Goal: Task Accomplishment & Management: Use online tool/utility

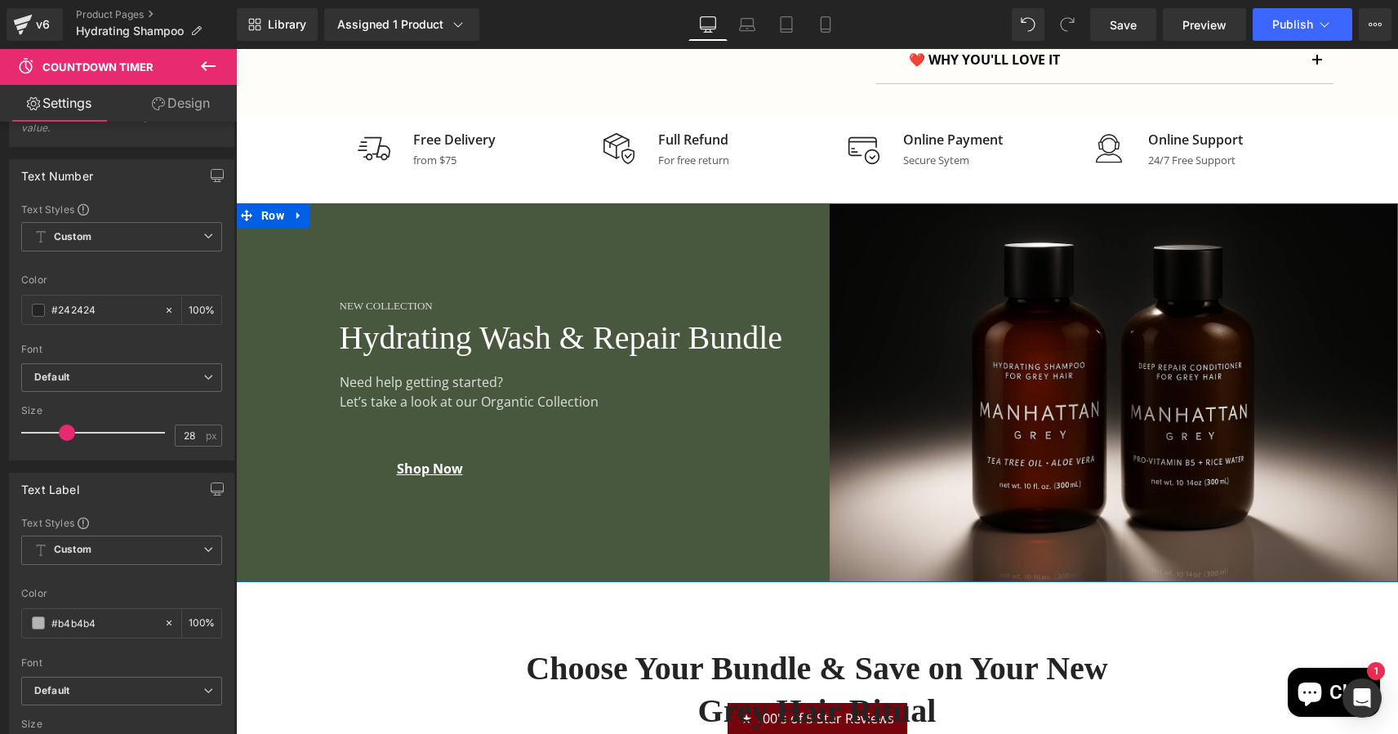
scroll to position [1162, 0]
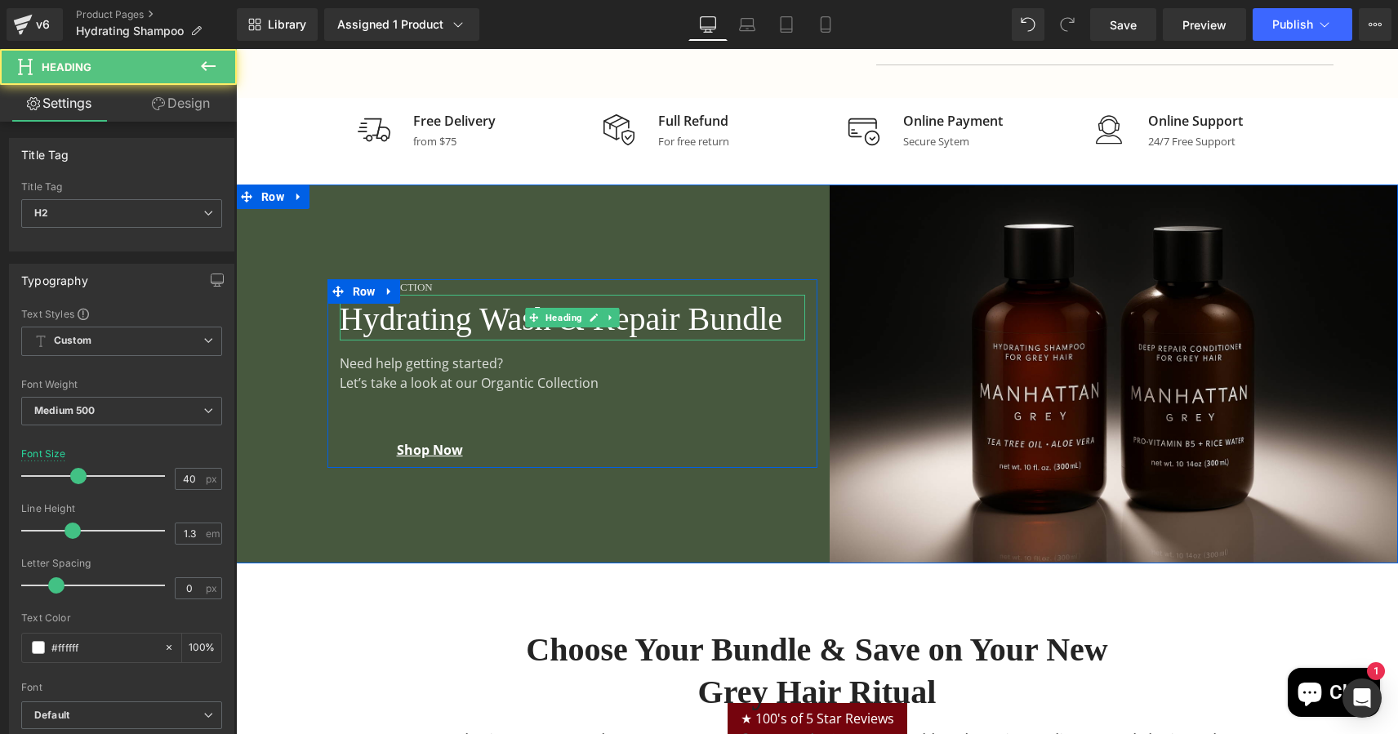
click at [407, 310] on h2 "Hydrating Wash & Repair Bundle" at bounding box center [572, 319] width 465 height 42
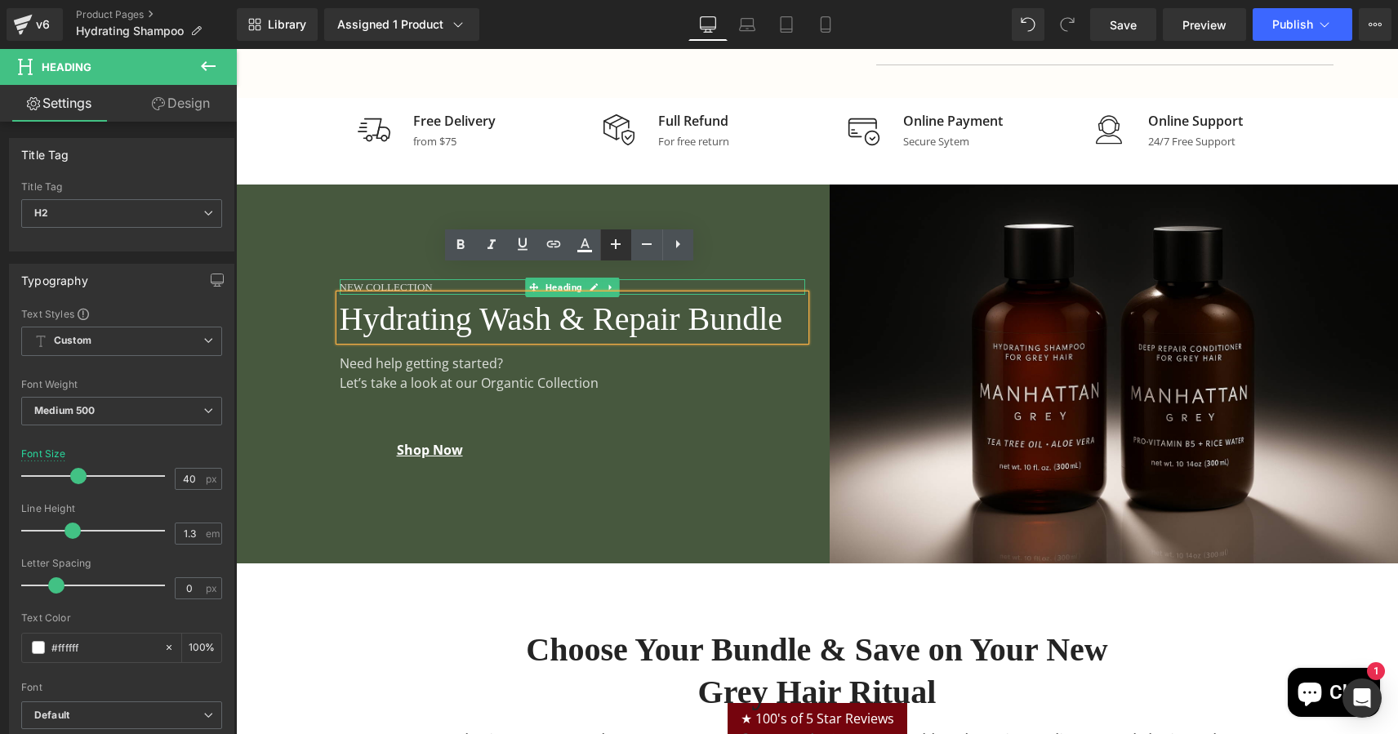
click at [618, 245] on icon at bounding box center [616, 244] width 20 height 20
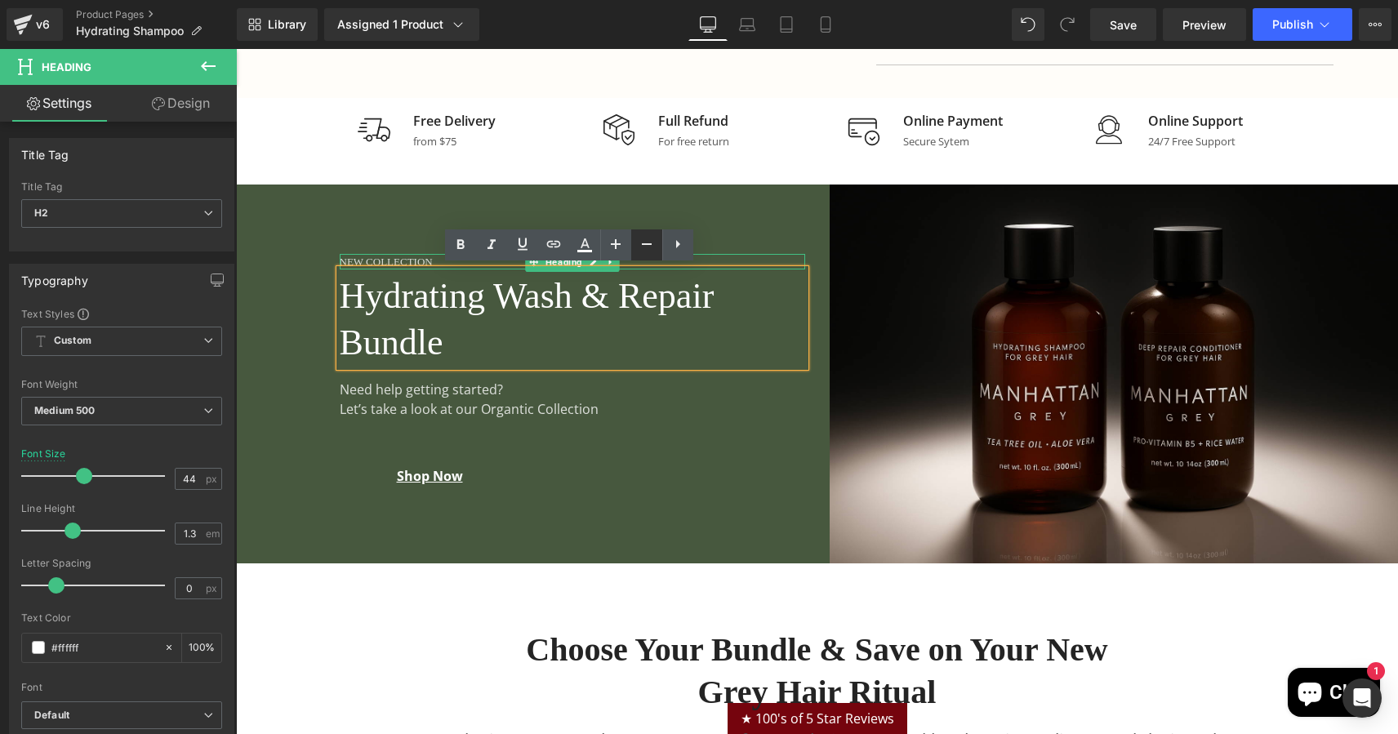
click at [647, 246] on icon at bounding box center [647, 244] width 20 height 20
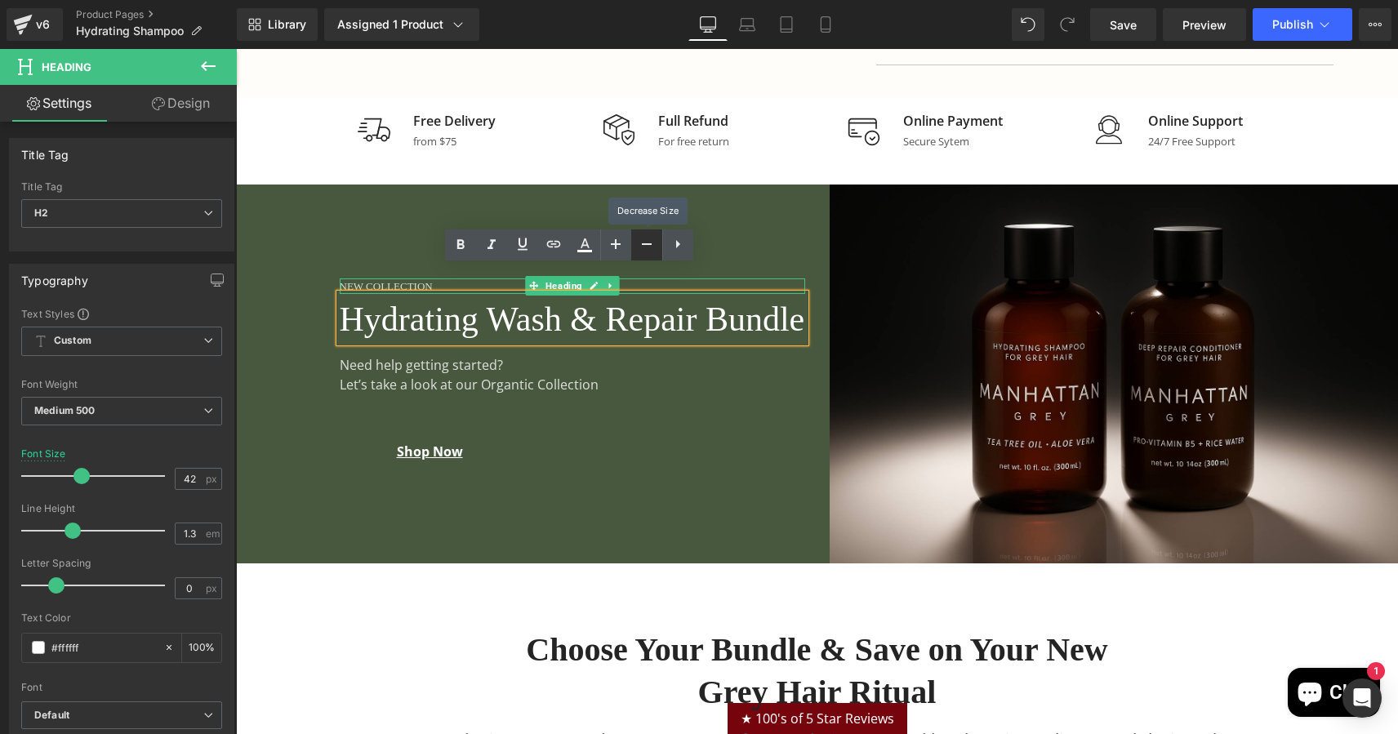
click at [647, 246] on icon at bounding box center [647, 244] width 20 height 20
type input "40"
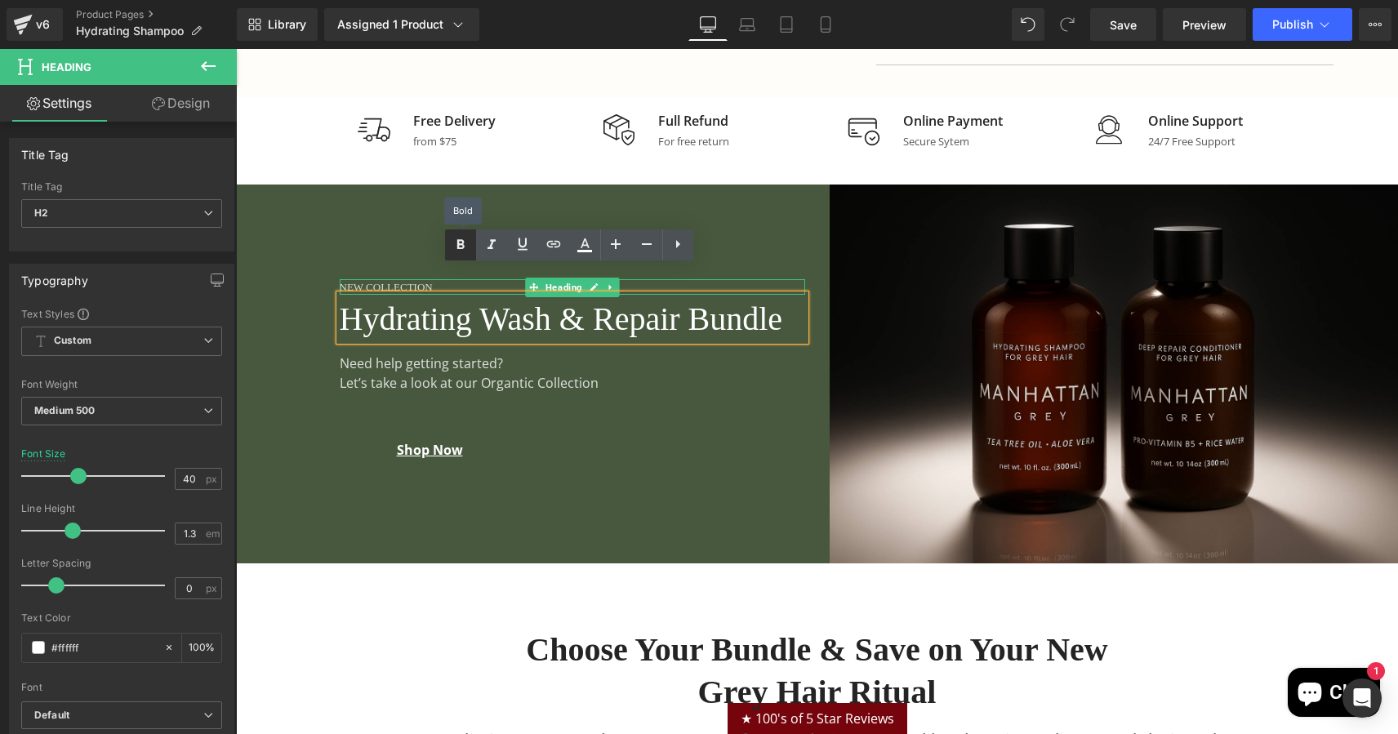
click at [454, 243] on icon at bounding box center [461, 245] width 20 height 20
click at [417, 301] on h2 "Hydrating Wash & Repair Bundle" at bounding box center [572, 319] width 465 height 42
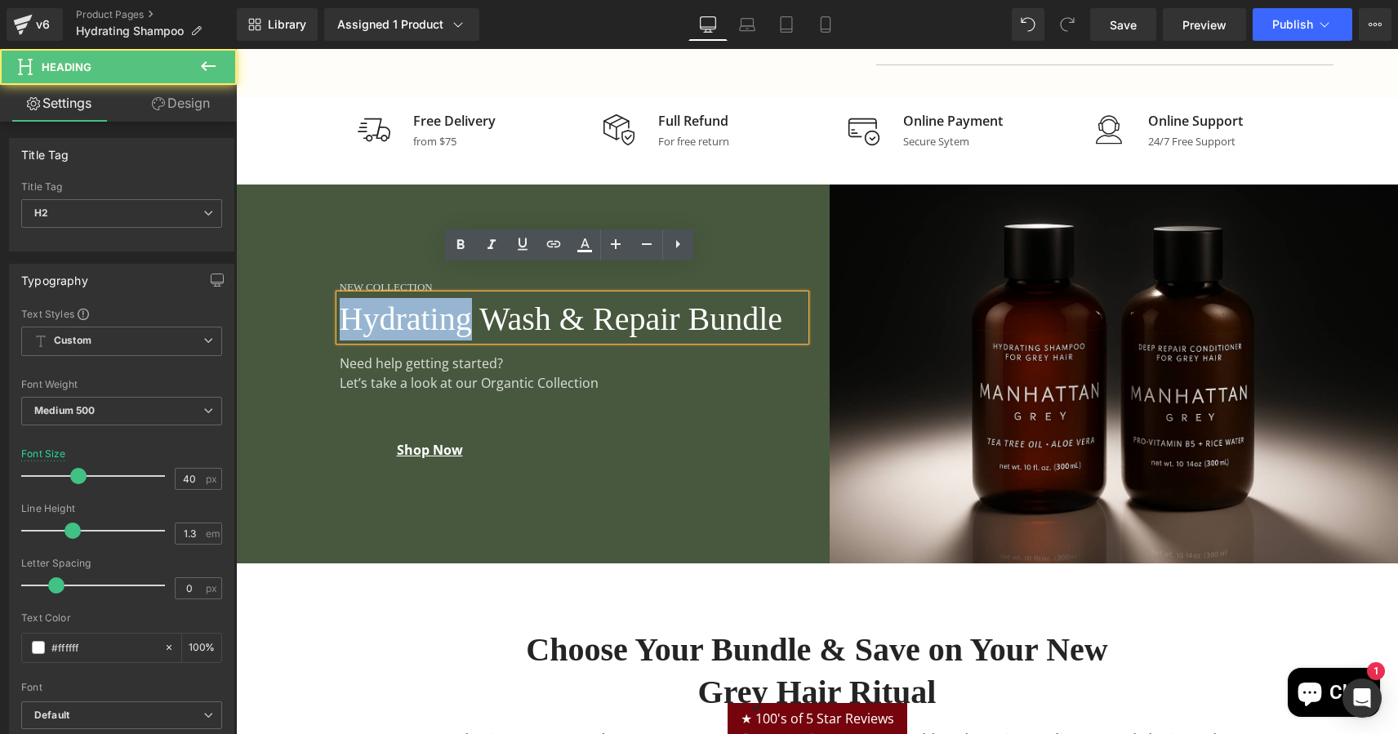
click at [417, 301] on h2 "Hydrating Wash & Repair Bundle" at bounding box center [572, 319] width 465 height 42
click at [429, 298] on h2 "Hydrating Wash & Repair Bundle" at bounding box center [572, 319] width 465 height 42
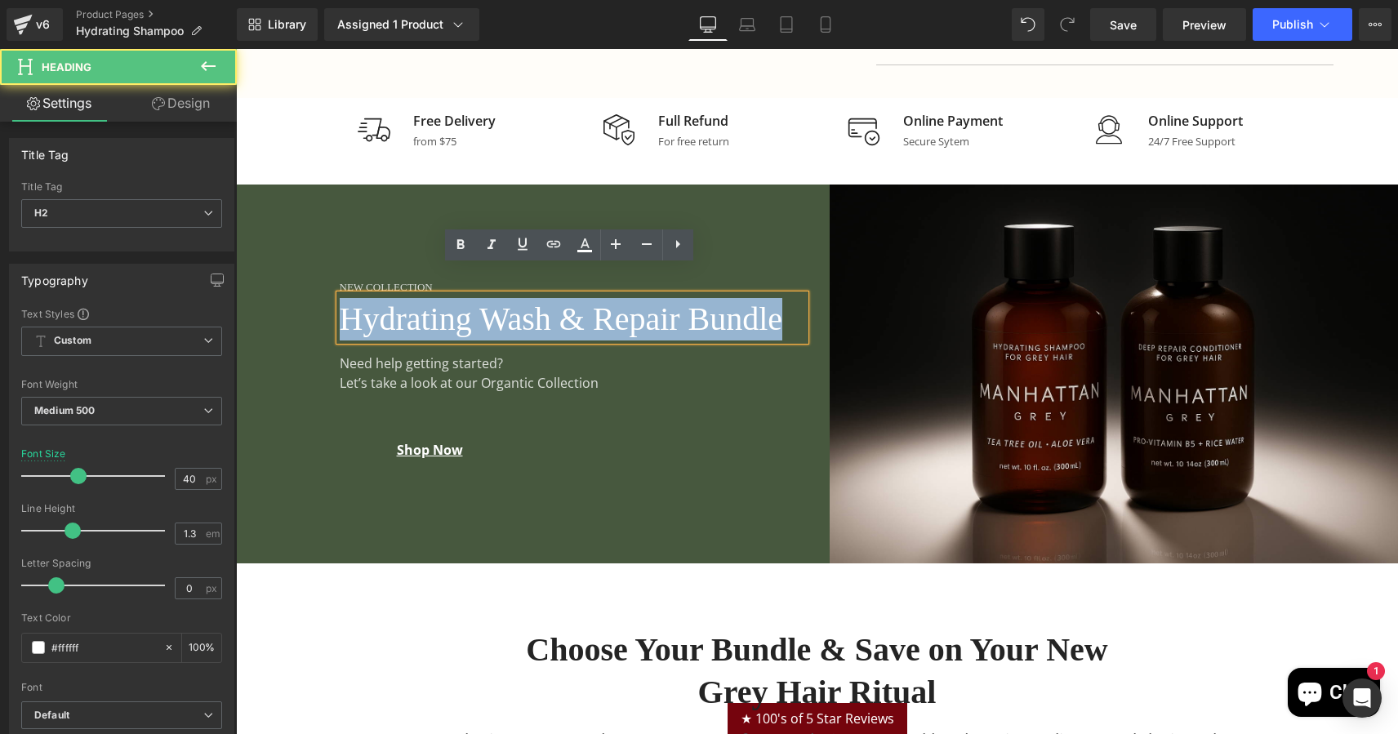
click at [429, 298] on h2 "Hydrating Wash & Repair Bundle" at bounding box center [572, 319] width 465 height 42
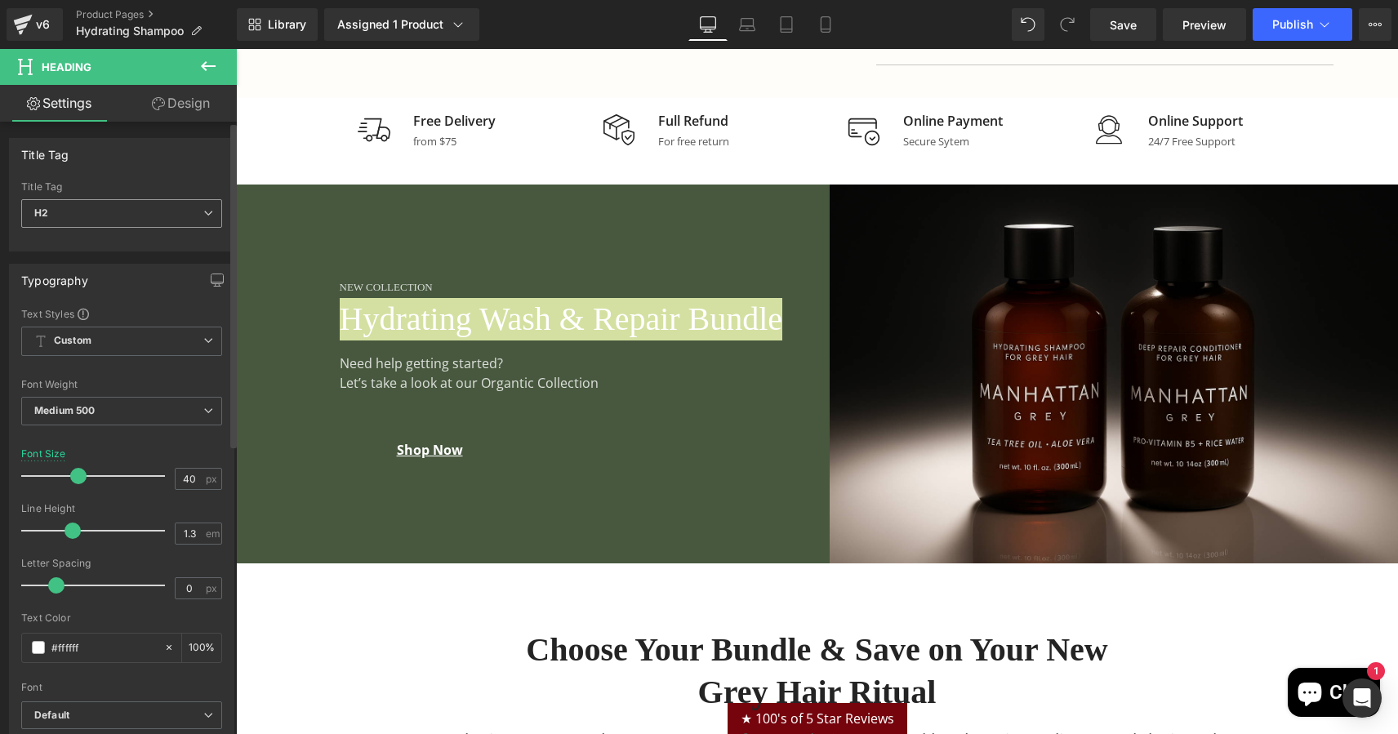
click at [114, 212] on span "H2" at bounding box center [121, 213] width 201 height 29
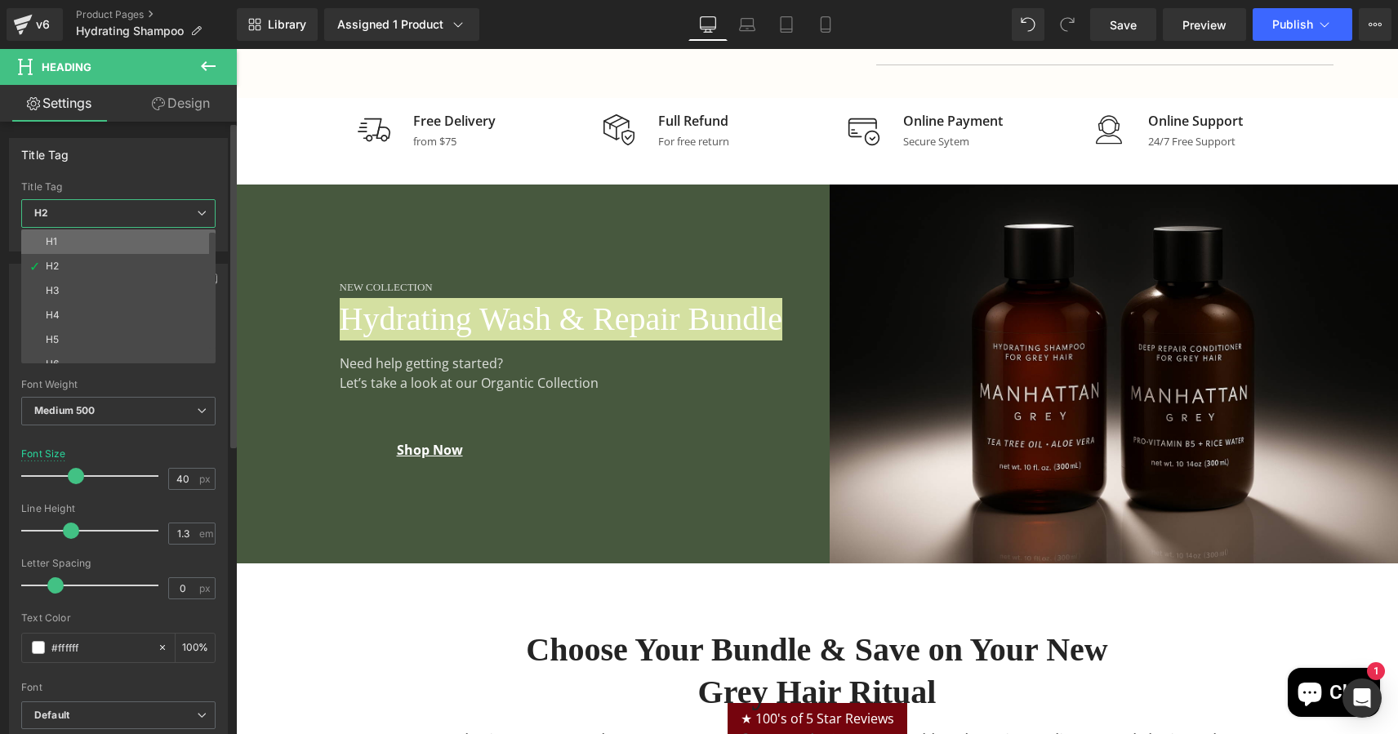
click at [90, 243] on li "H1" at bounding box center [122, 241] width 202 height 24
type input "38.4"
type input "1"
type input "#2a2a2a"
type input "100"
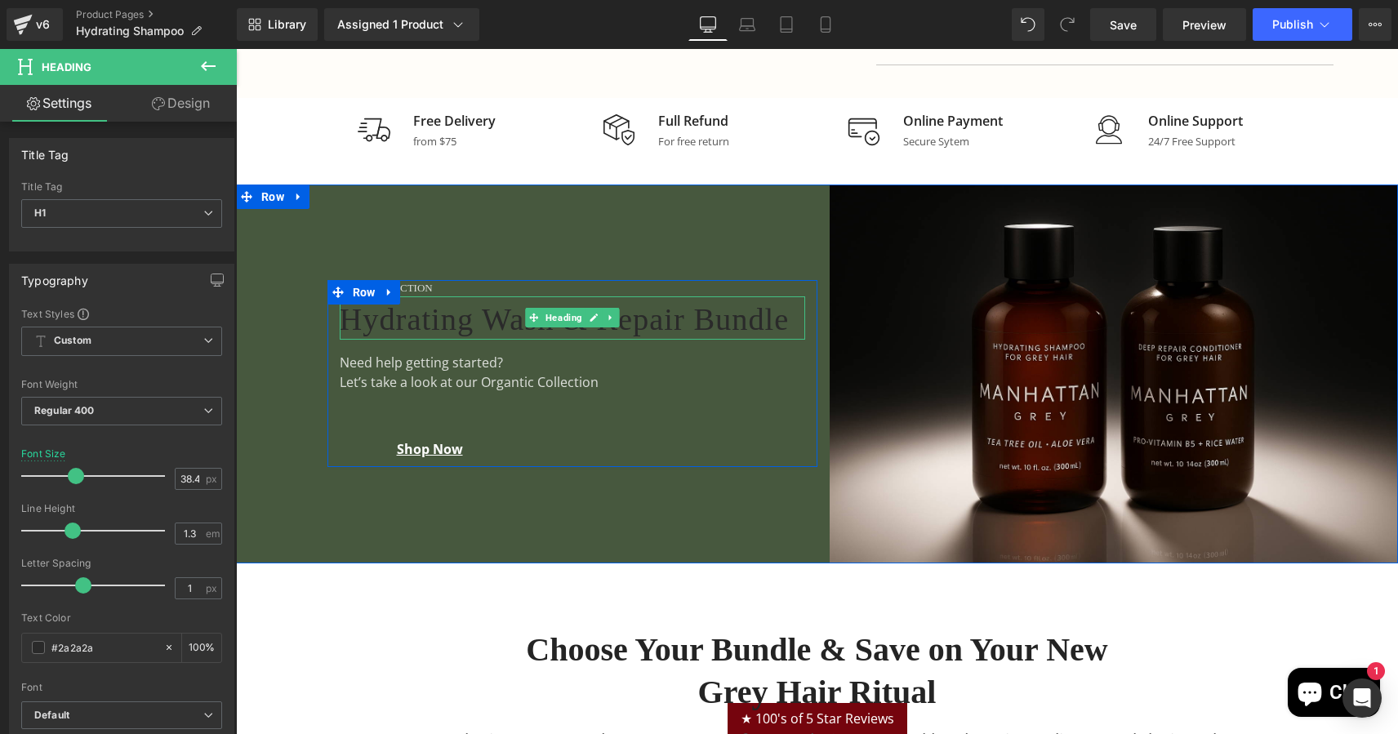
click at [392, 304] on h1 "Hydrating Wash & Repair Bundle" at bounding box center [572, 320] width 465 height 41
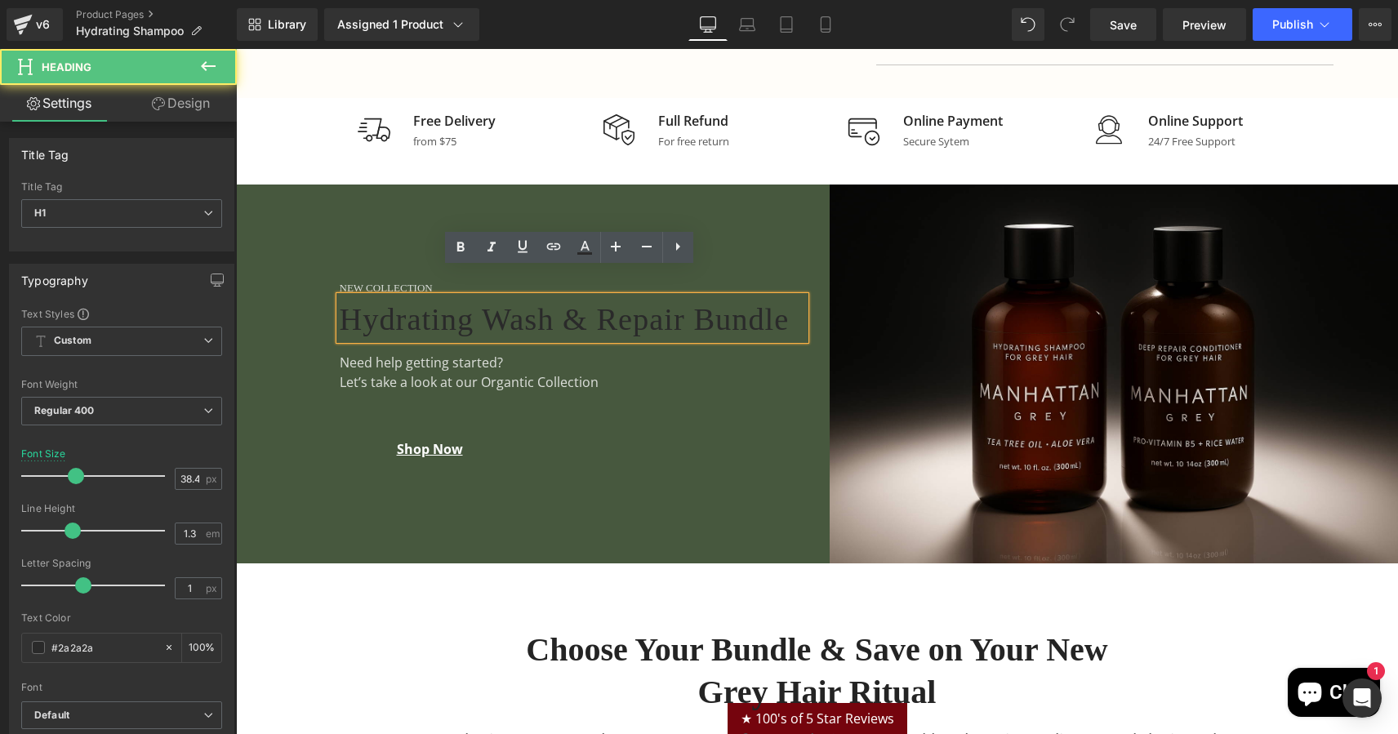
click at [392, 304] on h1 "Hydrating Wash & Repair Bundle" at bounding box center [572, 320] width 465 height 41
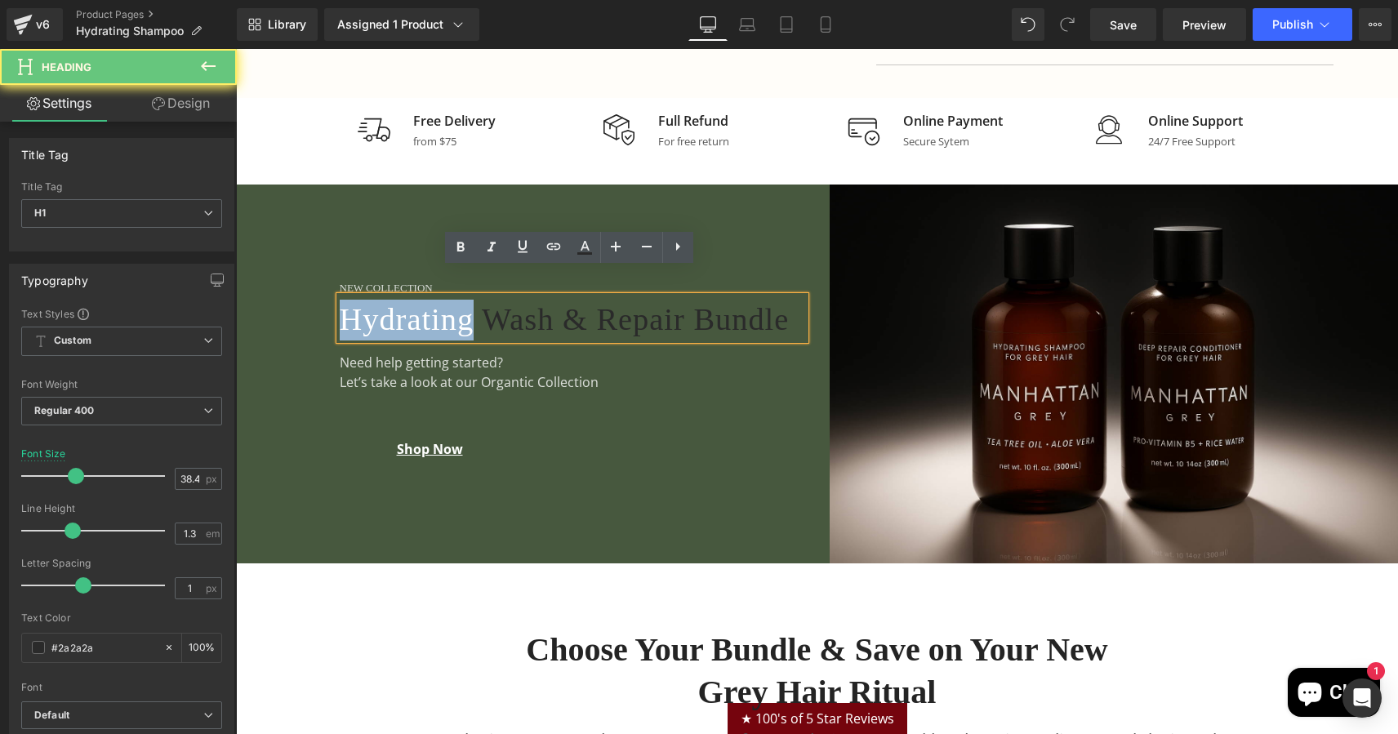
click at [392, 304] on h1 "Hydrating Wash & Repair Bundle" at bounding box center [572, 320] width 465 height 41
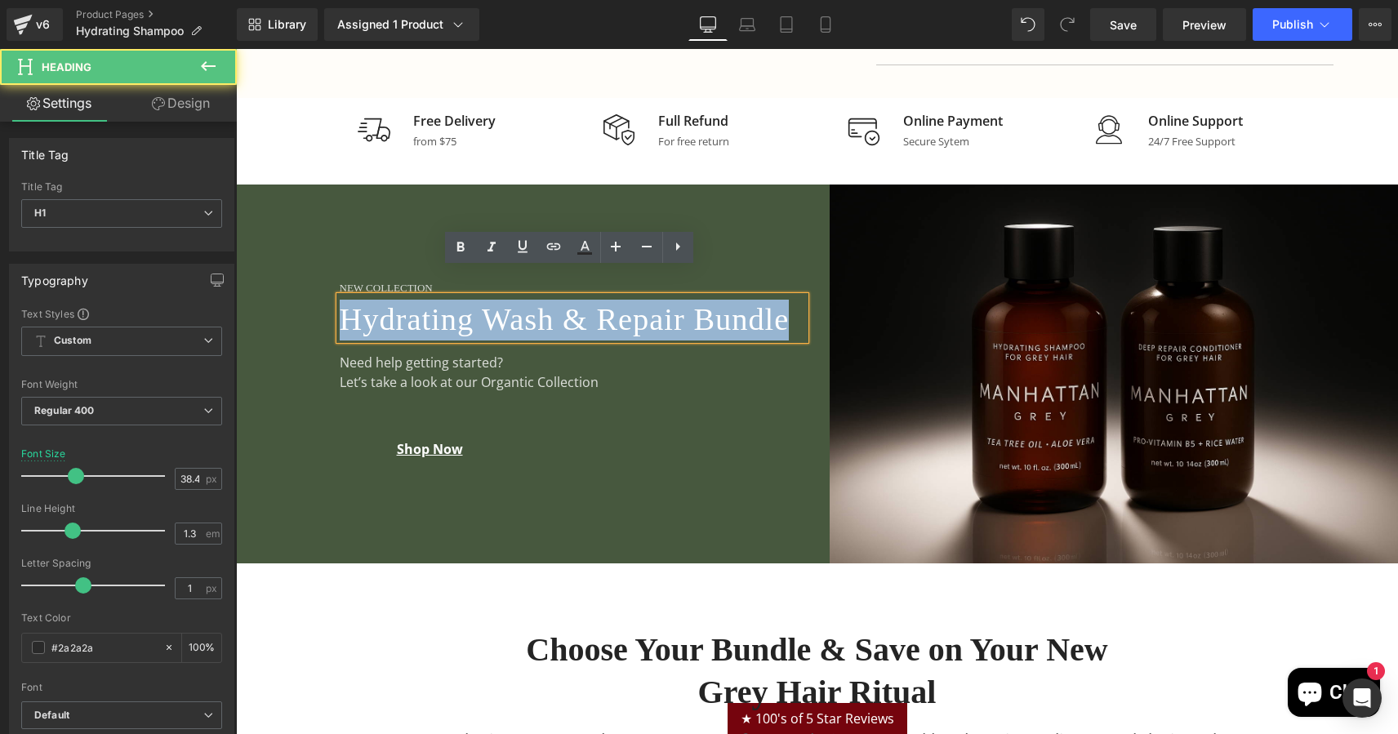
click at [392, 304] on h1 "Hydrating Wash & Repair Bundle" at bounding box center [572, 320] width 465 height 41
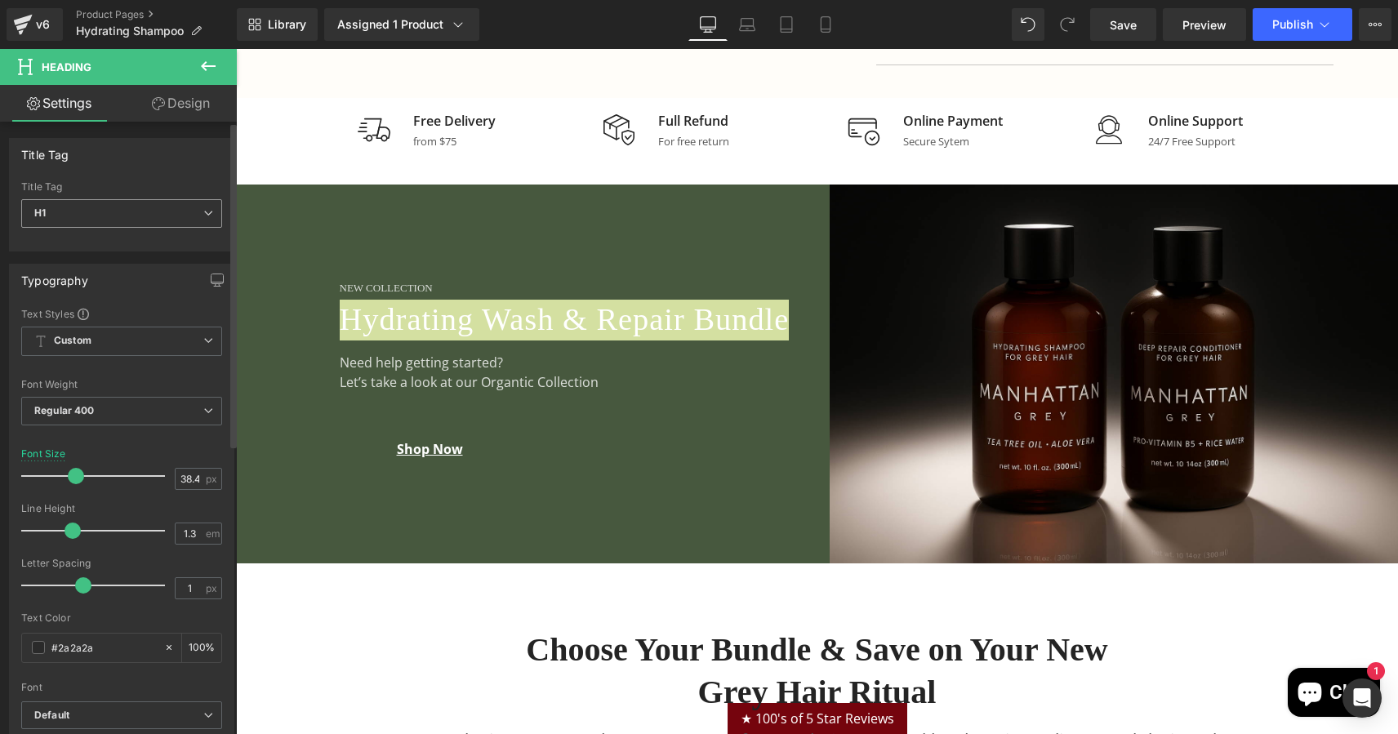
click at [82, 214] on span "H1" at bounding box center [121, 213] width 201 height 29
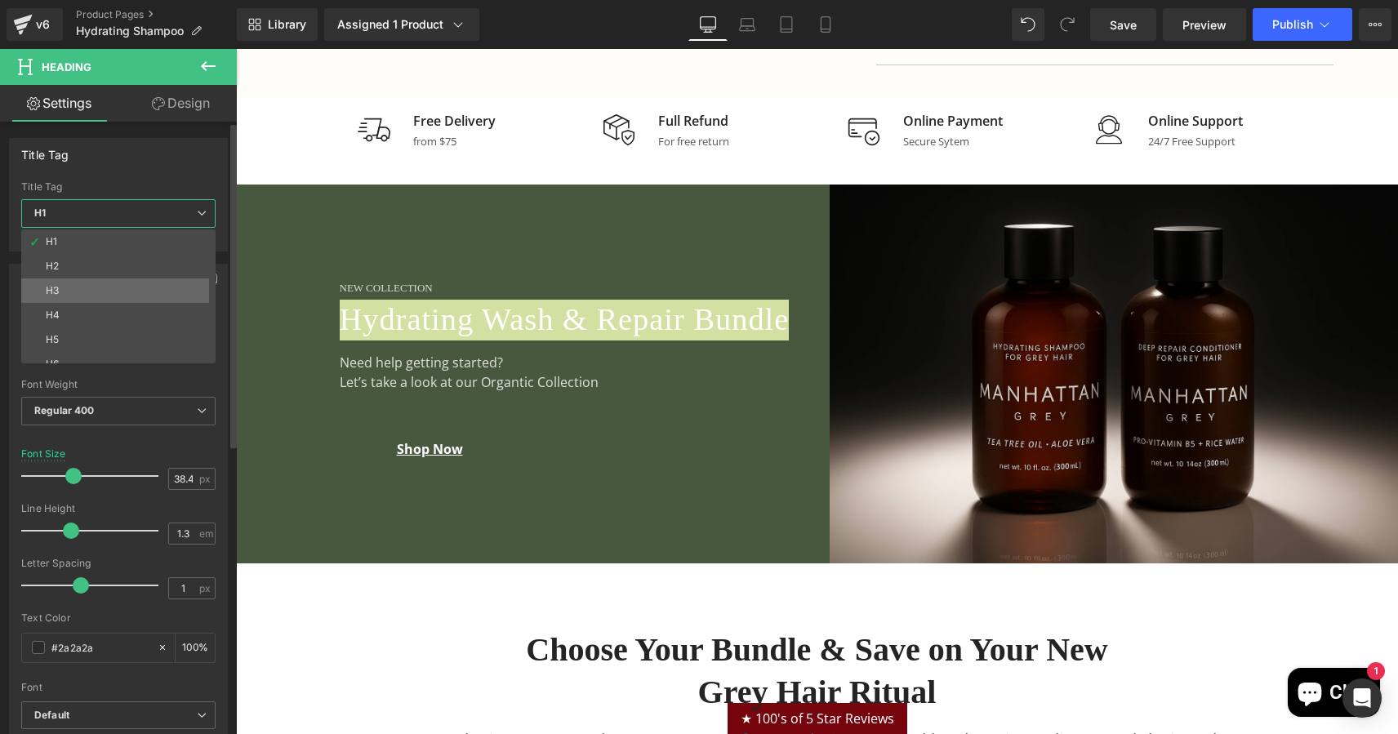
click at [82, 289] on li "H3" at bounding box center [122, 290] width 202 height 24
type input "25.12"
type input "100"
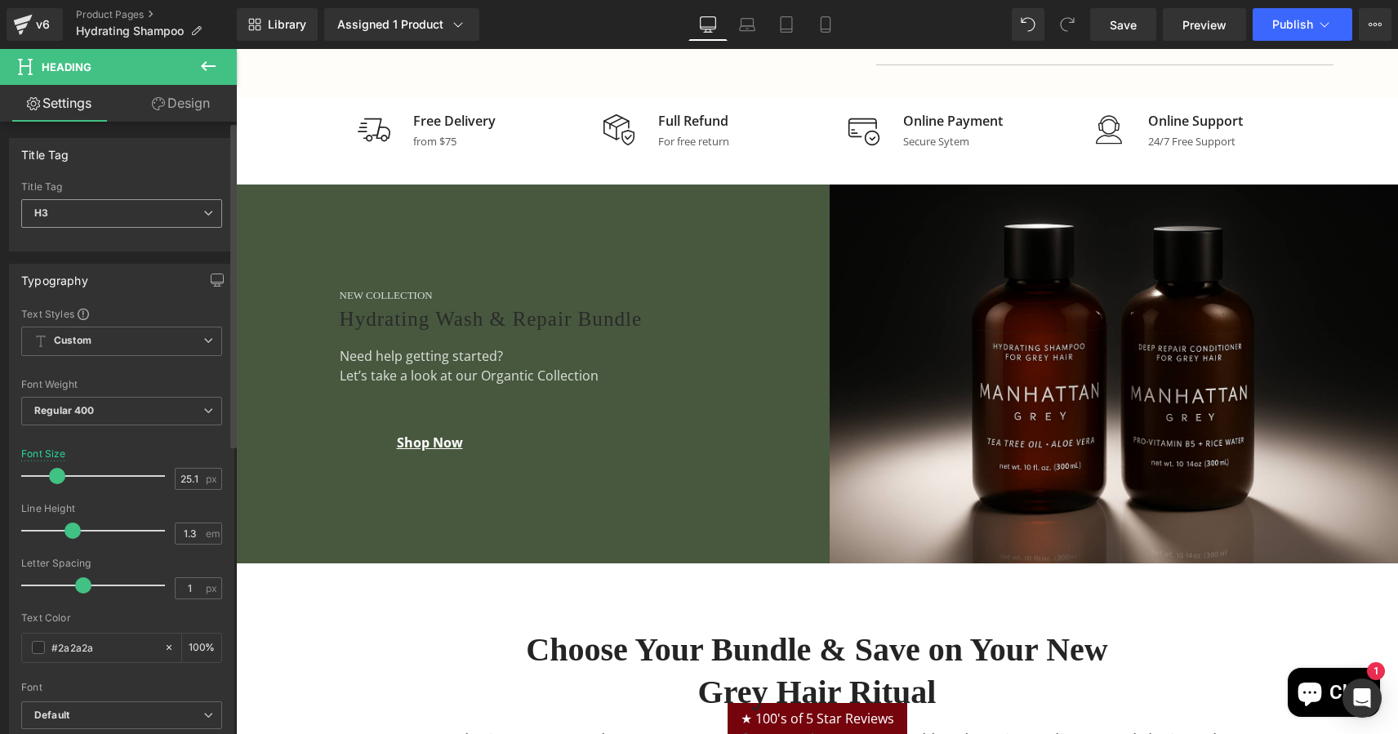
click at [82, 212] on span "H3" at bounding box center [121, 213] width 201 height 29
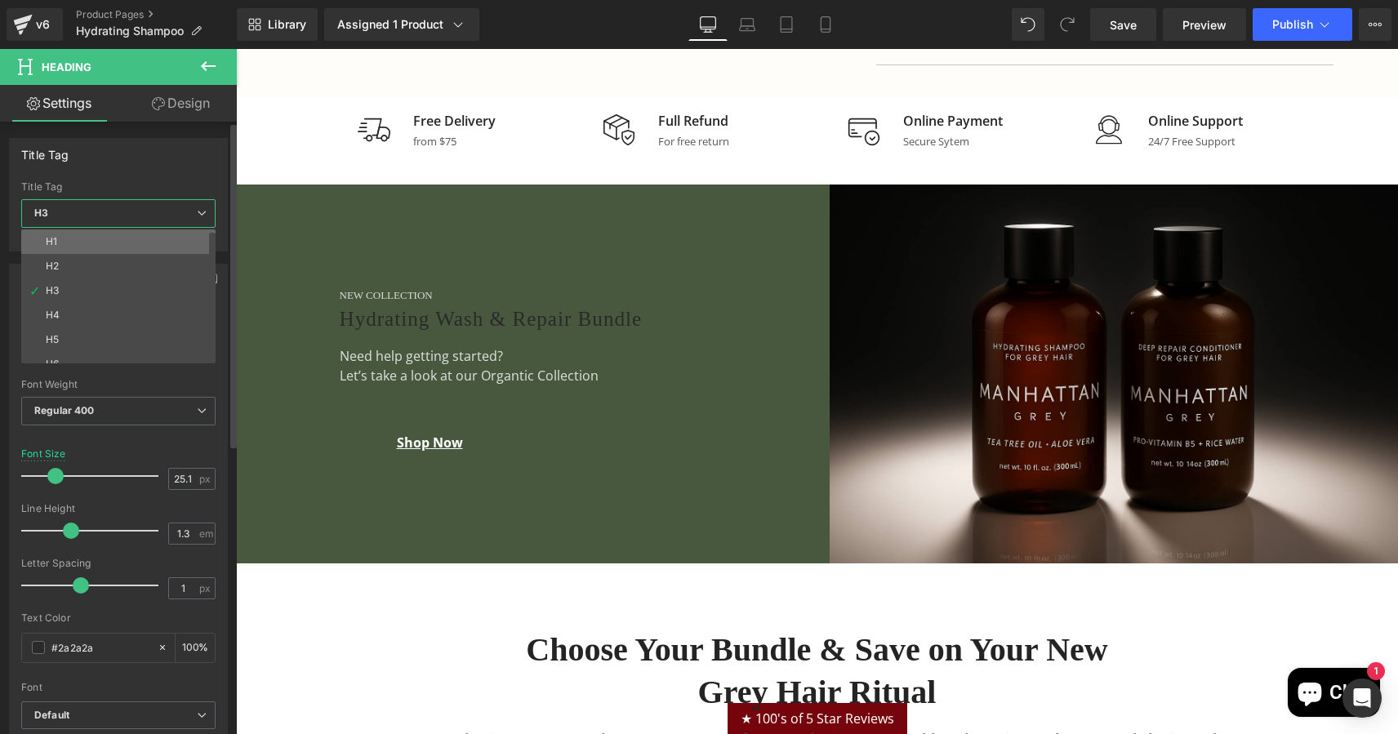
click at [79, 252] on li "H1" at bounding box center [122, 241] width 202 height 24
type input "38.4"
type input "100"
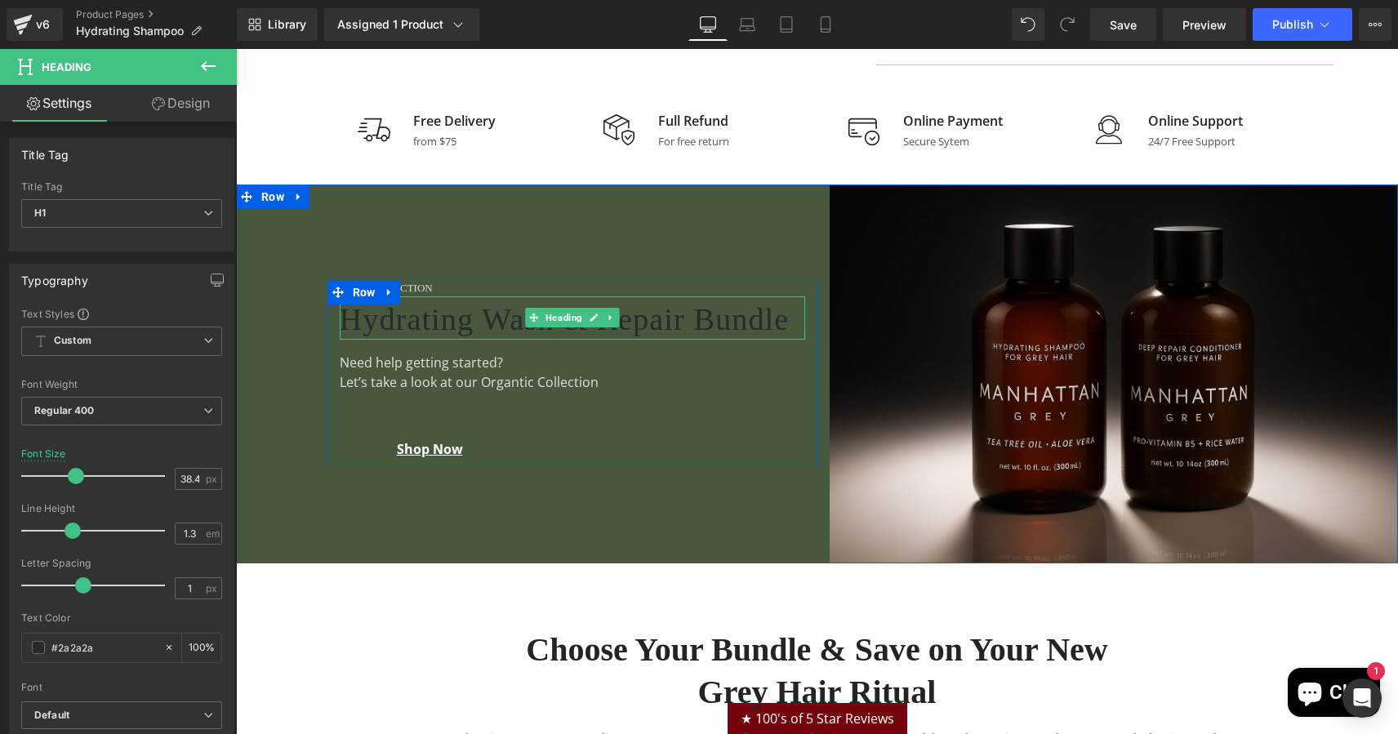
click at [404, 311] on h1 "Hydrating Wash & Repair Bundle" at bounding box center [572, 320] width 465 height 41
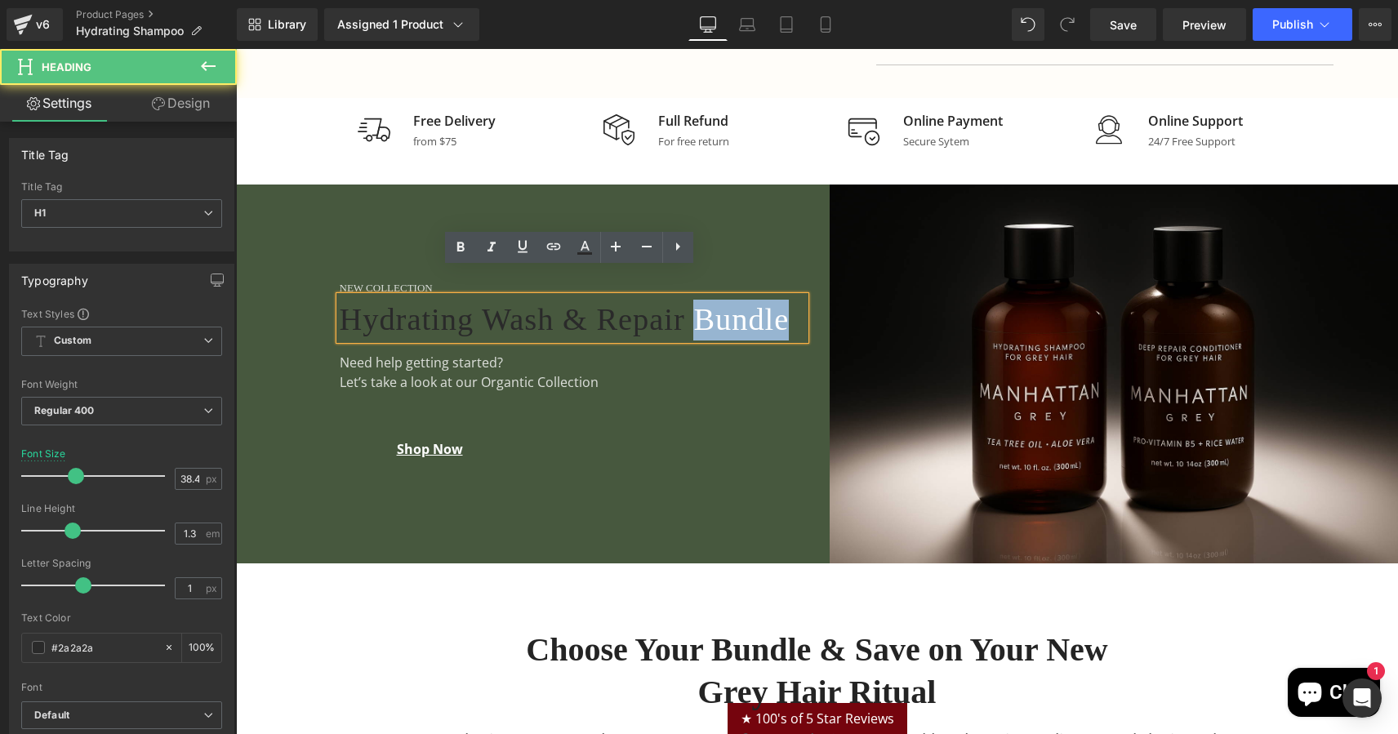
click at [404, 311] on h1 "Hydrating Wash & Repair Bundle" at bounding box center [572, 320] width 465 height 41
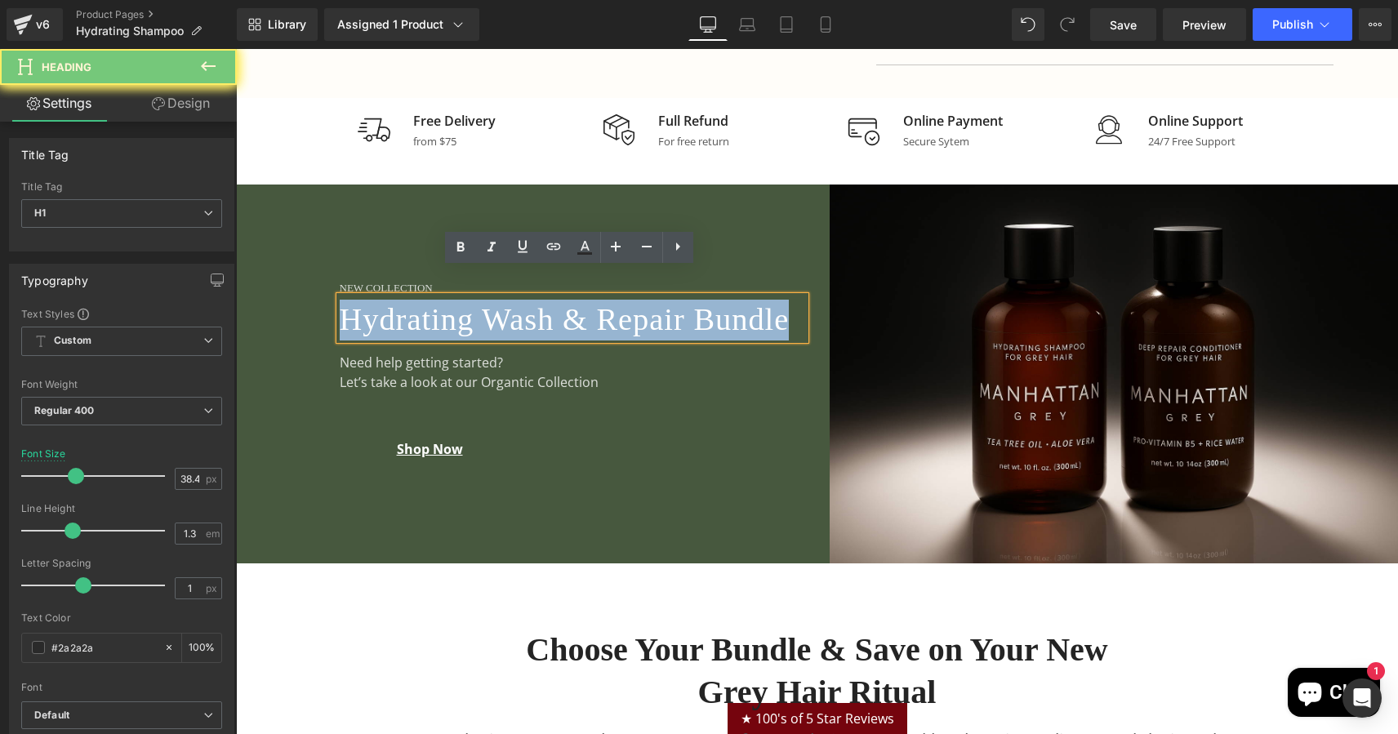
click at [404, 311] on h1 "Hydrating Wash & Repair Bundle" at bounding box center [572, 320] width 465 height 41
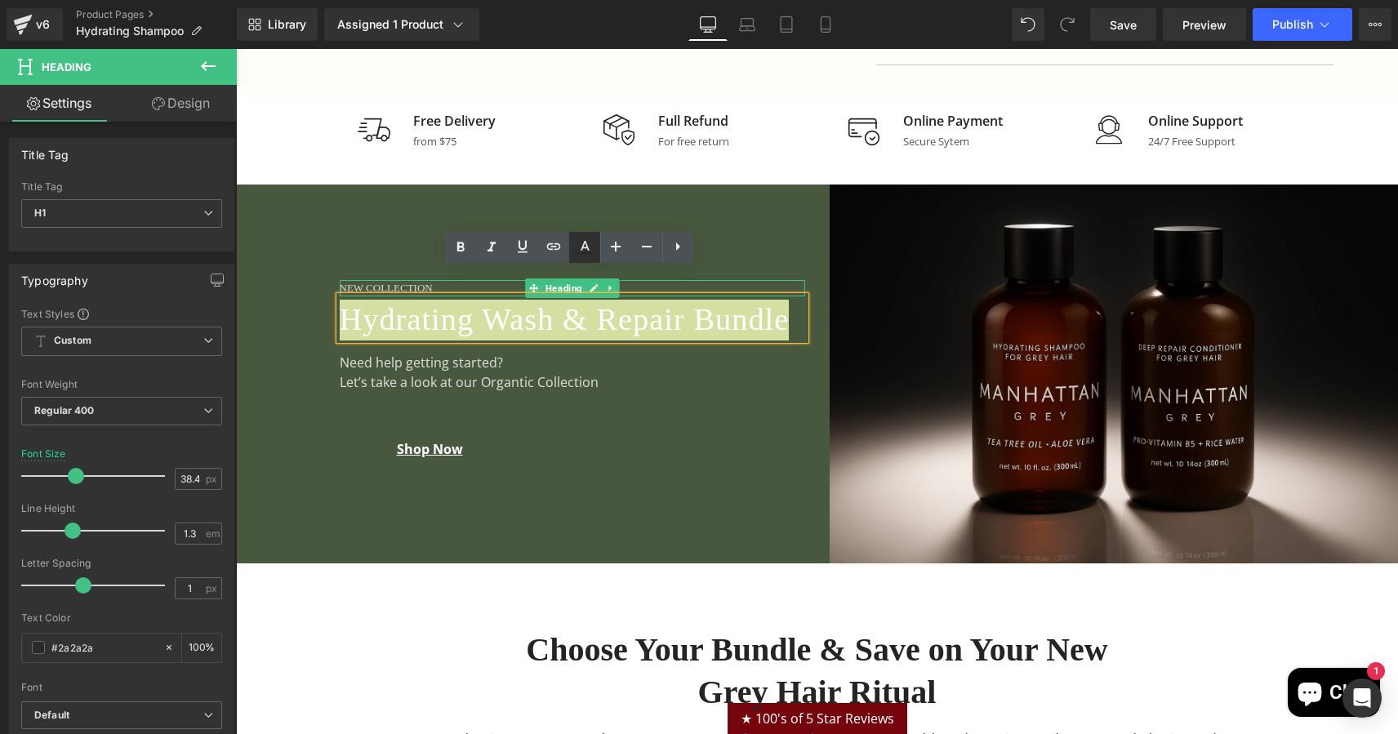
click at [586, 255] on icon at bounding box center [585, 248] width 20 height 20
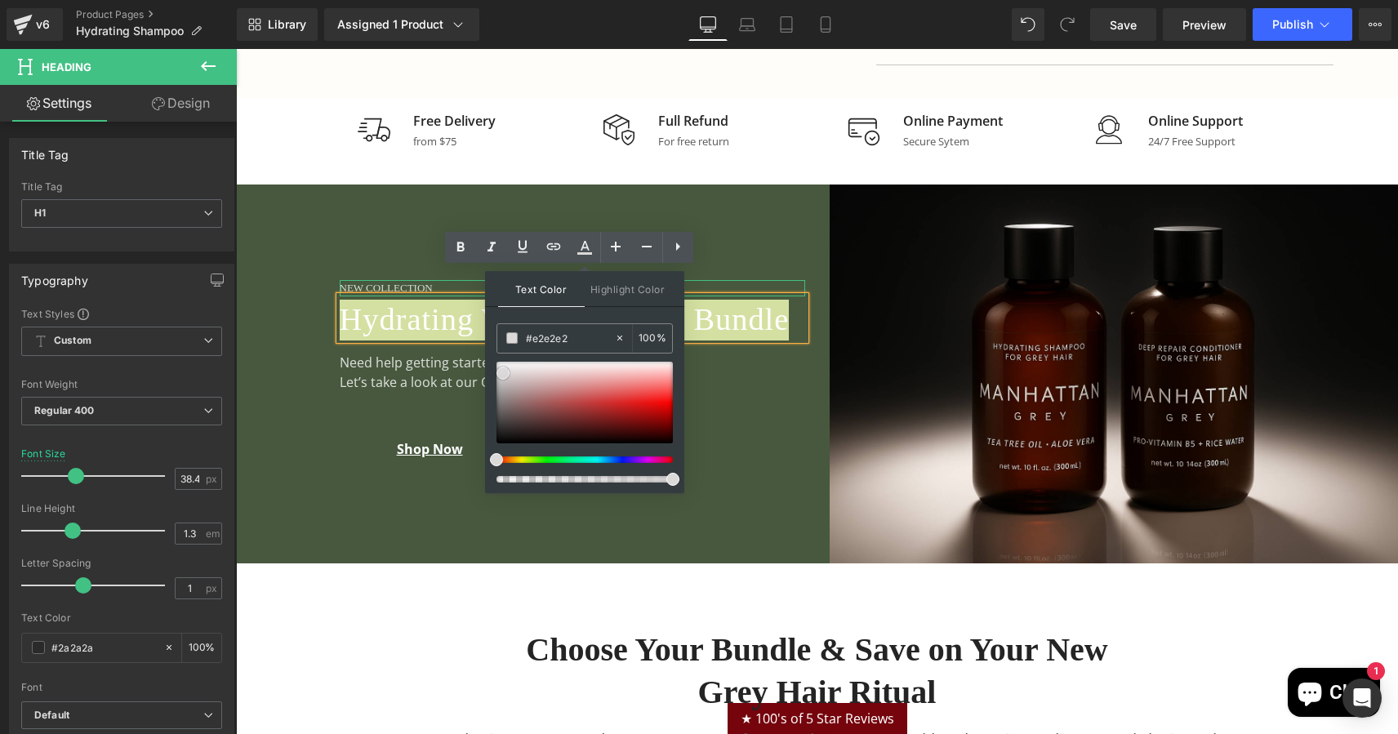
type input "#efefef"
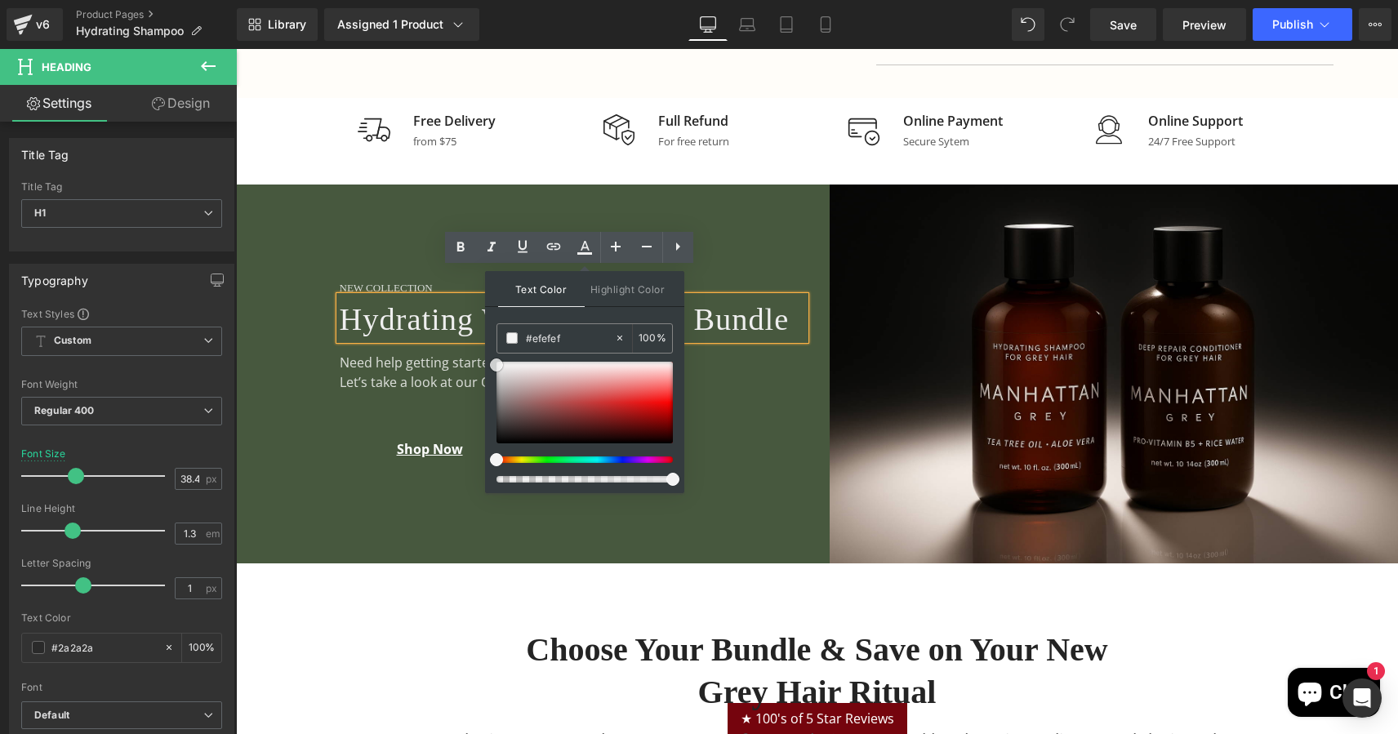
drag, startPoint x: 740, startPoint y: 422, endPoint x: 474, endPoint y: 343, distance: 277.0
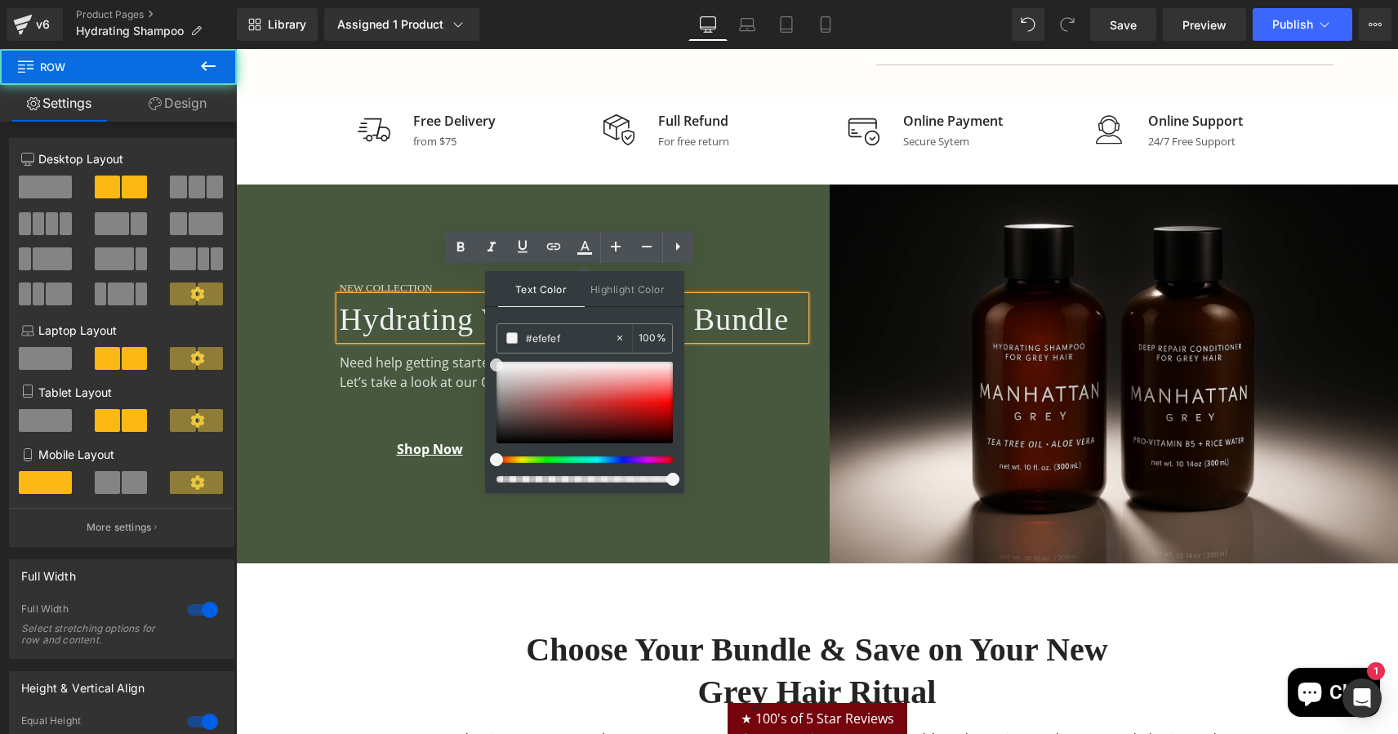
click at [309, 354] on div "New Collection Heading Hydrating Wash & Repair Bundle Heading Need help getting…" at bounding box center [526, 374] width 581 height 379
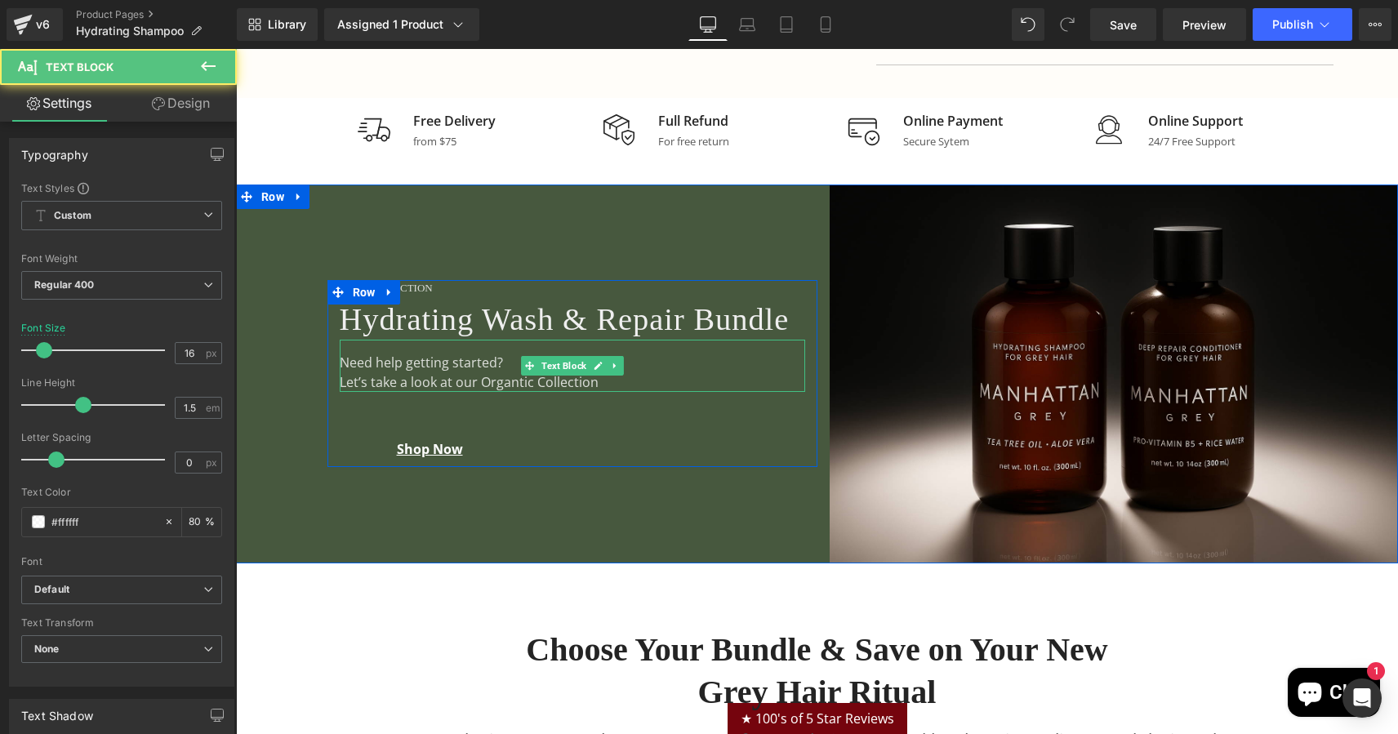
click at [399, 372] on p "Need help getting started?" at bounding box center [572, 363] width 465 height 20
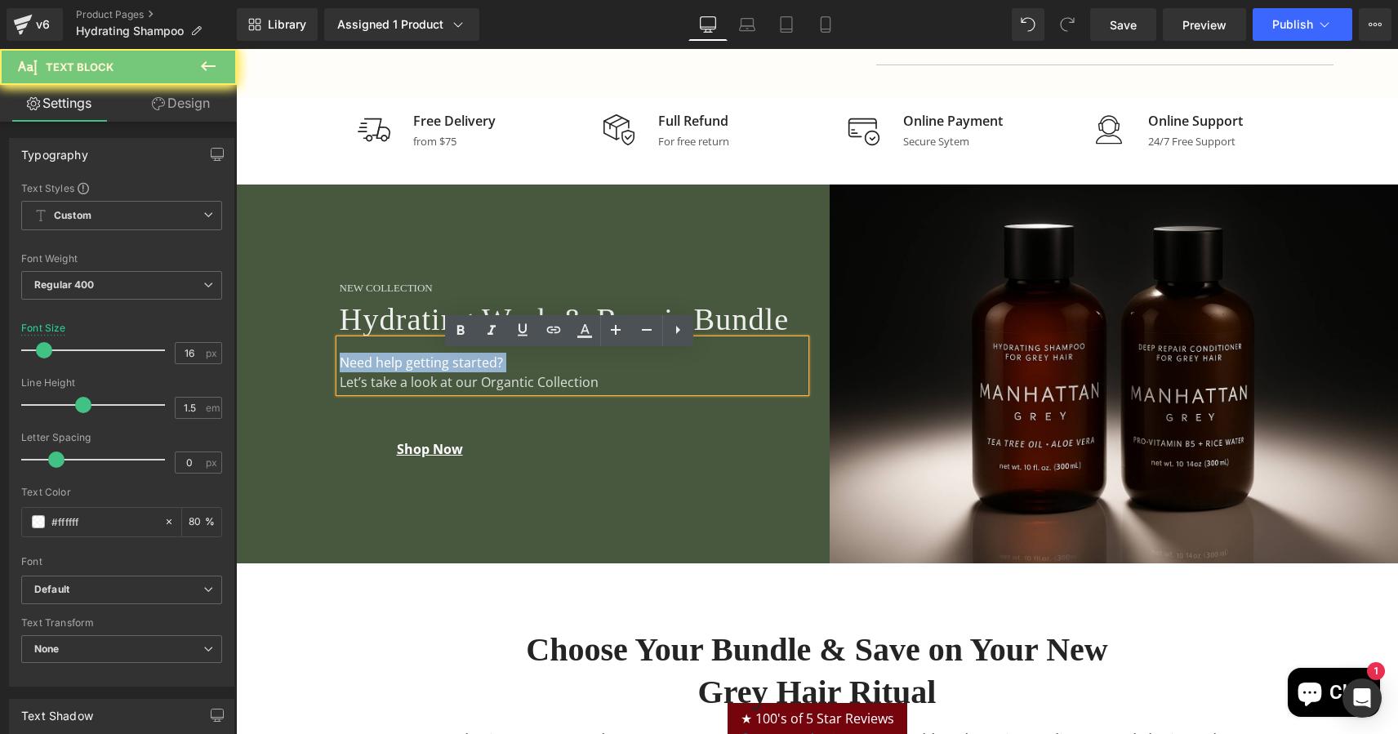
click at [504, 372] on p "Need help getting started?" at bounding box center [572, 363] width 465 height 20
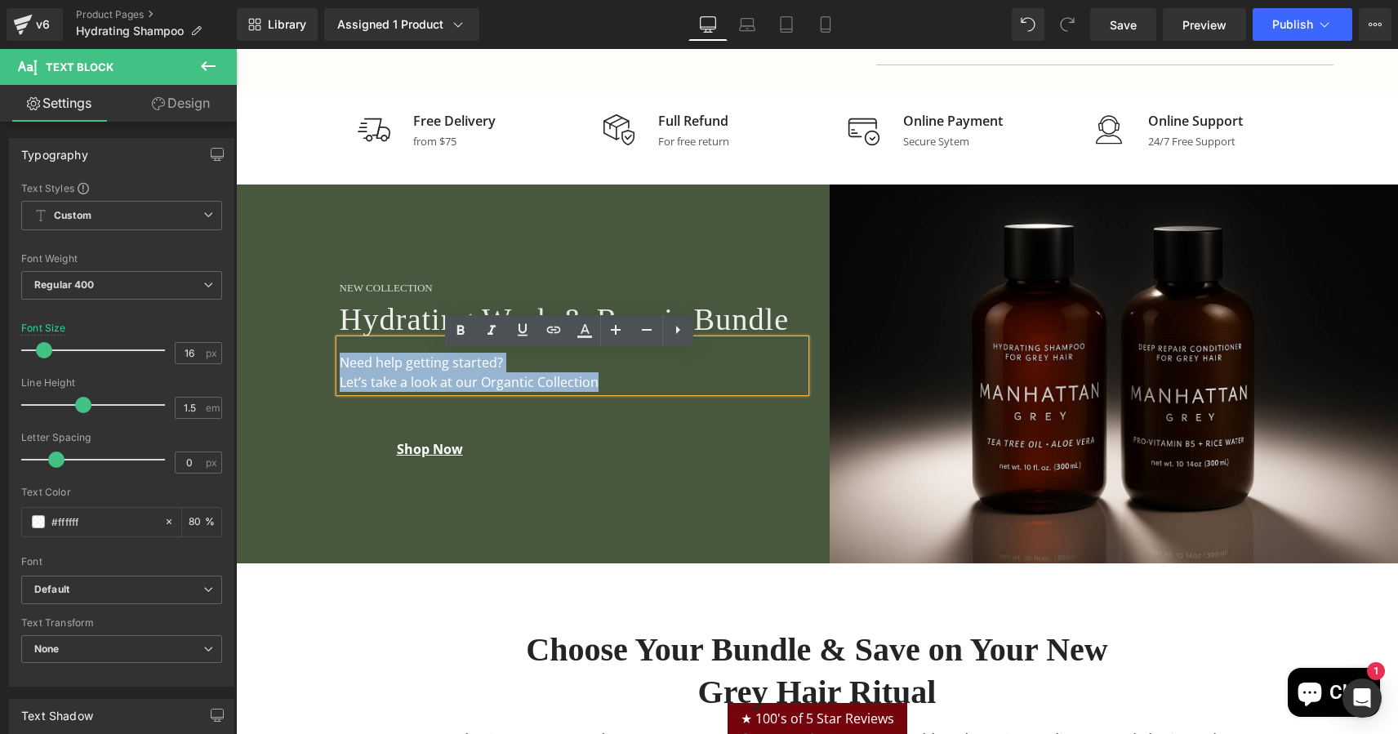
drag, startPoint x: 573, startPoint y: 395, endPoint x: 336, endPoint y: 350, distance: 241.2
click at [340, 350] on div "Need help getting started? Let’s take a look at our Organtic Collection" at bounding box center [572, 366] width 465 height 52
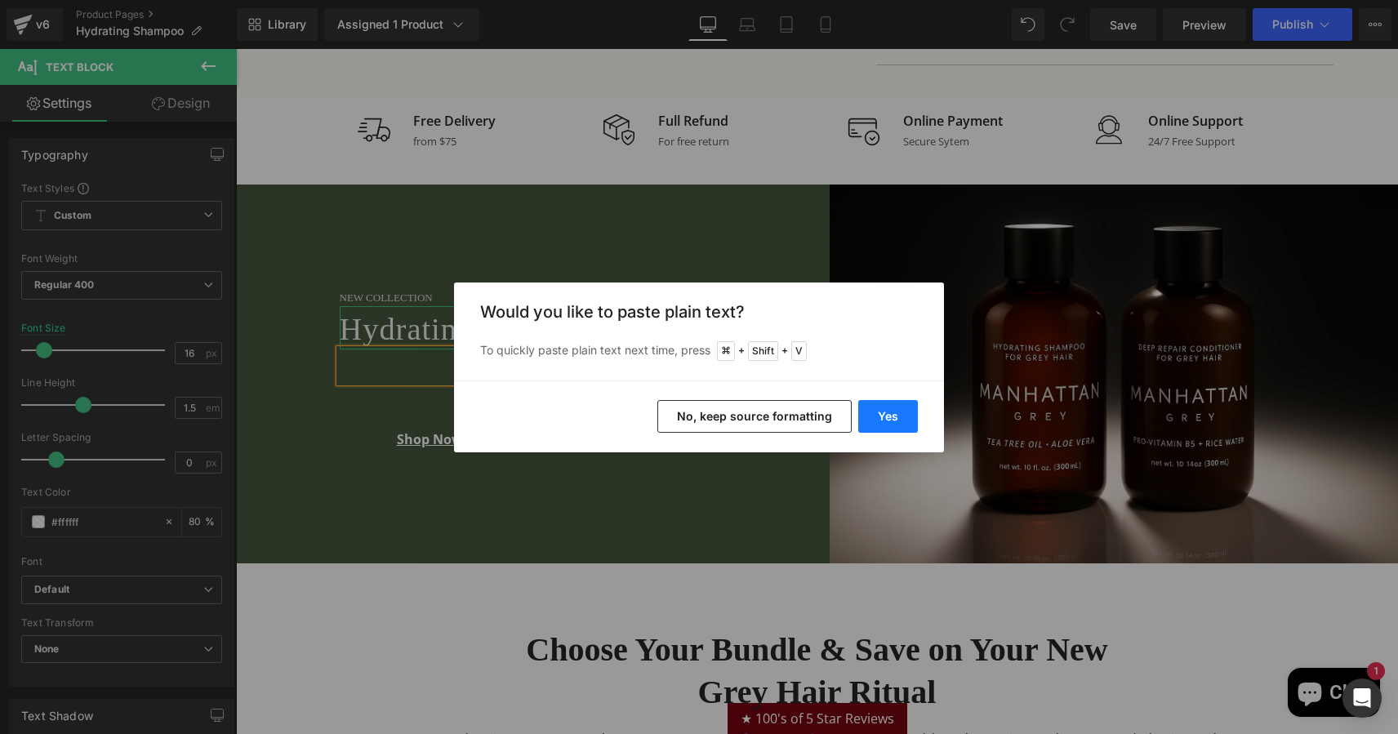
click at [899, 413] on button "Yes" at bounding box center [888, 416] width 60 height 33
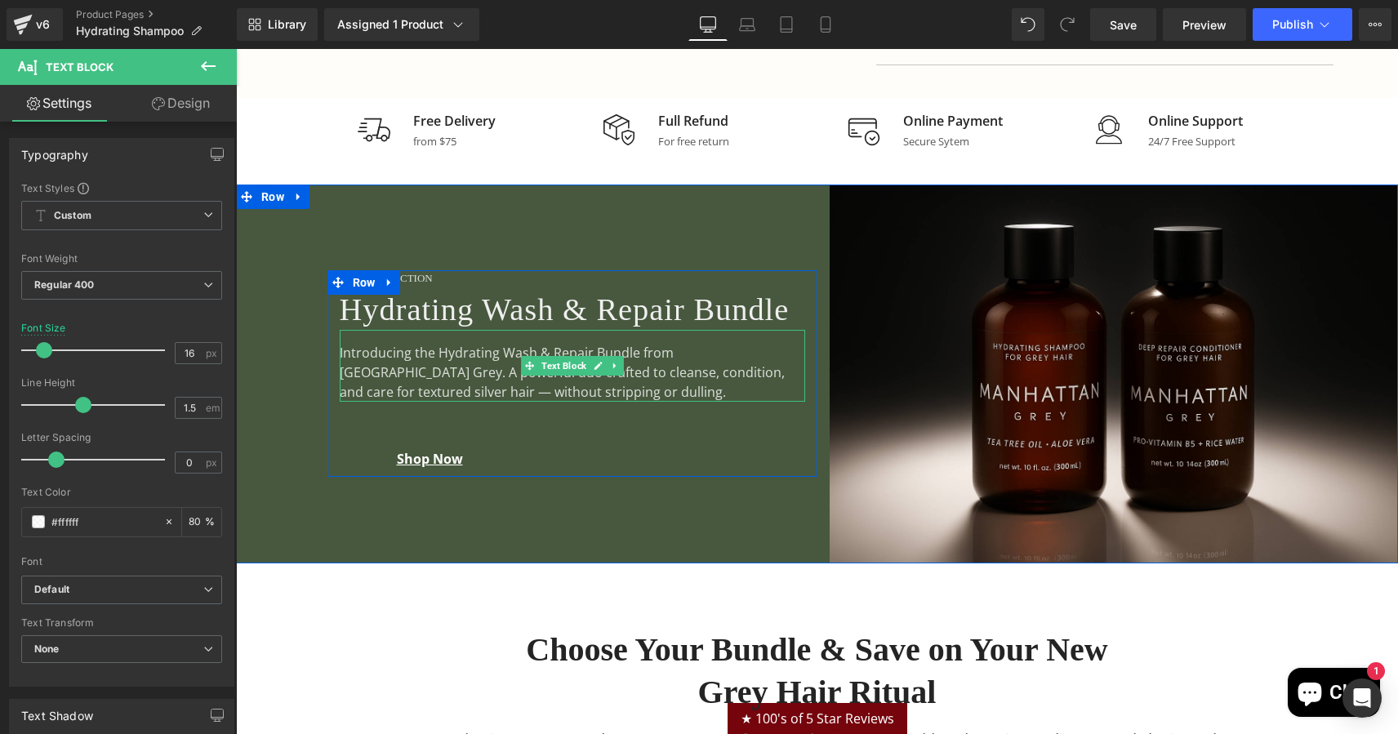
click at [774, 367] on div "Introducing the Hydrating Wash & Repair Bundle from Manhattan Grey. A powerful …" at bounding box center [572, 366] width 465 height 72
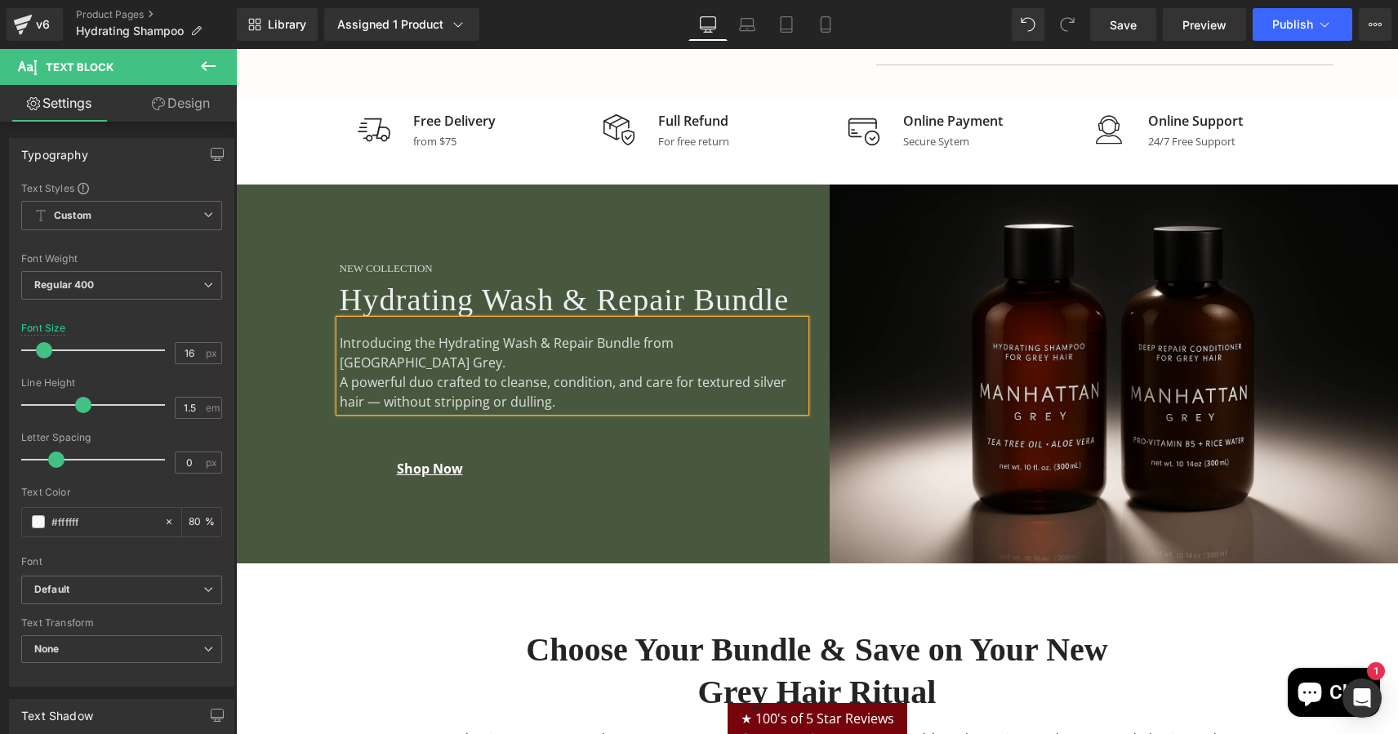
click at [746, 385] on div "A powerful duo crafted to cleanse, condition, and care for textured silver hair…" at bounding box center [572, 391] width 465 height 39
click at [416, 523] on div "New Collection Heading Hydrating Wash & Repair Bundle Heading Introducing the H…" at bounding box center [526, 374] width 581 height 379
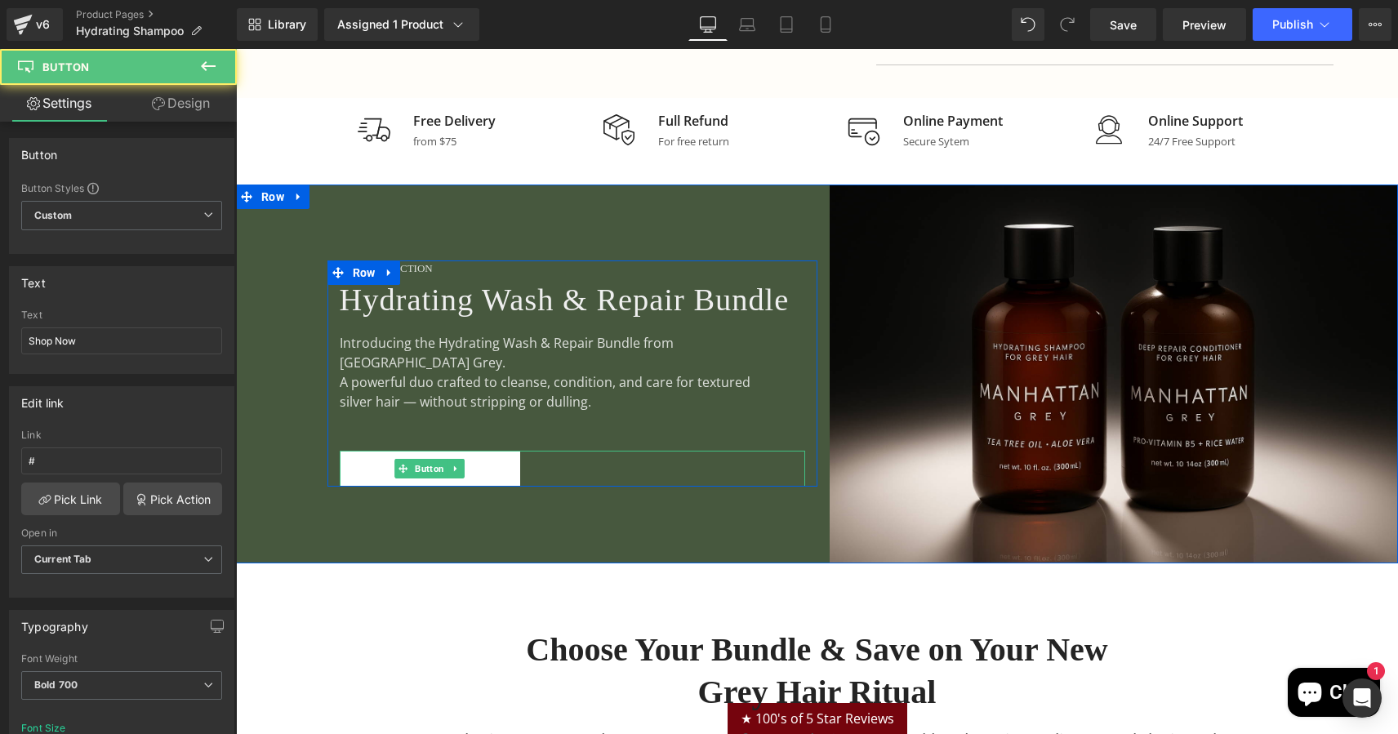
click at [358, 477] on link "Shop Now" at bounding box center [430, 469] width 180 height 36
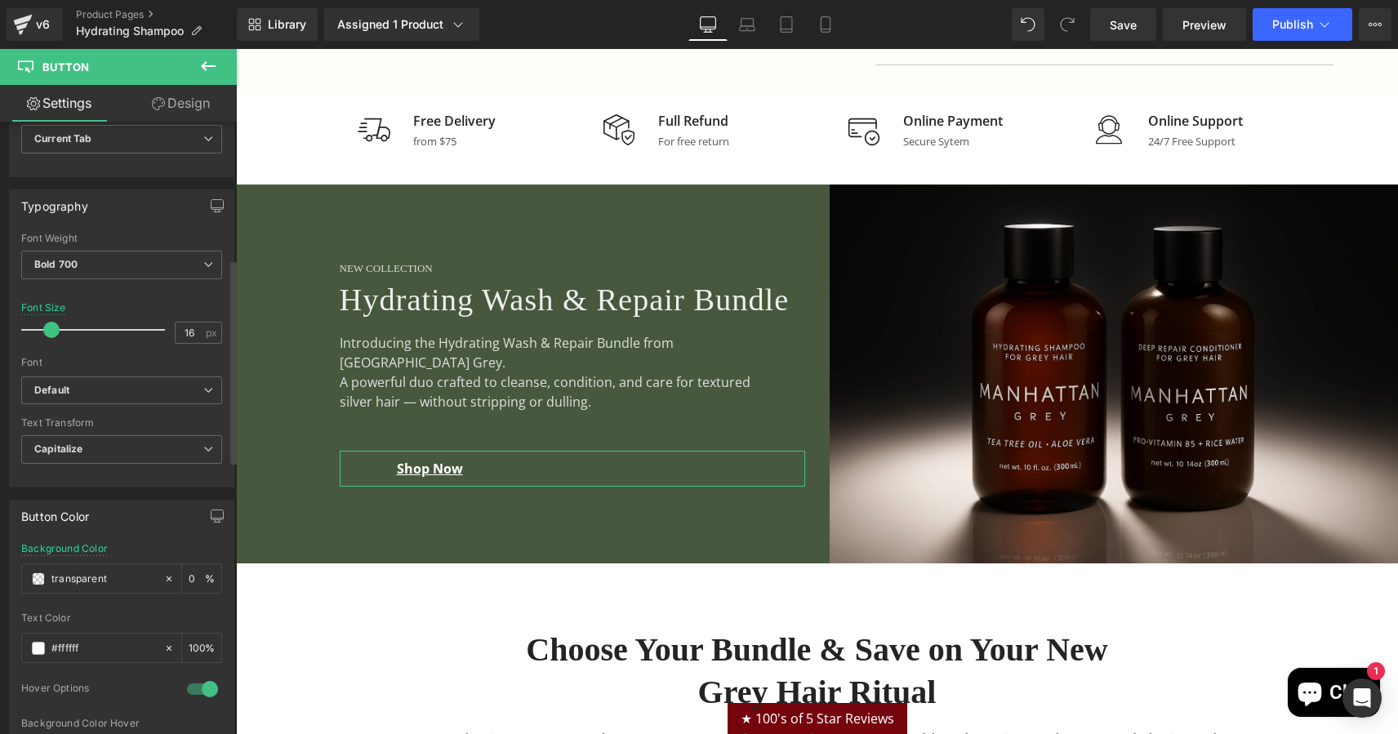
scroll to position [432, 0]
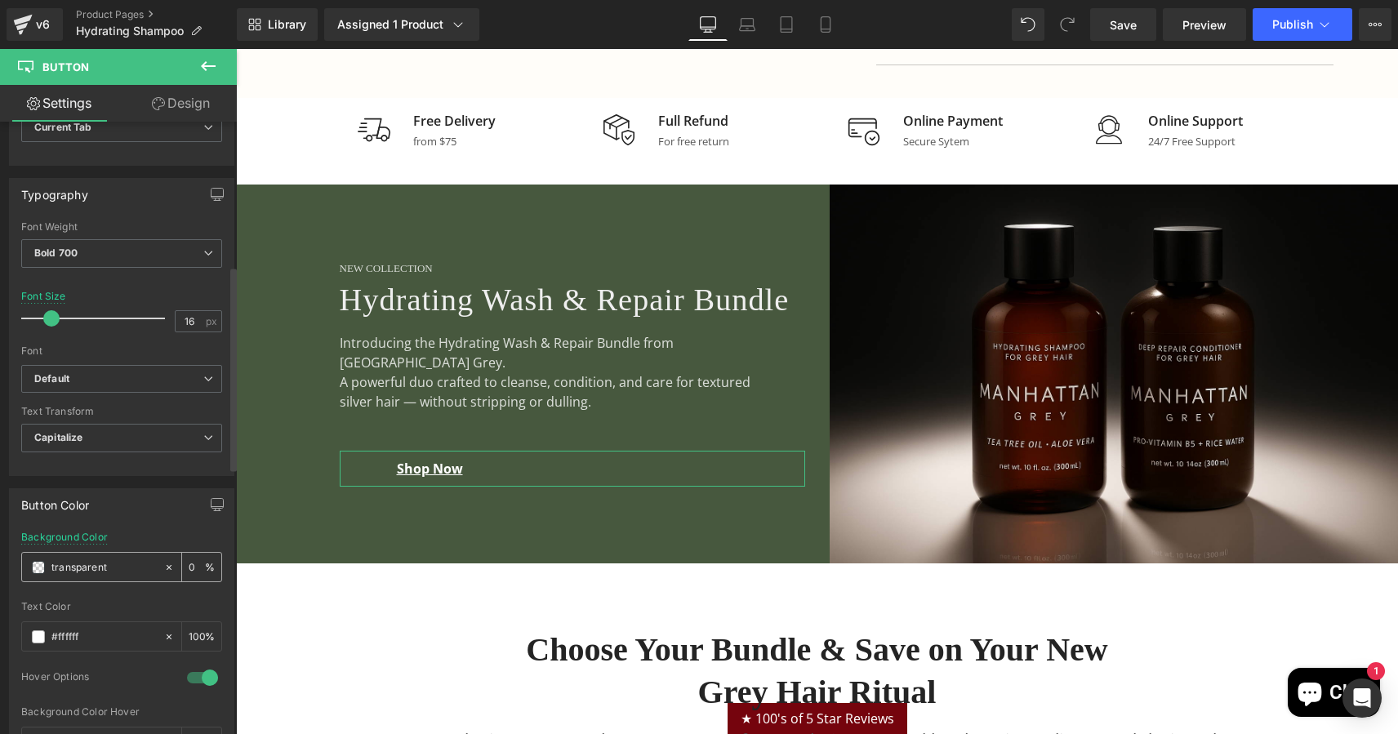
click at [42, 564] on span at bounding box center [38, 567] width 13 height 13
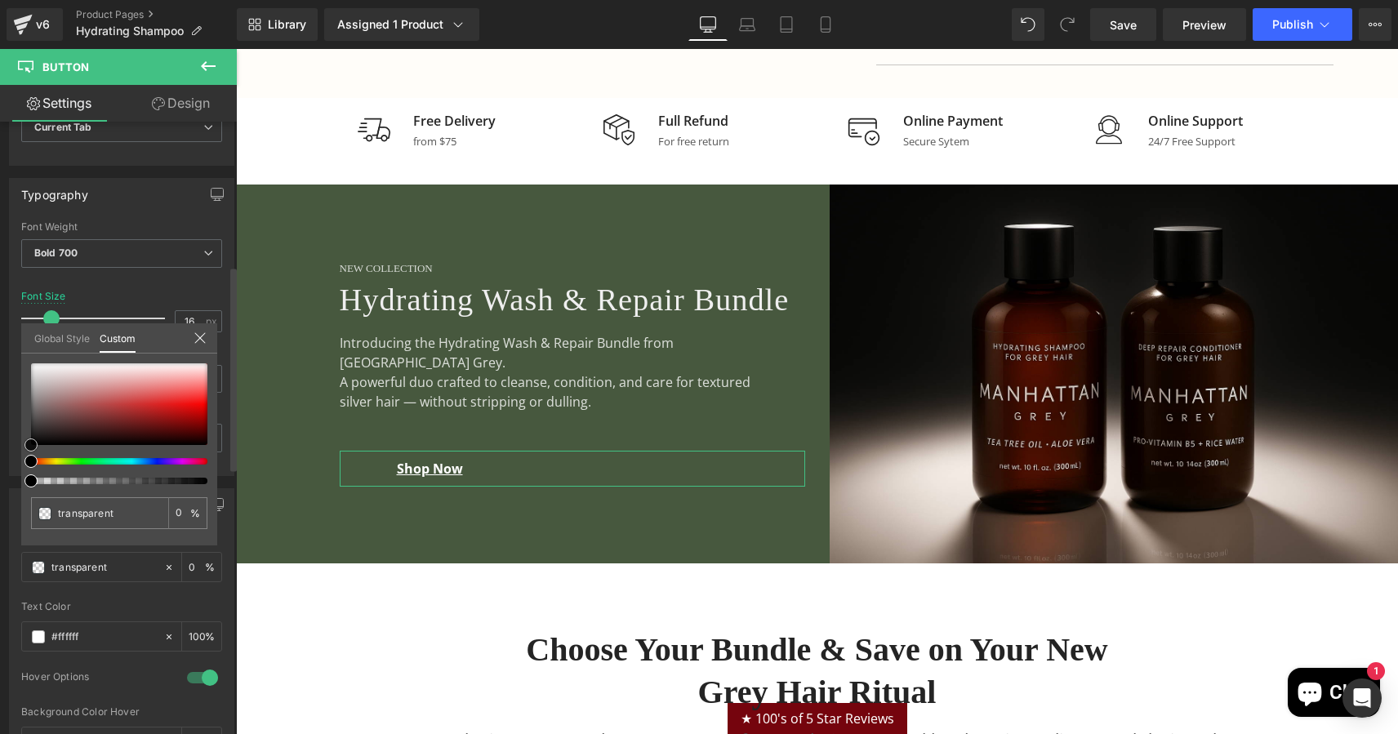
type input "#b2a8a8"
type input "100"
type input "#b2a8a8"
type input "100"
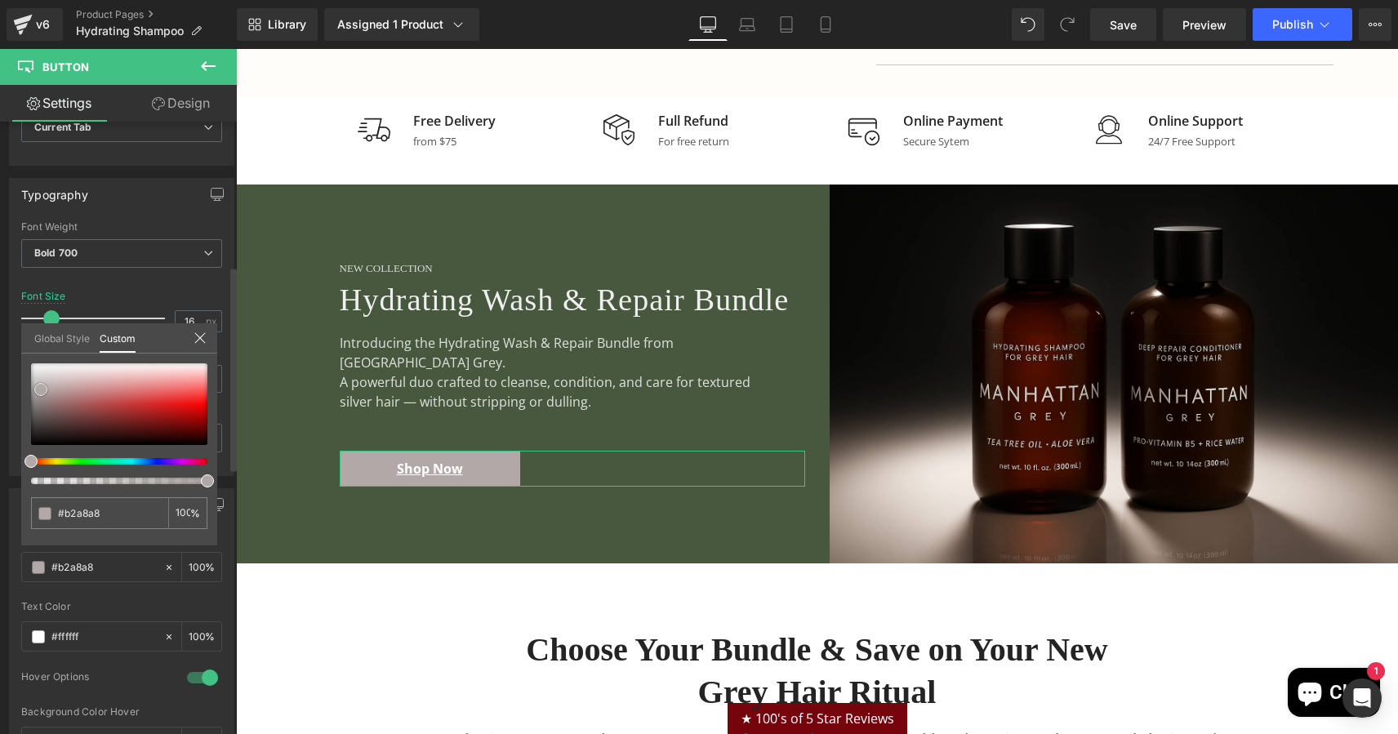
type input "#b4abab"
type input "#fcfcfc"
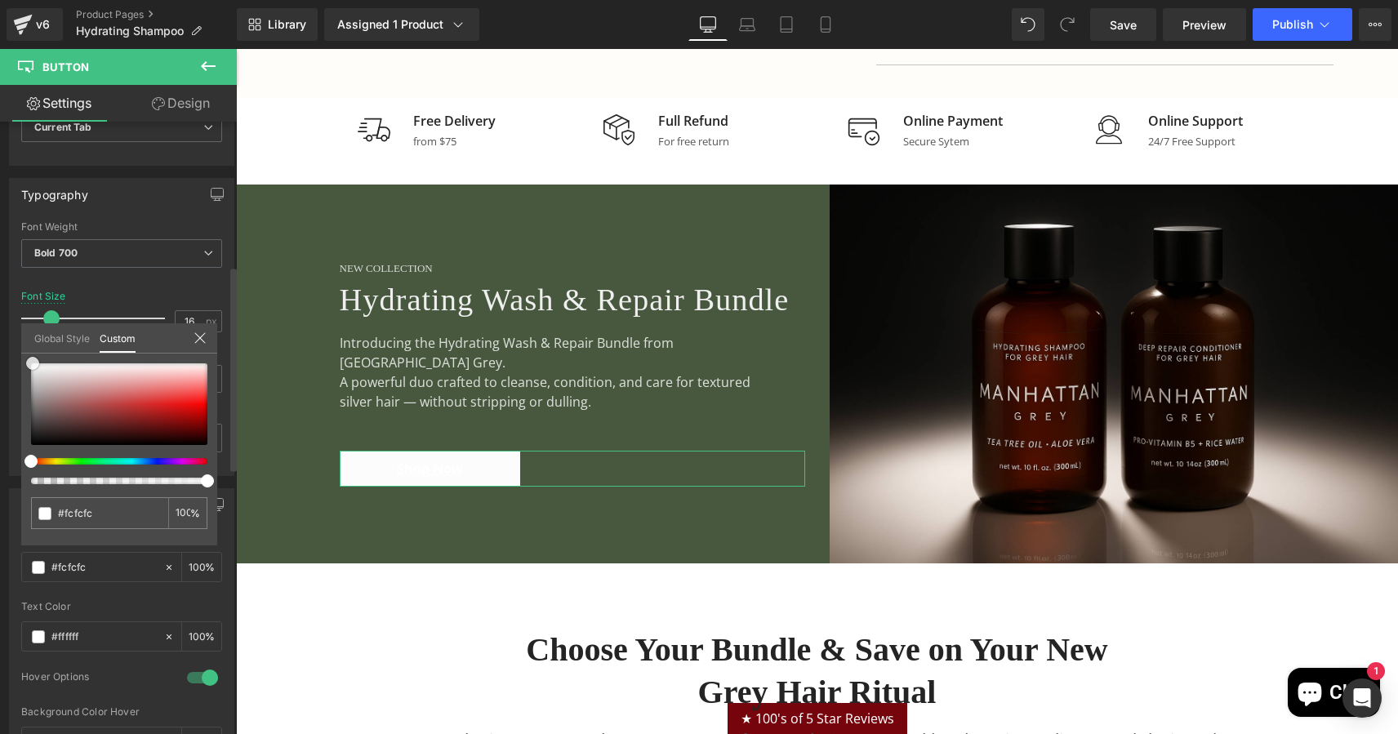
type input "#ffffff"
drag, startPoint x: 41, startPoint y: 390, endPoint x: 16, endPoint y: 319, distance: 74.7
click at [15, 476] on div "Button Color rgba(255, 255, 255, 1) Background Color #ffffff 100 % rgba(255, 25…" at bounding box center [122, 661] width 244 height 370
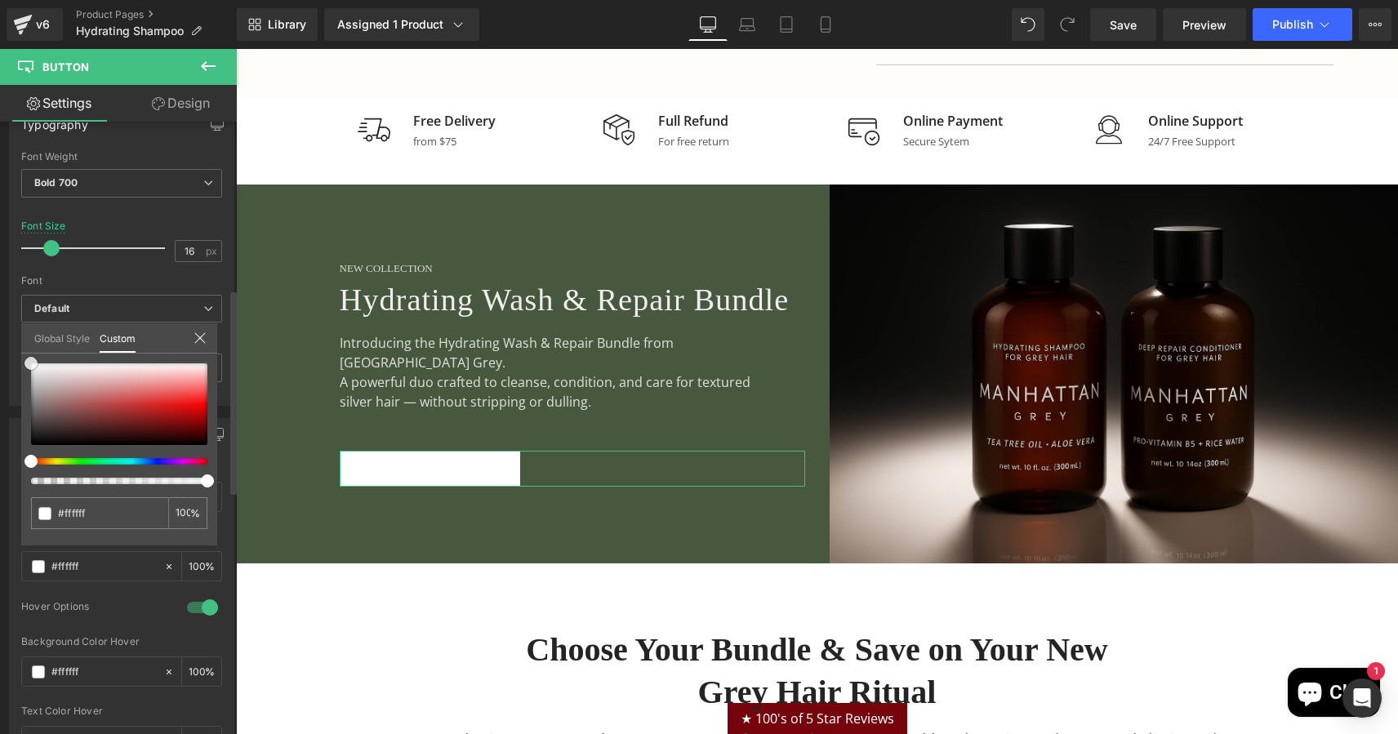
scroll to position [464, 0]
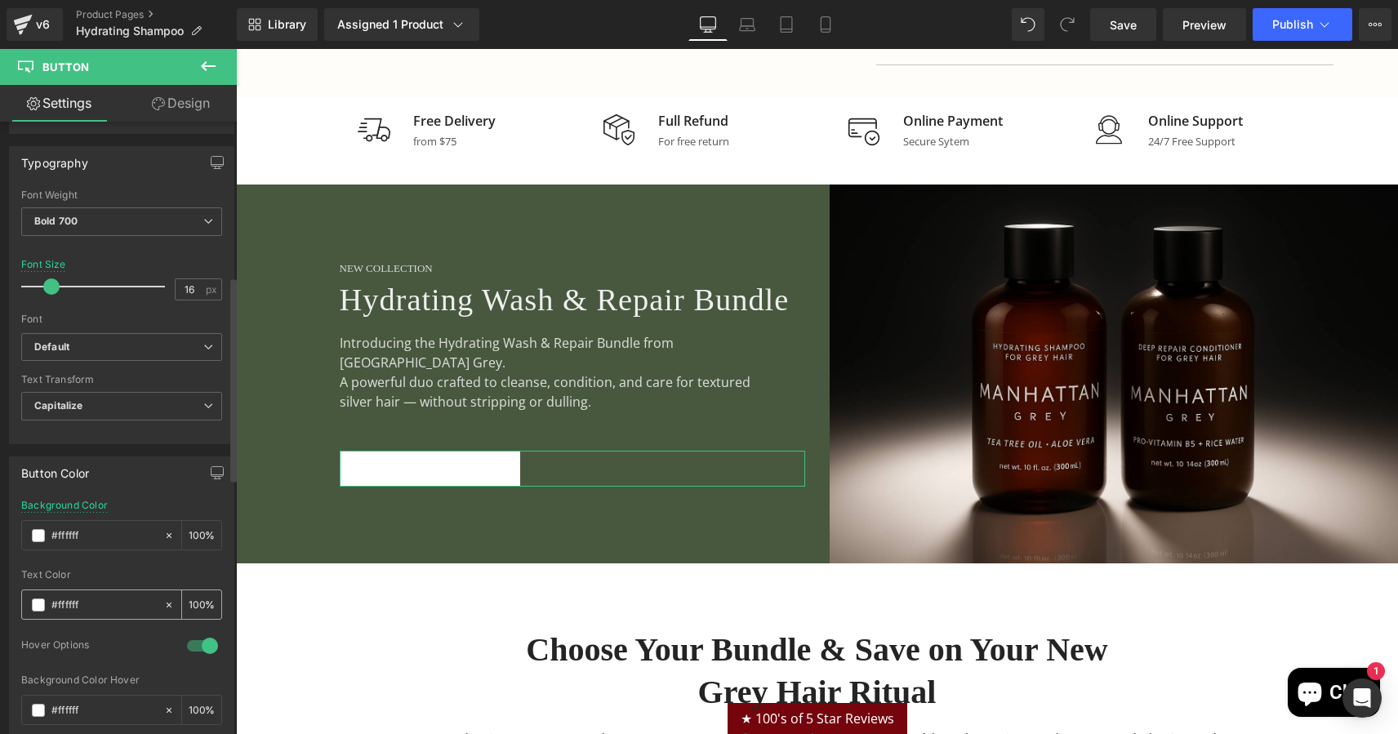
click at [35, 603] on span at bounding box center [38, 605] width 13 height 13
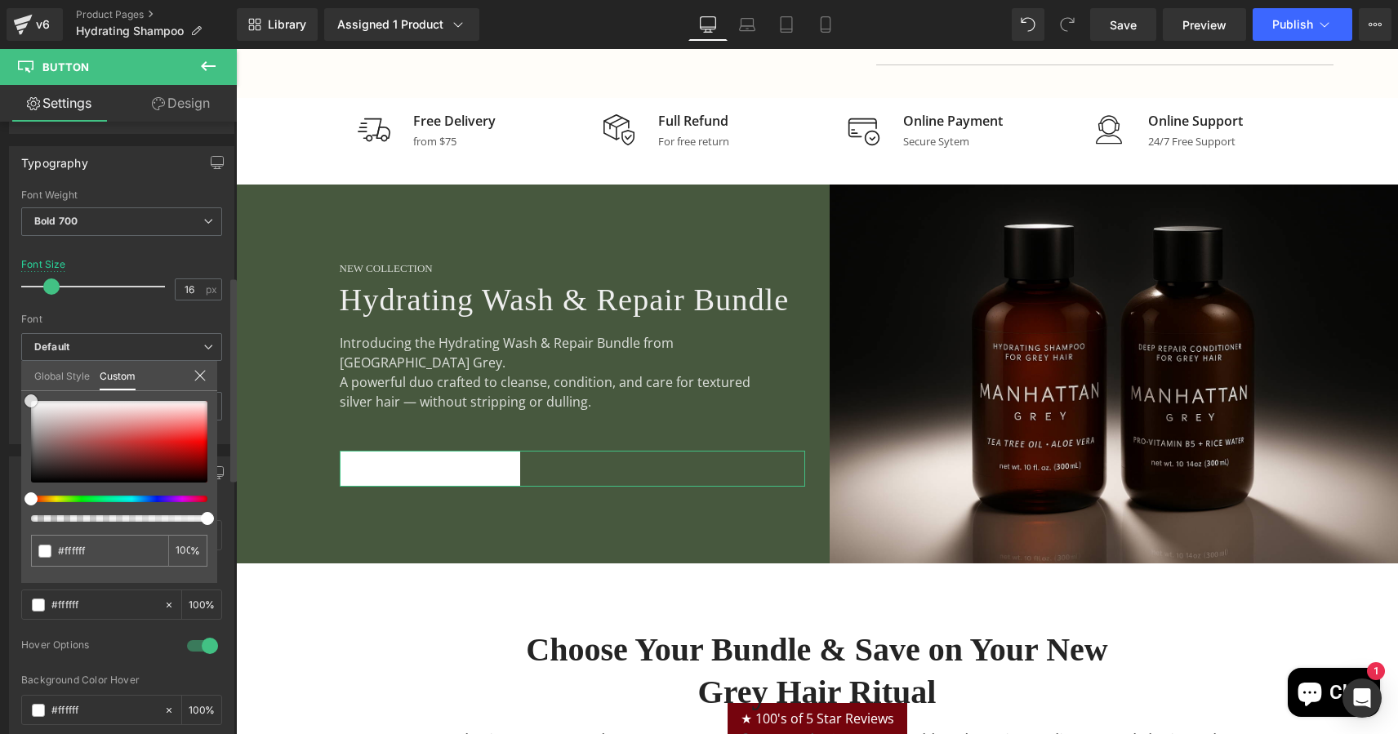
type input "#625e5e"
type input "#605c5c"
type input "#000000"
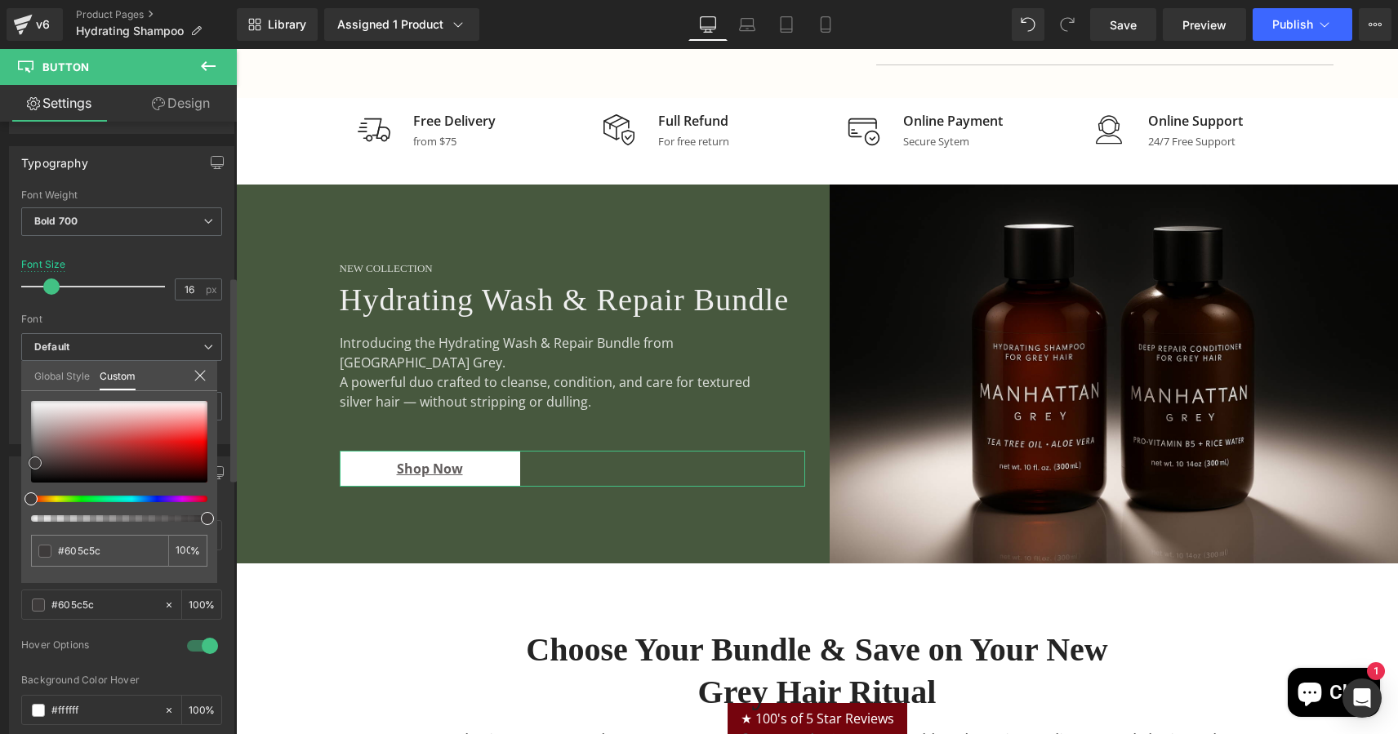
type input "#000000"
drag, startPoint x: 35, startPoint y: 452, endPoint x: 30, endPoint y: 501, distance: 50.1
click at [31, 501] on div at bounding box center [119, 461] width 176 height 121
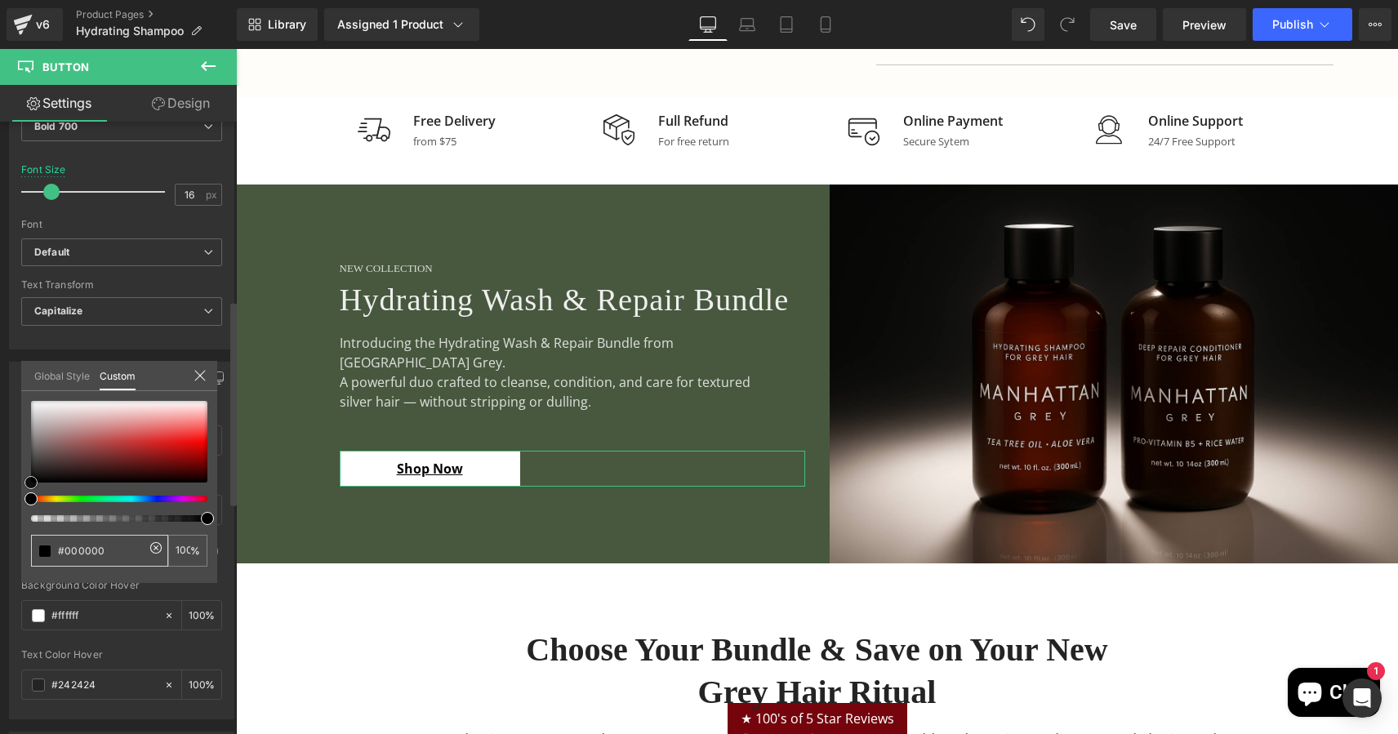
scroll to position [567, 0]
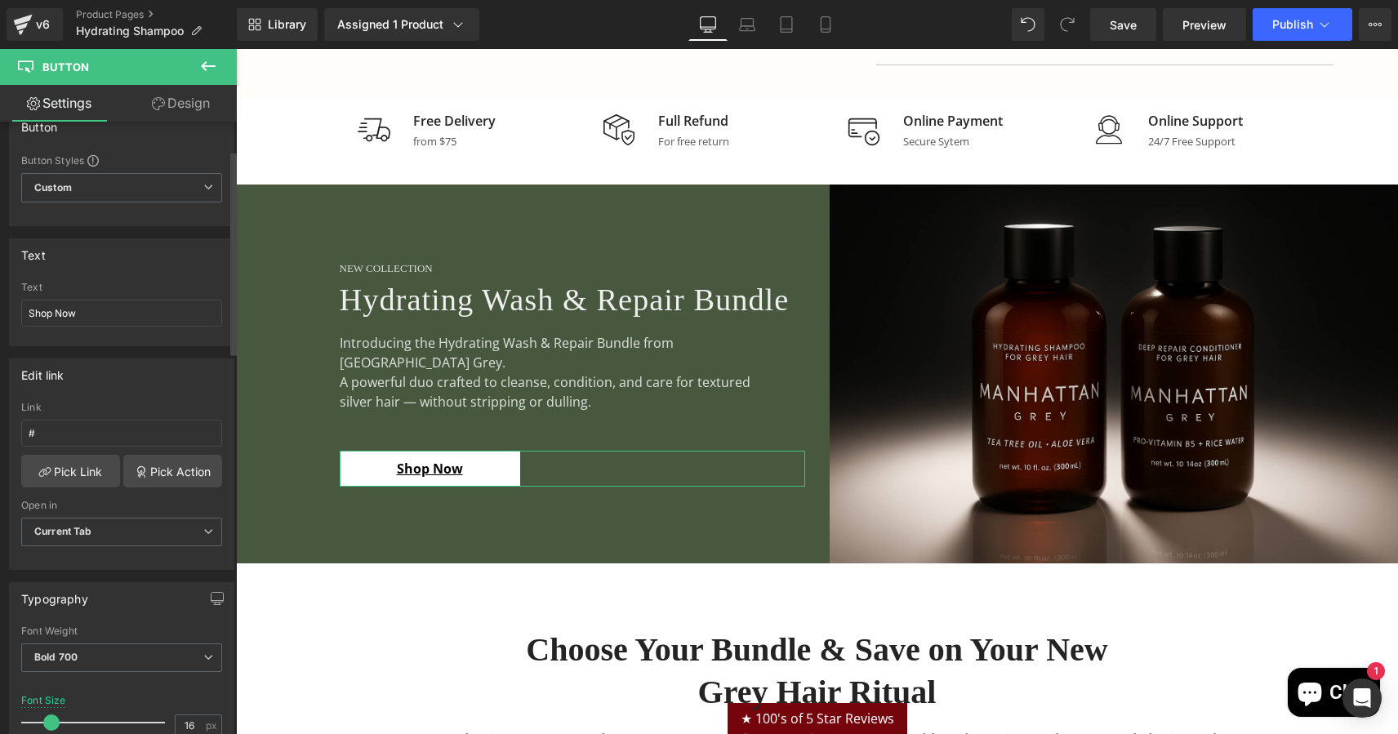
scroll to position [26, 0]
drag, startPoint x: 96, startPoint y: 314, endPoint x: 4, endPoint y: 306, distance: 91.8
click at [4, 306] on div "Text Shop Now Text Shop Now" at bounding box center [122, 288] width 244 height 120
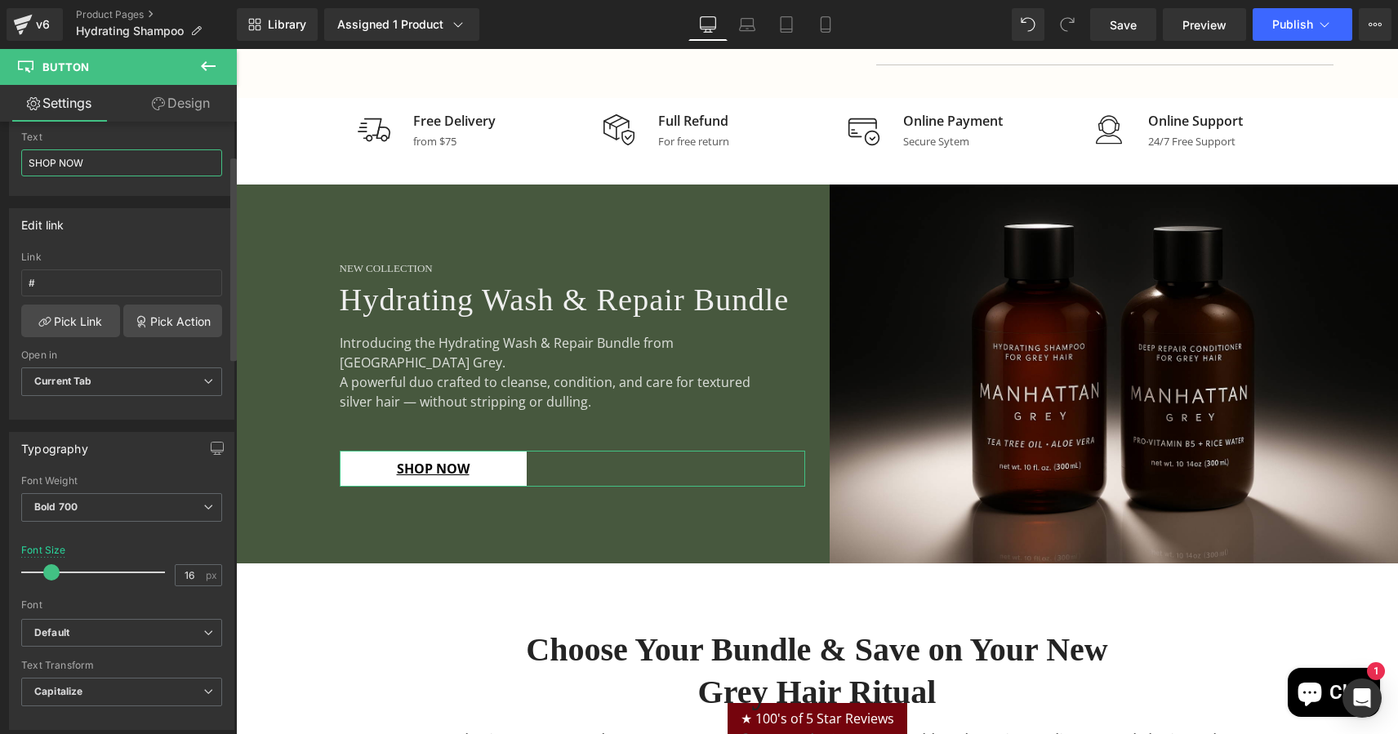
scroll to position [194, 0]
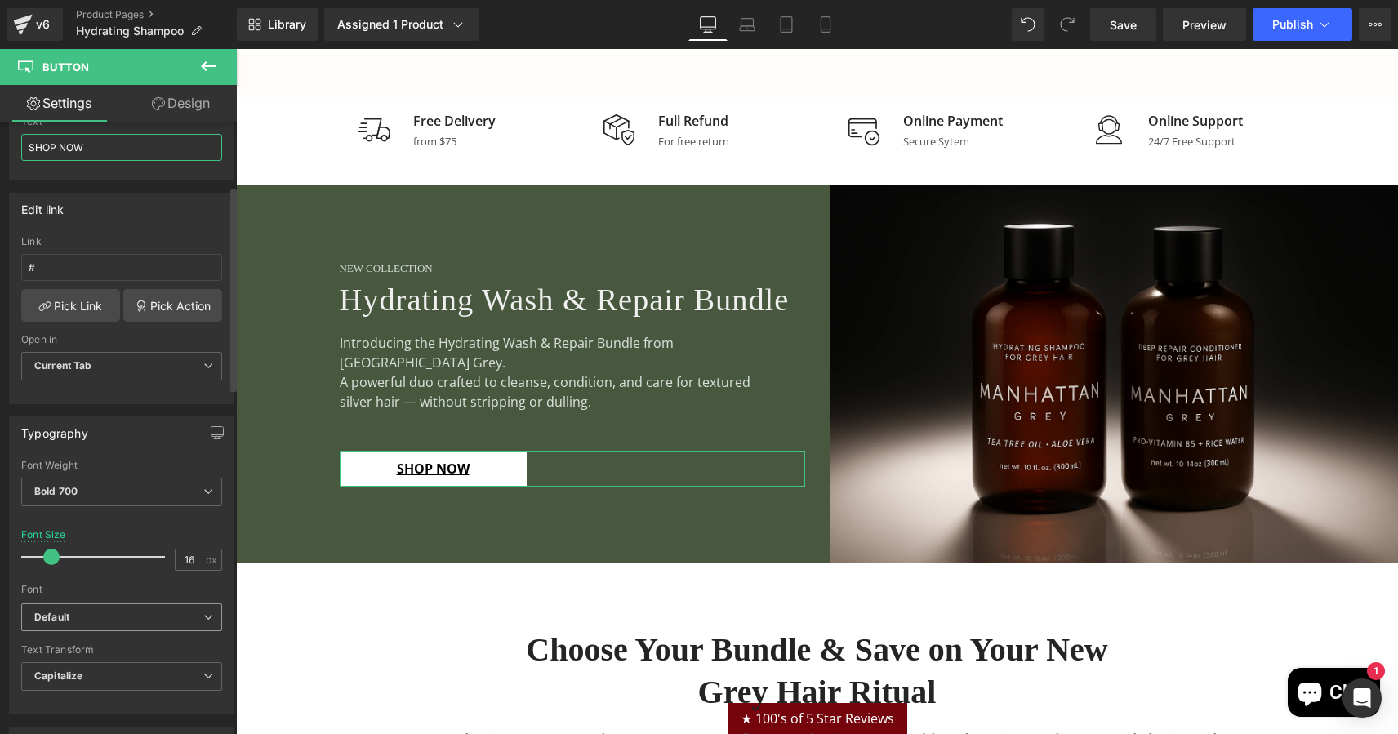
type input "SHOP NOW"
click at [74, 612] on b "Default" at bounding box center [118, 618] width 169 height 14
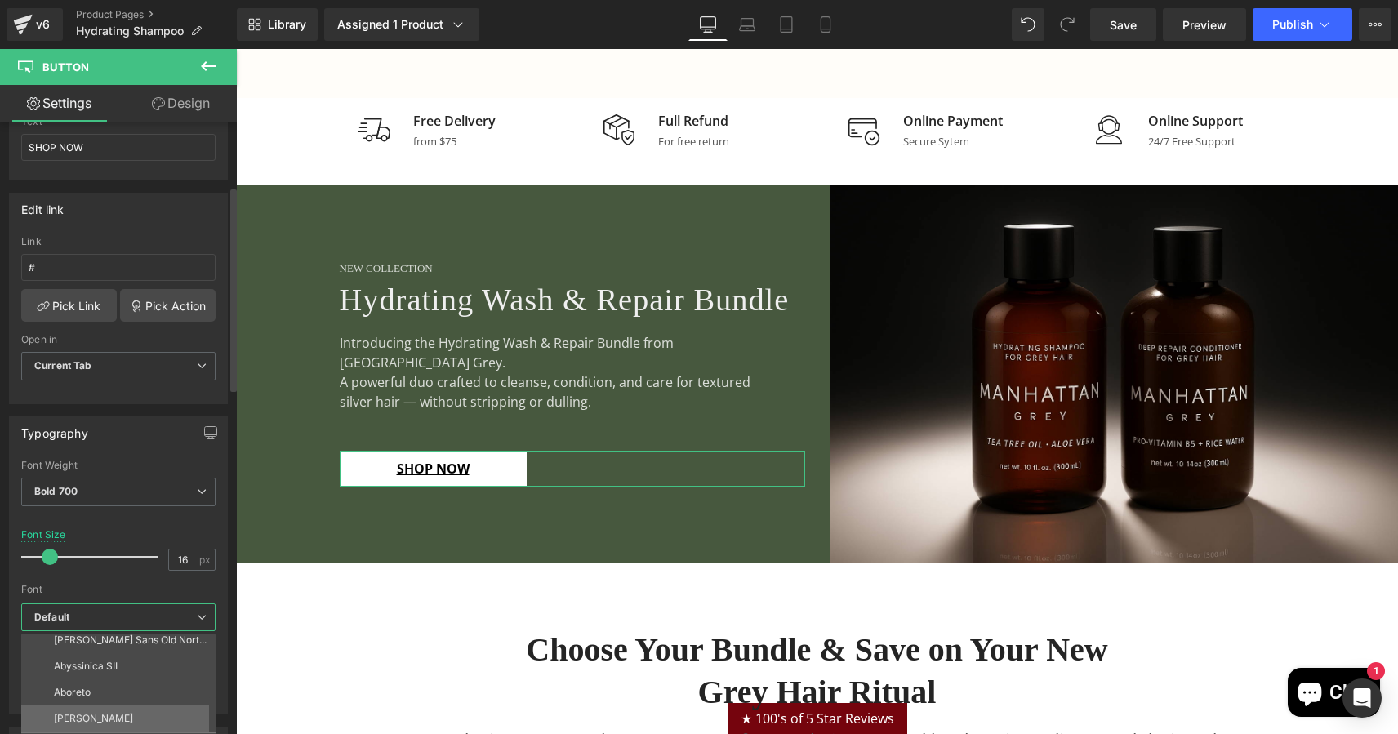
scroll to position [85, 0]
click at [82, 713] on p "[PERSON_NAME]" at bounding box center [93, 718] width 79 height 11
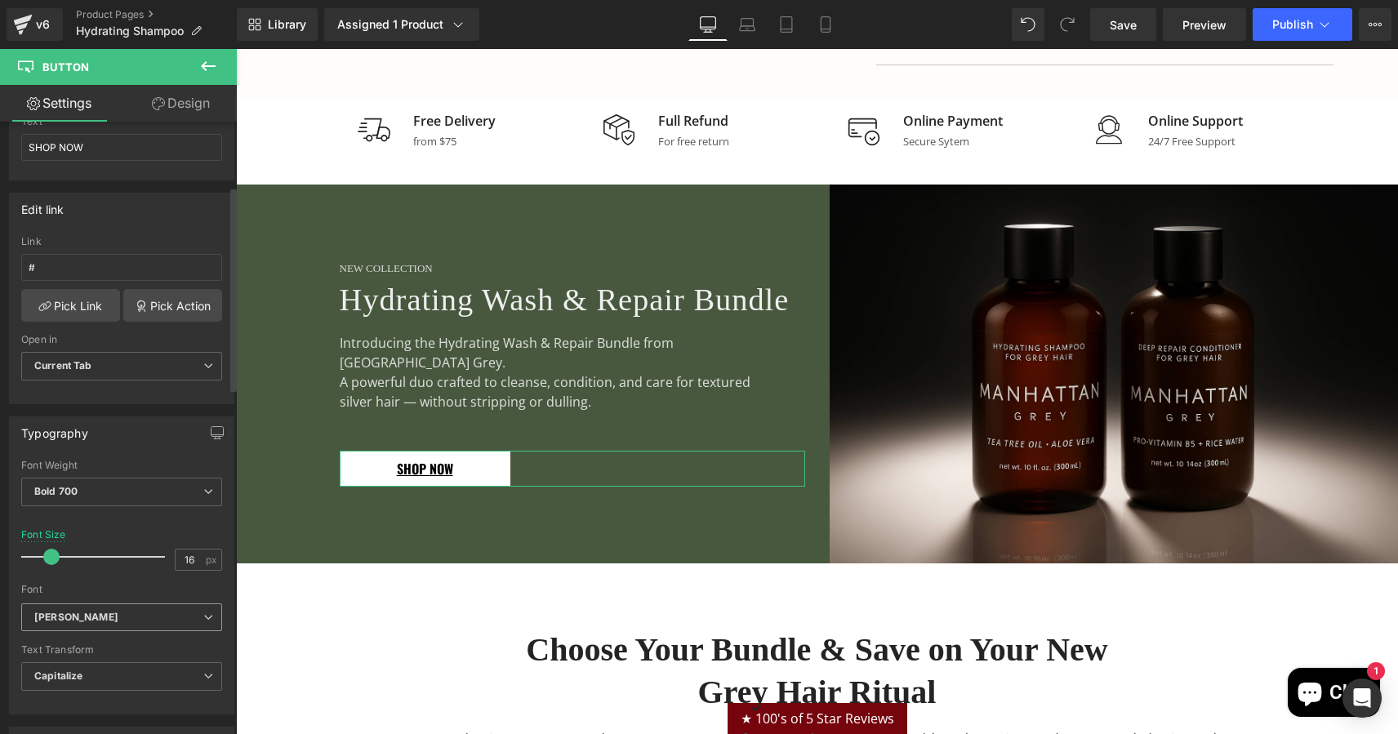
click at [56, 613] on icon "[PERSON_NAME]" at bounding box center [76, 618] width 84 height 14
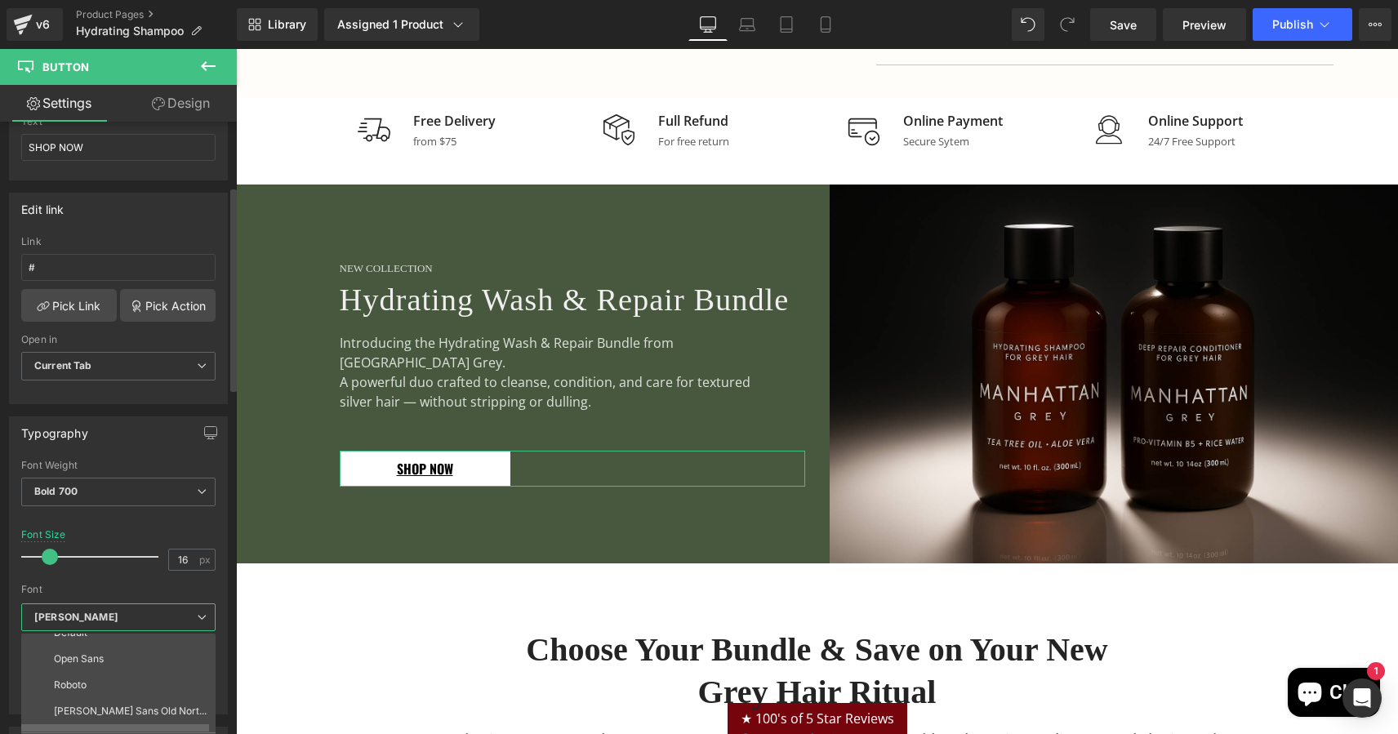
scroll to position [0, 0]
click at [75, 645] on p "Default" at bounding box center [70, 646] width 33 height 11
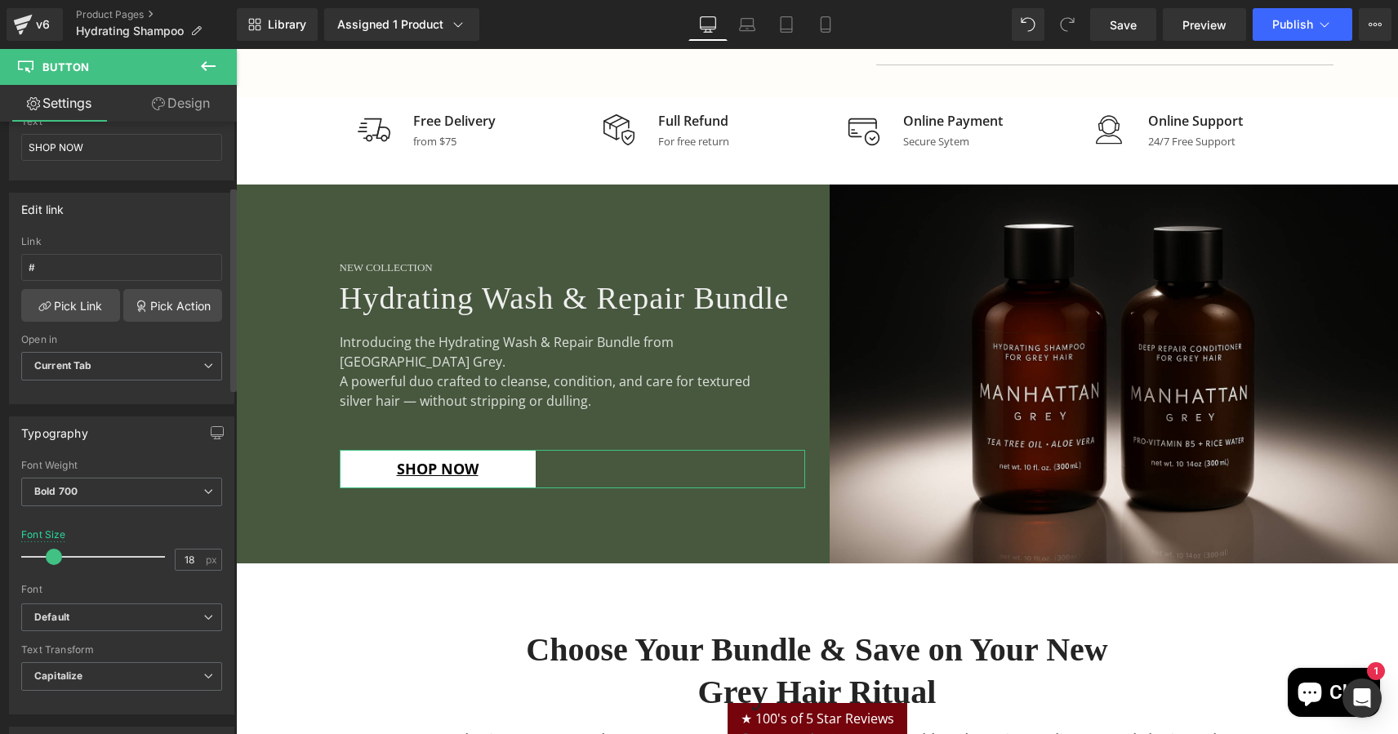
type input "17"
click at [56, 563] on div at bounding box center [97, 557] width 136 height 33
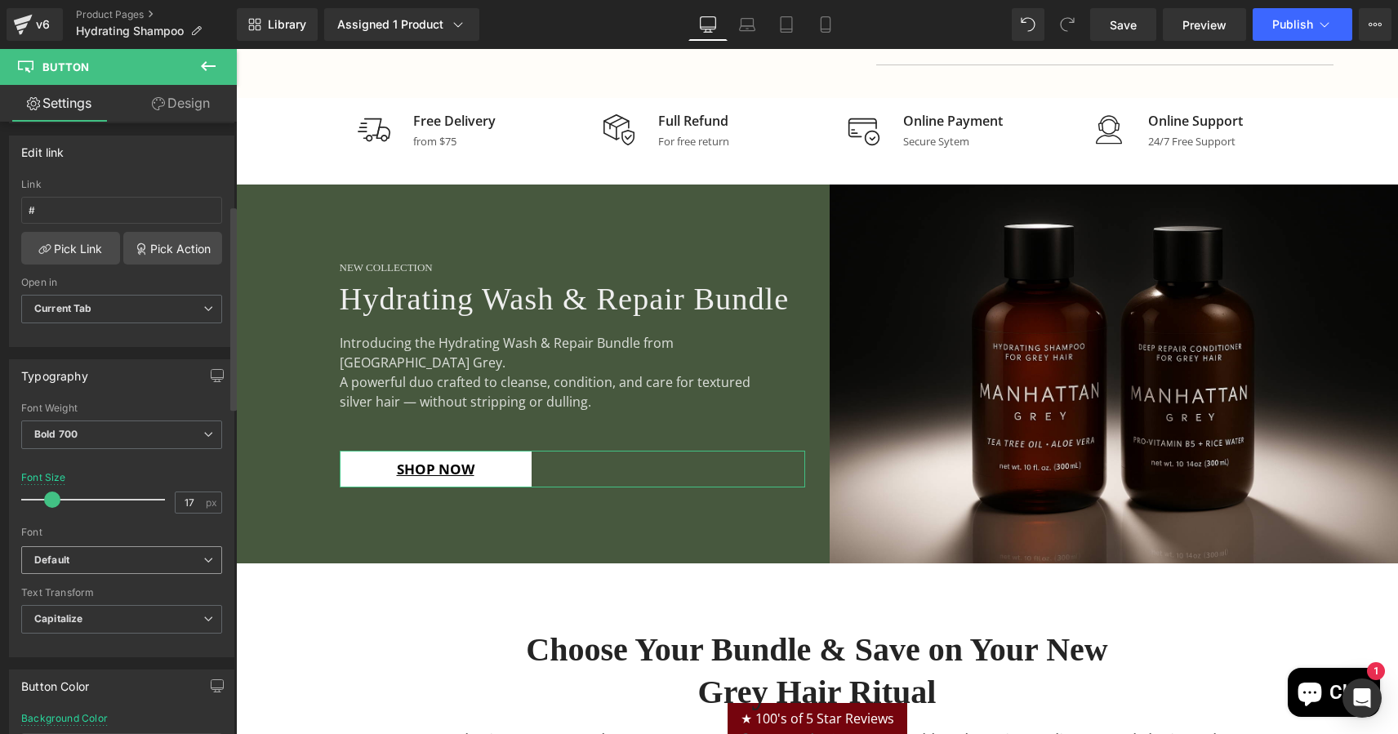
click at [64, 561] on icon "Default" at bounding box center [51, 561] width 35 height 14
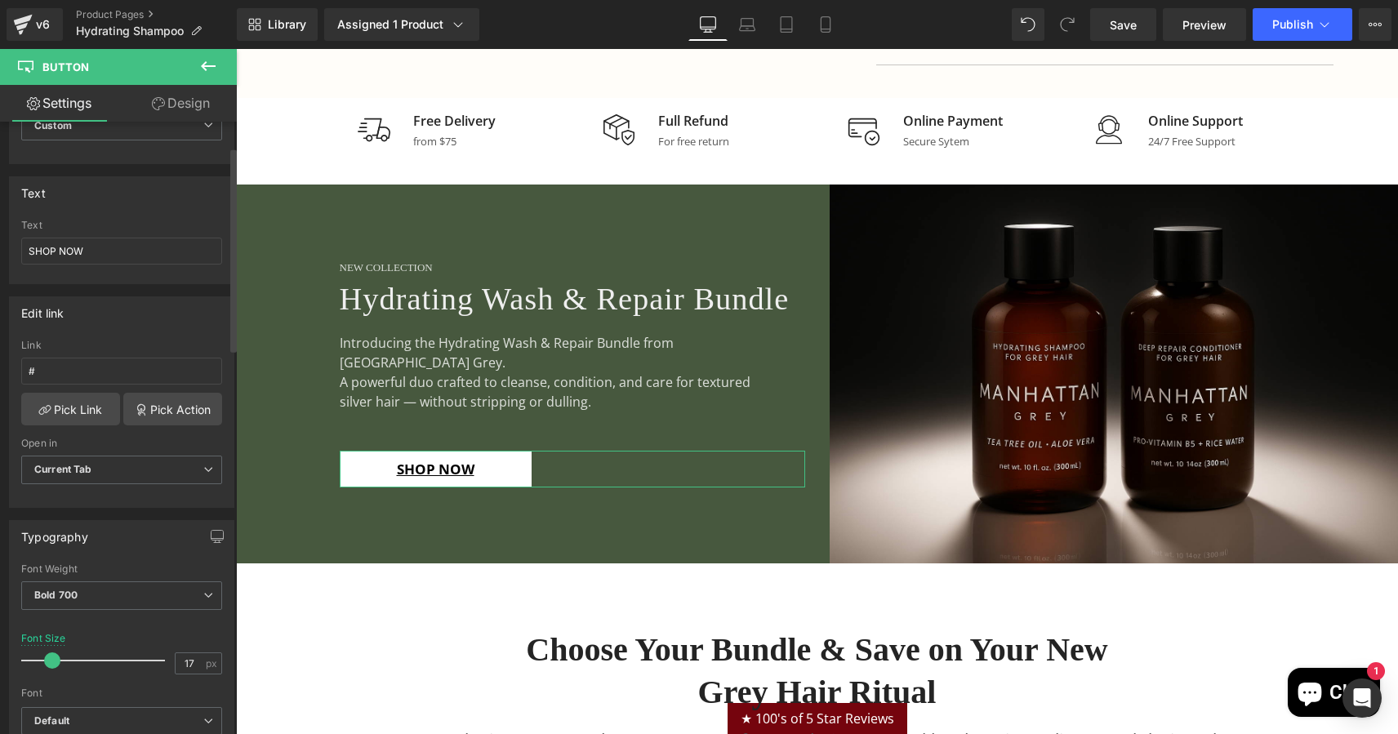
scroll to position [91, 0]
click at [191, 102] on link "Design" at bounding box center [181, 103] width 118 height 37
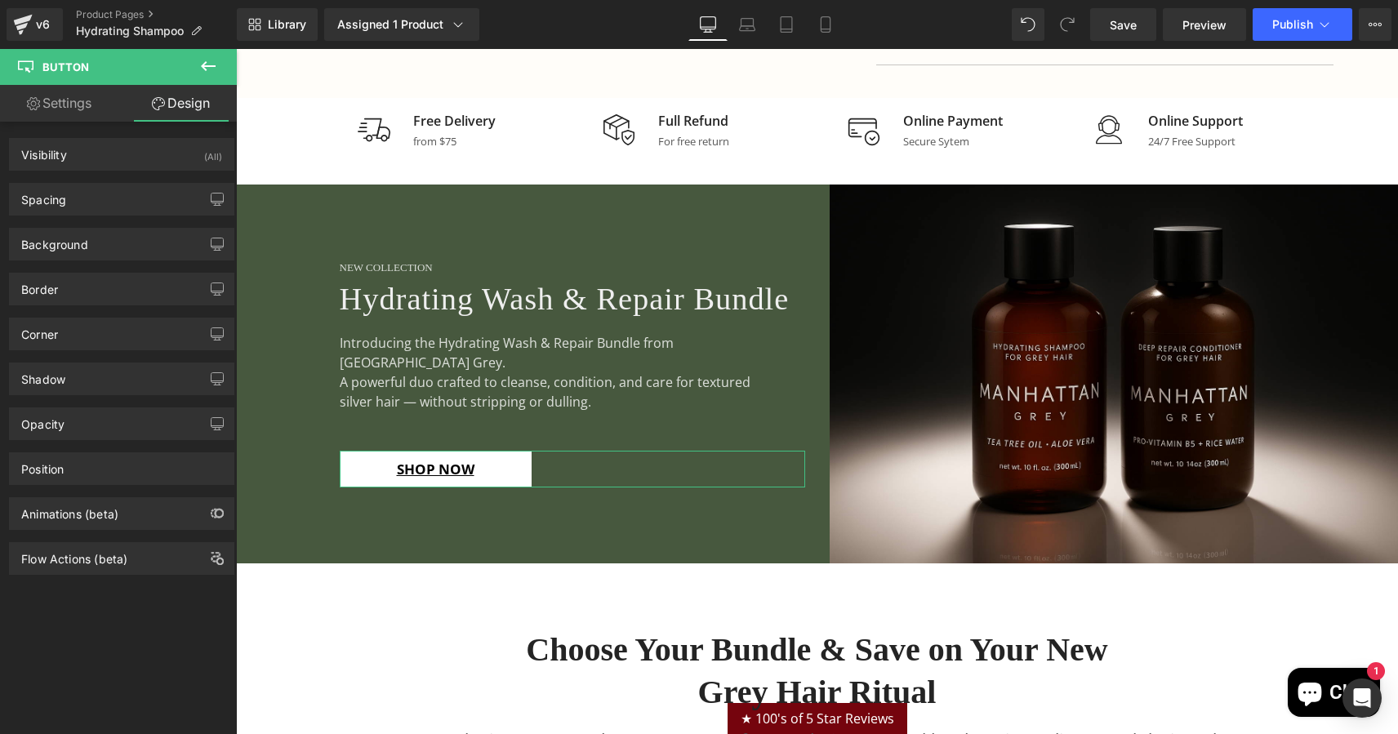
click at [74, 98] on link "Settings" at bounding box center [59, 103] width 118 height 37
type input "100"
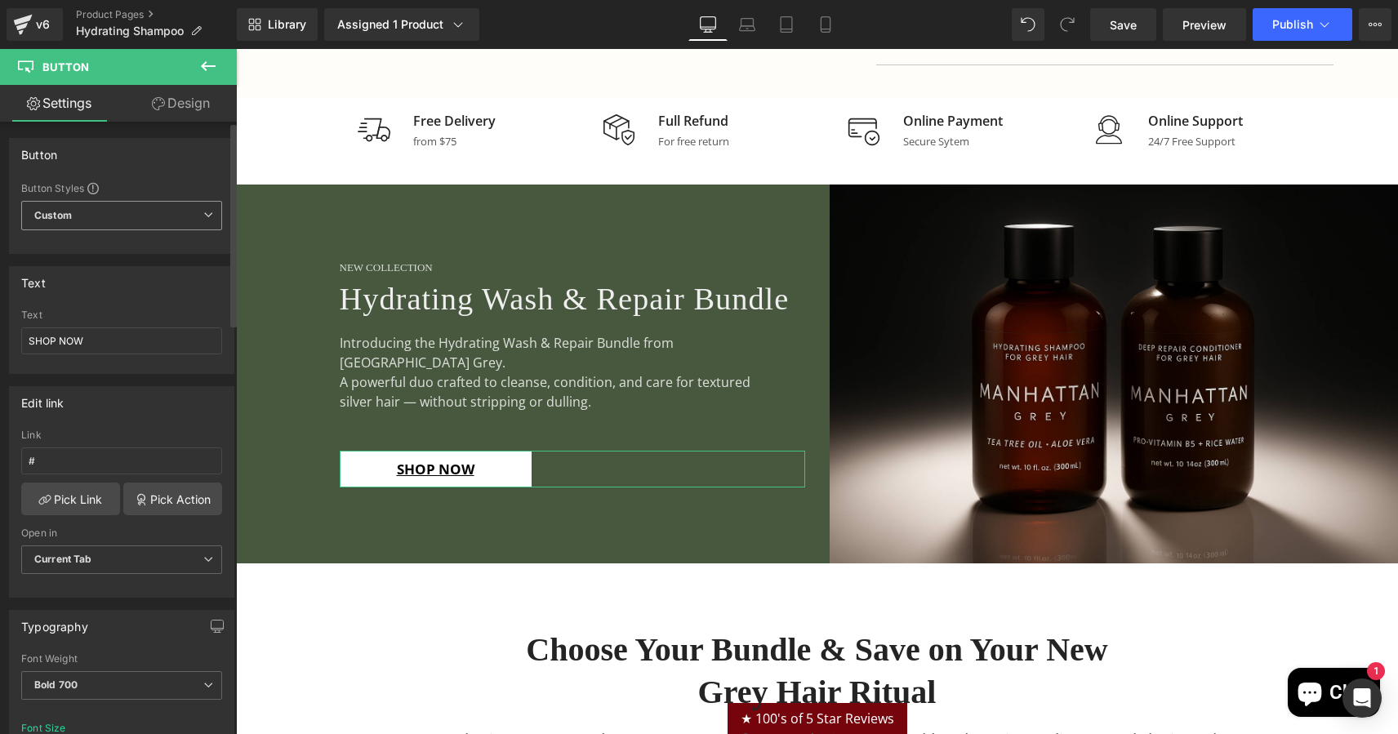
scroll to position [0, 0]
click at [77, 211] on span "Custom Setup Global Style" at bounding box center [121, 215] width 201 height 29
click at [143, 325] on div "Text SHOP NOW" at bounding box center [118, 341] width 194 height 64
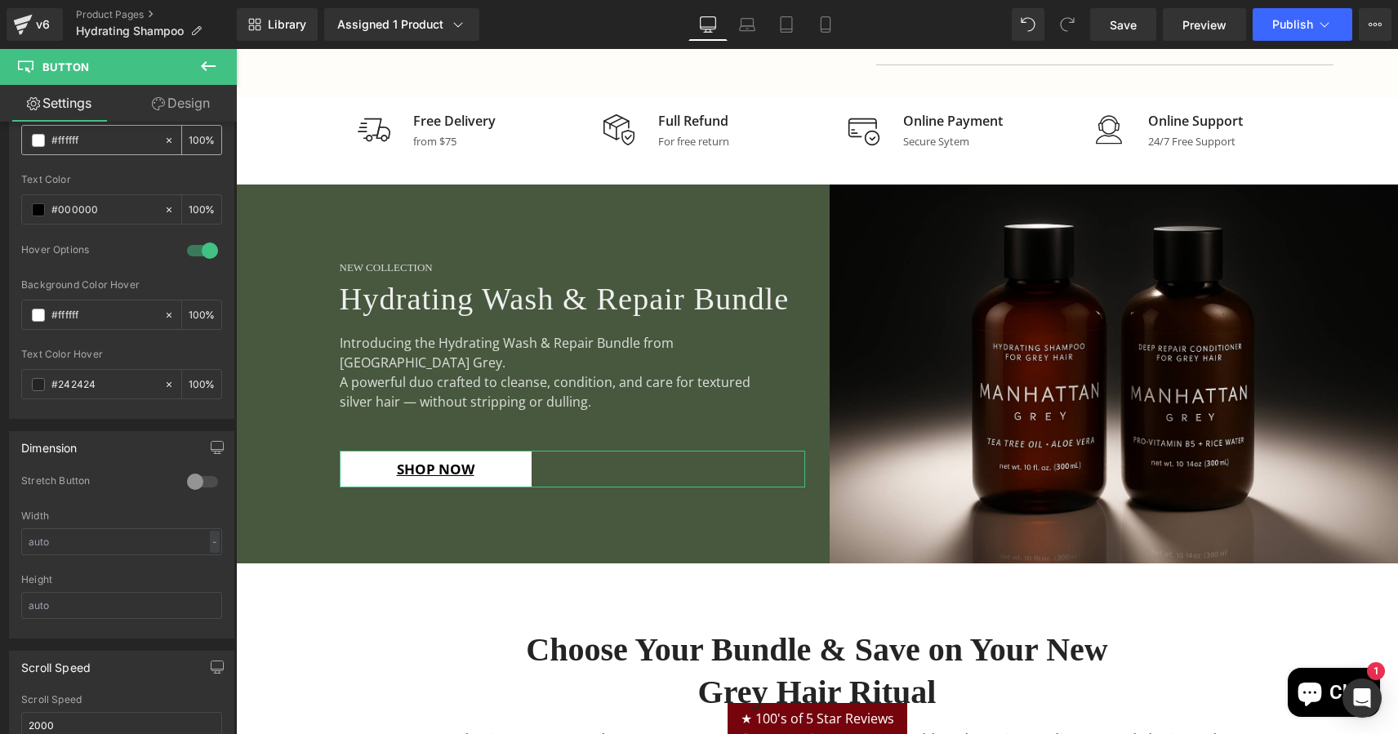
scroll to position [880, 0]
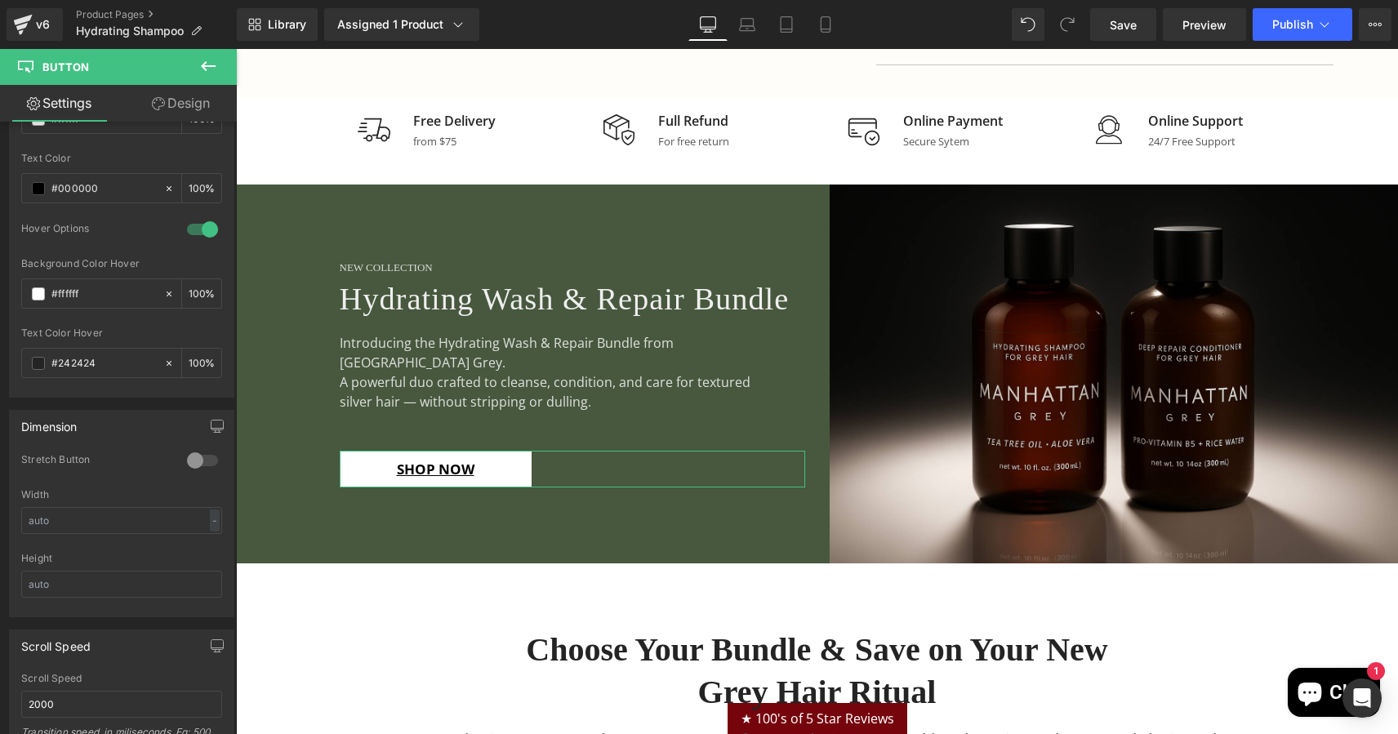
click at [195, 459] on div at bounding box center [202, 461] width 39 height 26
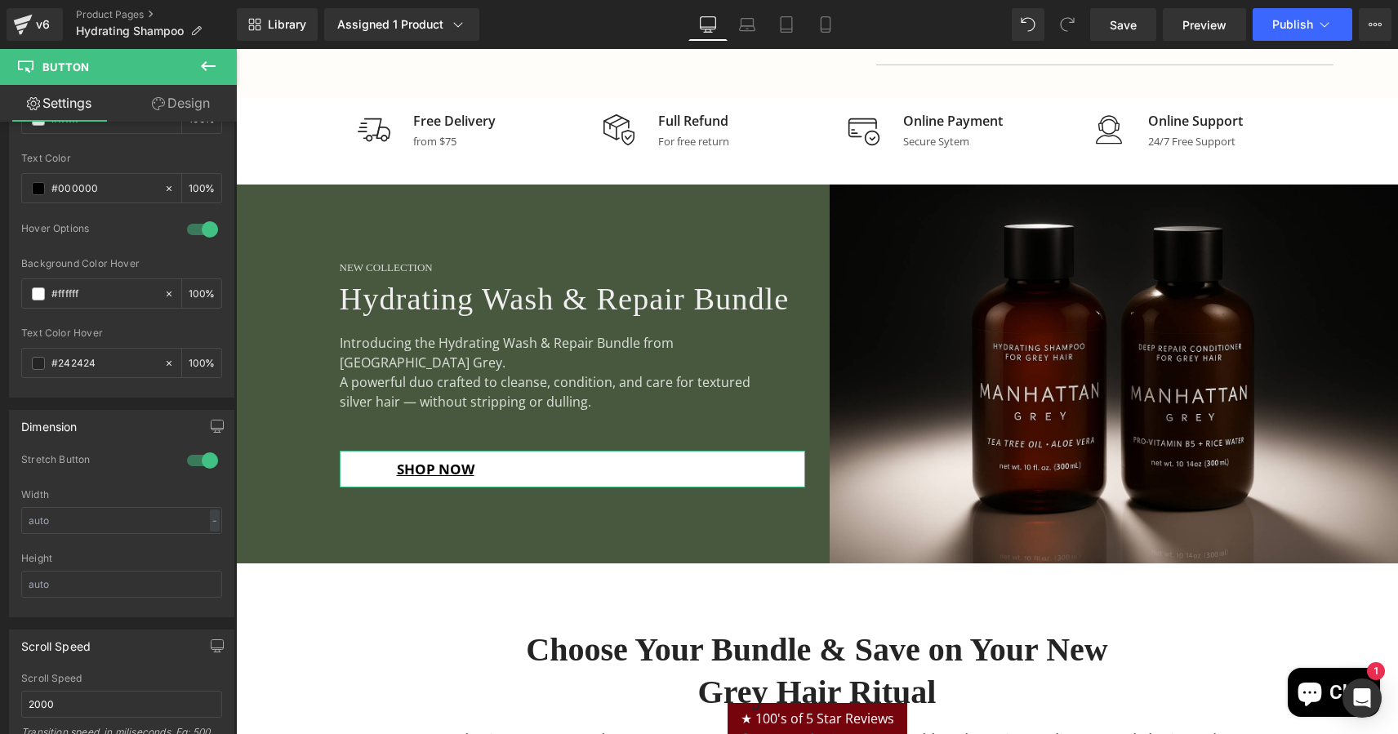
click at [186, 457] on div at bounding box center [202, 461] width 39 height 26
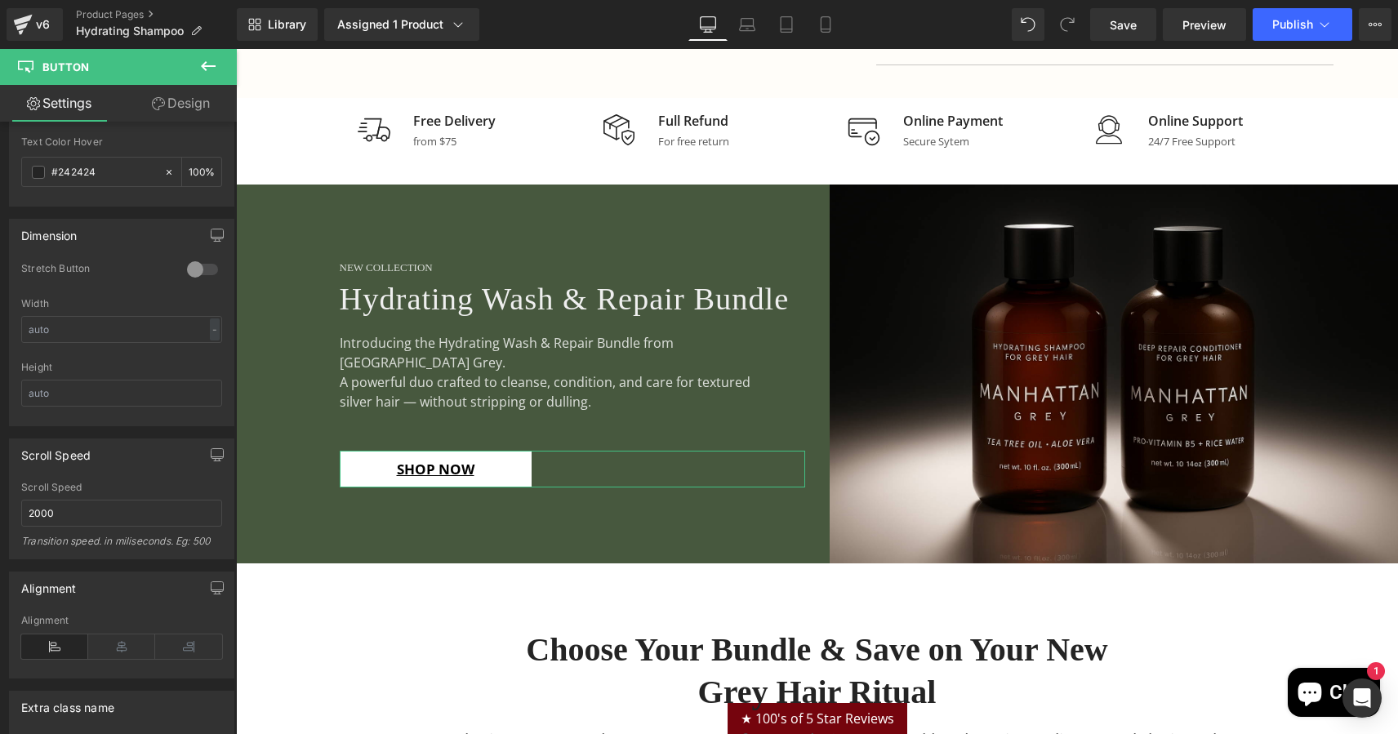
scroll to position [1113, 0]
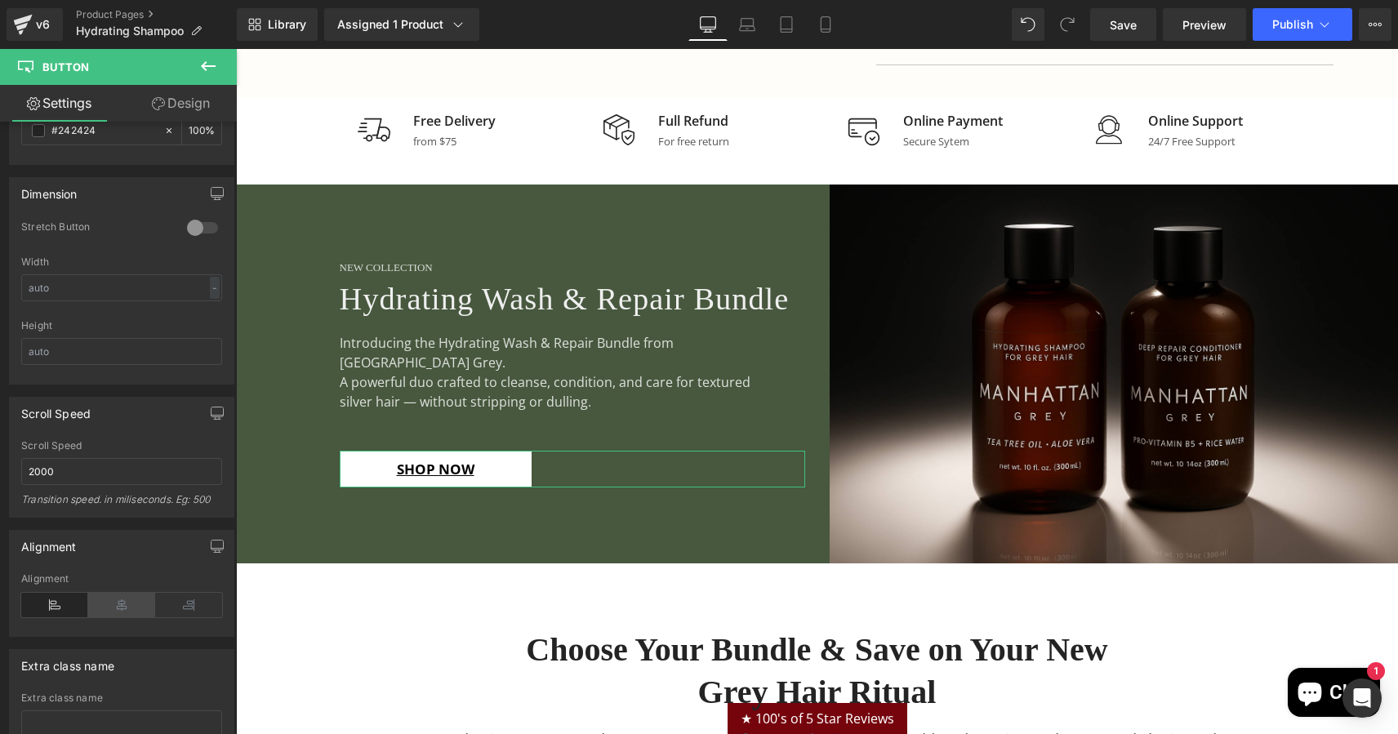
click at [112, 598] on icon at bounding box center [121, 605] width 67 height 24
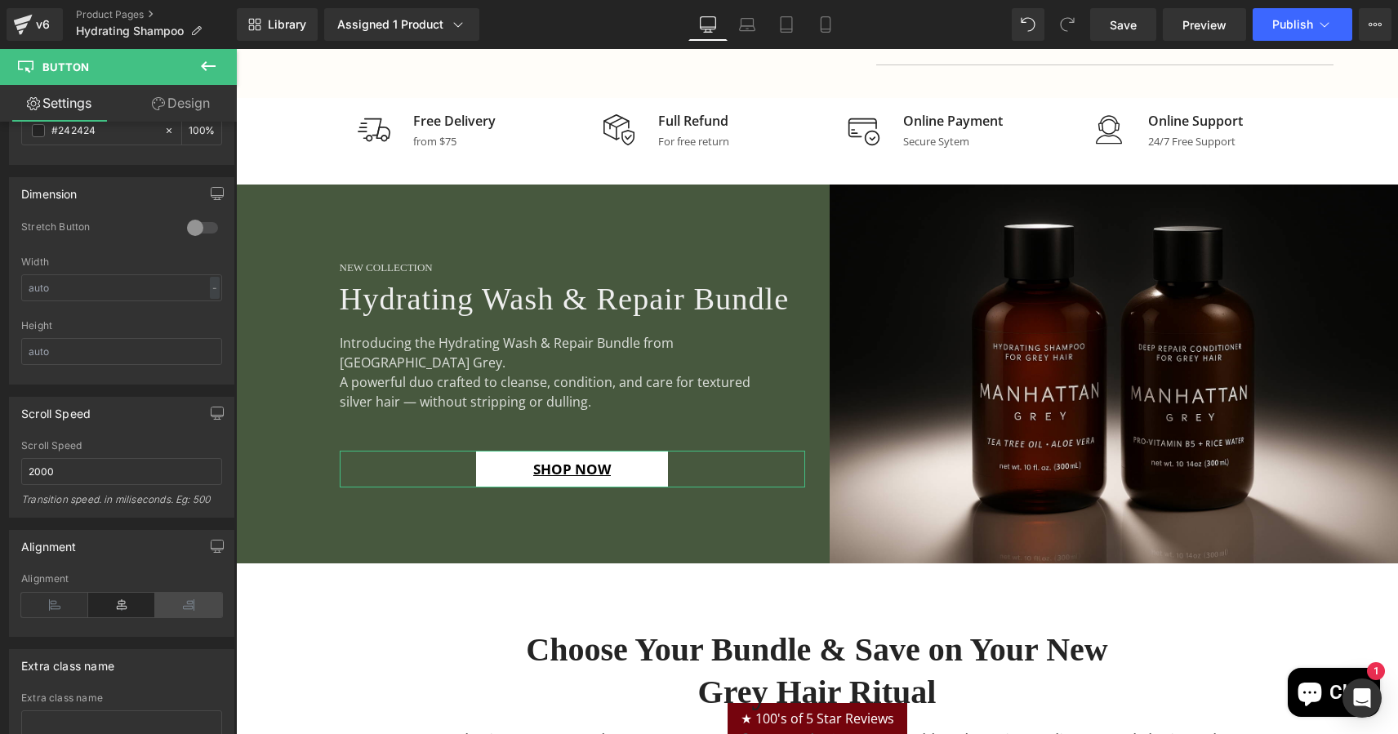
click at [177, 600] on icon at bounding box center [188, 605] width 67 height 24
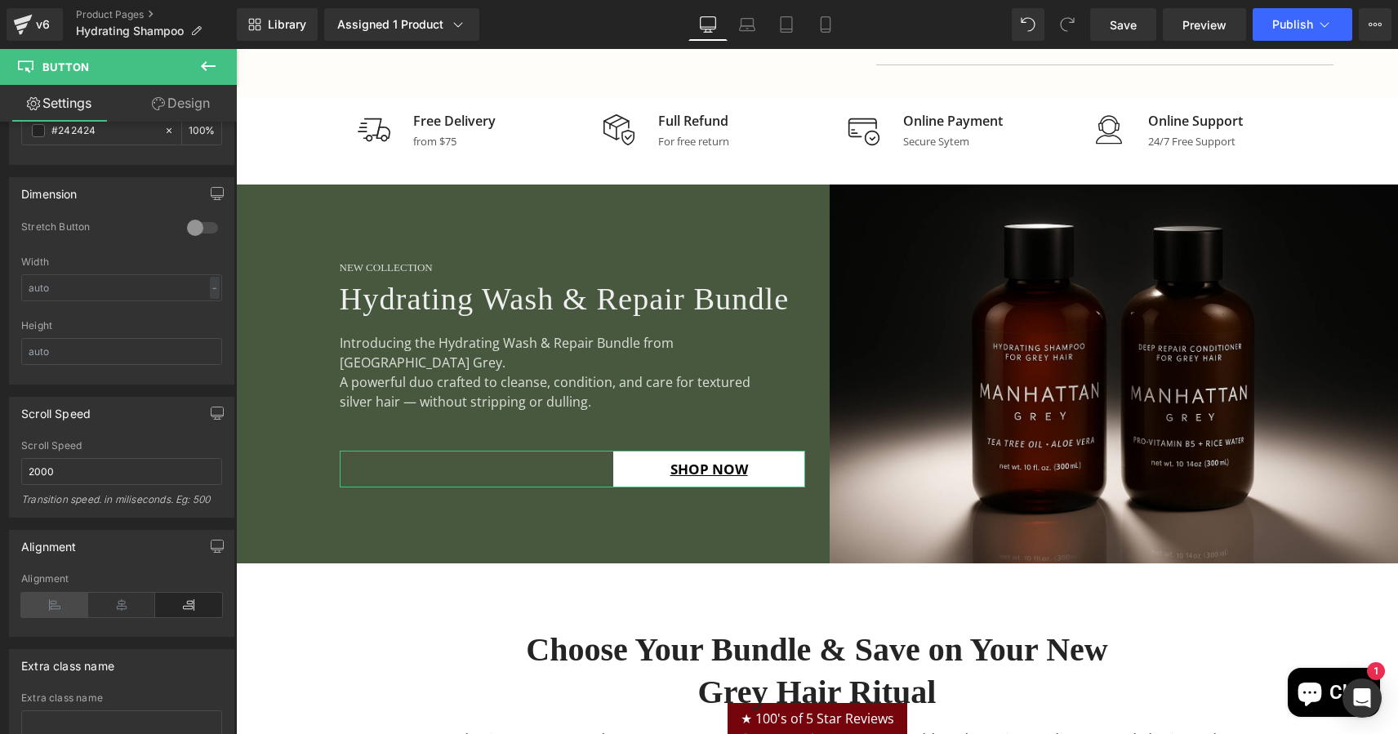
click at [56, 599] on icon at bounding box center [54, 605] width 67 height 24
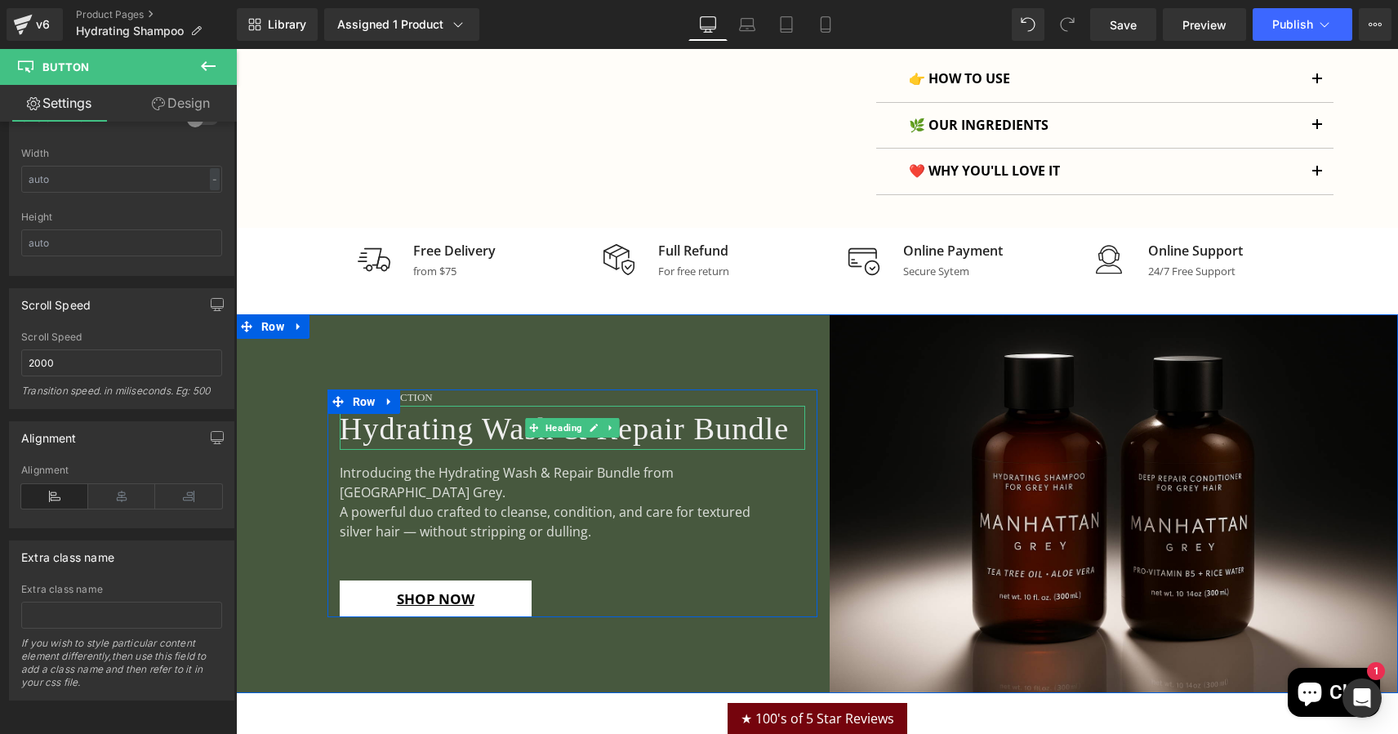
scroll to position [999, 0]
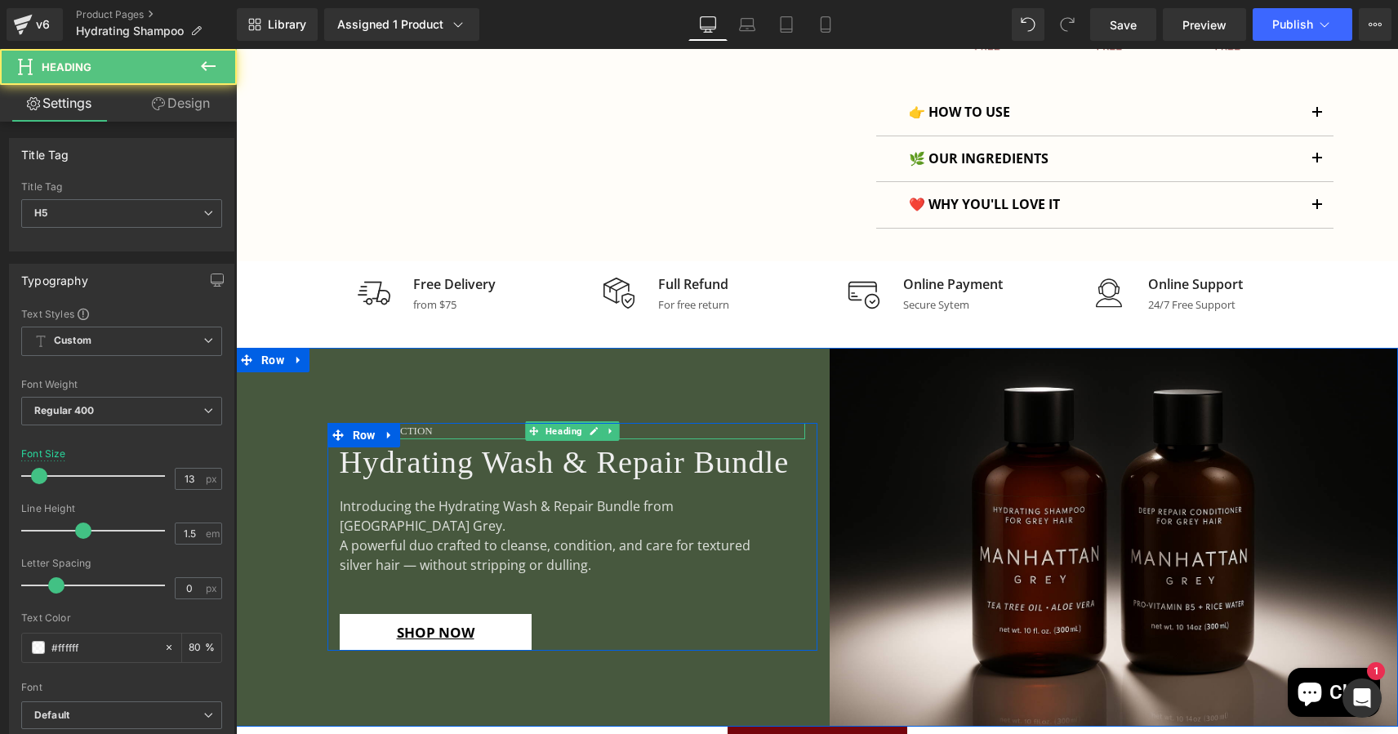
click at [416, 423] on h5 "New Collection" at bounding box center [572, 431] width 465 height 16
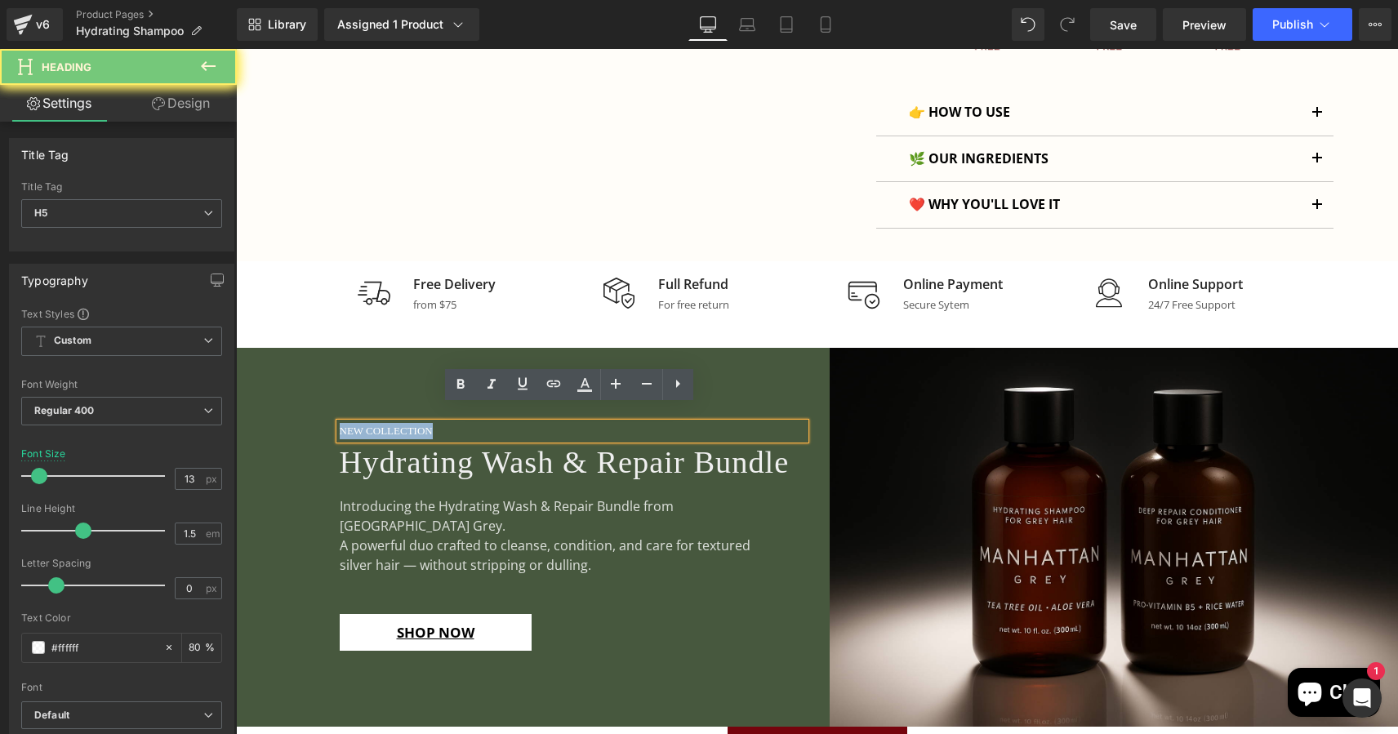
click at [416, 423] on h5 "New Collection" at bounding box center [572, 431] width 465 height 16
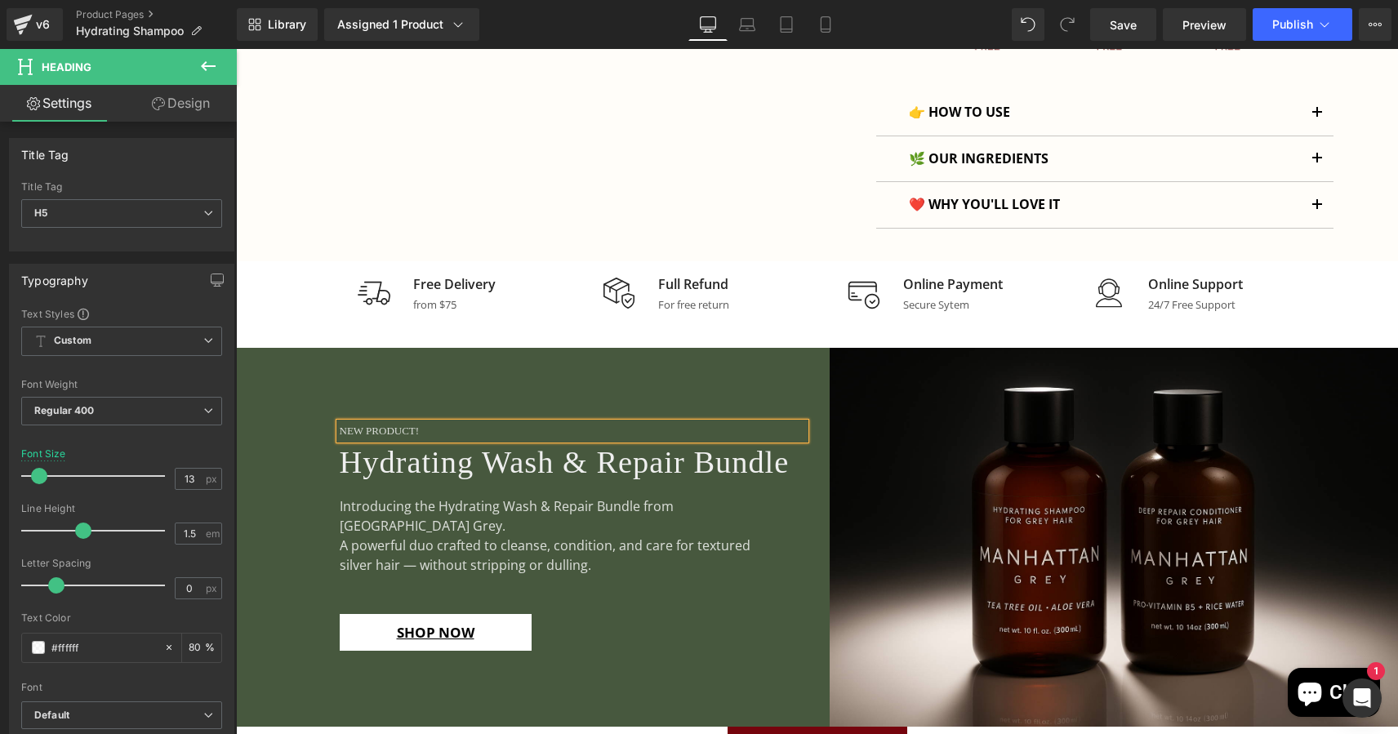
click at [377, 423] on h5 "NEW PRODUCT!" at bounding box center [572, 431] width 465 height 16
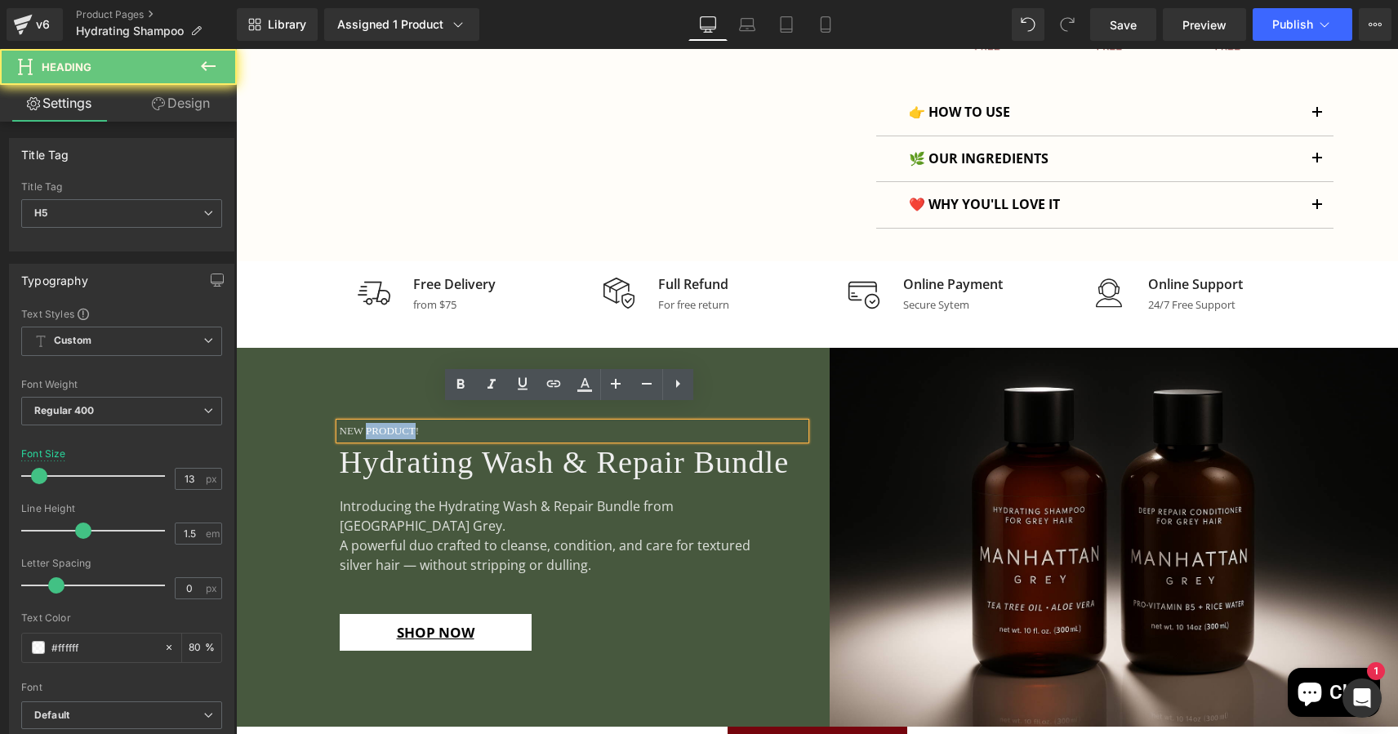
click at [377, 423] on h5 "NEW PRODUCT!" at bounding box center [572, 431] width 465 height 16
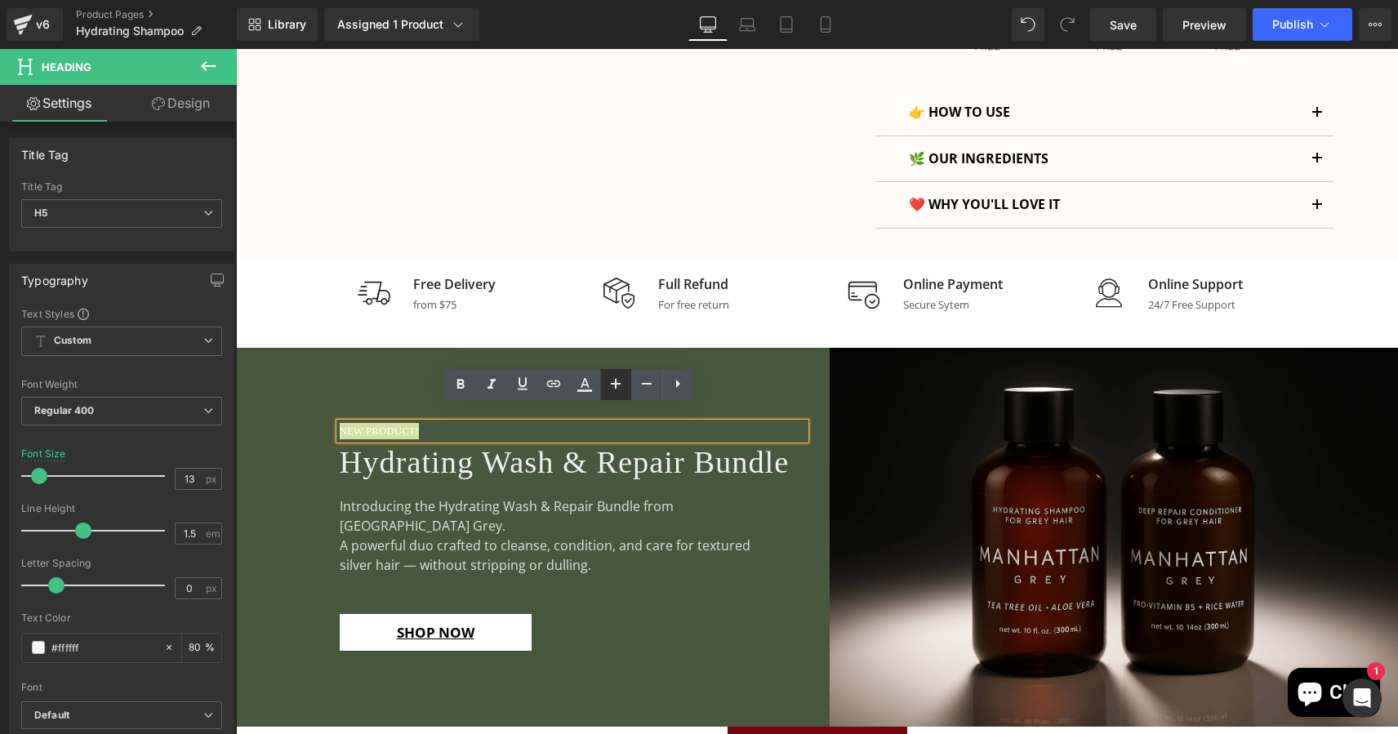
click at [617, 383] on icon at bounding box center [616, 384] width 20 height 20
type input "17"
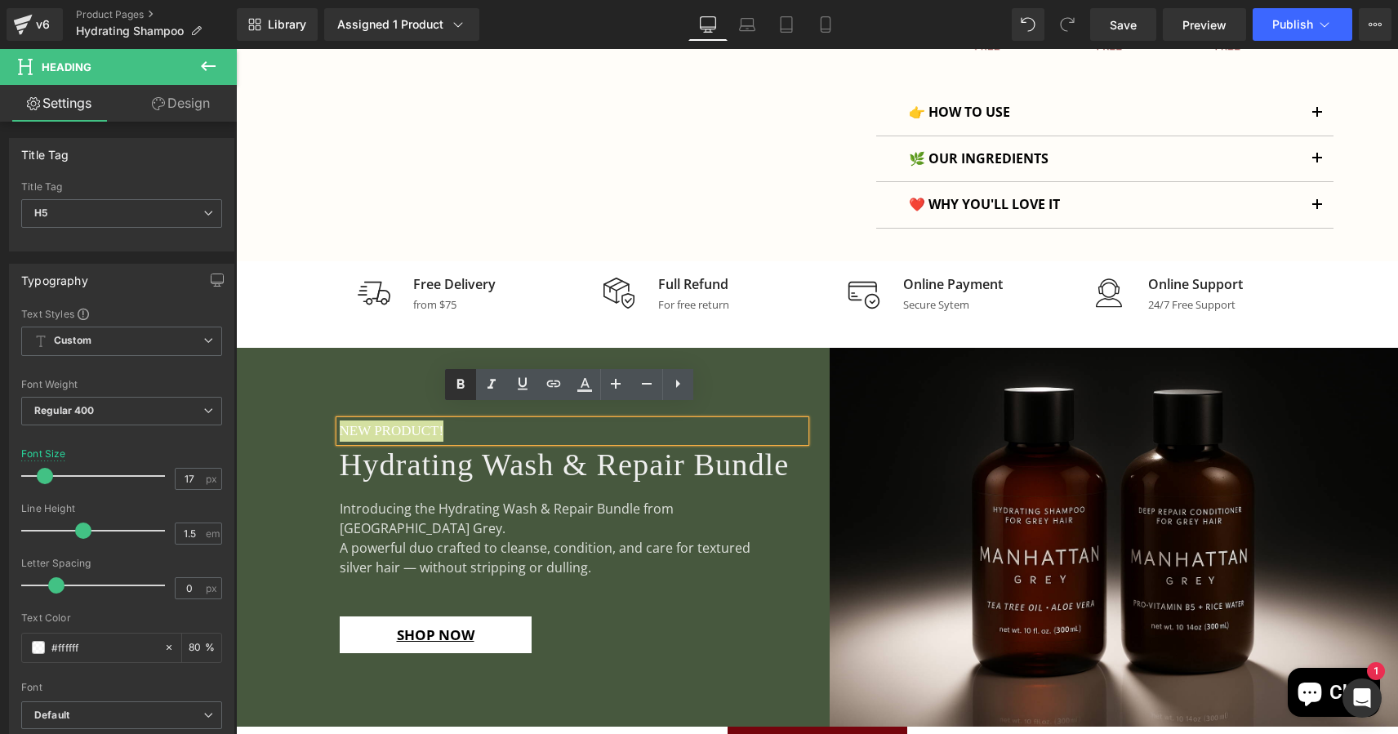
click at [461, 382] on icon at bounding box center [461, 385] width 20 height 20
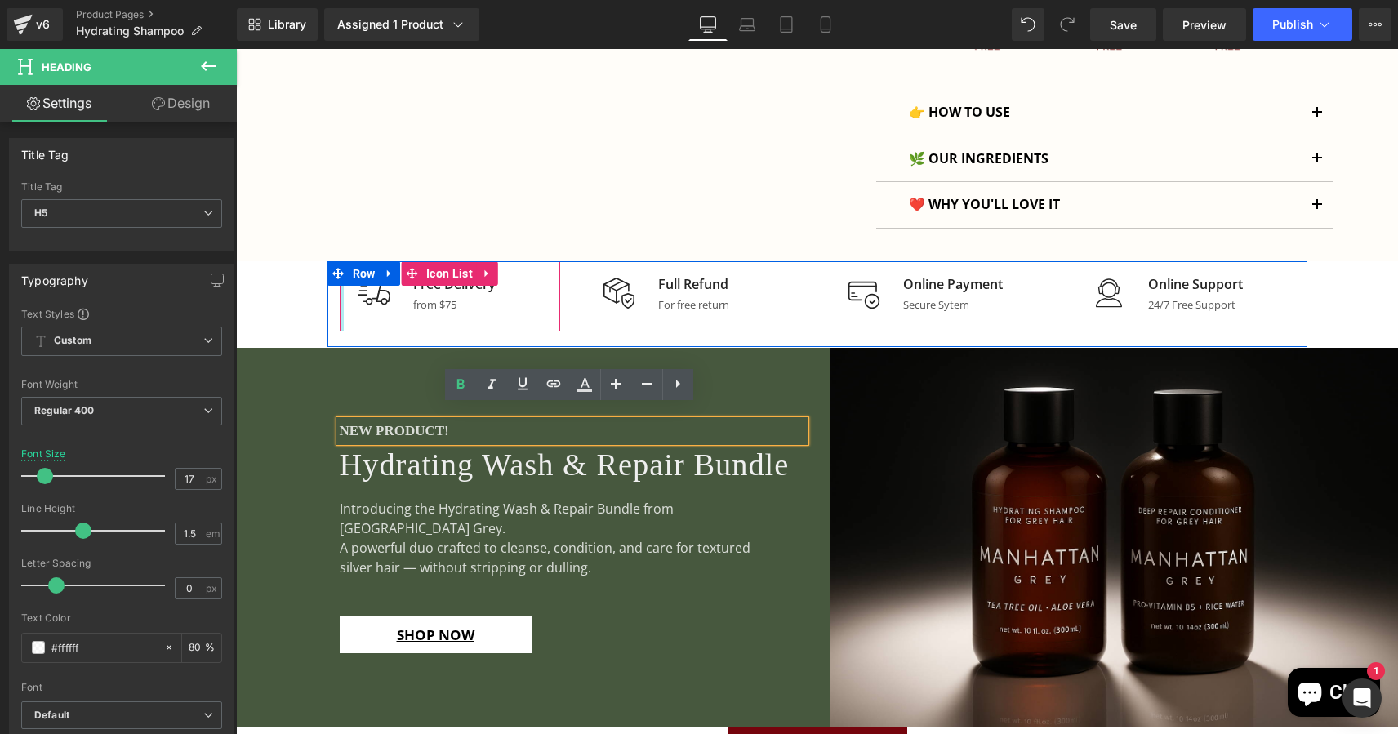
click at [340, 284] on div at bounding box center [342, 296] width 4 height 70
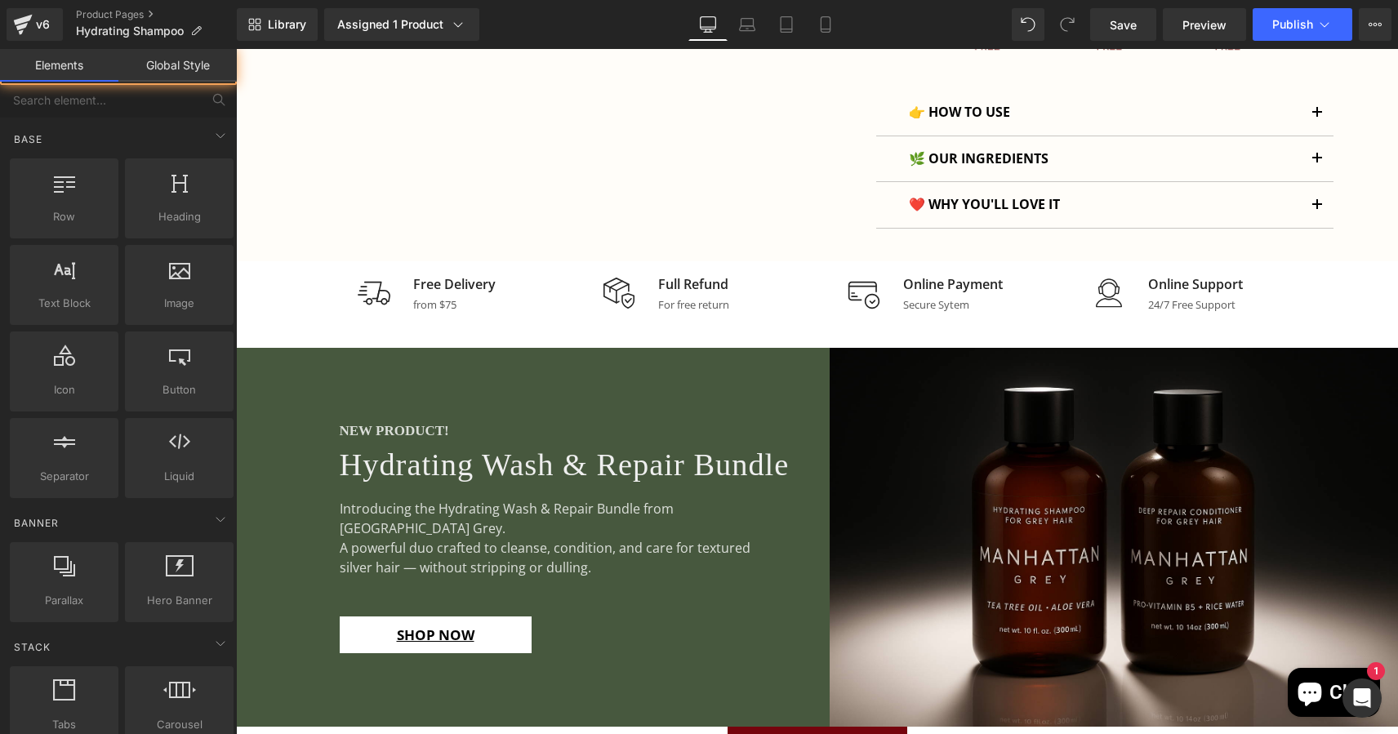
click at [302, 283] on div "Sale Off (P) Image (P) Image List Hydrating Shampoo (P) Title" at bounding box center [817, 674] width 1162 height 3093
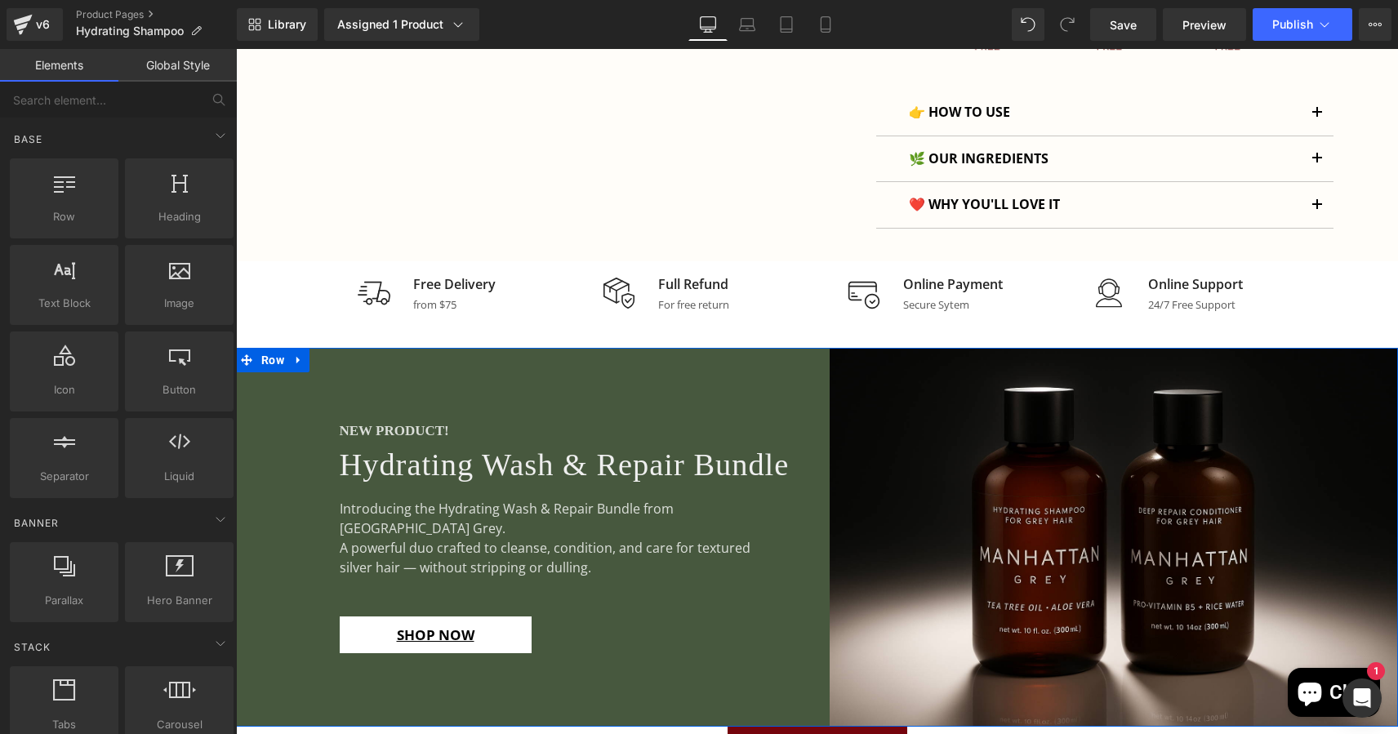
click at [280, 431] on div "NEW PRODUCT! Heading Hydrating Wash & Repair Bundle Heading Introducing the Hyd…" at bounding box center [526, 537] width 581 height 379
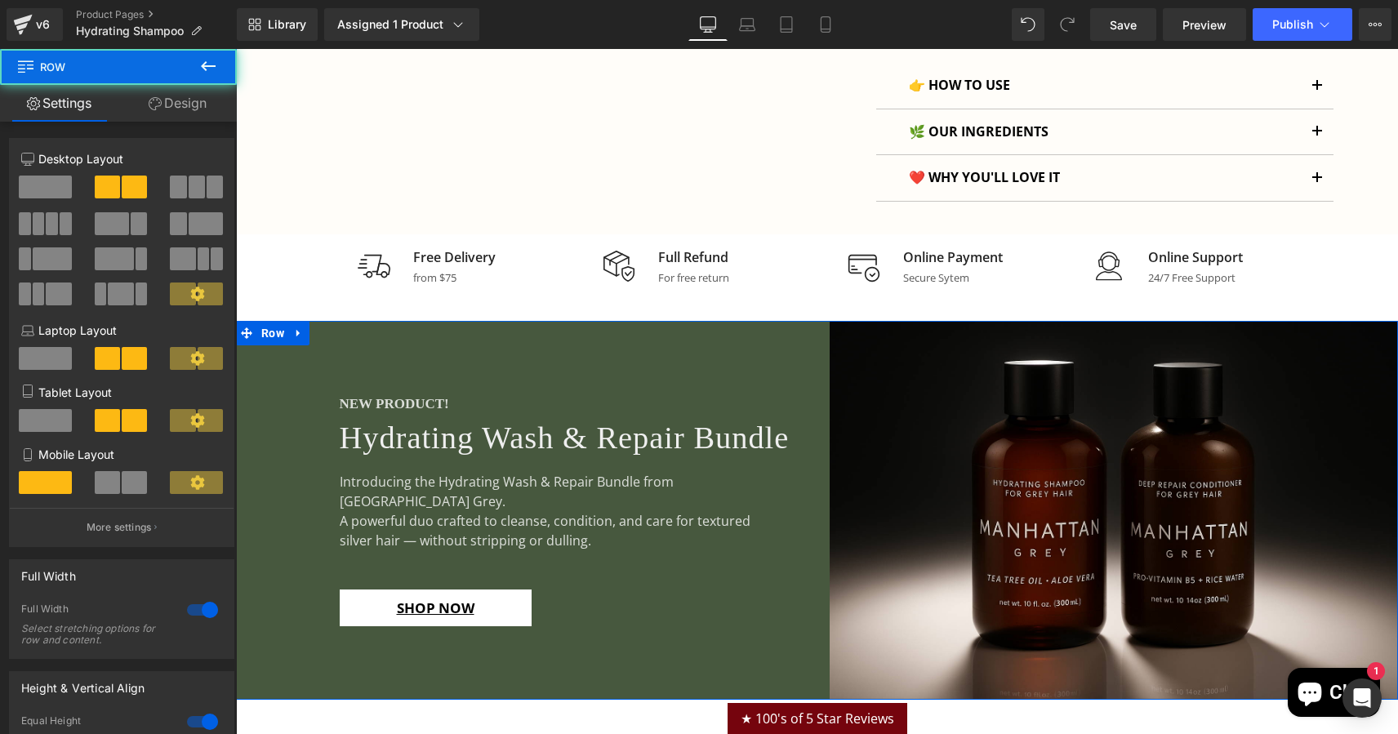
scroll to position [1037, 0]
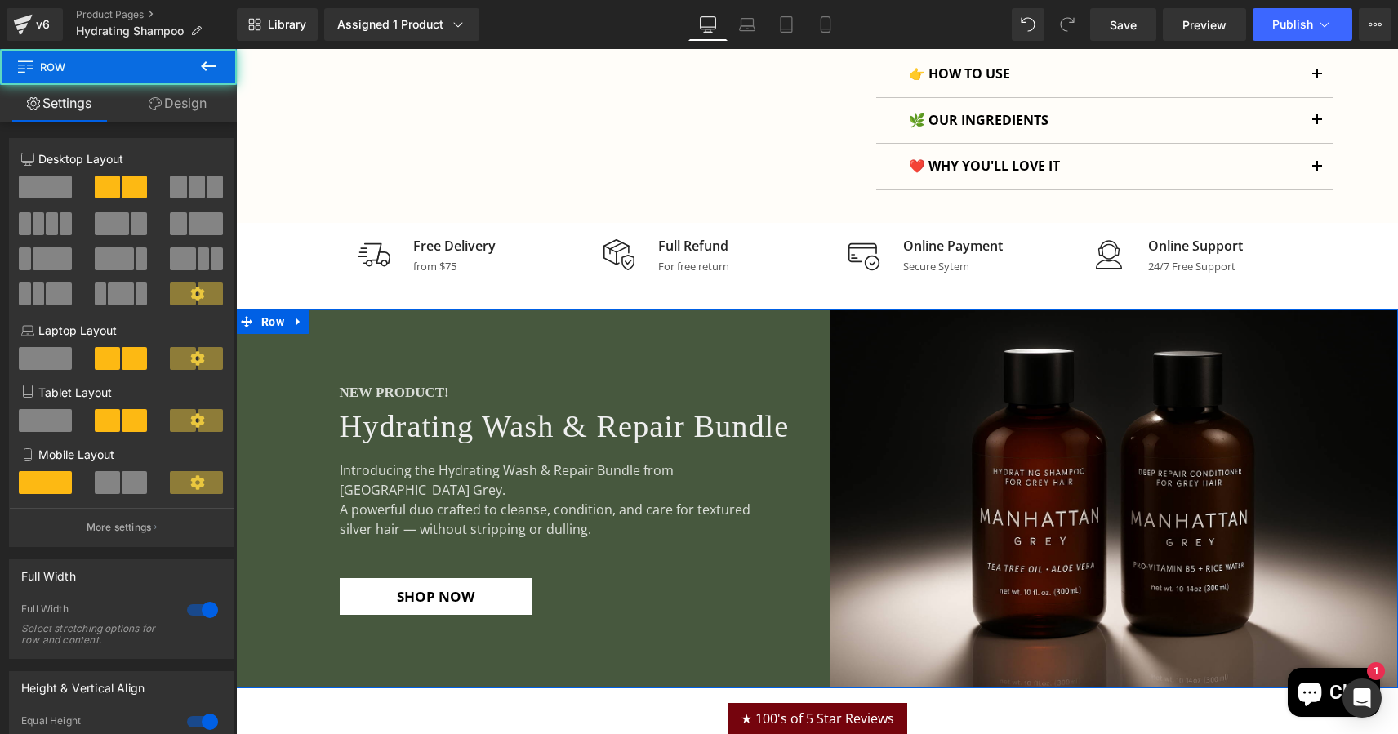
drag, startPoint x: 301, startPoint y: 491, endPoint x: 401, endPoint y: 403, distance: 133.7
click at [301, 491] on div "NEW PRODUCT! Heading Hydrating Wash & Repair Bundle Heading Introducing the Hyd…" at bounding box center [526, 498] width 581 height 379
click at [185, 94] on link "Design" at bounding box center [177, 103] width 118 height 37
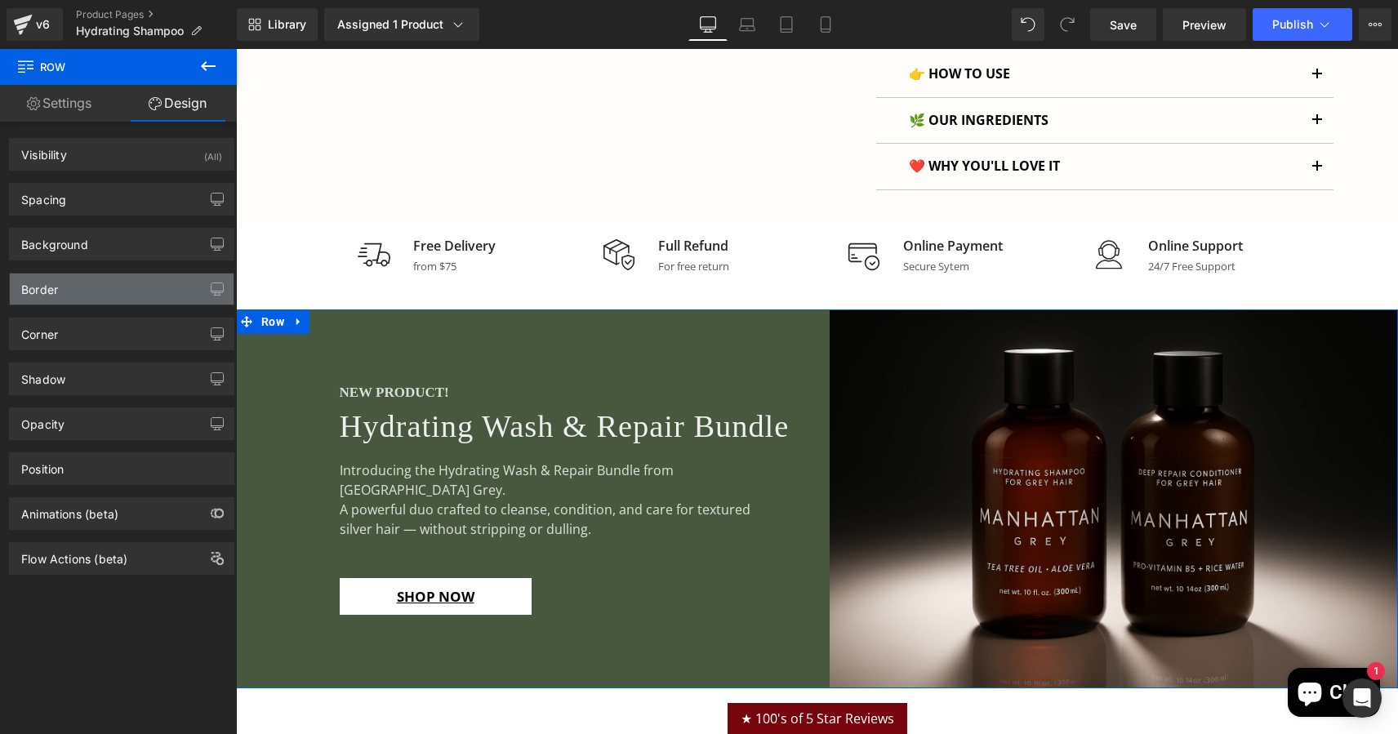
type input "#47583e"
type input "100"
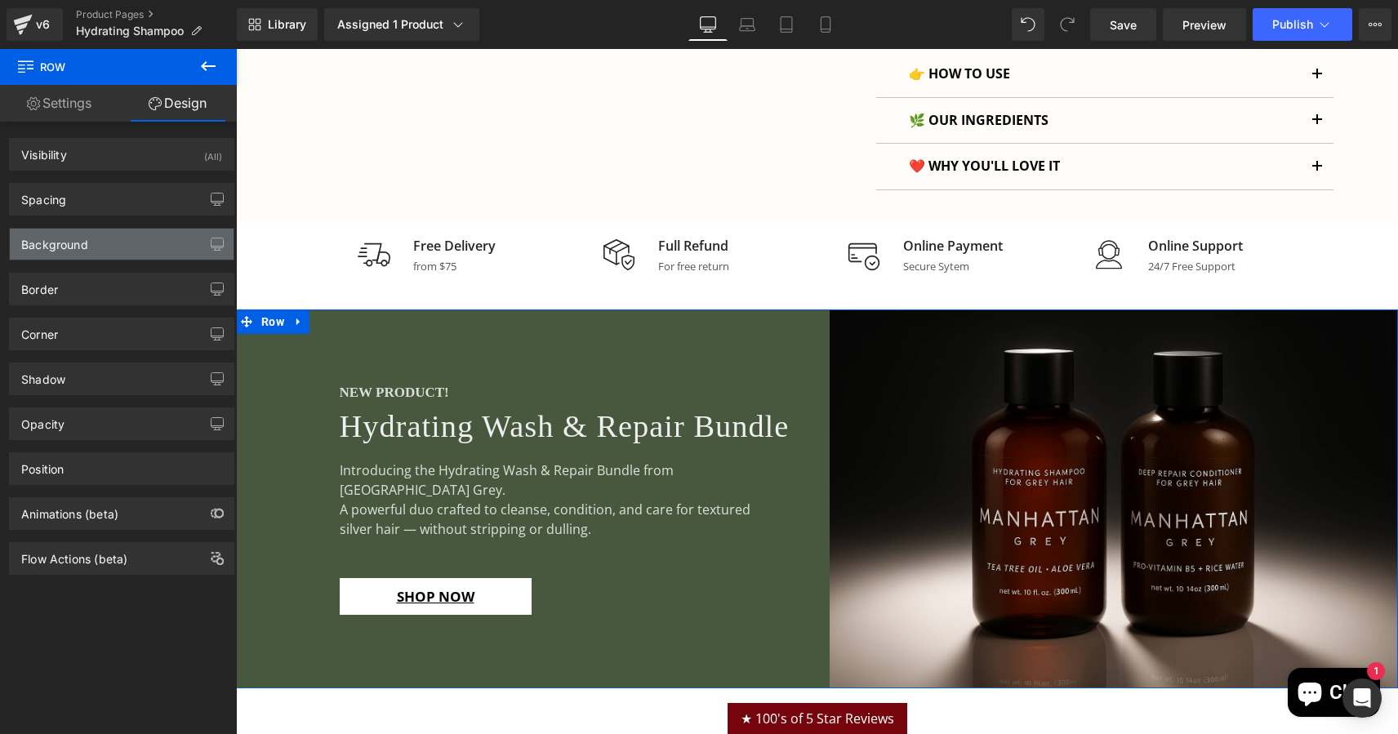
click at [100, 243] on div "Background" at bounding box center [122, 244] width 224 height 31
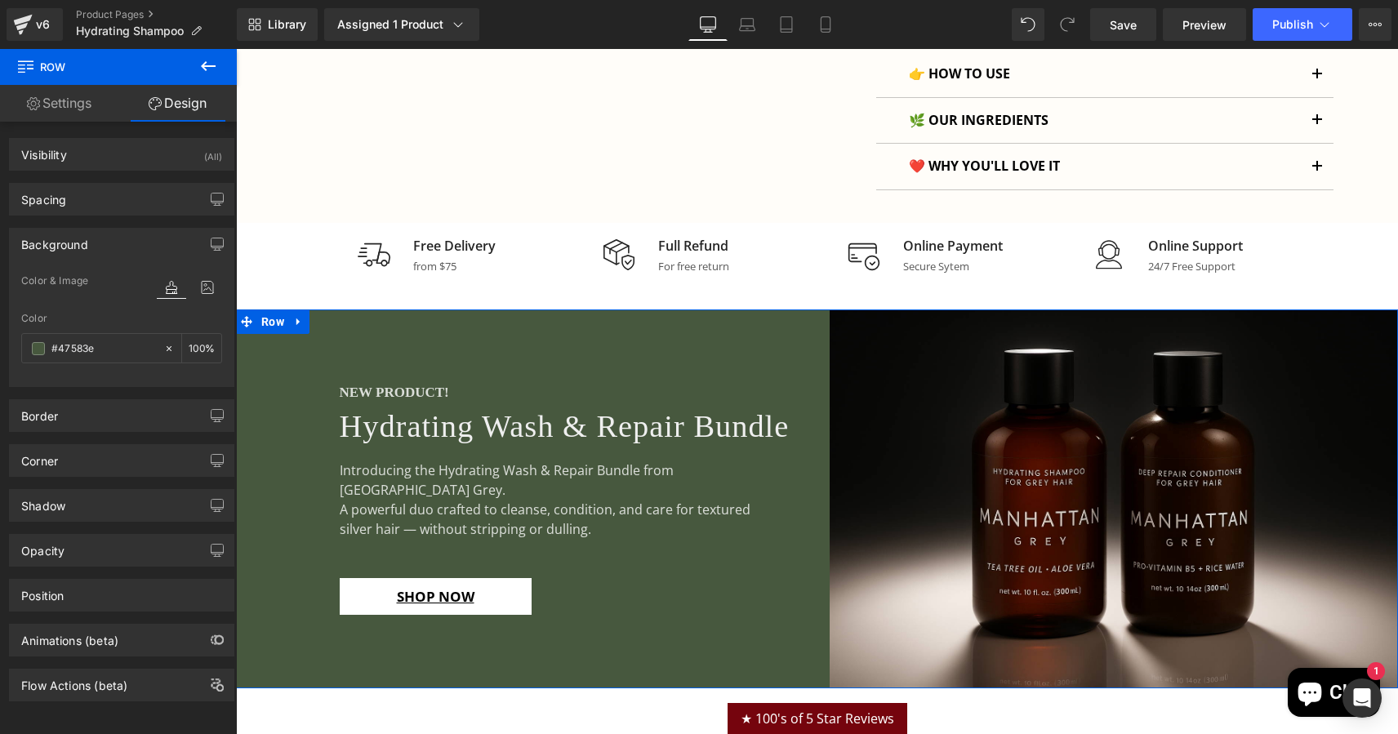
click at [295, 427] on div "NEW PRODUCT! Heading Hydrating Wash & Repair Bundle Heading Introducing the Hyd…" at bounding box center [526, 498] width 581 height 379
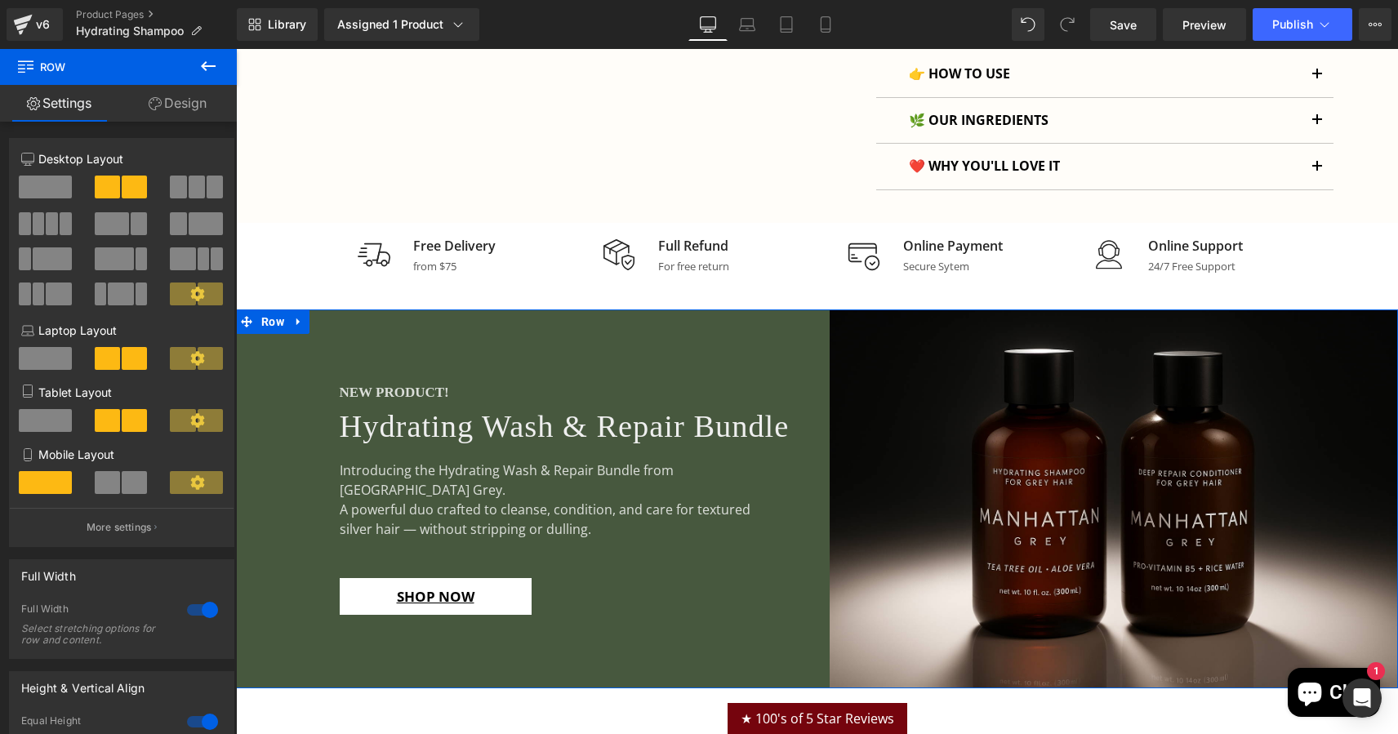
click at [285, 341] on div "NEW PRODUCT! Heading Hydrating Wash & Repair Bundle Heading Introducing the Hyd…" at bounding box center [526, 498] width 581 height 379
click at [189, 100] on link "Design" at bounding box center [177, 103] width 118 height 37
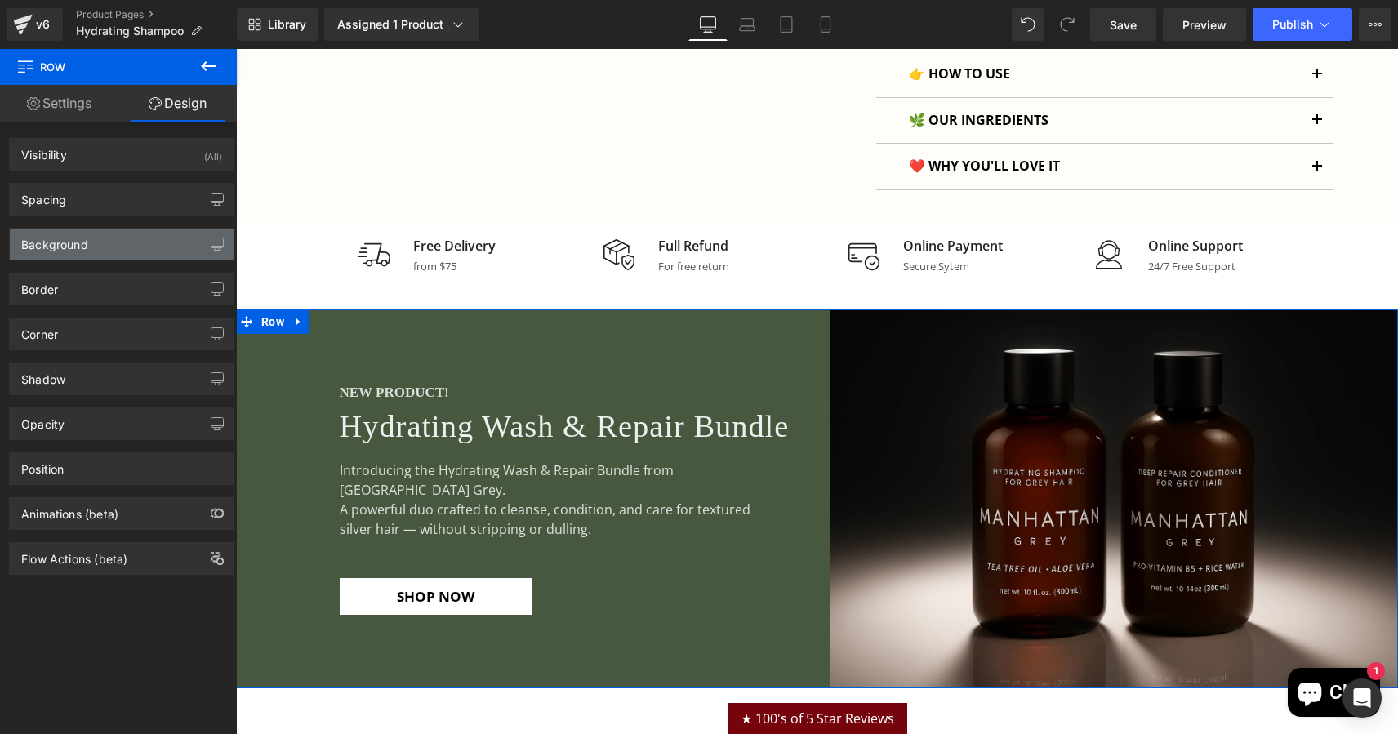
click at [110, 247] on div "Background" at bounding box center [122, 244] width 224 height 31
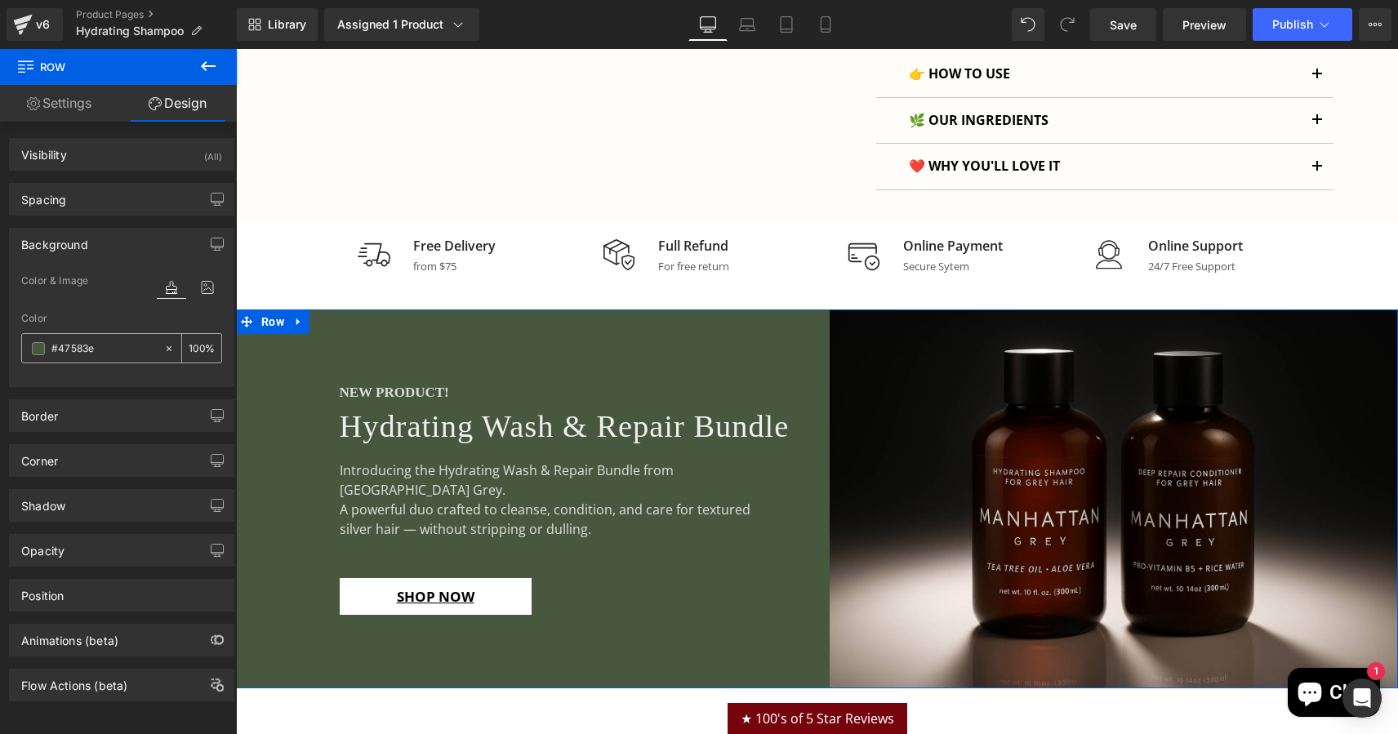
click at [87, 350] on input "#47583e" at bounding box center [103, 349] width 105 height 18
paste input "74020C"
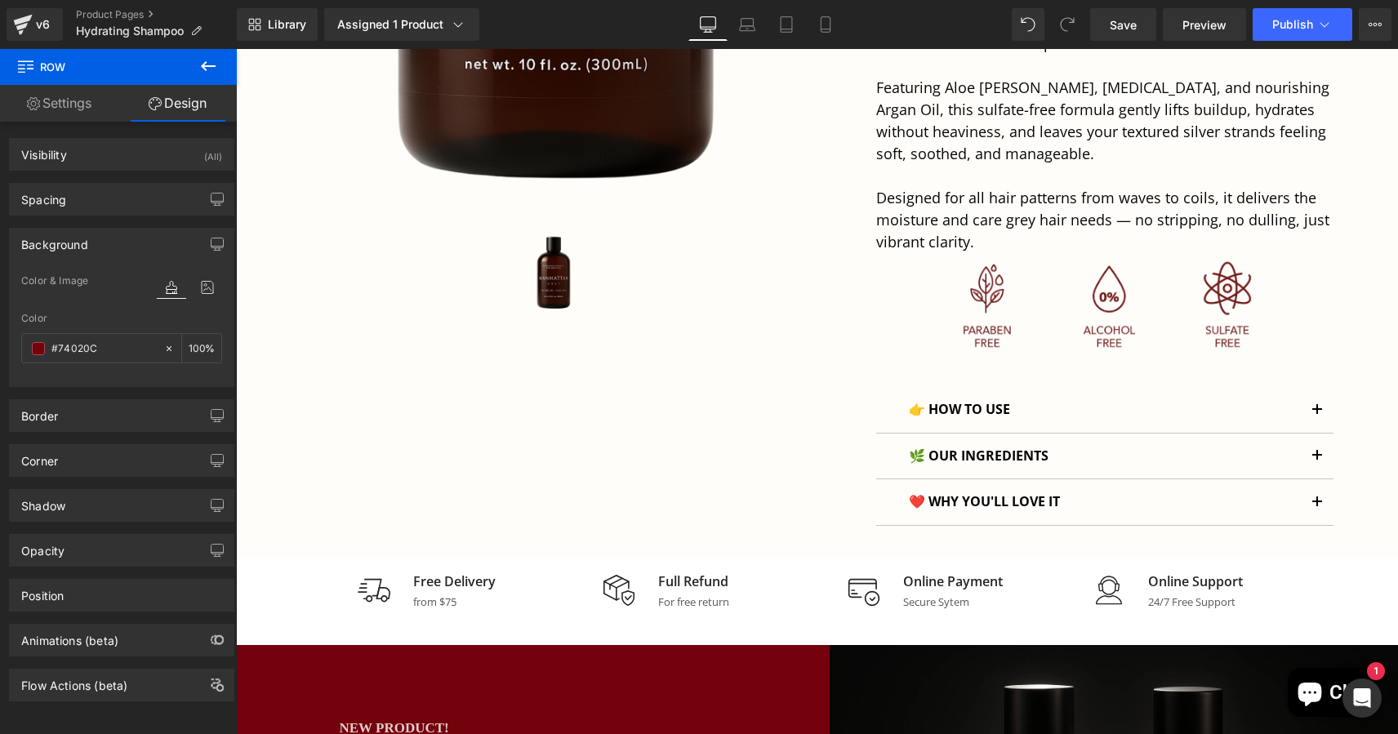
scroll to position [990, 0]
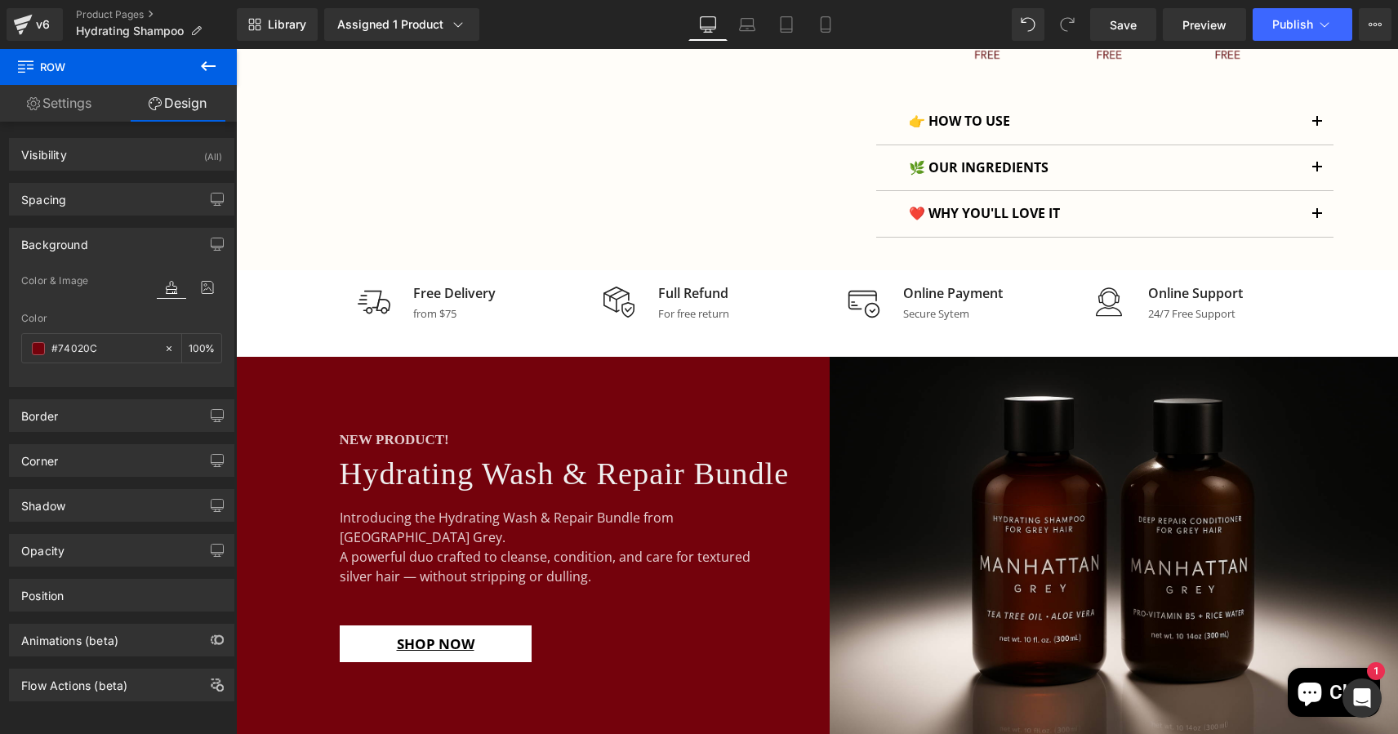
type input "#74020c"
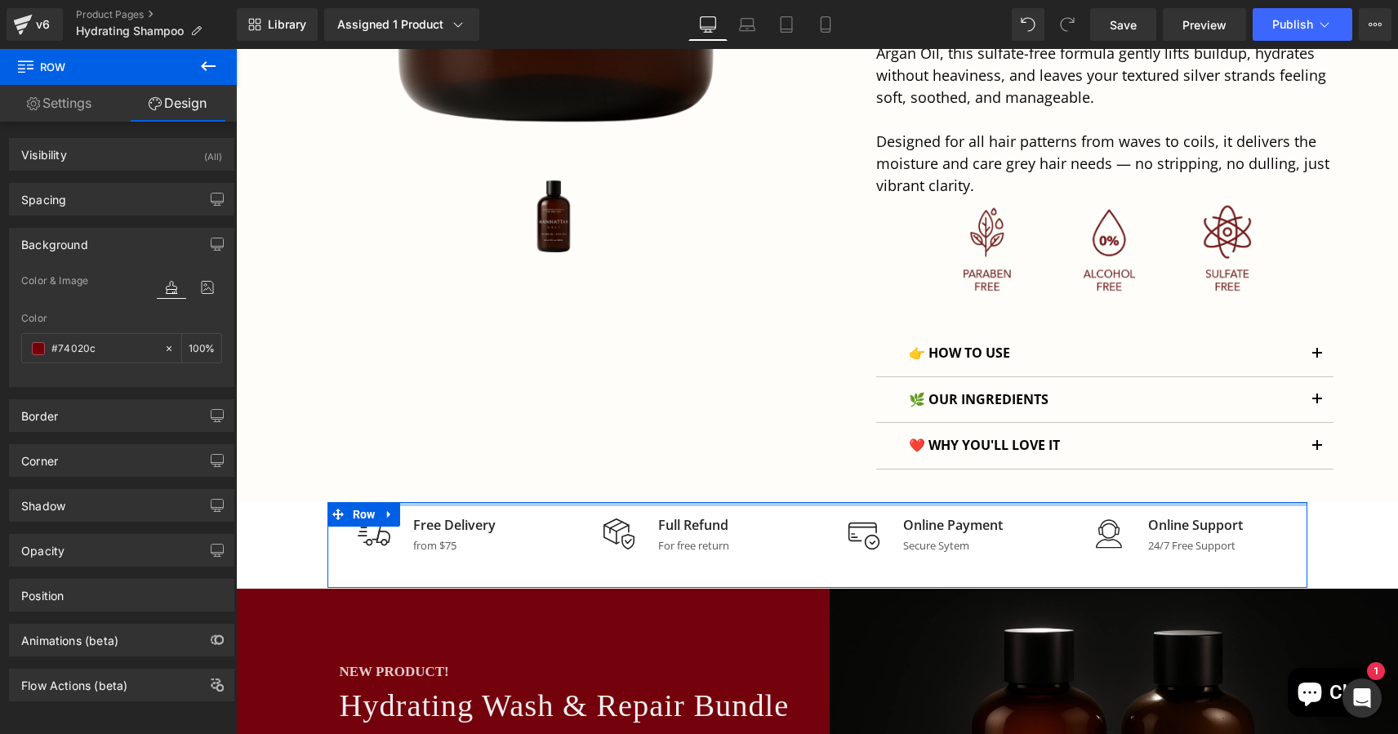
scroll to position [866, 0]
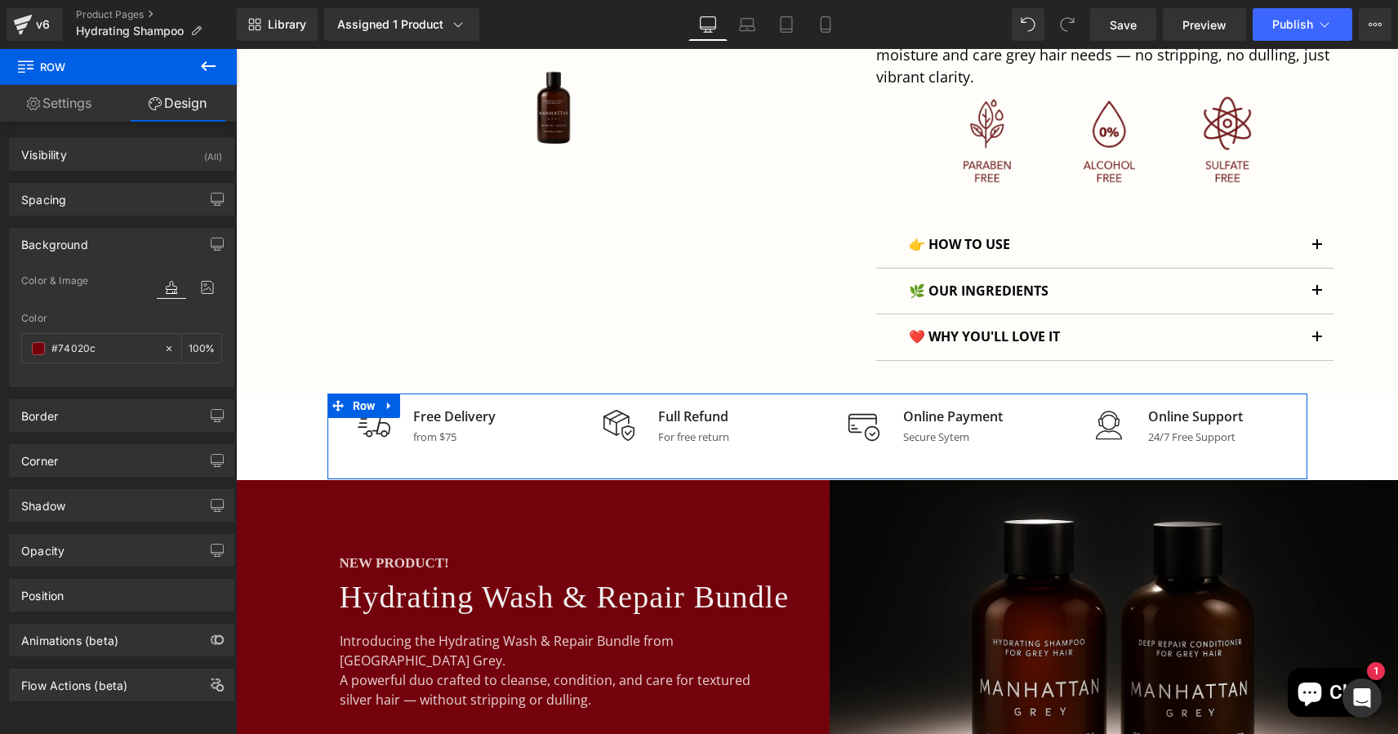
click at [203, 64] on icon at bounding box center [208, 66] width 15 height 10
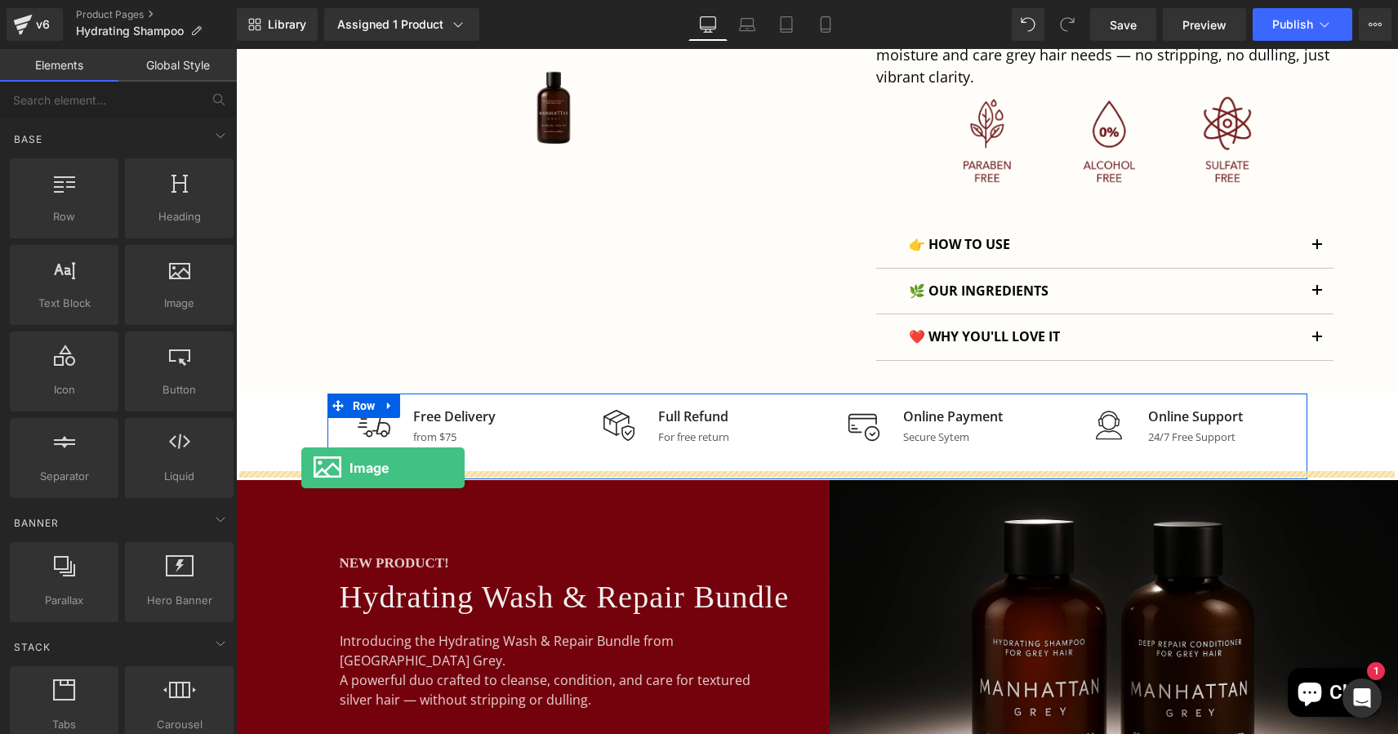
drag, startPoint x: 391, startPoint y: 346, endPoint x: 301, endPoint y: 468, distance: 151.2
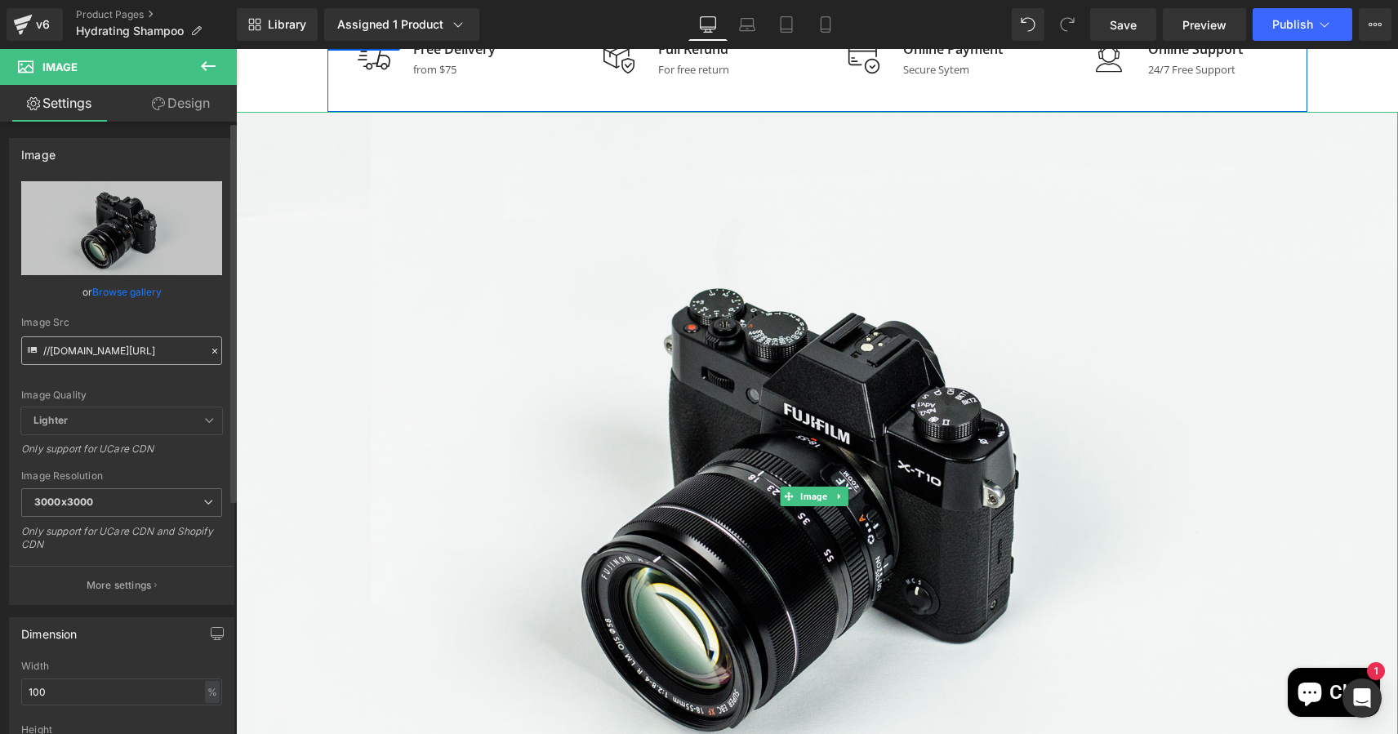
scroll to position [1226, 0]
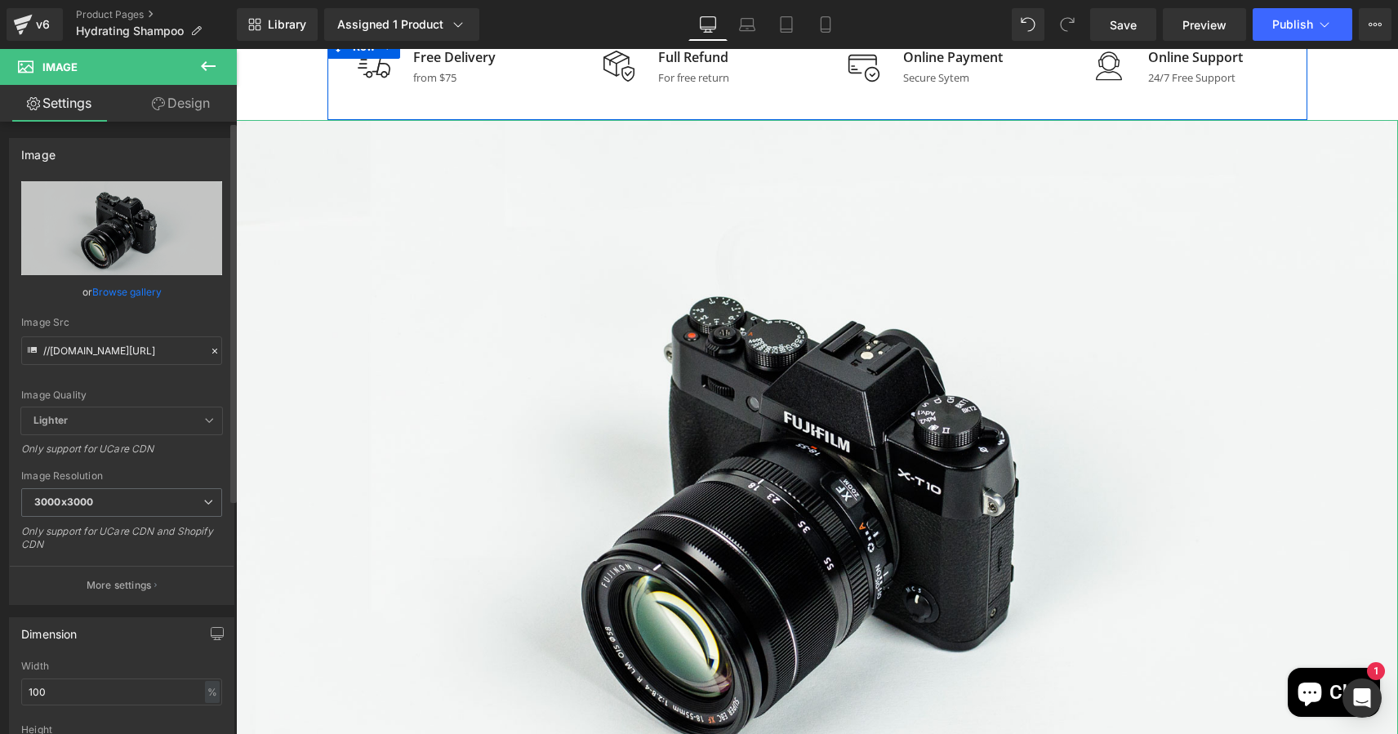
click at [132, 287] on link "Browse gallery" at bounding box center [126, 292] width 69 height 29
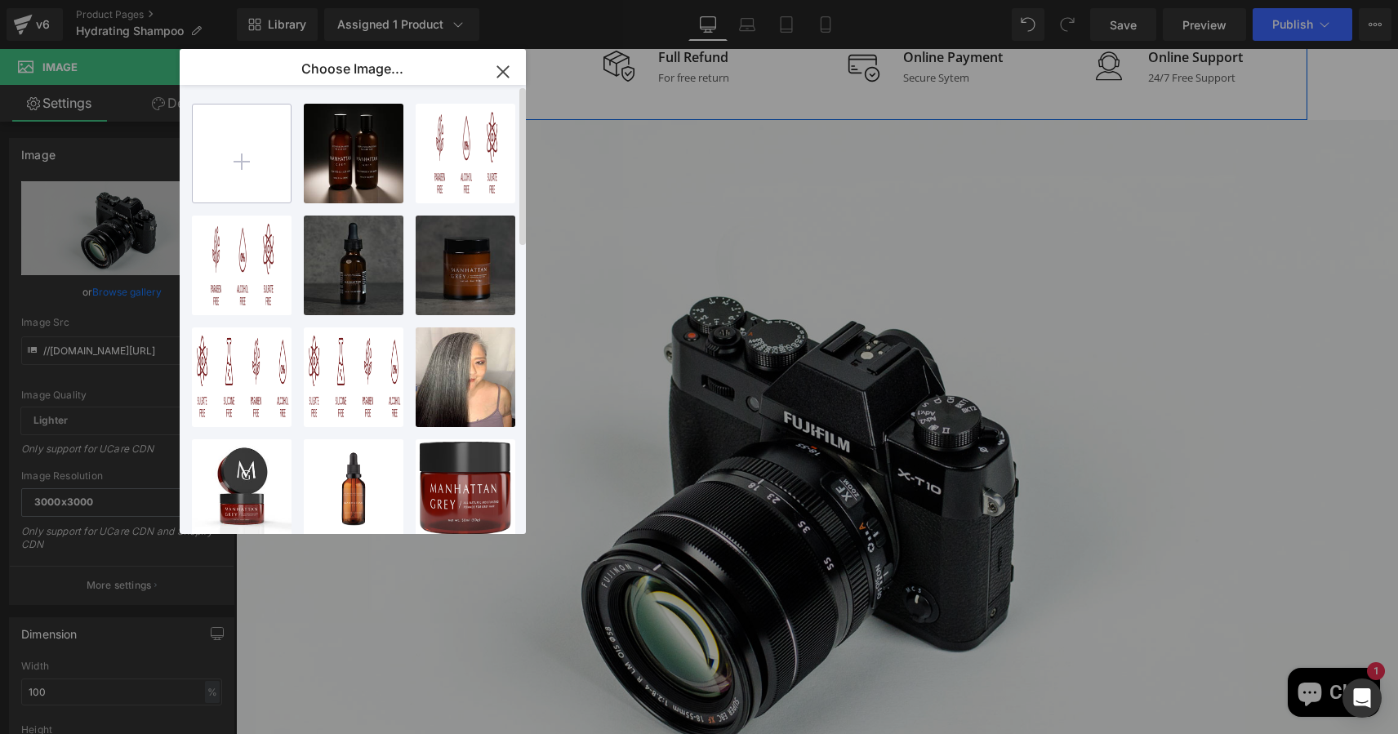
click at [244, 154] on input "file" at bounding box center [242, 154] width 98 height 98
type input "C:\fakepath\Untitled design-20 copy 3.png"
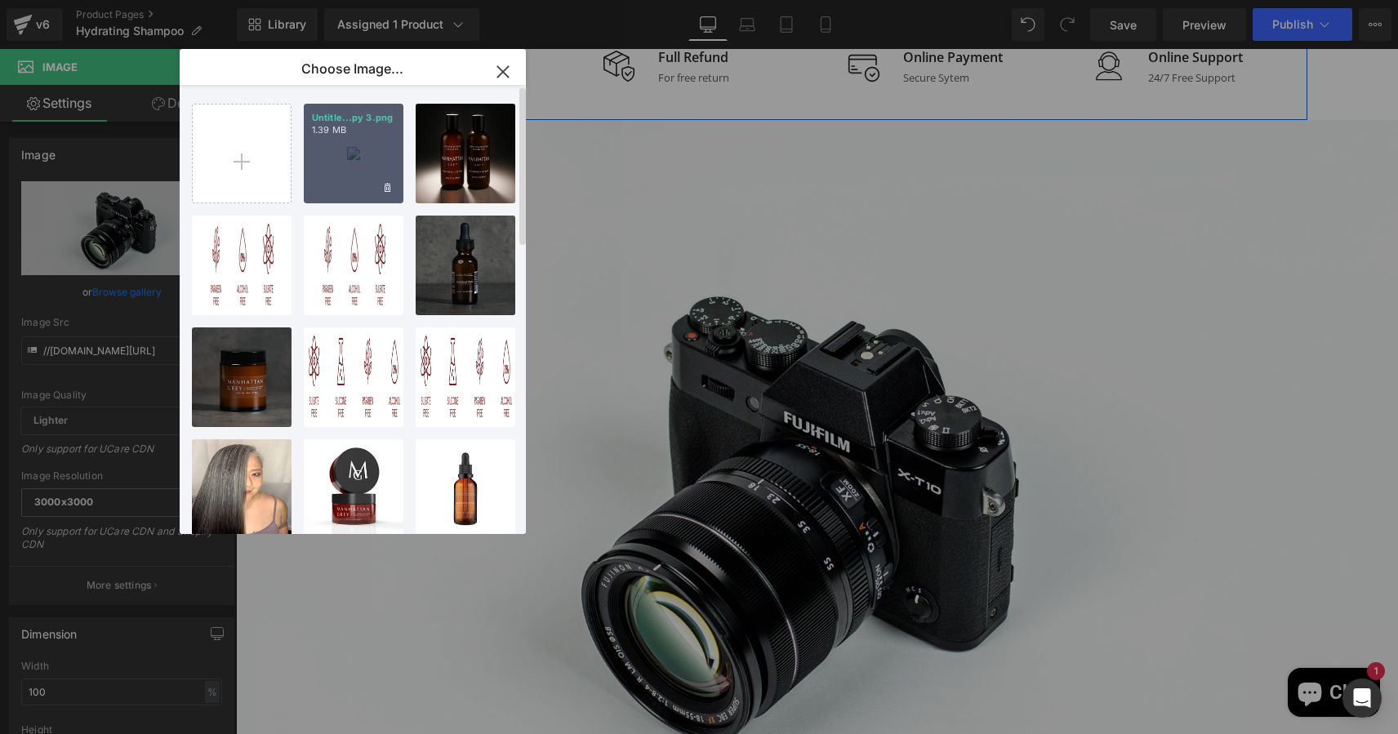
click at [350, 158] on div "Untitle...py 3.png 1.39 MB" at bounding box center [354, 154] width 100 height 100
type input "https://ucarecdn.com/b8441d55-f0c3-4806-80cf-996cee1967f6/-/format/auto/-/previ…"
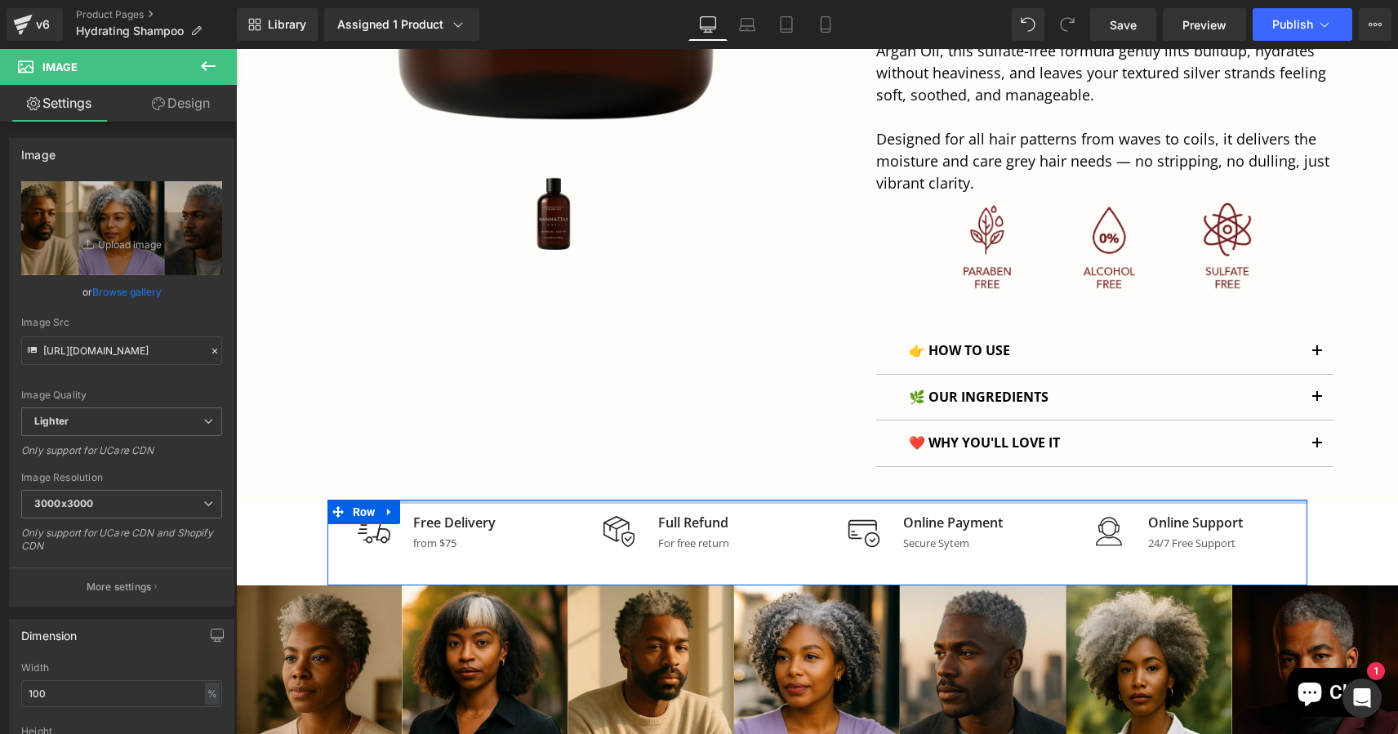
scroll to position [749, 0]
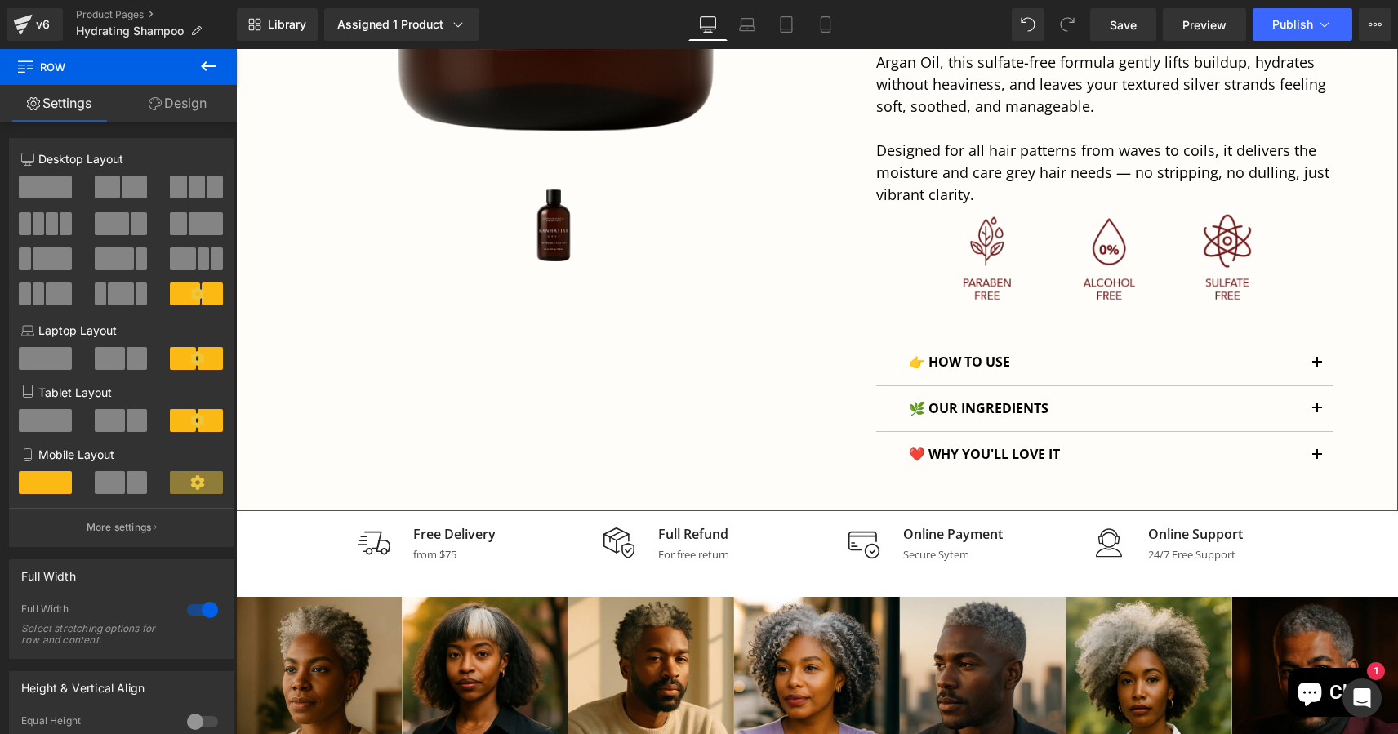
click at [175, 103] on link "Design" at bounding box center [177, 103] width 118 height 37
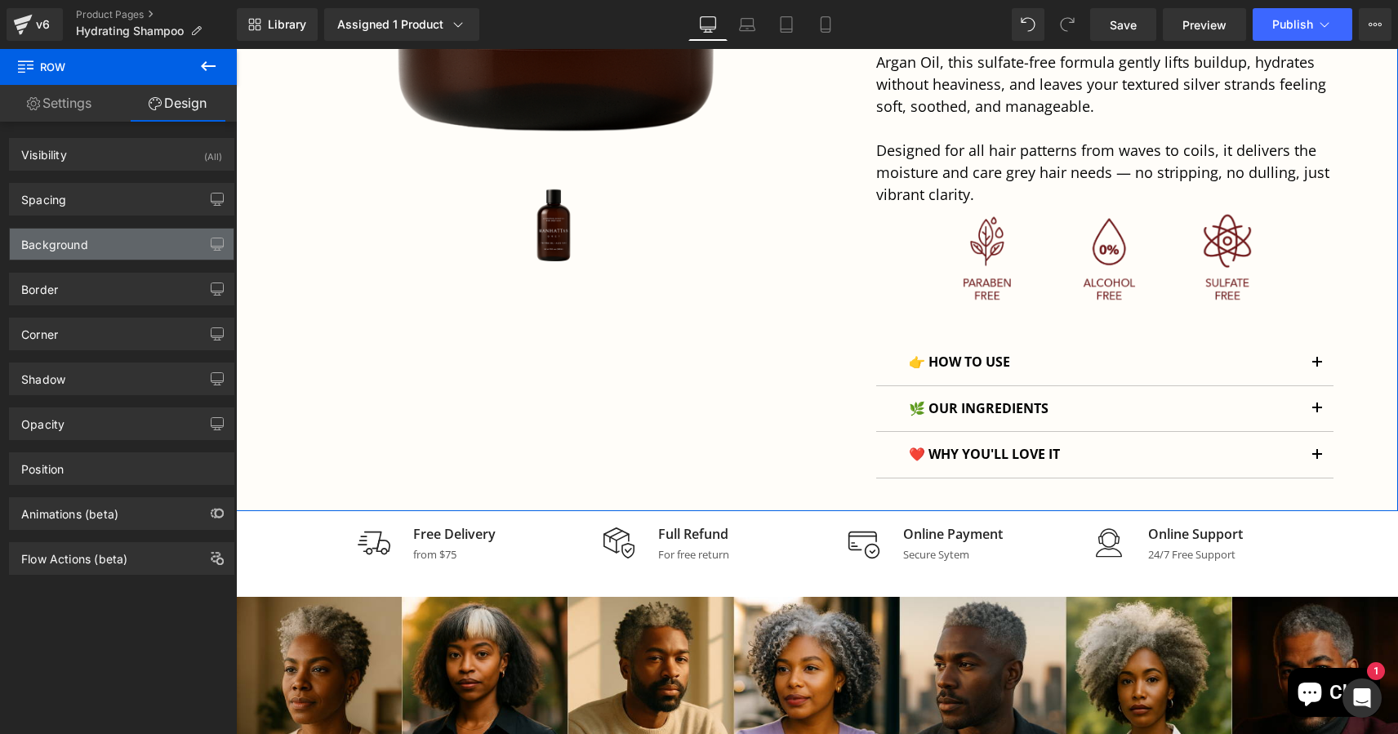
click at [77, 247] on div "Background" at bounding box center [54, 240] width 67 height 23
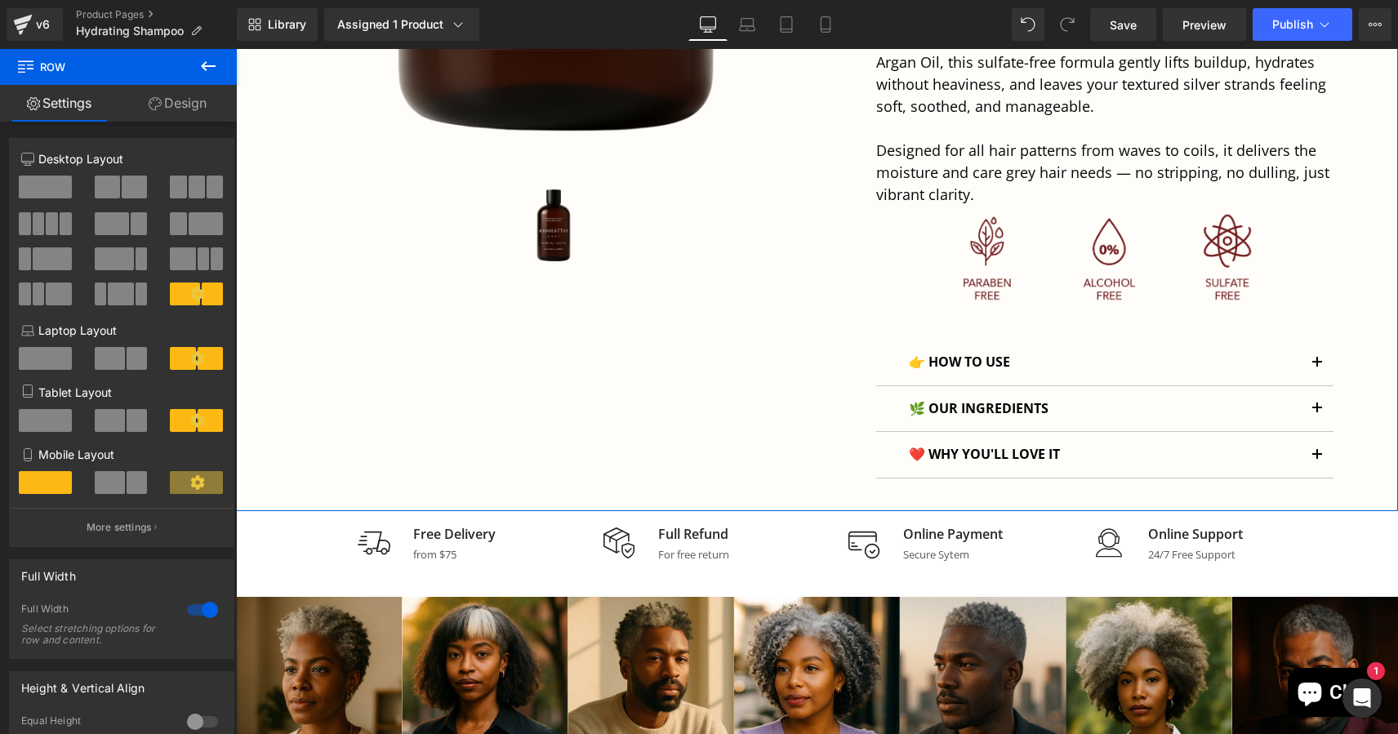
click at [188, 106] on link "Design" at bounding box center [177, 103] width 118 height 37
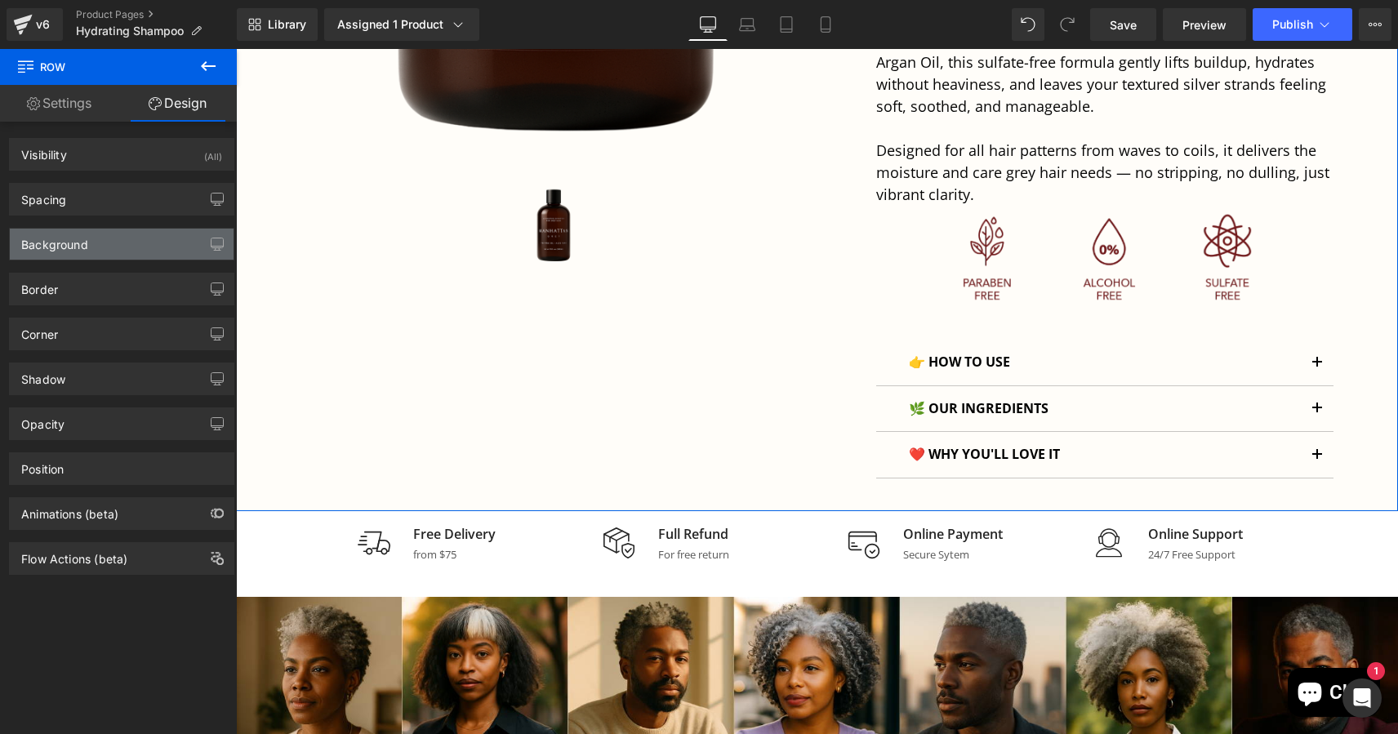
click at [108, 235] on div "Background" at bounding box center [122, 244] width 224 height 31
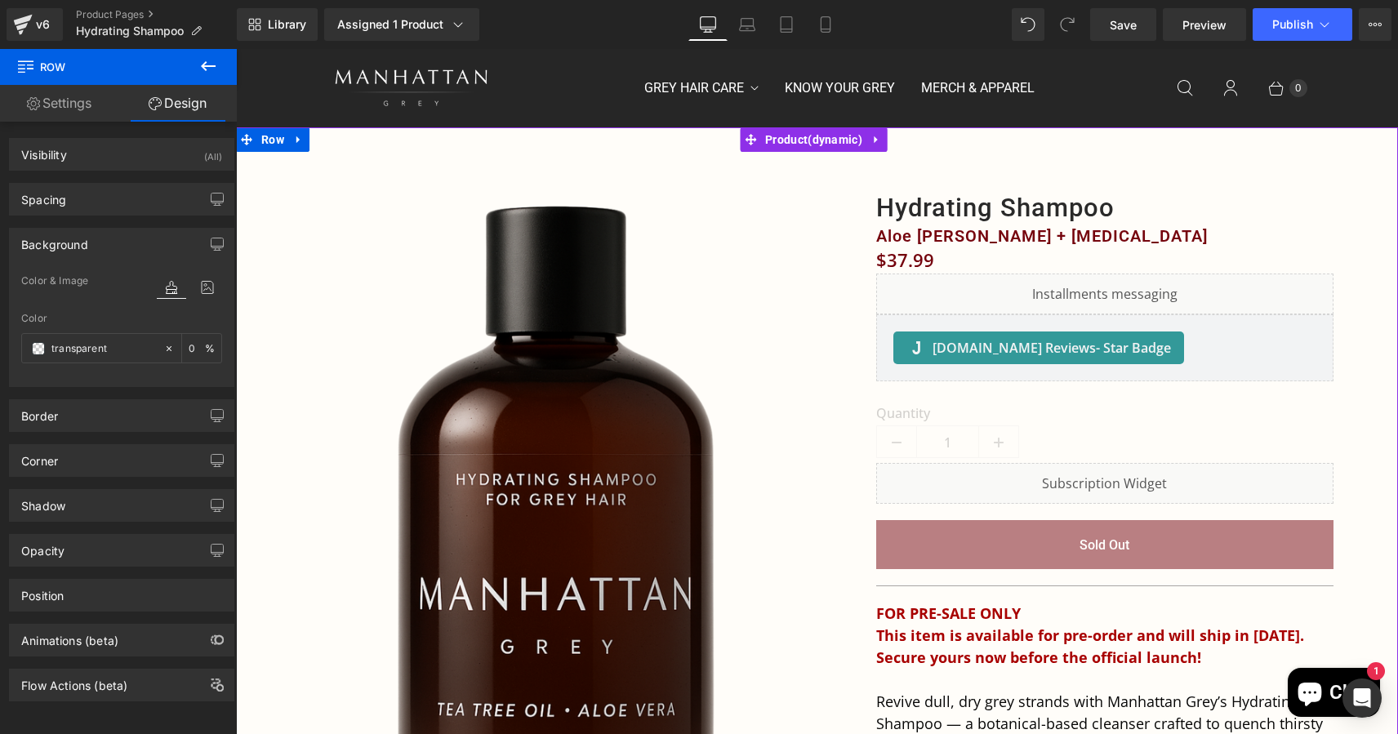
scroll to position [0, 0]
click at [270, 139] on span "Row" at bounding box center [272, 139] width 31 height 24
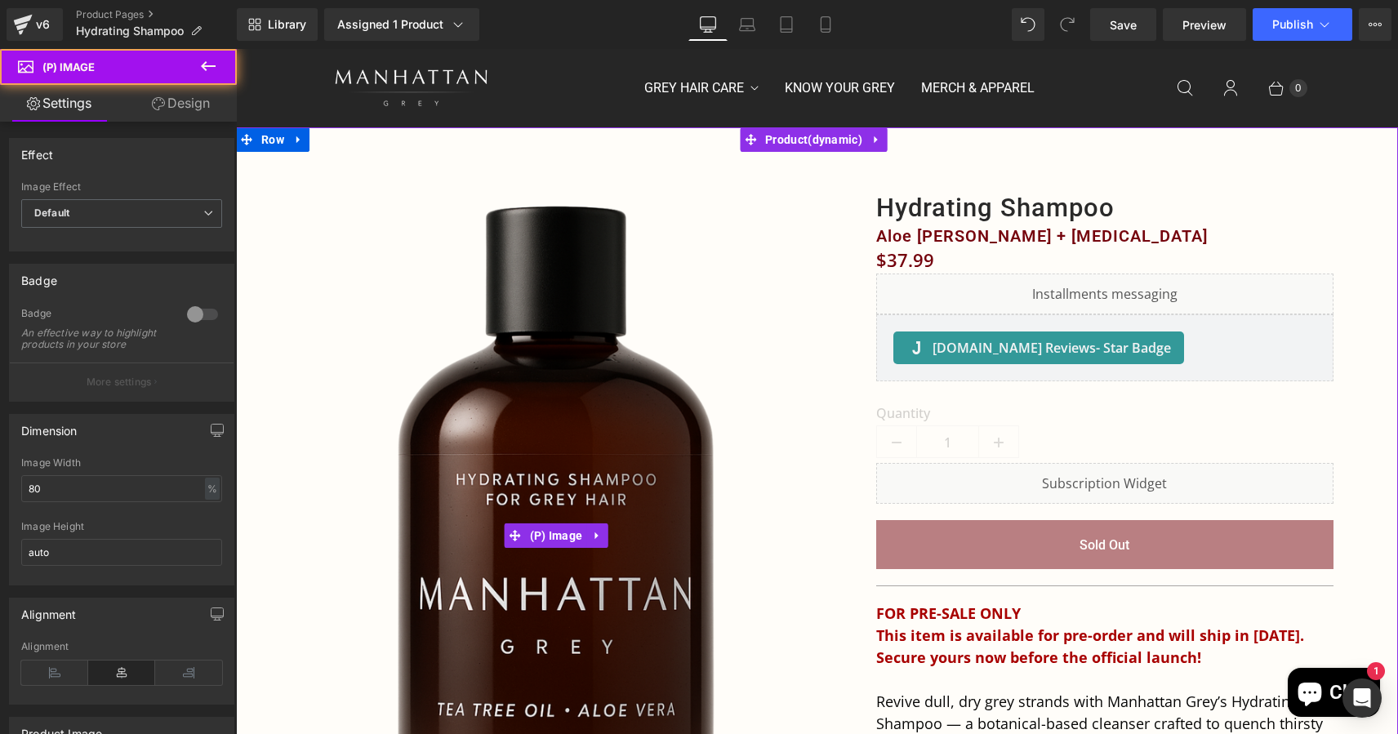
click at [385, 161] on img at bounding box center [556, 536] width 512 height 768
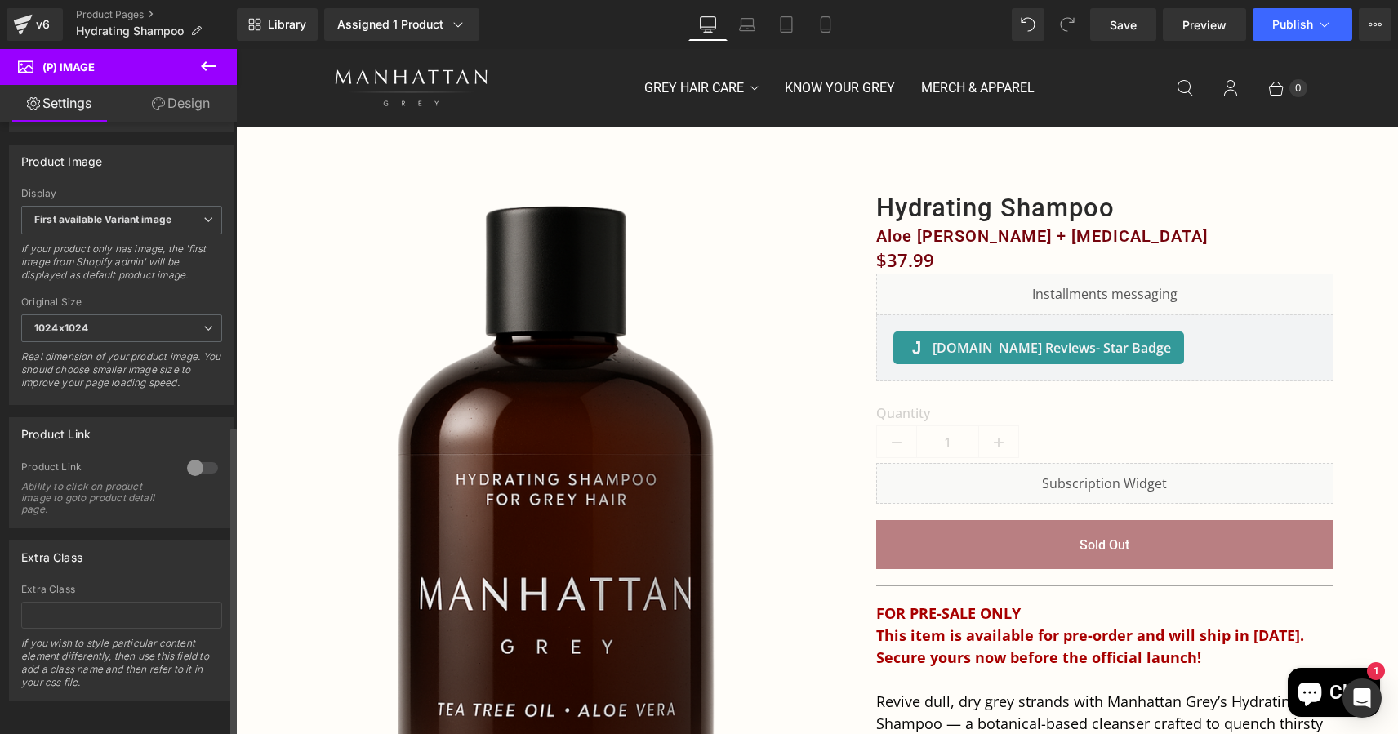
scroll to position [595, 0]
click at [194, 100] on link "Design" at bounding box center [181, 103] width 118 height 37
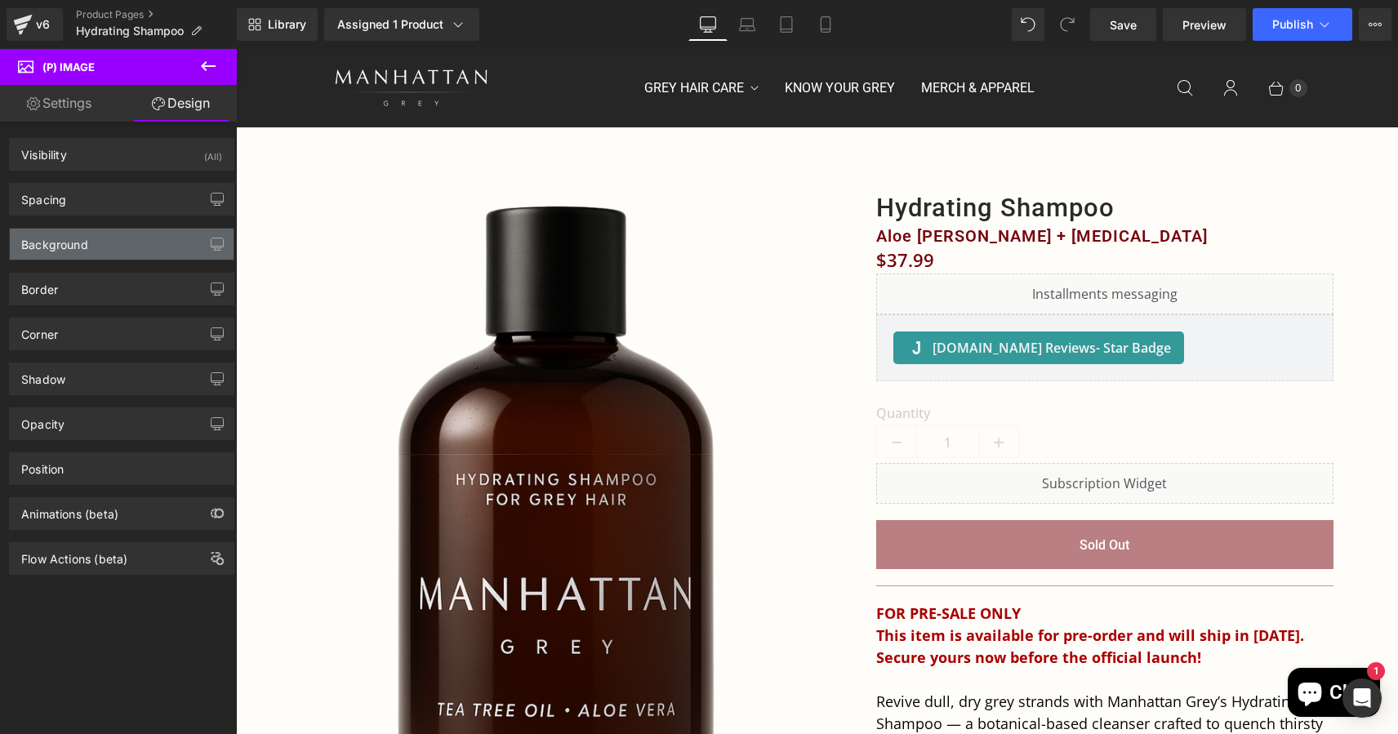
click at [94, 253] on div "Background" at bounding box center [122, 244] width 224 height 31
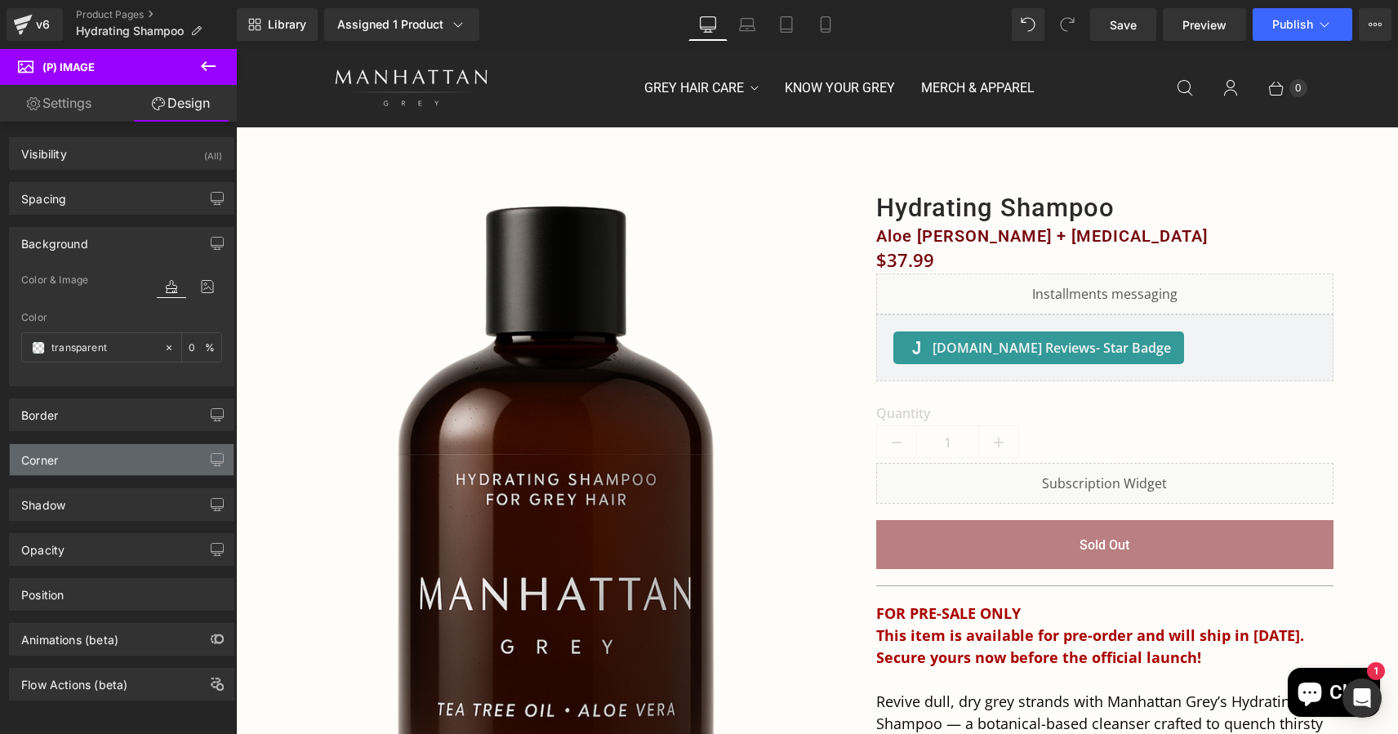
scroll to position [14, 0]
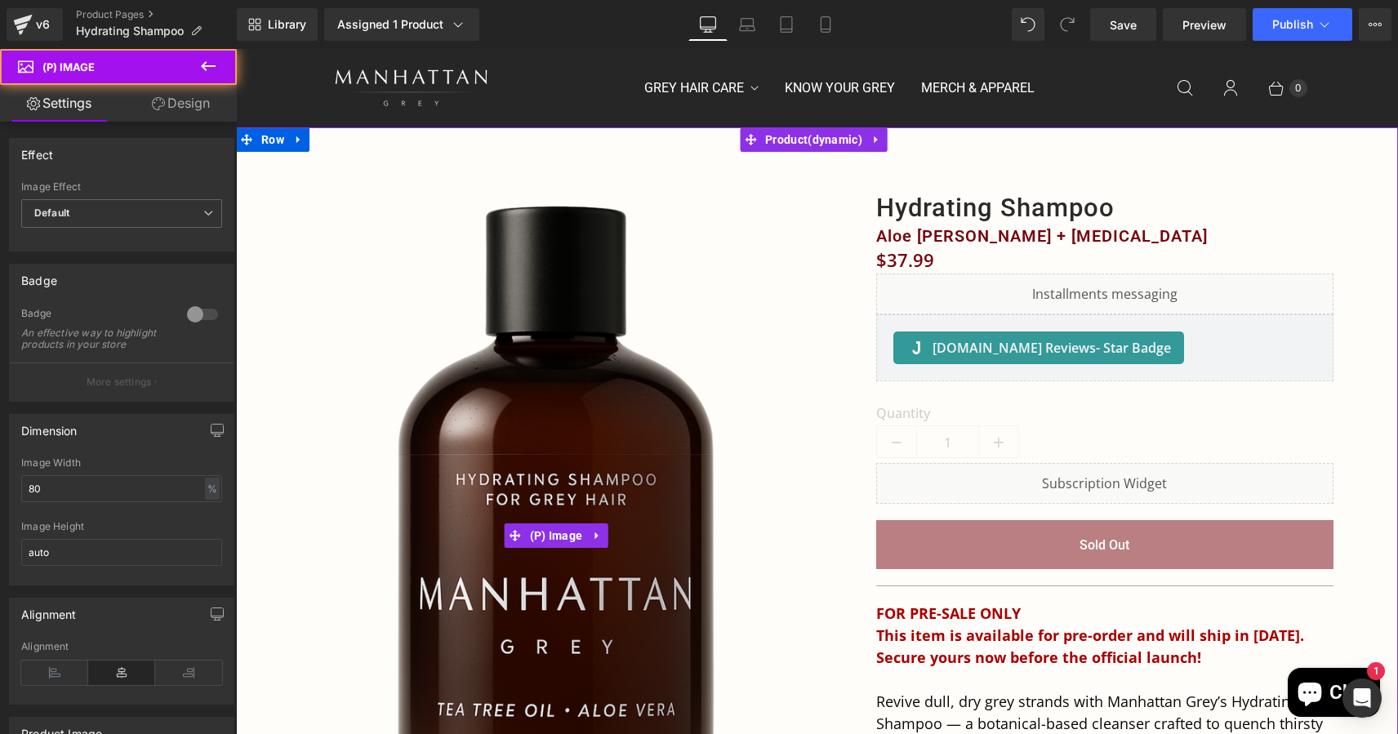
click at [339, 281] on img at bounding box center [556, 536] width 512 height 768
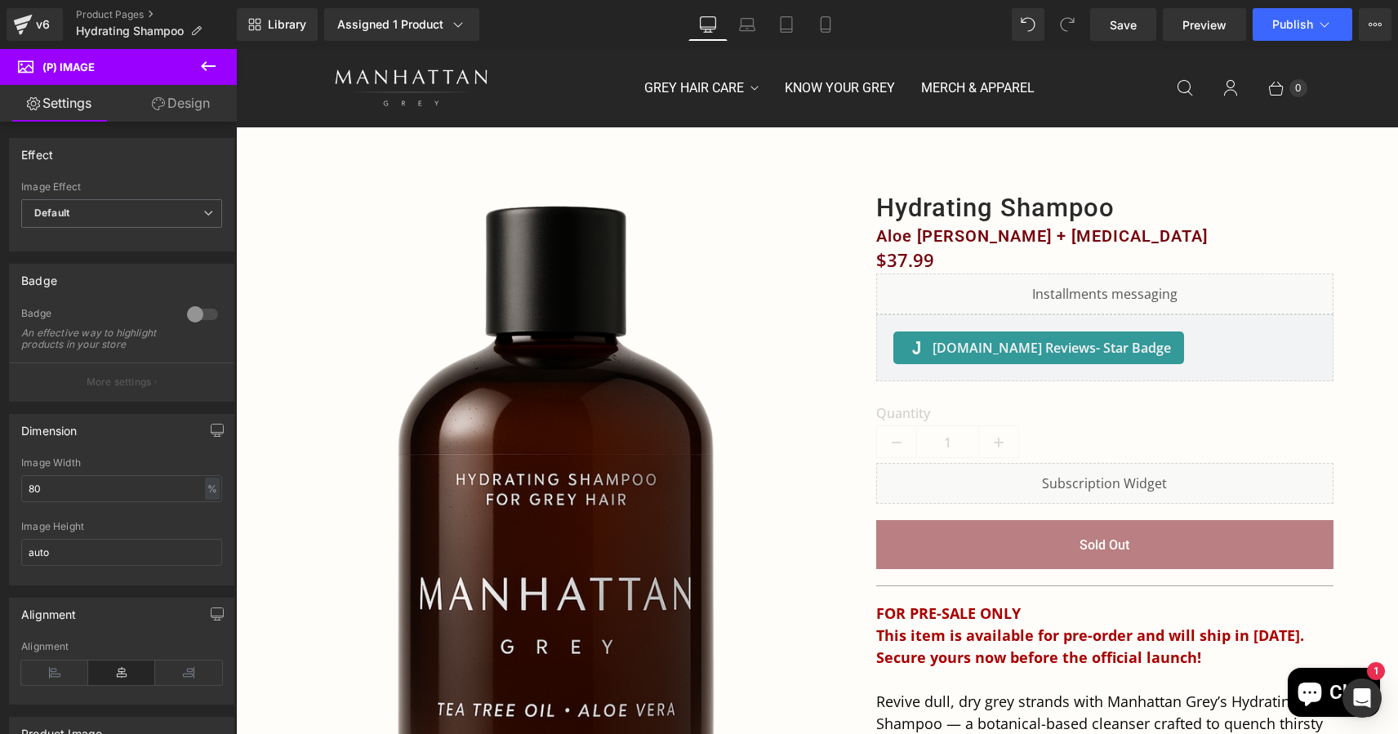
scroll to position [0, 0]
click at [302, 138] on link at bounding box center [293, 140] width 17 height 20
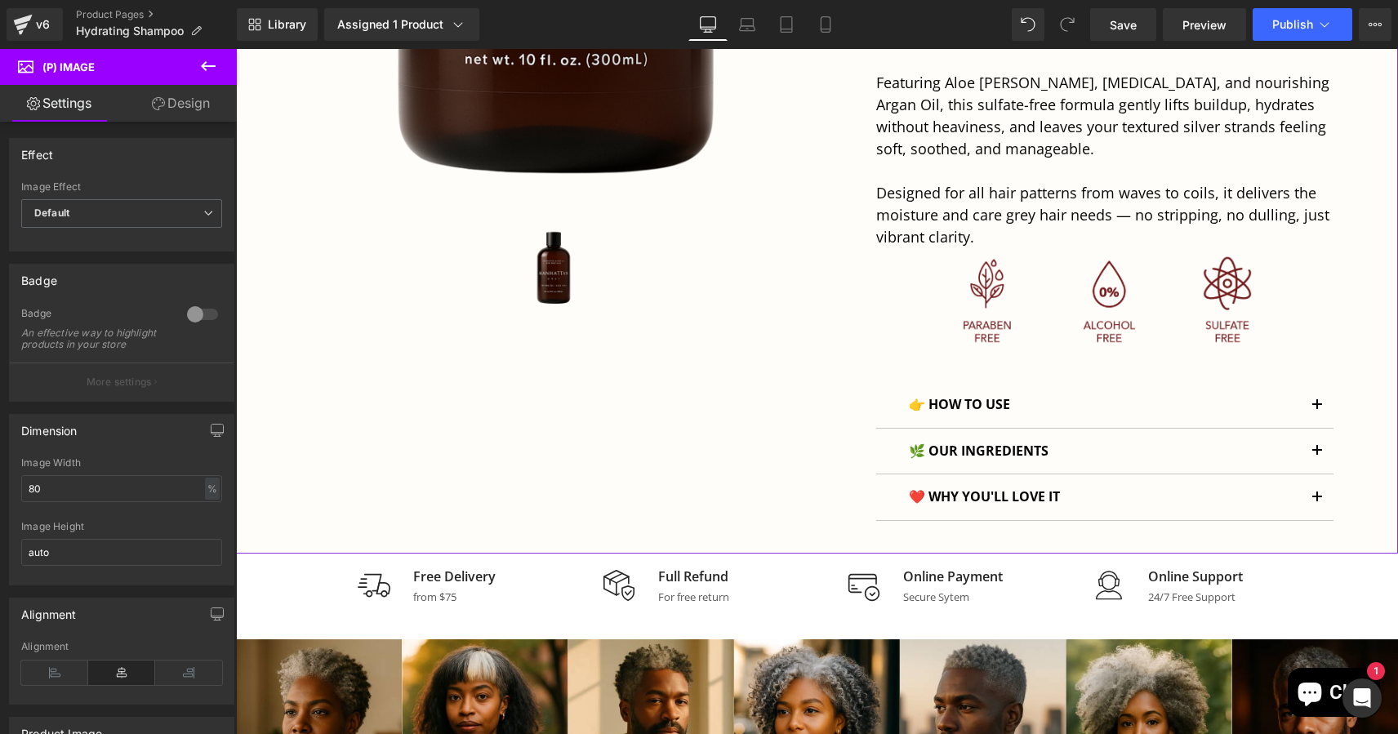
scroll to position [777, 0]
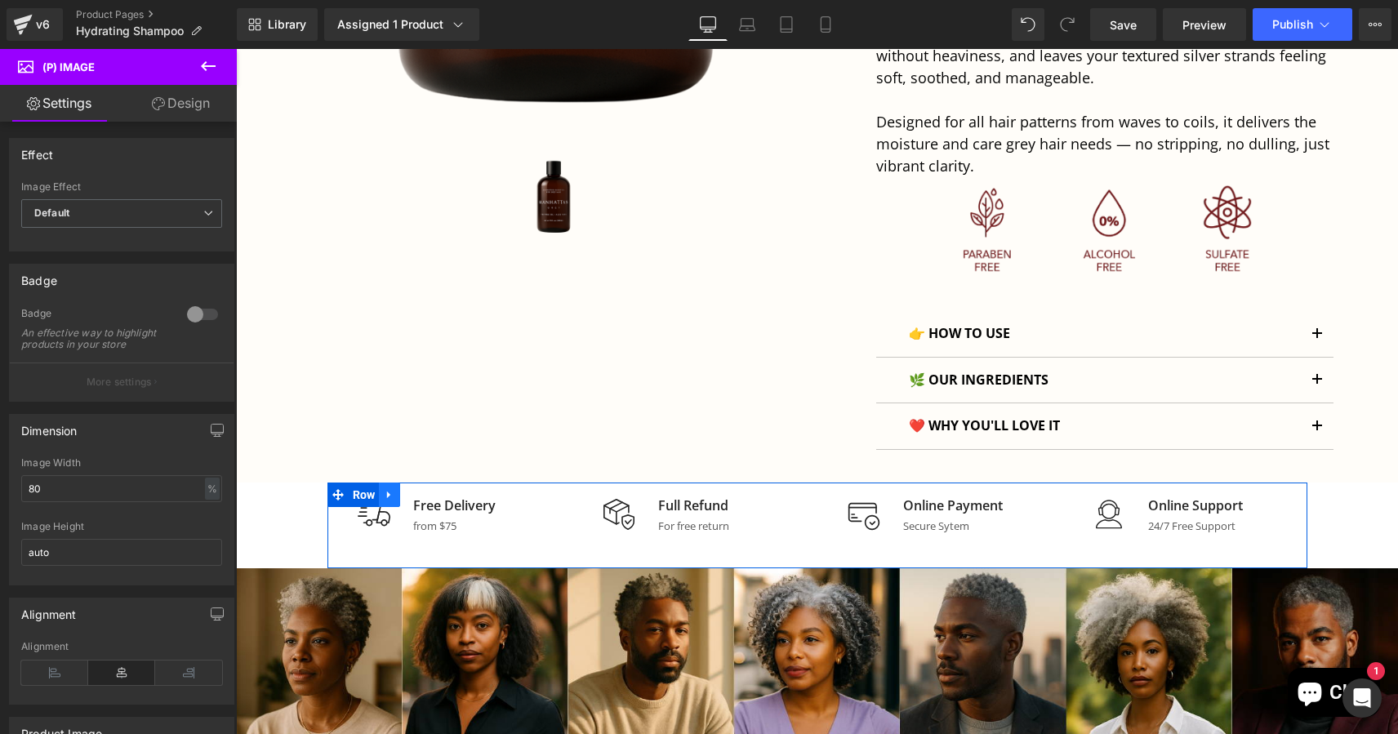
click at [388, 490] on icon at bounding box center [389, 495] width 11 height 12
click at [432, 490] on icon at bounding box center [431, 494] width 11 height 11
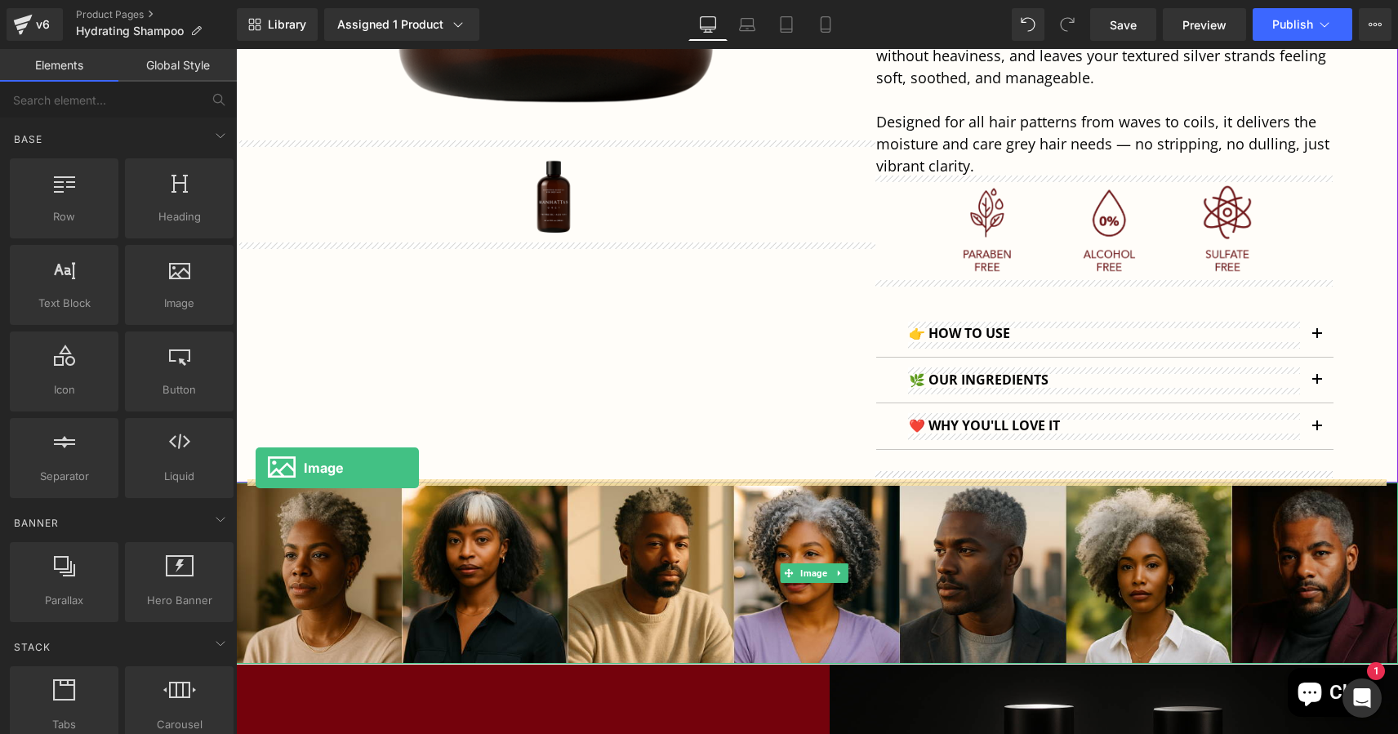
drag, startPoint x: 419, startPoint y: 351, endPoint x: 256, endPoint y: 468, distance: 200.8
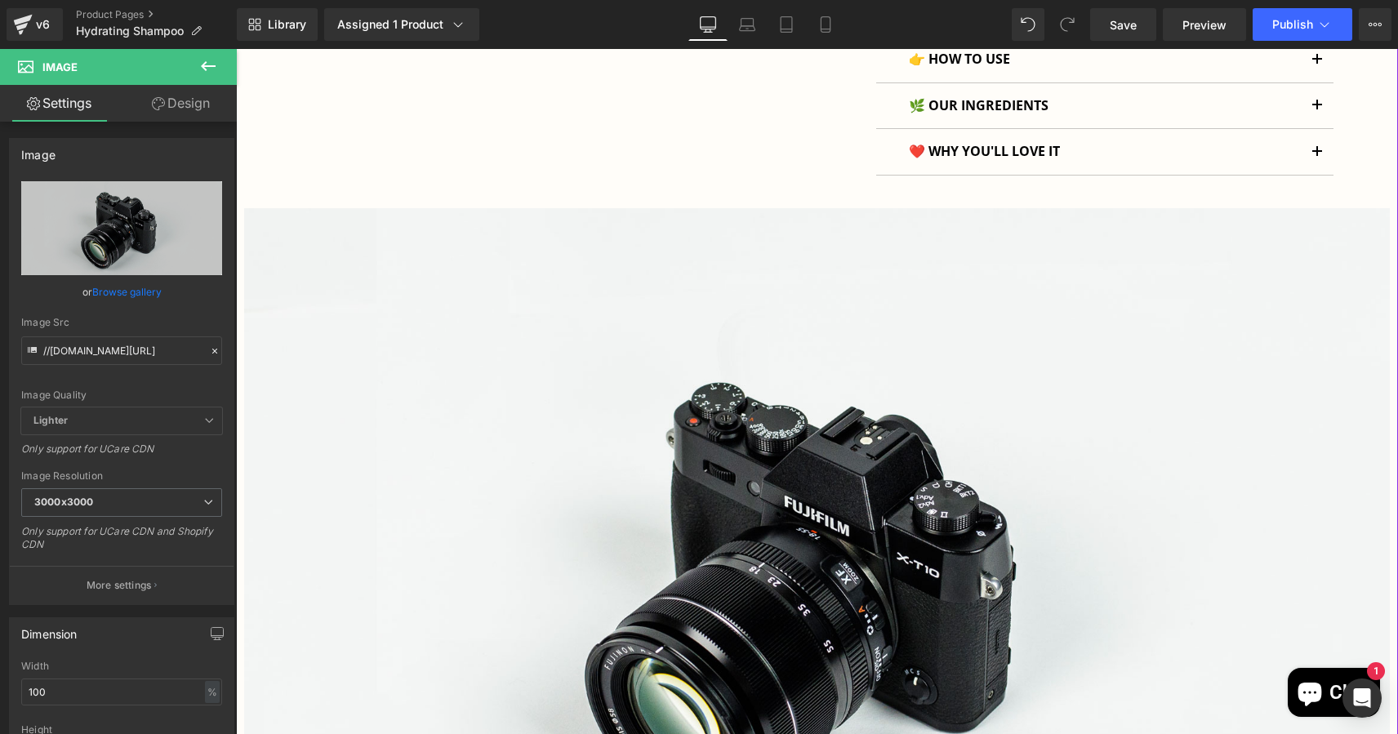
scroll to position [977, 0]
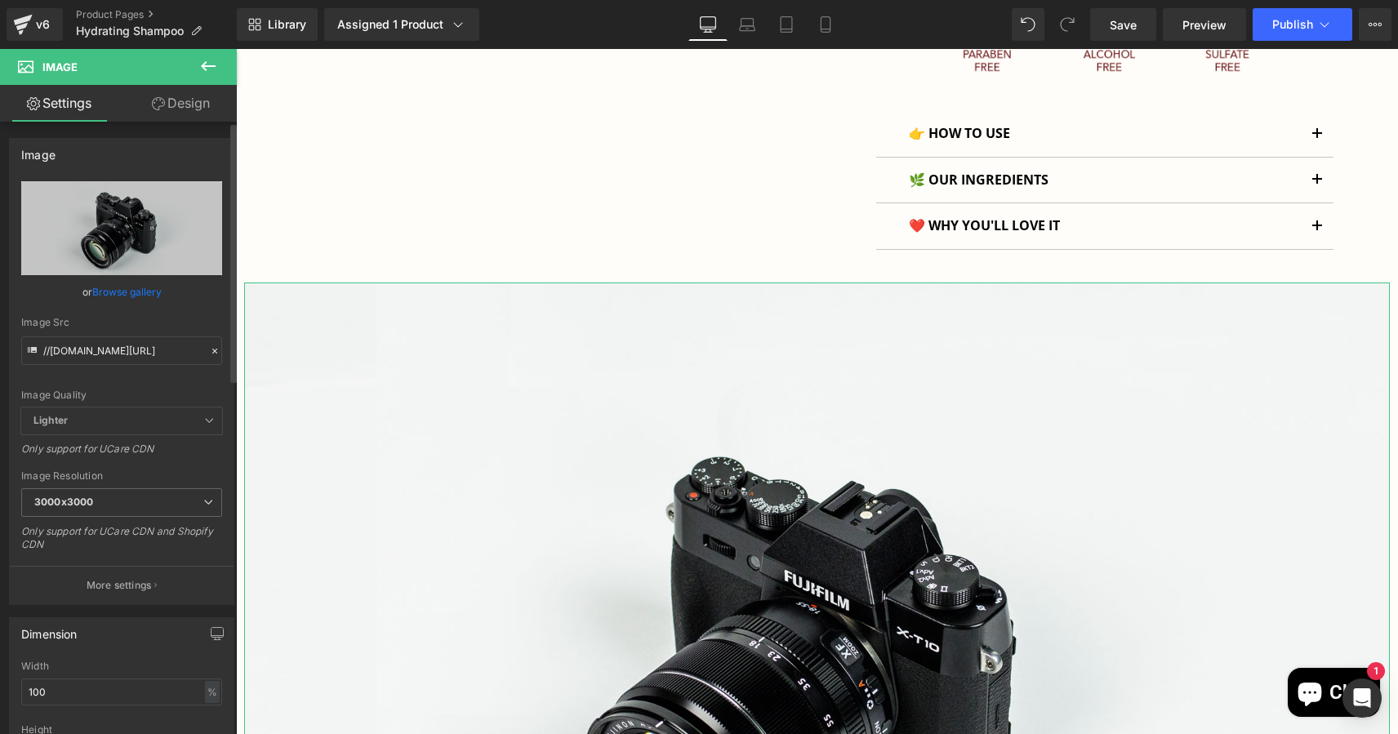
click at [129, 295] on link "Browse gallery" at bounding box center [126, 292] width 69 height 29
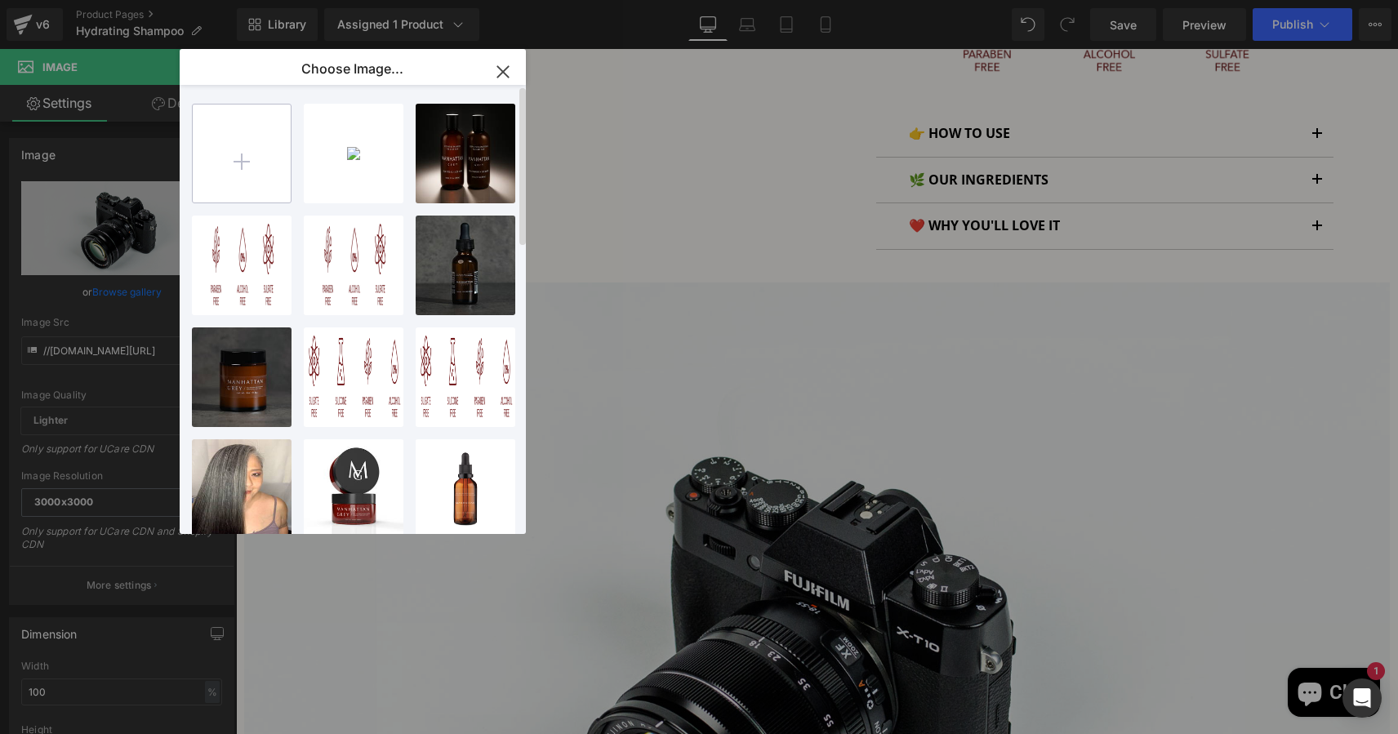
click at [242, 158] on input "file" at bounding box center [242, 154] width 98 height 98
type input "C:\fakepath\Untitled (1920 x 200 px).png"
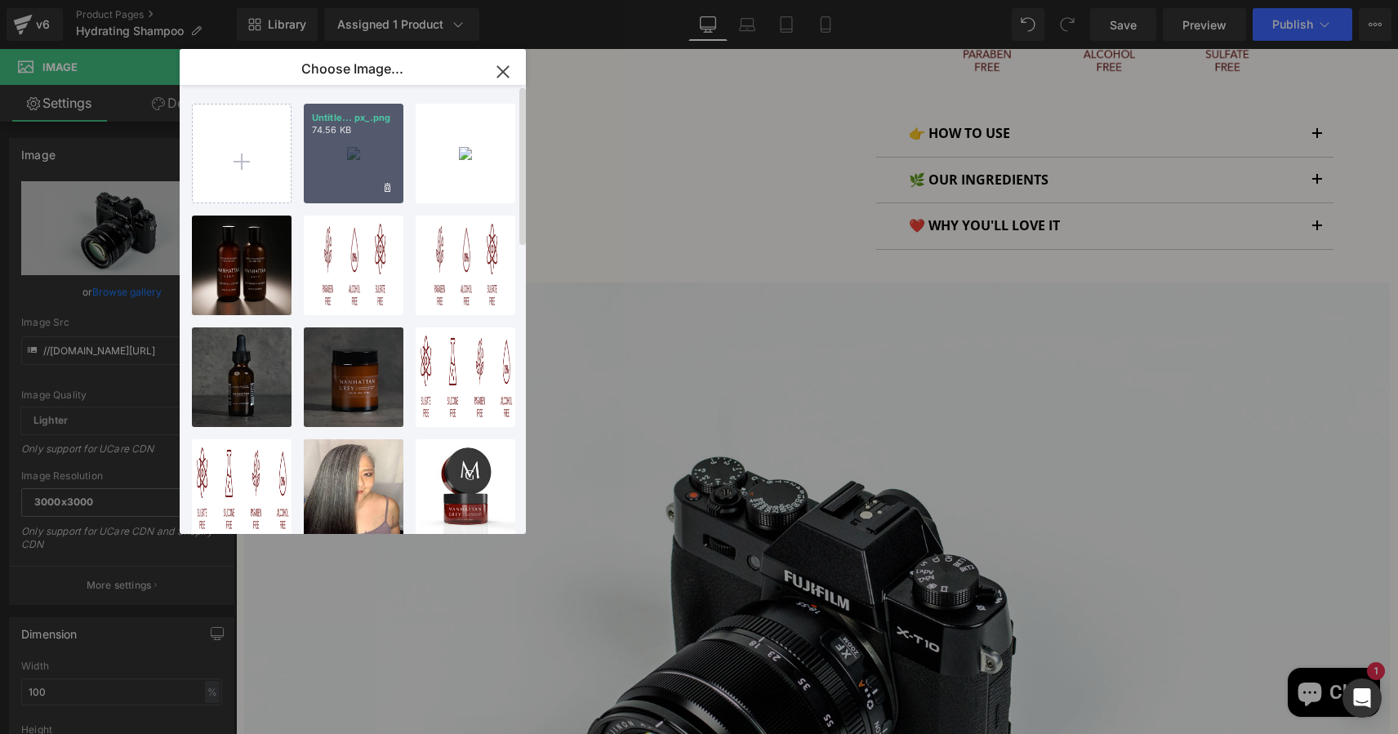
click at [338, 171] on div "Untitle... px_.png 74.56 KB" at bounding box center [354, 154] width 100 height 100
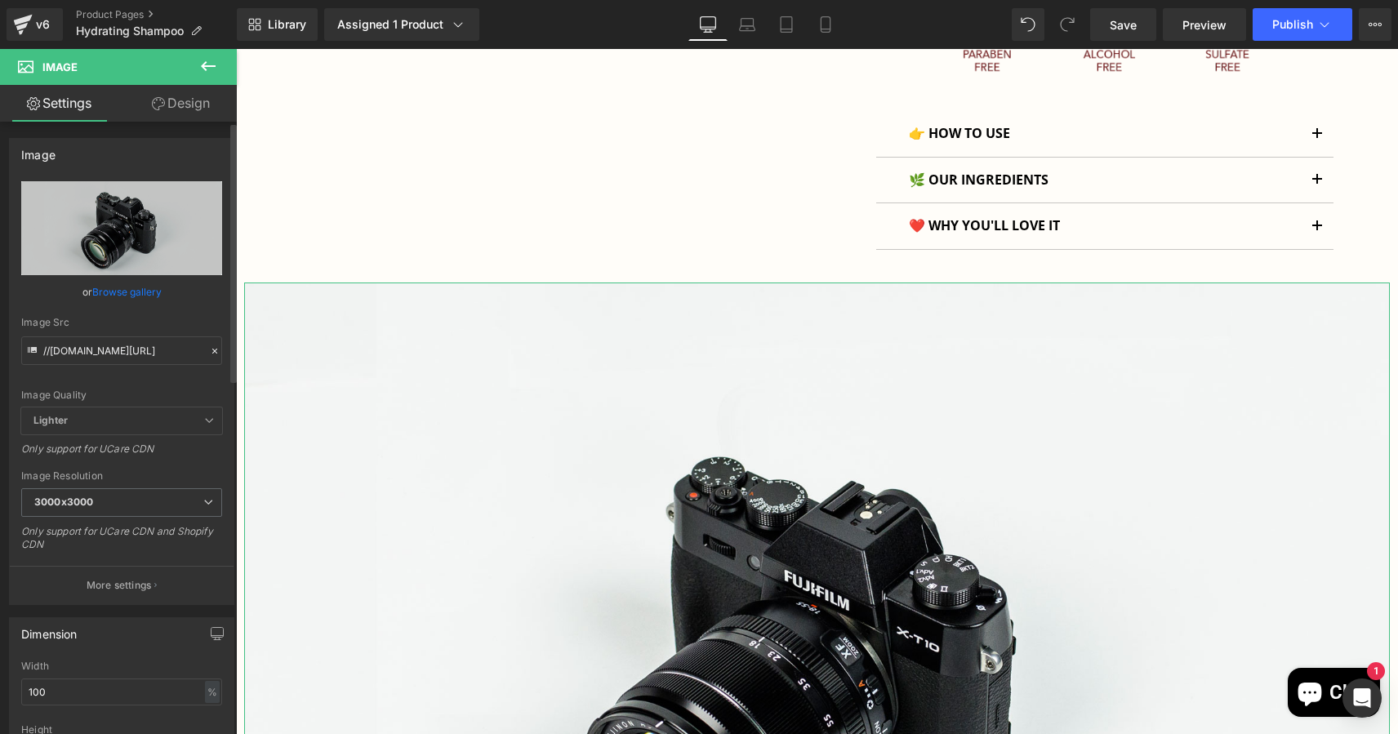
click at [148, 290] on link "Browse gallery" at bounding box center [126, 292] width 69 height 29
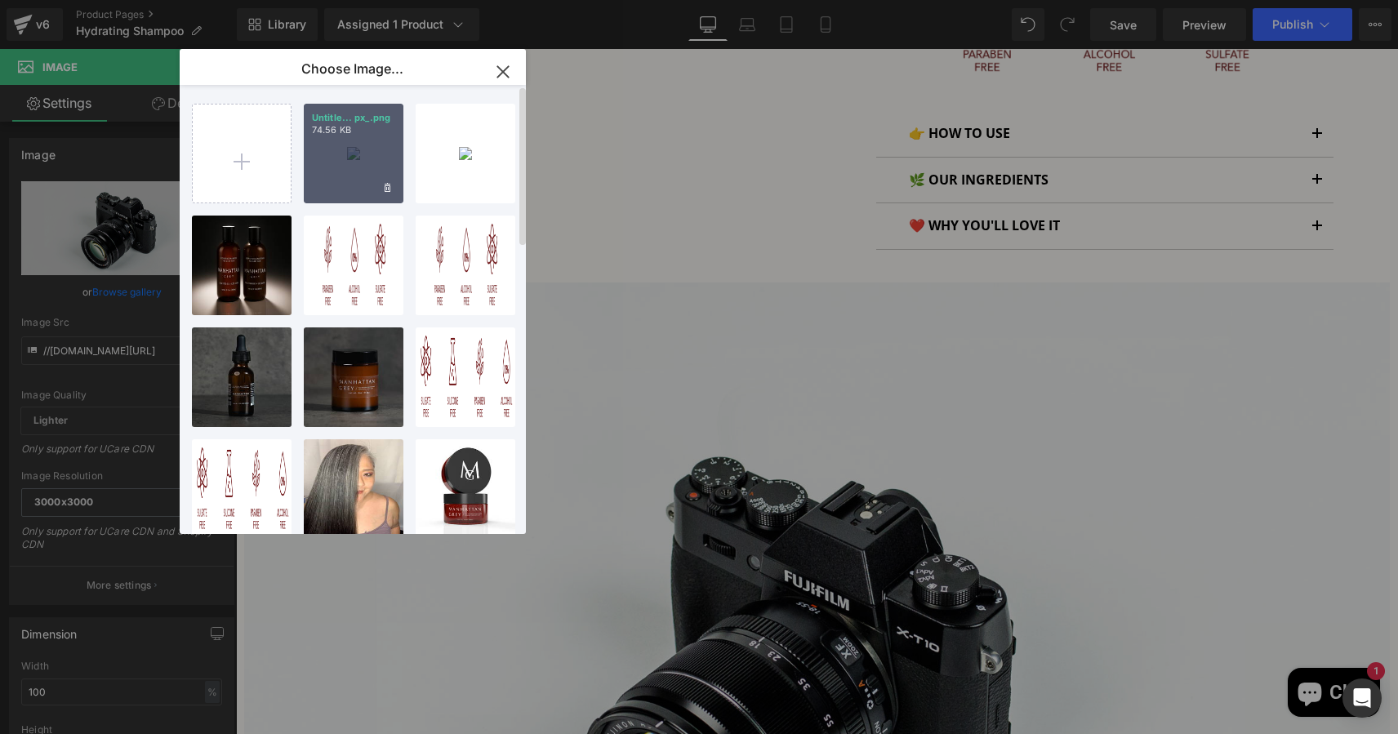
click at [346, 167] on div "Untitle... px_.png 74.56 KB" at bounding box center [354, 154] width 100 height 100
type input "[URL][DOMAIN_NAME]"
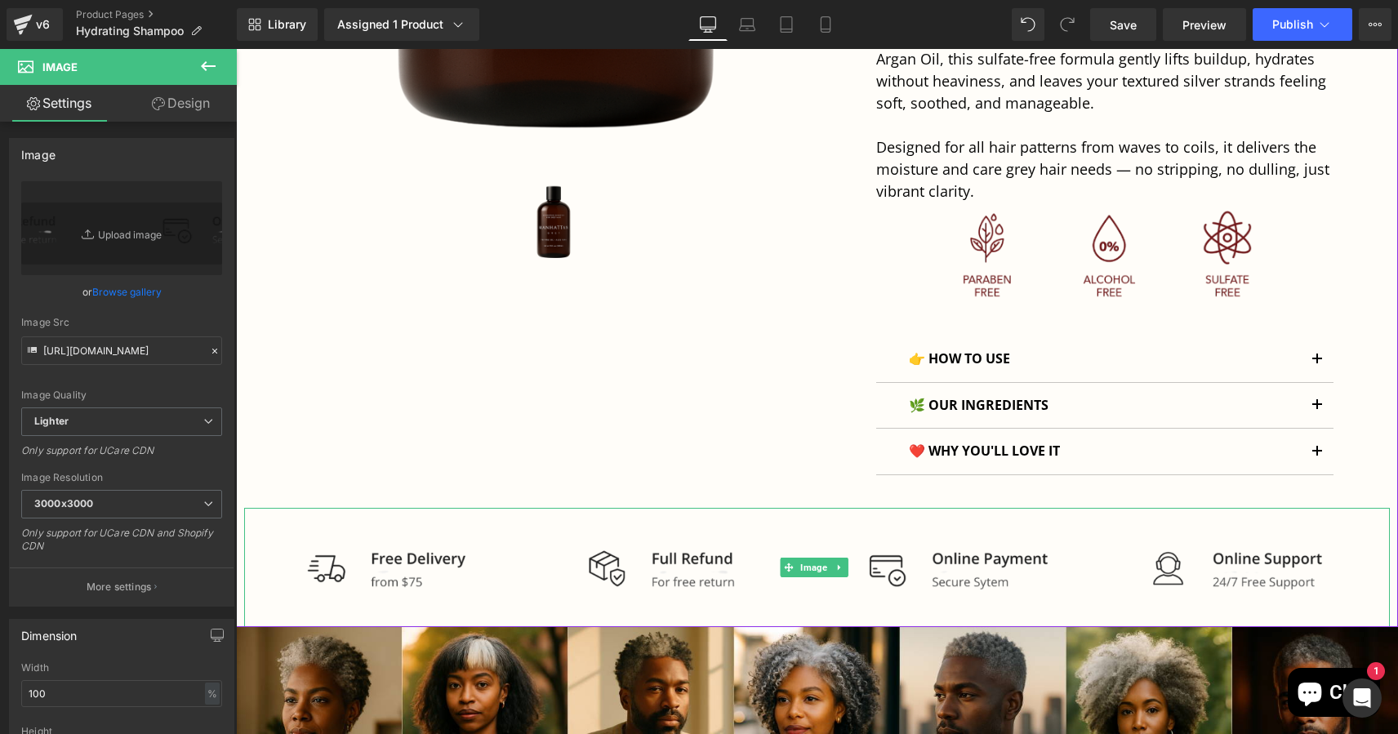
scroll to position [718, 0]
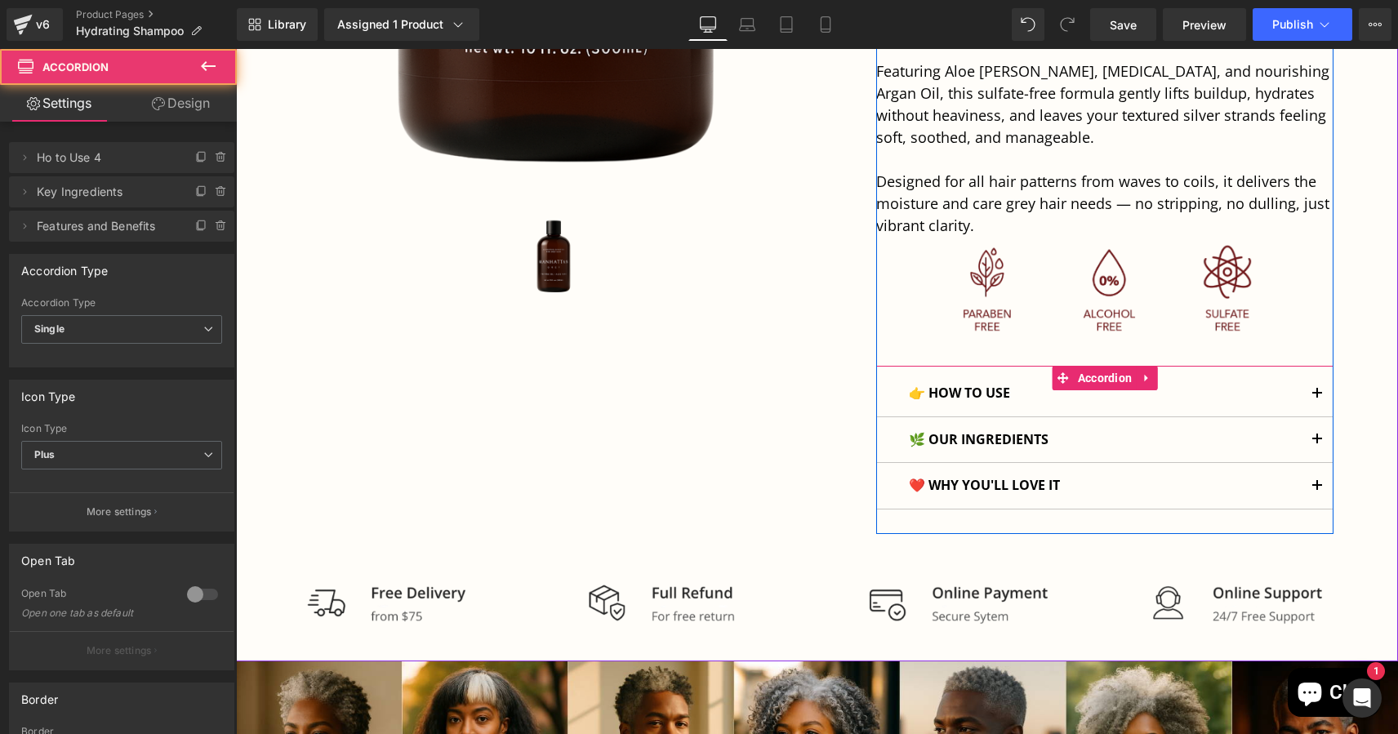
click at [1320, 387] on button "button" at bounding box center [1317, 394] width 33 height 46
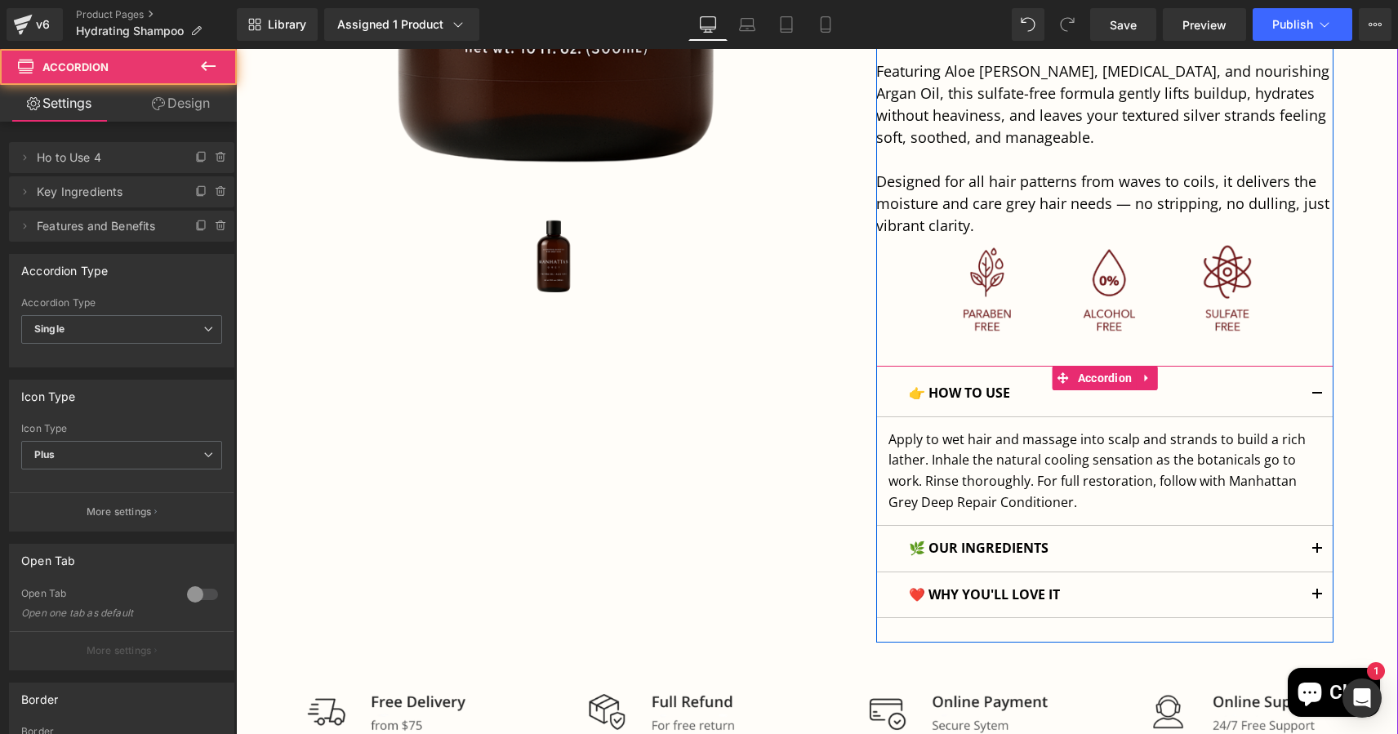
click at [1314, 385] on button "button" at bounding box center [1317, 394] width 33 height 46
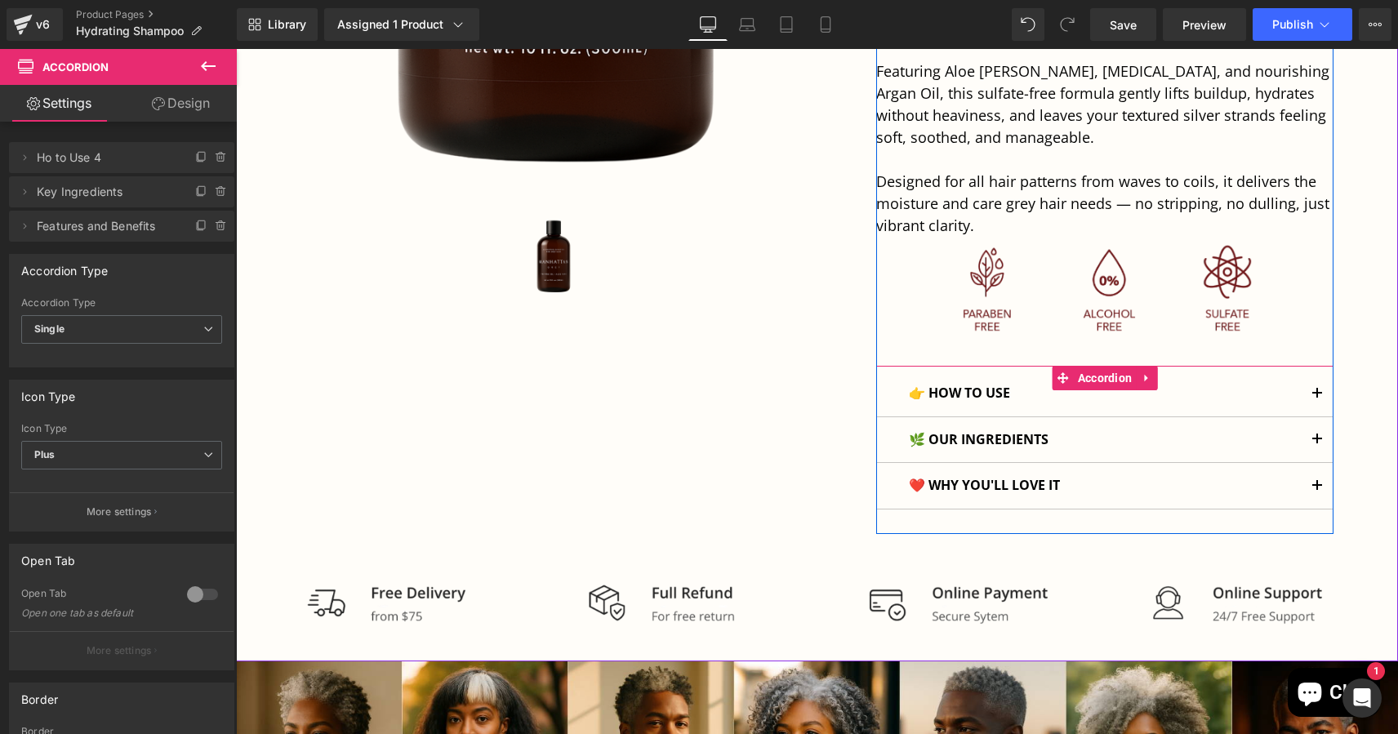
click at [1317, 444] on span "button" at bounding box center [1317, 444] width 0 height 0
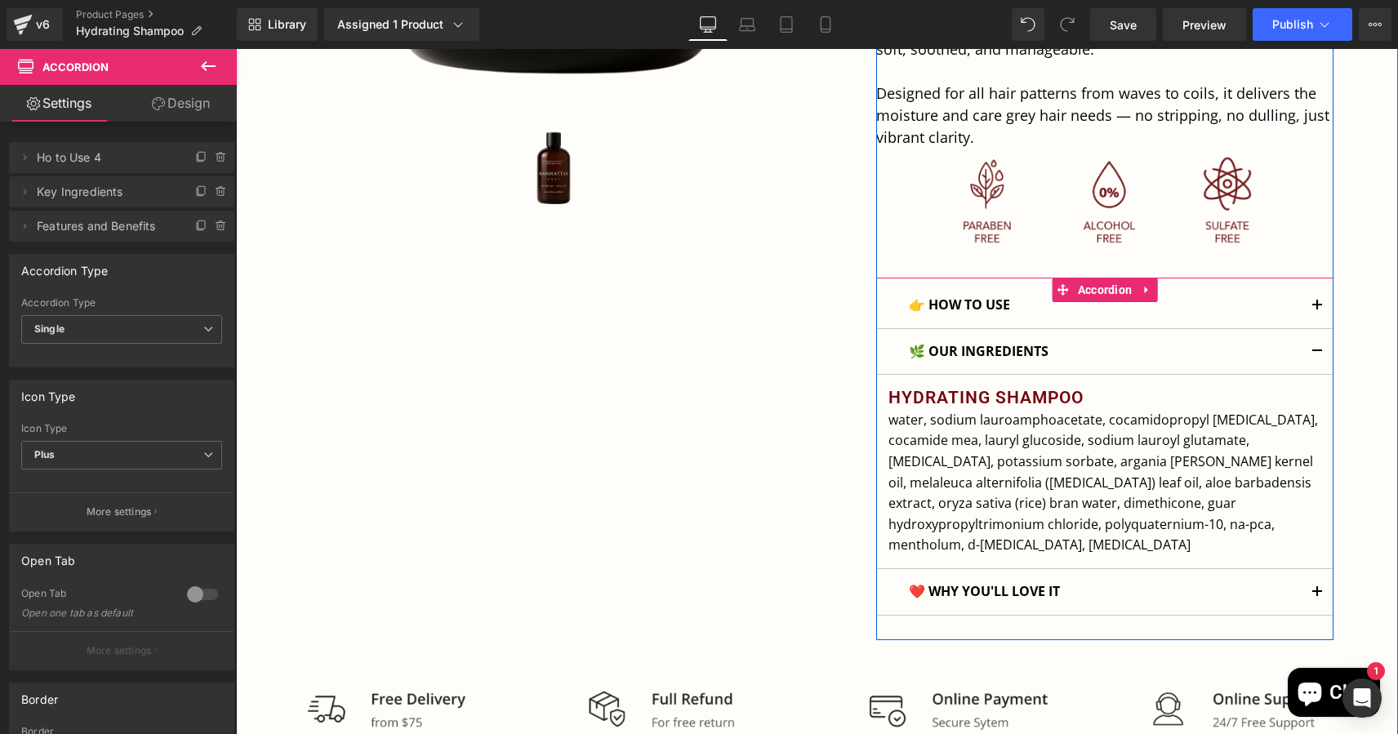
scroll to position [810, 0]
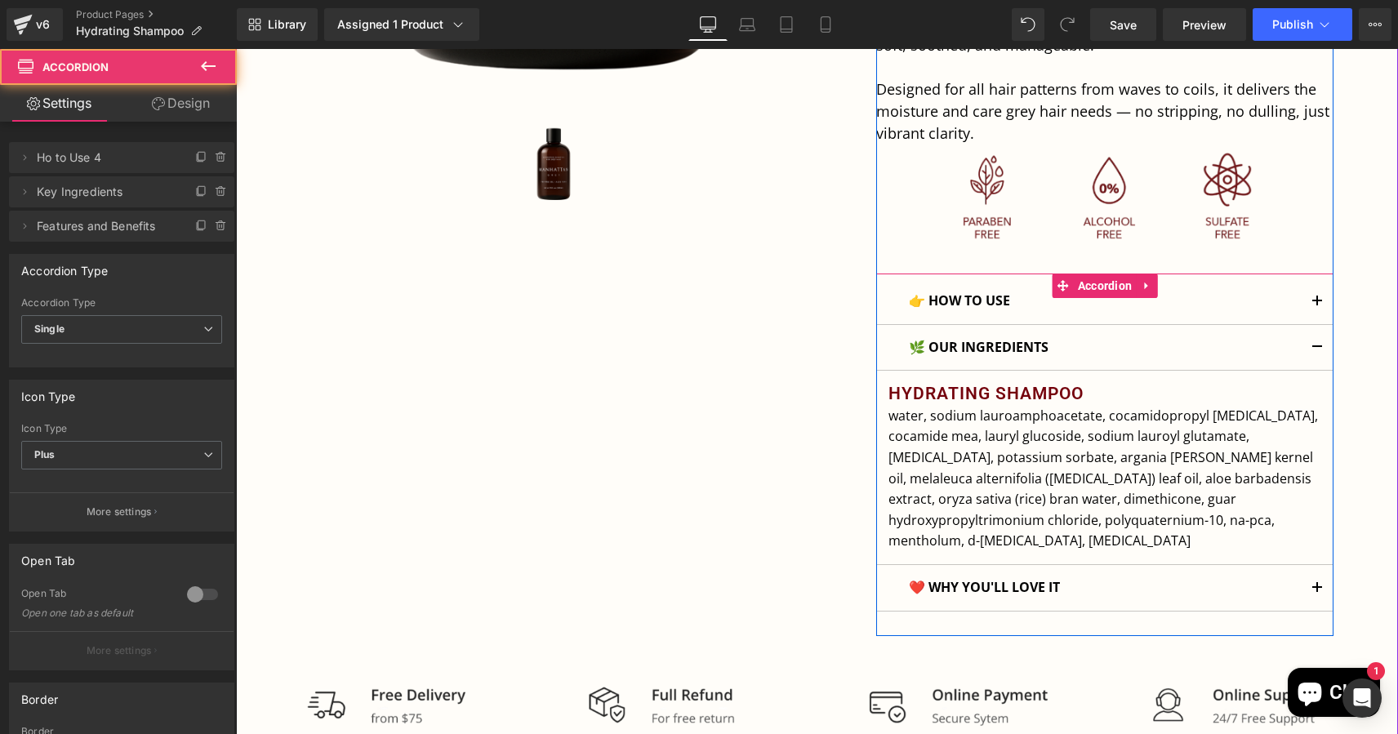
click at [1311, 565] on button "button" at bounding box center [1317, 588] width 33 height 46
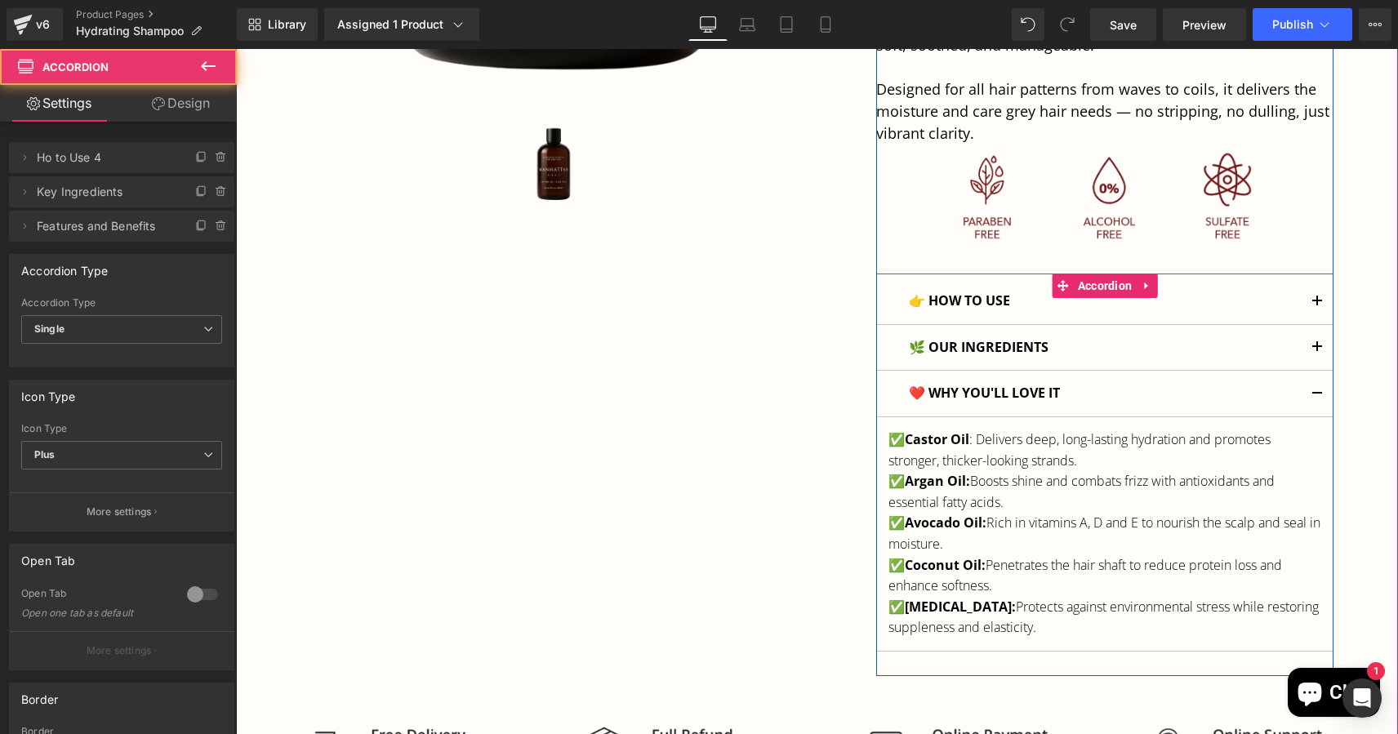
click at [1313, 389] on button "button" at bounding box center [1317, 394] width 33 height 46
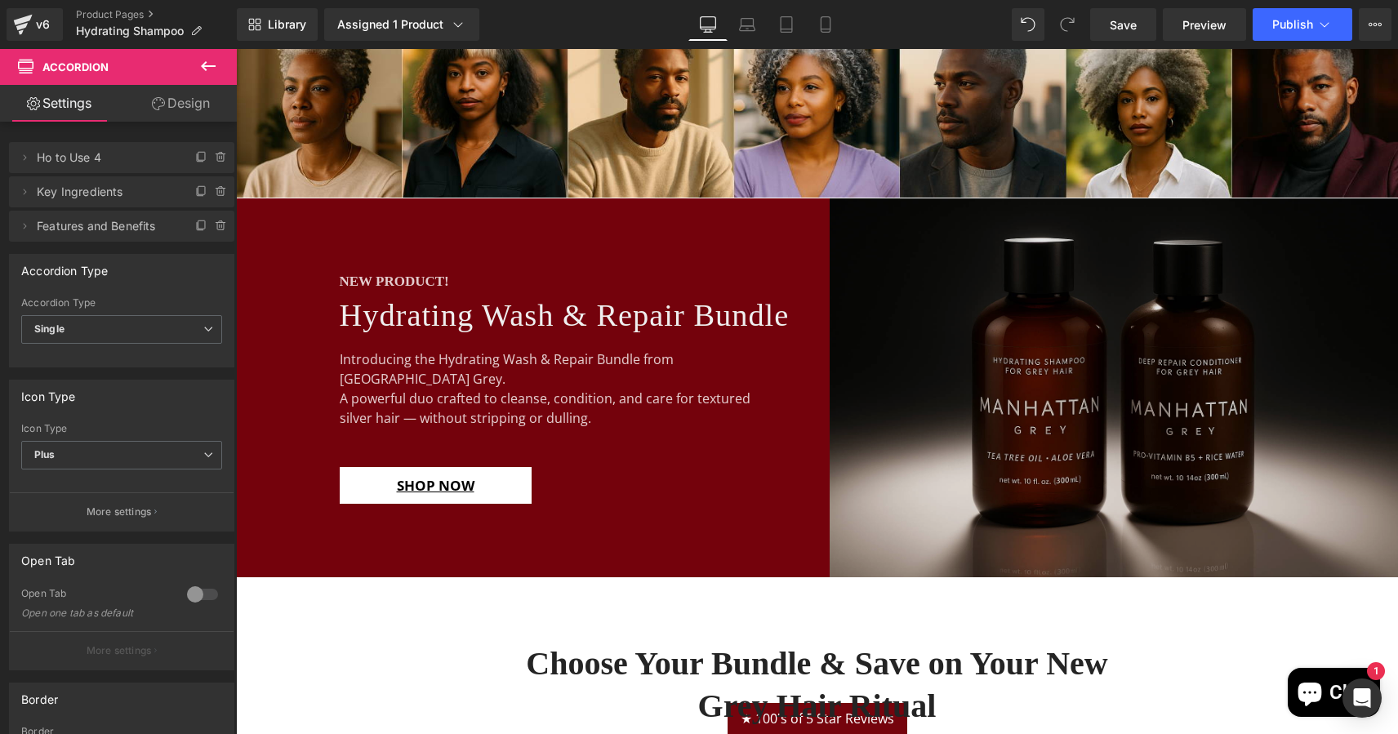
scroll to position [1383, 0]
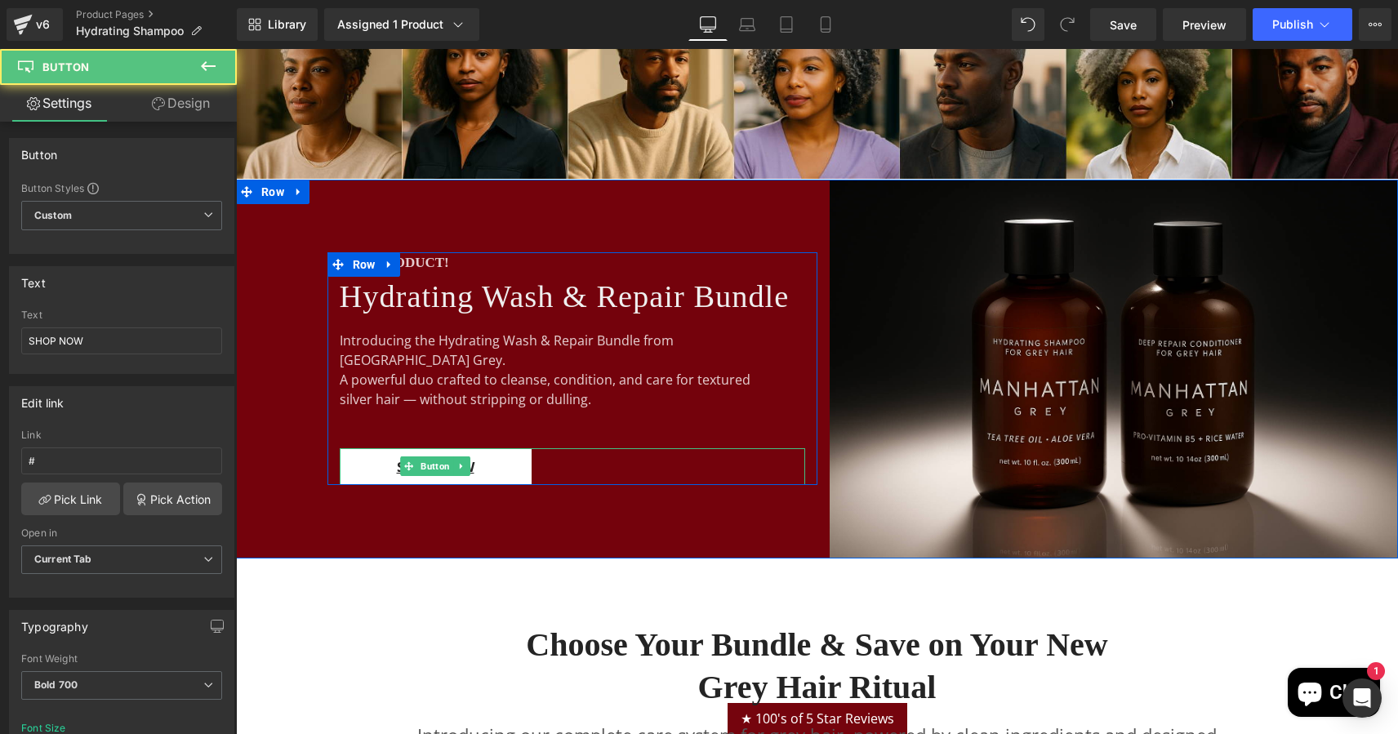
click at [376, 462] on link "SHOP NOW" at bounding box center [436, 467] width 192 height 38
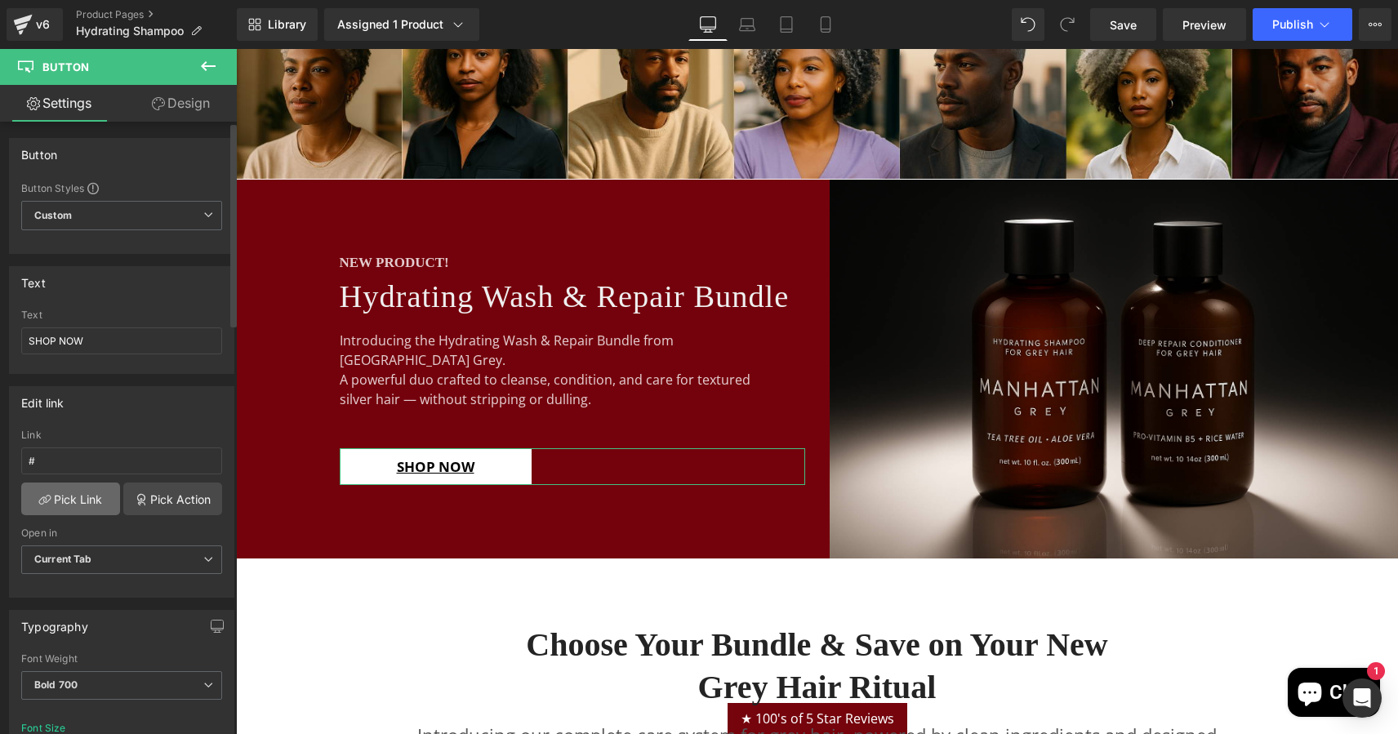
click at [74, 497] on link "Pick Link" at bounding box center [70, 499] width 99 height 33
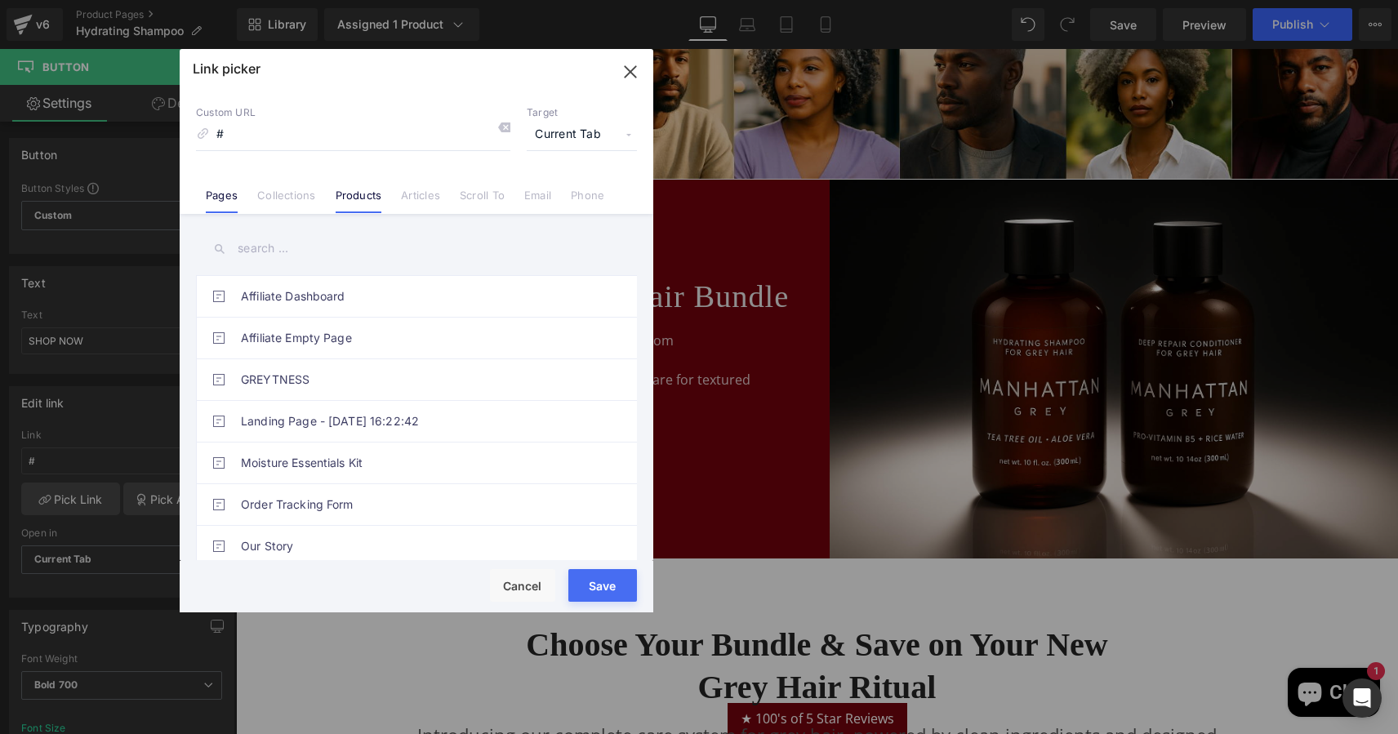
click at [364, 195] on link "Products" at bounding box center [359, 201] width 47 height 24
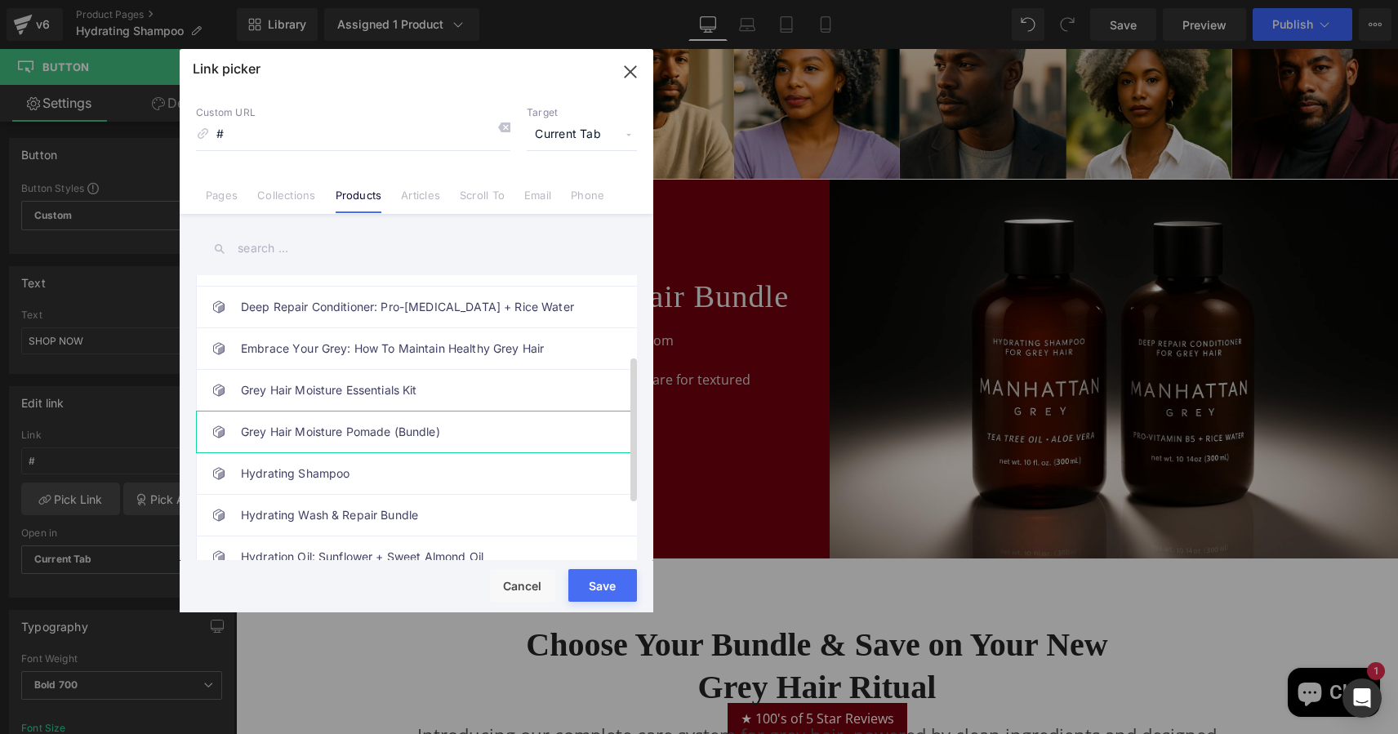
scroll to position [198, 0]
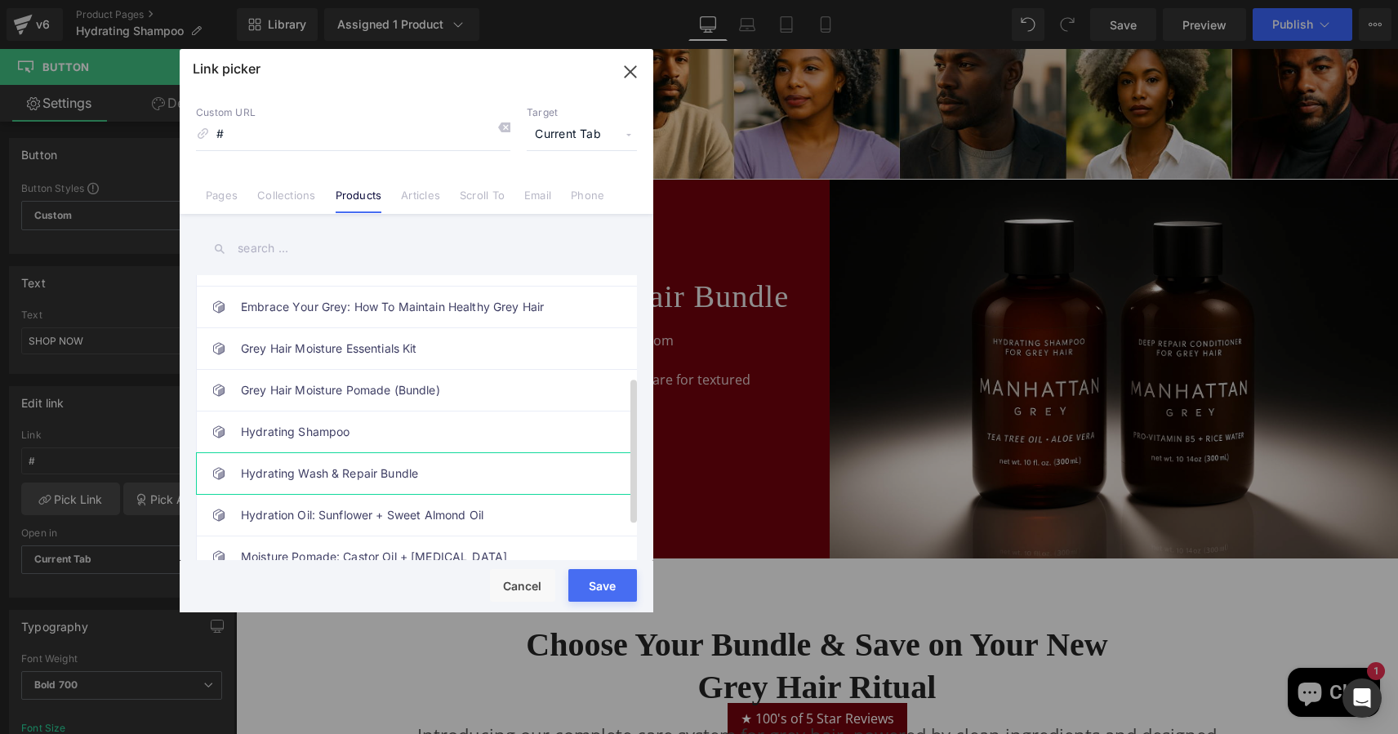
click at [332, 471] on link "Hydrating Wash & Repair Bundle" at bounding box center [420, 473] width 359 height 41
type input "/products/hydrating-wash-repair-bundle"
click at [597, 584] on button "Save" at bounding box center [602, 585] width 69 height 33
type input "/products/hydrating-wash-repair-bundle"
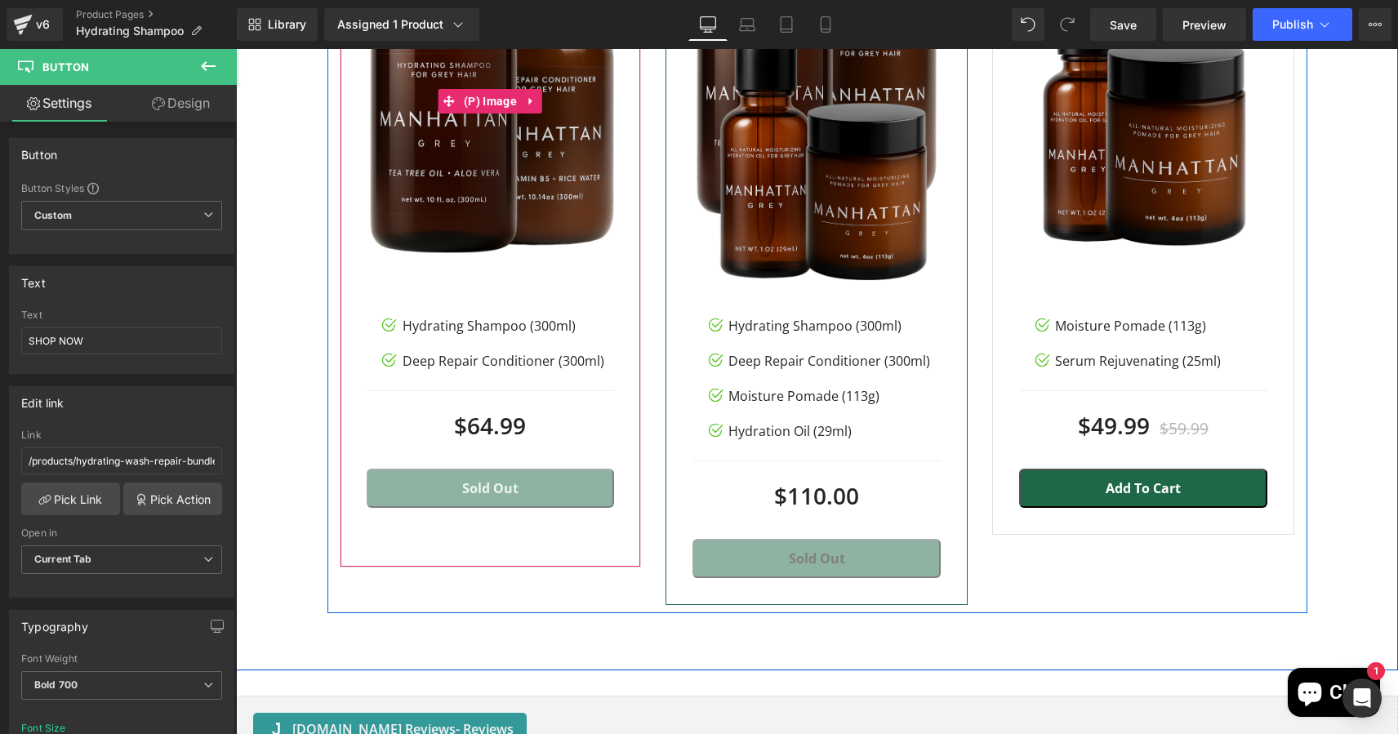
scroll to position [2467, 0]
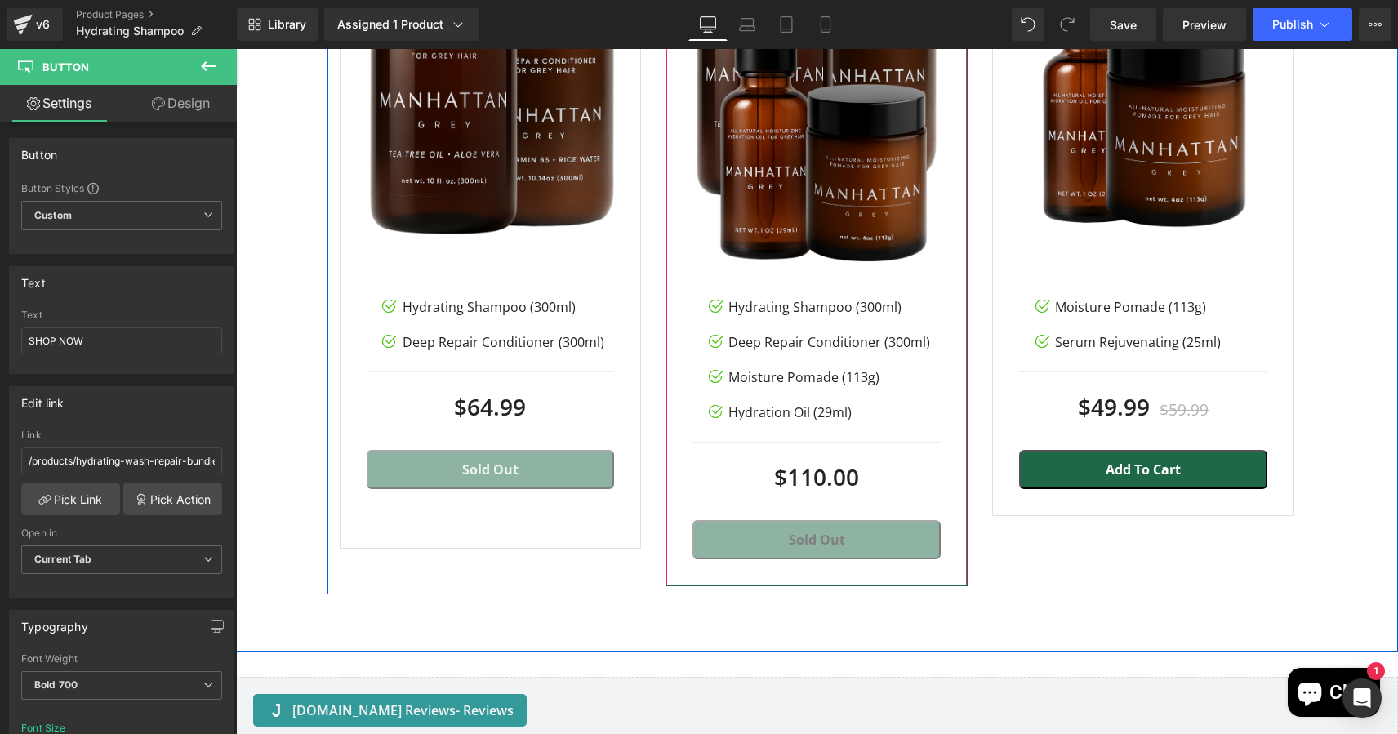
click at [668, 519] on div "Sale Off (P) Image Image Hydrating Shampoo (300ml) Text Block Image Deep Repair…" at bounding box center [817, 227] width 302 height 717
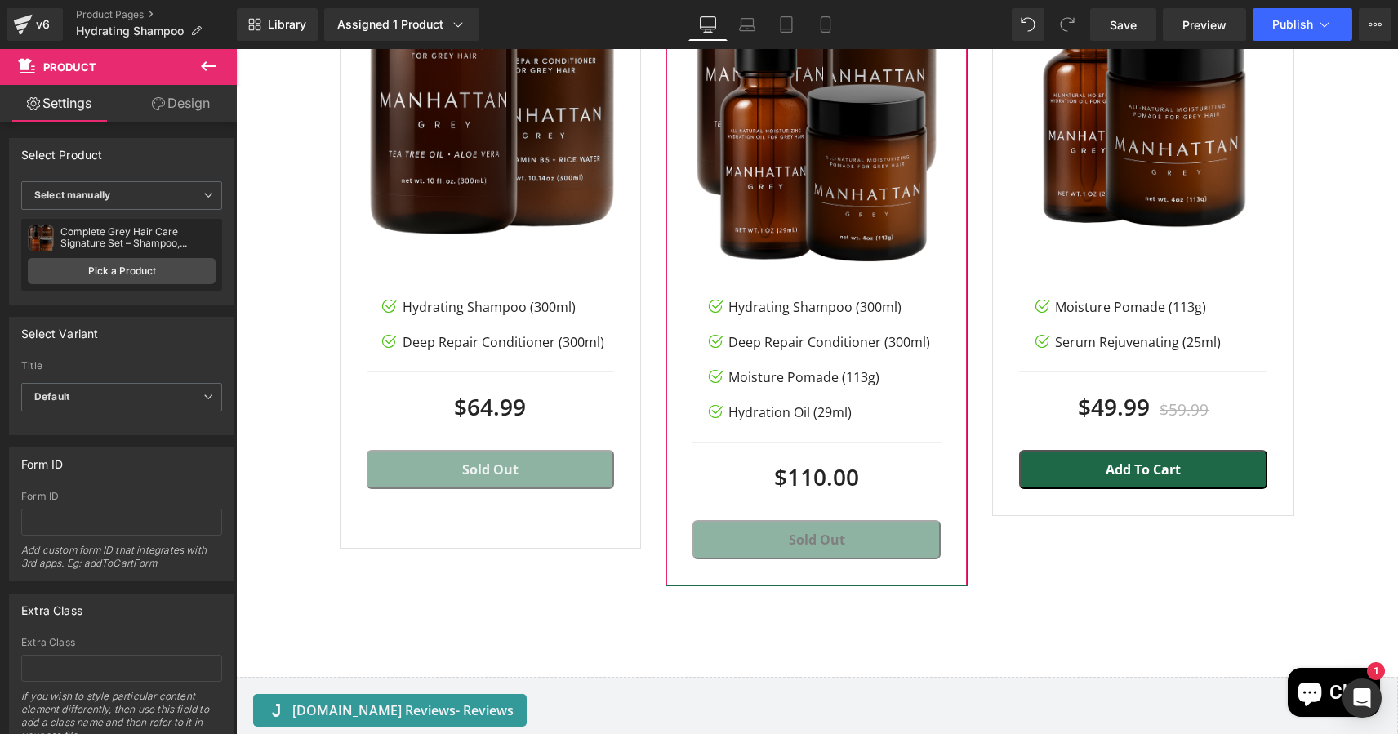
scroll to position [-1, 0]
click at [196, 98] on link "Design" at bounding box center [181, 103] width 118 height 37
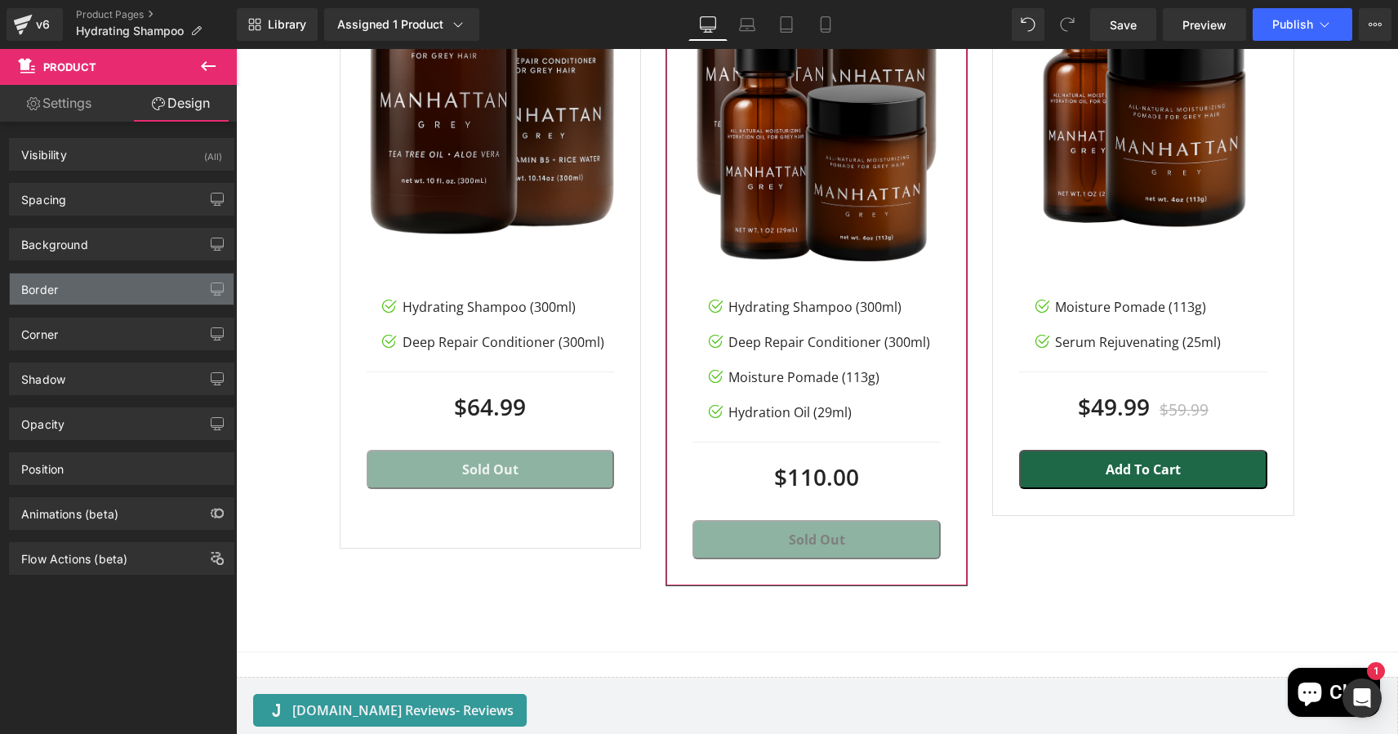
click at [97, 287] on div "Border" at bounding box center [122, 289] width 224 height 31
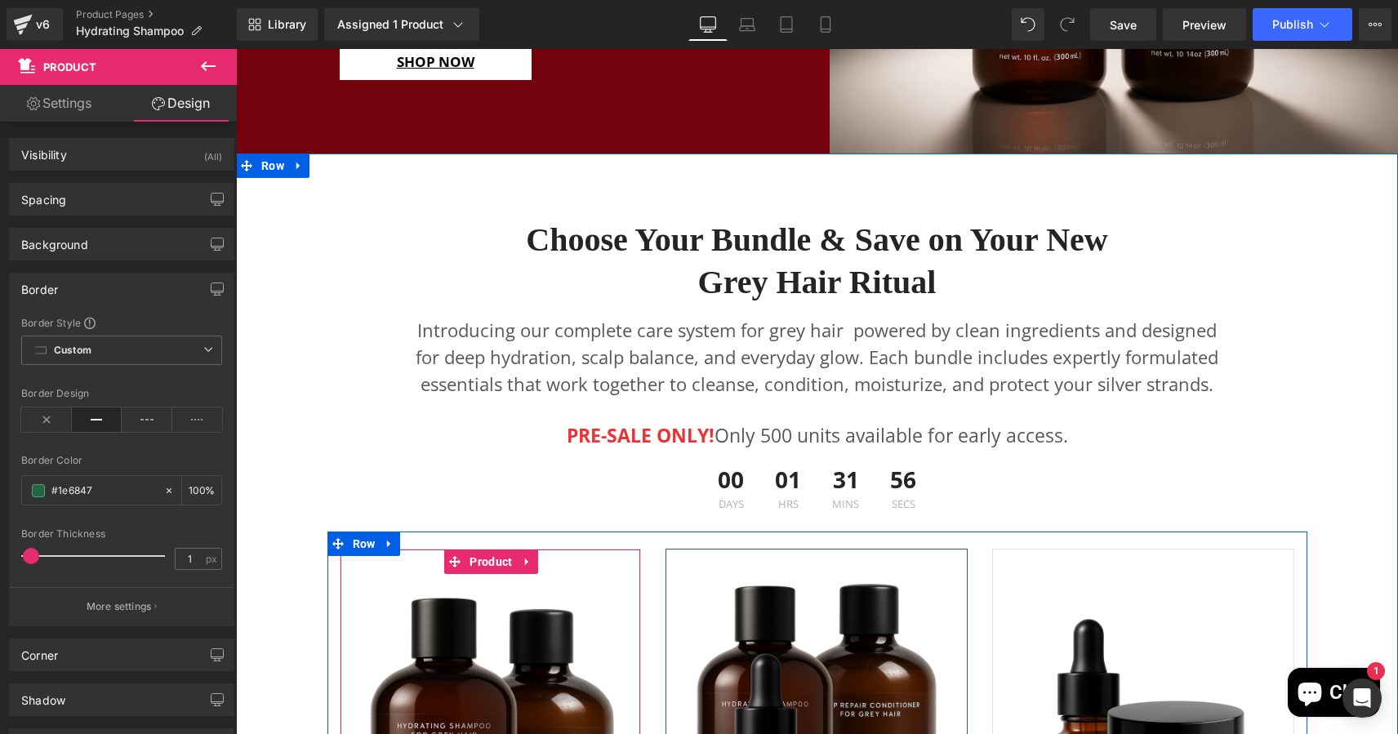
scroll to position [1378, 0]
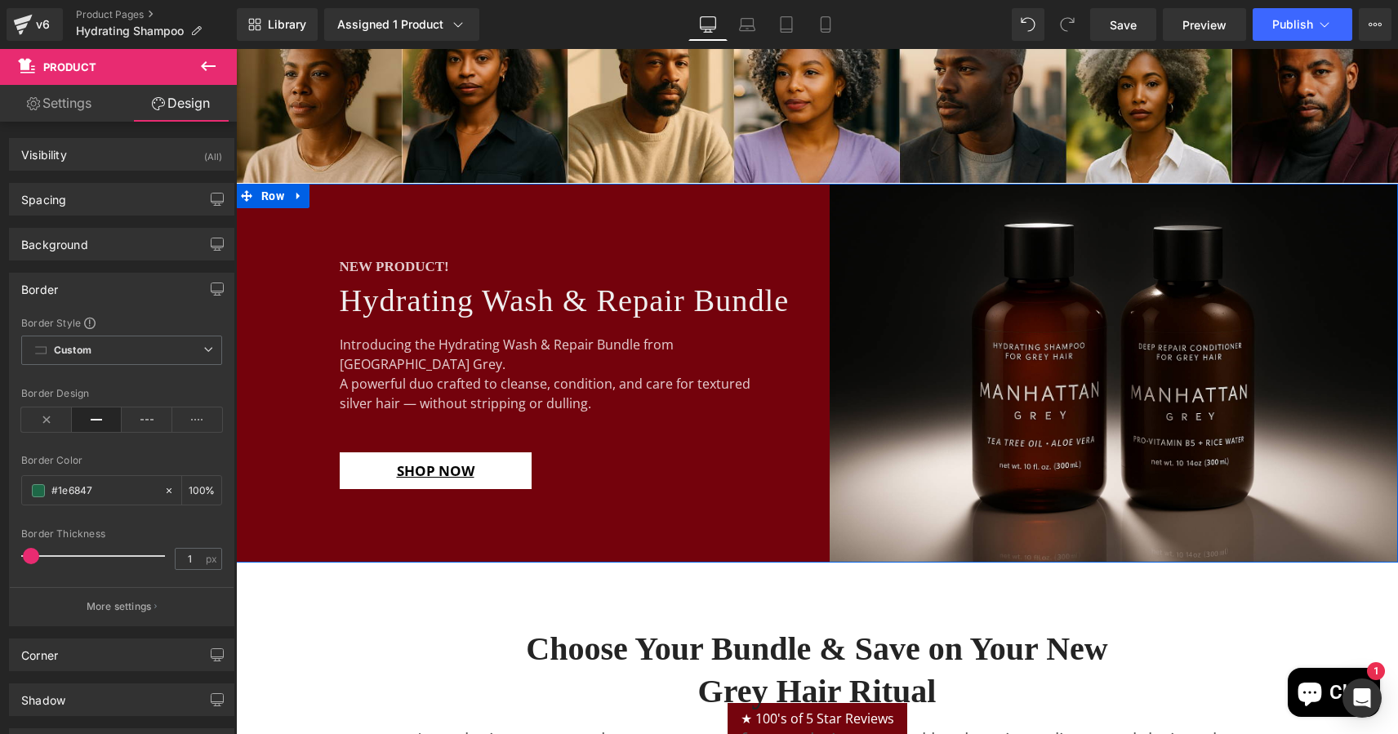
click at [293, 368] on div "NEW PRODUCT! Heading Hydrating Wash & Repair Bundle Heading Introducing the Hyd…" at bounding box center [526, 373] width 581 height 379
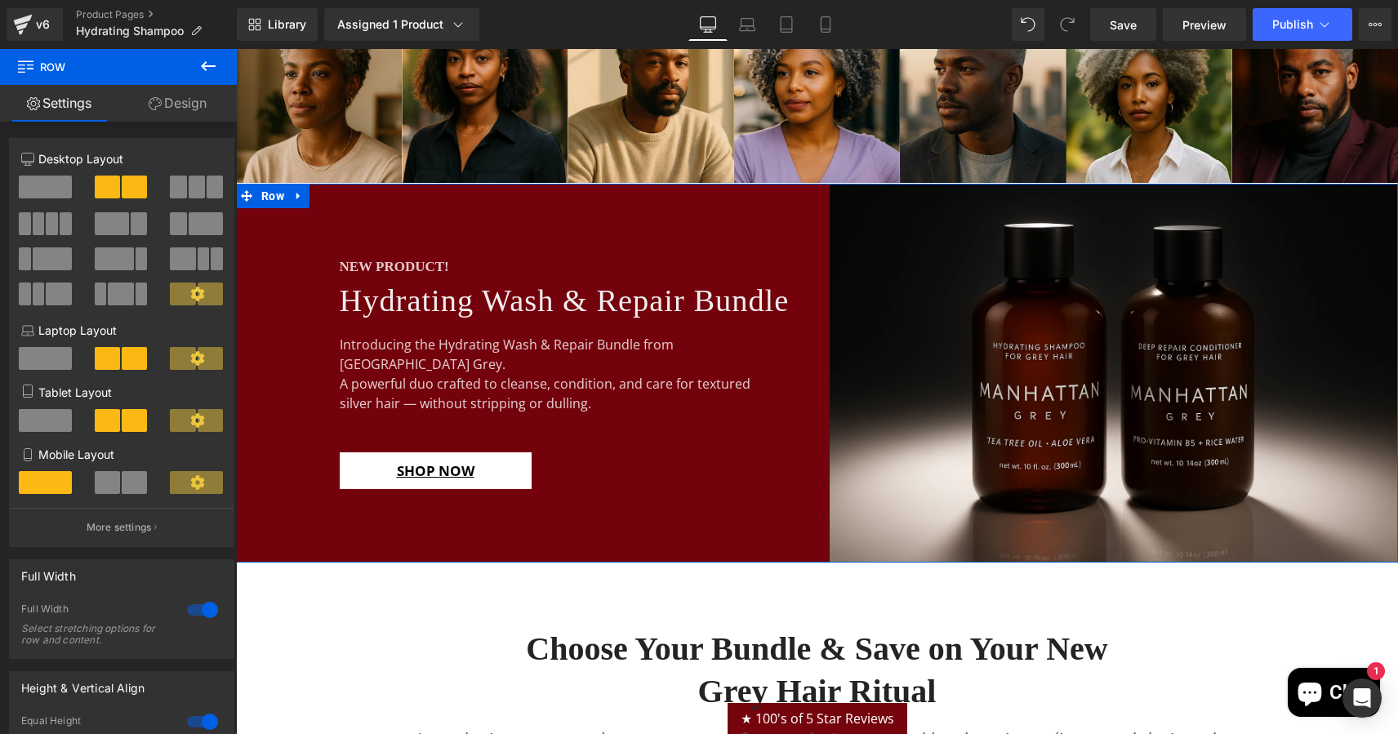
click at [181, 110] on link "Design" at bounding box center [177, 103] width 118 height 37
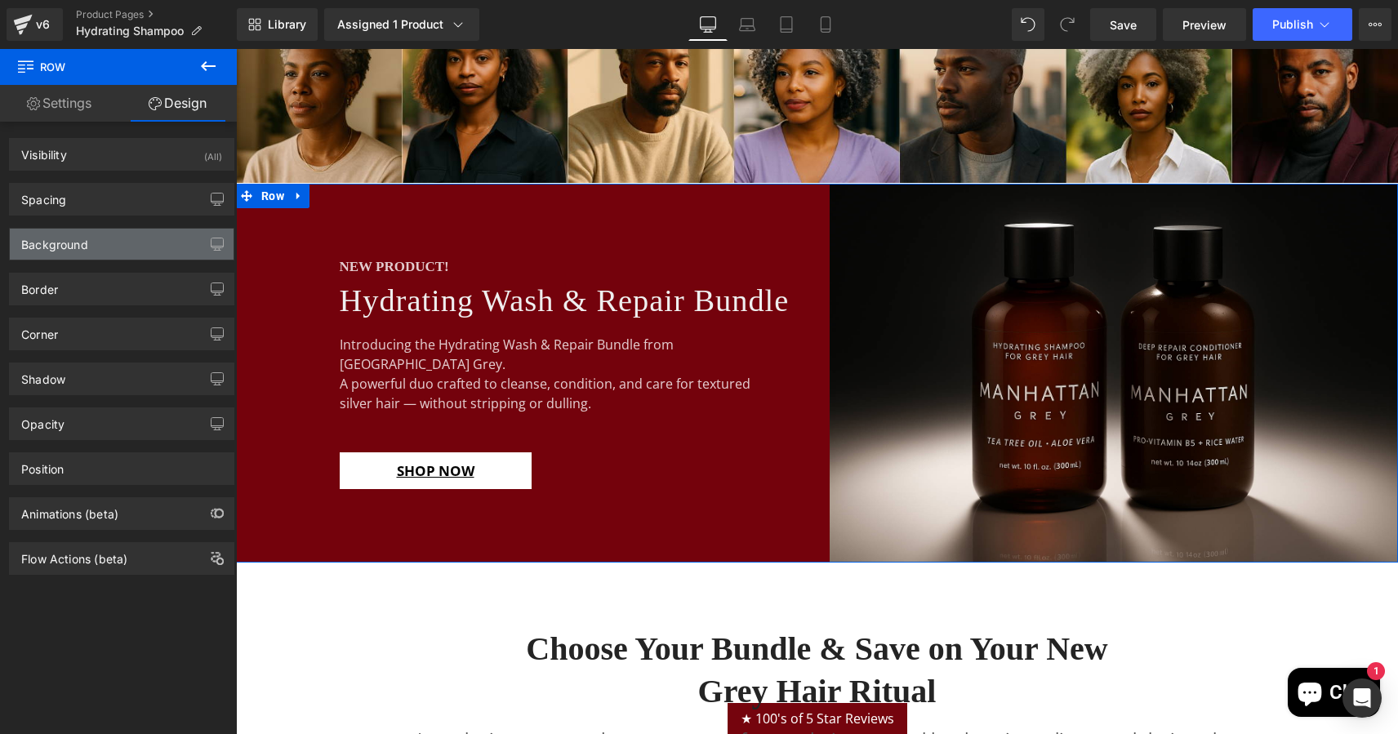
click at [89, 232] on div "Background" at bounding box center [122, 244] width 224 height 31
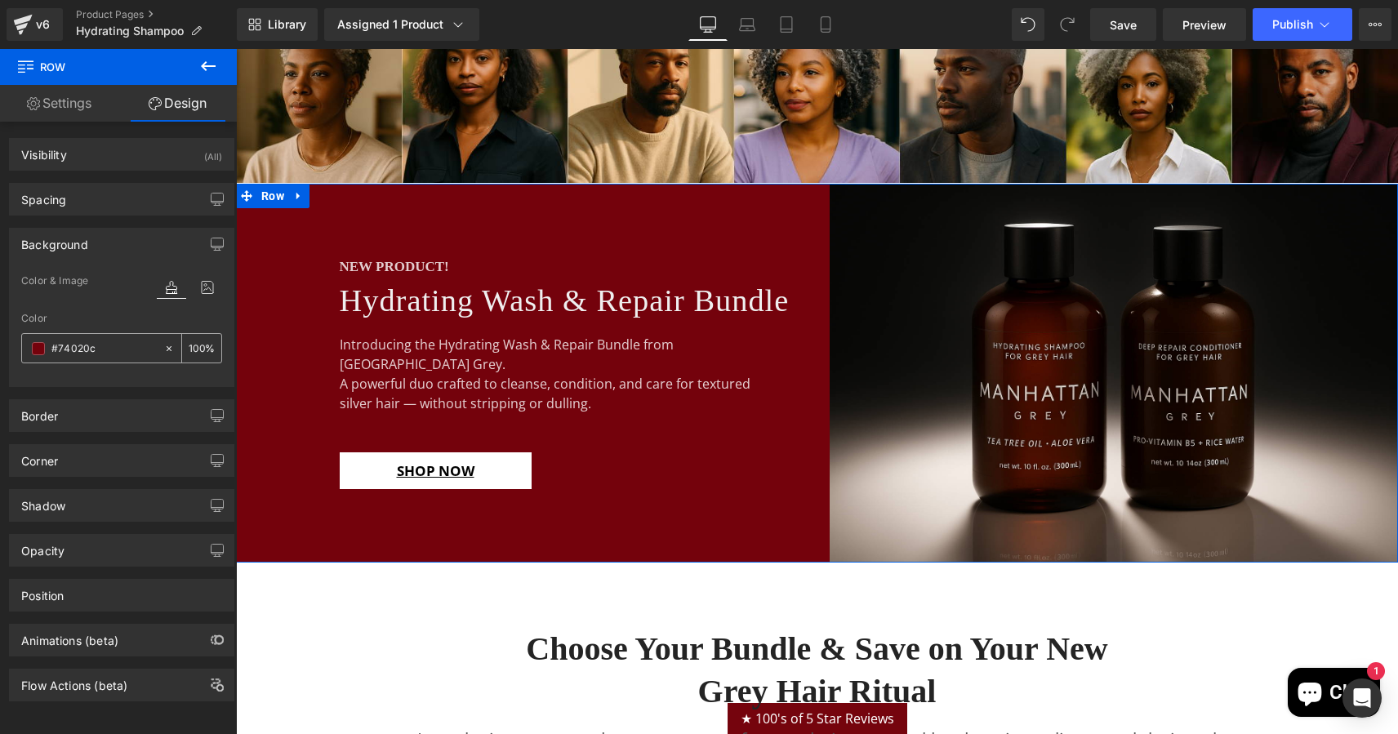
click at [93, 346] on input "#74020c" at bounding box center [103, 349] width 105 height 18
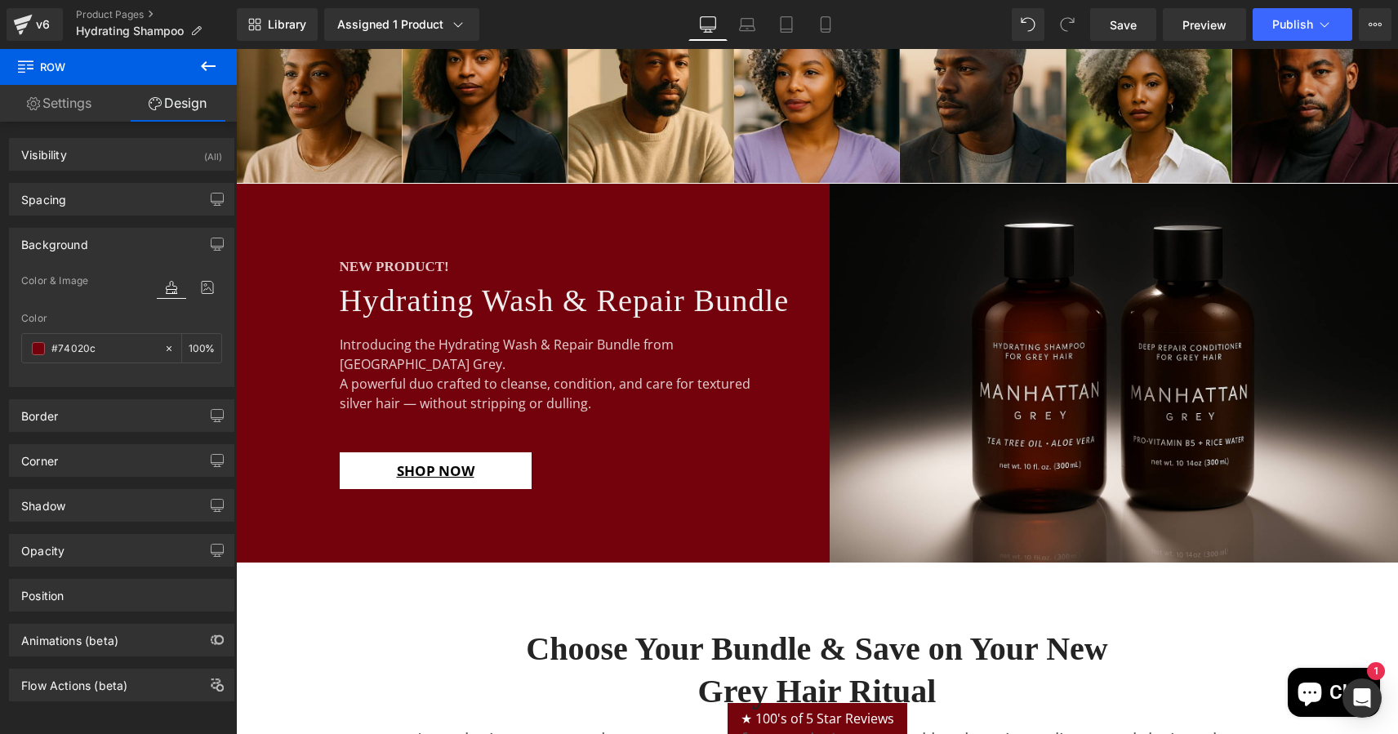
click at [207, 64] on icon at bounding box center [208, 66] width 20 height 20
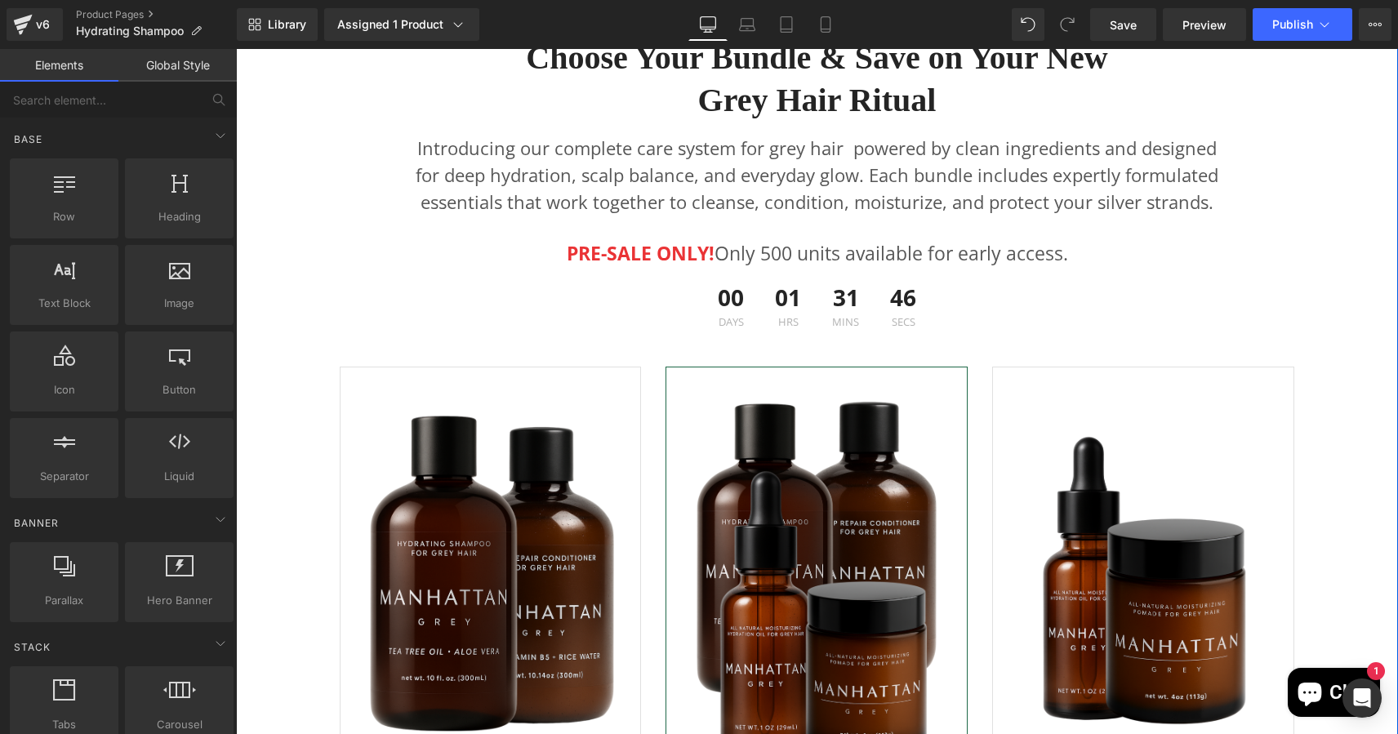
scroll to position [1988, 0]
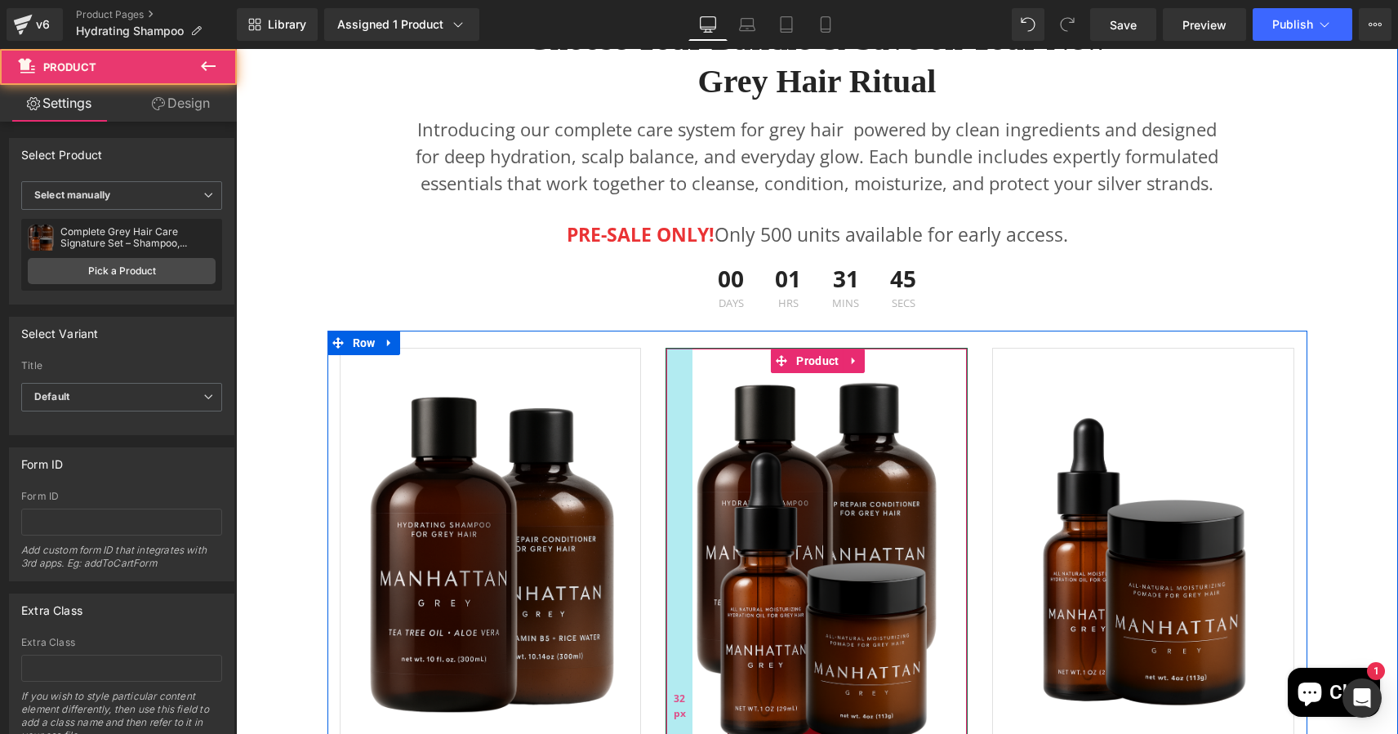
click at [684, 381] on div "32px" at bounding box center [679, 706] width 26 height 715
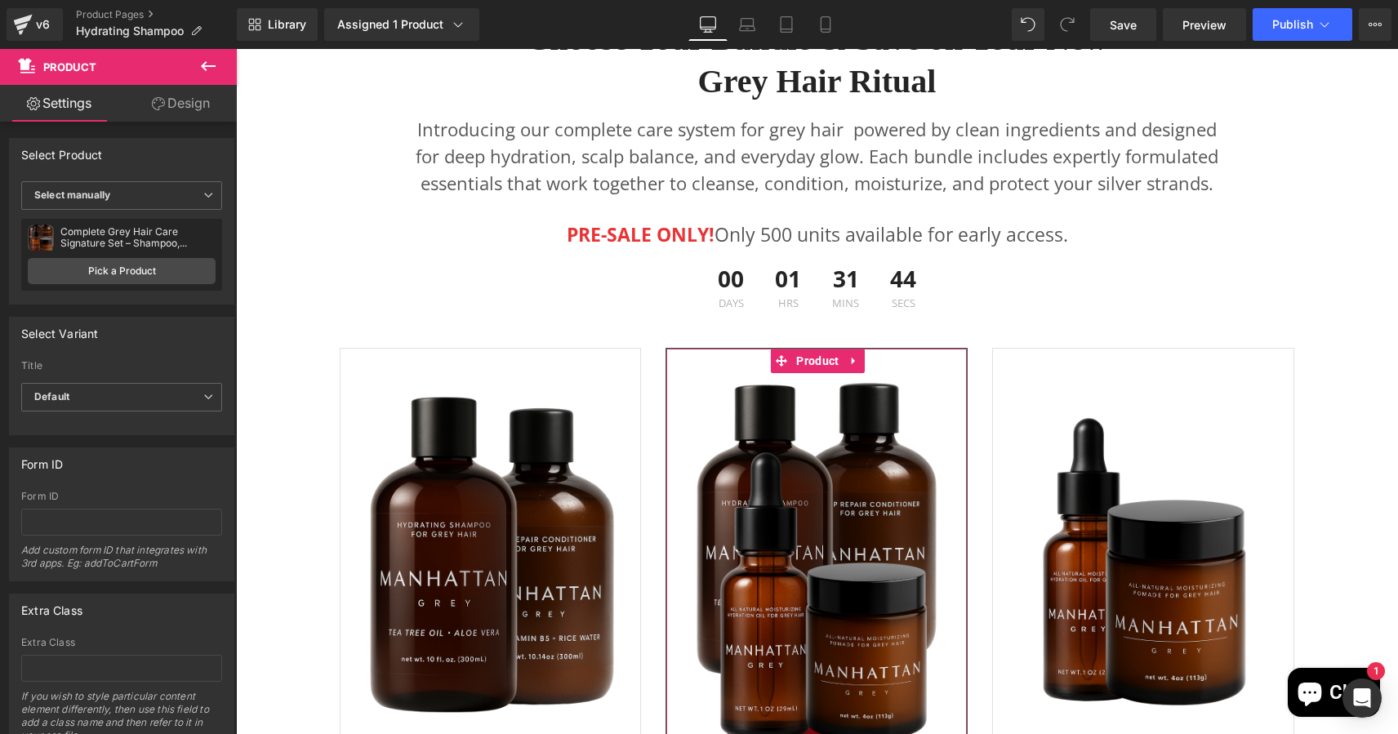
click at [183, 104] on link "Design" at bounding box center [181, 103] width 118 height 37
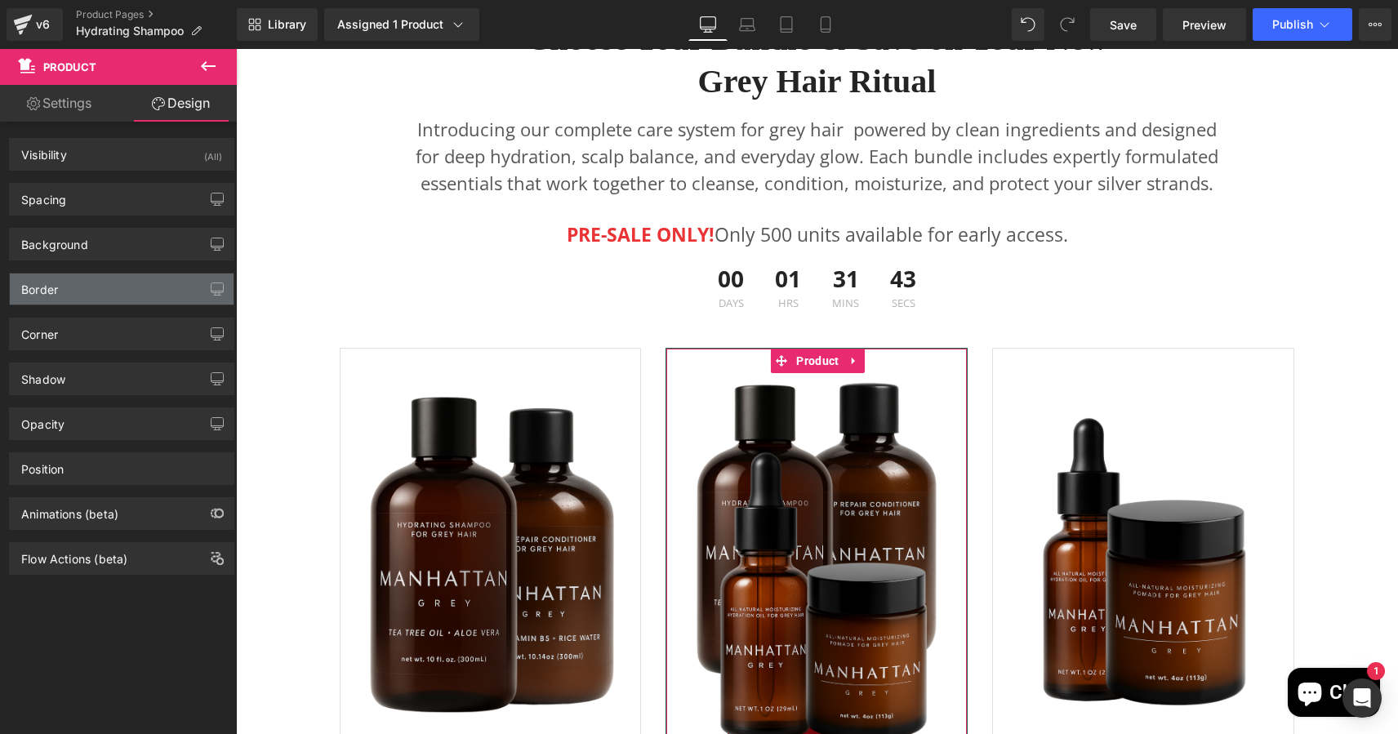
click at [96, 292] on div "Border" at bounding box center [122, 289] width 224 height 31
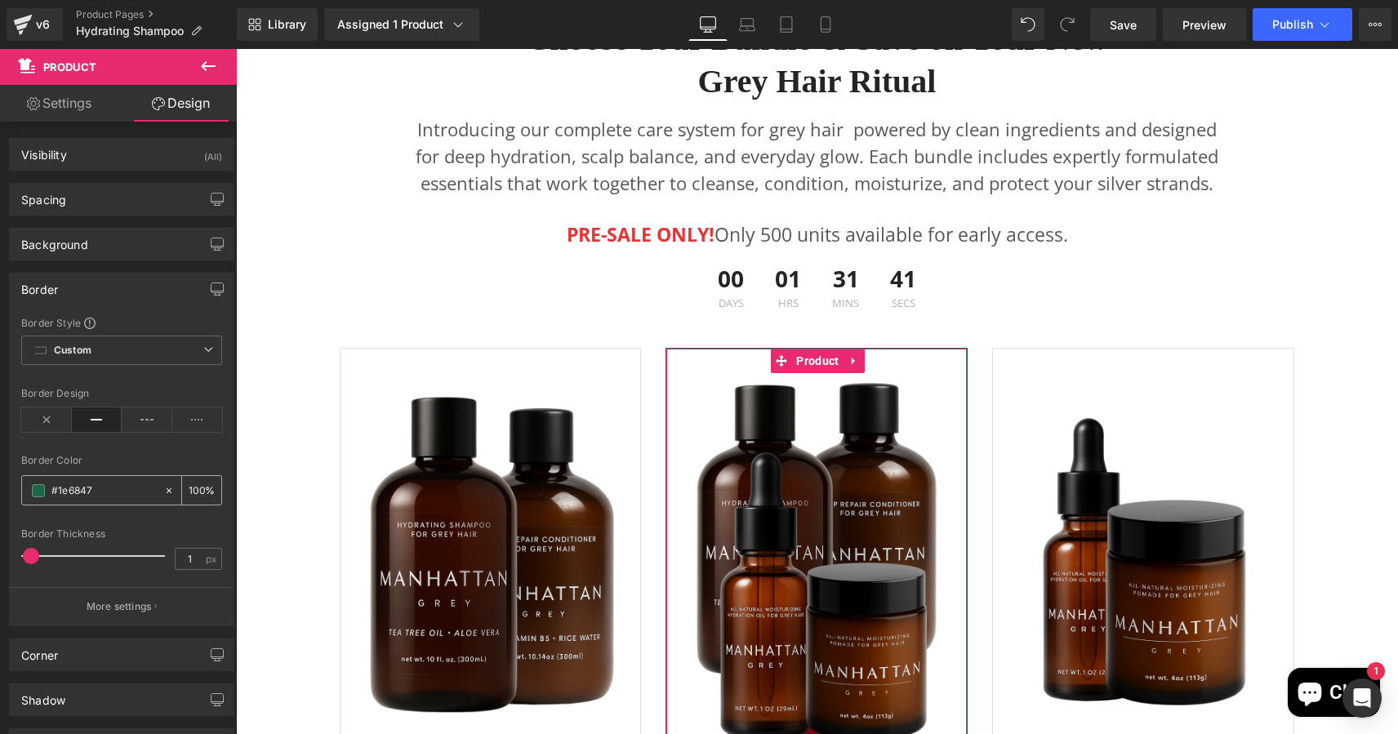
click at [86, 491] on input "#1e6847" at bounding box center [103, 491] width 105 height 18
paste input "74020c"
type input "#74020c"
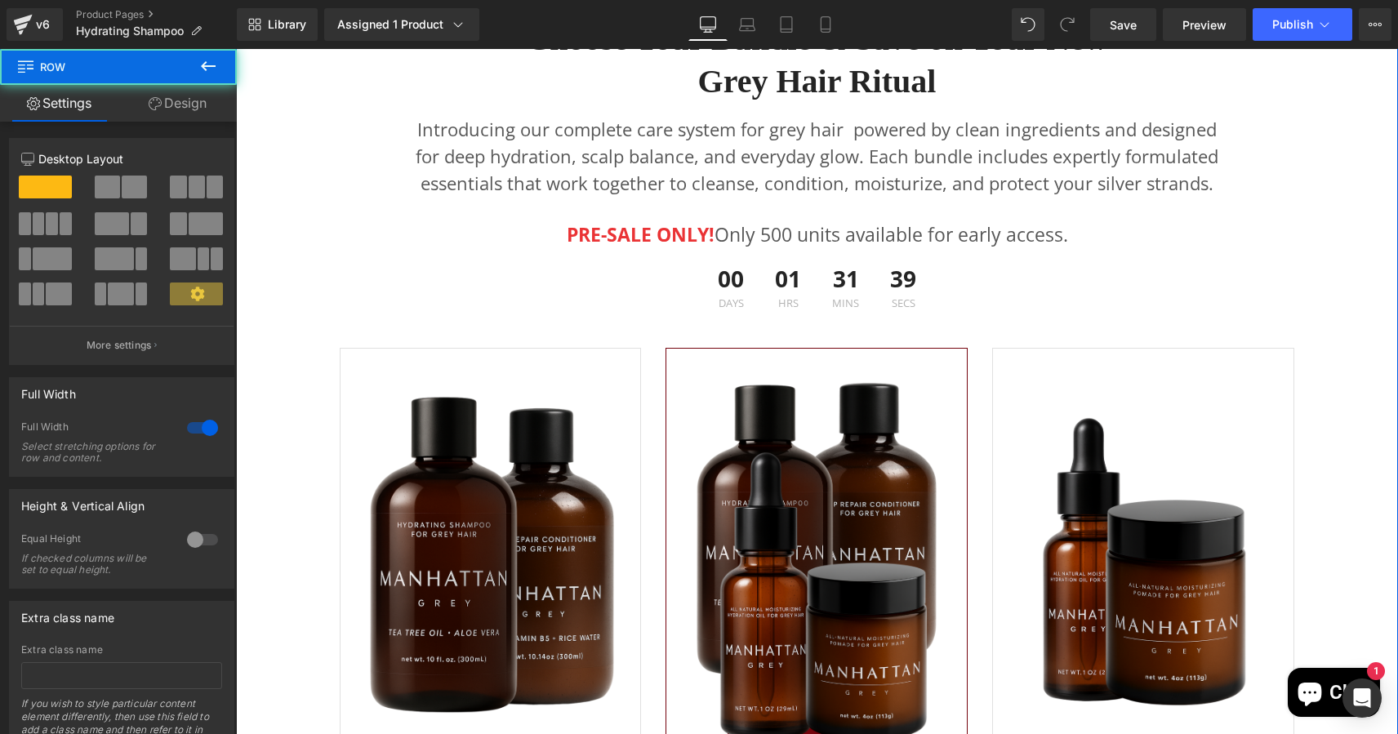
click at [268, 523] on div "Choose Your Bundle & Save on Your New Grey Hair Ritual Heading Introducing our …" at bounding box center [817, 533] width 1162 height 1080
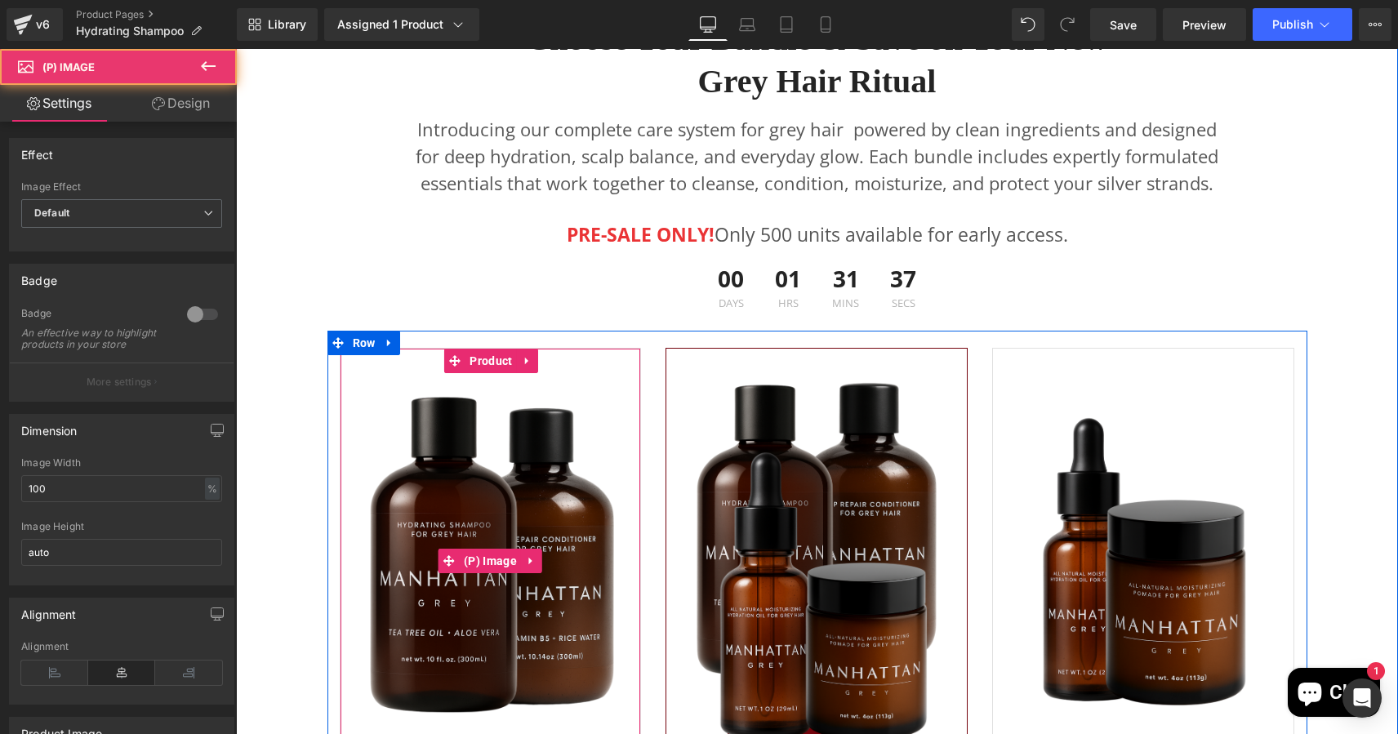
click at [369, 377] on img at bounding box center [491, 561] width 248 height 372
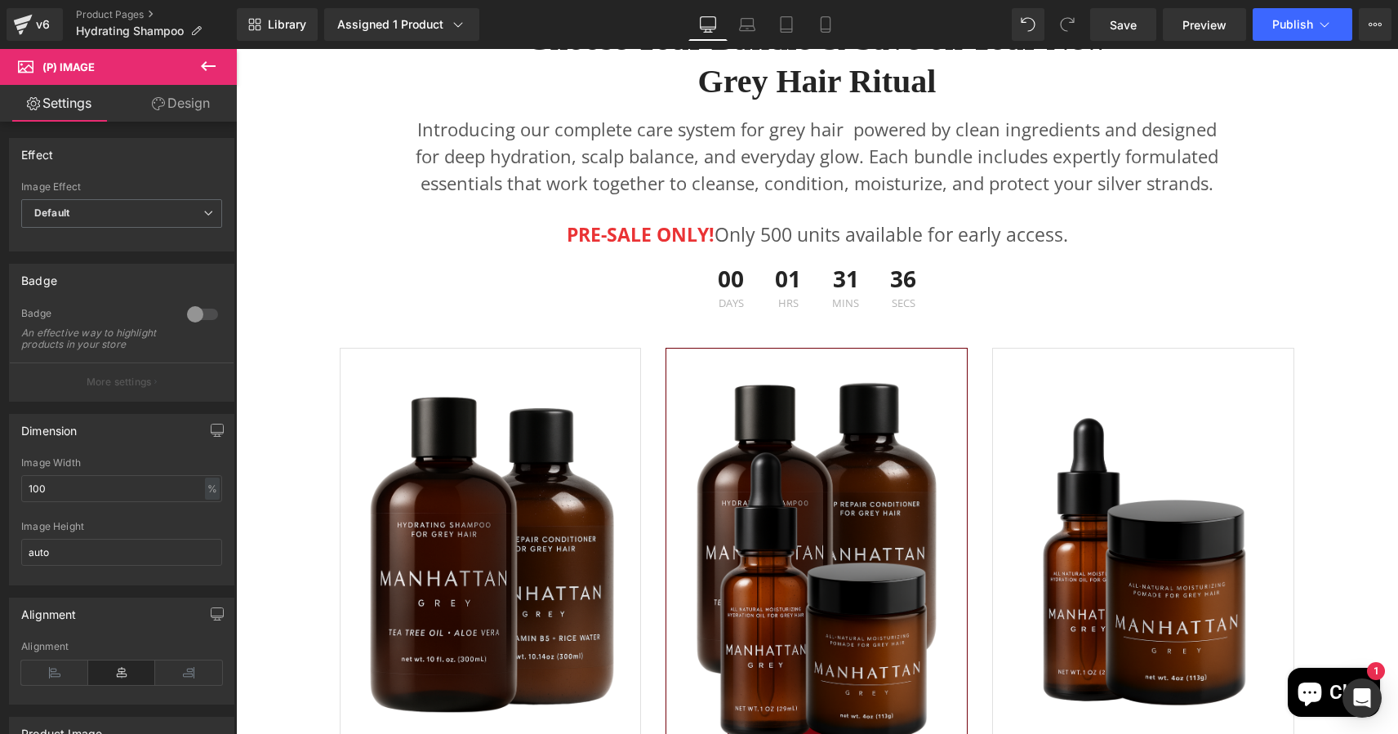
click at [186, 100] on link "Design" at bounding box center [181, 103] width 118 height 37
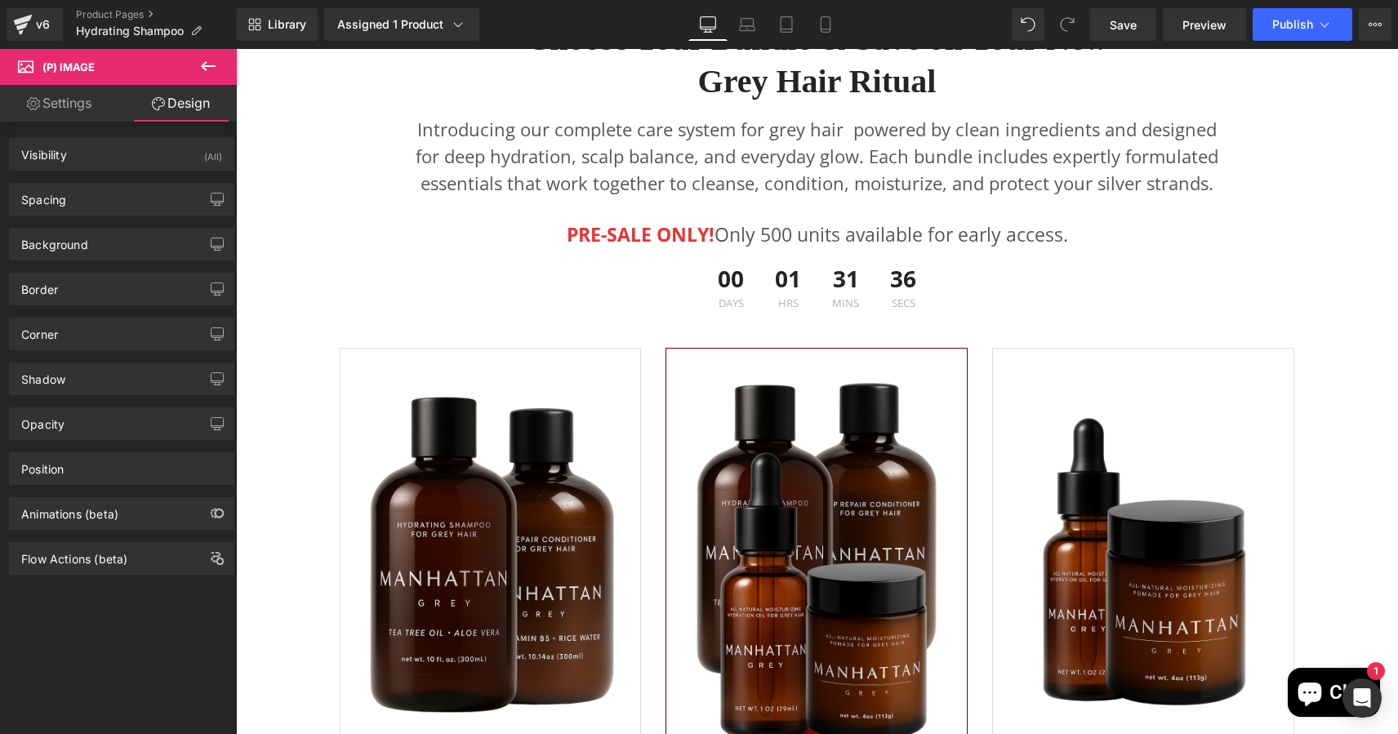
type input "#000000"
type input "100"
type input "0"
click at [84, 283] on div "Border" at bounding box center [122, 289] width 224 height 31
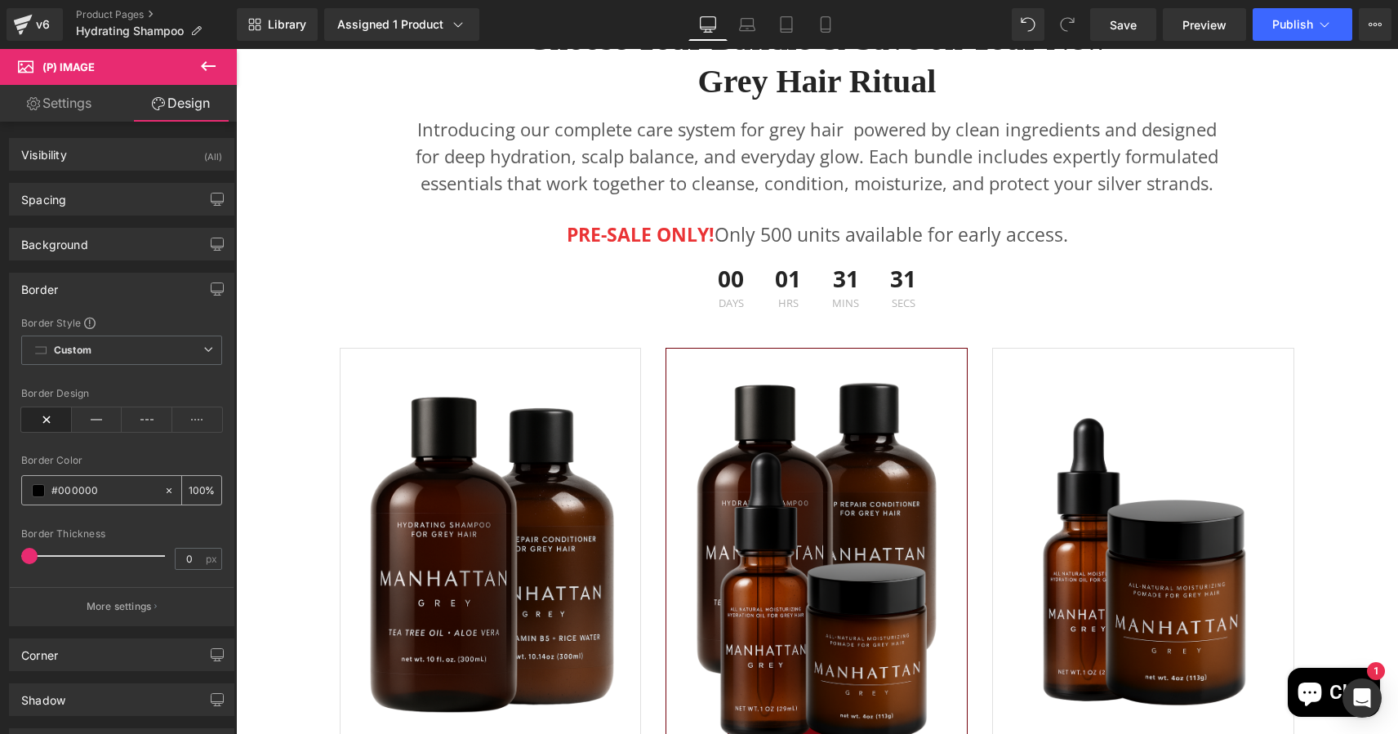
click at [106, 497] on input "#000000" at bounding box center [103, 491] width 105 height 18
paste input "74020c"
type input "#74020c"
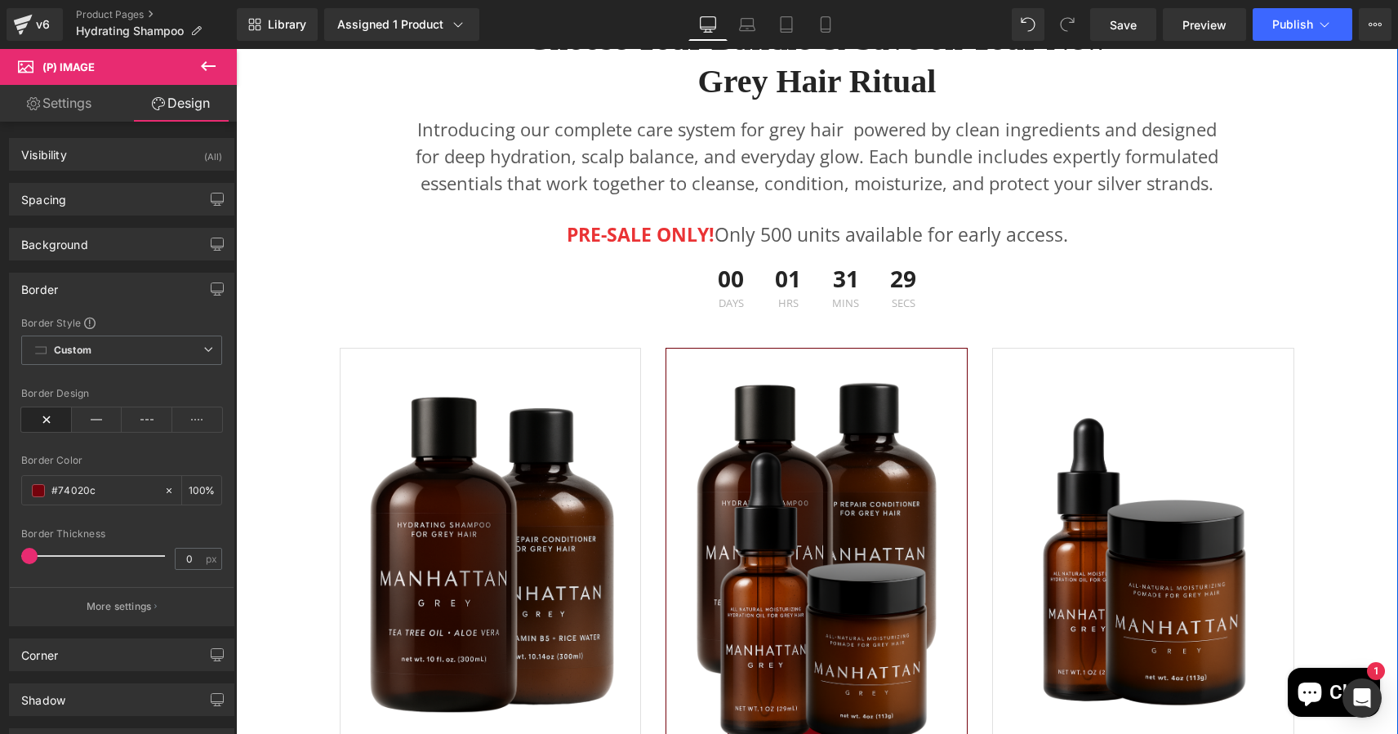
click at [264, 336] on div "Choose Your Bundle & Save on Your New Grey Hair Ritual Heading Introducing our …" at bounding box center [817, 533] width 1162 height 1080
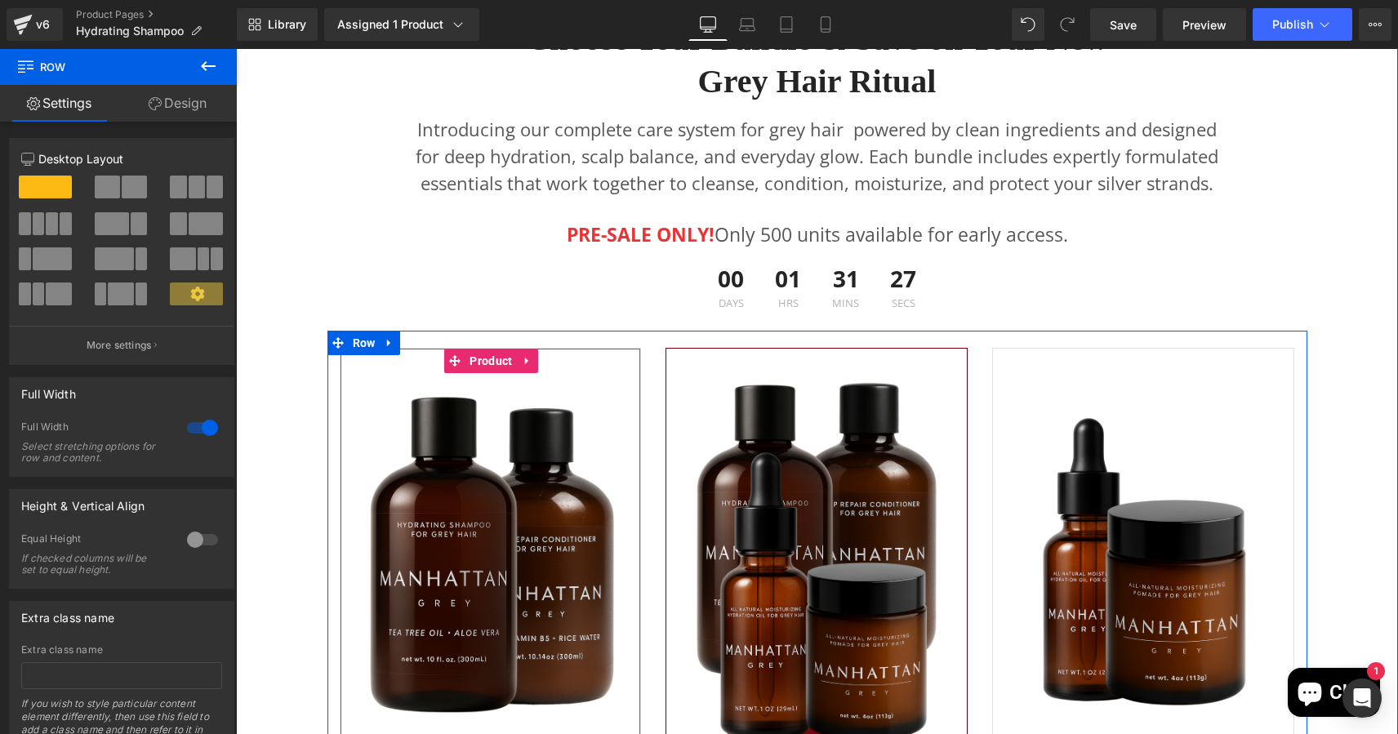
click at [610, 394] on img at bounding box center [491, 561] width 248 height 372
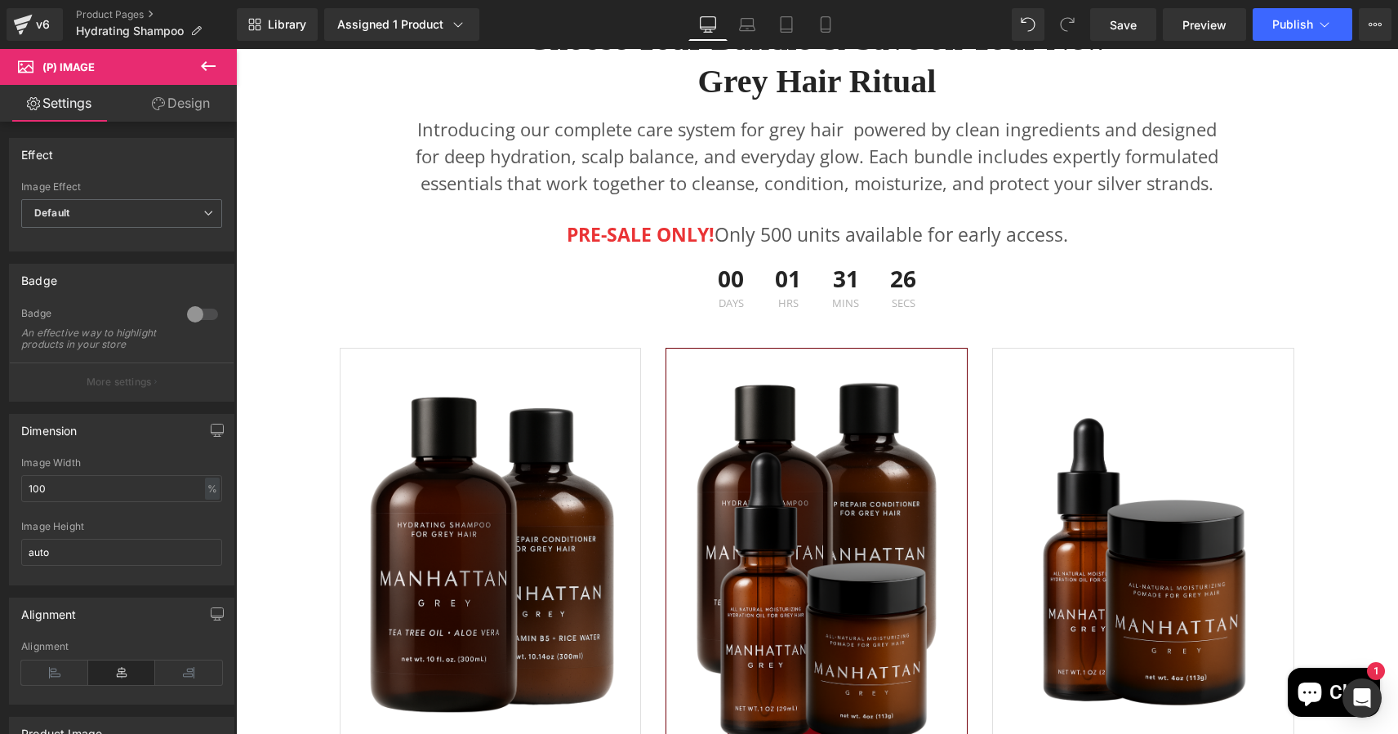
click at [192, 101] on link "Design" at bounding box center [181, 103] width 118 height 37
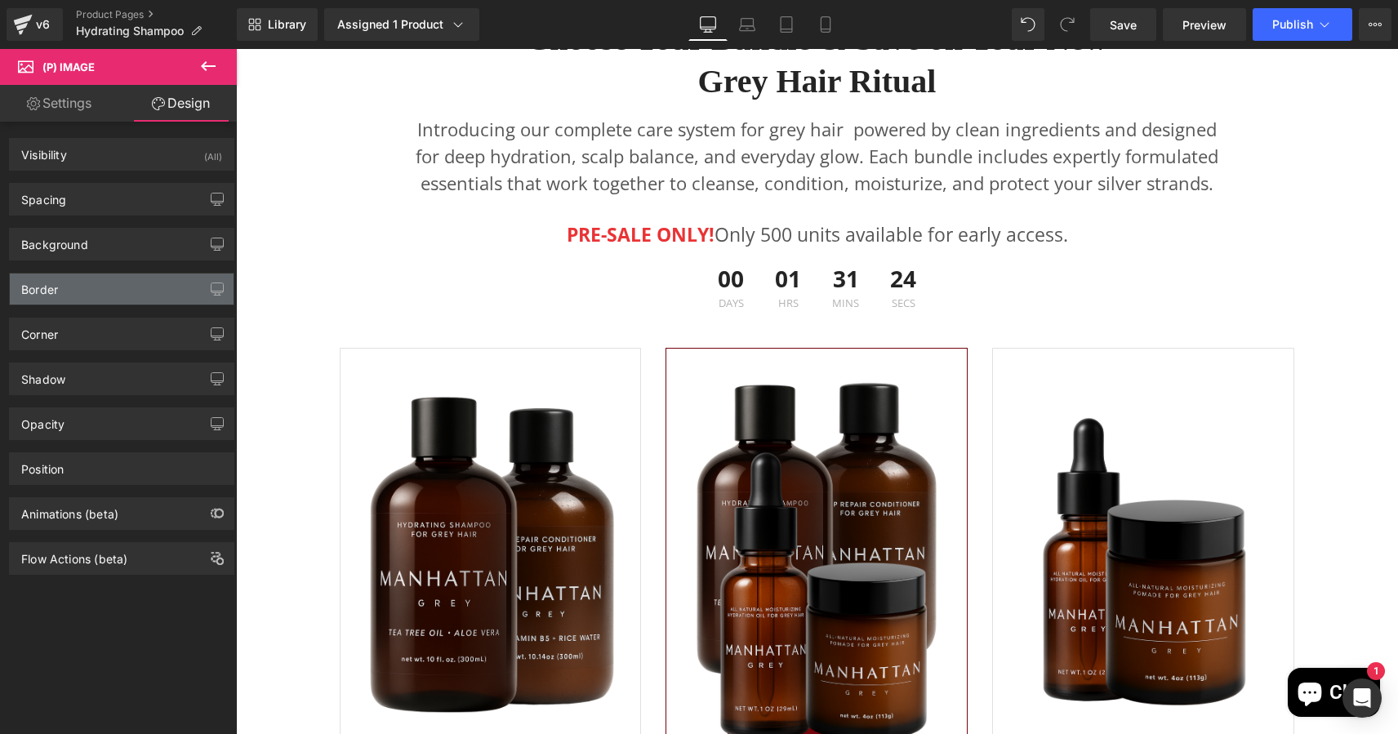
click at [89, 293] on div "Border" at bounding box center [122, 289] width 224 height 31
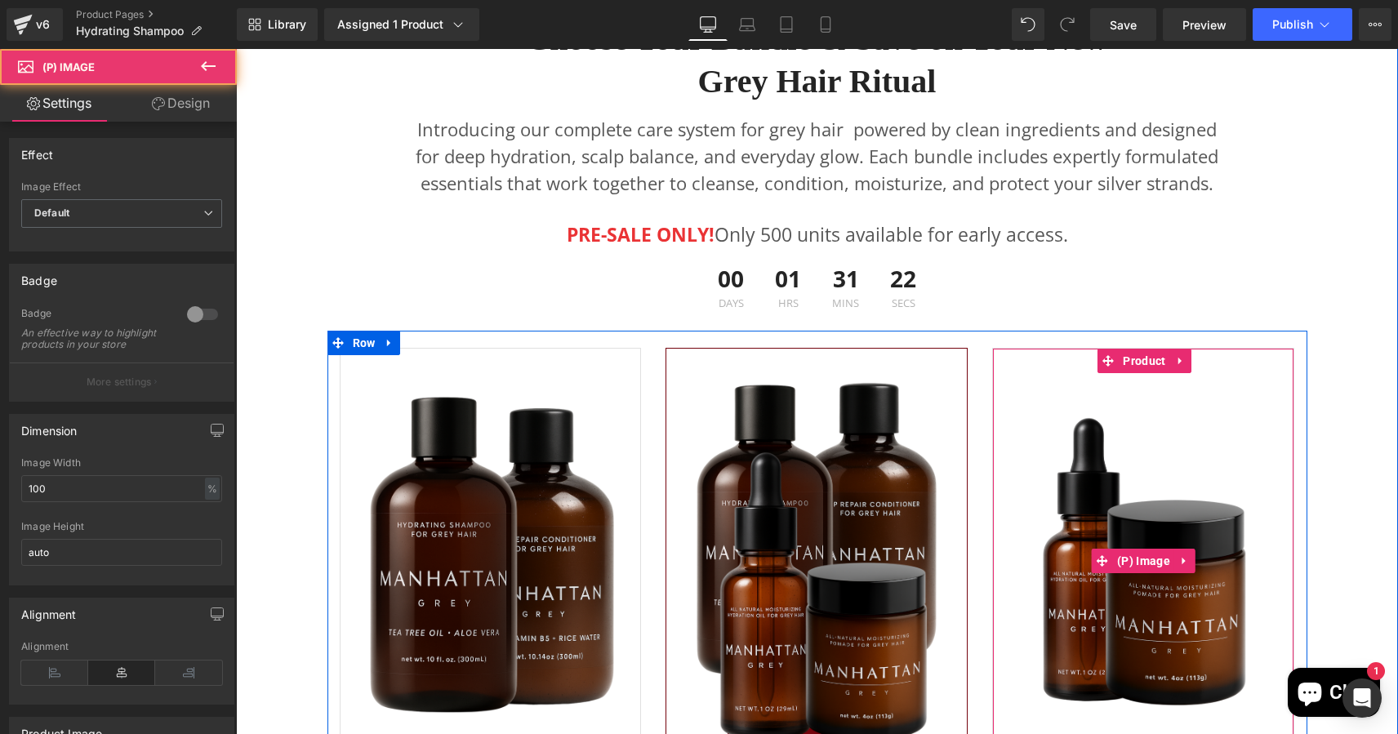
click at [1101, 402] on img at bounding box center [1143, 561] width 248 height 372
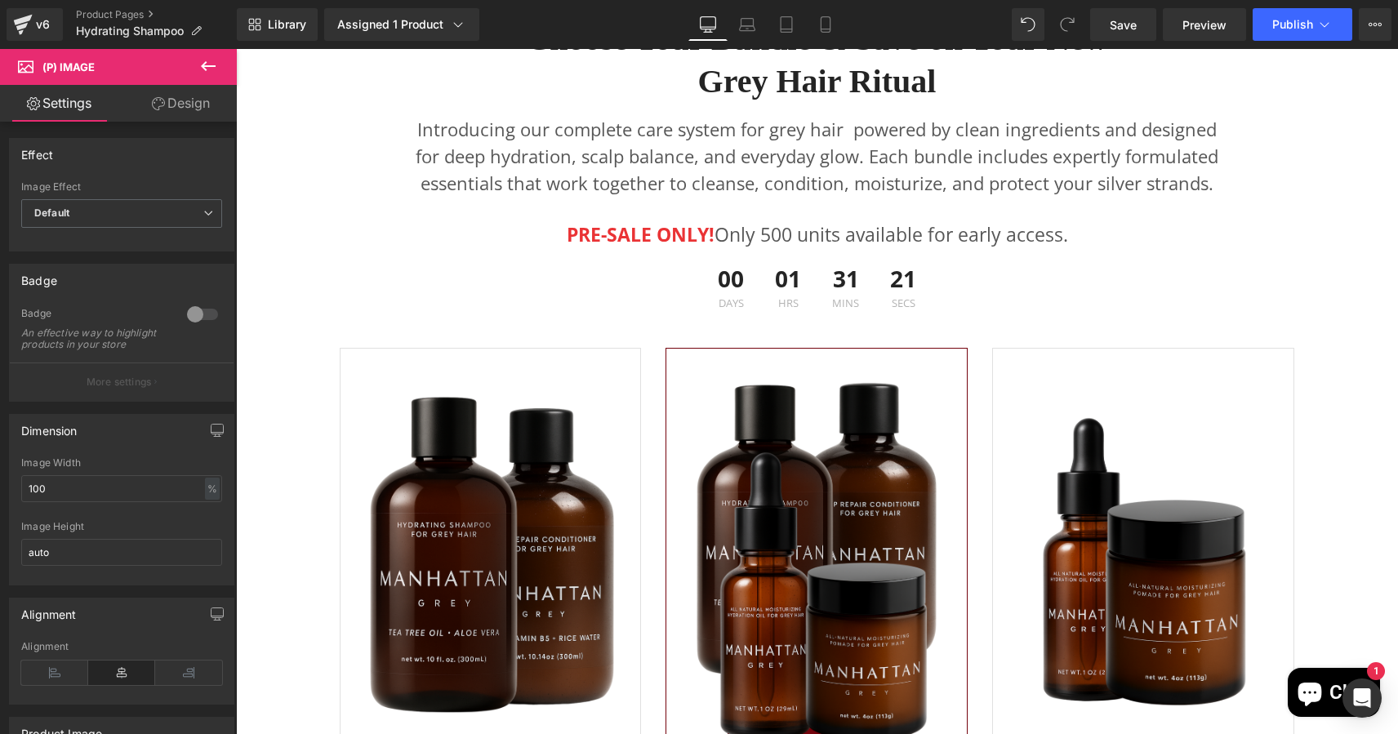
click at [189, 98] on link "Design" at bounding box center [181, 103] width 118 height 37
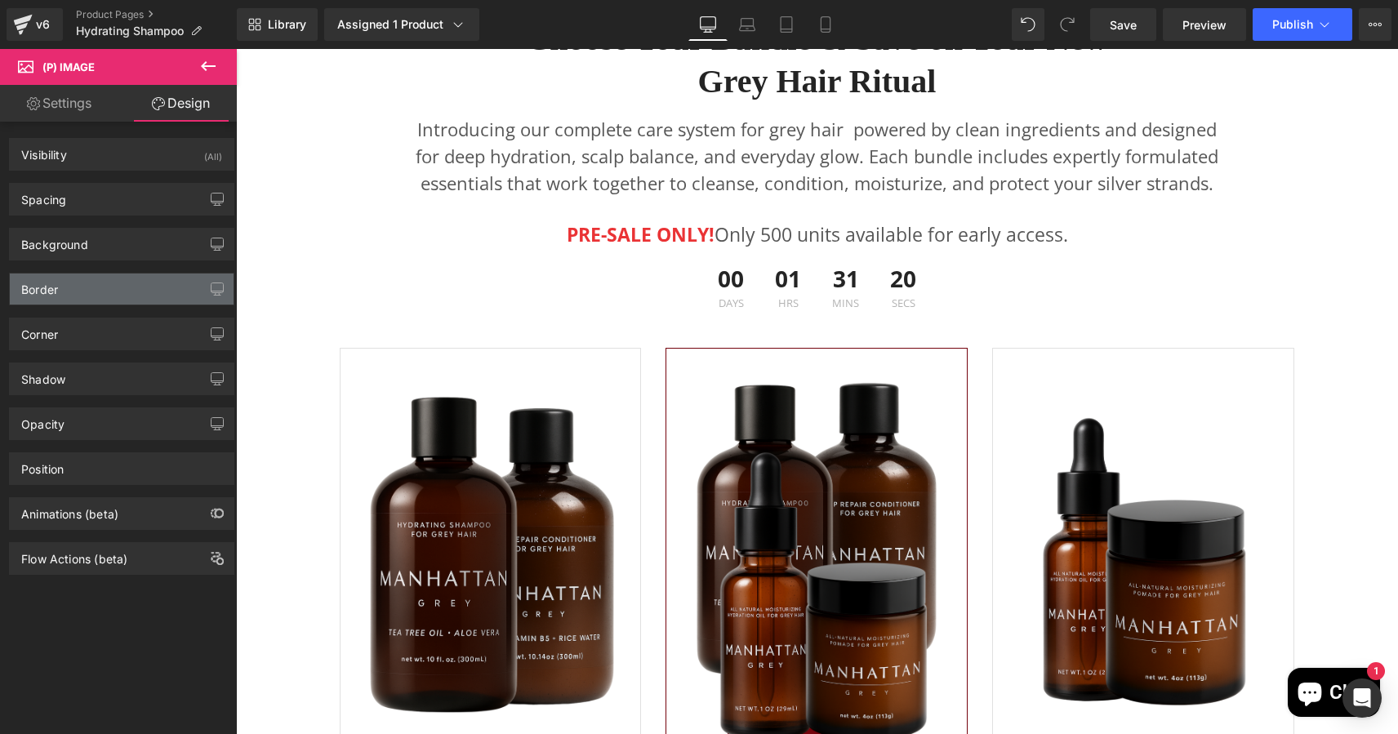
click at [89, 287] on div "Border" at bounding box center [122, 289] width 224 height 31
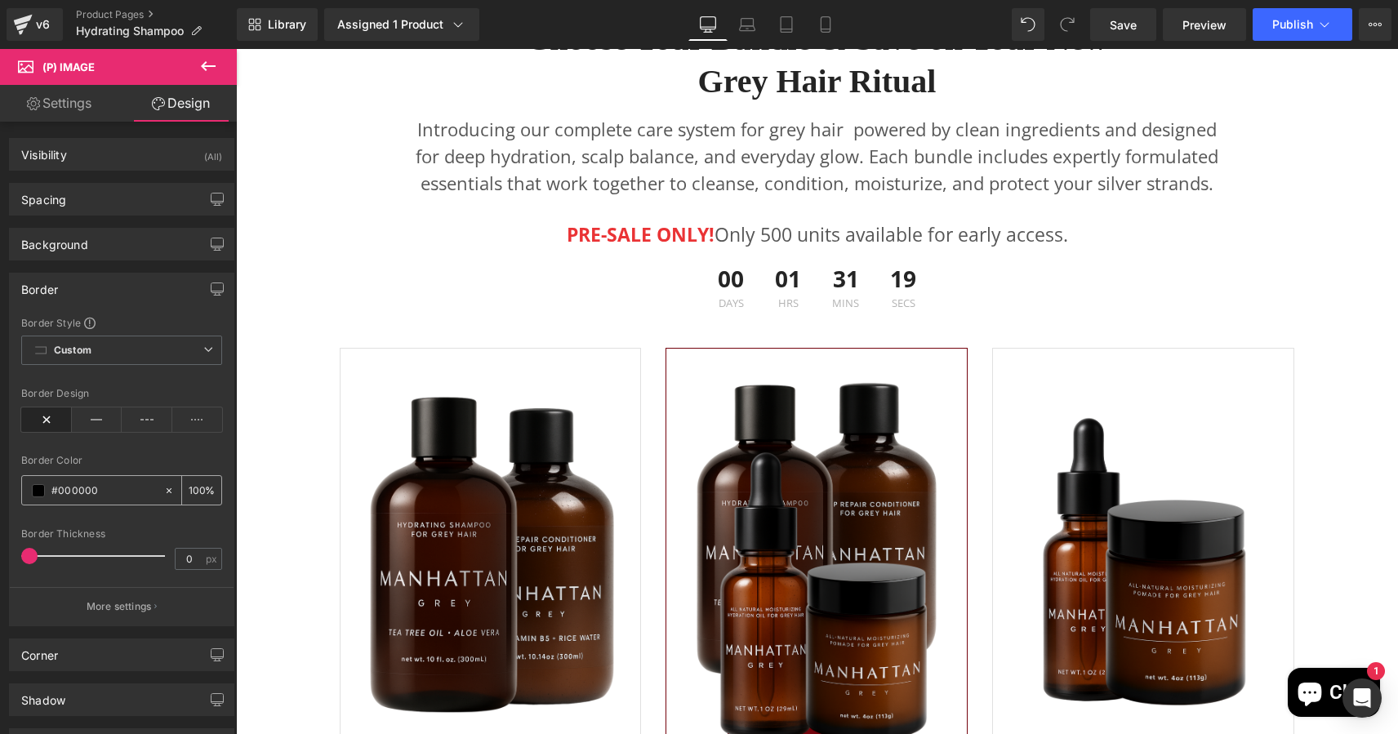
click at [90, 489] on input "#000000" at bounding box center [103, 491] width 105 height 18
paste input "74020c"
type input "#74020c"
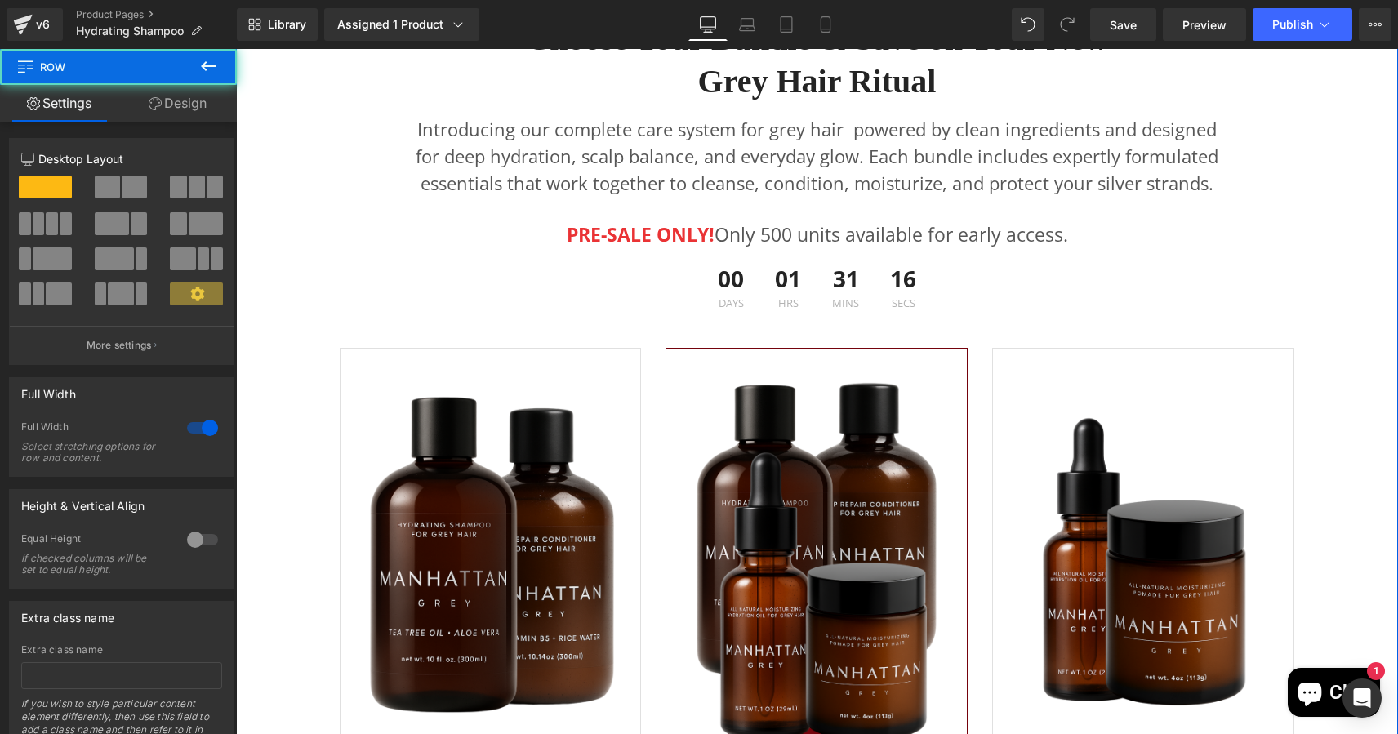
click at [286, 404] on div "Choose Your Bundle & Save on Your New Grey Hair Ritual Heading Introducing our …" at bounding box center [817, 533] width 1162 height 1080
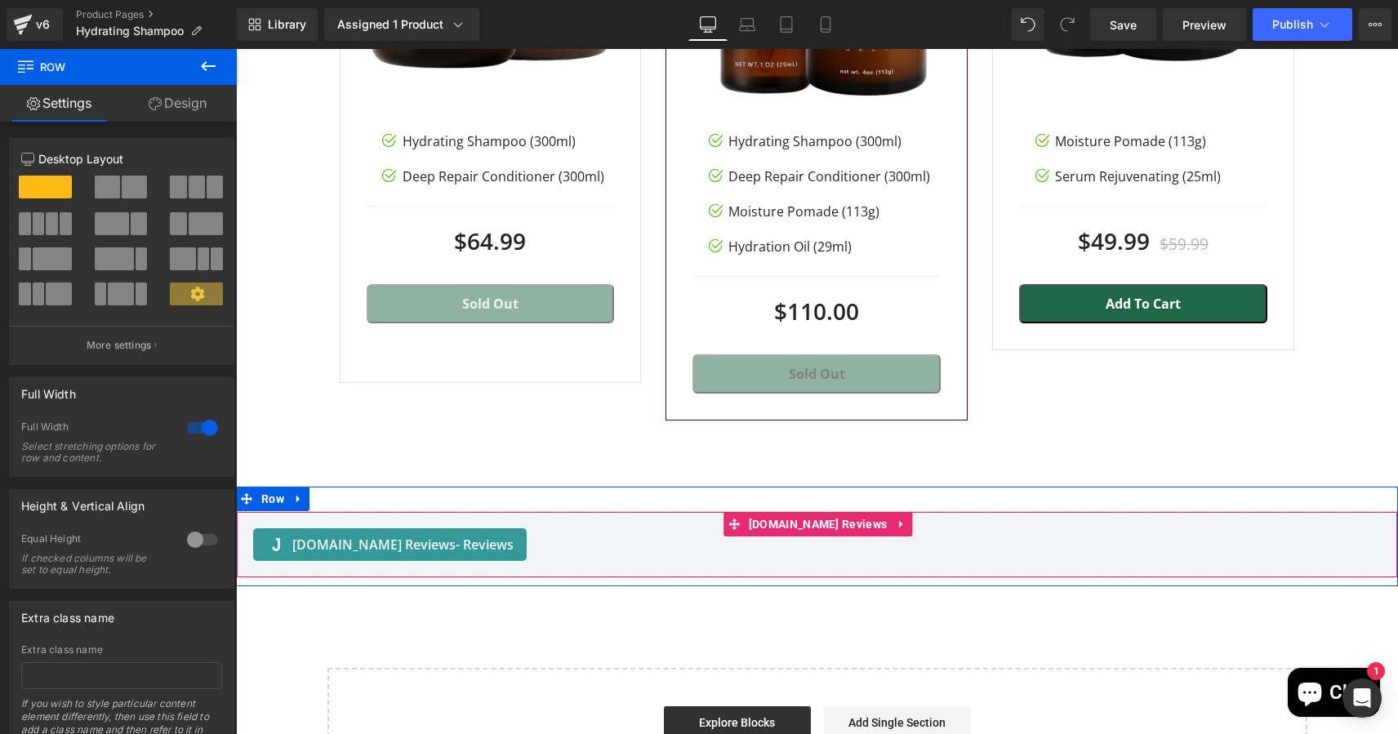
scroll to position [2635, 0]
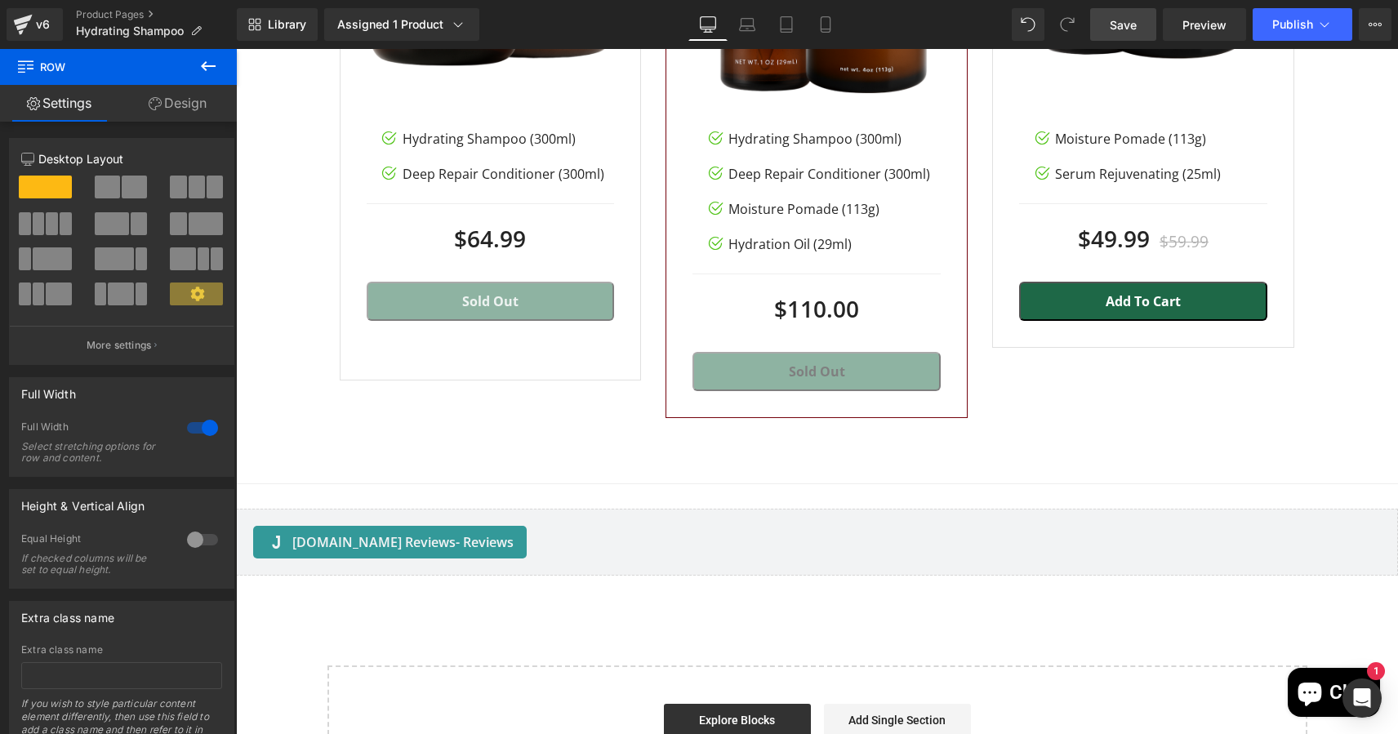
click at [1124, 23] on span "Save" at bounding box center [1123, 24] width 27 height 17
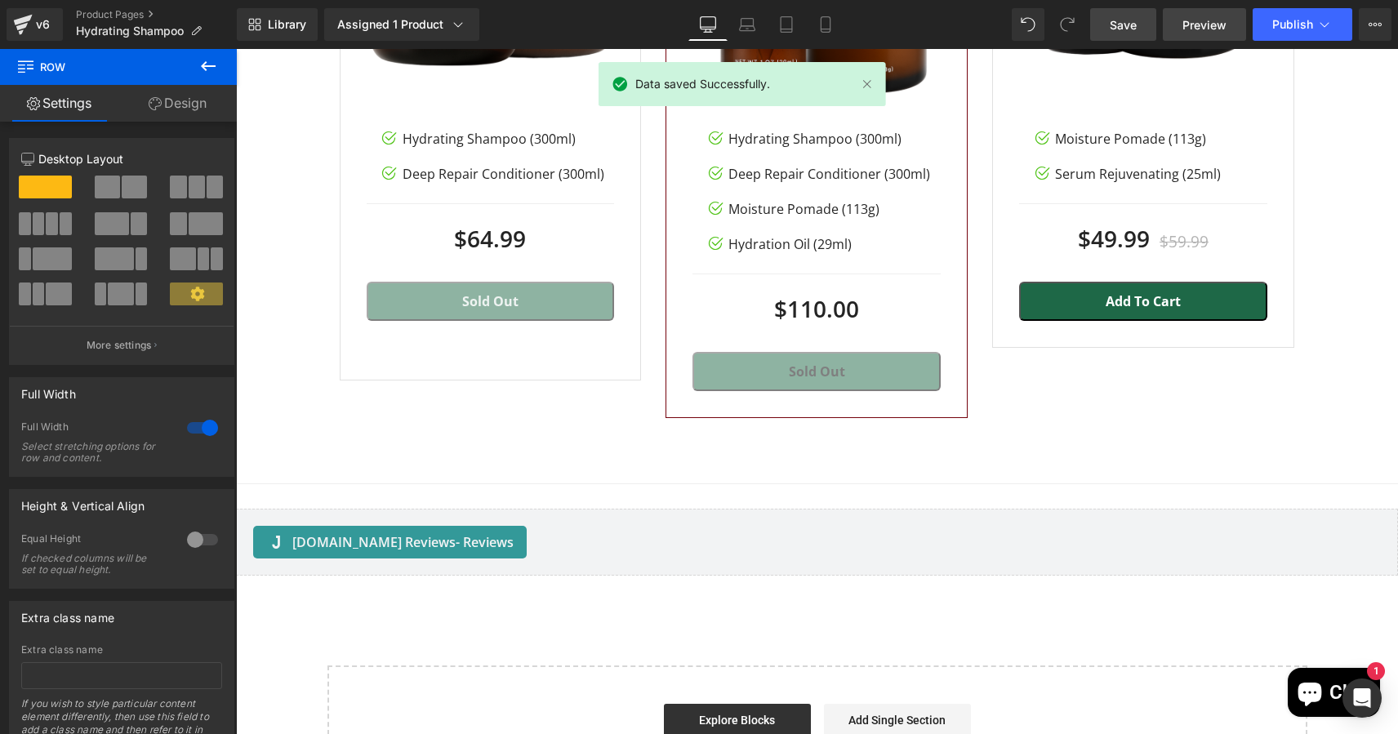
click at [1207, 27] on span "Preview" at bounding box center [1204, 24] width 44 height 17
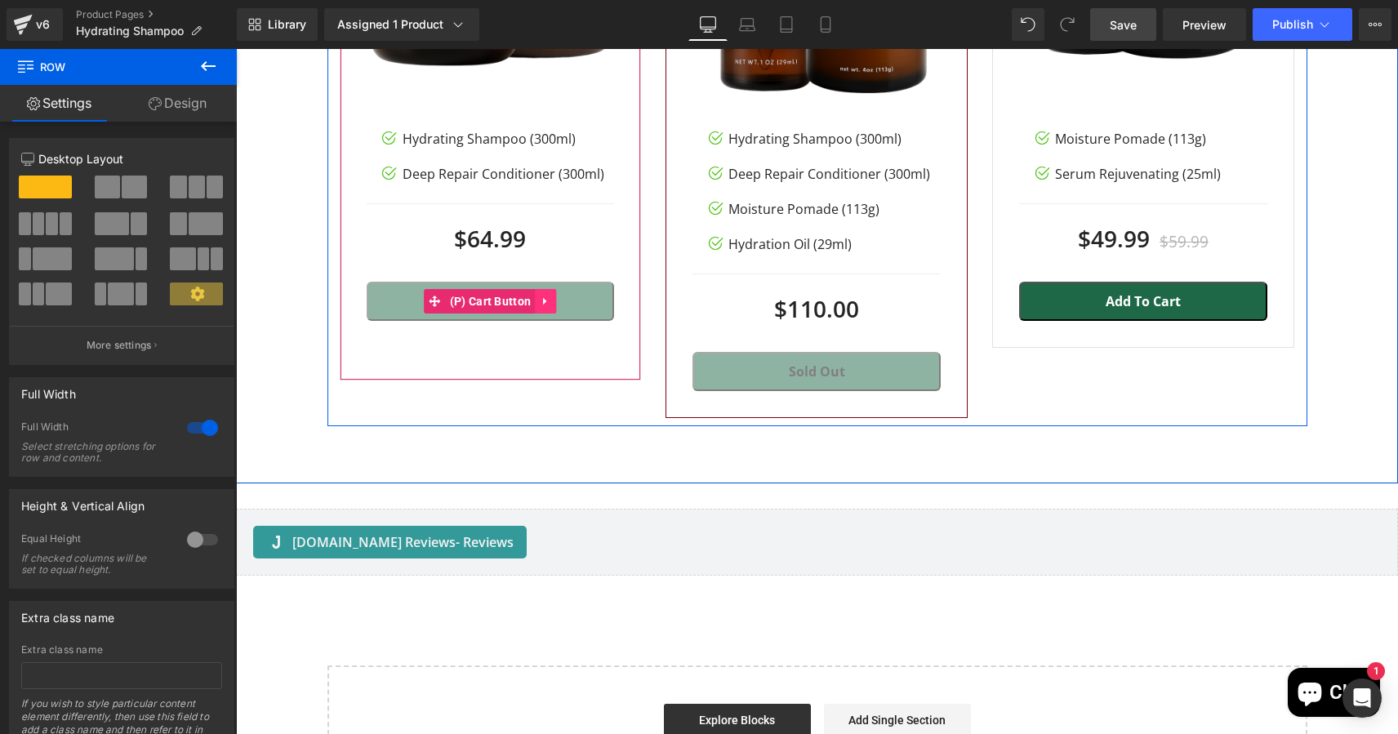
click at [544, 305] on link at bounding box center [545, 301] width 21 height 24
click at [467, 292] on span "(P) Cart Button" at bounding box center [491, 302] width 90 height 24
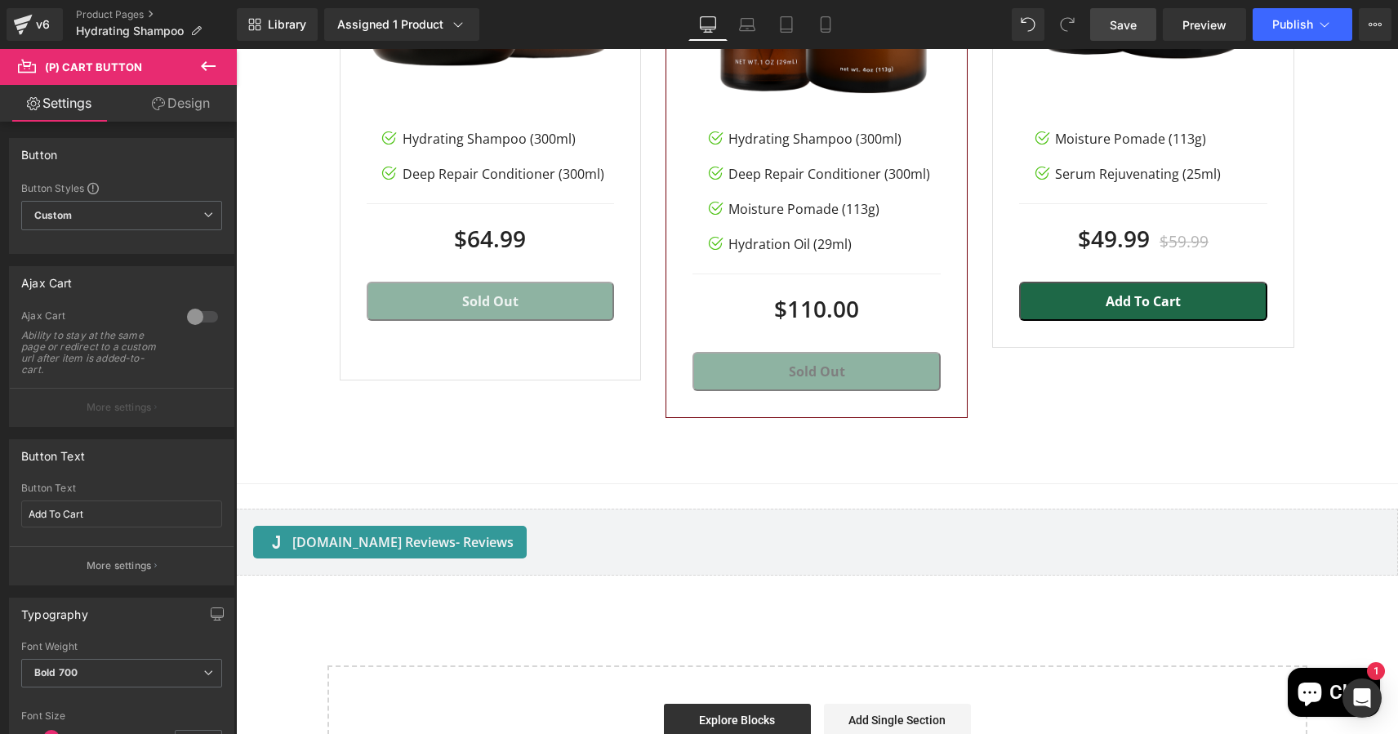
click at [173, 97] on link "Design" at bounding box center [181, 103] width 118 height 37
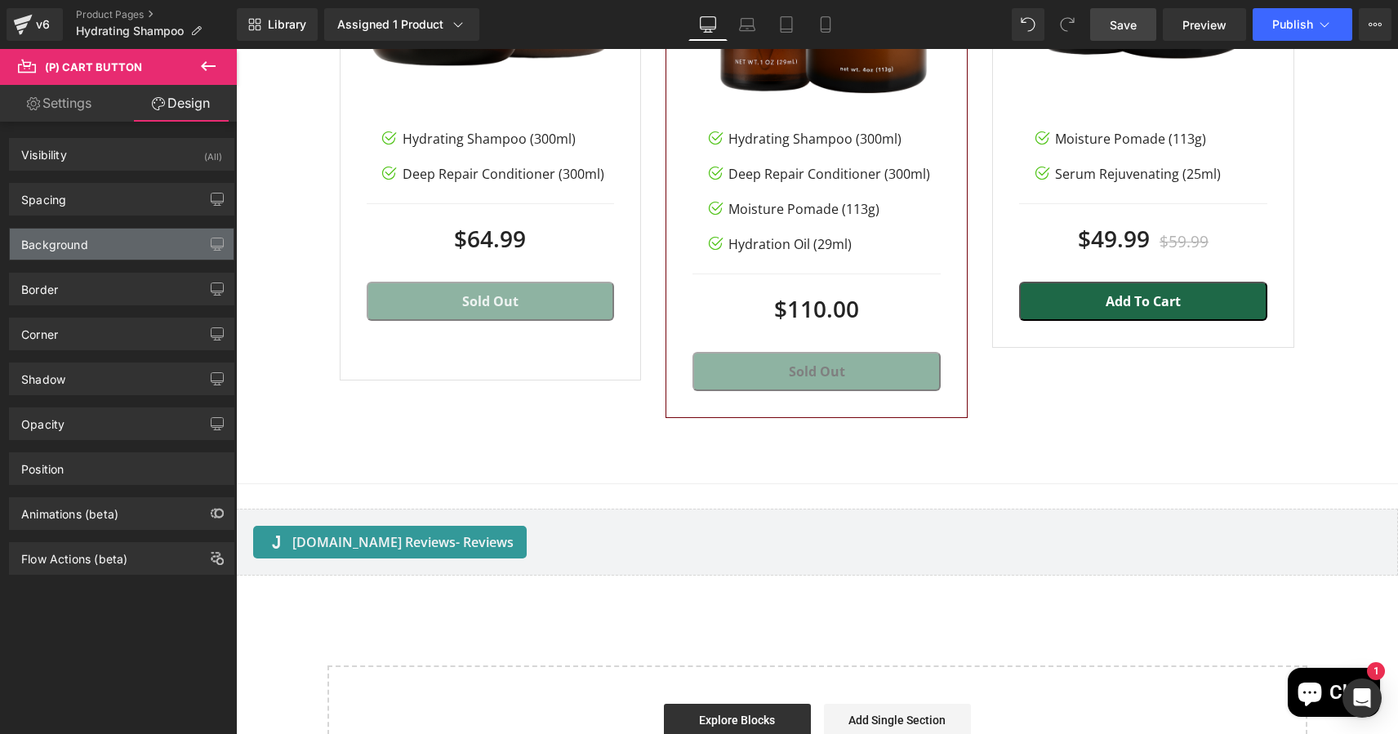
click at [77, 259] on div "Background" at bounding box center [122, 244] width 224 height 31
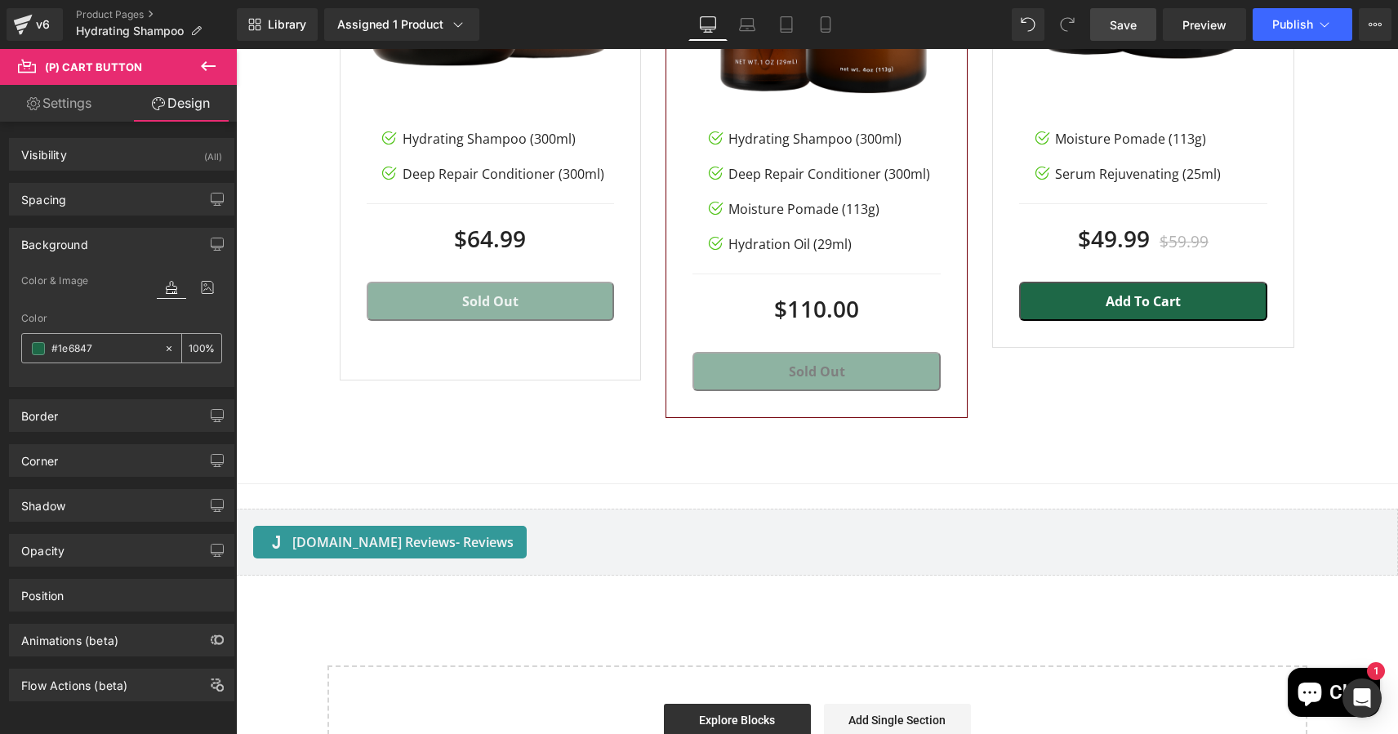
click at [86, 345] on input "#1e6847" at bounding box center [103, 349] width 105 height 18
paste input "#74020c"
type input "##74020c"
type input "0"
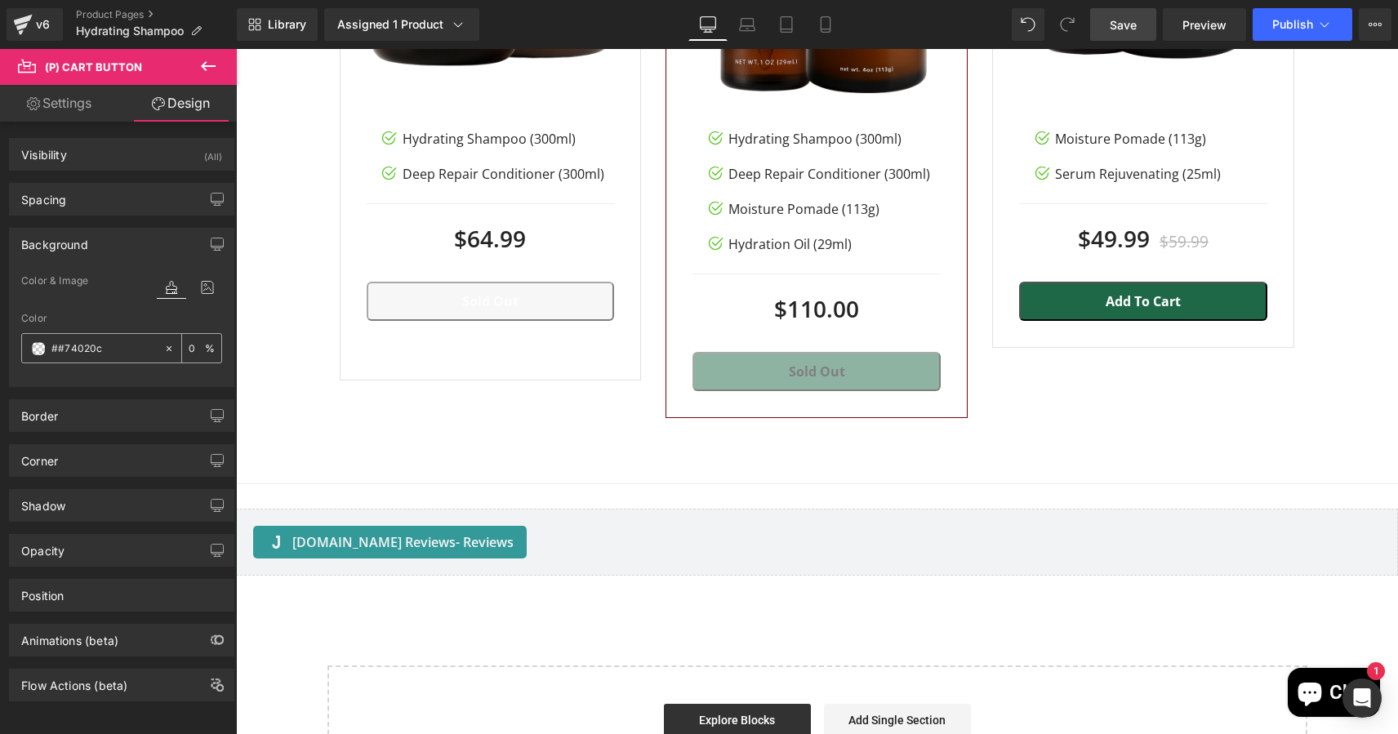
click at [63, 349] on input "##74020c" at bounding box center [103, 349] width 105 height 18
type input "#74020c"
type input "100"
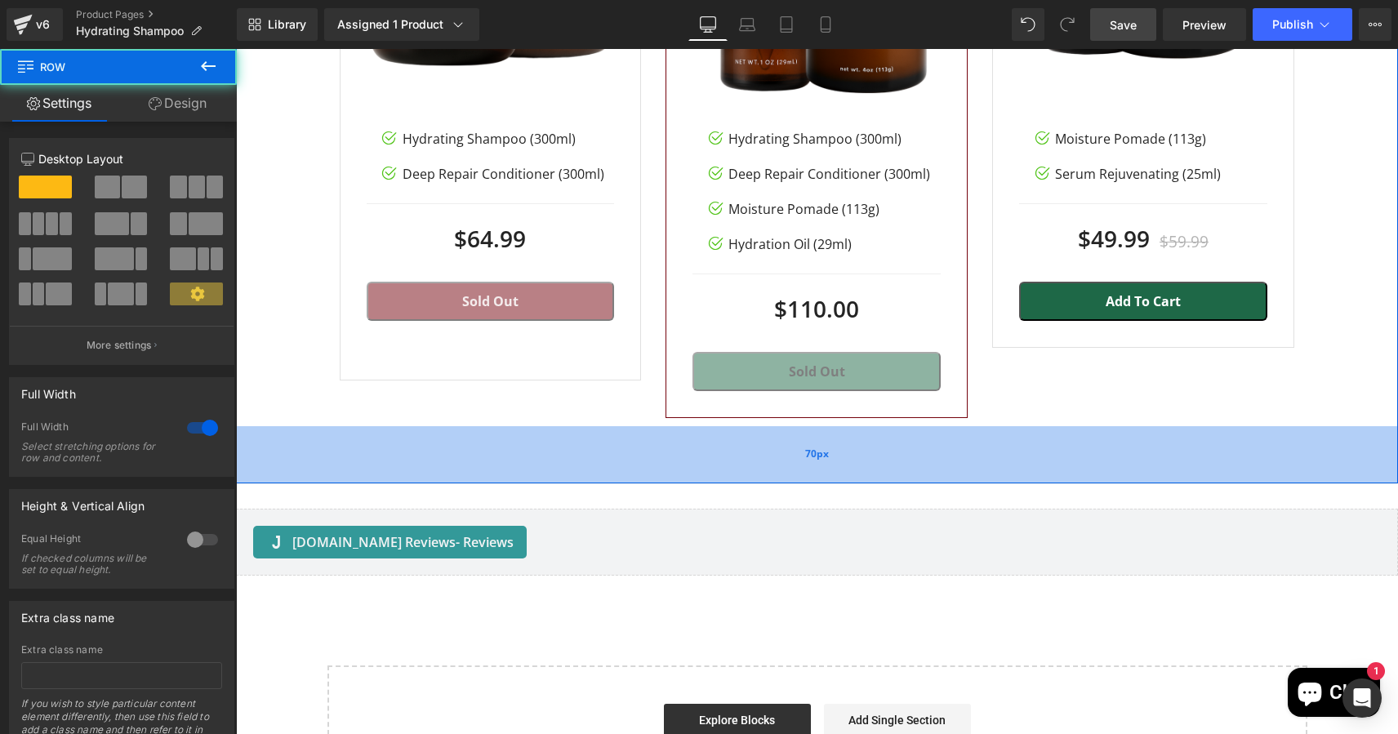
click at [439, 438] on div "70px" at bounding box center [817, 454] width 1162 height 57
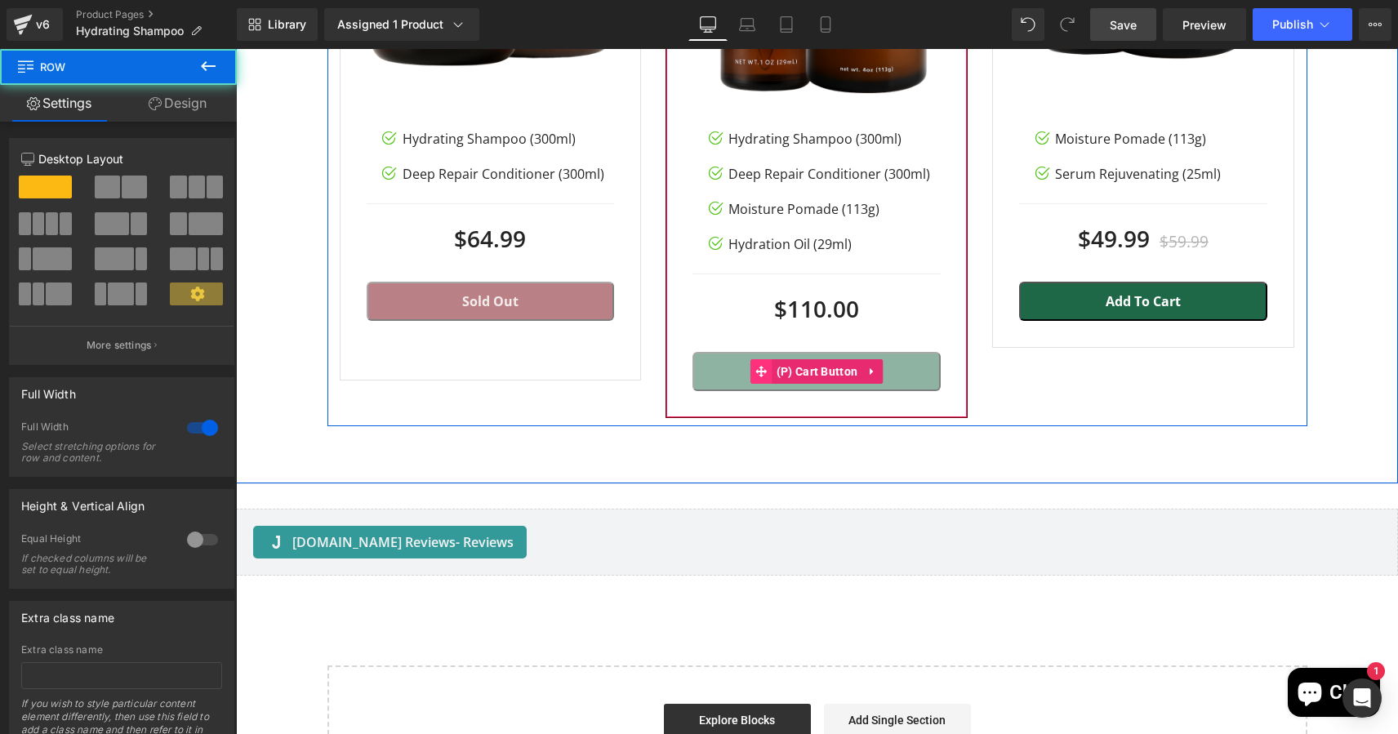
click at [756, 366] on icon at bounding box center [761, 371] width 11 height 11
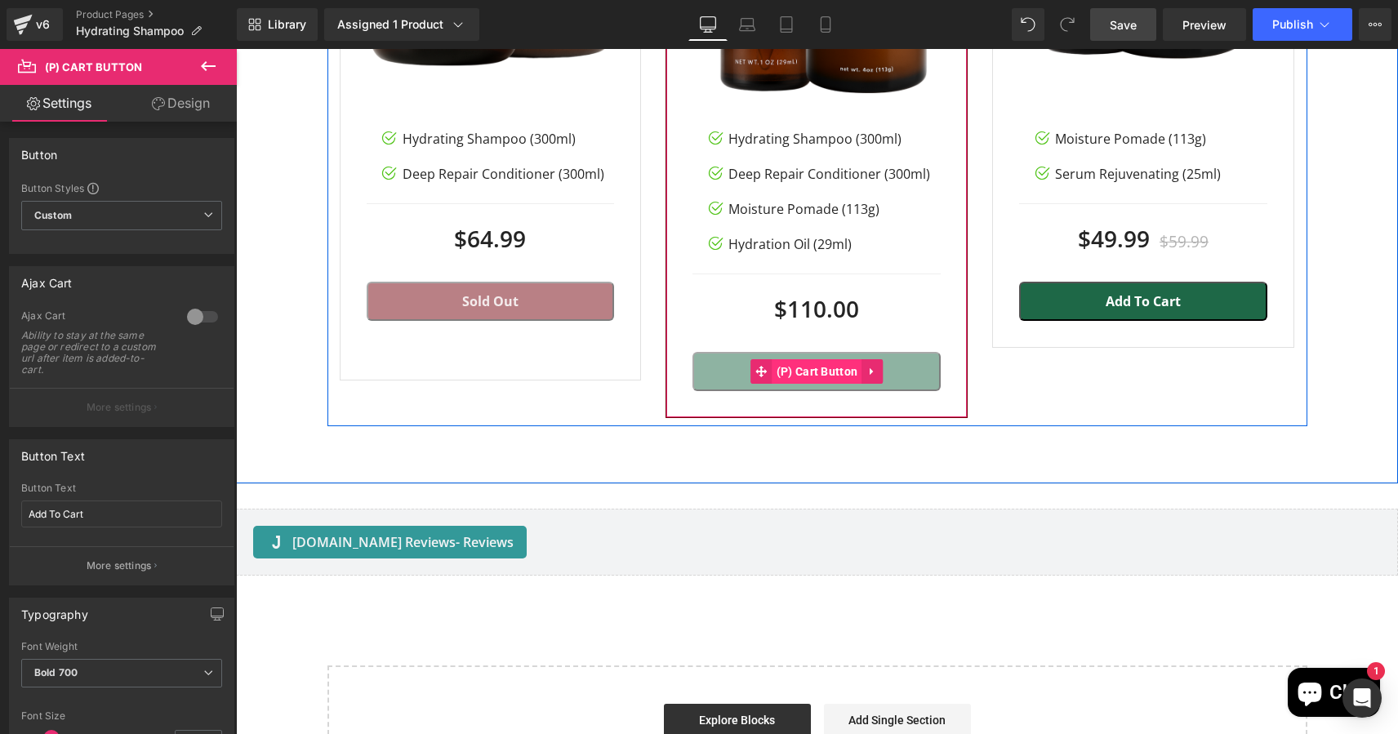
click at [801, 364] on span "(P) Cart Button" at bounding box center [818, 371] width 90 height 24
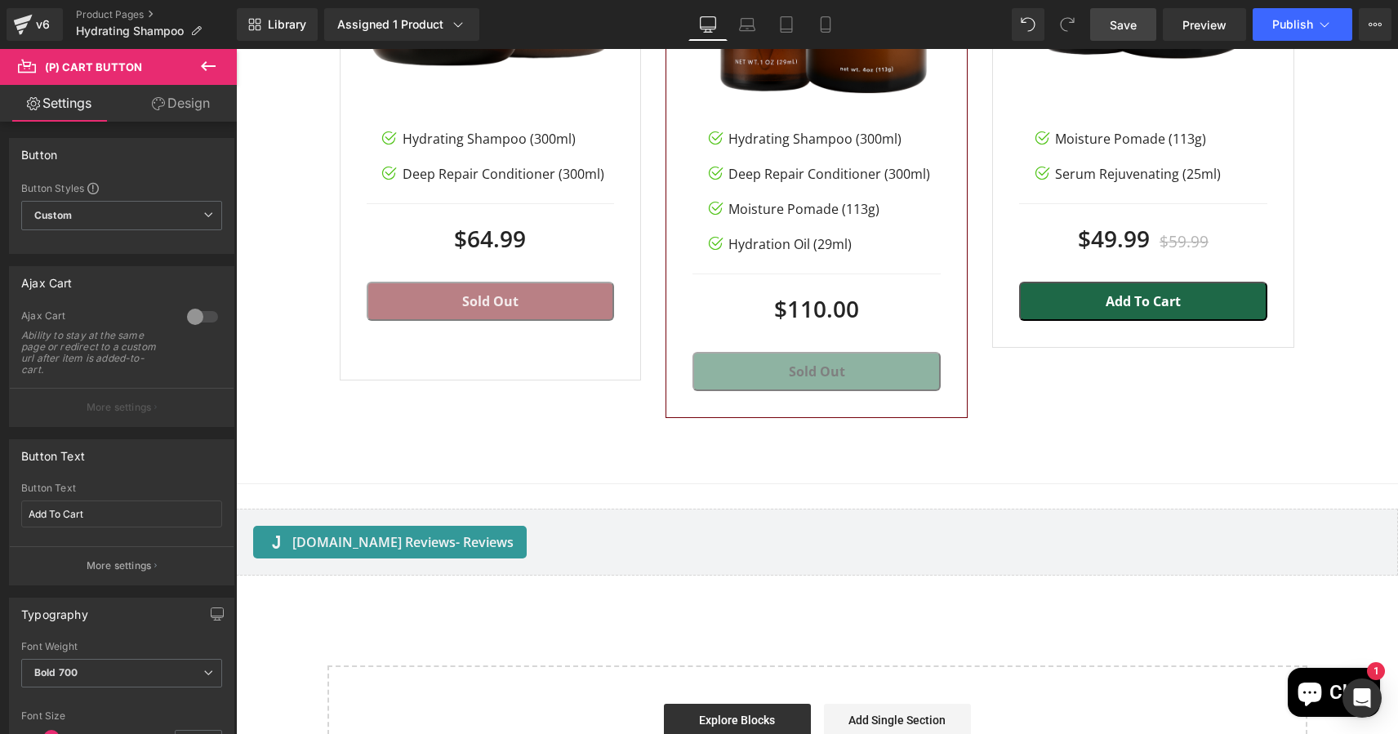
click at [154, 105] on icon at bounding box center [158, 103] width 13 height 13
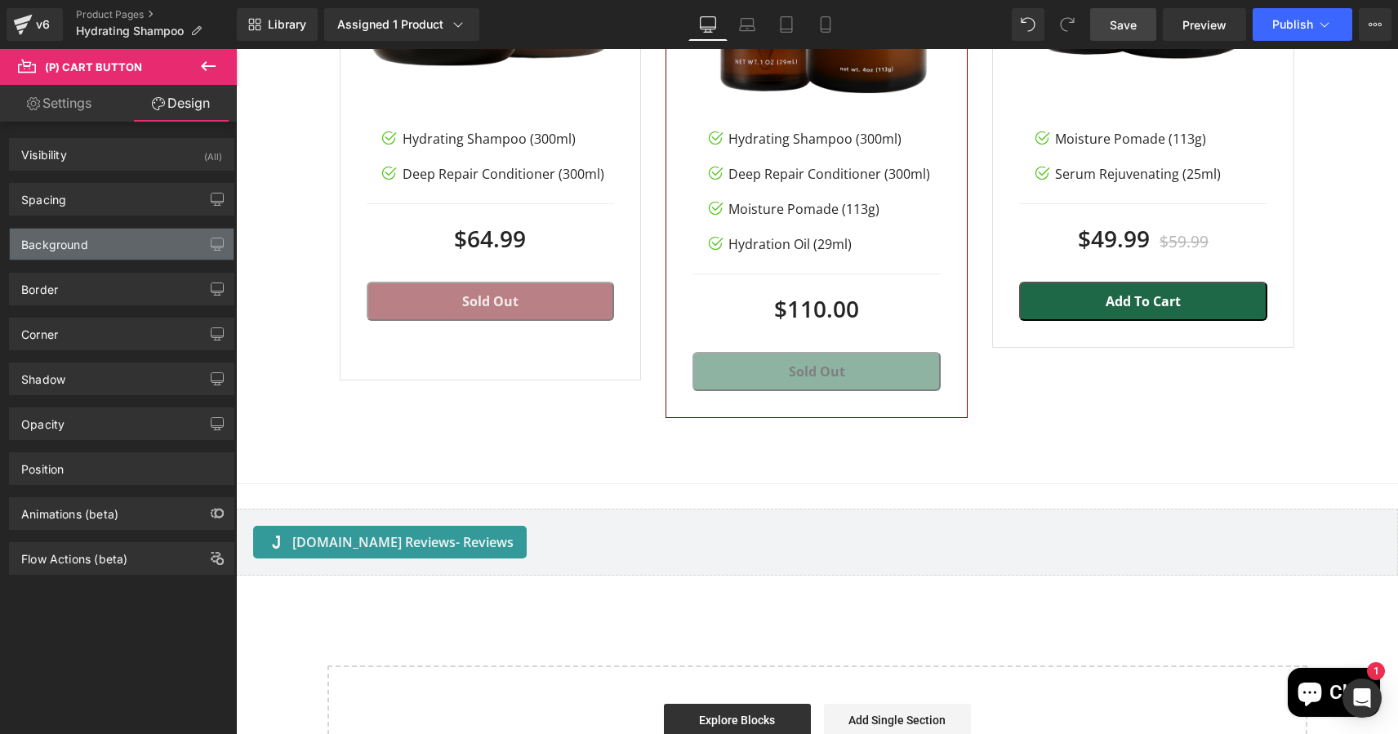
click at [88, 244] on div "Background" at bounding box center [122, 244] width 224 height 31
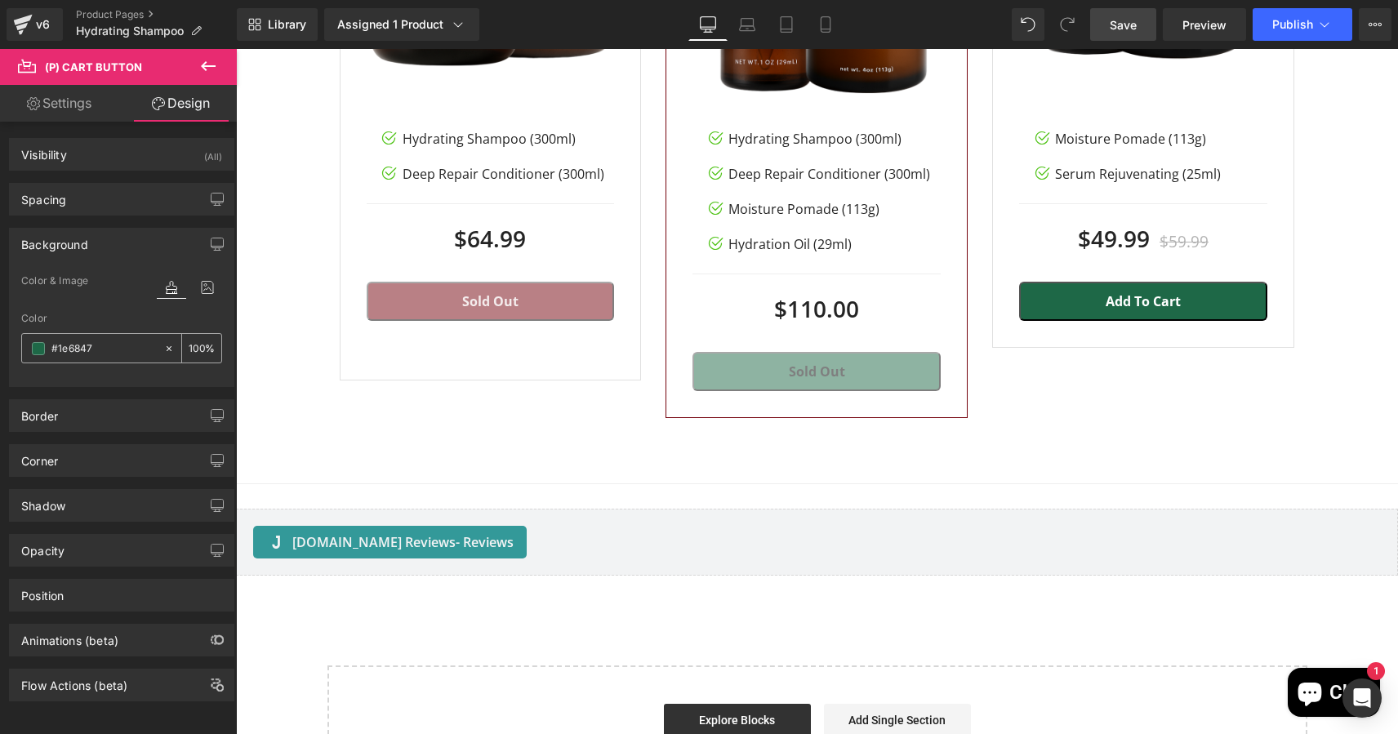
click at [82, 347] on input "#1e6847" at bounding box center [103, 349] width 105 height 18
paste input "74020c"
type input "#74020c"
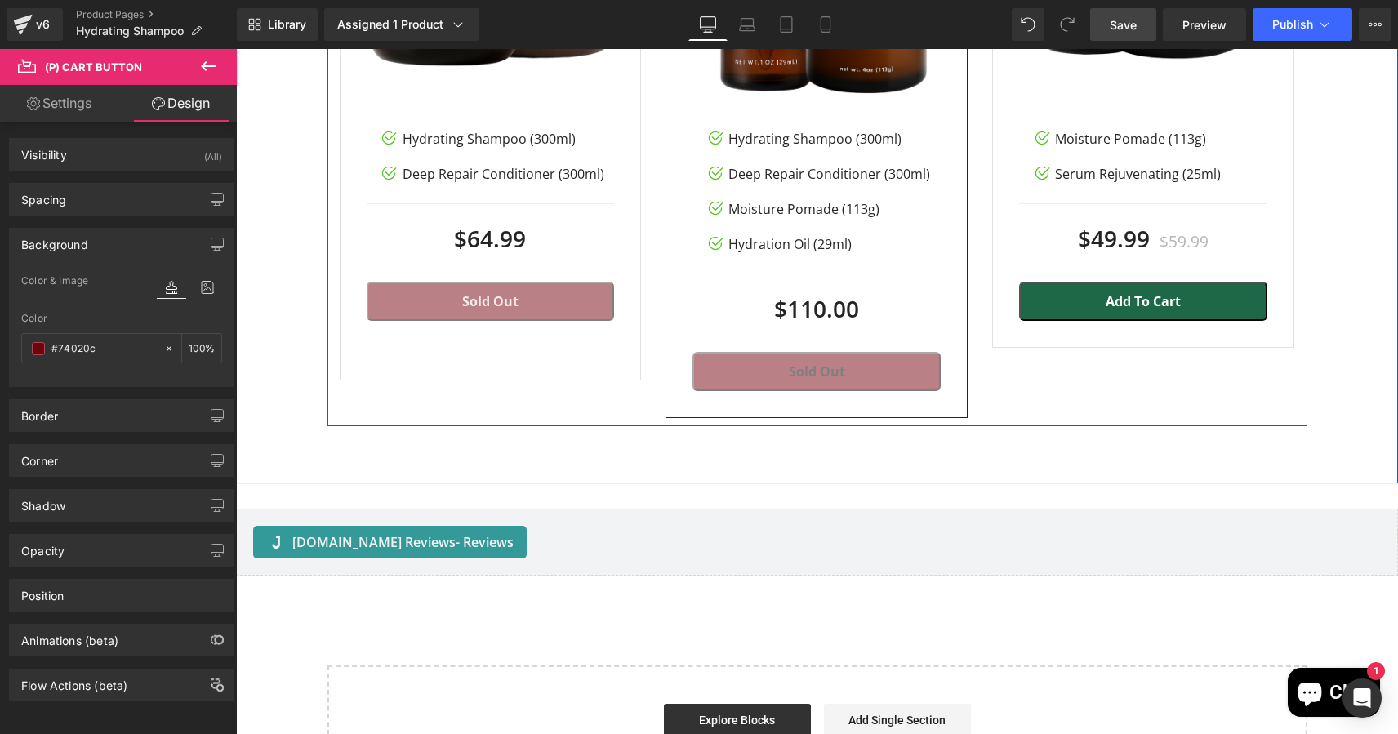
click at [1112, 292] on span "(P) Cart Button" at bounding box center [1144, 302] width 72 height 20
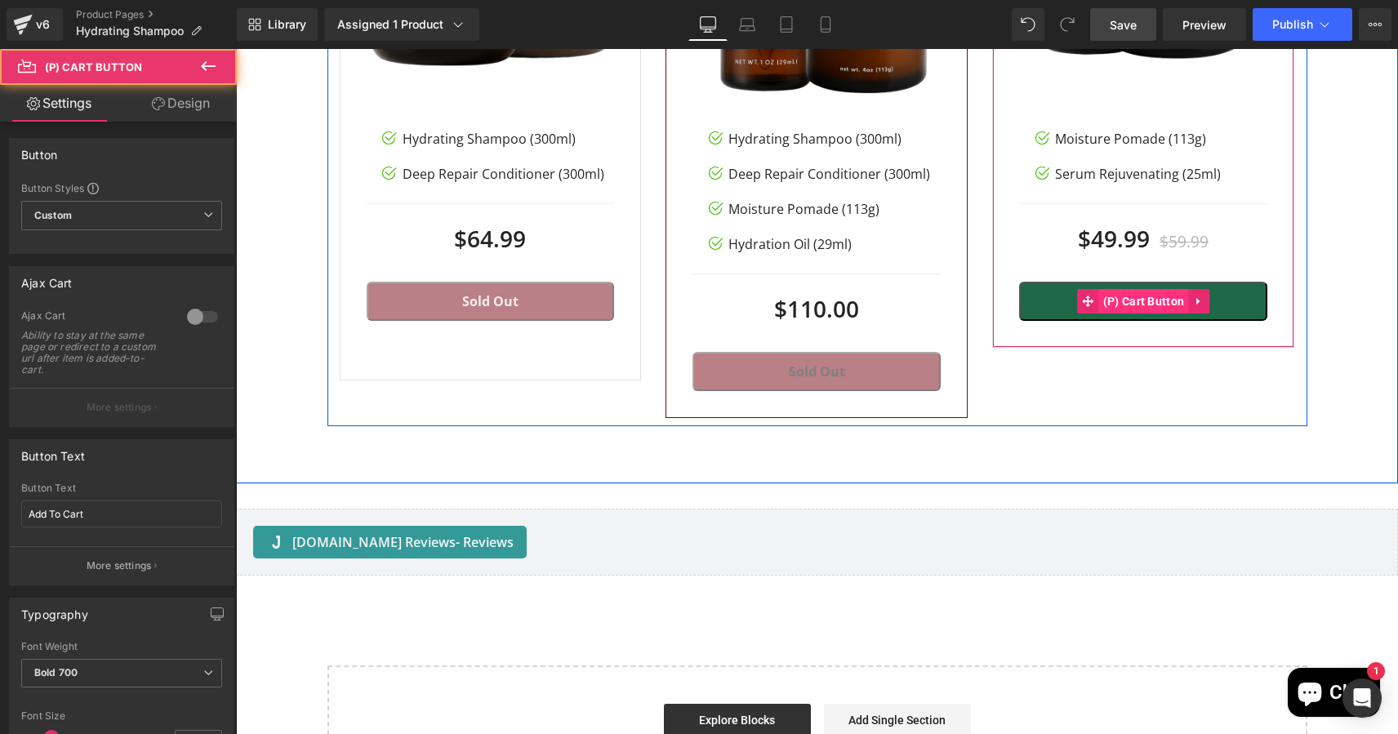
click at [1138, 301] on span "(P) Cart Button" at bounding box center [1144, 301] width 90 height 24
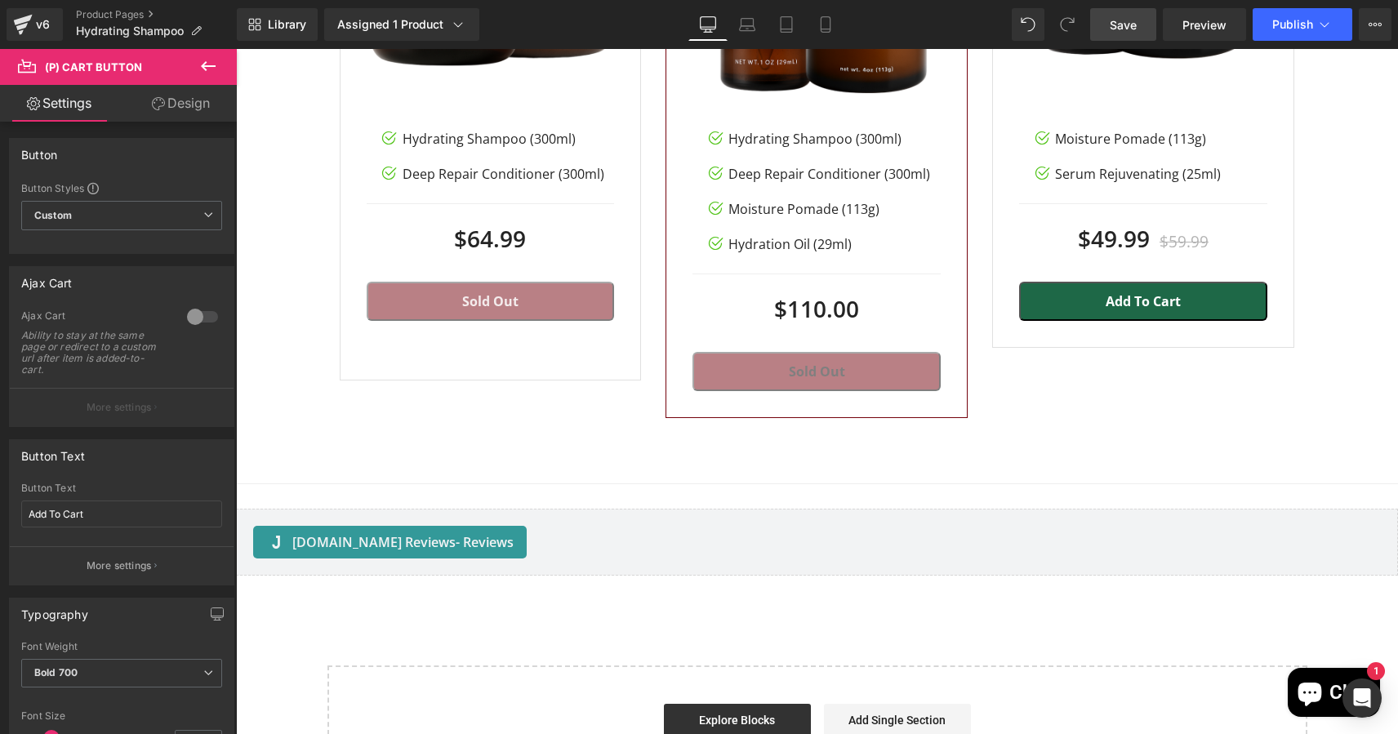
click at [198, 104] on link "Design" at bounding box center [181, 103] width 118 height 37
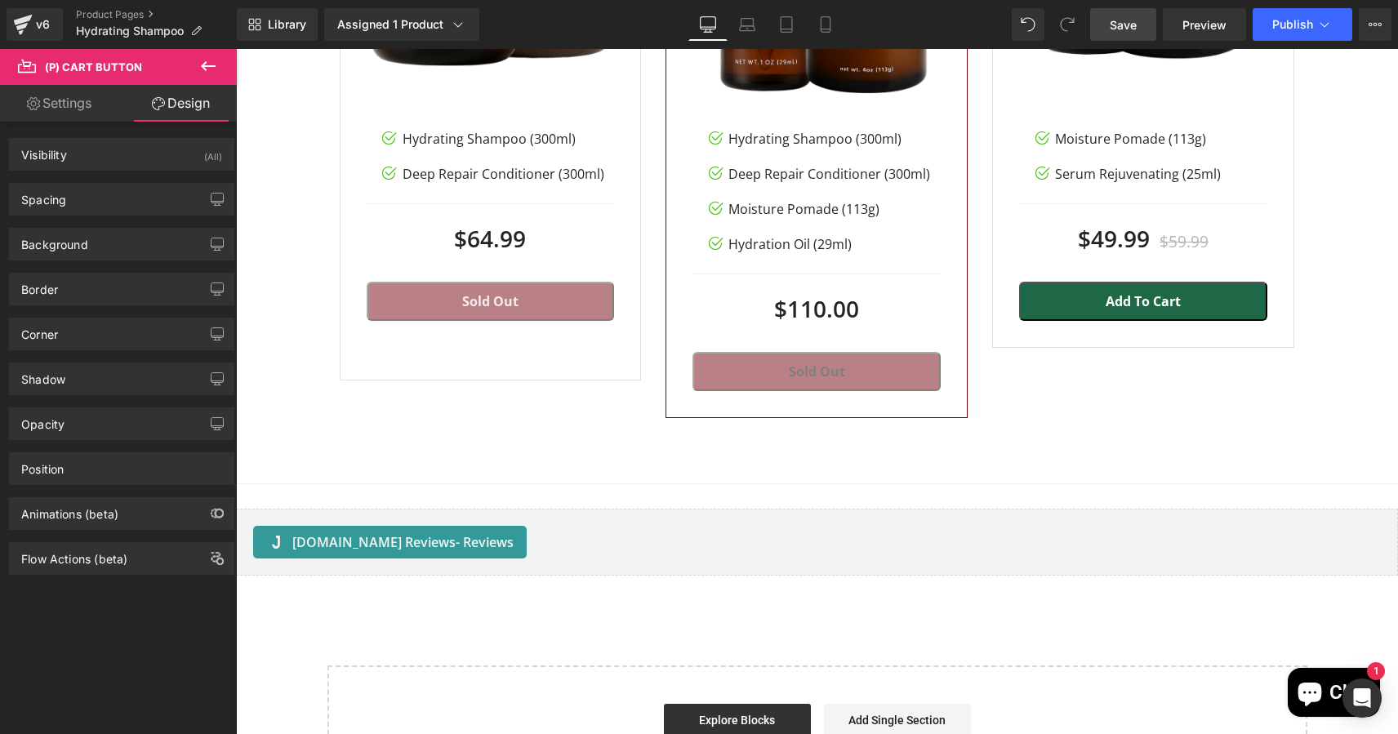
type input "#1e6847"
type input "100"
click at [103, 240] on div "Background" at bounding box center [122, 244] width 224 height 31
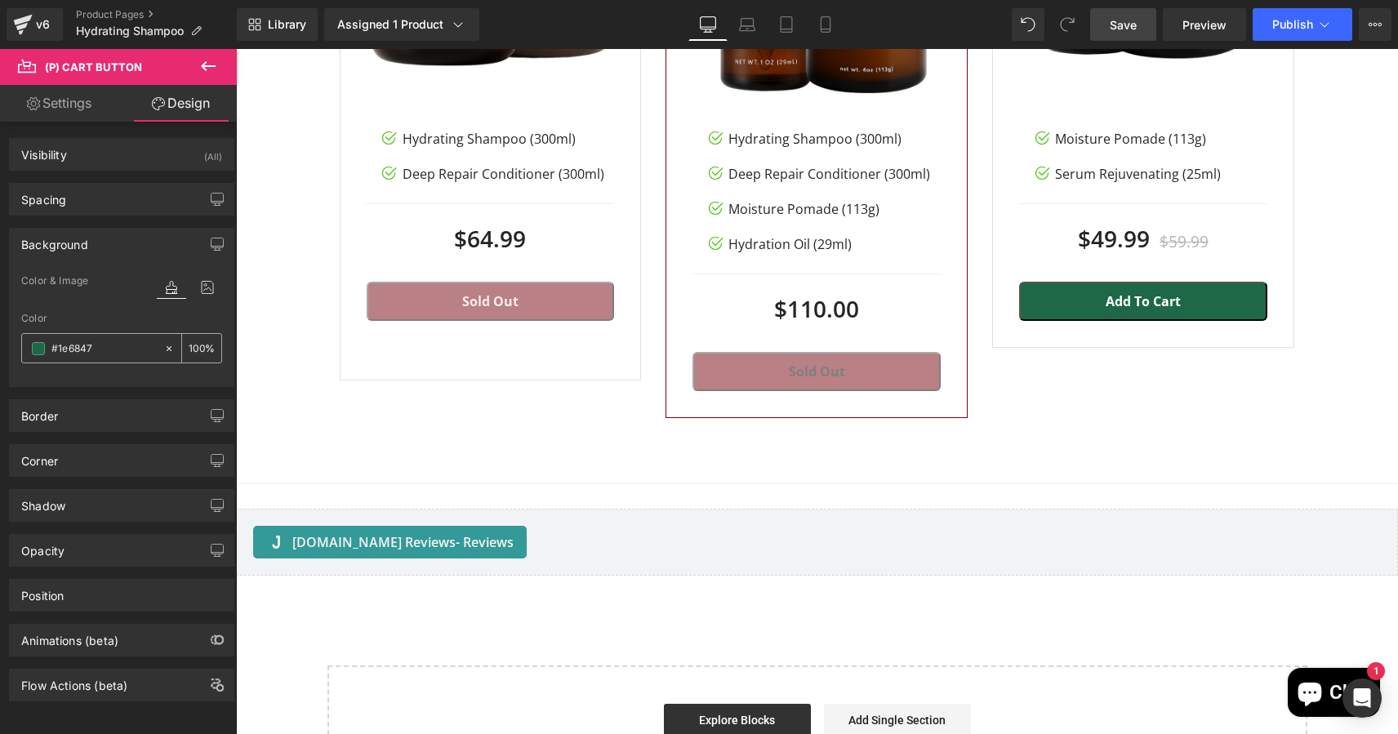
click at [88, 347] on input "#1e6847" at bounding box center [103, 349] width 105 height 18
paste input "74020c"
type input "#74020c"
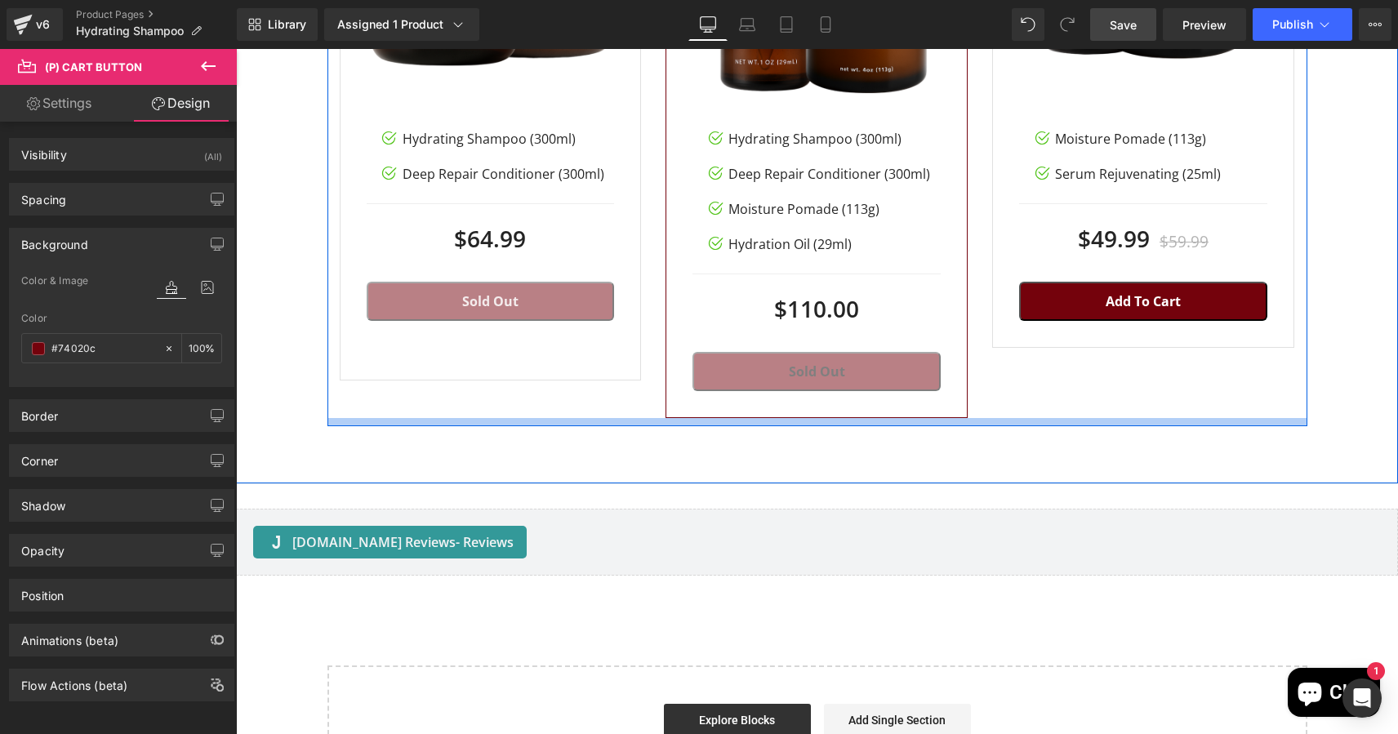
click at [451, 418] on div at bounding box center [817, 422] width 980 height 8
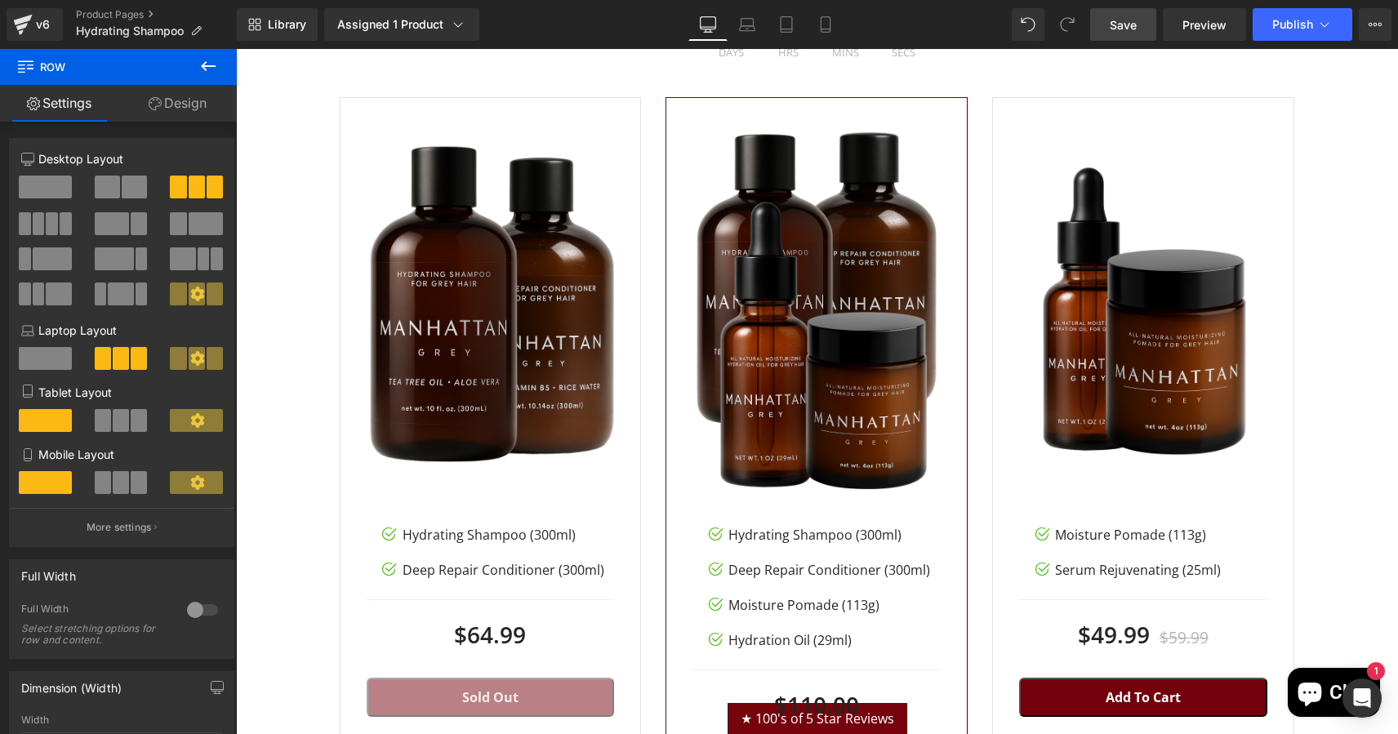
scroll to position [2219, 0]
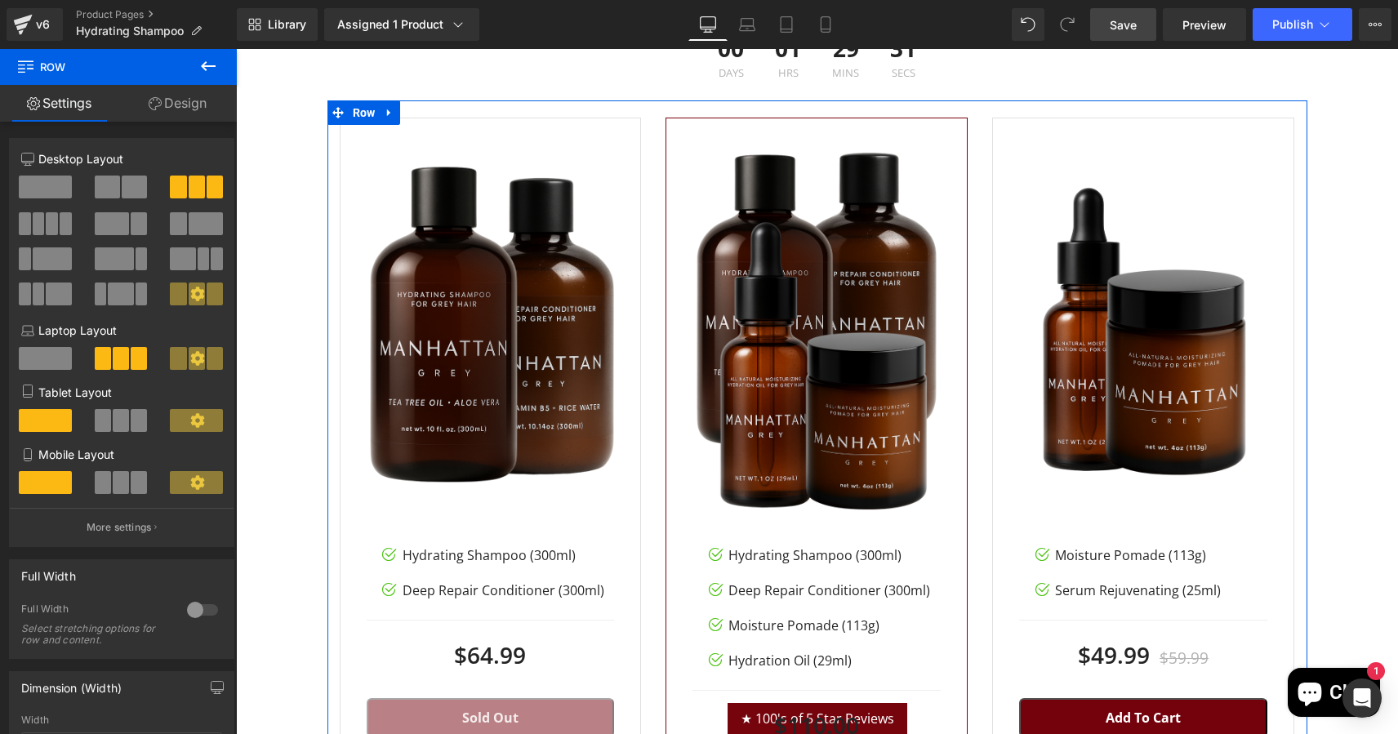
click at [185, 98] on link "Design" at bounding box center [177, 103] width 118 height 37
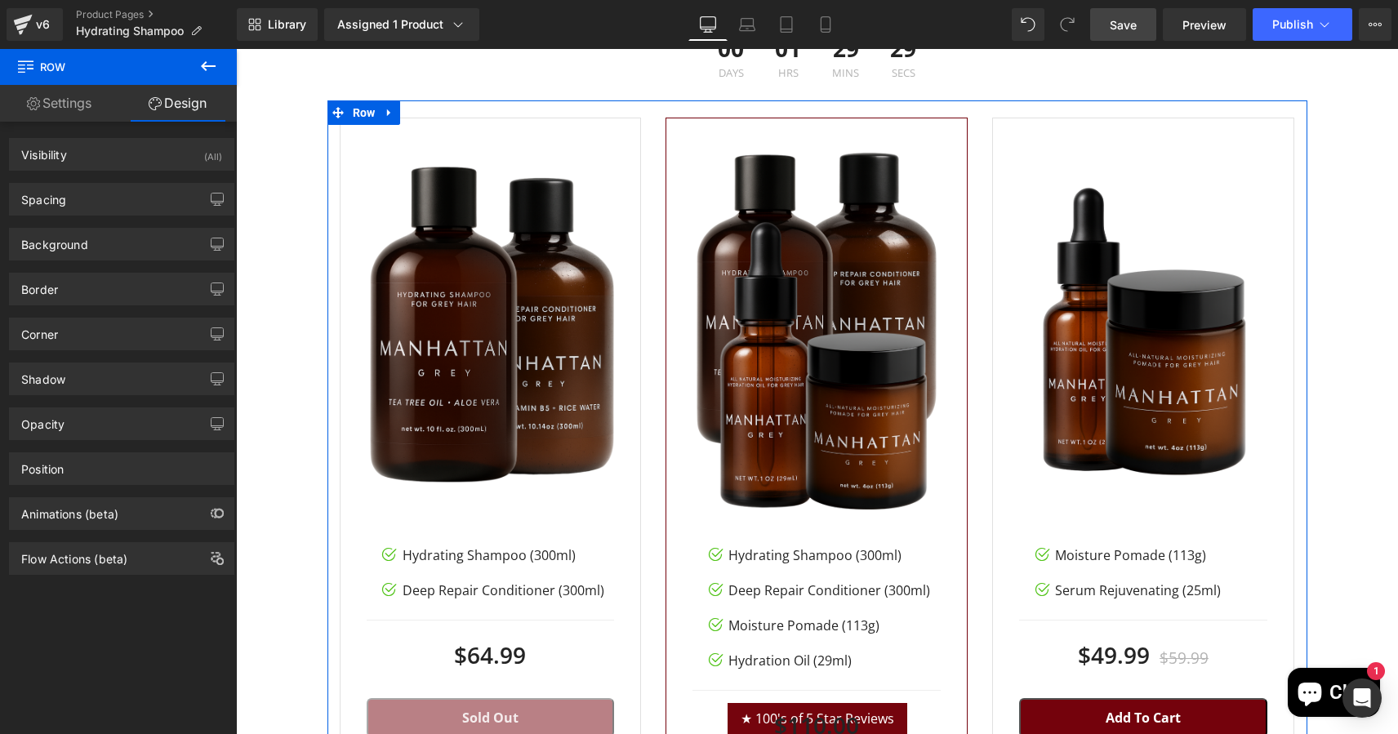
click at [71, 106] on link "Settings" at bounding box center [59, 103] width 118 height 37
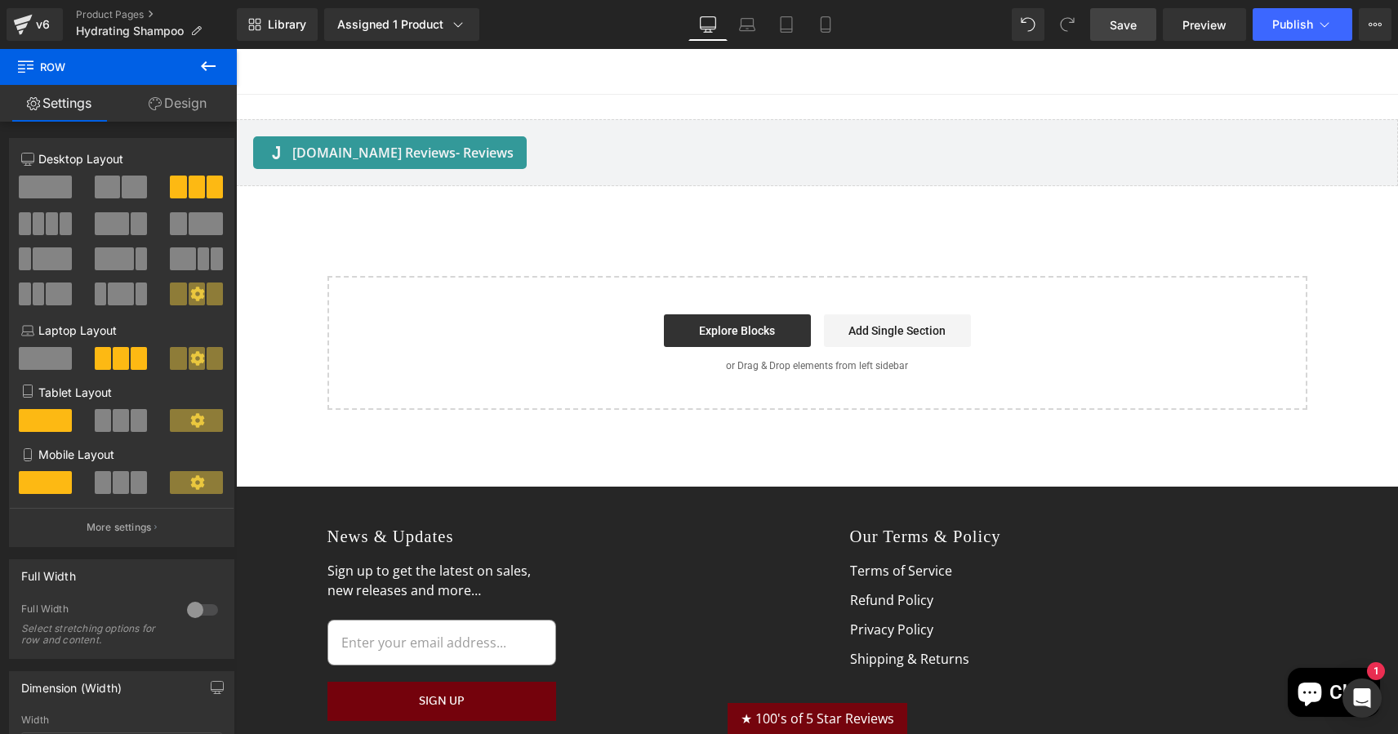
scroll to position [2972, 0]
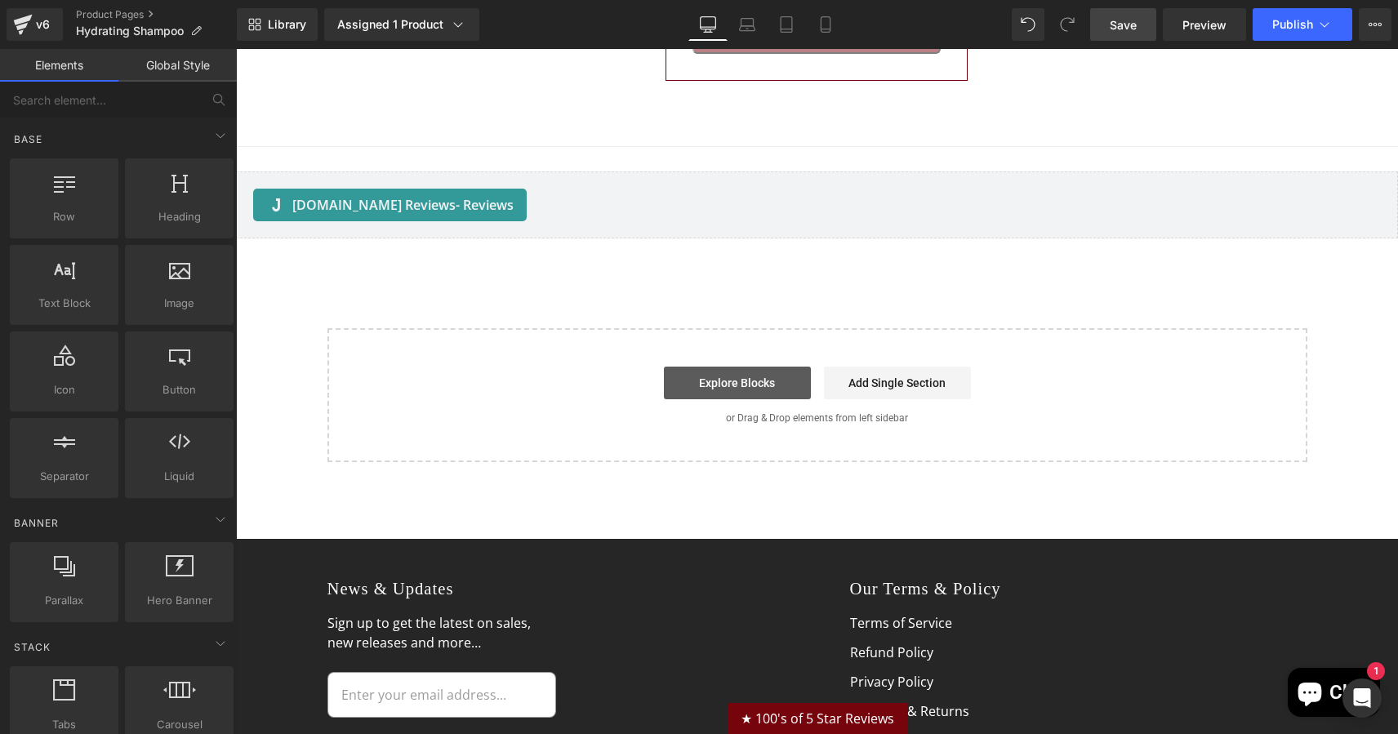
click at [740, 374] on link "Explore Blocks" at bounding box center [737, 383] width 147 height 33
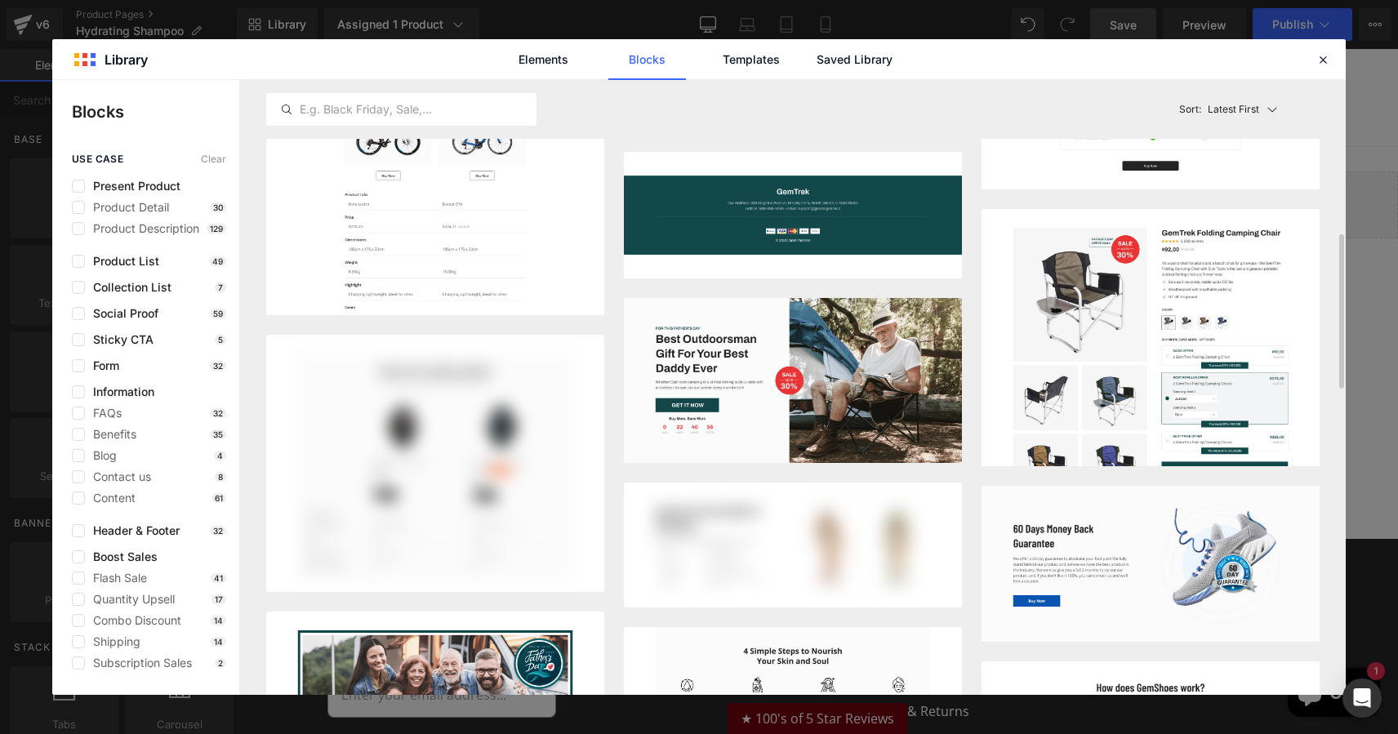
scroll to position [612, 0]
click at [75, 181] on label at bounding box center [78, 186] width 13 height 13
click at [78, 186] on input "checkbox" at bounding box center [78, 186] width 0 height 0
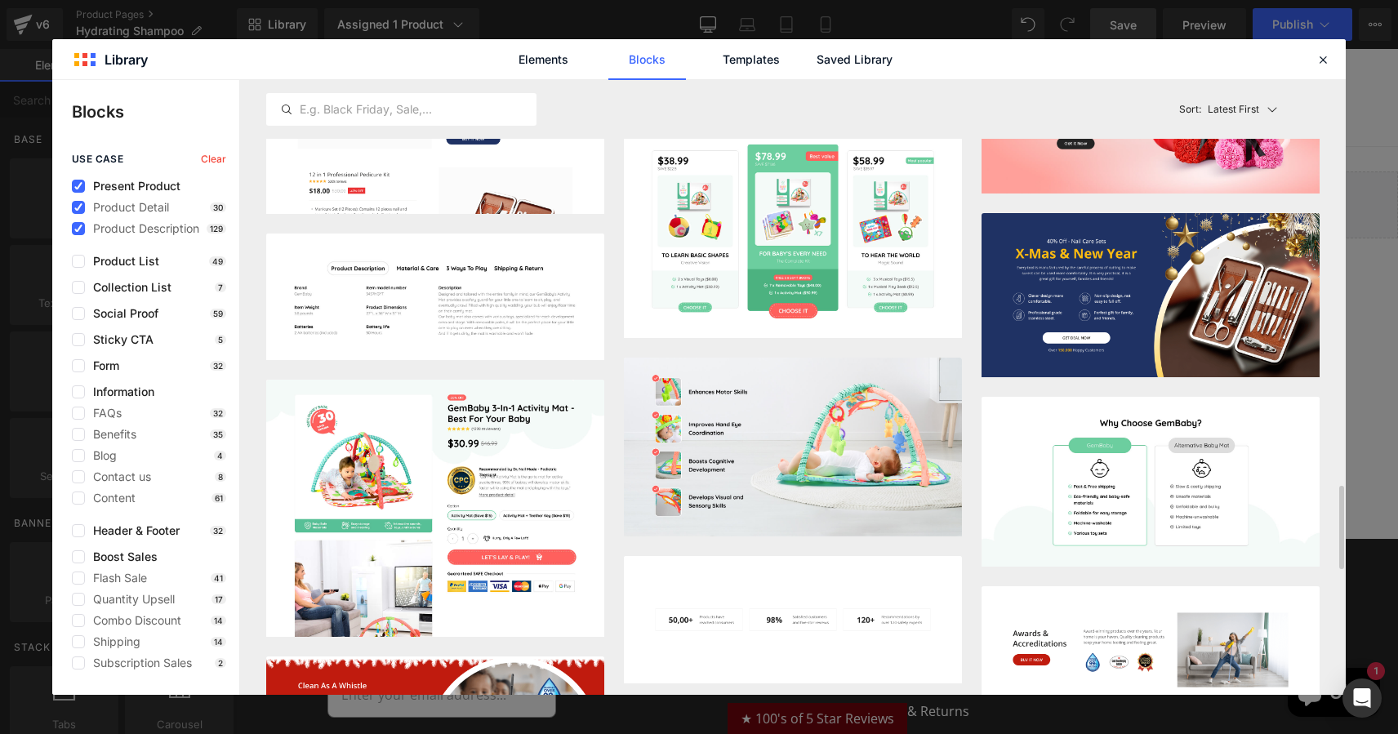
scroll to position [2591, 0]
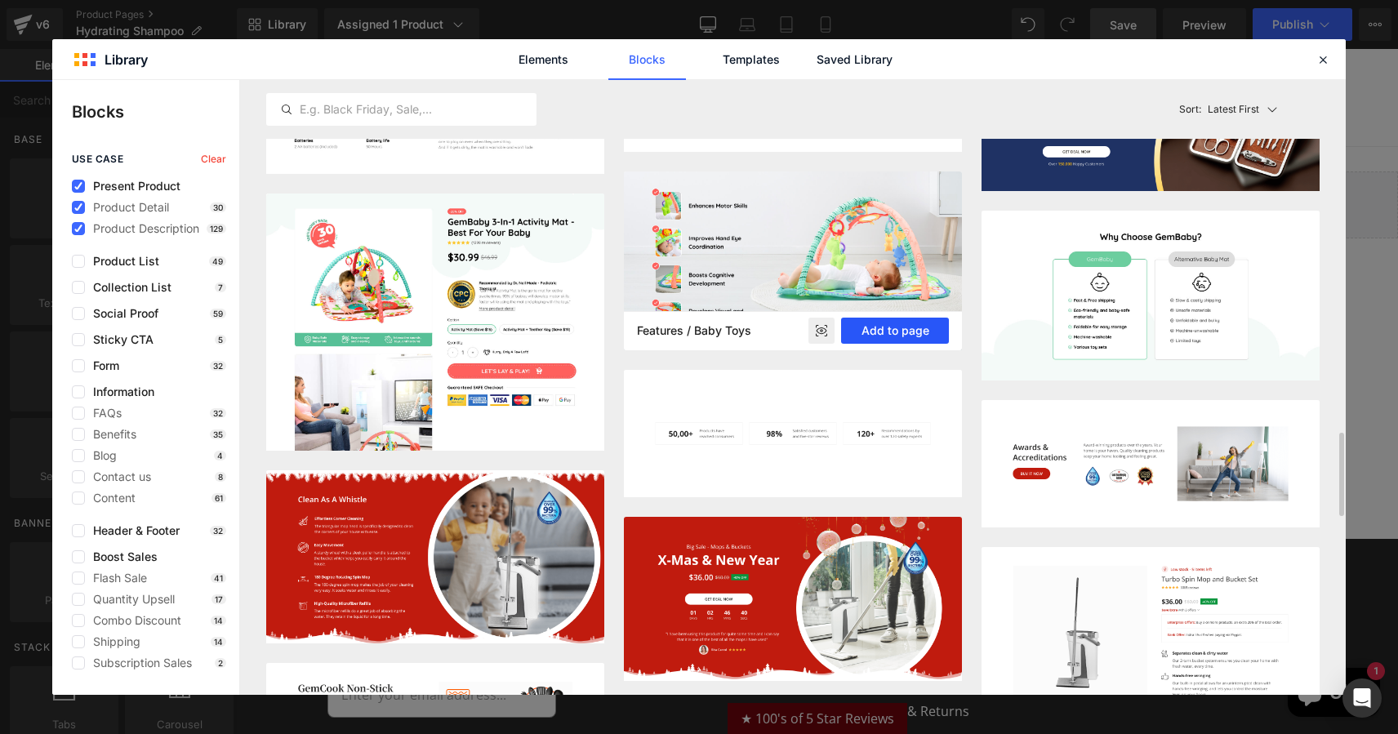
click at [900, 333] on button "Add to page" at bounding box center [895, 331] width 108 height 26
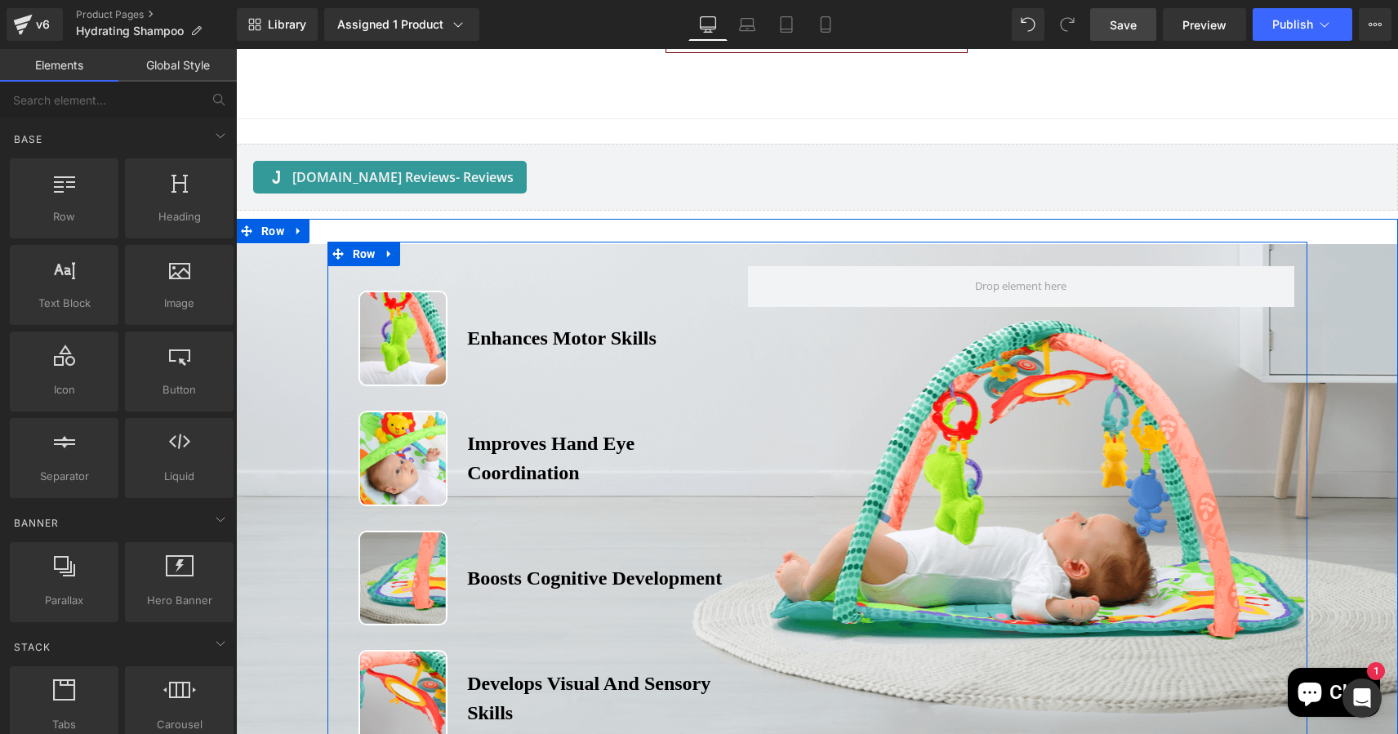
scroll to position [3129, 0]
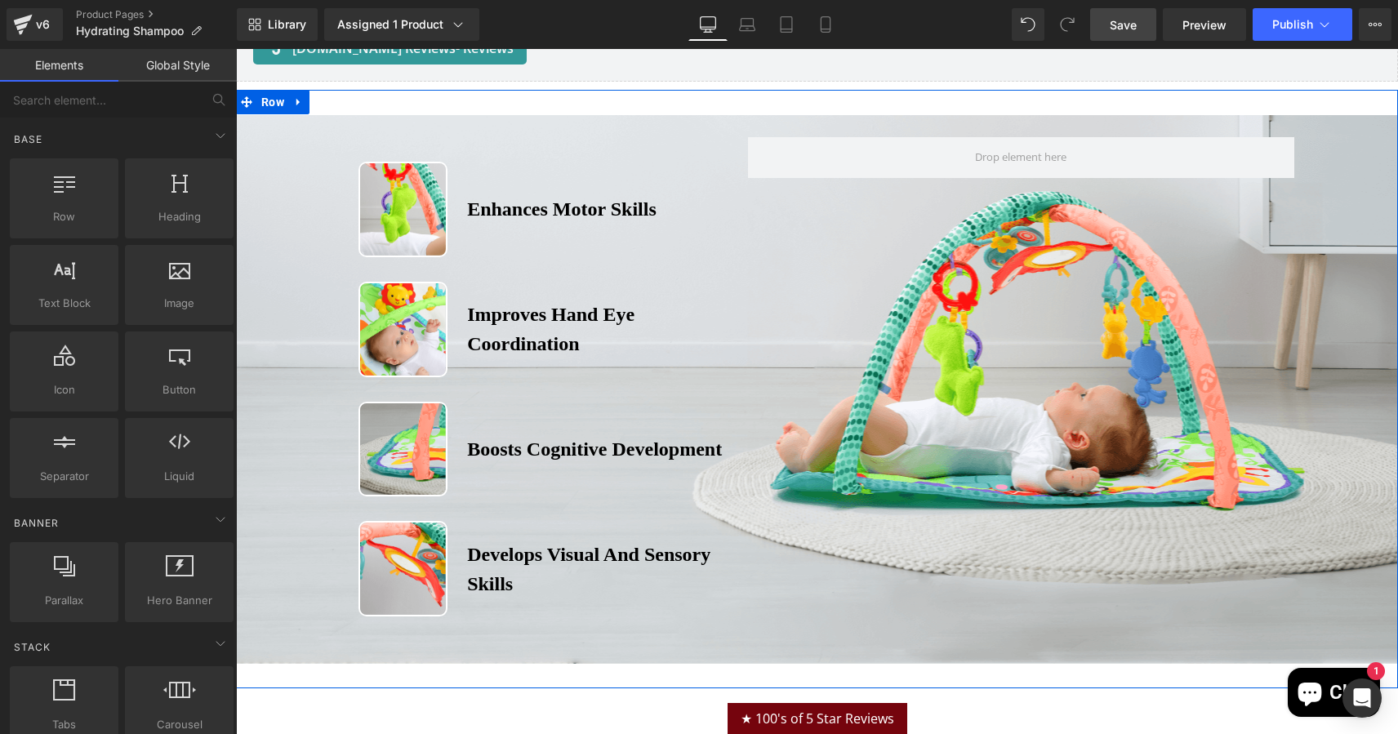
click at [272, 180] on div "Image Enhances Motor Skills Heading Row Image Improves Hand Eye Coordination He…" at bounding box center [817, 369] width 1162 height 512
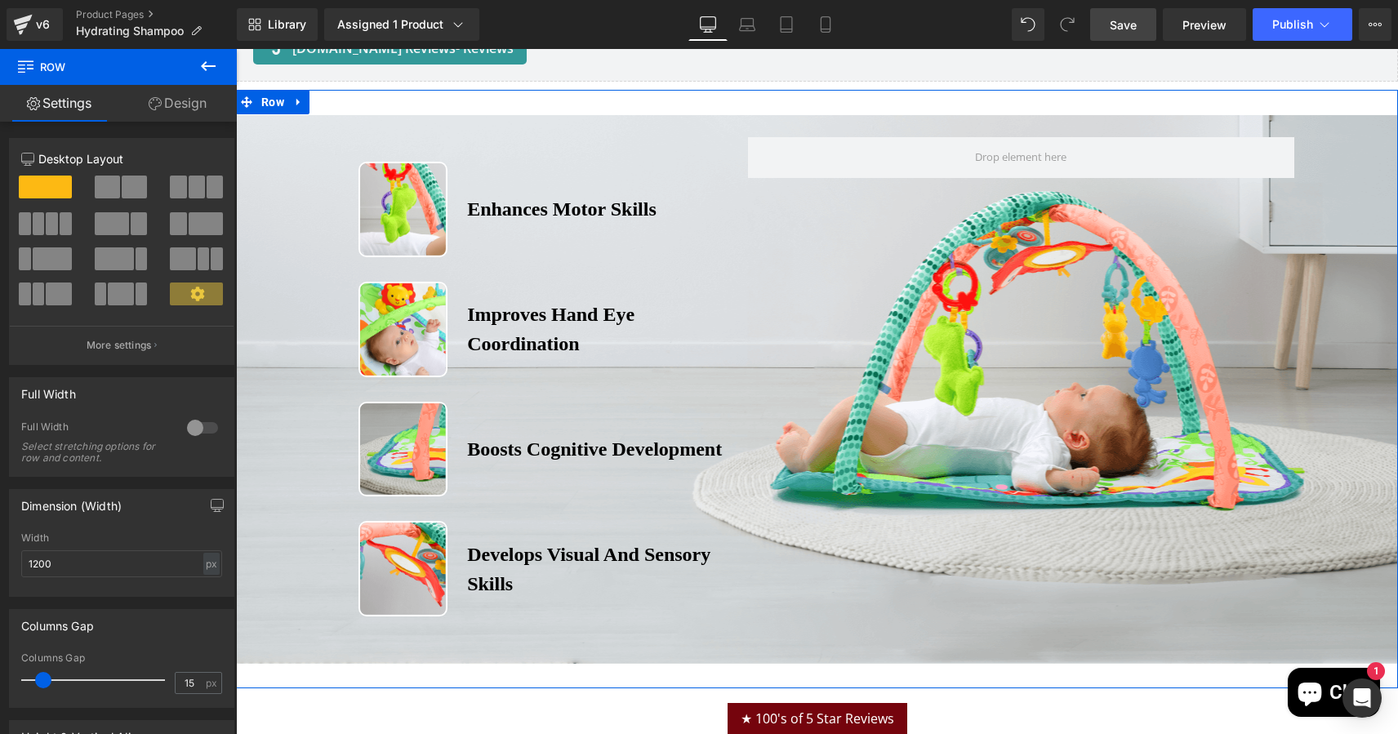
click at [189, 93] on link "Design" at bounding box center [177, 103] width 118 height 37
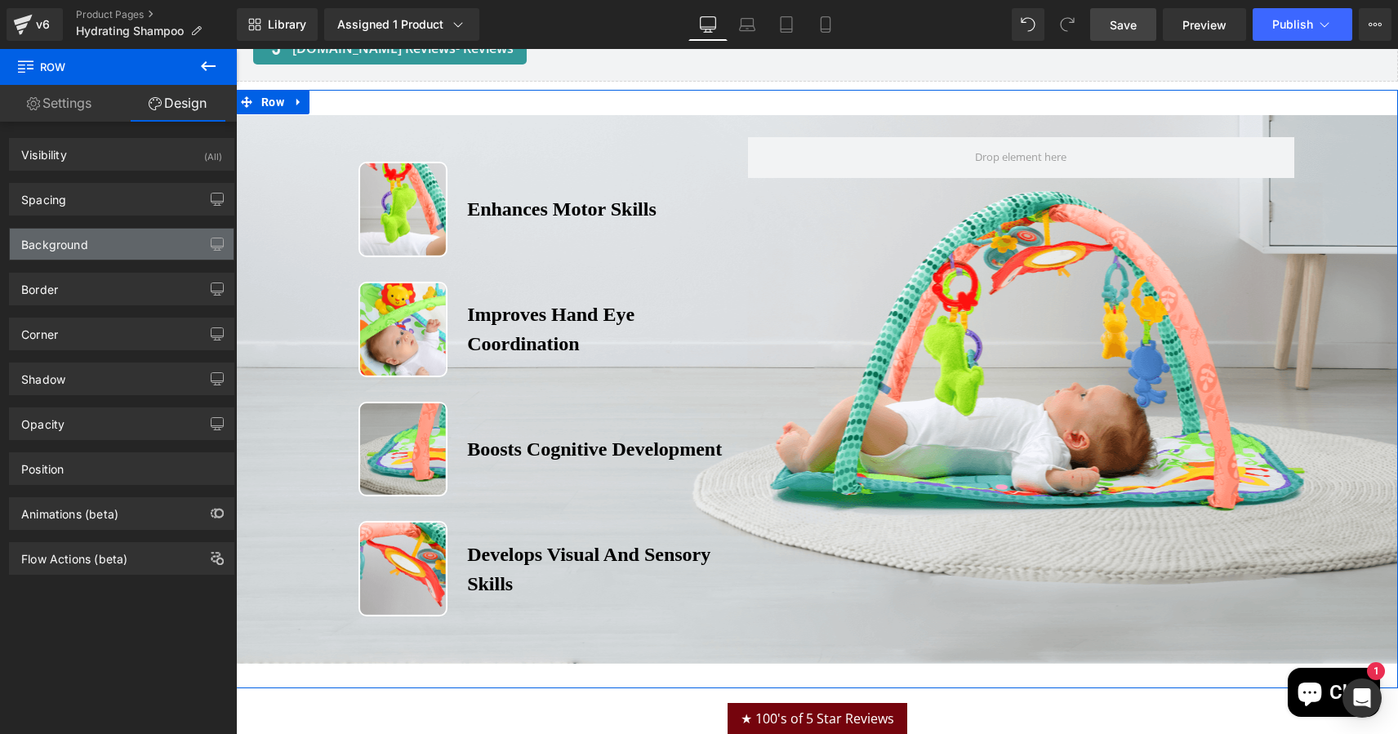
click at [116, 247] on div "Background" at bounding box center [122, 244] width 224 height 31
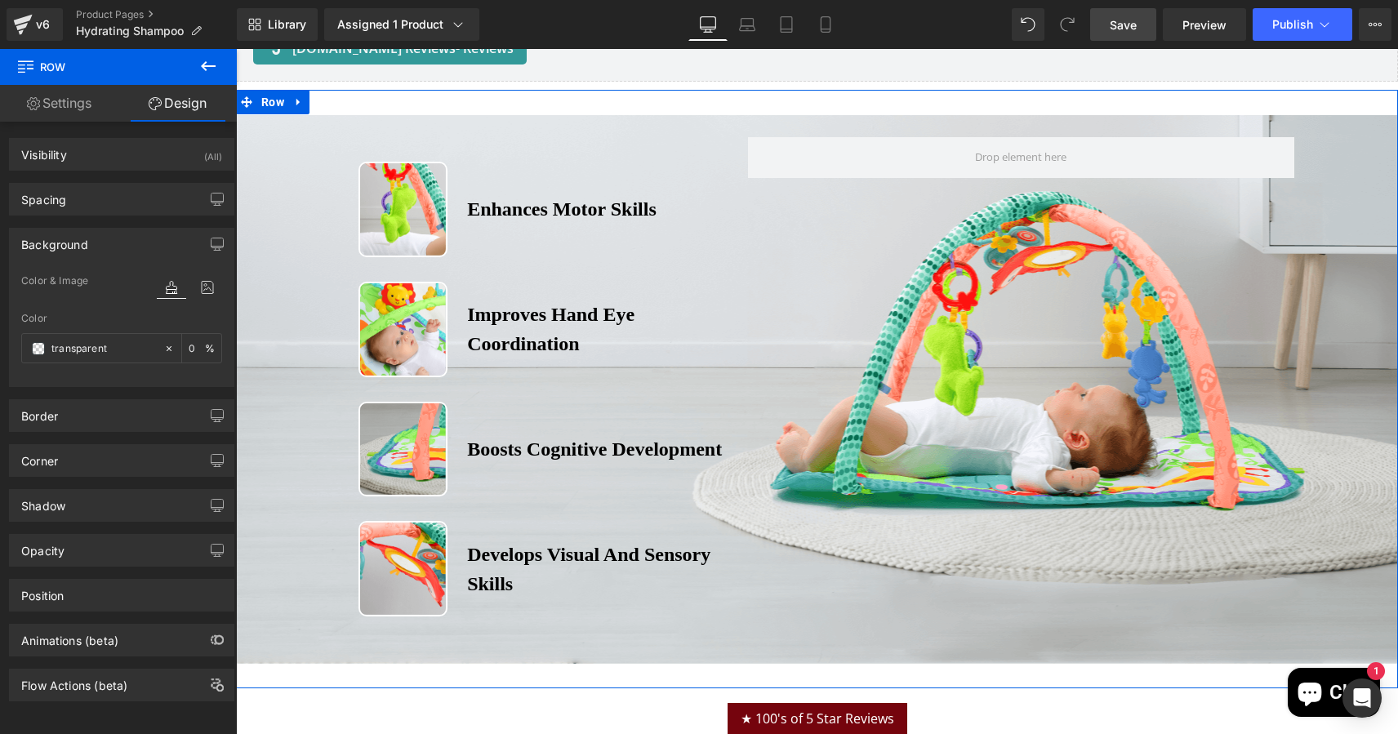
click at [305, 162] on div "Image Enhances Motor Skills Heading Row Image Improves Hand Eye Coordination He…" at bounding box center [817, 369] width 1162 height 512
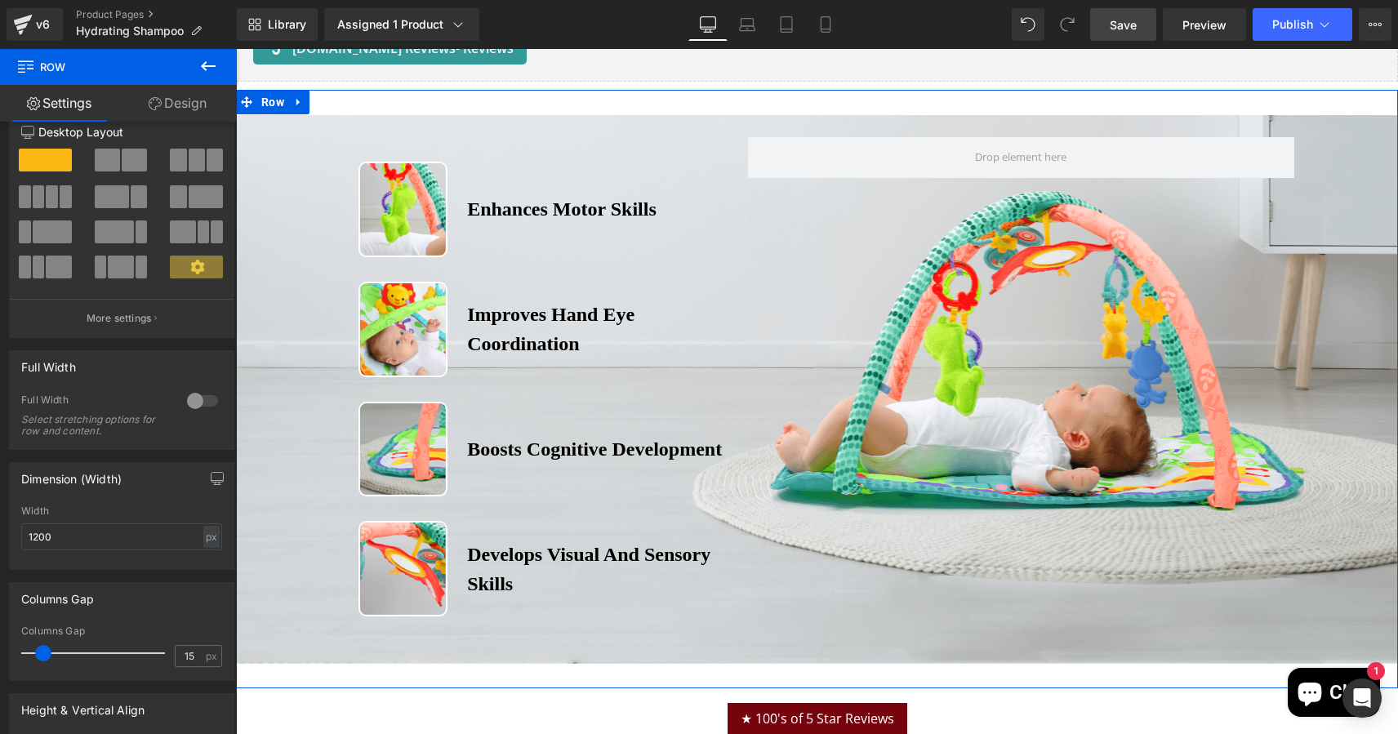
scroll to position [3125, 0]
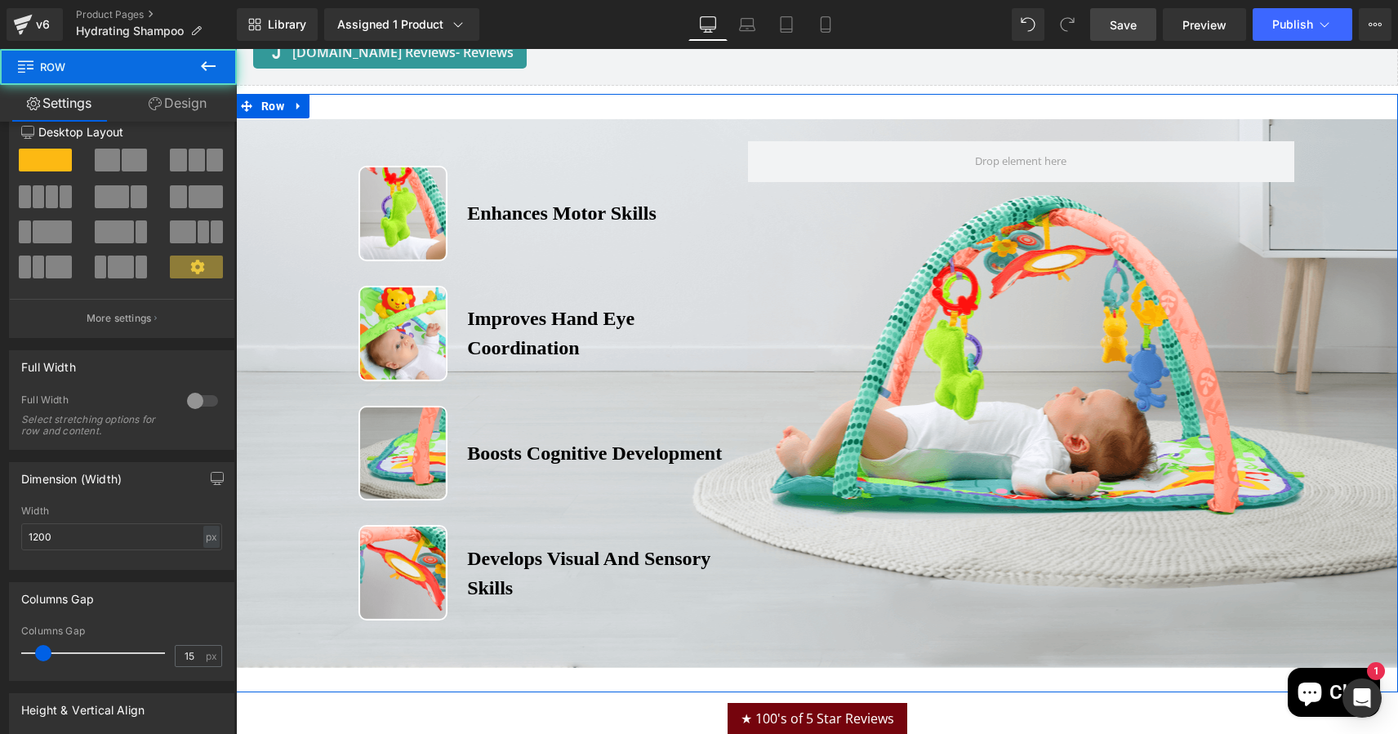
click at [1346, 174] on div "Image Enhances Motor Skills Heading Row Image Improves Hand Eye Coordination He…" at bounding box center [817, 373] width 1162 height 512
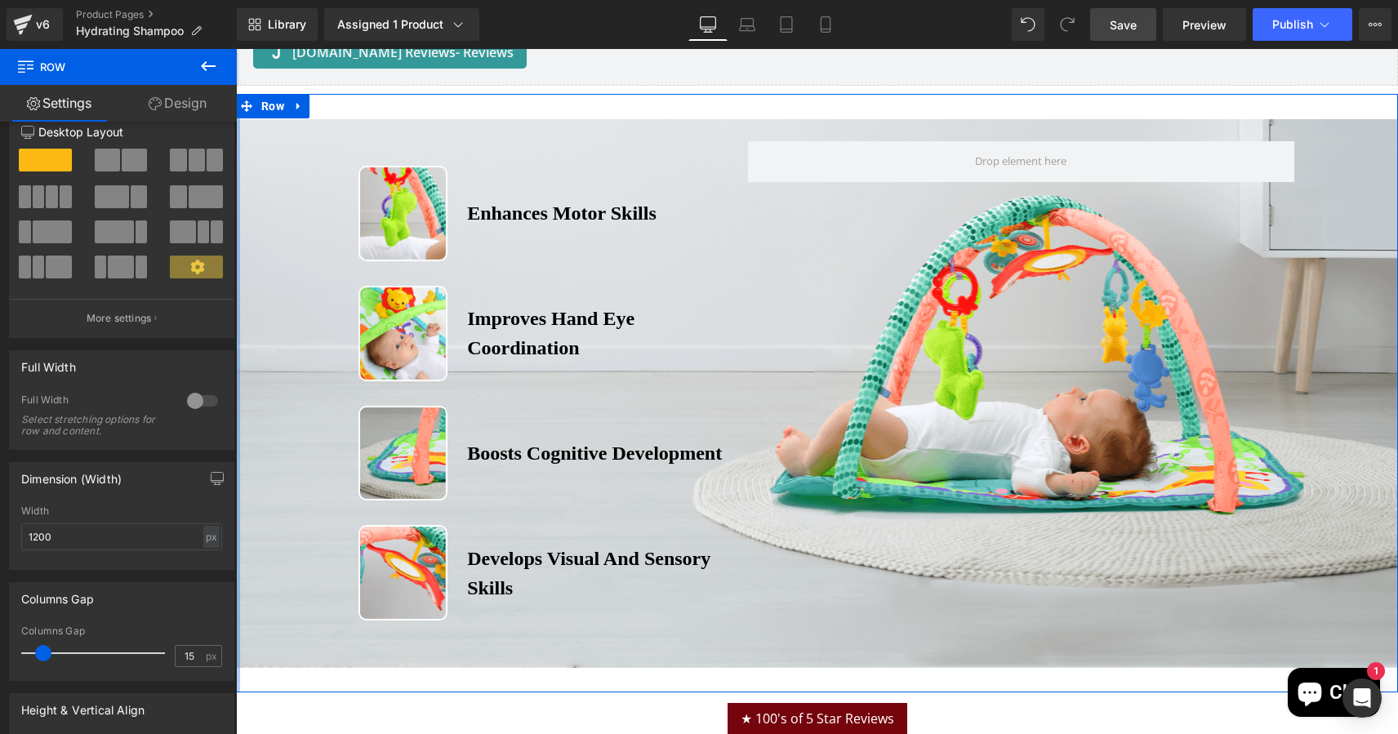
click at [191, 95] on link "Design" at bounding box center [177, 103] width 118 height 37
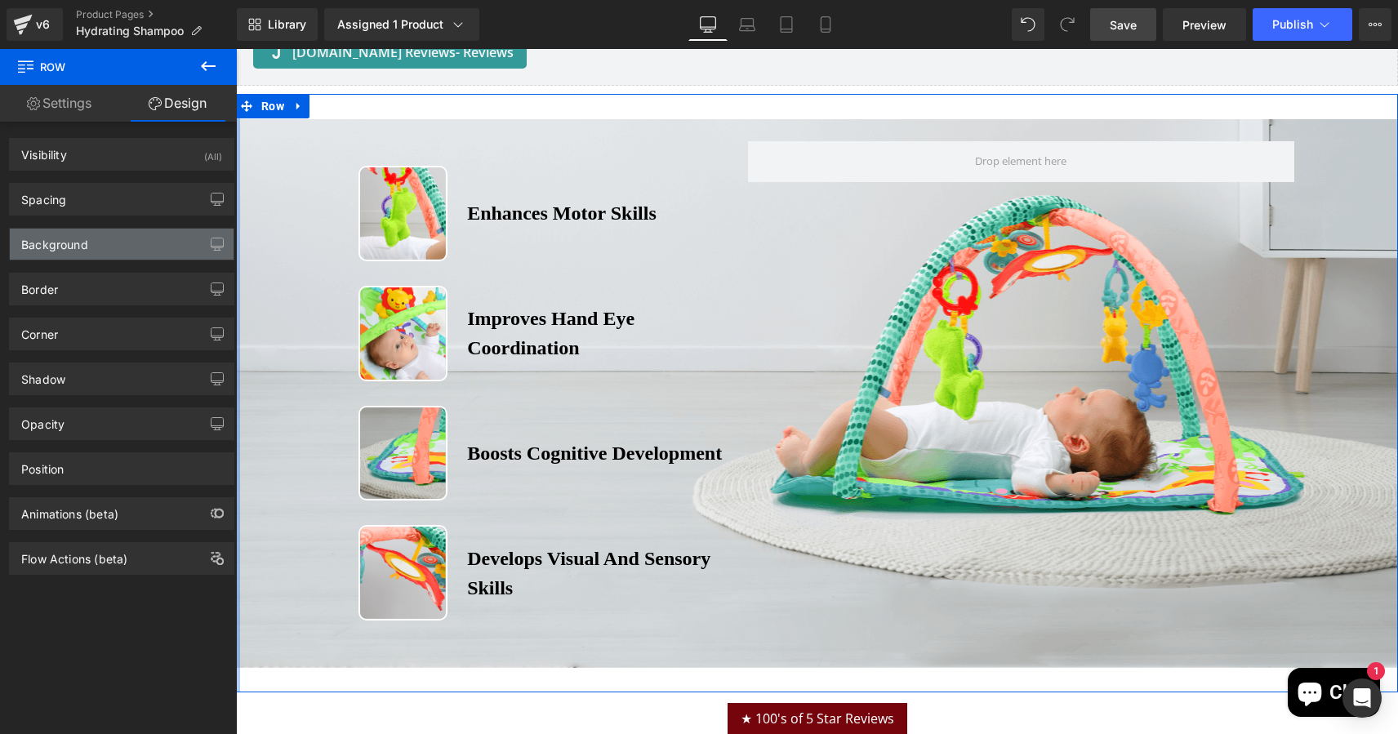
click at [91, 247] on div "Background" at bounding box center [122, 244] width 224 height 31
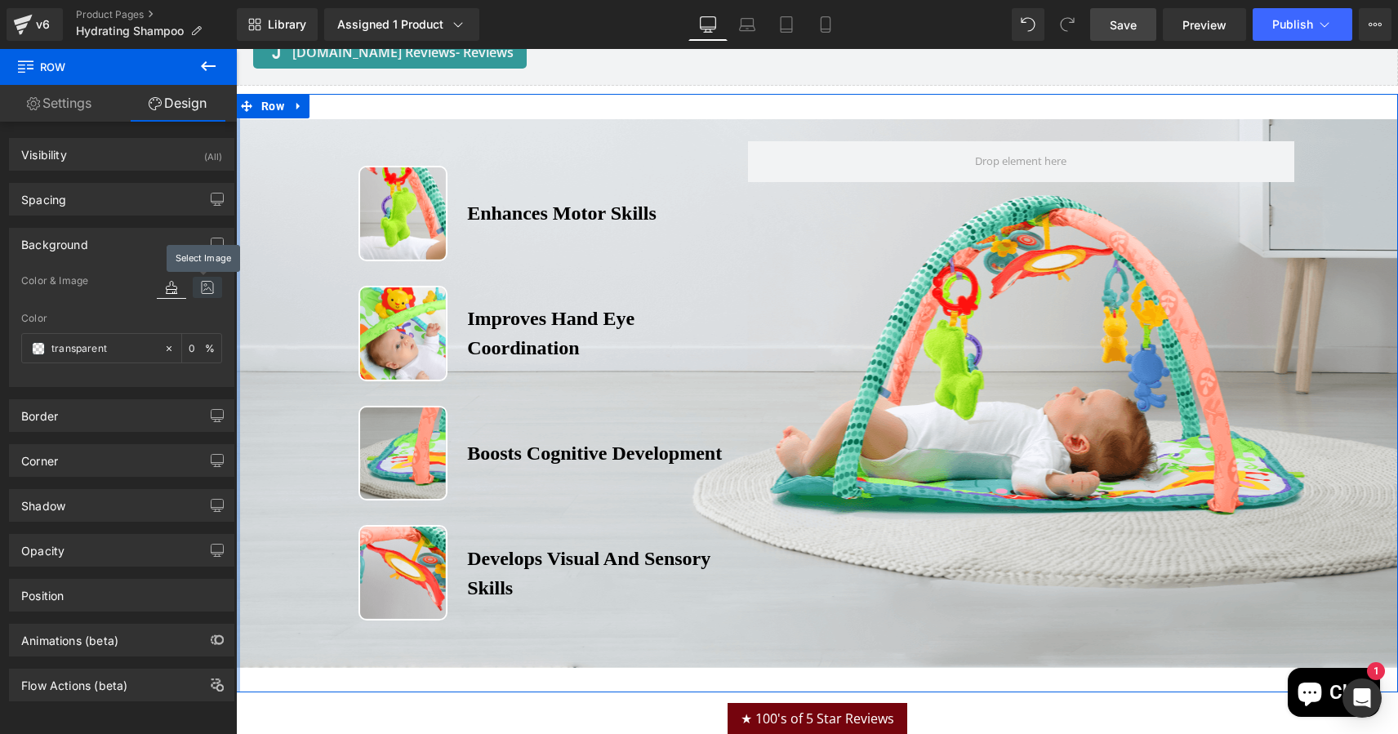
click at [203, 292] on icon at bounding box center [207, 287] width 29 height 21
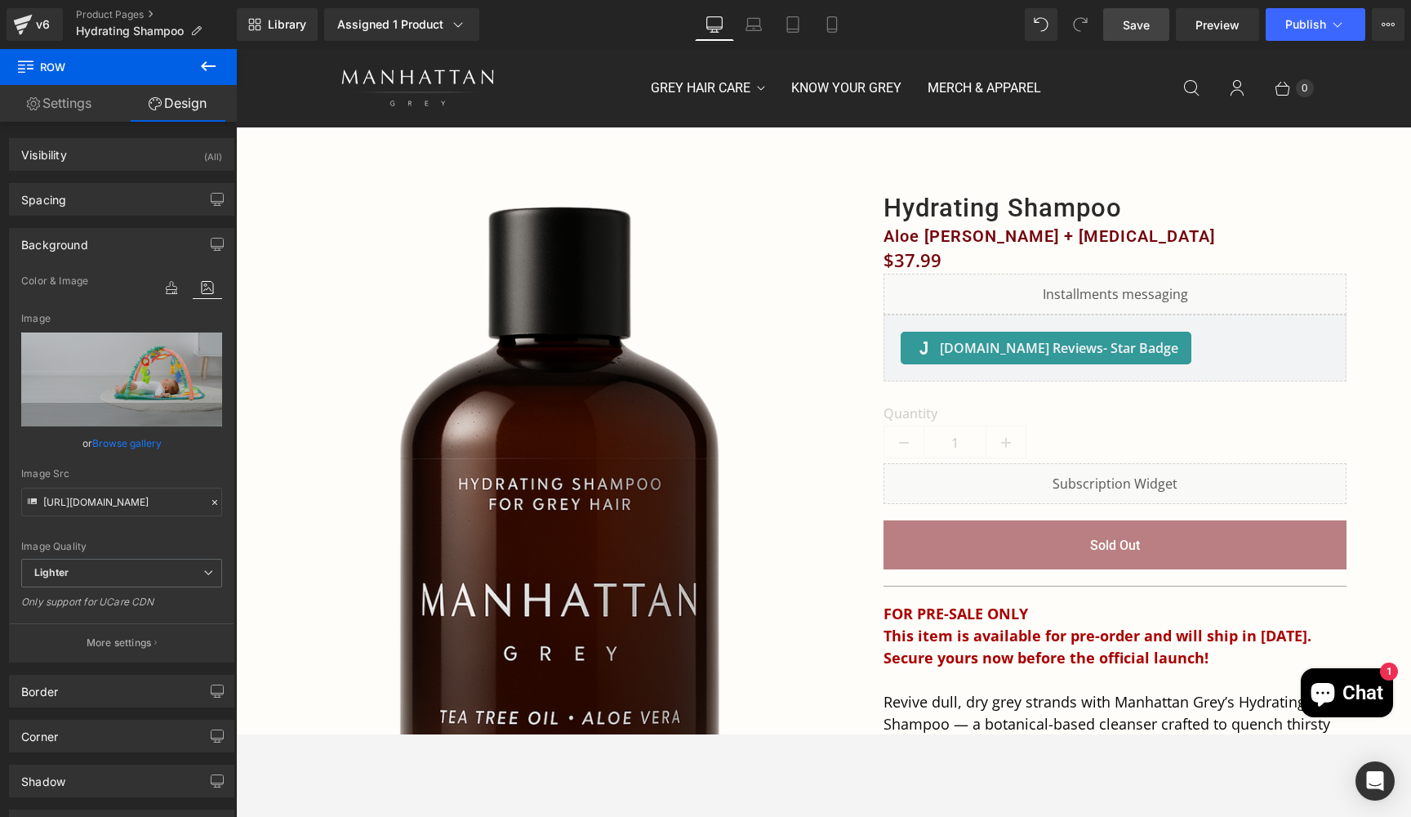
scroll to position [0, 0]
click at [1126, 27] on span "Save" at bounding box center [1136, 24] width 27 height 17
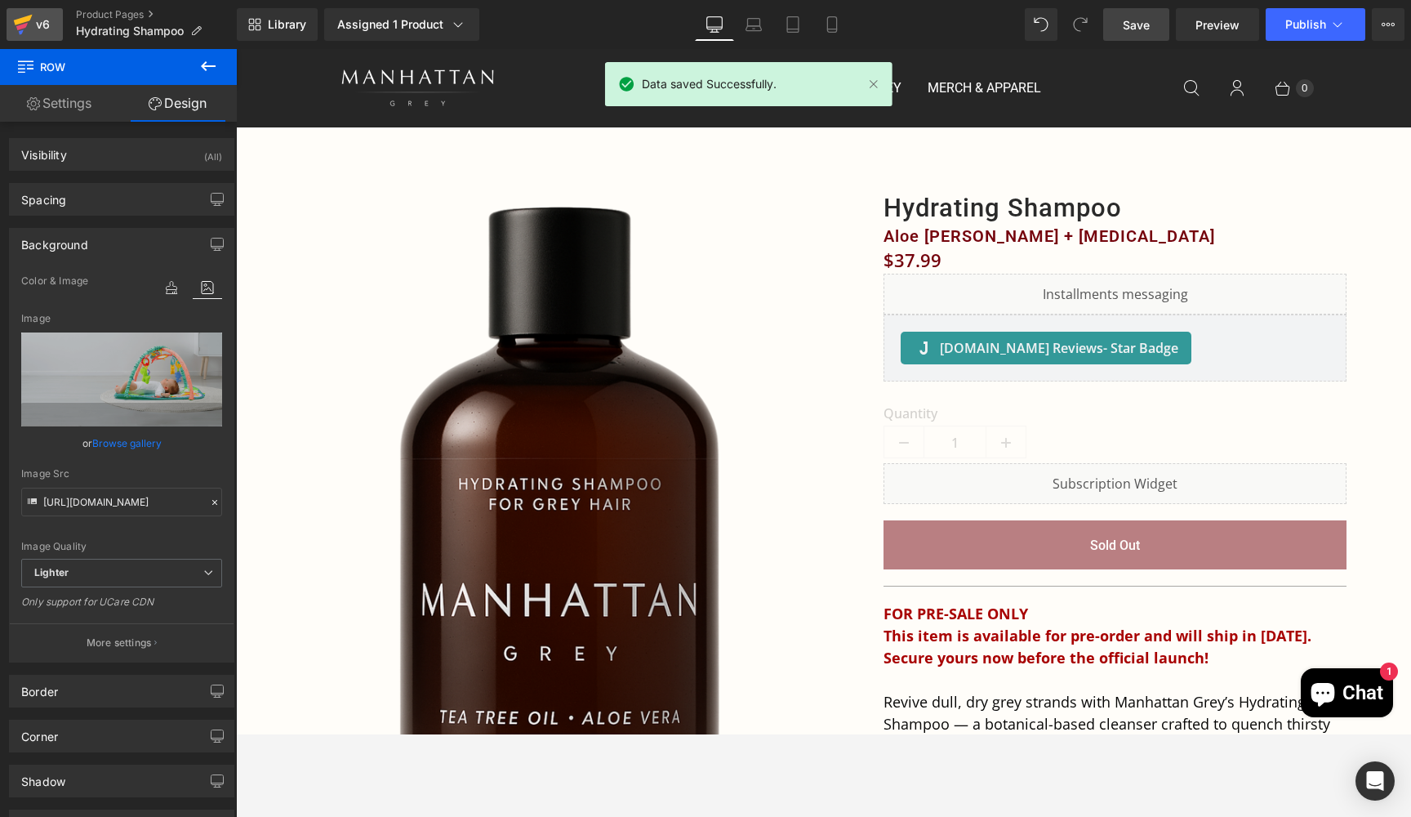
click at [30, 30] on icon at bounding box center [23, 24] width 20 height 41
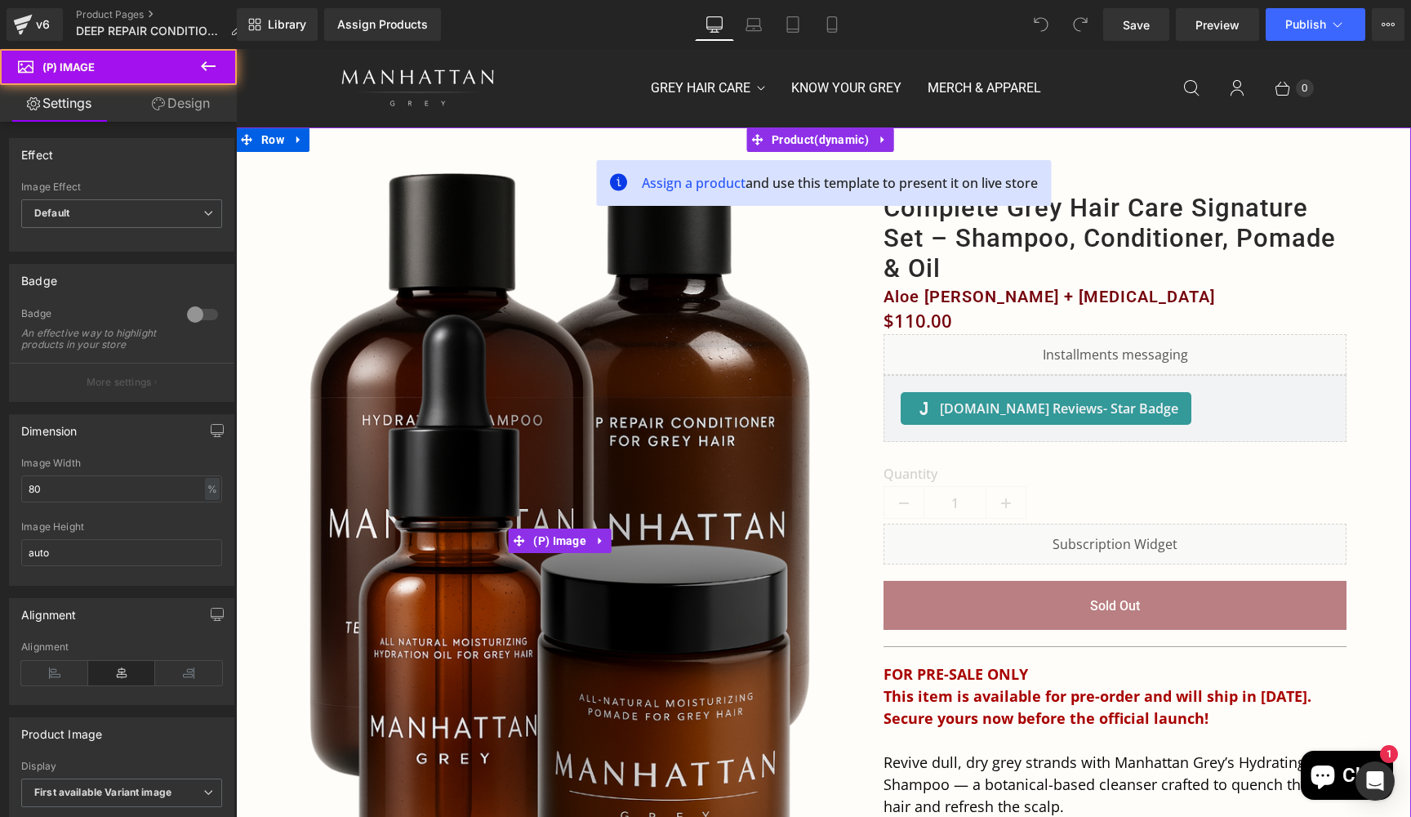
click at [547, 420] on img at bounding box center [560, 540] width 519 height 777
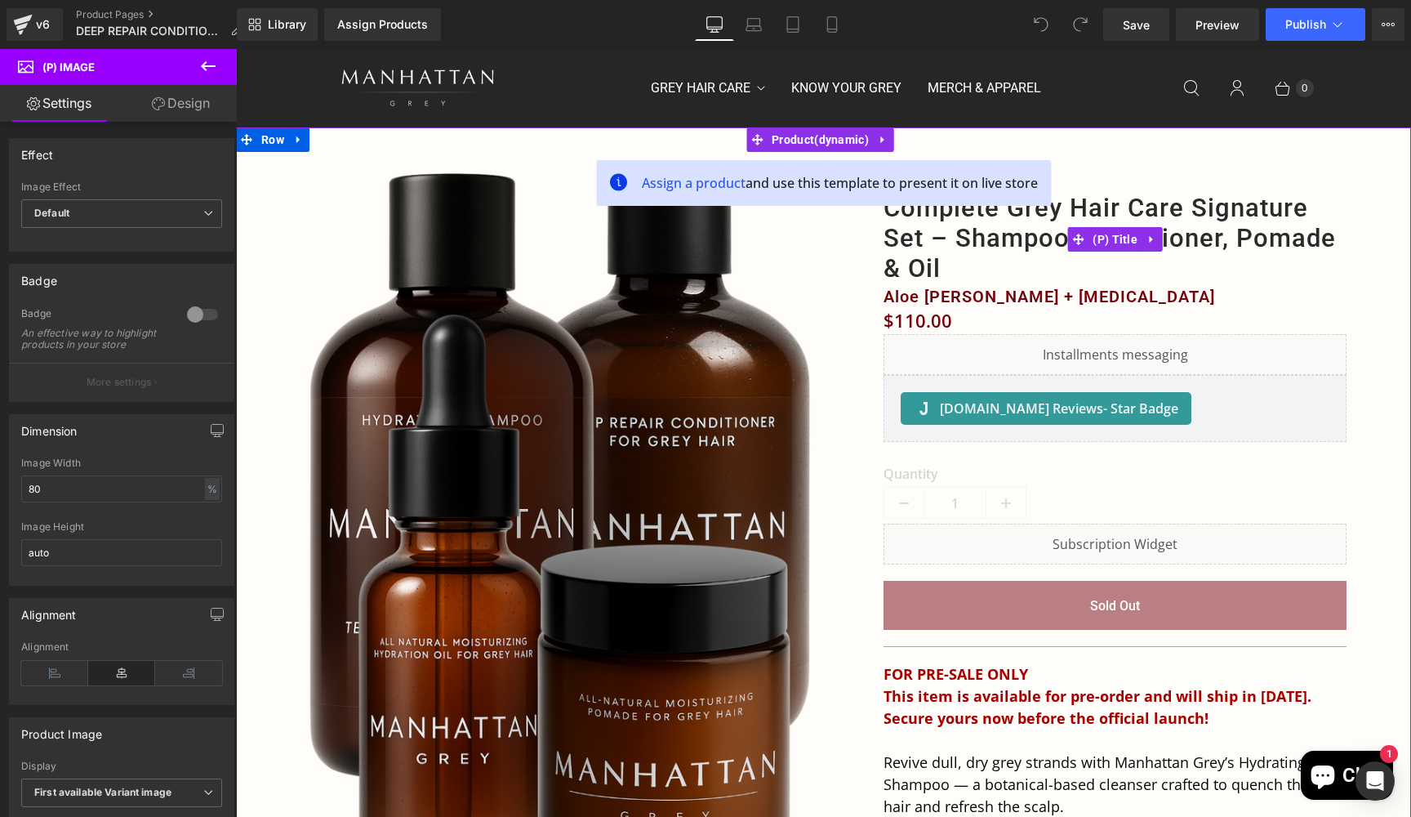
click at [949, 238] on link "Complete Grey Hair Care Signature Set – Shampoo, Conditioner, Pomade & Oil" at bounding box center [1115, 238] width 463 height 91
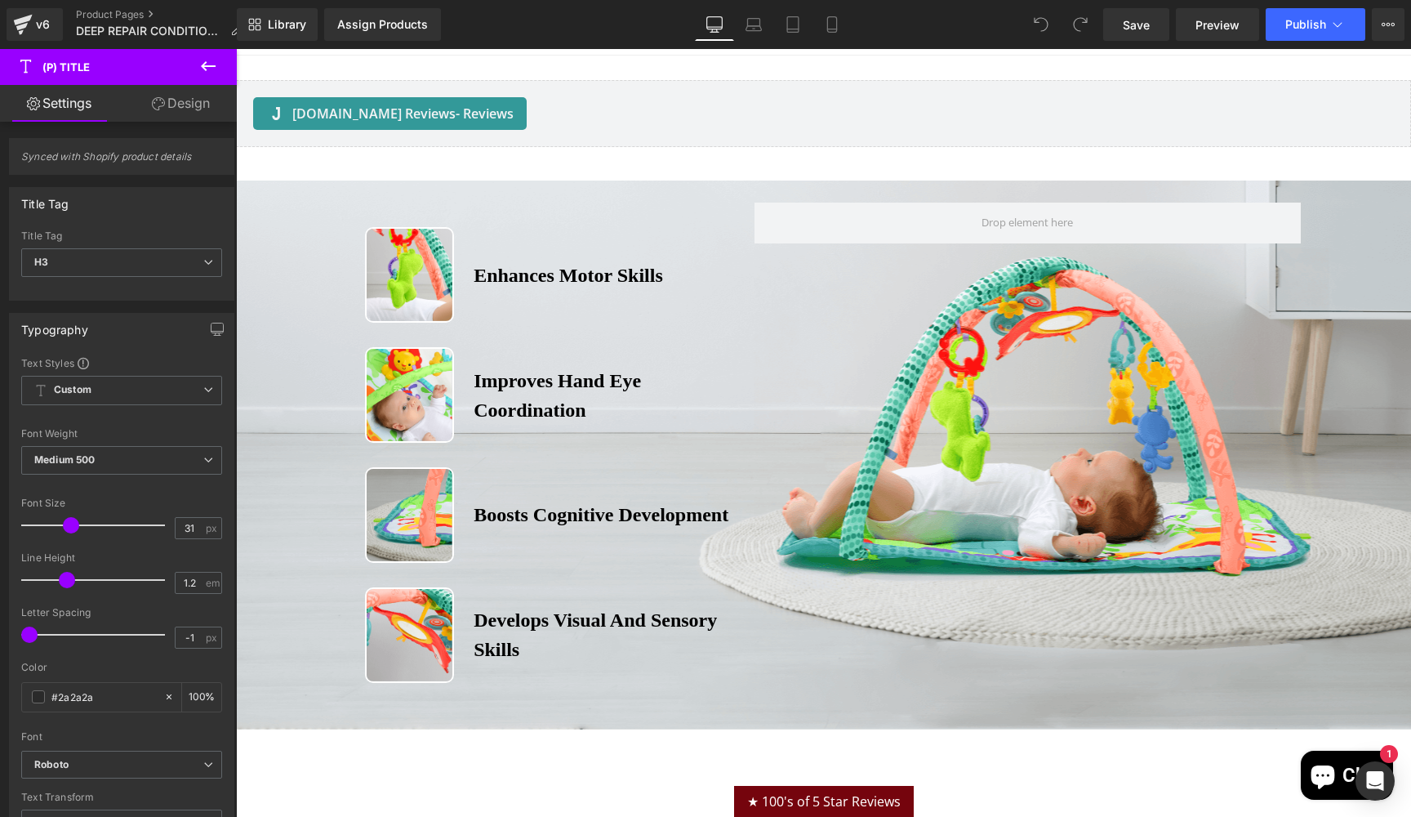
scroll to position [3173, 0]
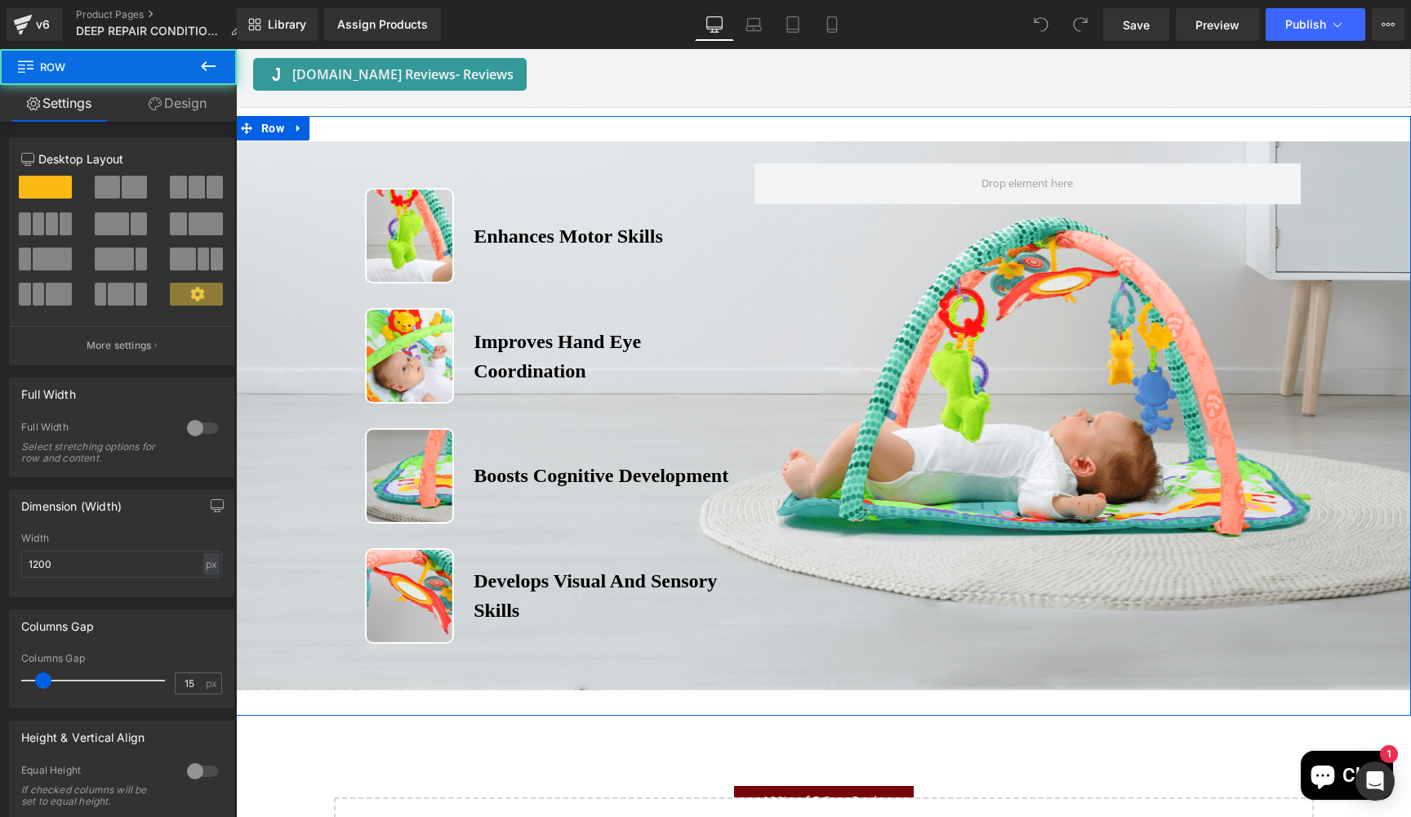
click at [1373, 230] on div "Image Enhances Motor Skills Heading Row Image Improves Hand Eye Coordination He…" at bounding box center [823, 395] width 1175 height 512
click at [184, 105] on link "Design" at bounding box center [177, 103] width 118 height 37
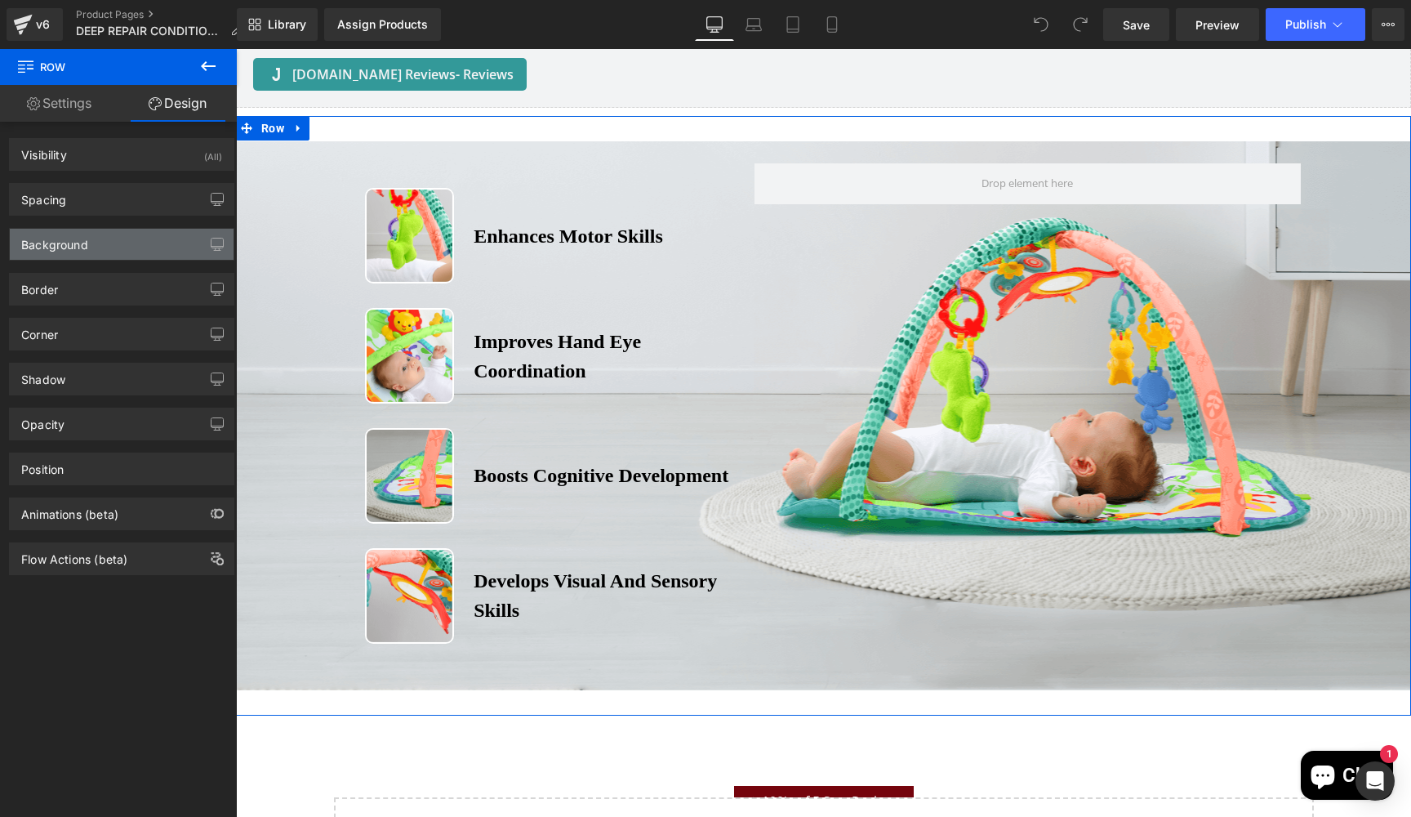
click at [96, 239] on div "Background" at bounding box center [122, 244] width 224 height 31
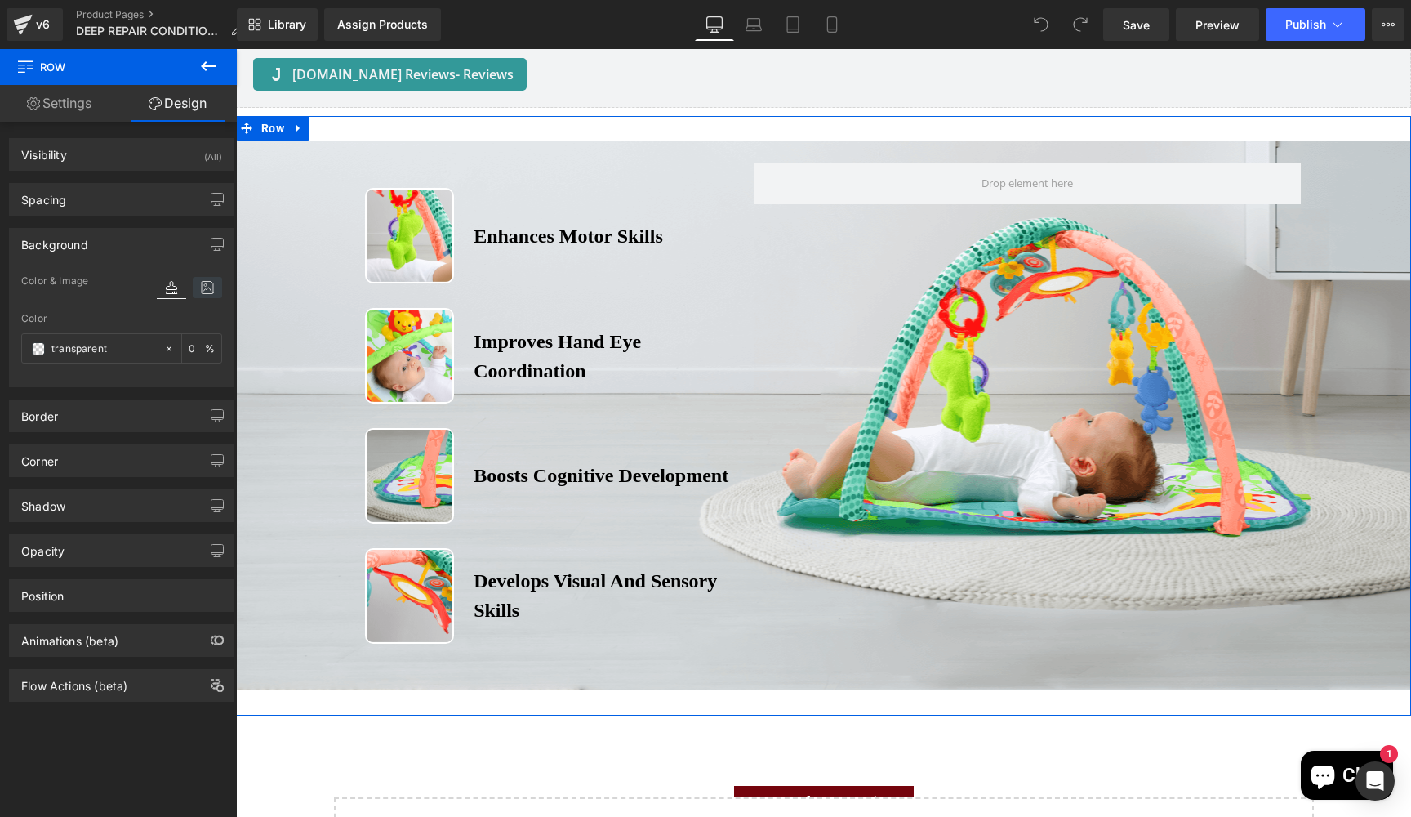
click at [208, 285] on icon at bounding box center [207, 287] width 29 height 21
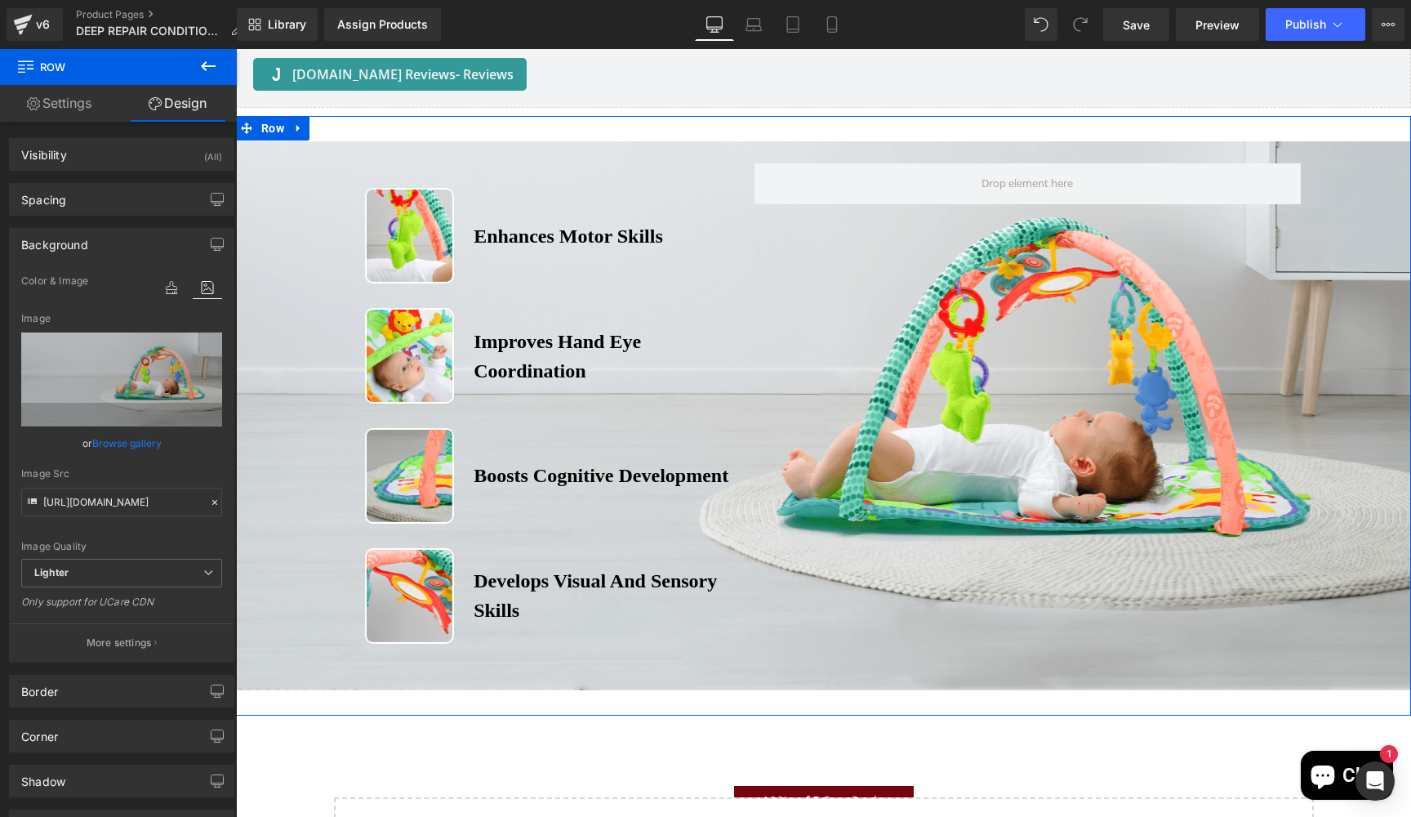
click at [118, 442] on link "Browse gallery" at bounding box center [126, 443] width 69 height 29
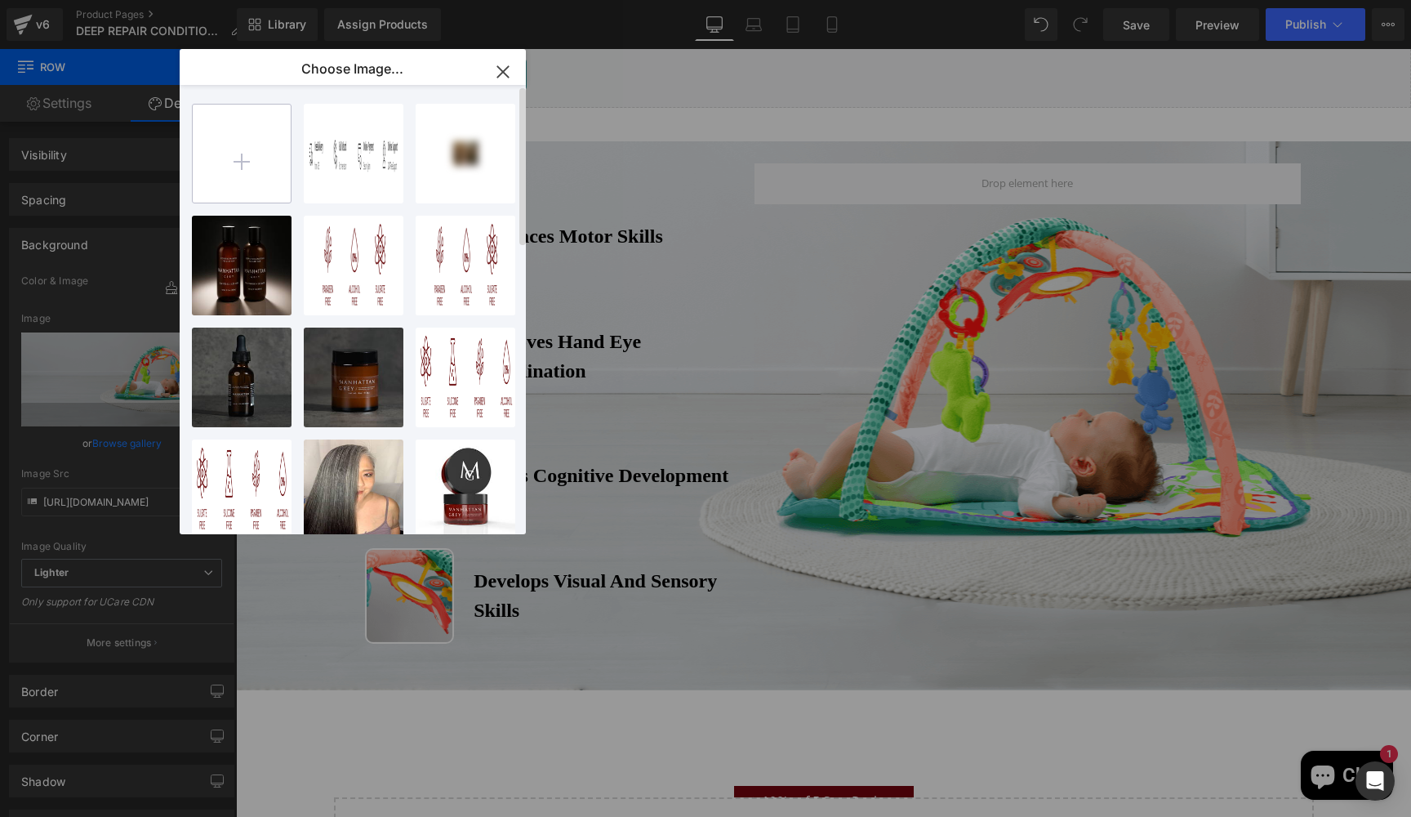
click at [243, 154] on input "file" at bounding box center [242, 154] width 98 height 98
type input "C:\fakepath\20250831_1856_Manhattan Grey Shampoo_remix_01k41fqqz5frcaw43ze6a15b…"
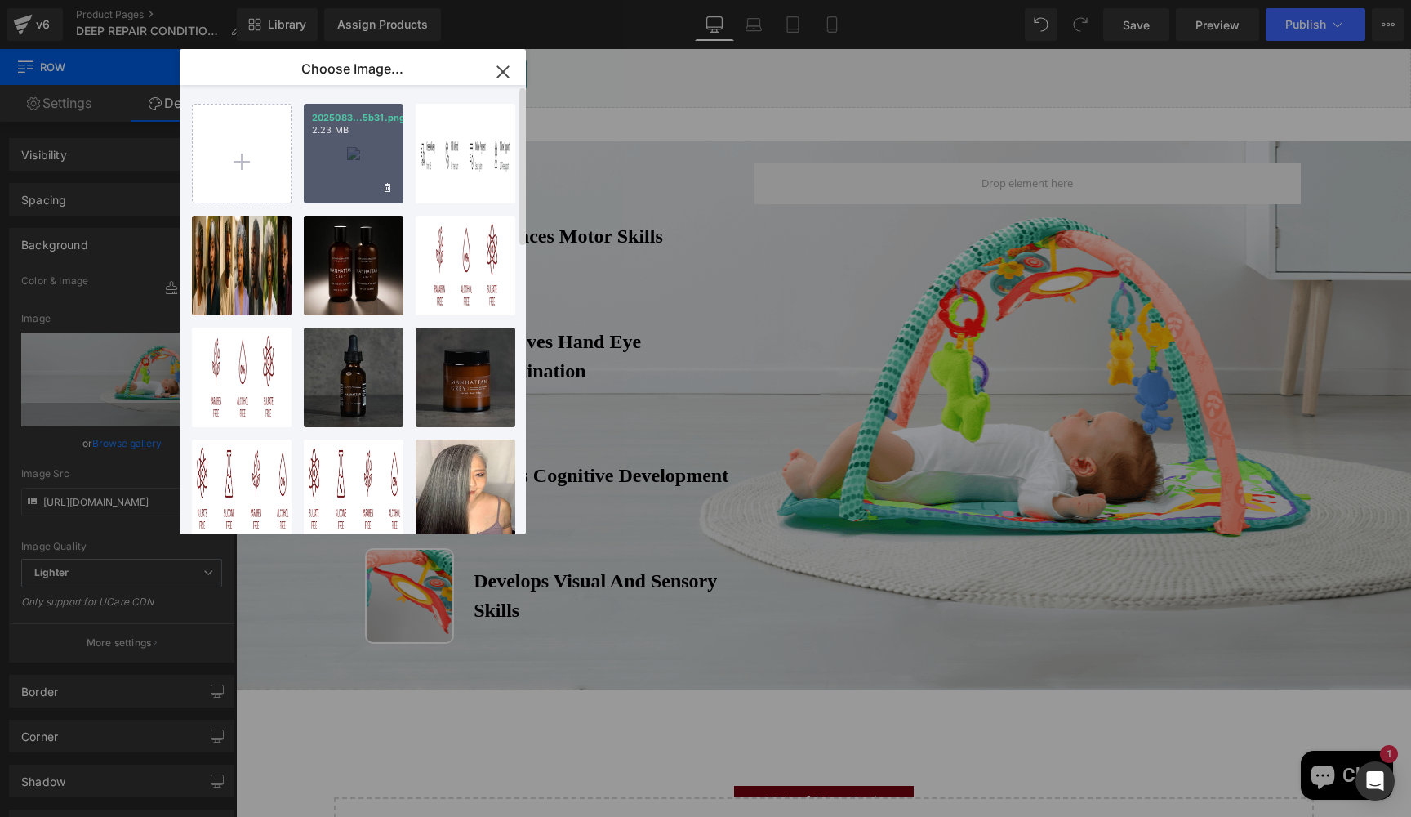
click at [336, 99] on div "2025083...5b31.png 2.23 MB Delete image? Yes No Untitle... px_.png 74.56 KB Del…" at bounding box center [362, 313] width 341 height 456
click at [367, 145] on div "2025083...5b31.png 2.23 MB" at bounding box center [354, 154] width 100 height 100
type input "https://ucarecdn.com/ccd00dee-4acb-41dd-9074-066bf56a2f78/-/format/auto/-/previ…"
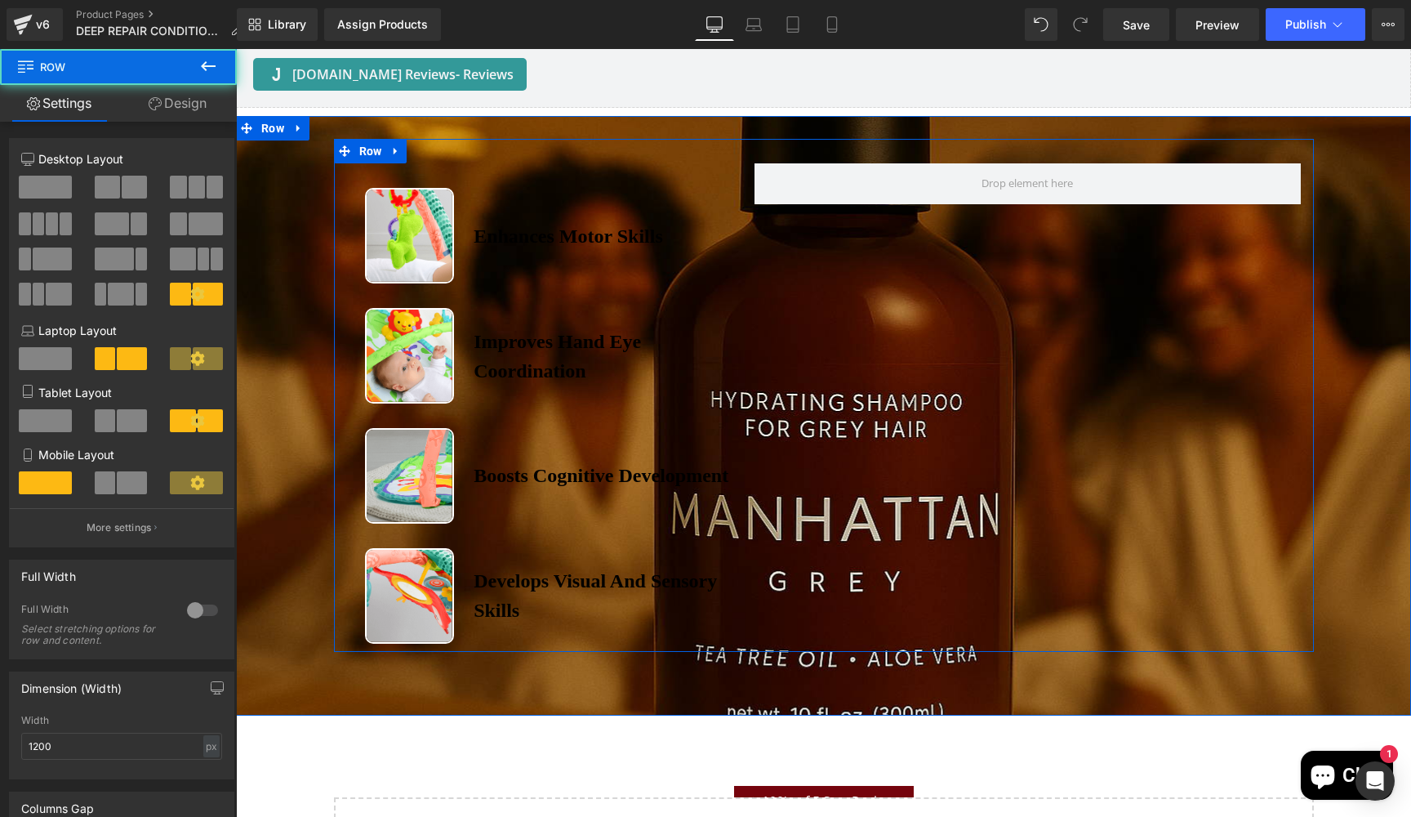
click at [1124, 434] on div "Image Enhances Motor Skills Heading Row Image Improves Hand Eye Coordination He…" at bounding box center [824, 395] width 980 height 512
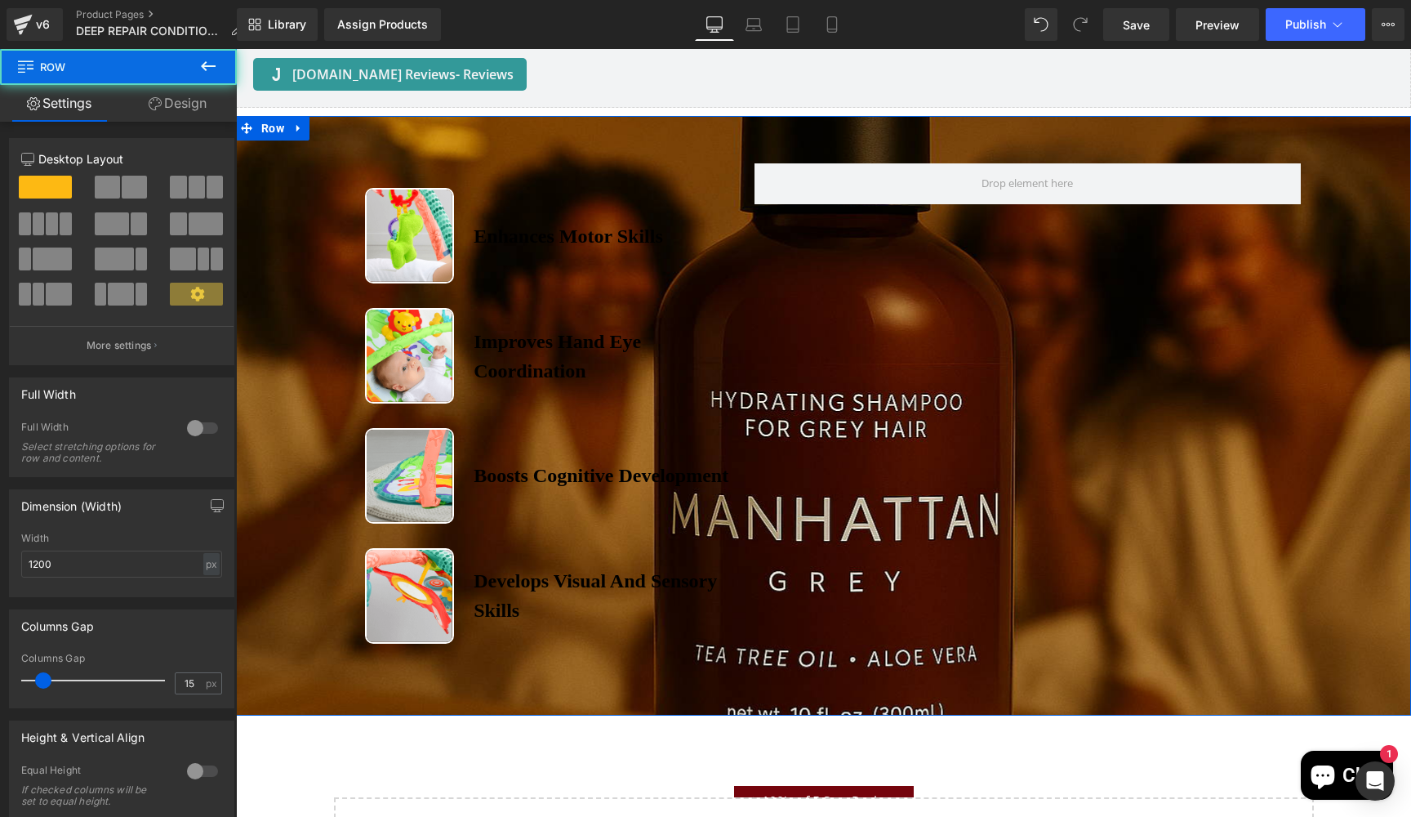
drag, startPoint x: 1356, startPoint y: 458, endPoint x: 1360, endPoint y: 507, distance: 49.2
click at [1360, 507] on div "Image Enhances Motor Skills Heading Row Image Improves Hand Eye Coordination He…" at bounding box center [823, 395] width 1175 height 512
click at [1359, 468] on div "Image Enhances Motor Skills Heading Row Image Improves Hand Eye Coordination He…" at bounding box center [823, 395] width 1175 height 512
click at [279, 234] on div "Image Enhances Motor Skills Heading Row Image Improves Hand Eye Coordination He…" at bounding box center [823, 395] width 1175 height 512
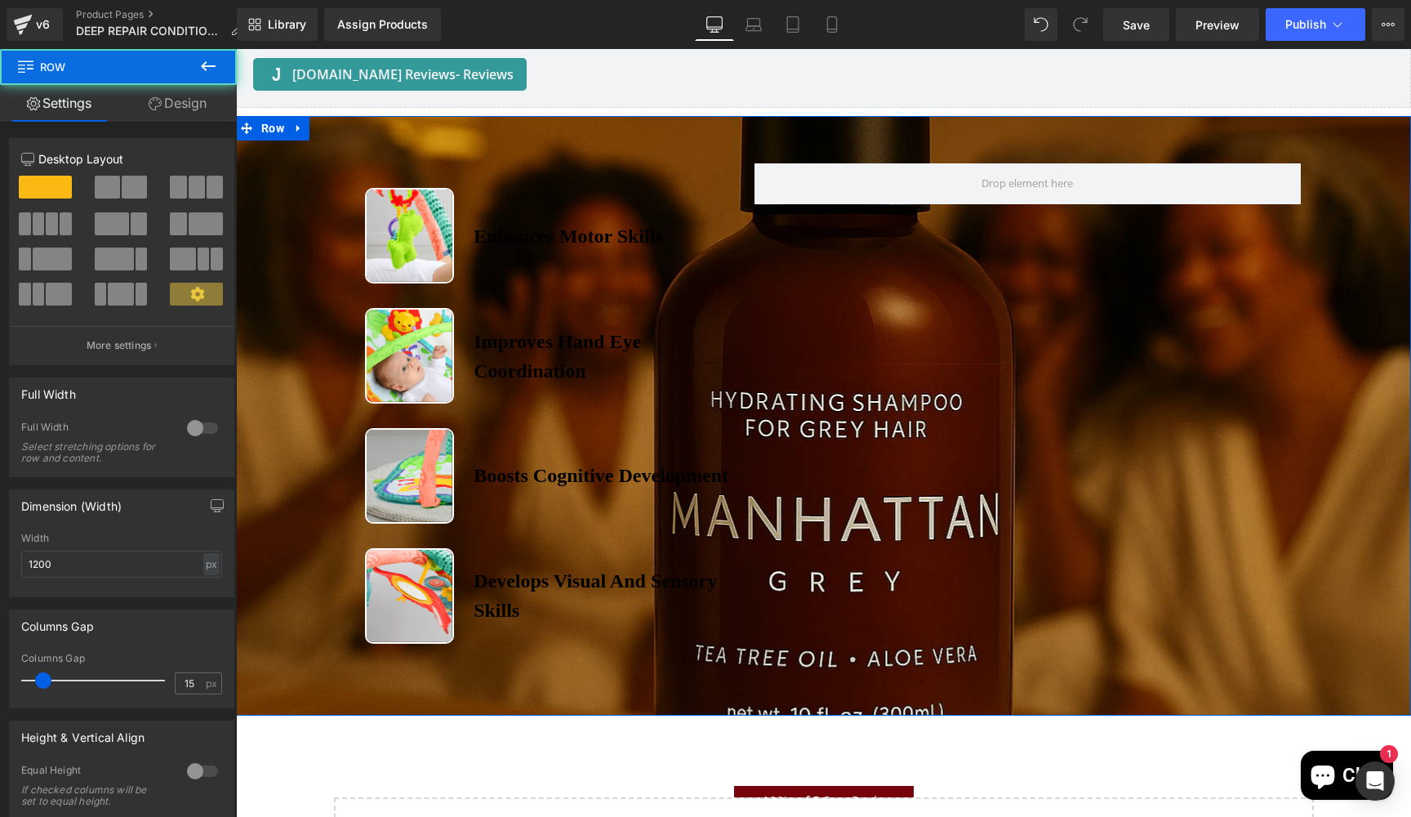
click at [279, 234] on div "Image Enhances Motor Skills Heading Row Image Improves Hand Eye Coordination He…" at bounding box center [823, 395] width 1175 height 512
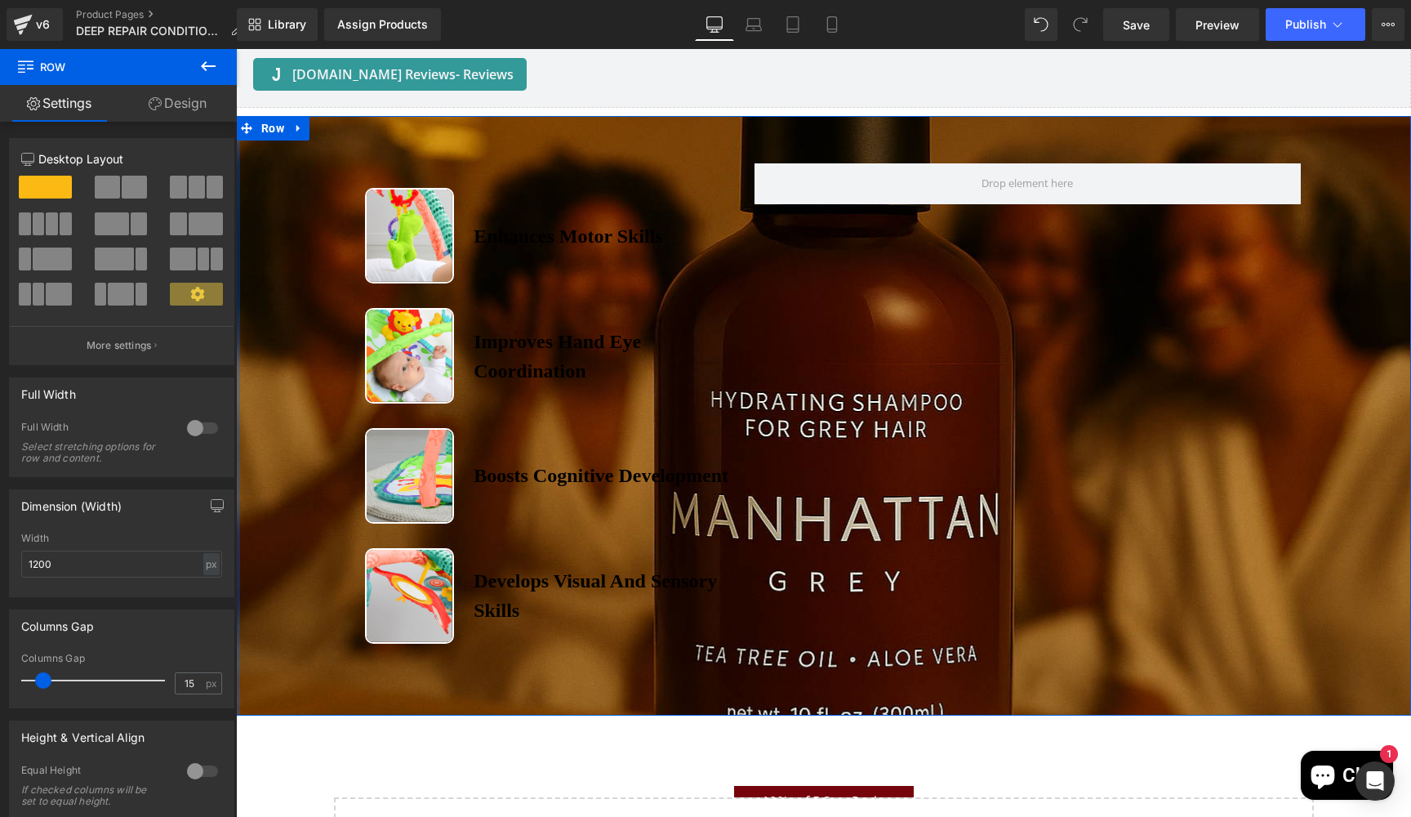
click at [0, 649] on div "Columns Gap 15px Columns Gap 15 px" at bounding box center [122, 652] width 244 height 111
click at [203, 427] on div at bounding box center [202, 428] width 39 height 26
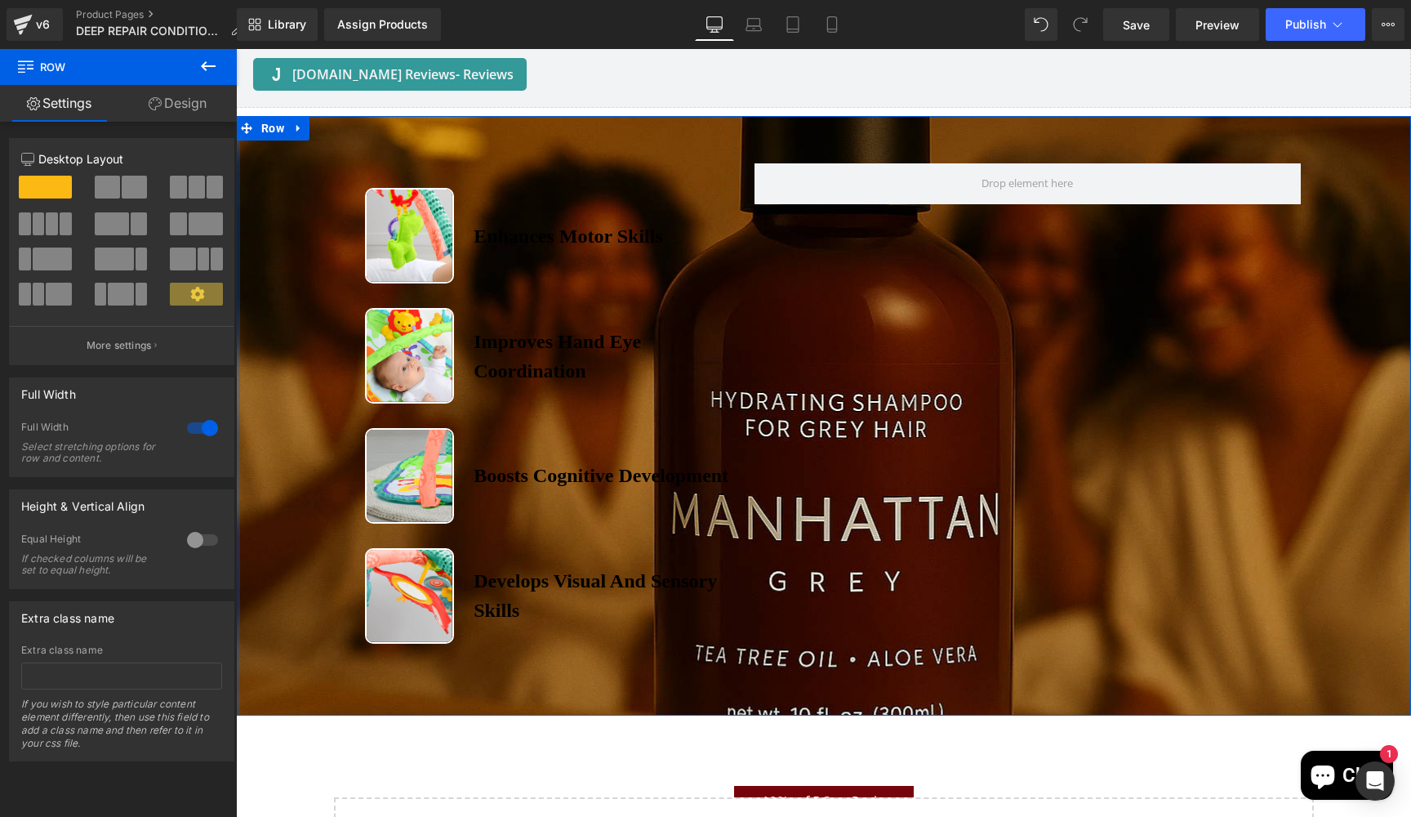
click at [192, 427] on div at bounding box center [202, 428] width 39 height 26
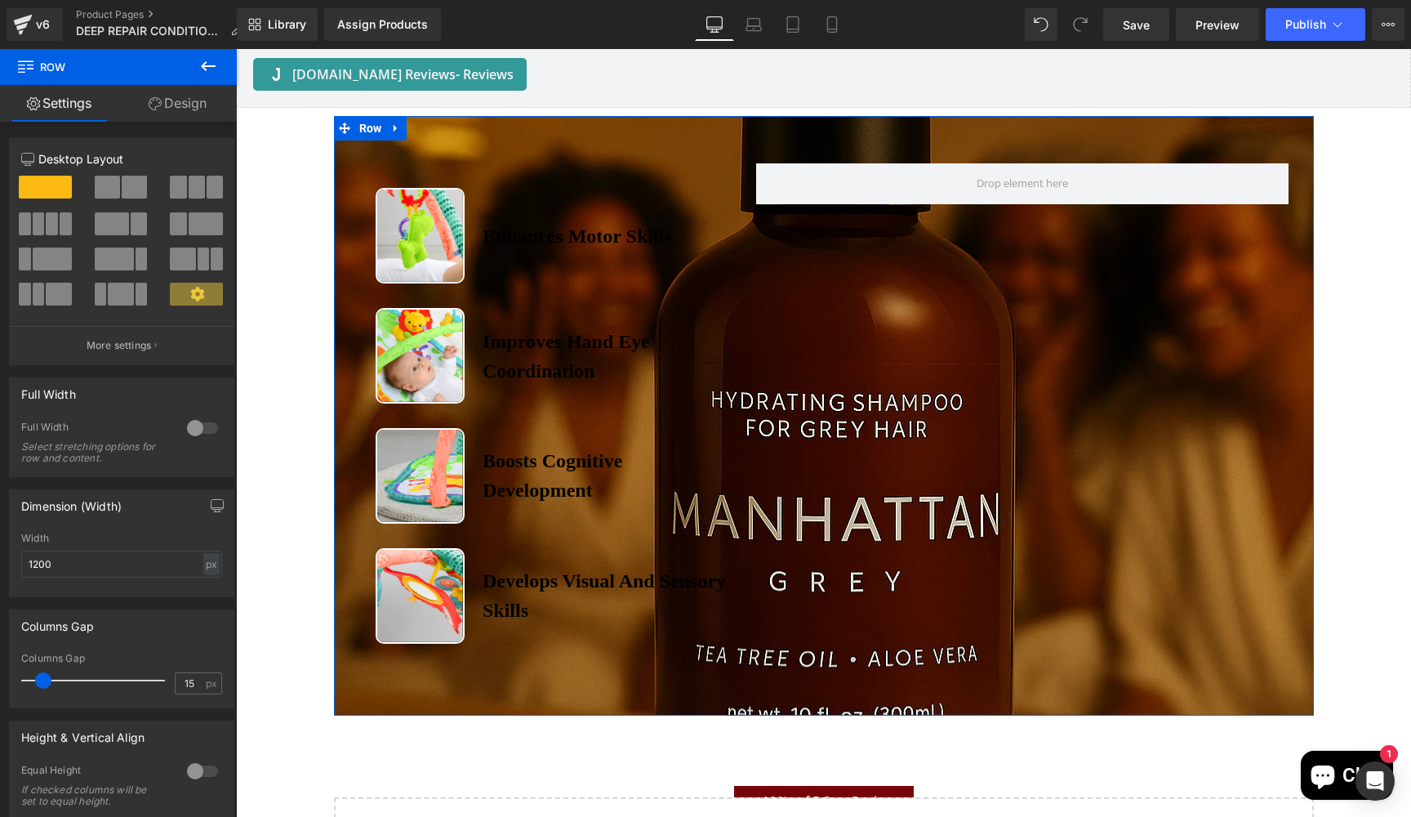
click at [201, 426] on div at bounding box center [202, 428] width 39 height 26
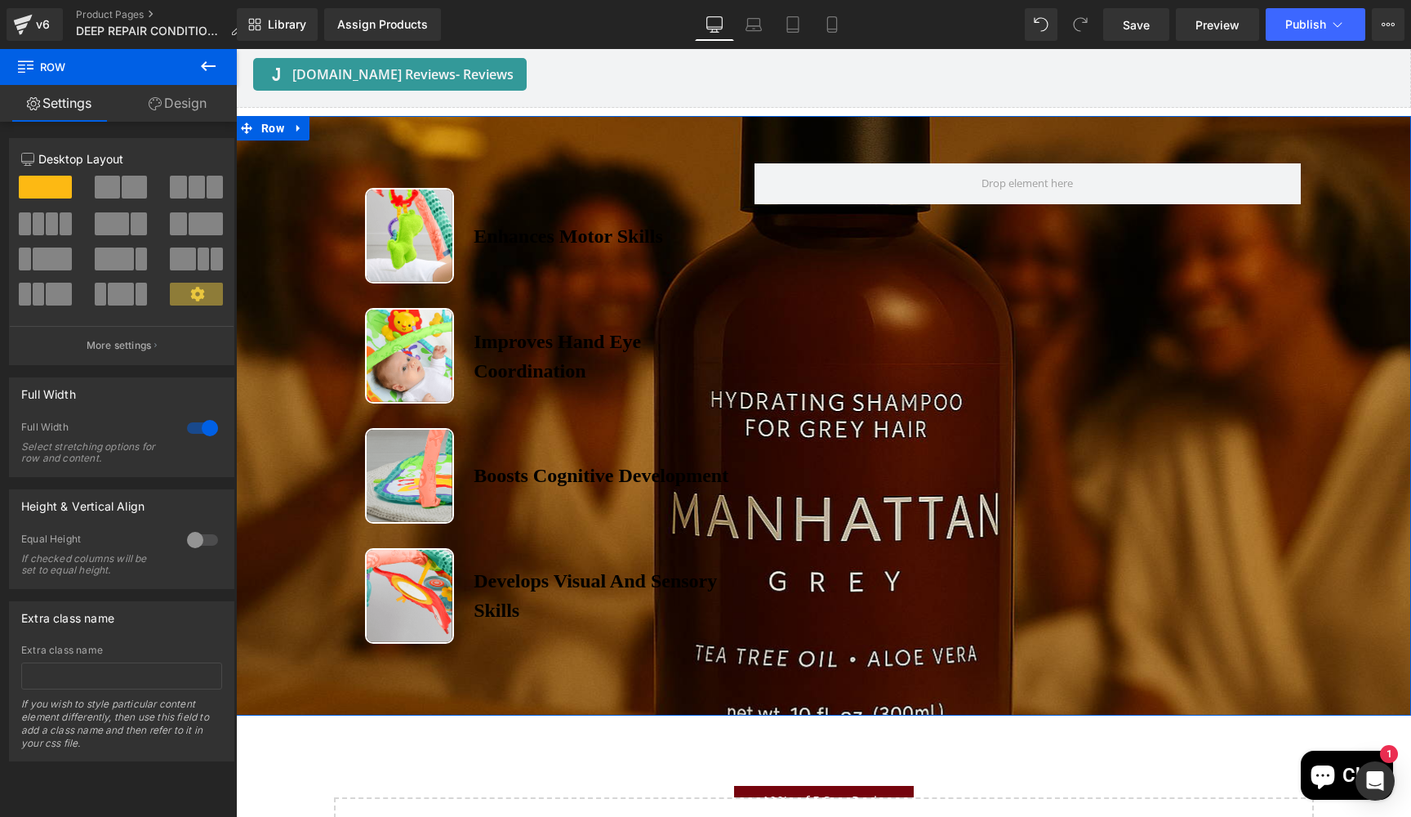
click at [184, 99] on link "Design" at bounding box center [177, 103] width 118 height 37
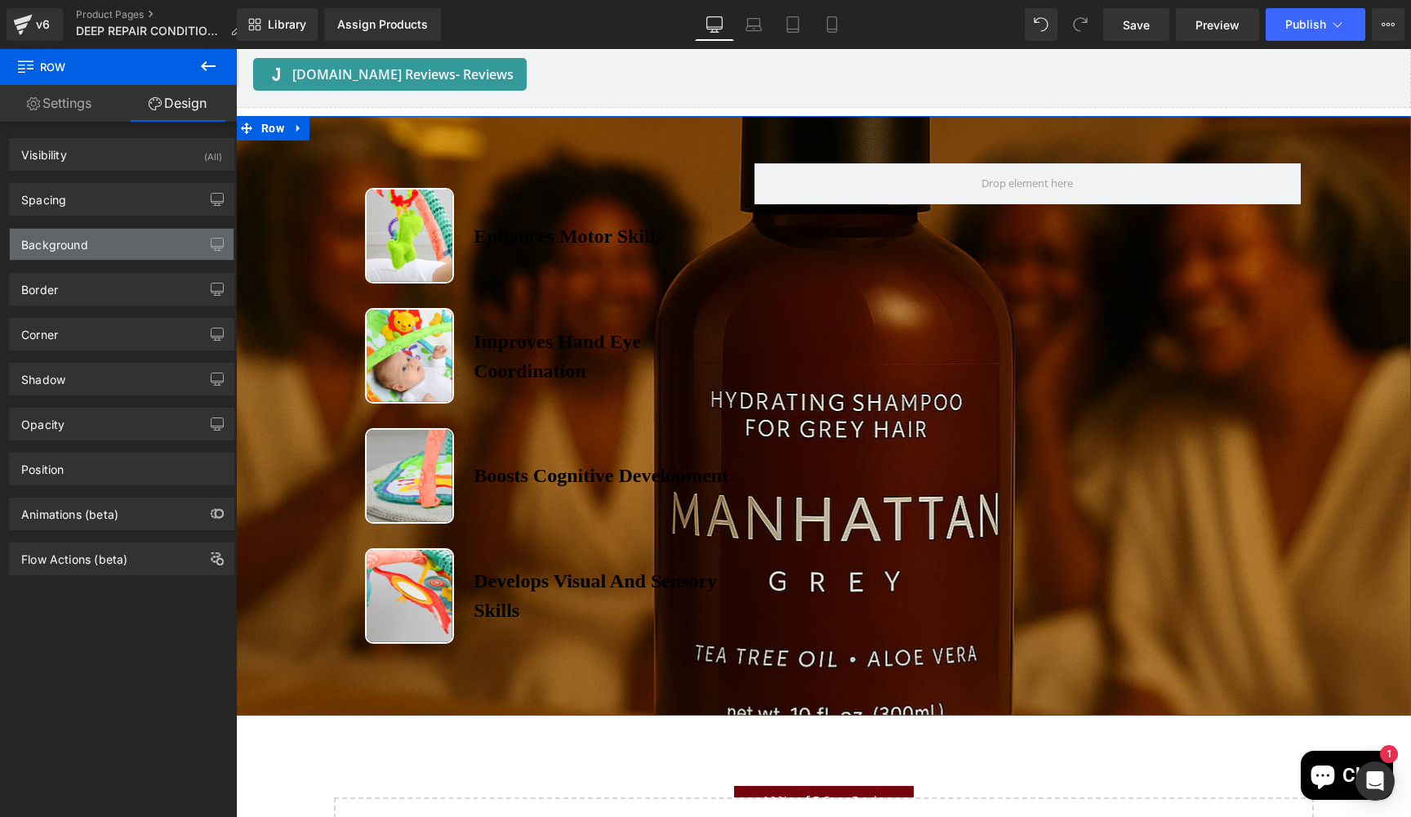
click at [92, 247] on div "Background" at bounding box center [122, 244] width 224 height 31
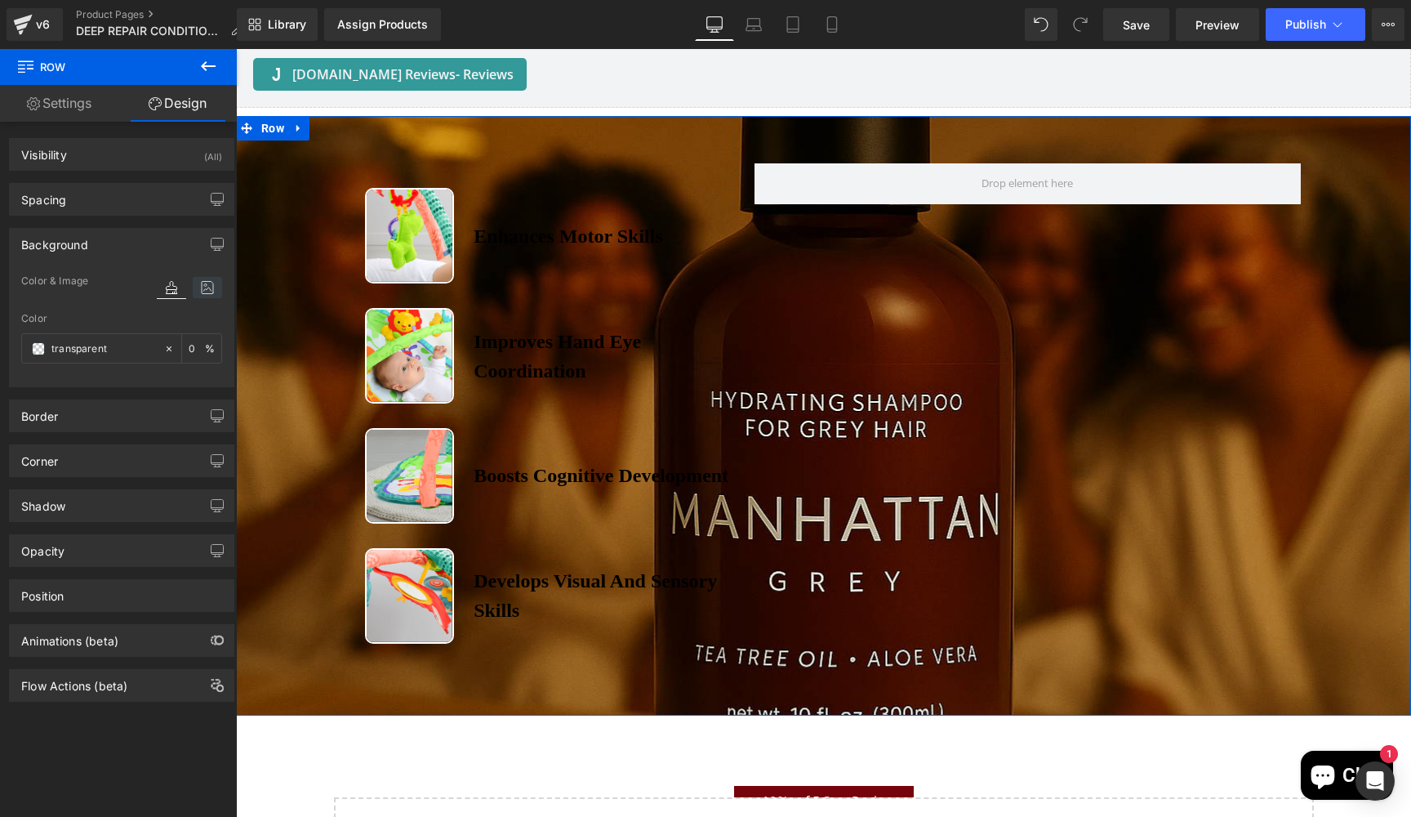
click at [204, 286] on icon at bounding box center [207, 287] width 29 height 21
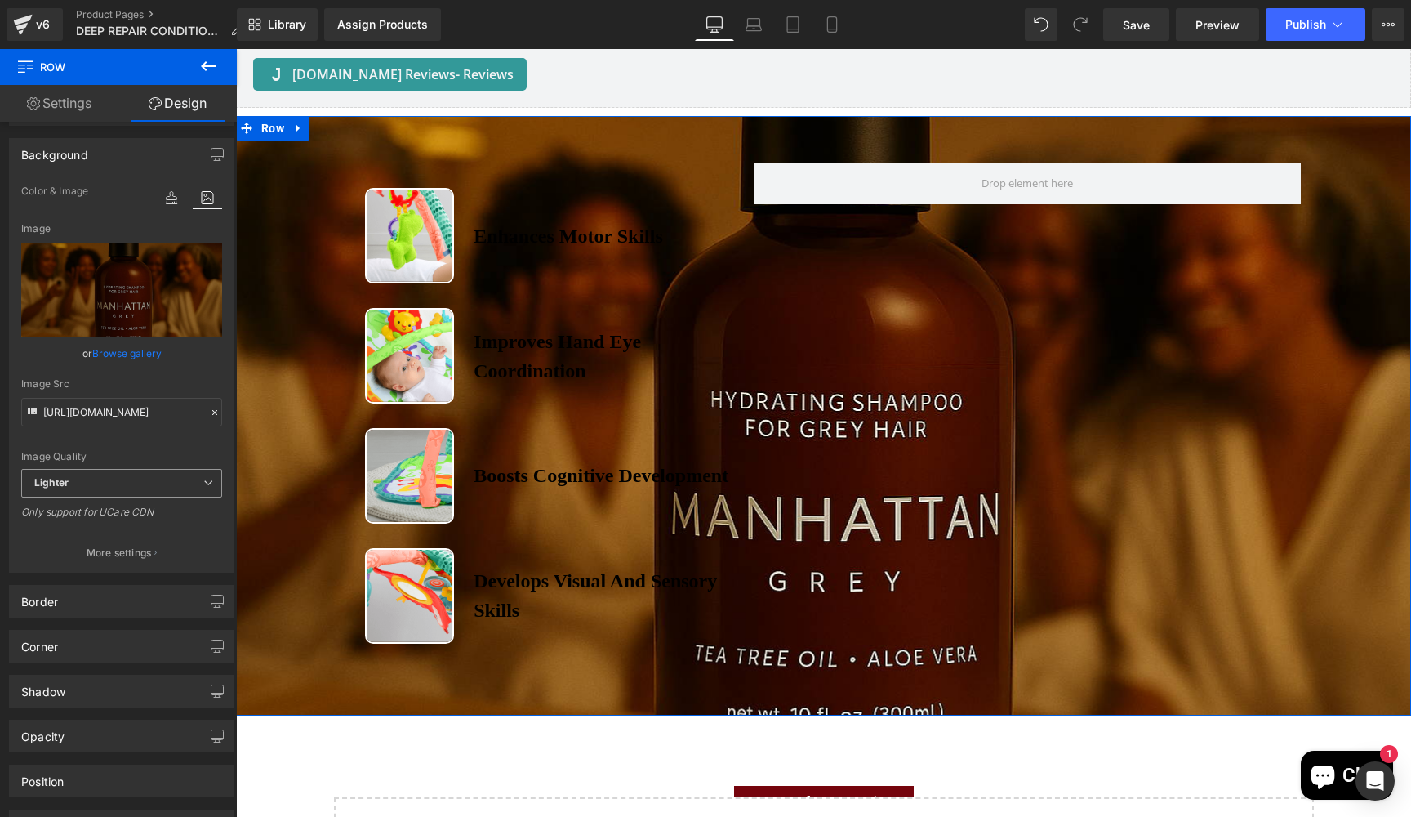
scroll to position [102, 0]
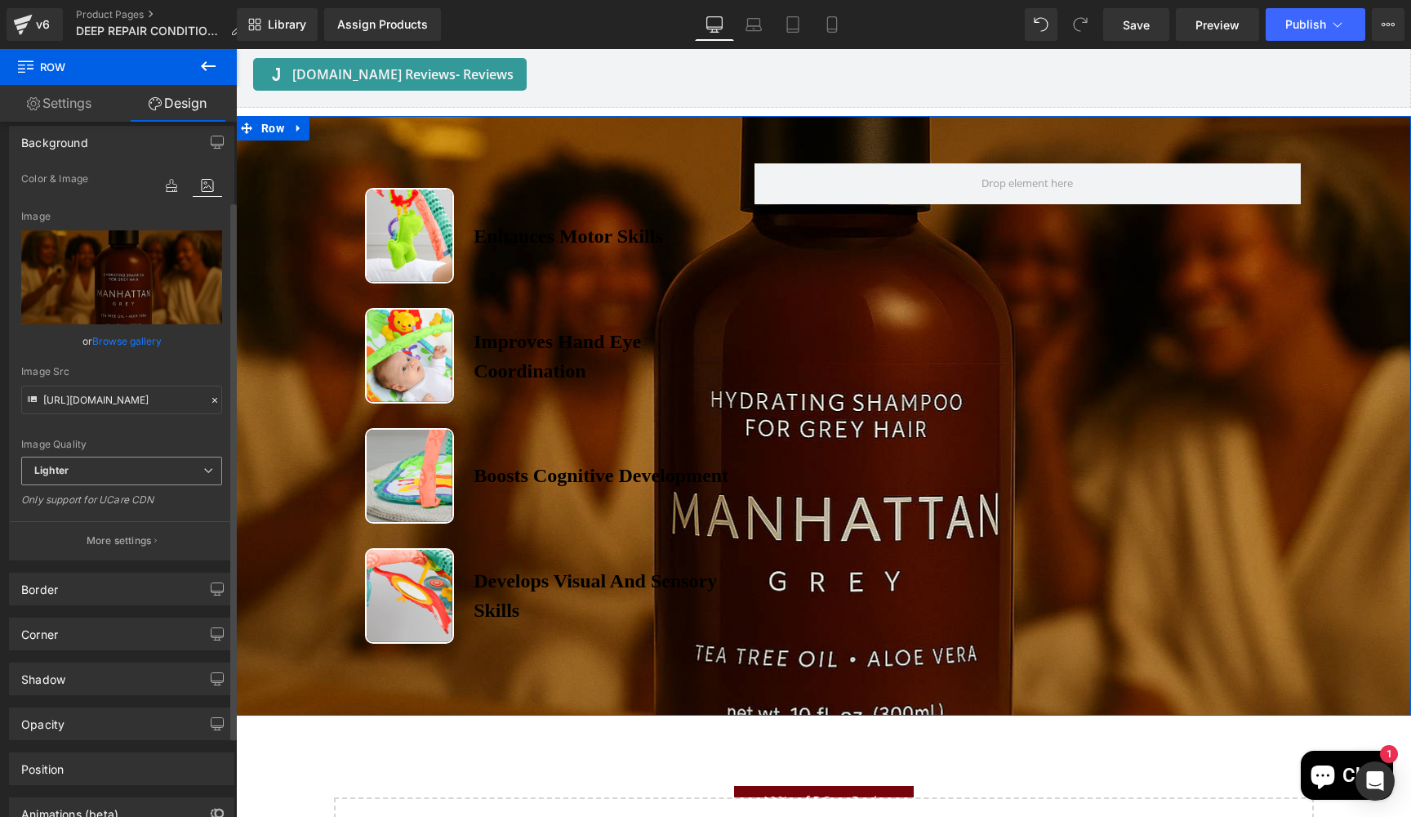
click at [83, 476] on span "Lighter" at bounding box center [121, 470] width 201 height 29
click at [109, 428] on div "Image Quality Lighter Lightest Lighter Lighter Lightest Only support for UCare …" at bounding box center [121, 312] width 201 height 287
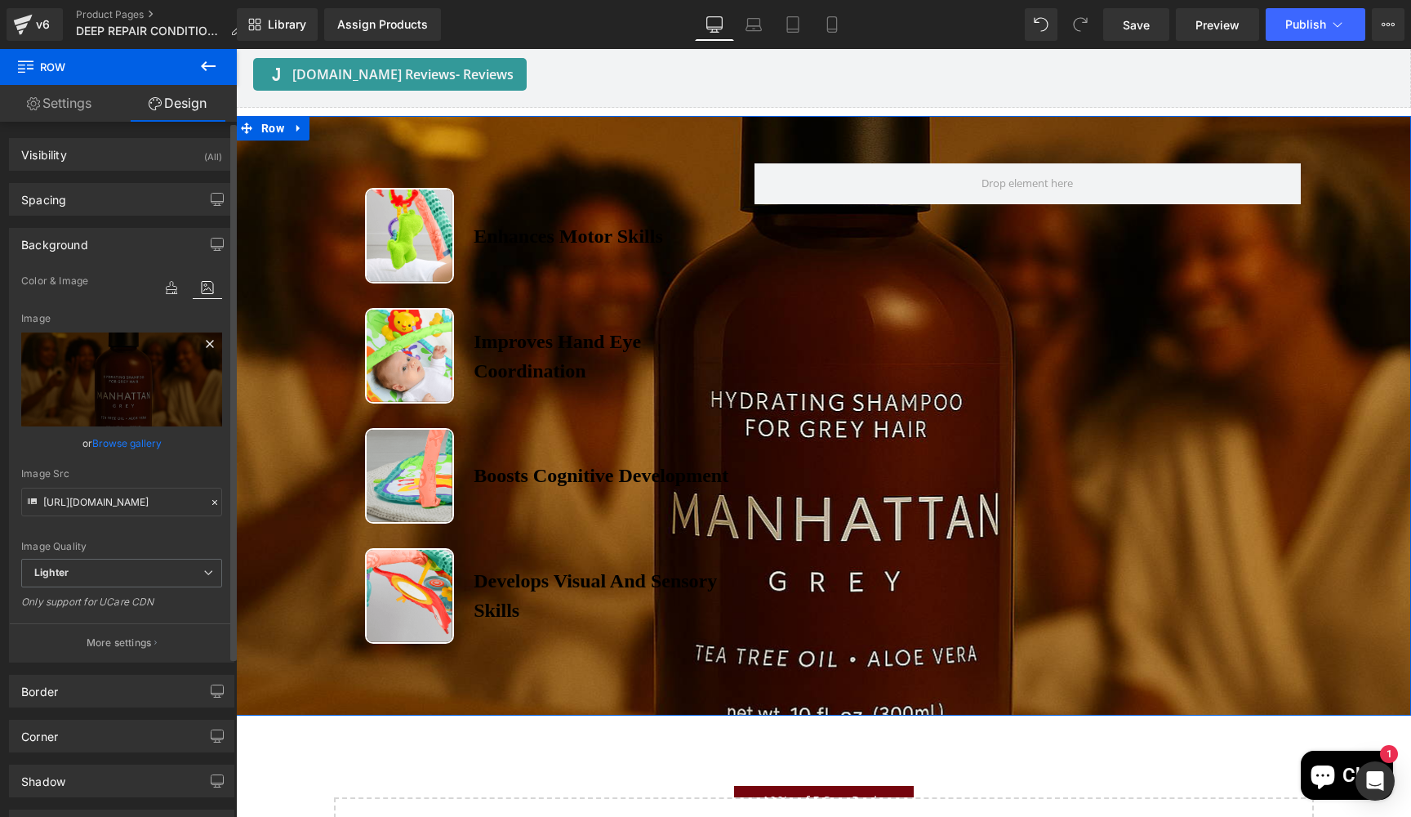
scroll to position [0, 0]
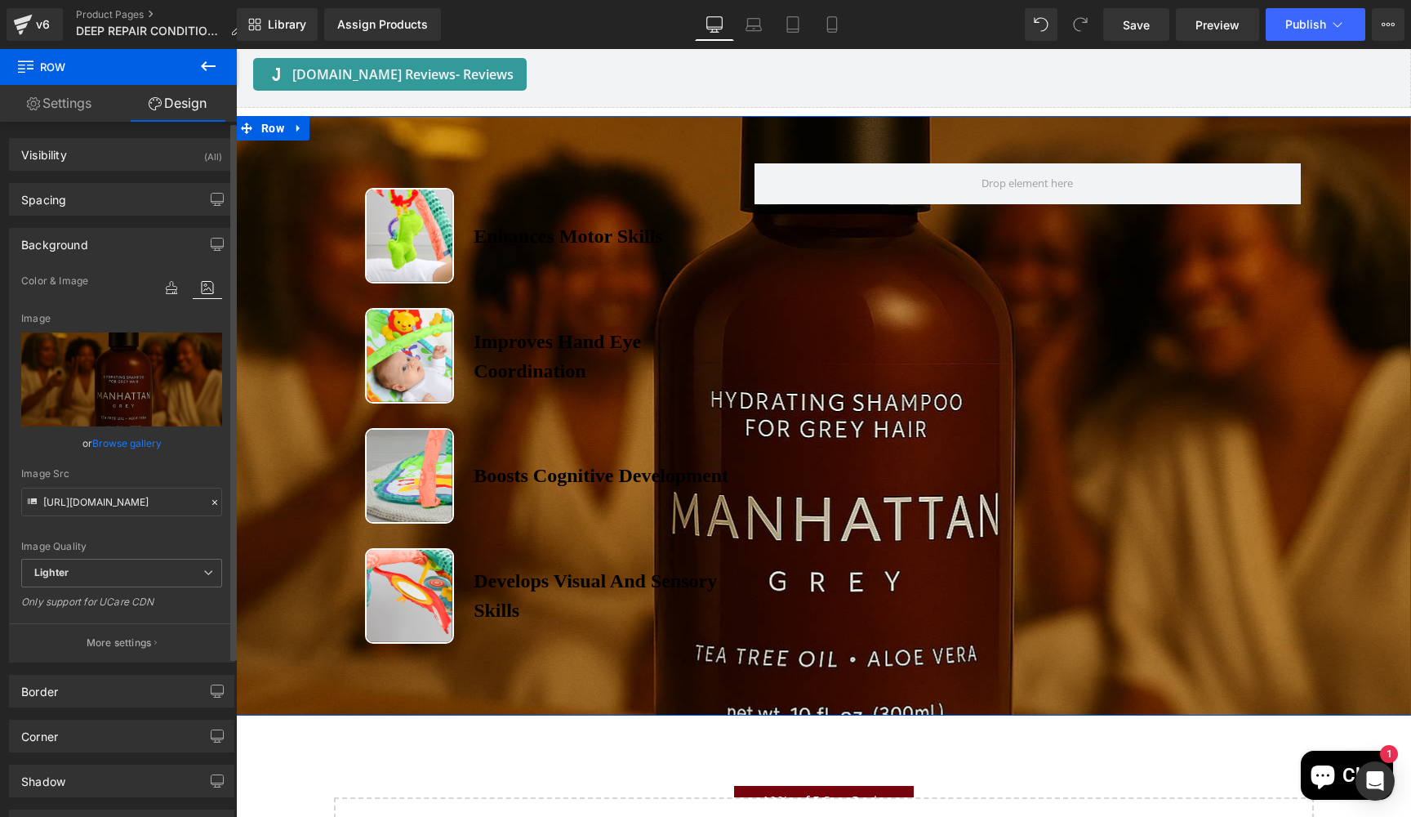
click at [201, 286] on icon at bounding box center [207, 287] width 29 height 21
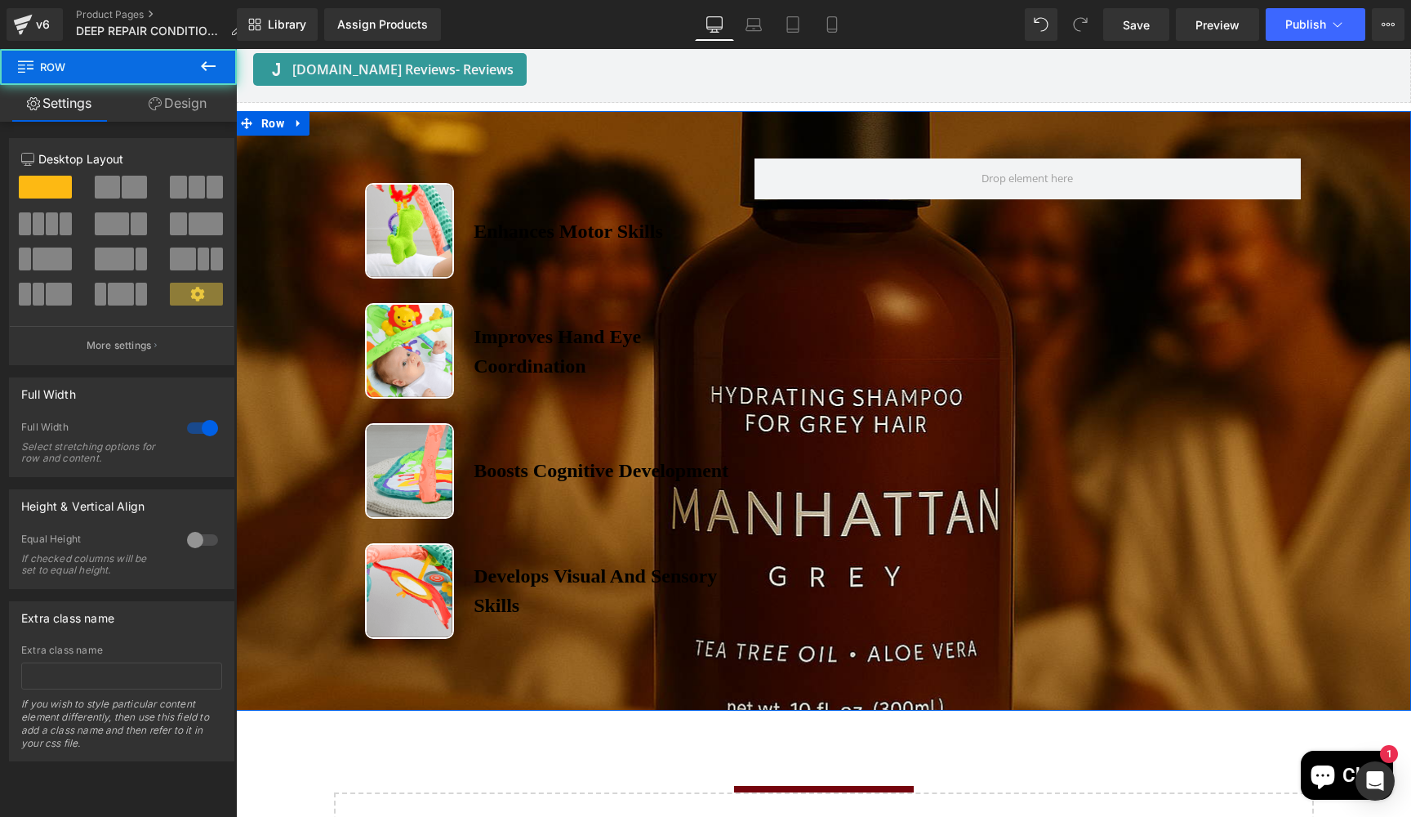
drag, startPoint x: 305, startPoint y: 252, endPoint x: 429, endPoint y: 342, distance: 153.7
click at [305, 252] on div "Image Enhances Motor Skills Heading Row Image Improves Hand Eye Coordination He…" at bounding box center [823, 390] width 1175 height 512
click at [206, 543] on div at bounding box center [202, 540] width 39 height 26
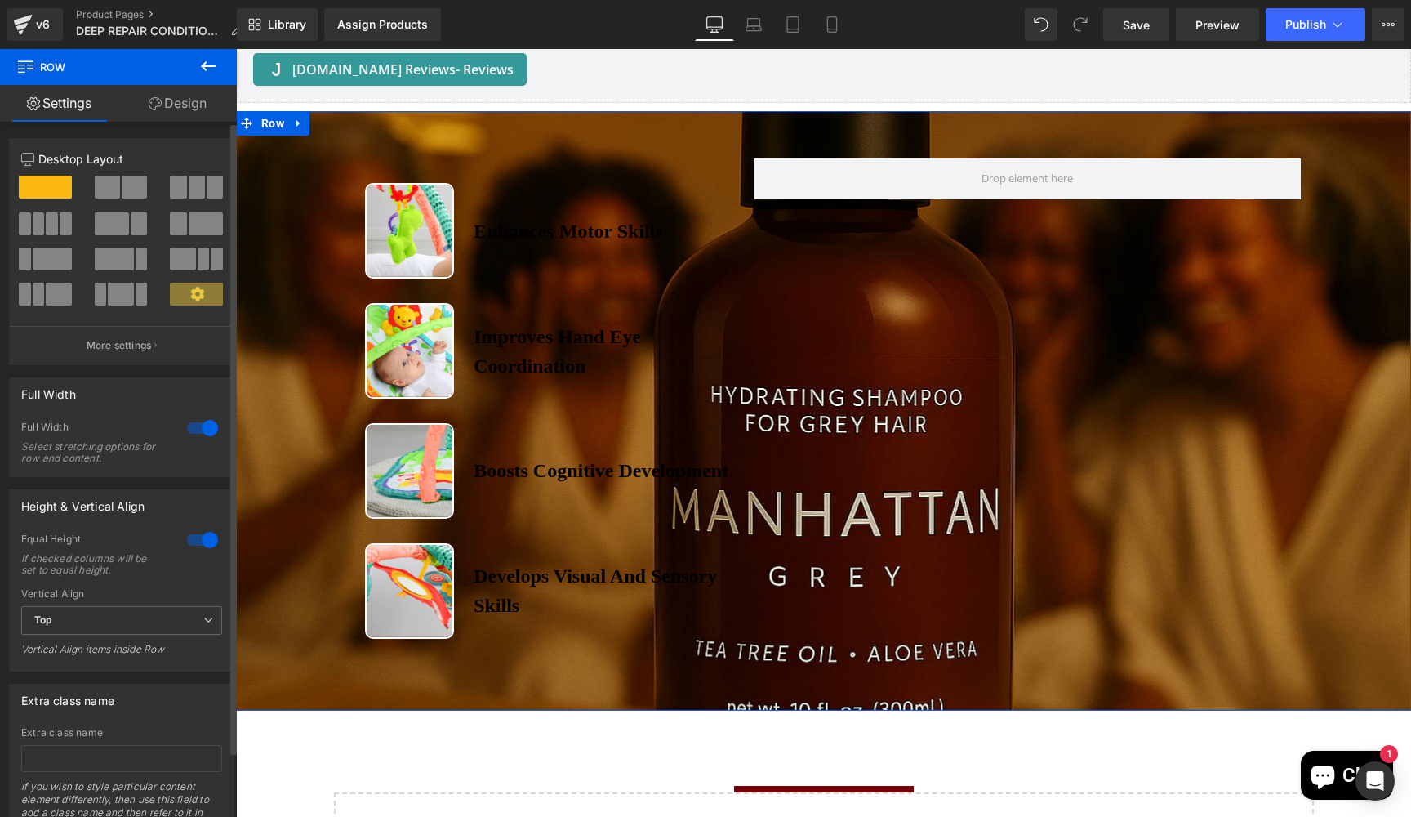
click at [192, 541] on div at bounding box center [202, 540] width 39 height 26
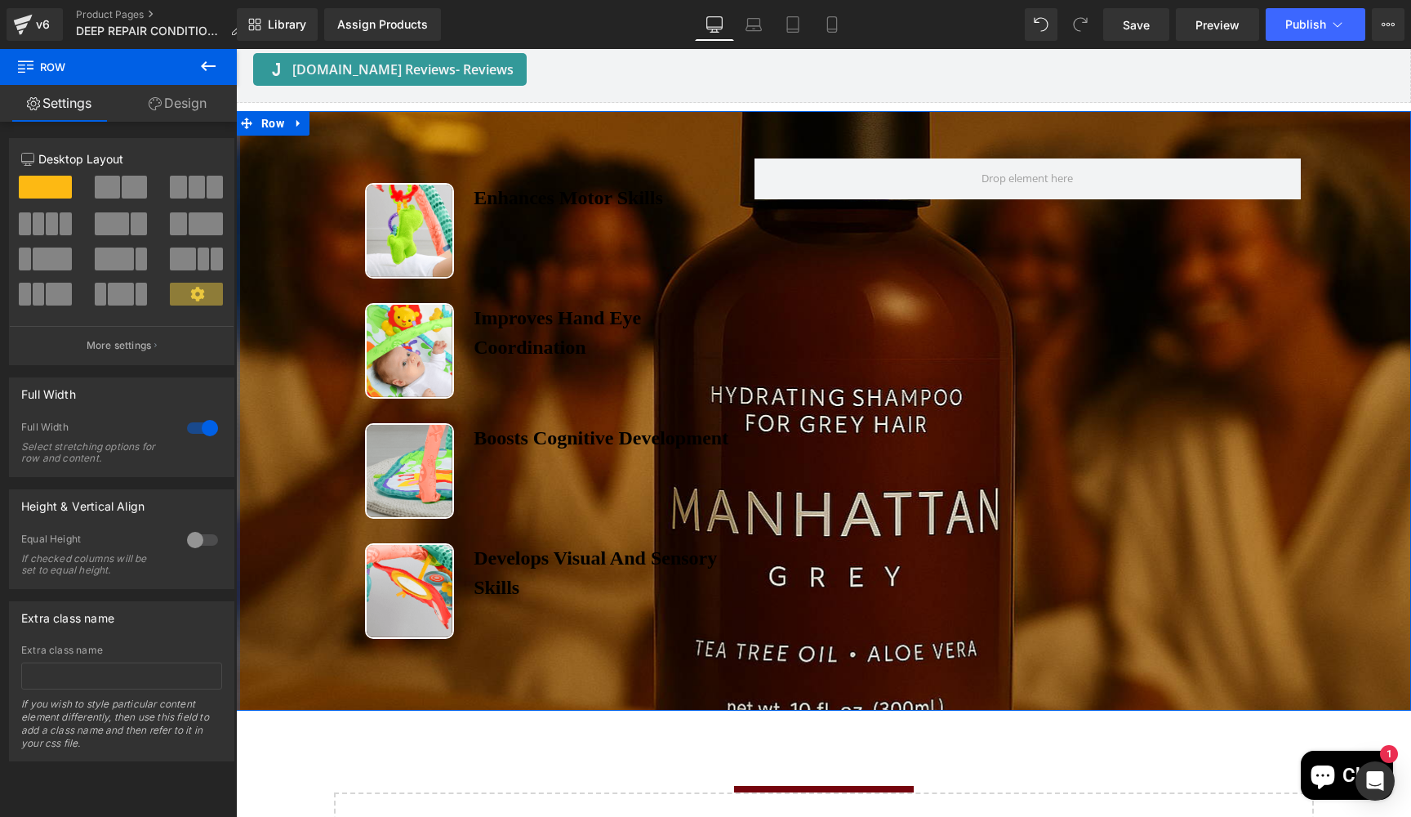
click at [122, 191] on span at bounding box center [134, 187] width 25 height 23
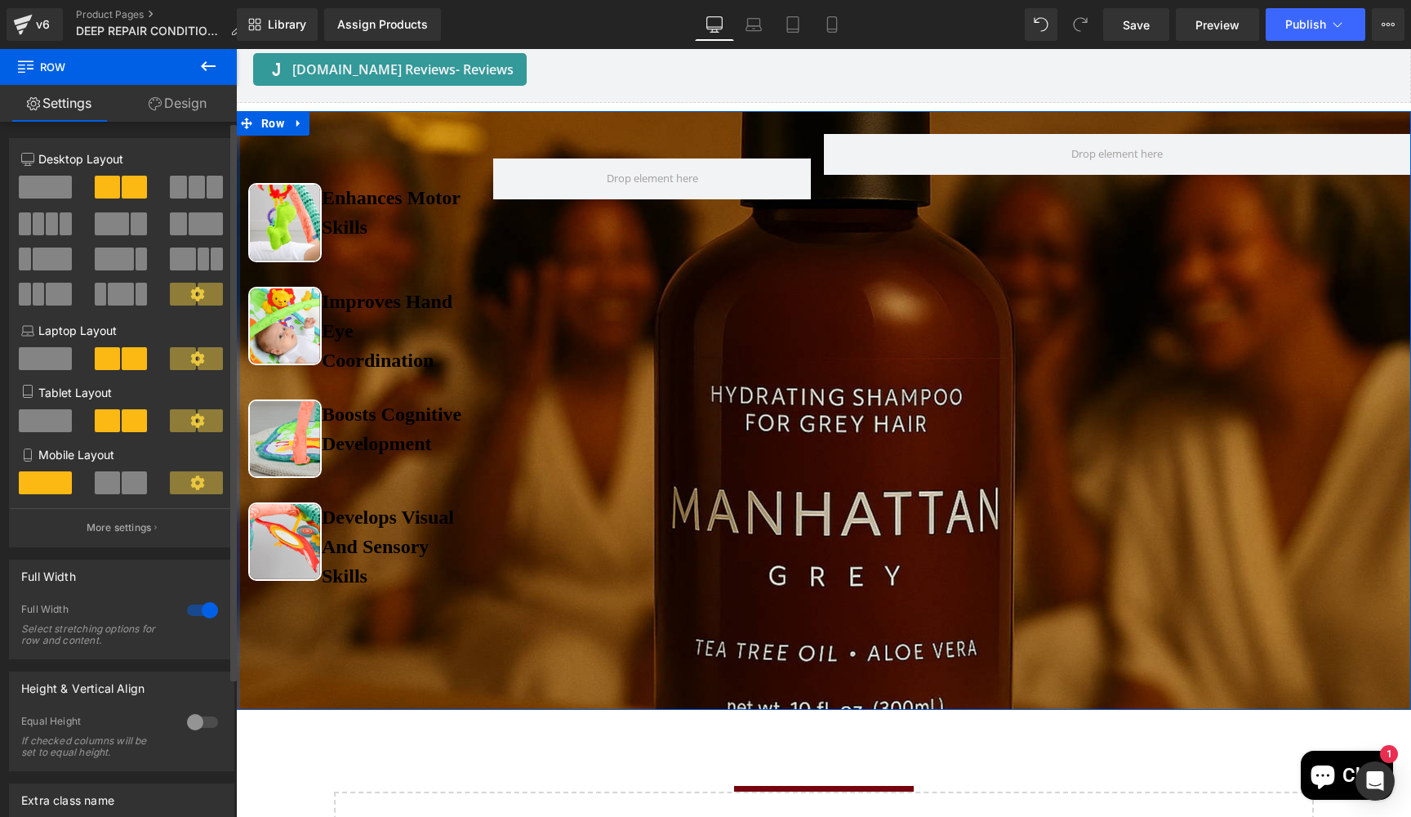
click at [48, 186] on span at bounding box center [45, 187] width 53 height 23
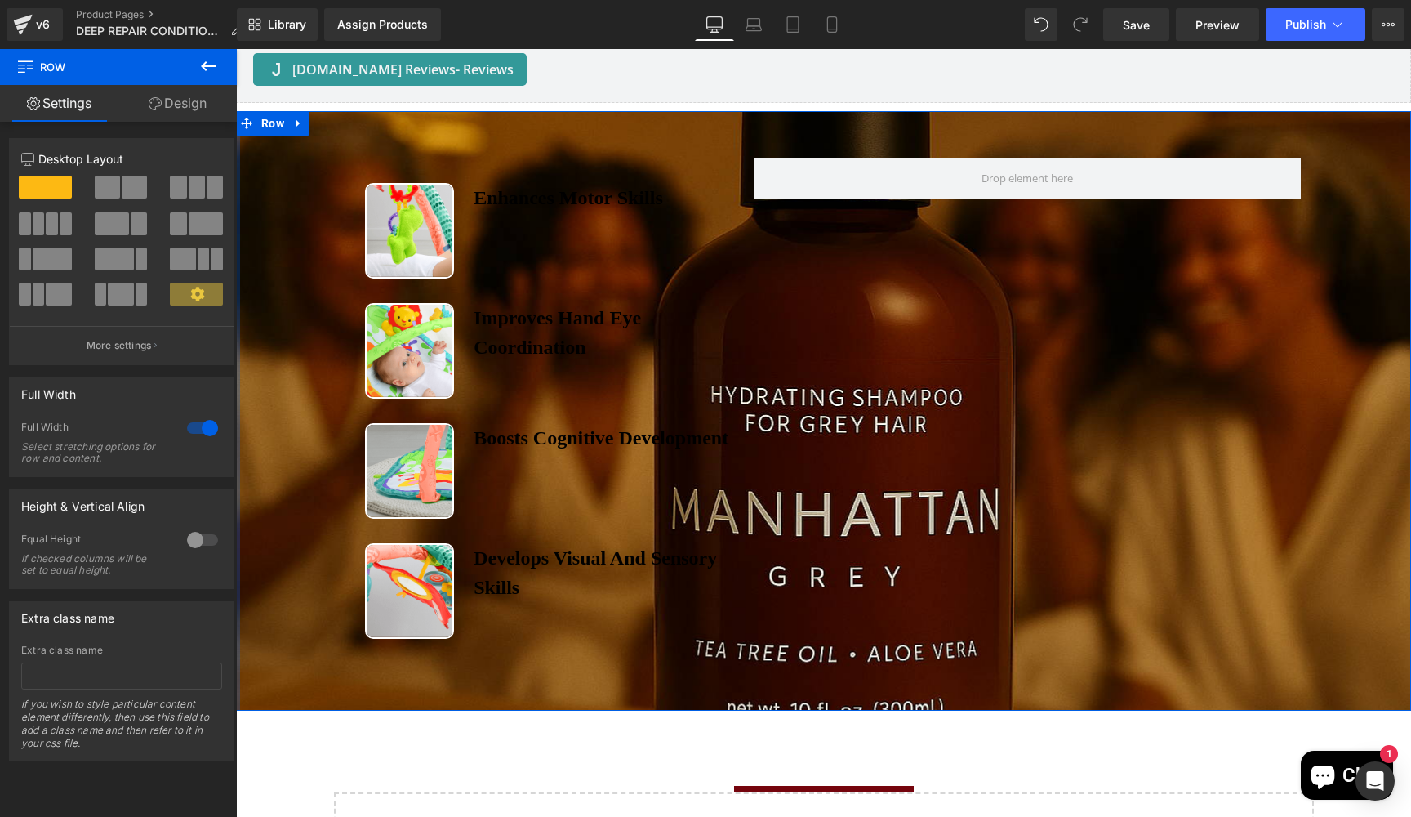
click at [180, 109] on link "Design" at bounding box center [177, 103] width 118 height 37
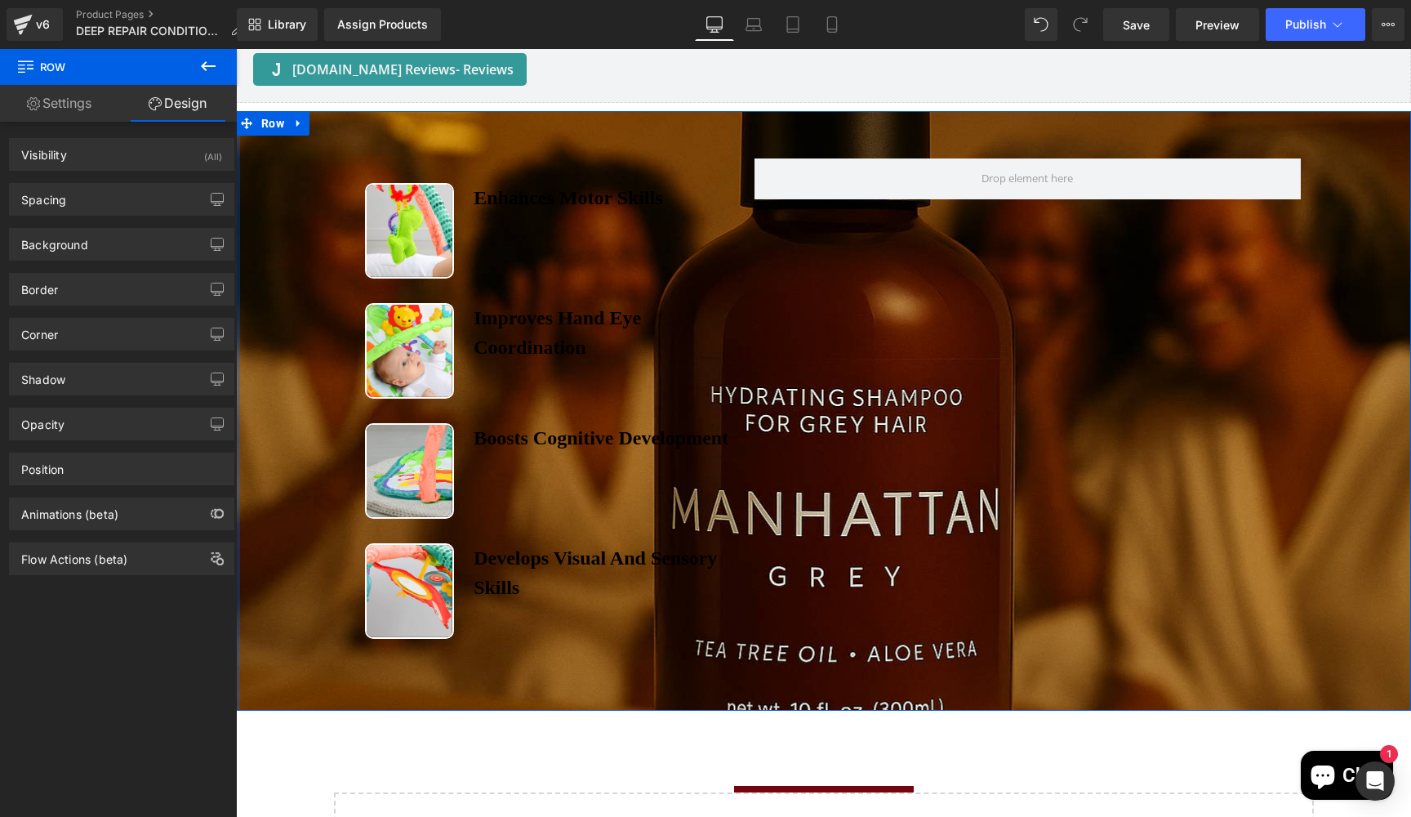
type input "https://ucarecdn.com/ccd00dee-4acb-41dd-9074-066bf56a2f78/-/format/auto/-/previ…"
click at [105, 249] on div "Background" at bounding box center [122, 244] width 224 height 31
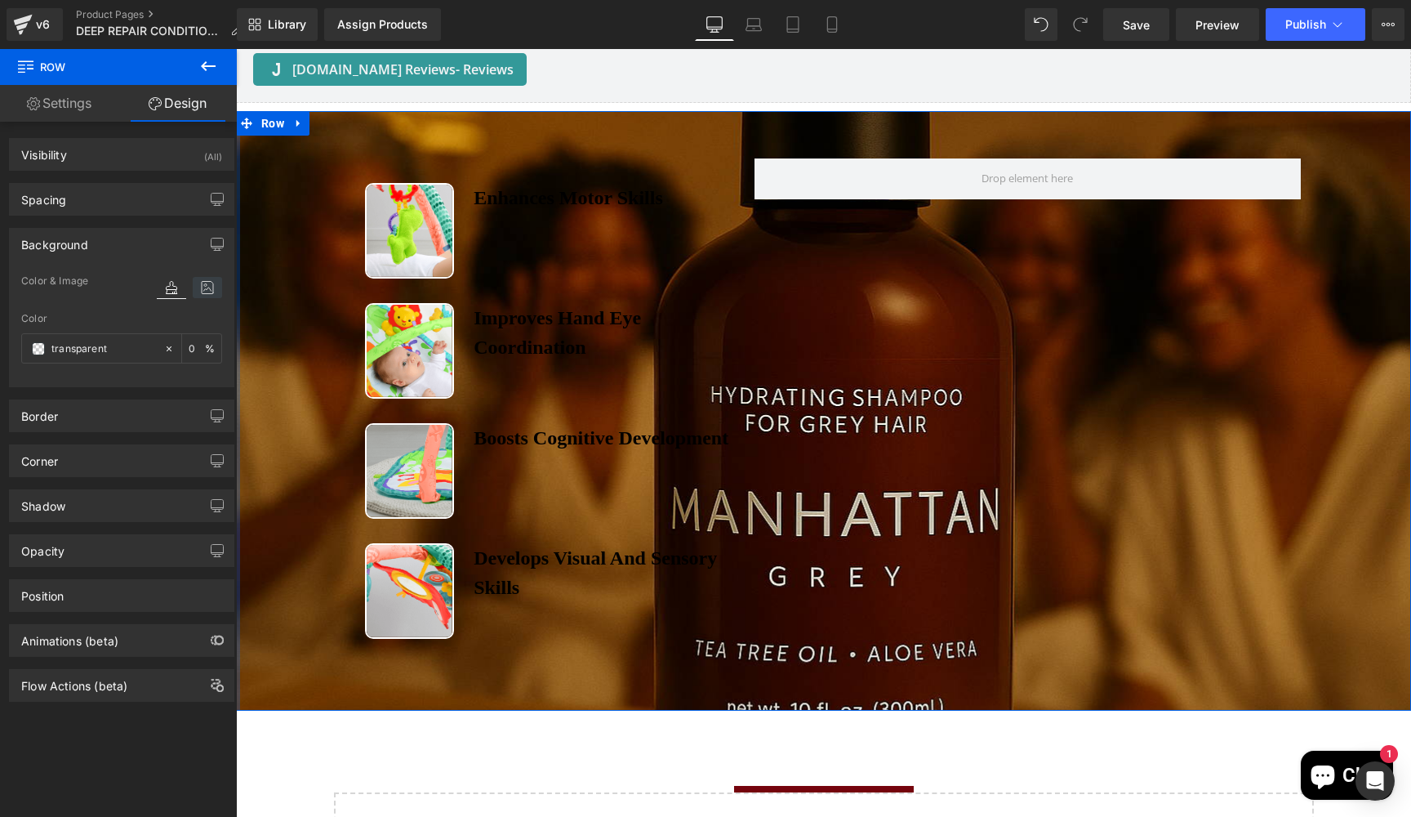
click at [211, 292] on icon at bounding box center [207, 287] width 29 height 21
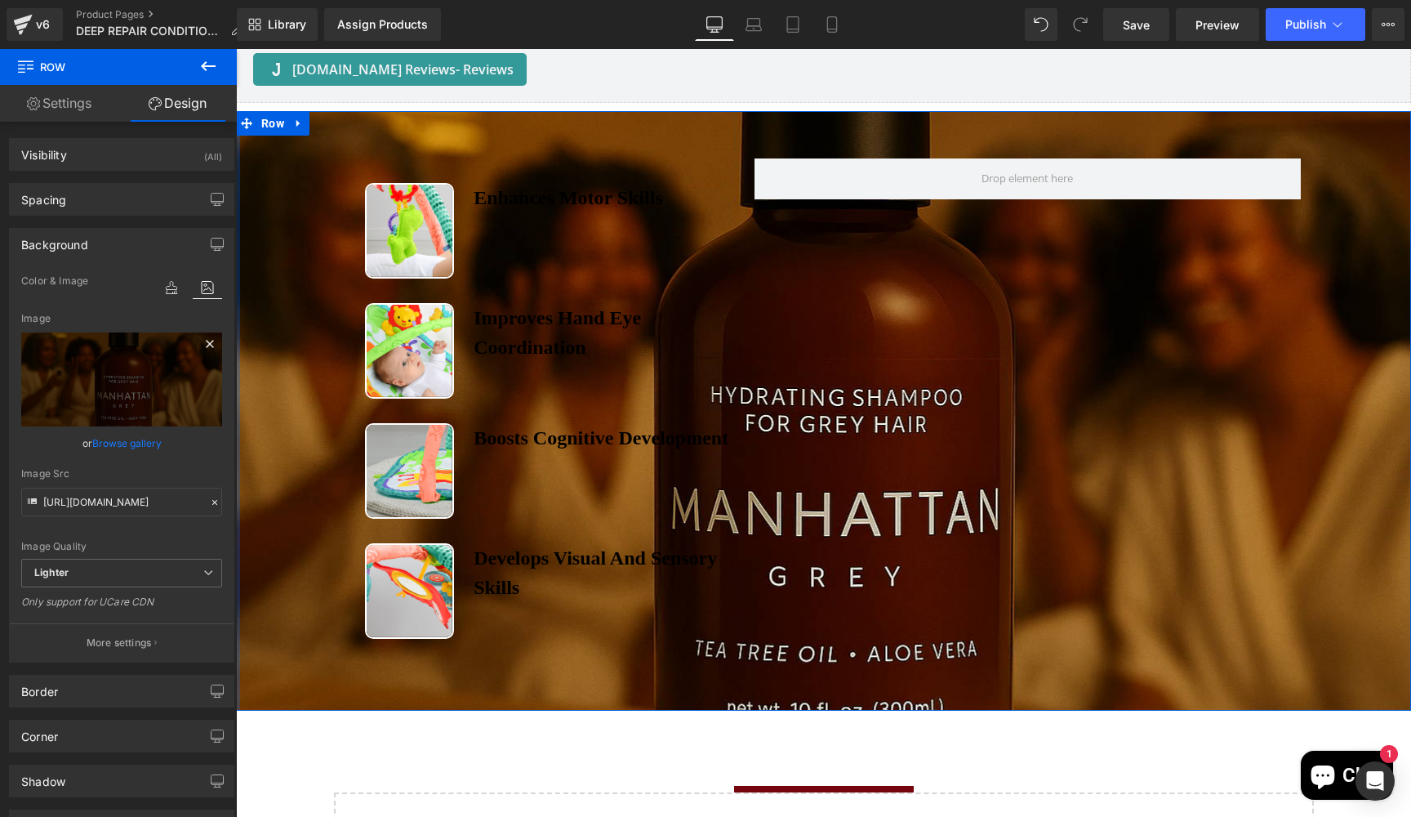
click at [206, 345] on icon at bounding box center [209, 343] width 7 height 7
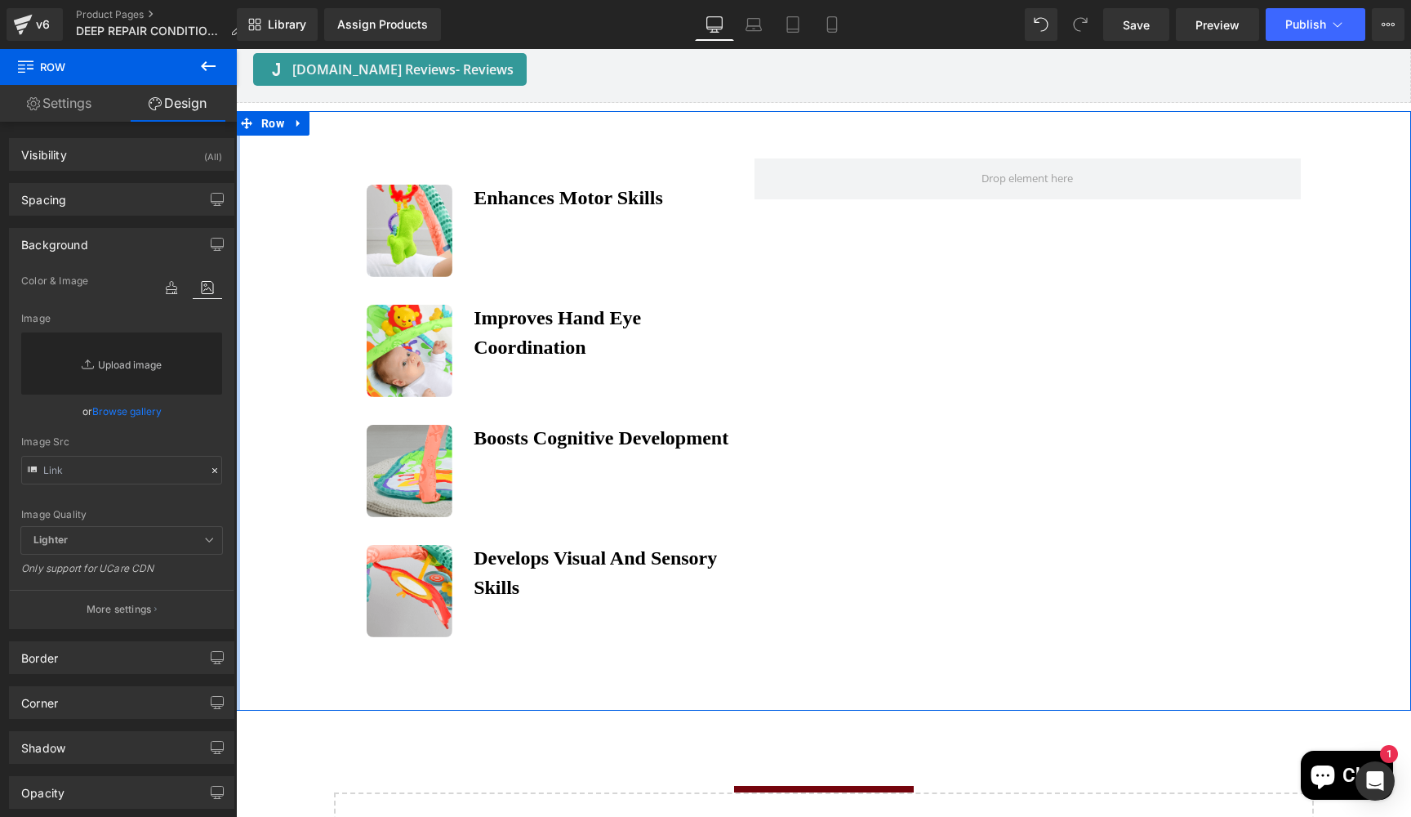
click at [142, 366] on link "Replace Image" at bounding box center [121, 363] width 201 height 62
type input "C:\fakepath\20250819_2202_Luxury Shampoo Display_remix_01k32xm4cbf06sz19pj7p20w…"
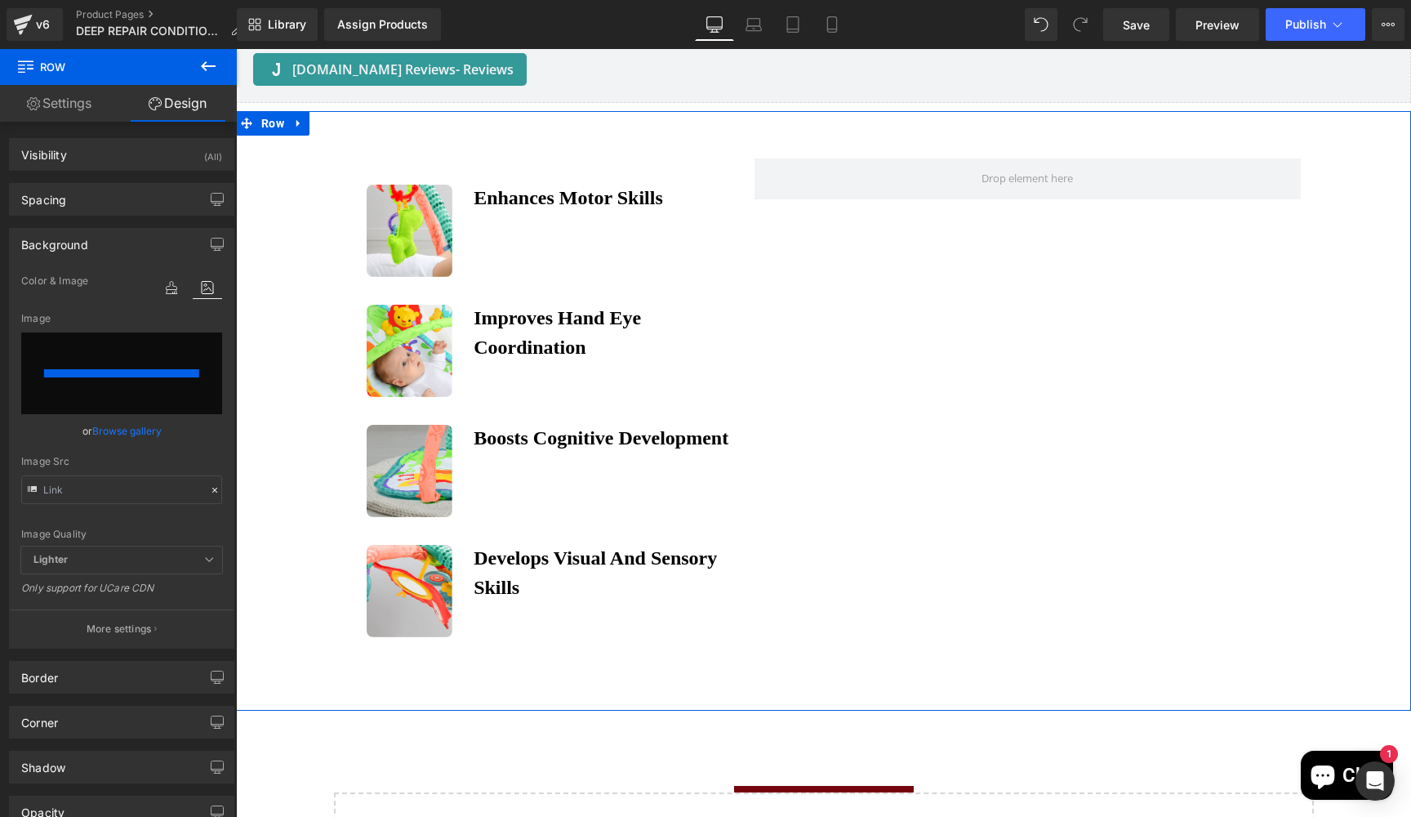
type input "https://ucarecdn.com/60b36911-5e5f-4aa1-9970-ebc1dd7b04fb/-/format/auto/-/previ…"
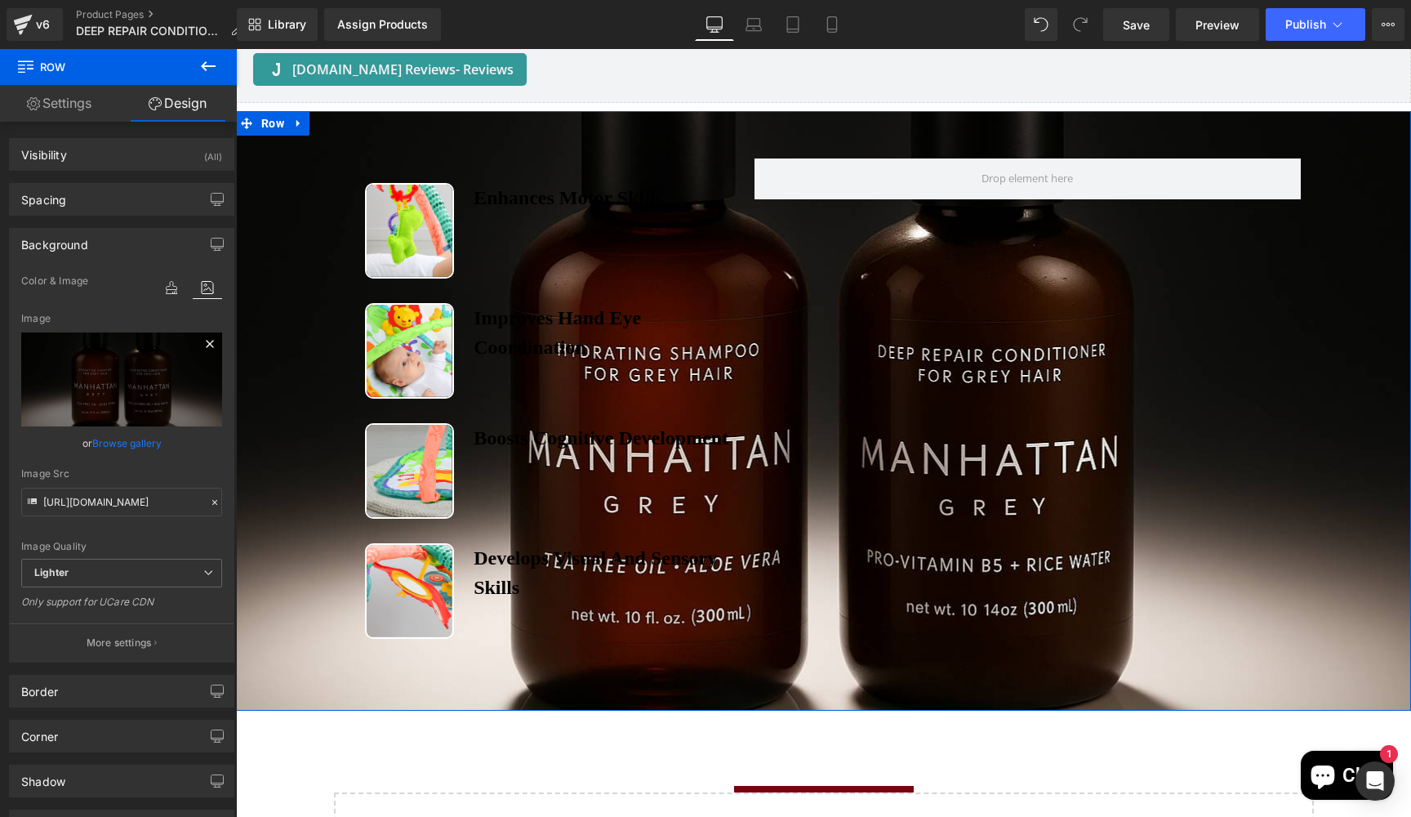
click at [202, 340] on icon at bounding box center [210, 344] width 20 height 20
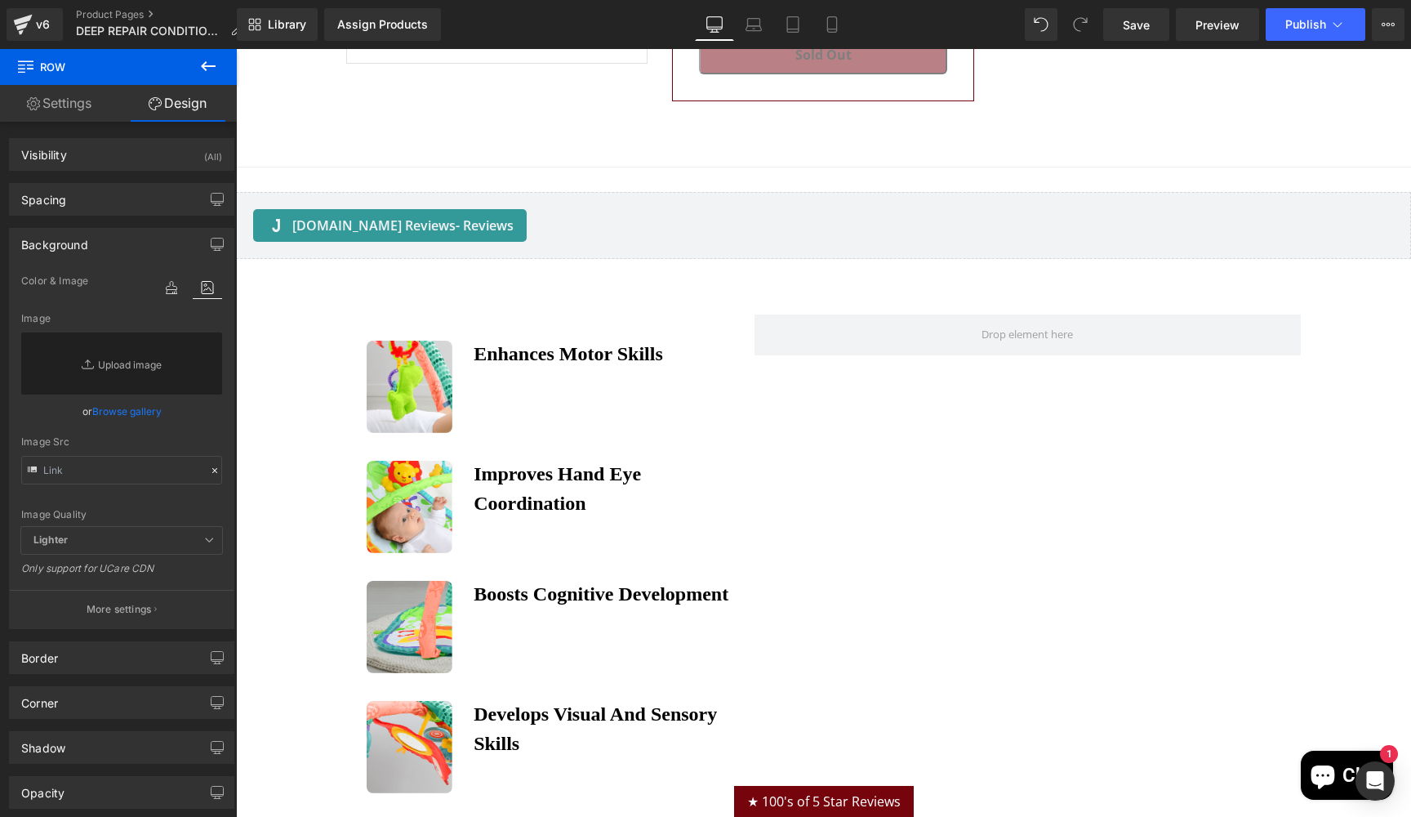
scroll to position [3051, 0]
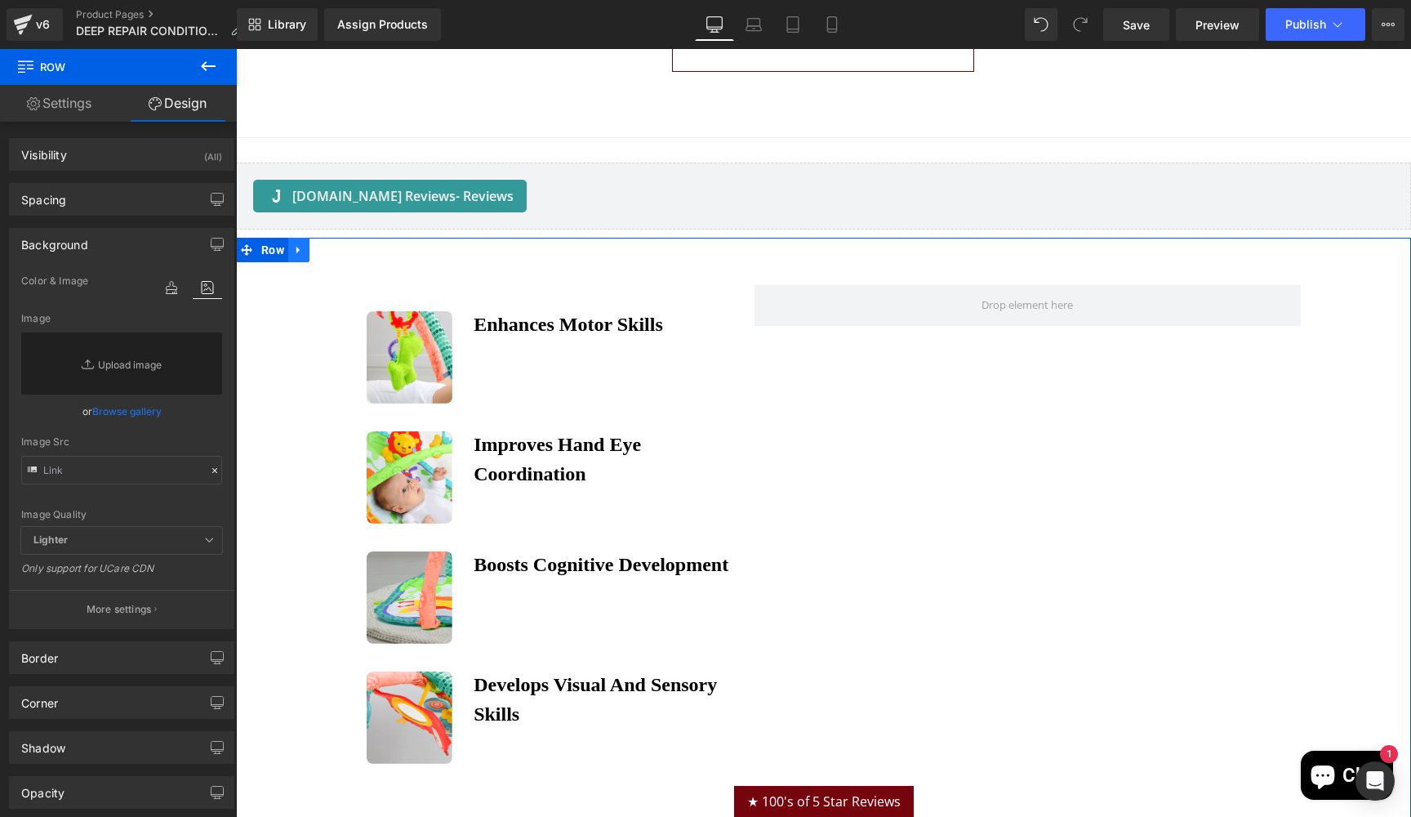
click at [296, 247] on icon at bounding box center [297, 250] width 3 height 7
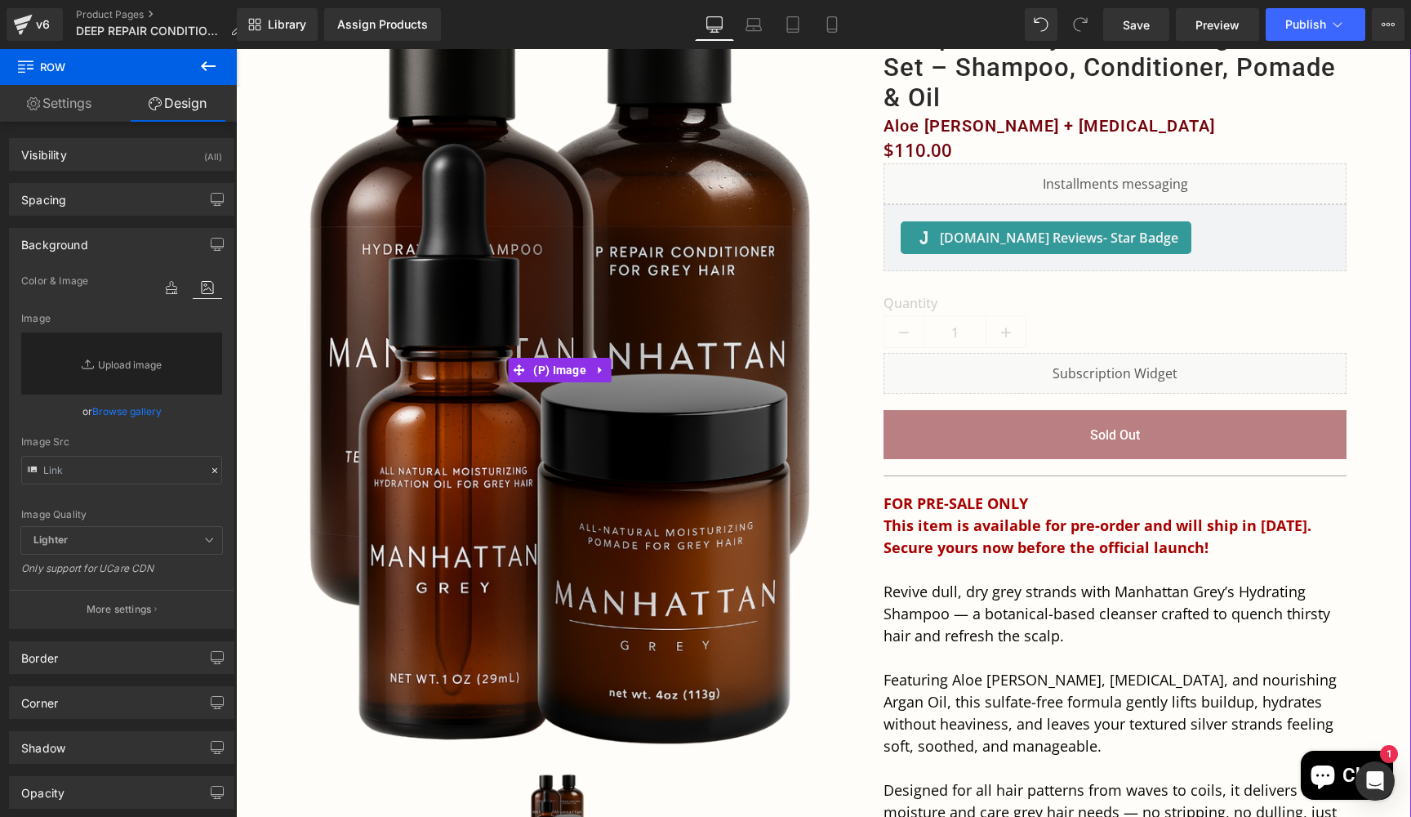
scroll to position [15, 0]
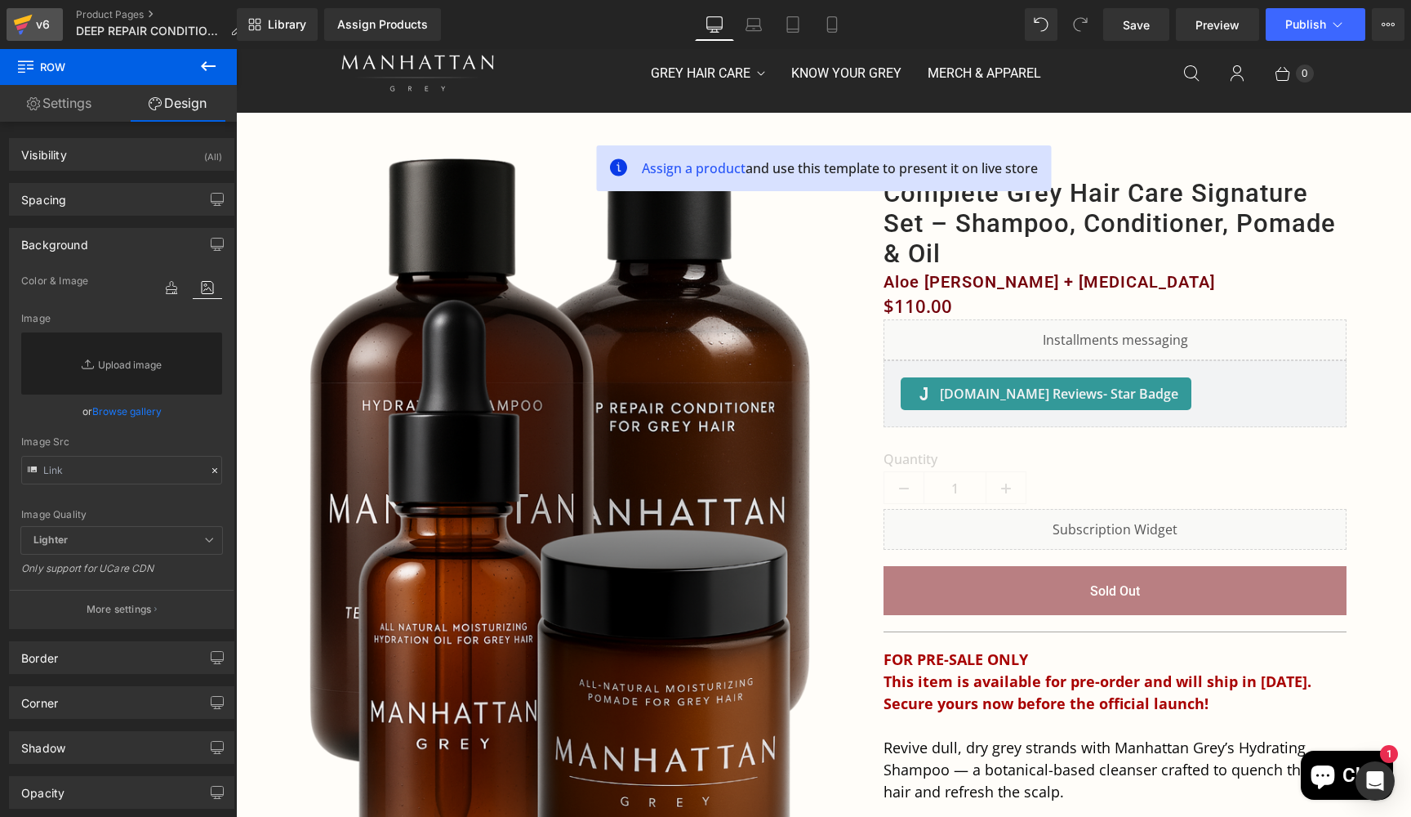
click at [40, 24] on div "v6" at bounding box center [43, 24] width 20 height 21
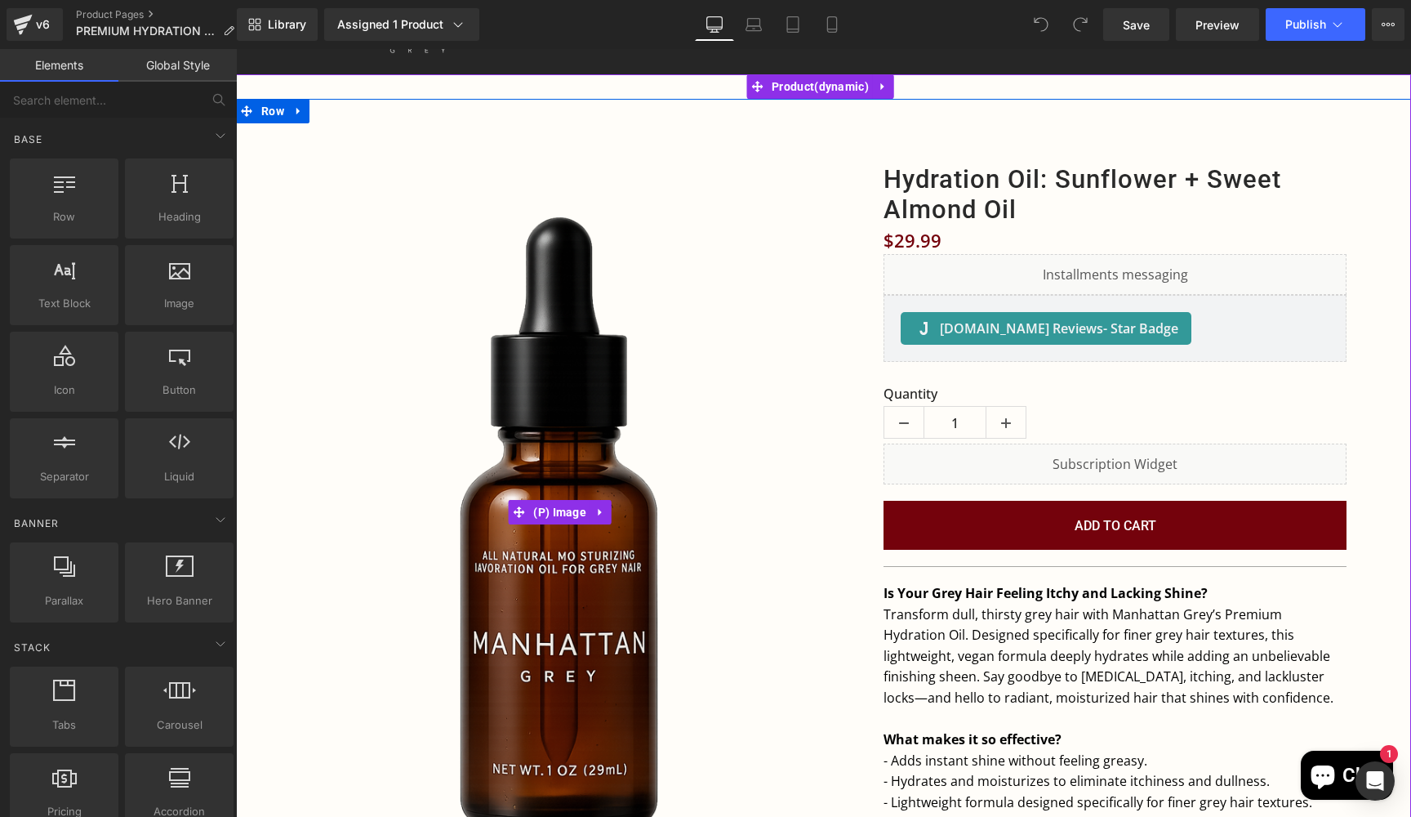
scroll to position [65, 0]
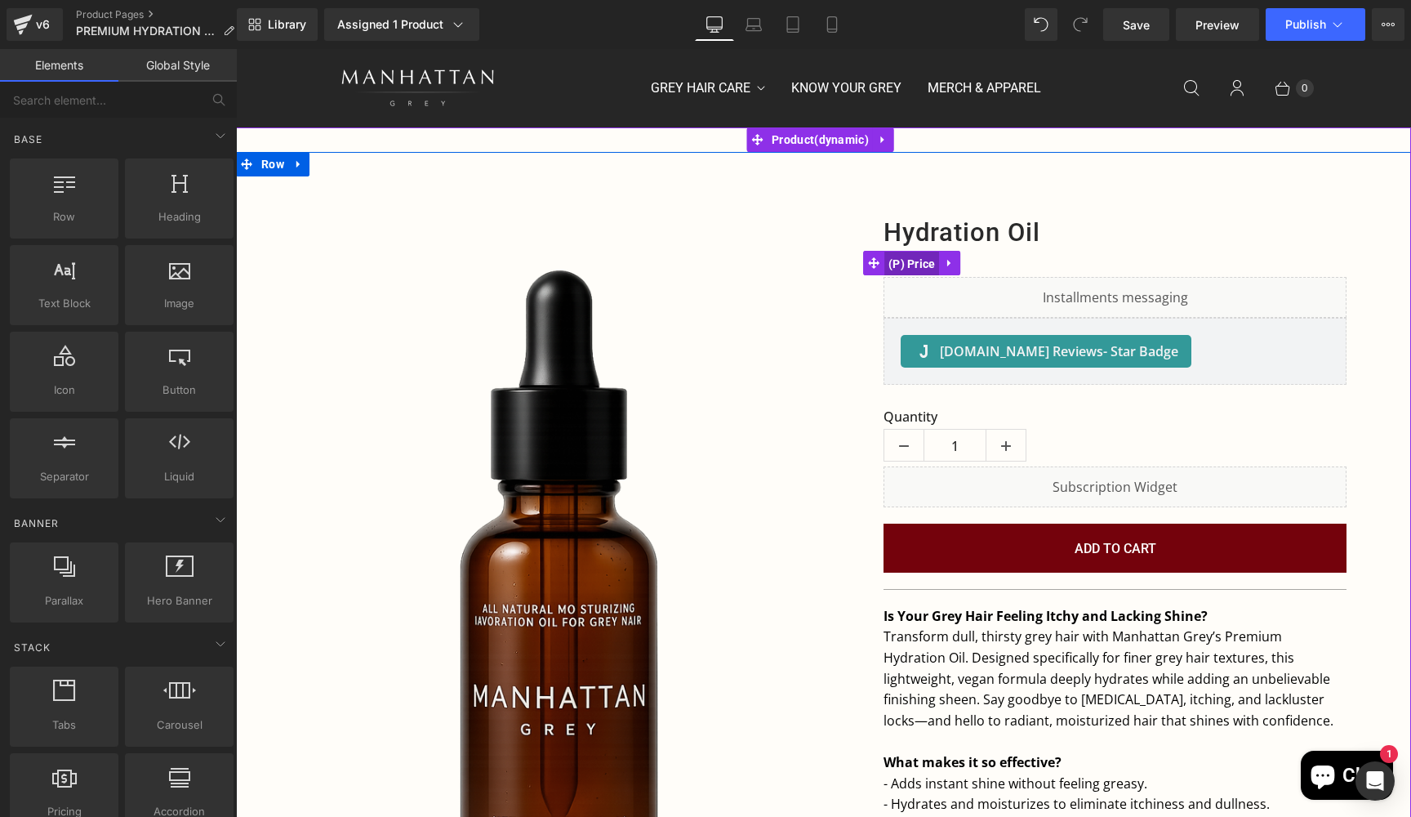
click at [918, 262] on span "(P) Price" at bounding box center [912, 264] width 56 height 24
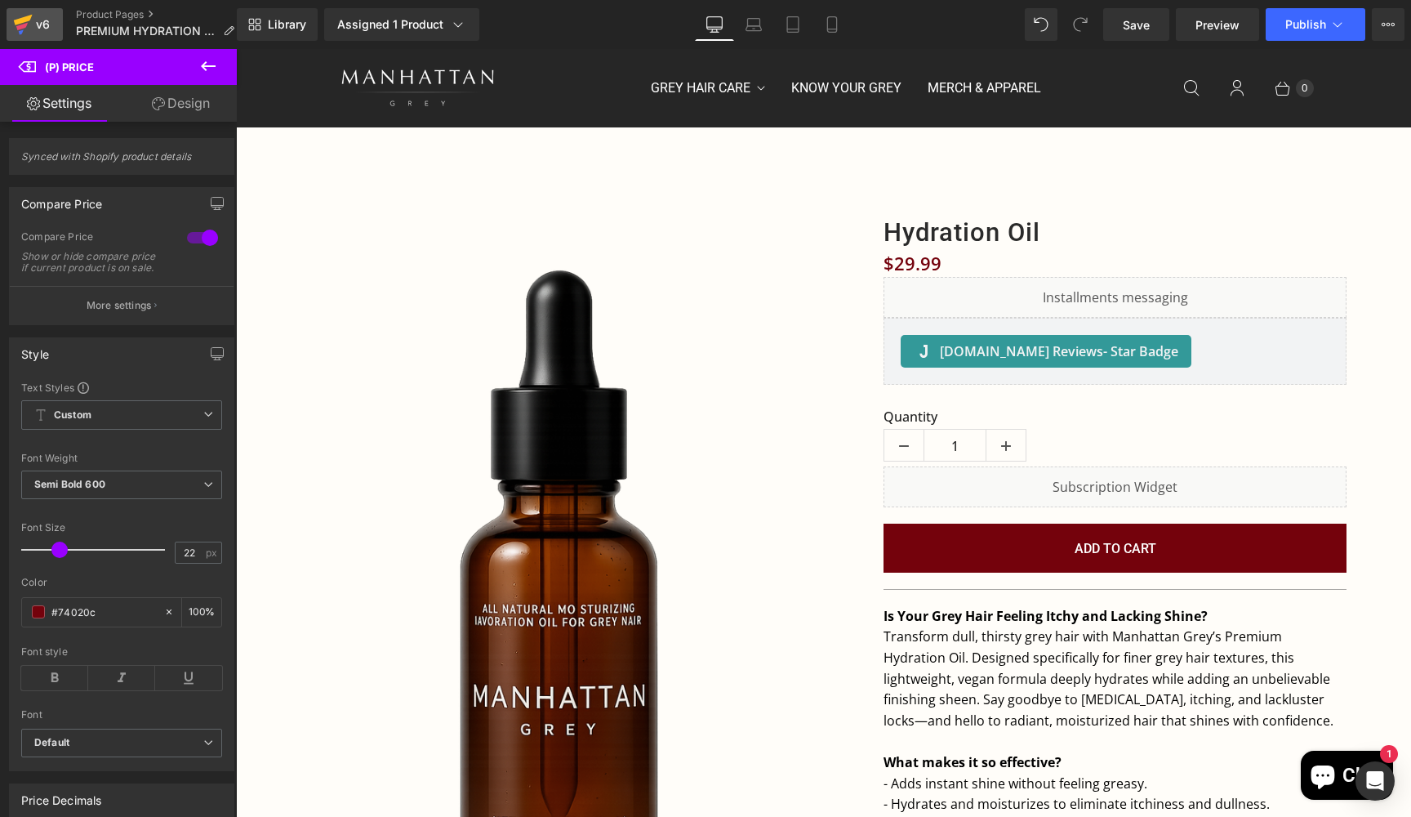
click at [45, 31] on div "v6" at bounding box center [43, 24] width 20 height 21
click at [39, 18] on div "v6" at bounding box center [43, 24] width 20 height 21
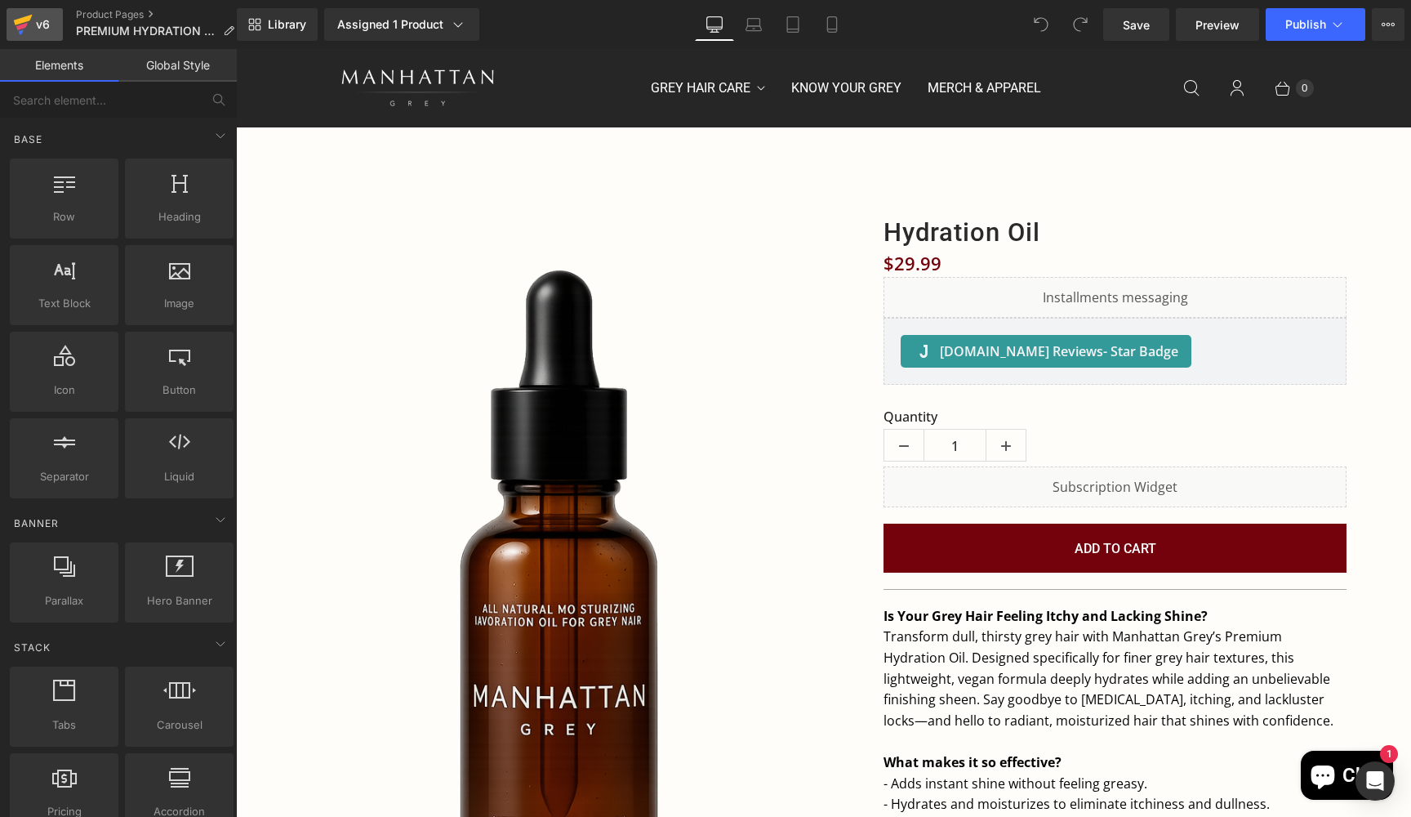
click at [37, 20] on div "v6" at bounding box center [43, 24] width 20 height 21
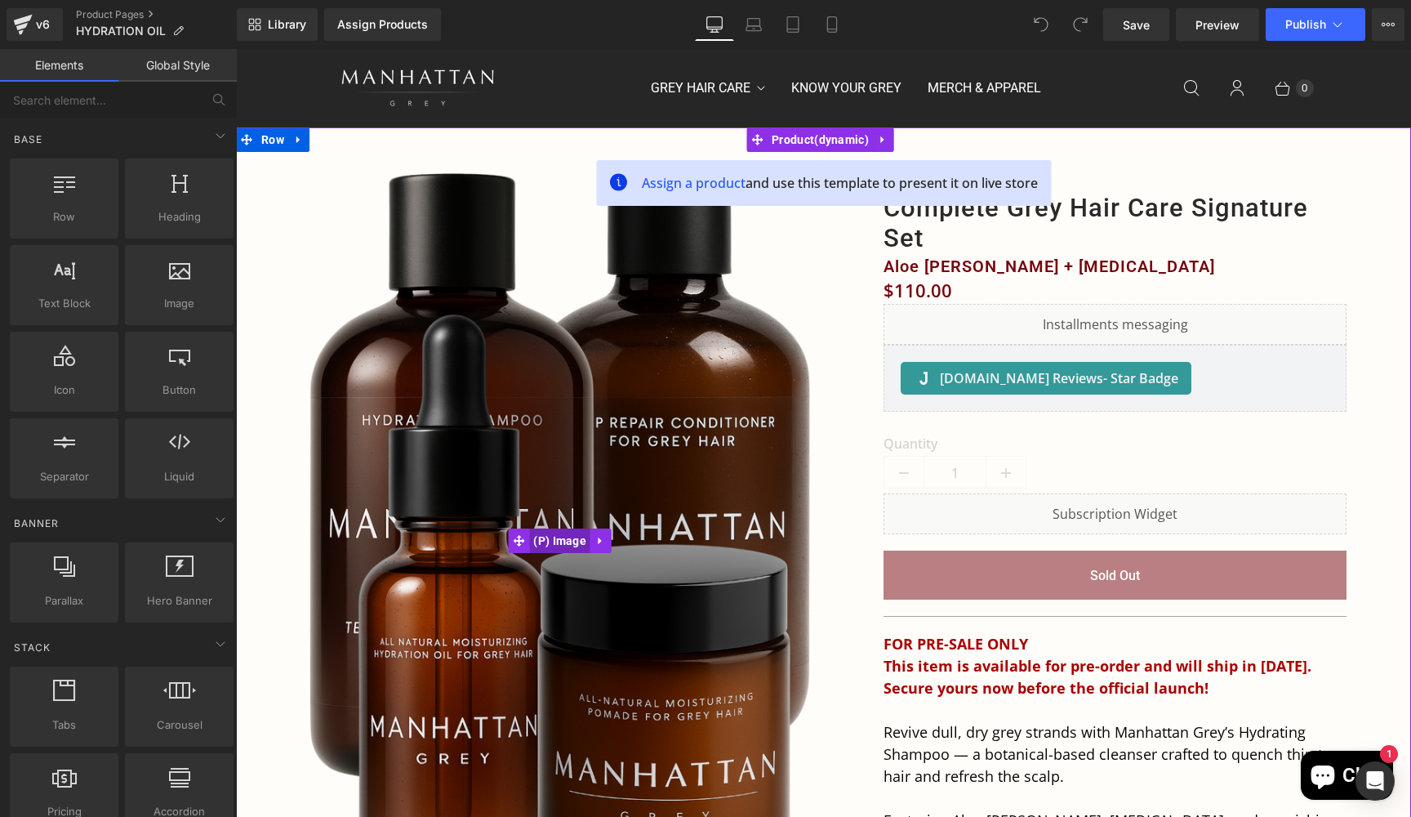
click at [559, 546] on span "(P) Image" at bounding box center [559, 540] width 61 height 24
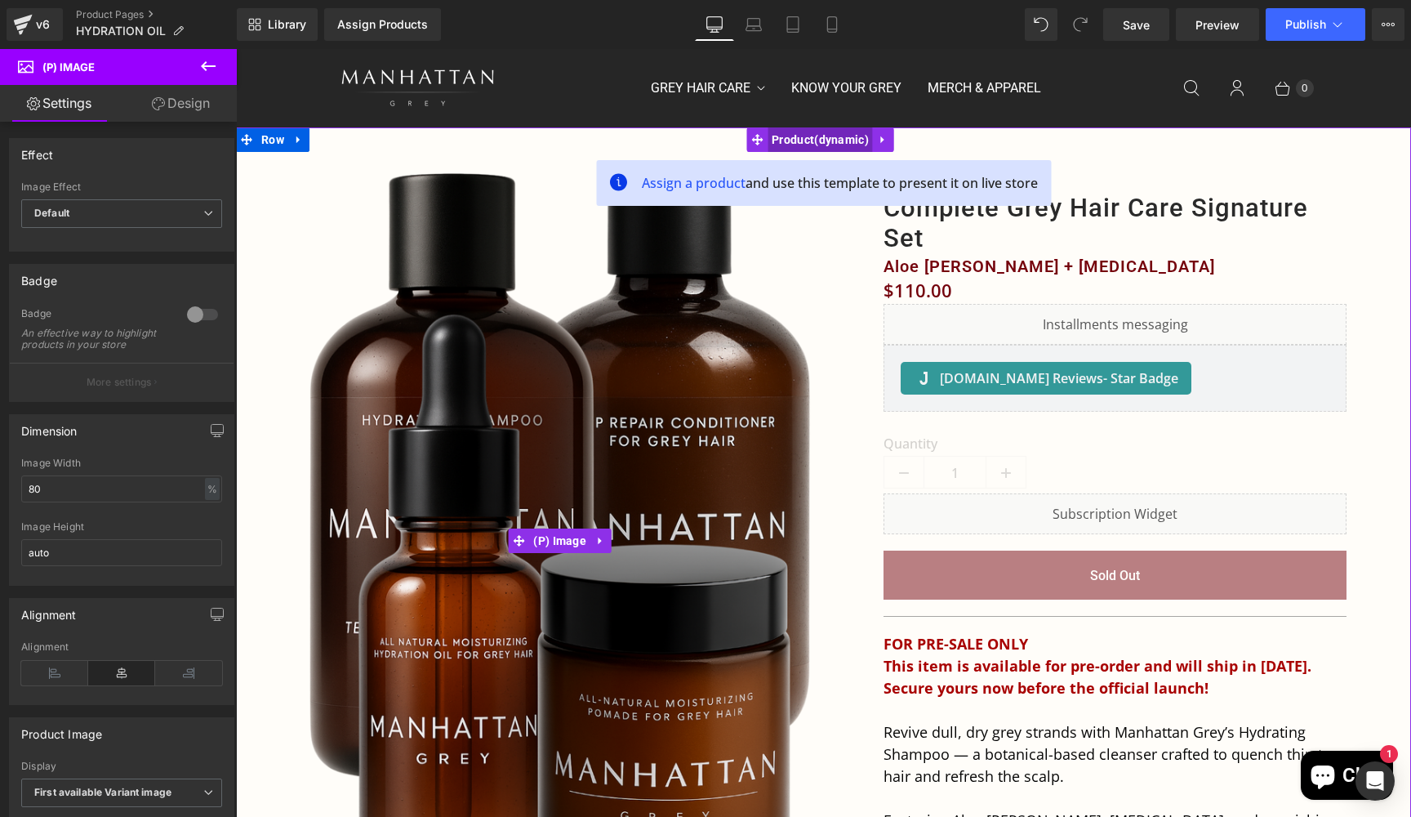
click at [798, 132] on span "Product" at bounding box center [820, 139] width 105 height 24
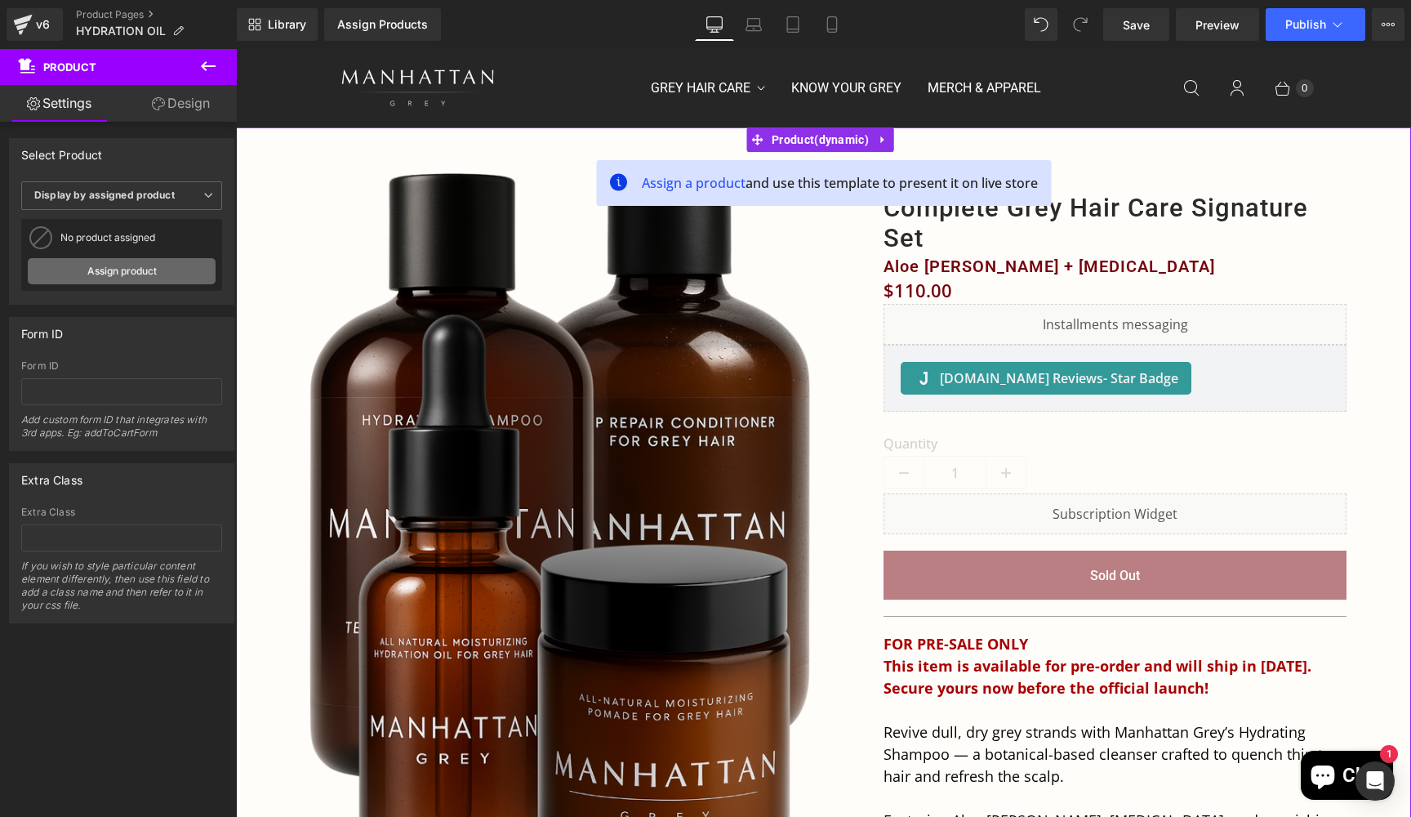
click at [125, 269] on link "Assign product" at bounding box center [122, 271] width 188 height 26
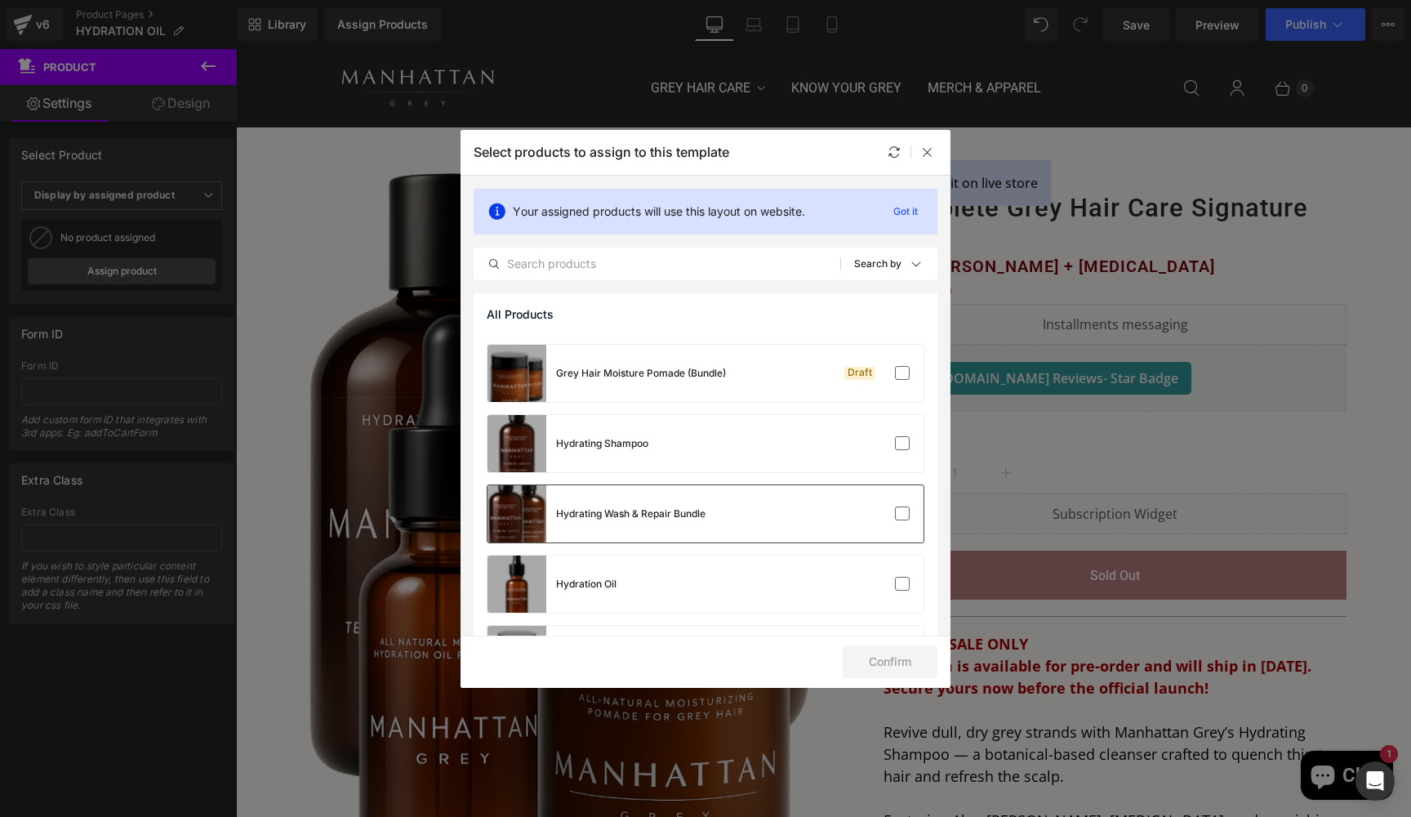
scroll to position [570, 0]
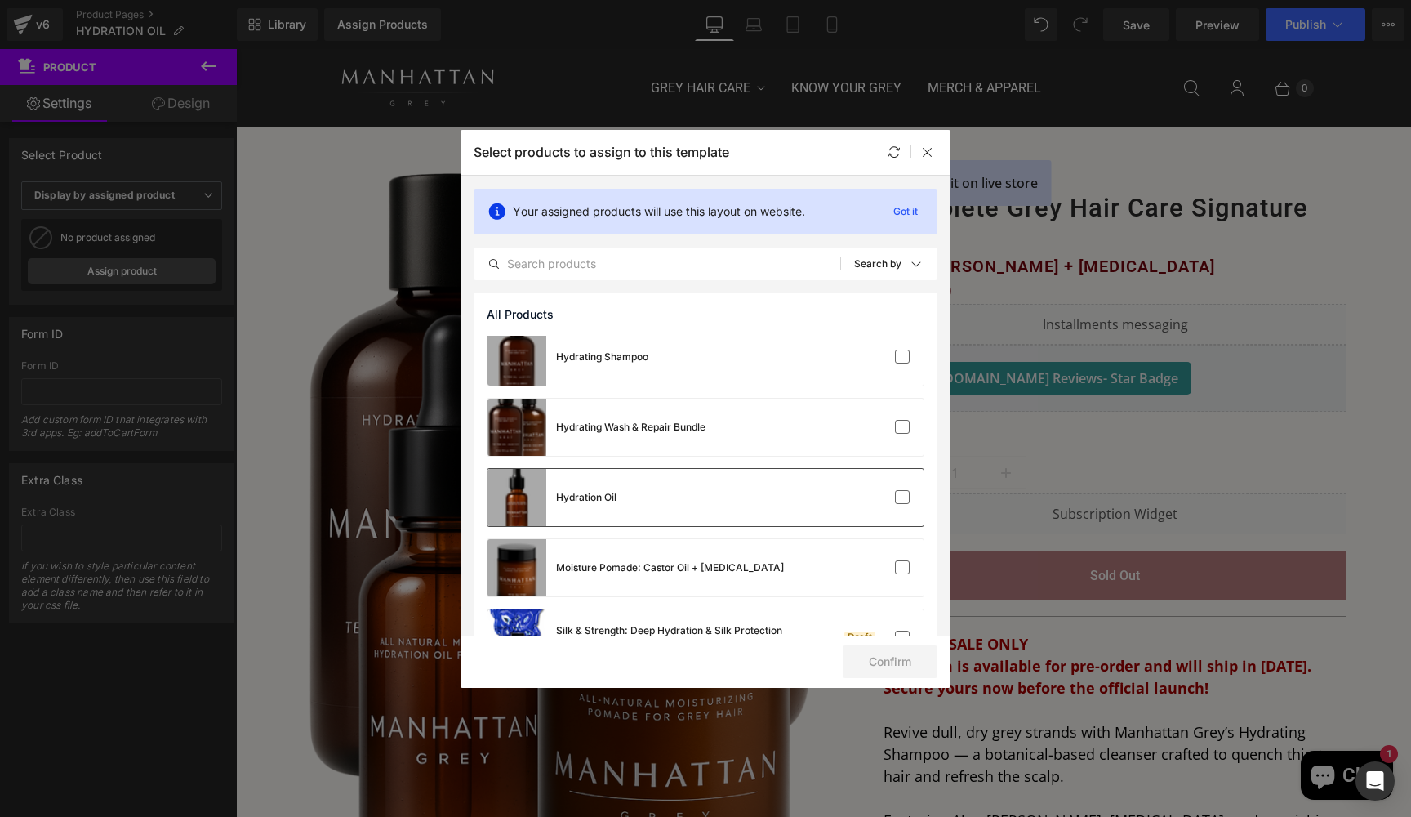
click at [599, 487] on div "Hydration Oil" at bounding box center [552, 497] width 129 height 57
click at [906, 667] on button "Confirm" at bounding box center [890, 661] width 95 height 33
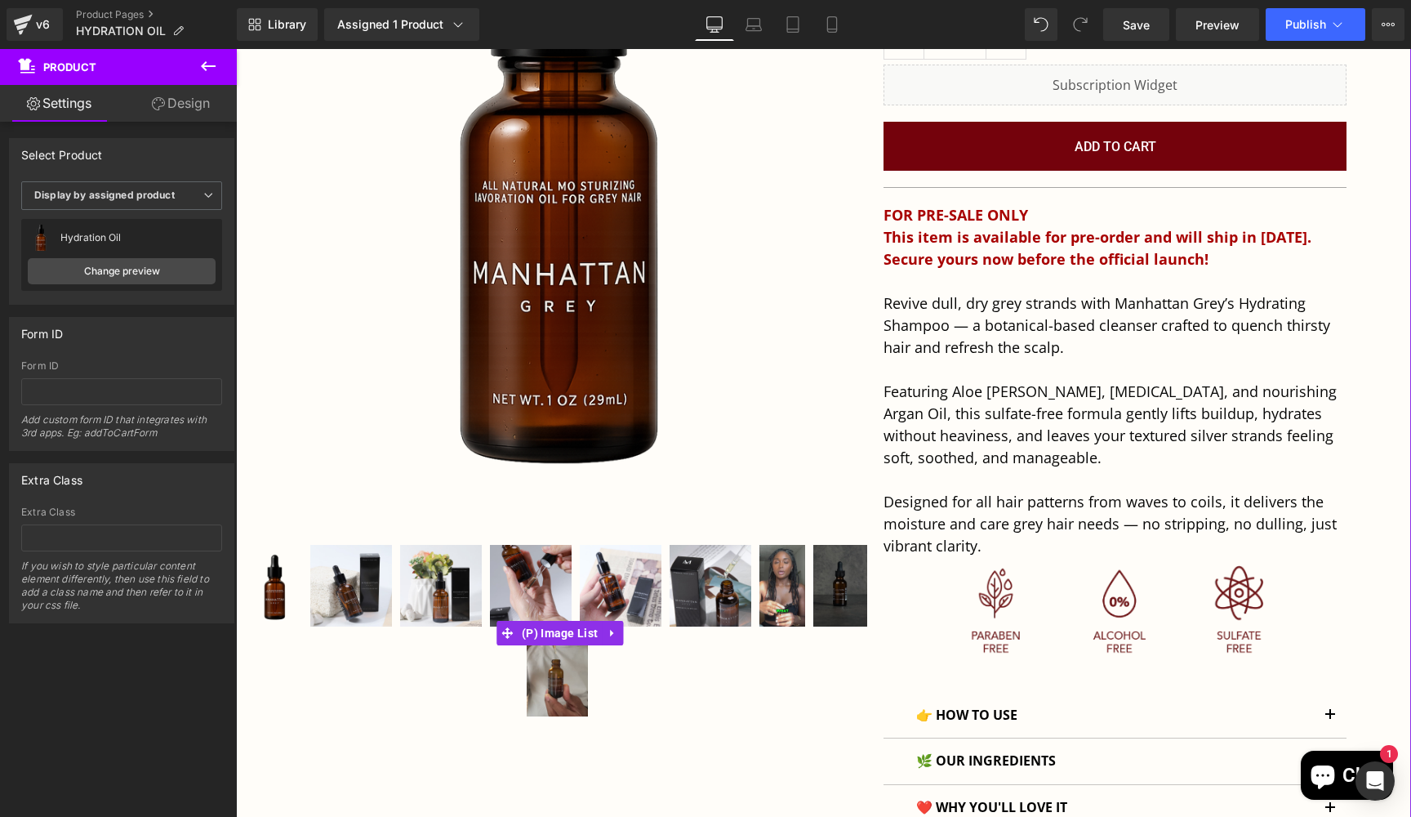
scroll to position [399, 0]
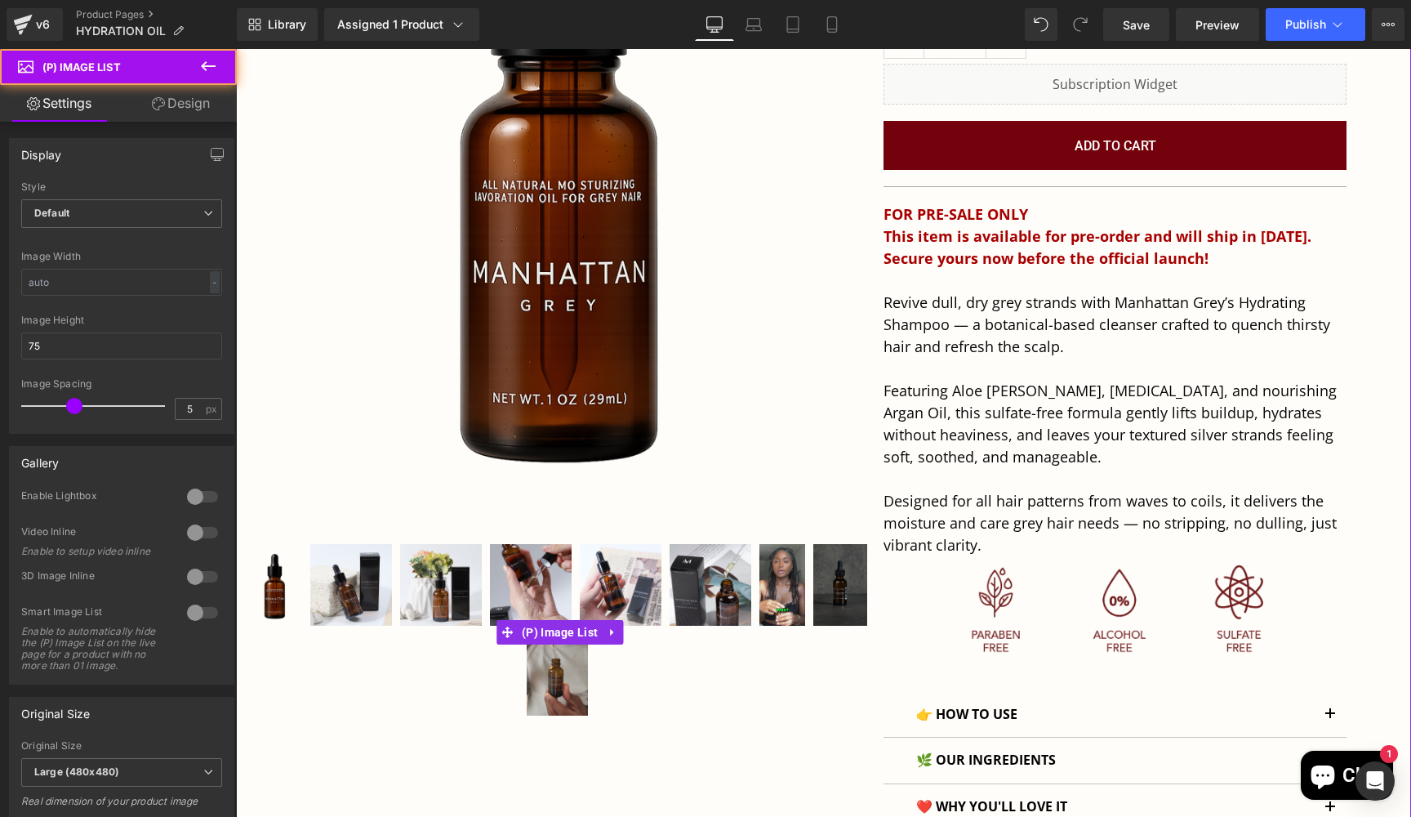
click at [774, 601] on img at bounding box center [782, 585] width 46 height 82
click at [778, 588] on img at bounding box center [782, 585] width 46 height 82
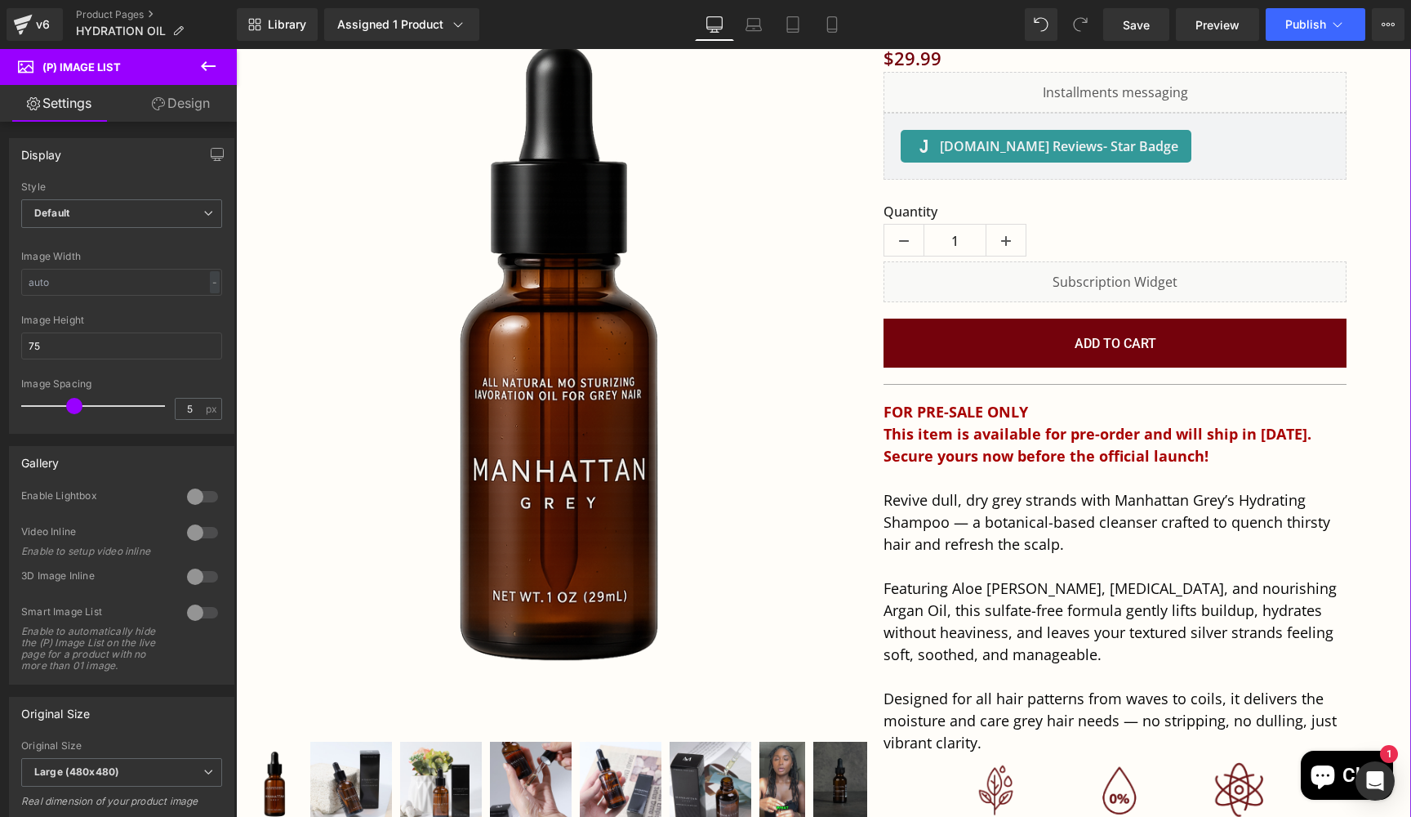
scroll to position [383, 0]
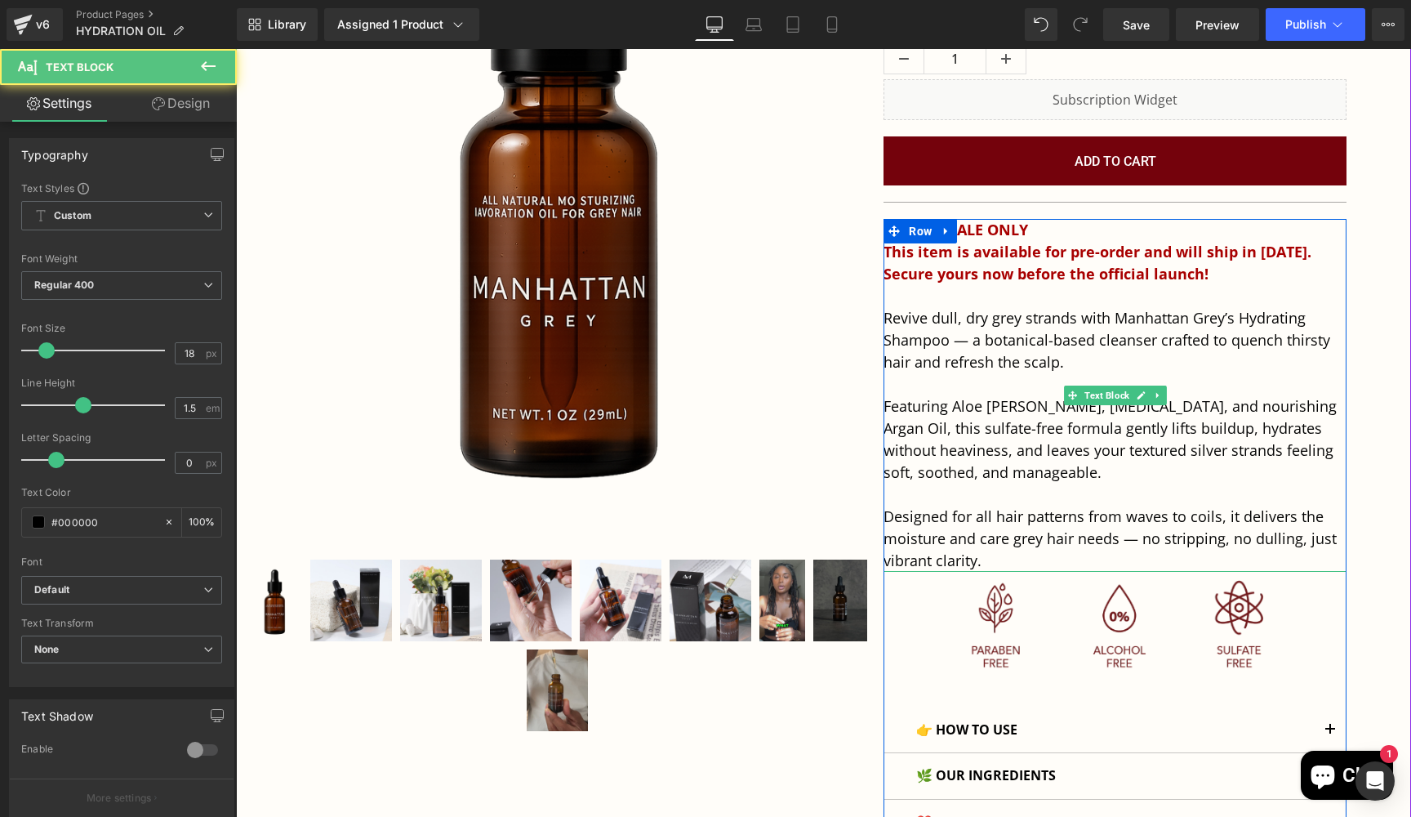
click at [982, 345] on span "Revive dull, dry grey strands with Manhattan Grey’s Hydrating Shampoo — a botan…" at bounding box center [1107, 340] width 447 height 64
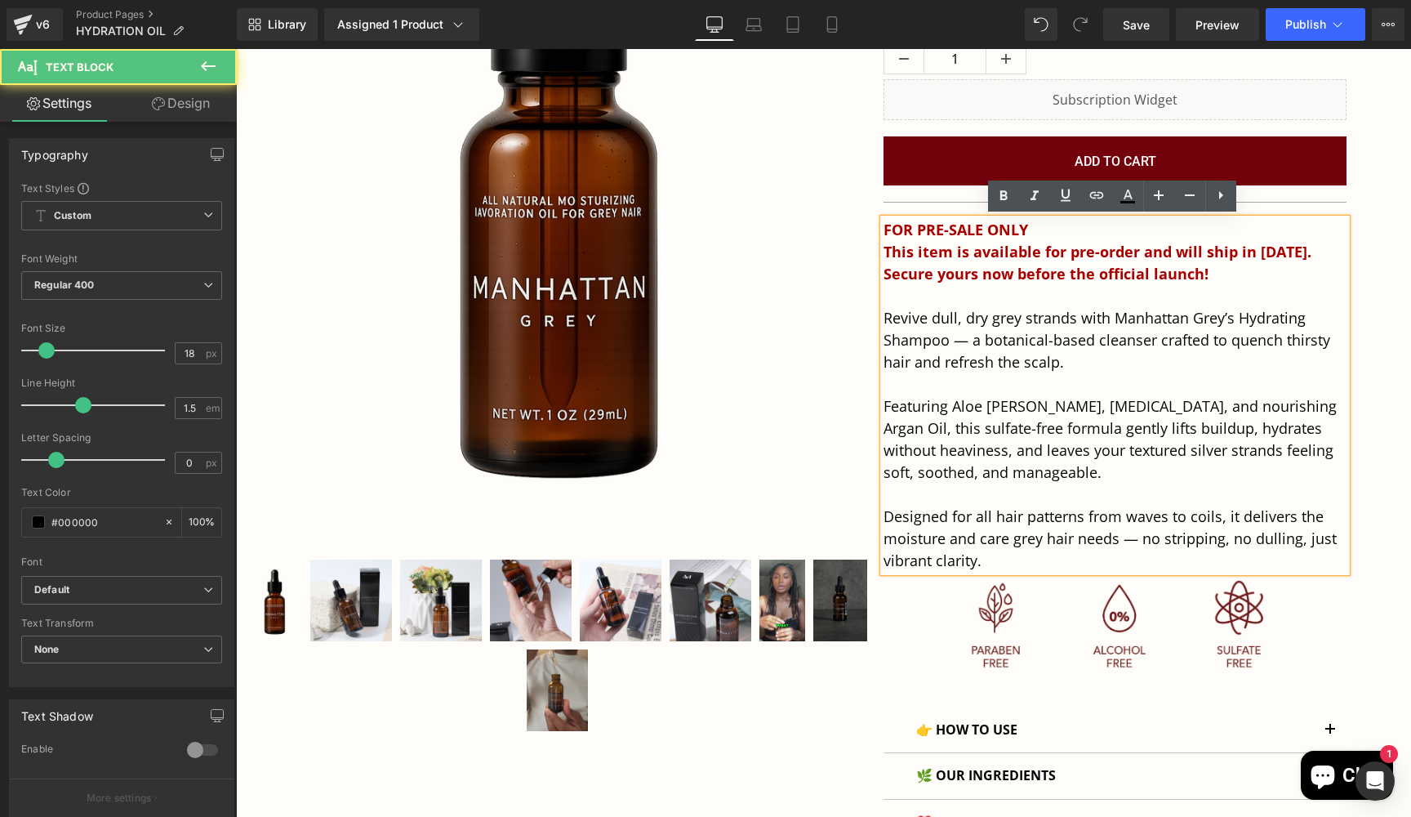
click at [962, 434] on span "Featuring Aloe [PERSON_NAME], [MEDICAL_DATA], and nourishing Argan Oil, this su…" at bounding box center [1110, 439] width 453 height 86
click at [963, 508] on span "Designed for all hair patterns from waves to coils, it delivers the moisture an…" at bounding box center [1110, 538] width 453 height 64
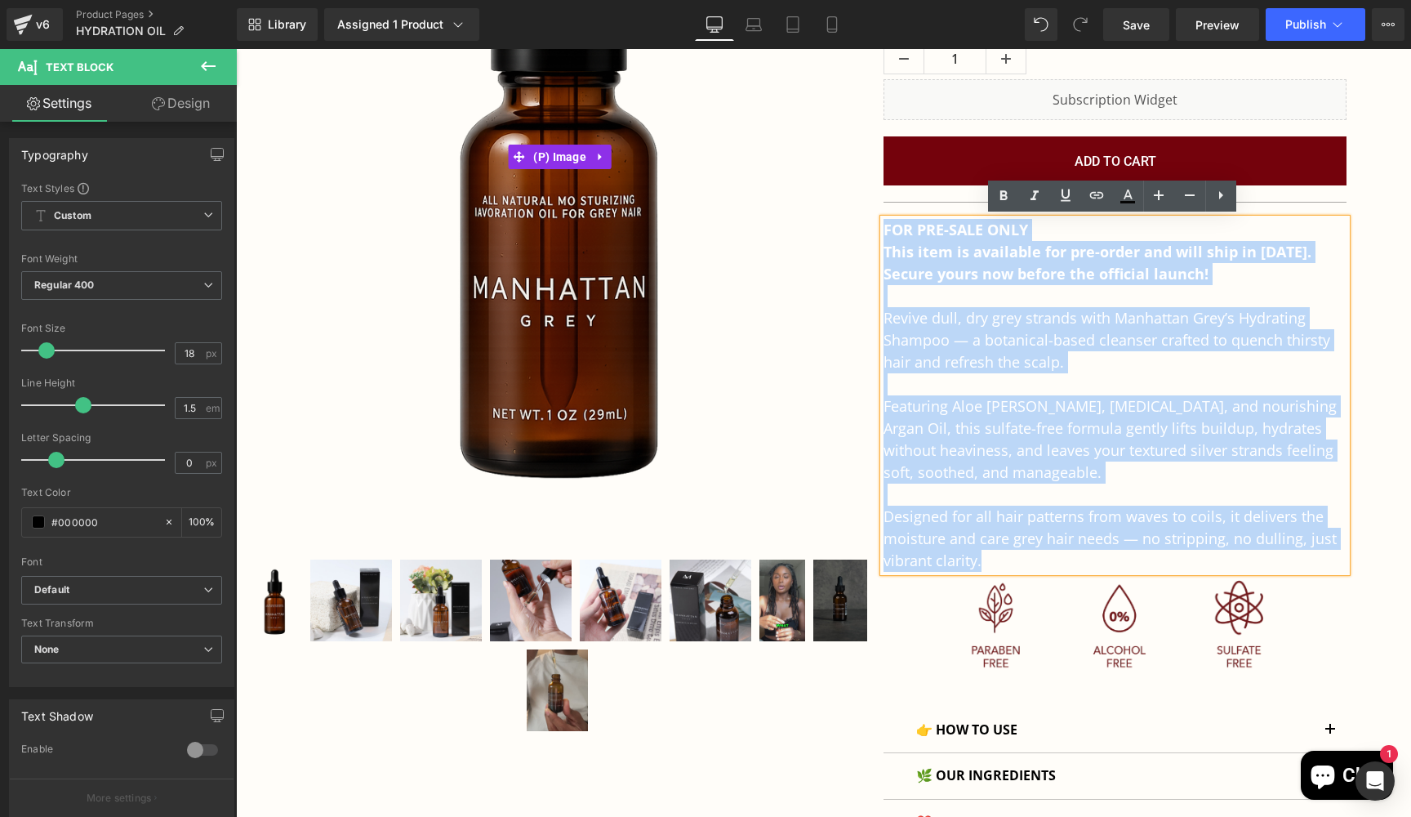
drag, startPoint x: 986, startPoint y: 561, endPoint x: 871, endPoint y: 220, distance: 360.2
click at [871, 220] on div "Sale Off (P) Image" at bounding box center [823, 311] width 1175 height 1135
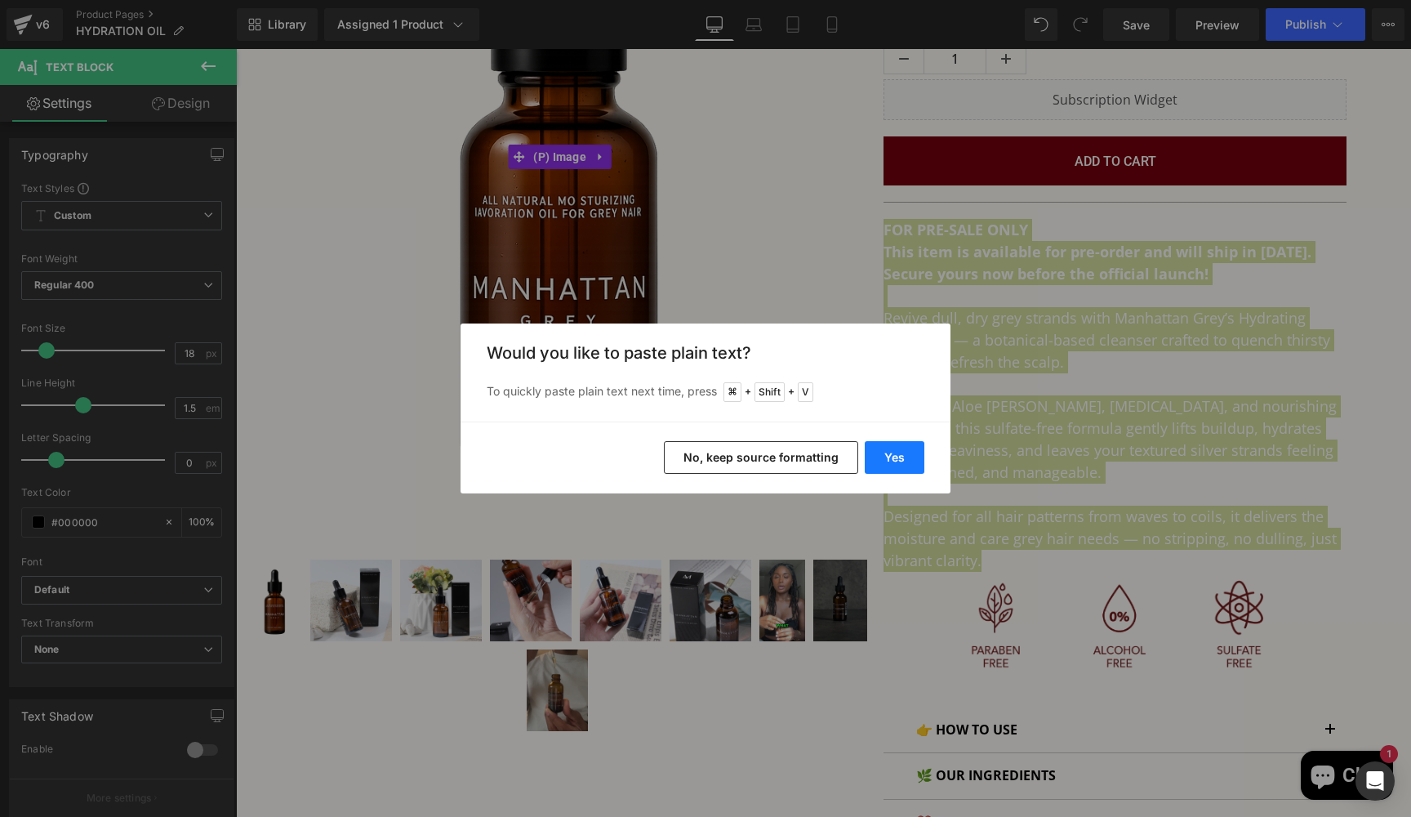
click at [888, 450] on button "Yes" at bounding box center [895, 457] width 60 height 33
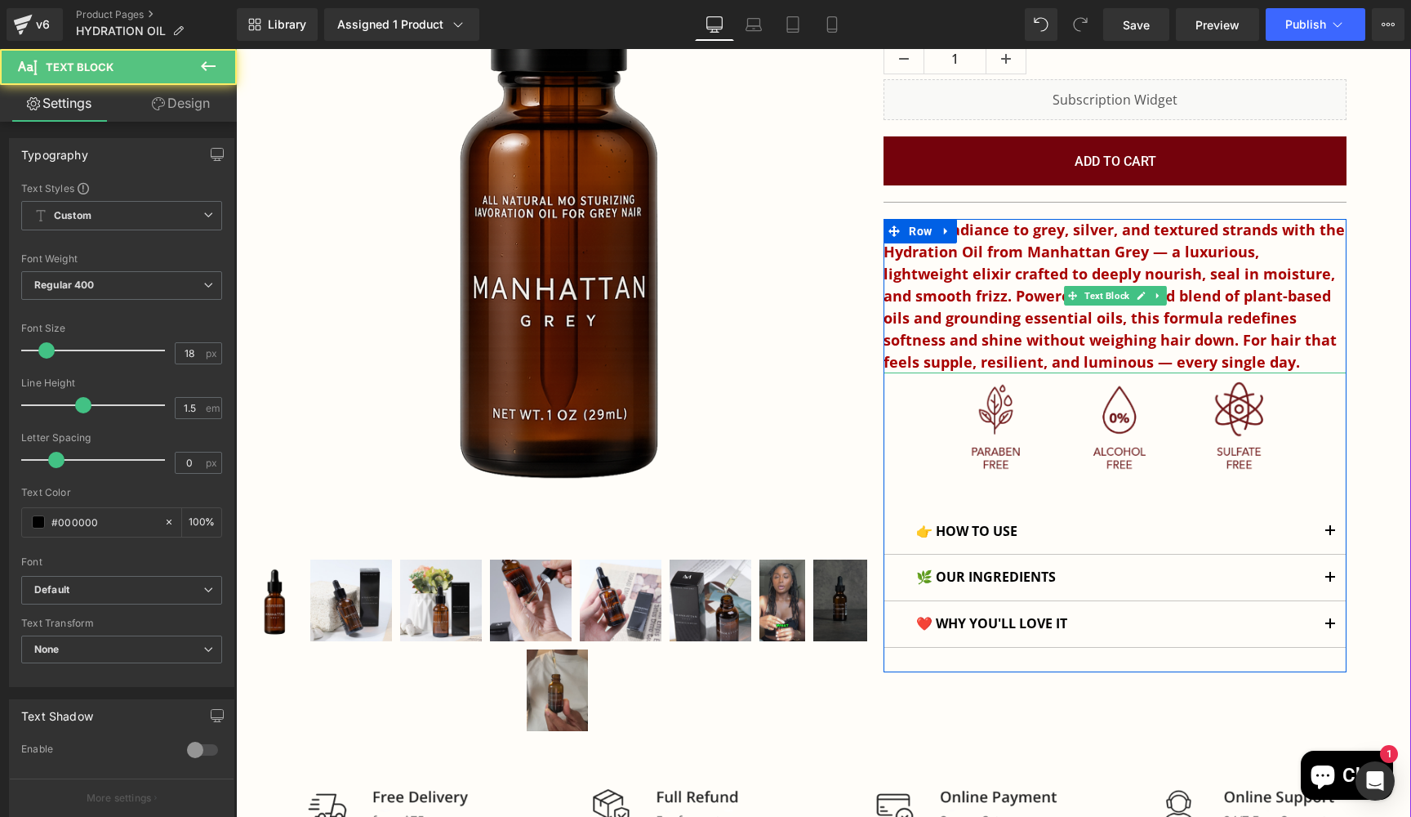
click at [979, 322] on b "Restore radiance to grey, silver, and textured strands with the Hydration Oil f…" at bounding box center [1114, 296] width 461 height 152
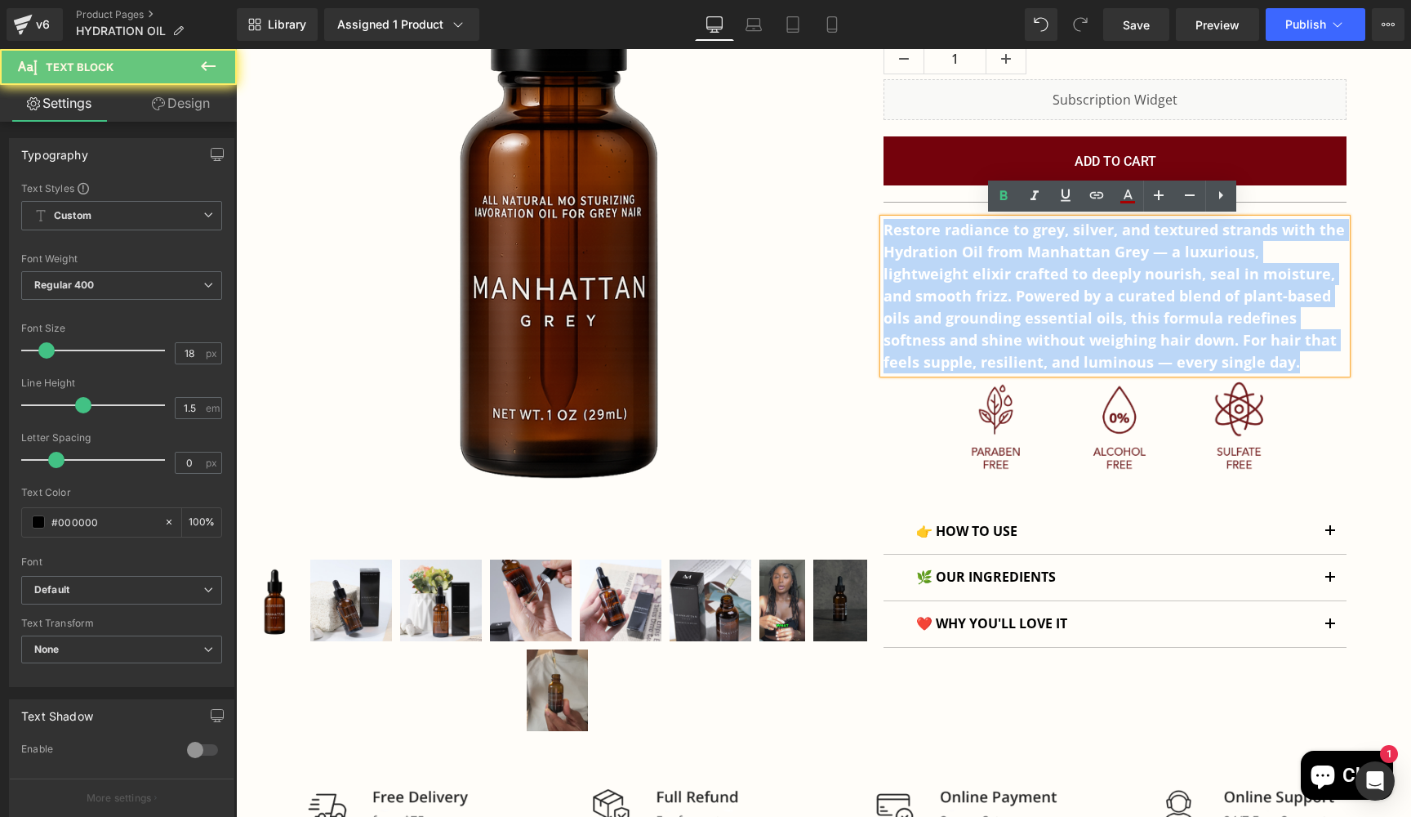
click at [979, 322] on b "Restore radiance to grey, silver, and textured strands with the Hydration Oil f…" at bounding box center [1114, 296] width 461 height 152
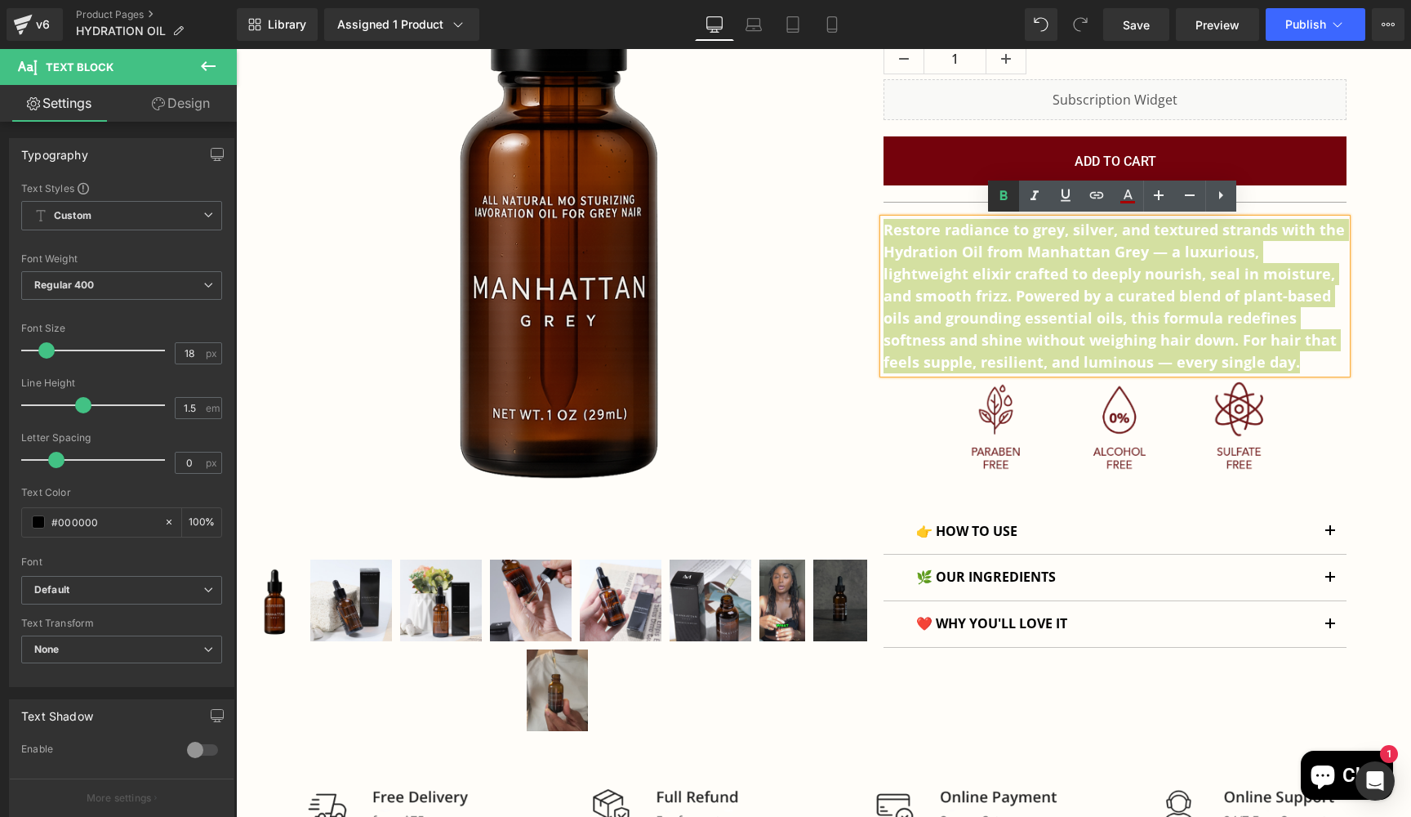
click at [1005, 196] on icon at bounding box center [1003, 195] width 7 height 10
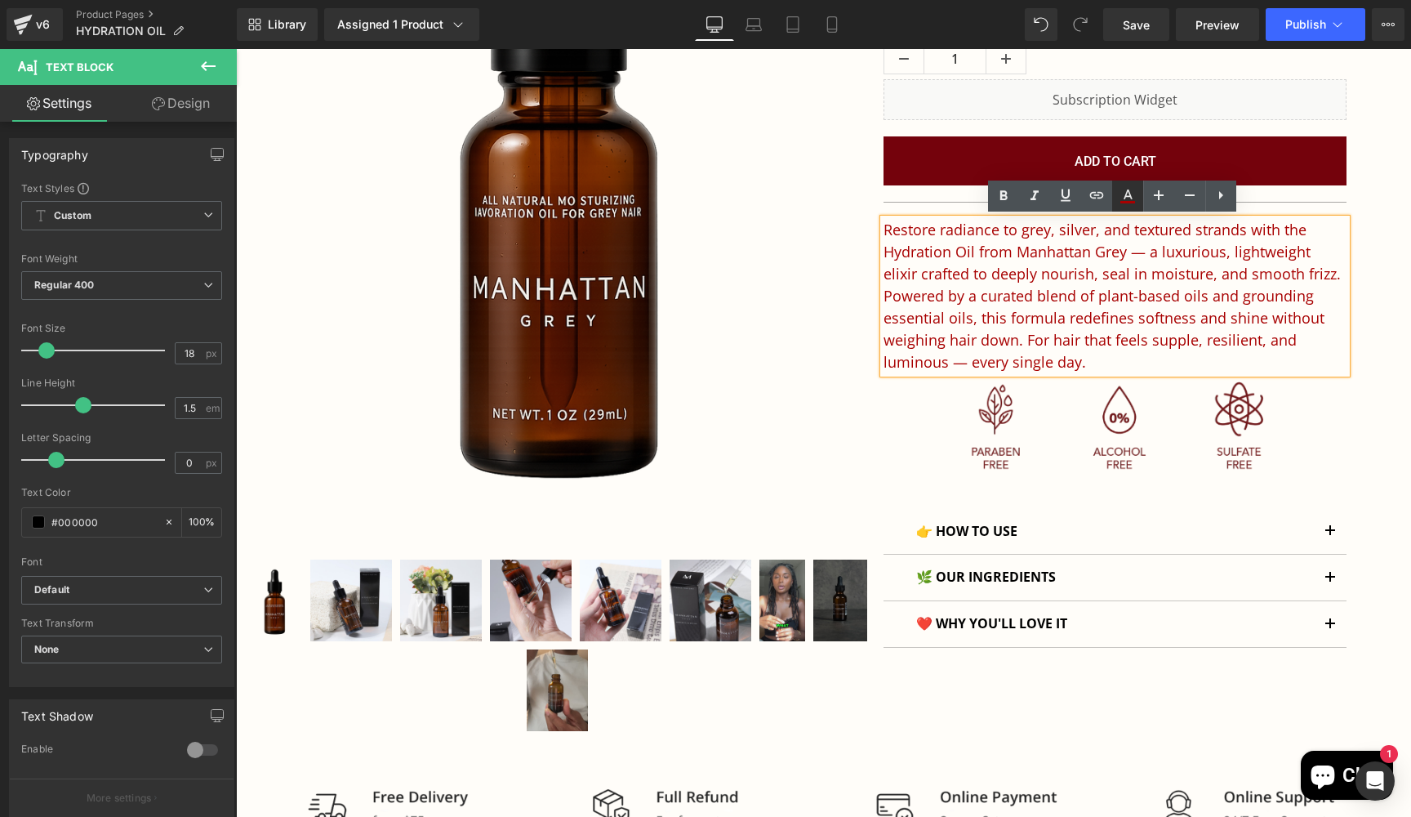
click at [1127, 197] on icon at bounding box center [1128, 196] width 20 height 20
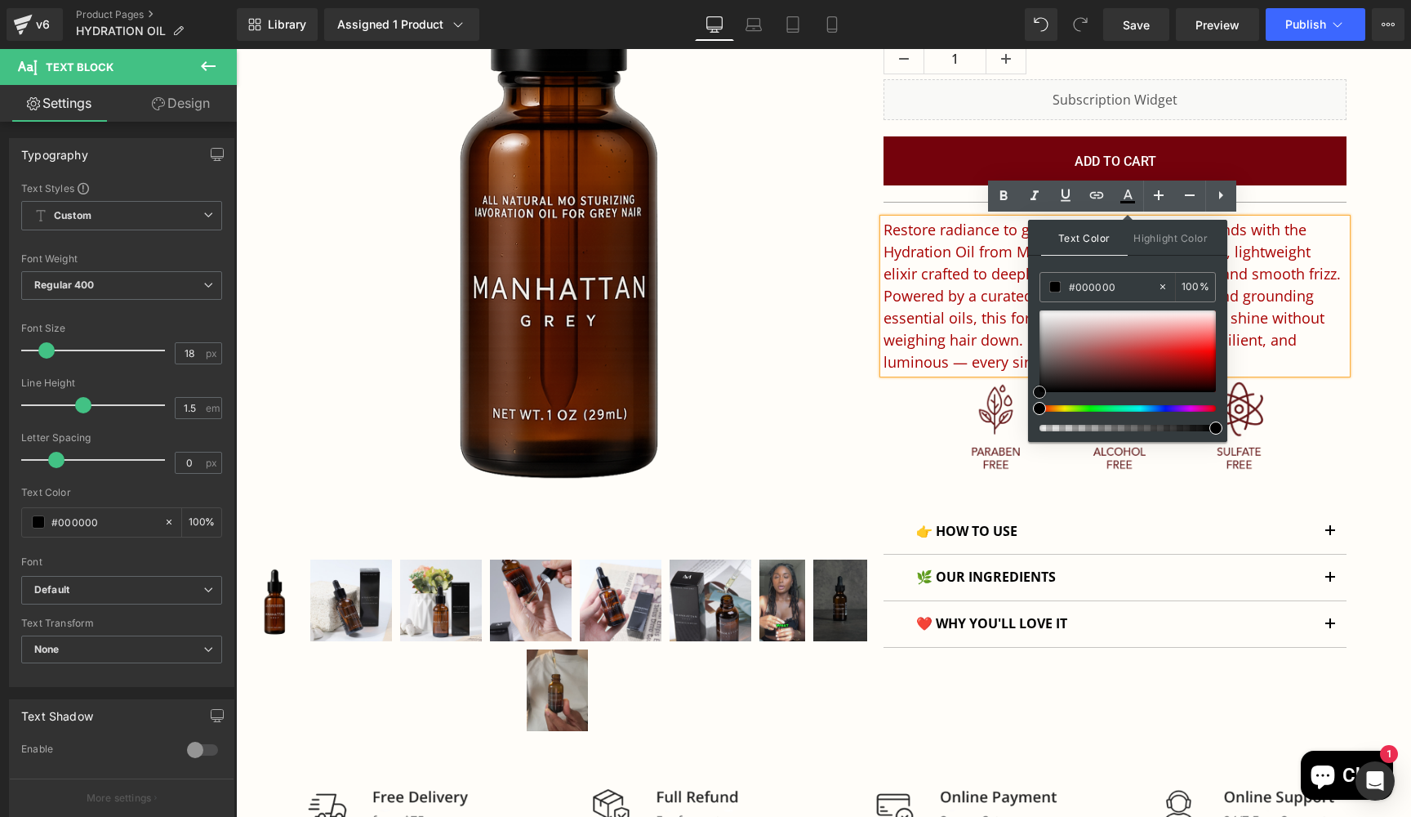
drag, startPoint x: 1290, startPoint y: 421, endPoint x: 1018, endPoint y: 416, distance: 272.0
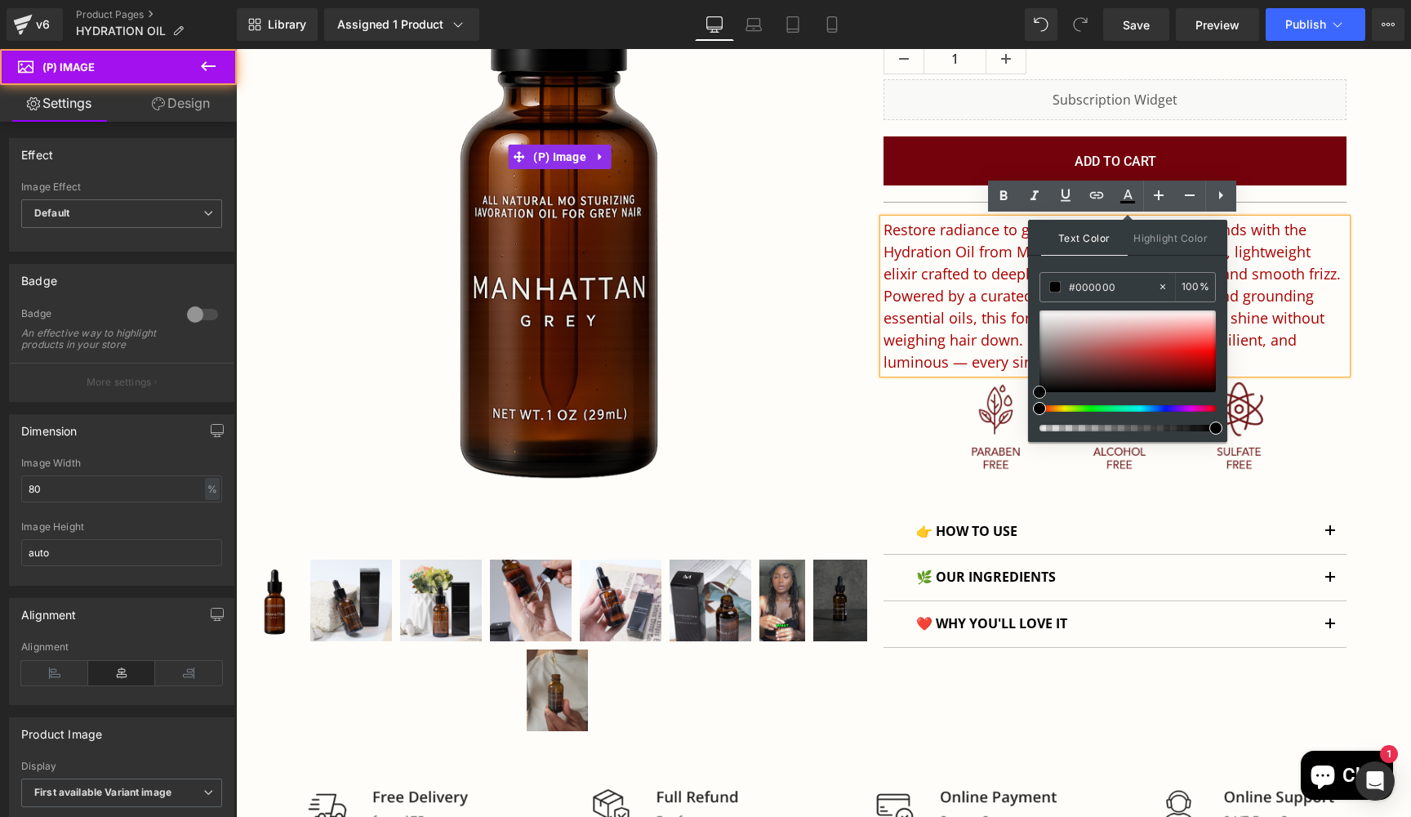
click at [789, 412] on img at bounding box center [560, 156] width 519 height 777
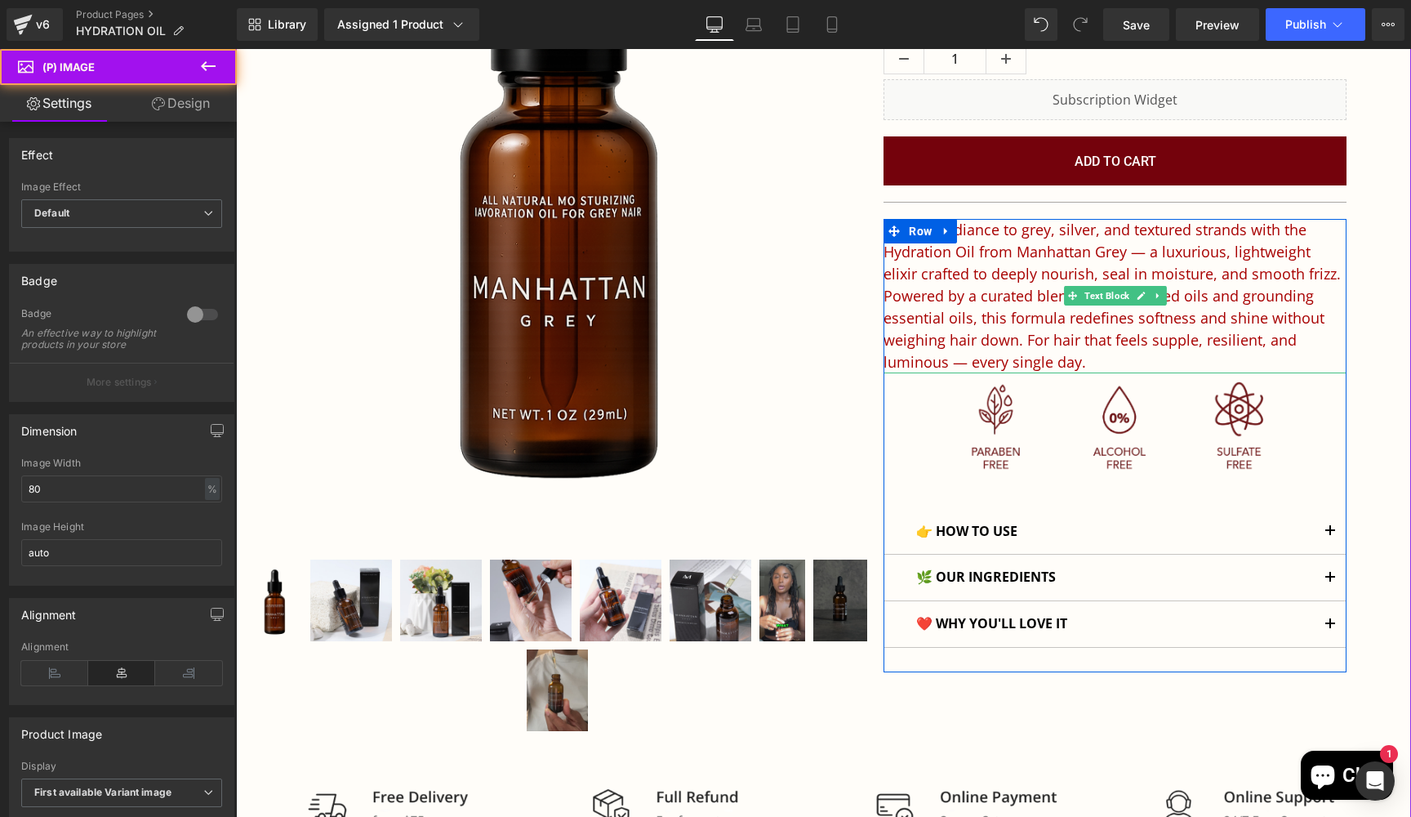
click at [946, 307] on span "Restore radiance to grey, silver, and textured strands with the Hydration Oil f…" at bounding box center [1112, 296] width 457 height 152
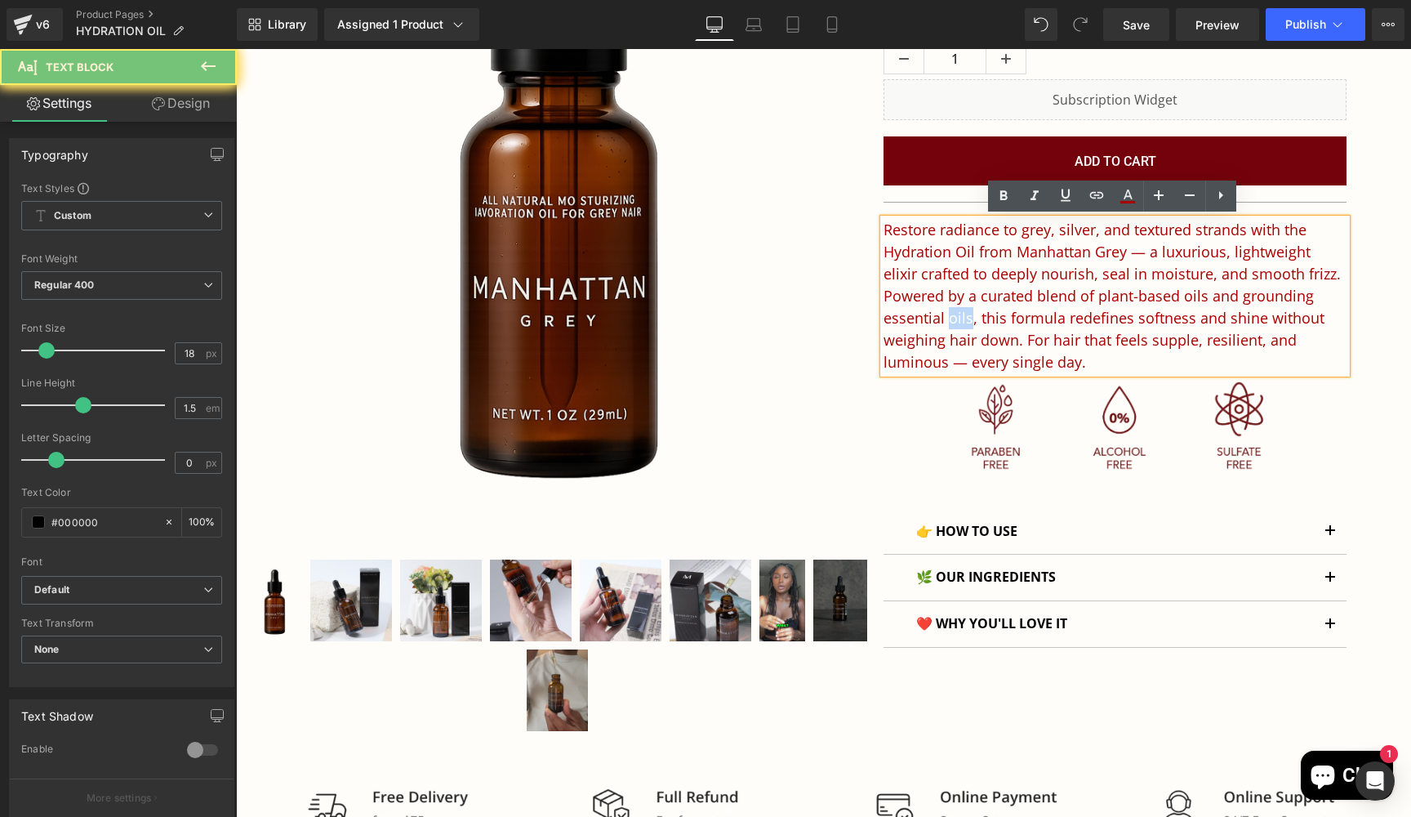
click at [946, 307] on span "Restore radiance to grey, silver, and textured strands with the Hydration Oil f…" at bounding box center [1112, 296] width 457 height 152
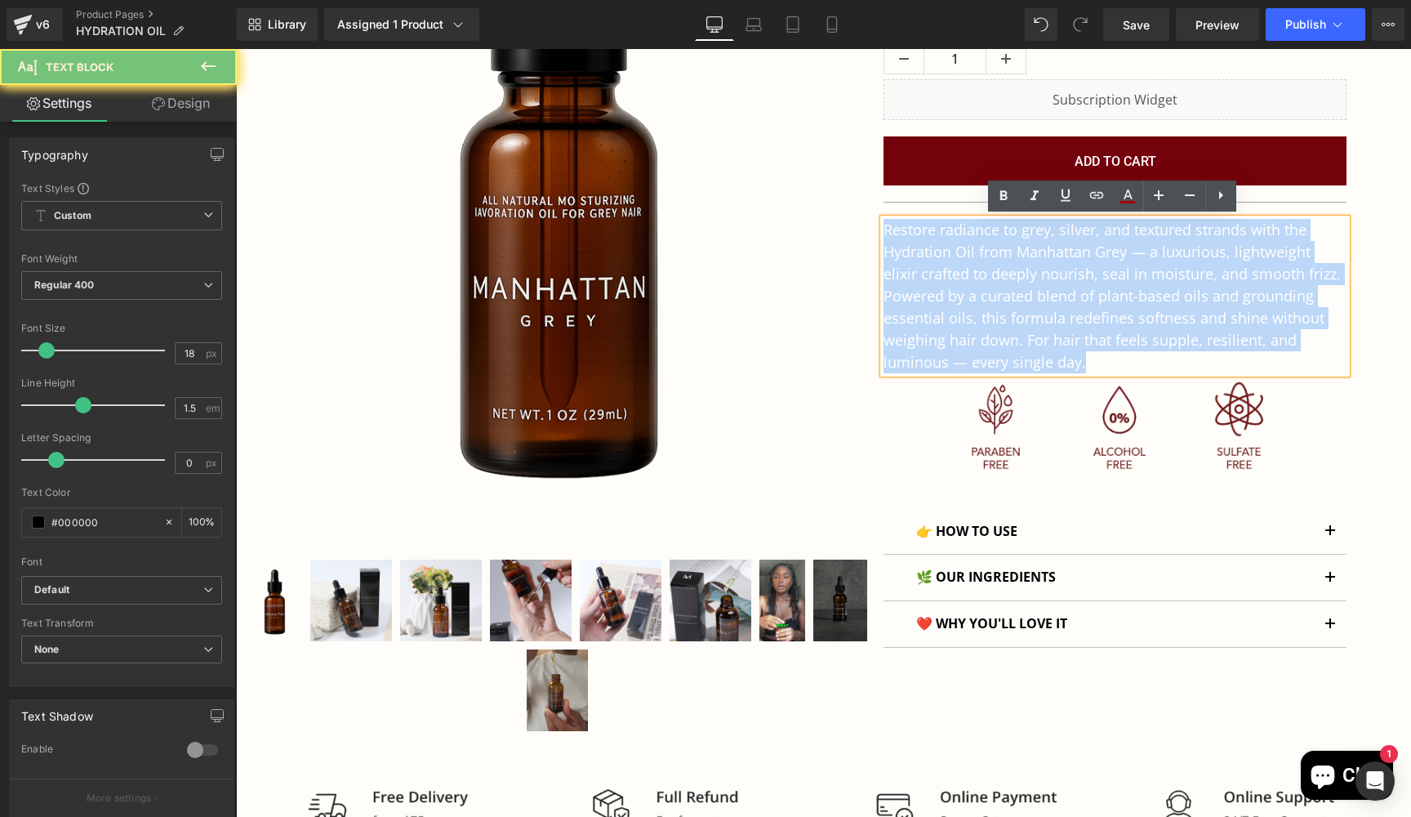
click at [946, 307] on span "Restore radiance to grey, silver, and textured strands with the Hydration Oil f…" at bounding box center [1112, 296] width 457 height 152
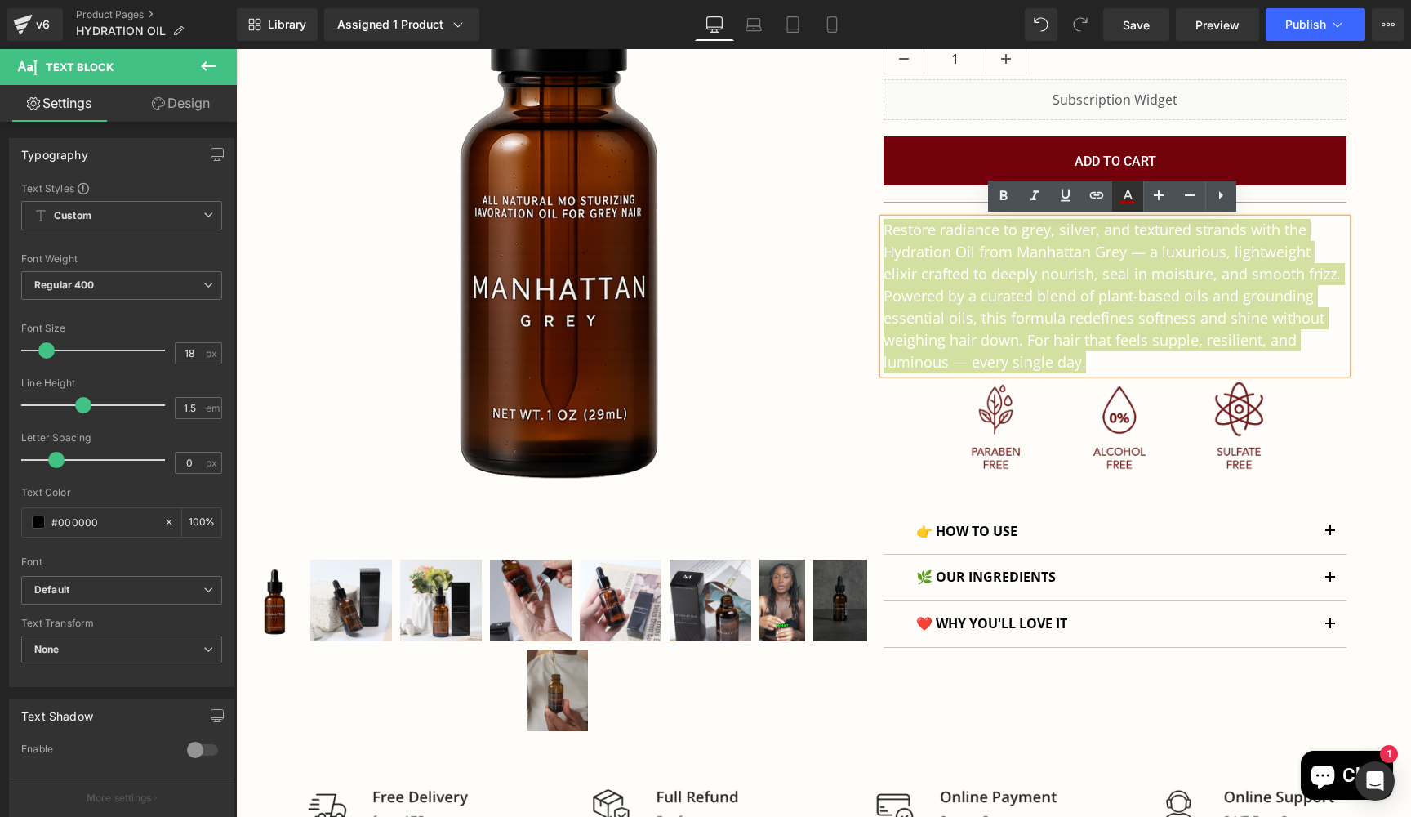
click at [1128, 195] on icon at bounding box center [1128, 196] width 20 height 20
type input "#a80000"
type input "100"
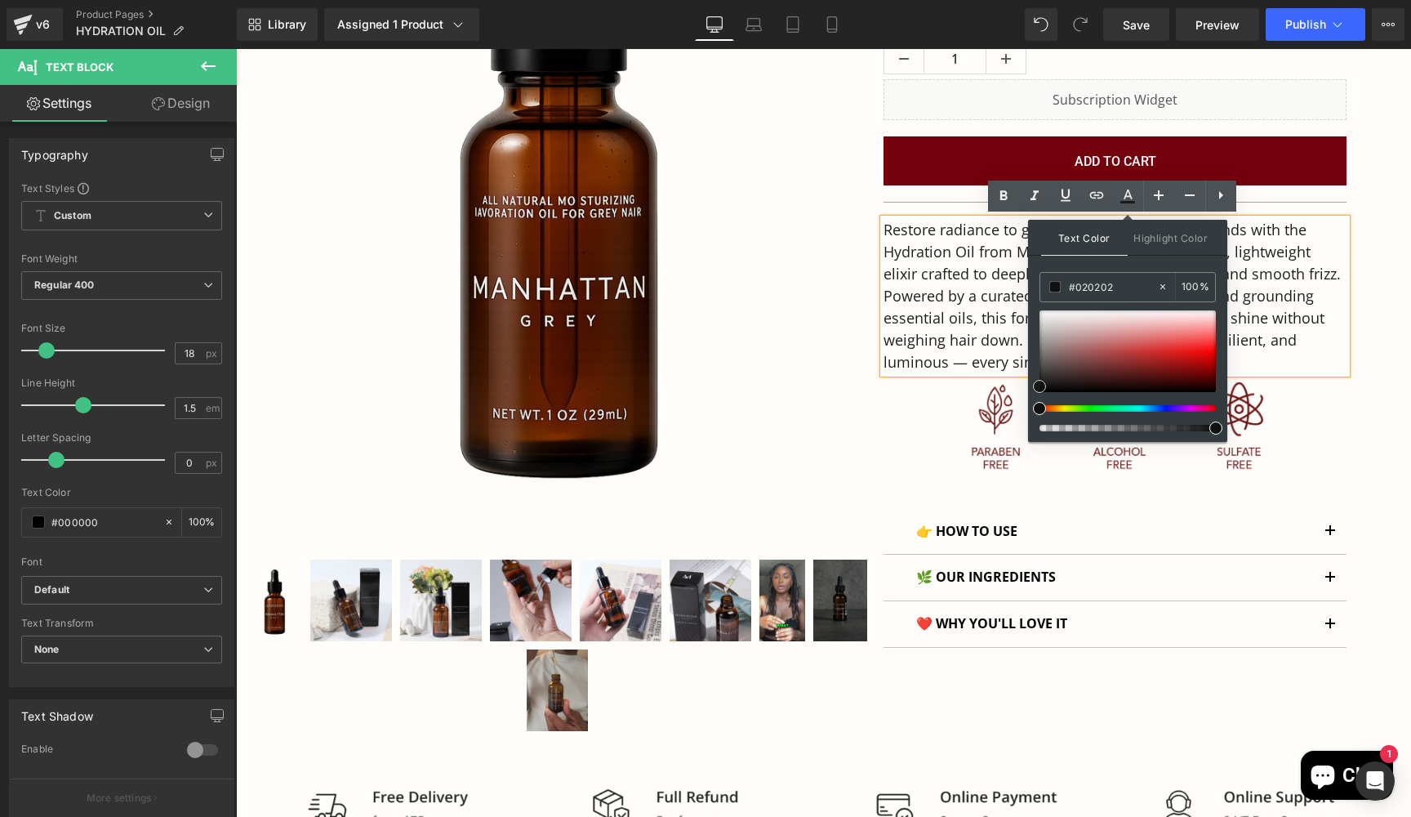
type input "#000000"
drag, startPoint x: 1047, startPoint y: 362, endPoint x: 1030, endPoint y: 395, distance: 37.6
click at [1030, 395] on div "Text Color Highlight Color rgba(0, 0, 0, 1) #000000 100 % transparent transpare…" at bounding box center [1127, 331] width 199 height 222
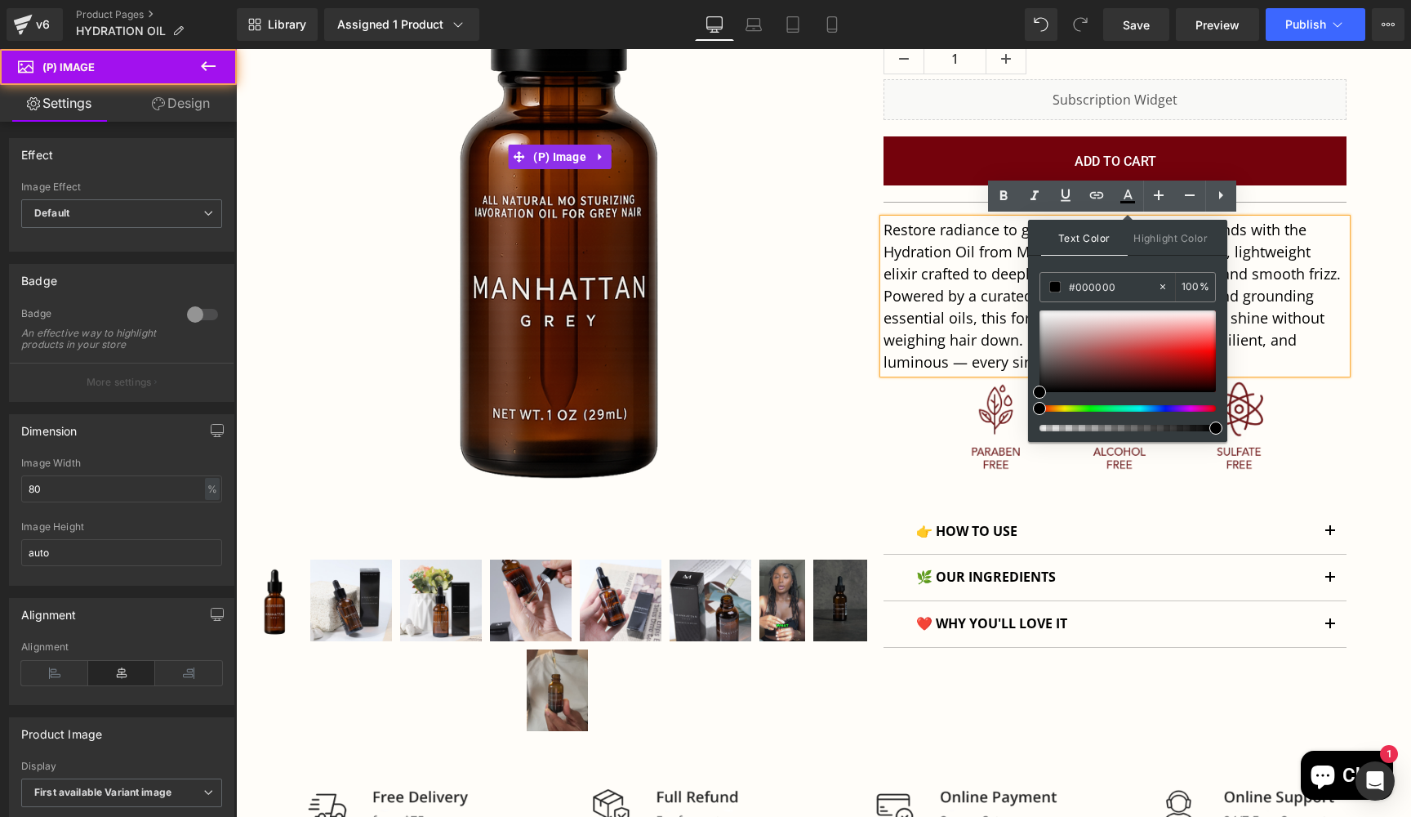
click at [854, 441] on div "Sale Off" at bounding box center [560, 156] width 648 height 777
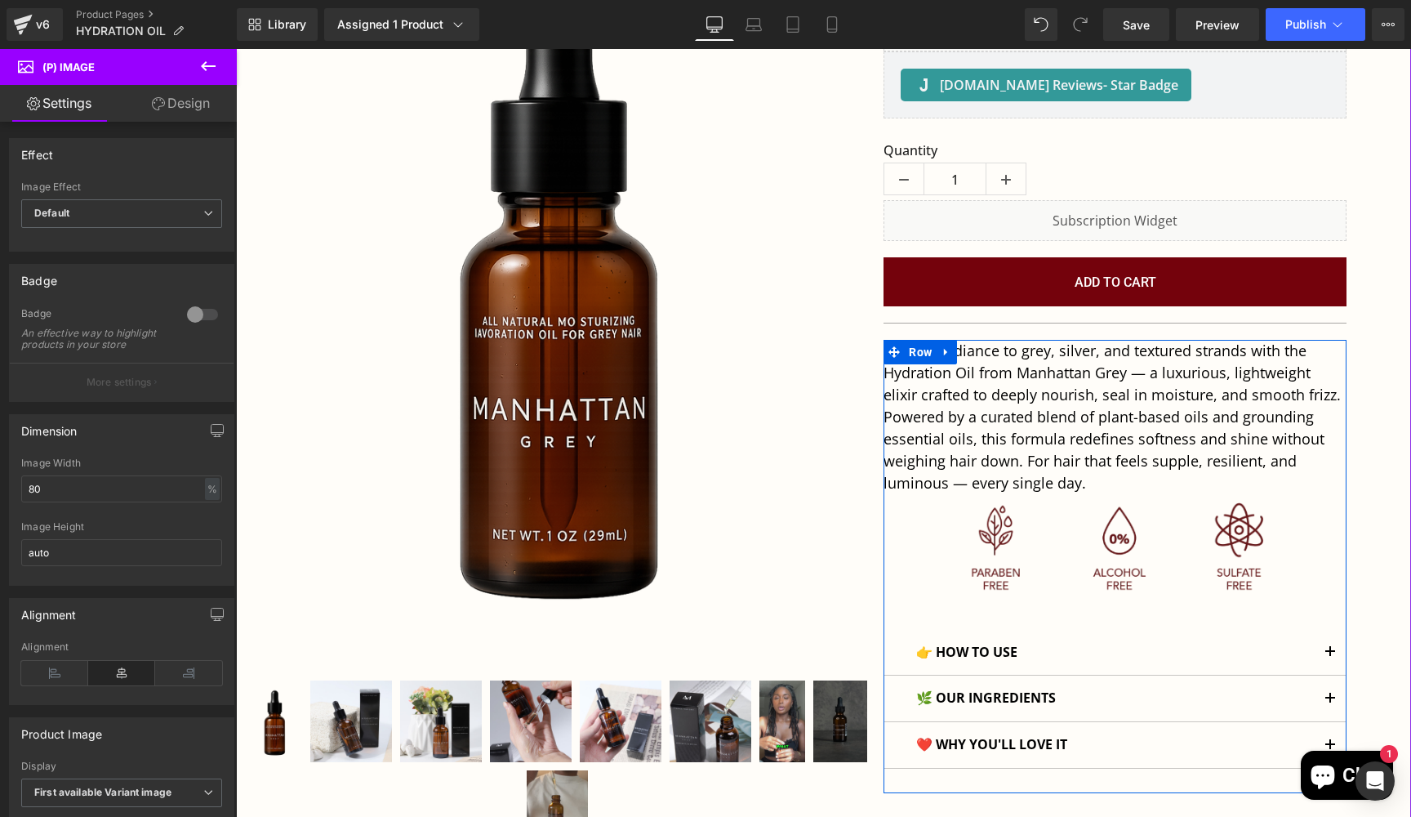
scroll to position [241, 0]
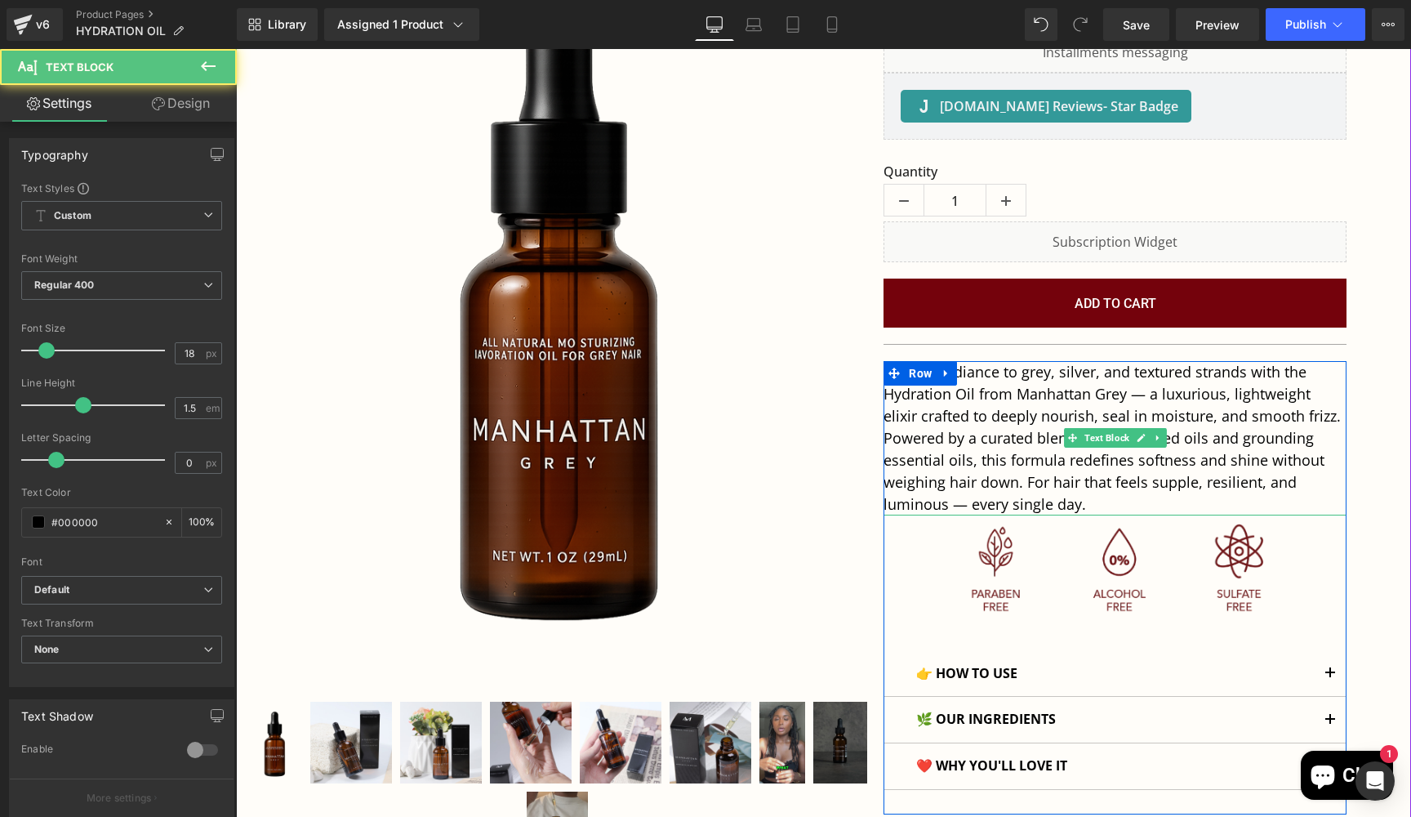
click at [946, 420] on span "Restore radiance to grey, silver, and textured strands with the Hydration Oil f…" at bounding box center [1112, 438] width 457 height 152
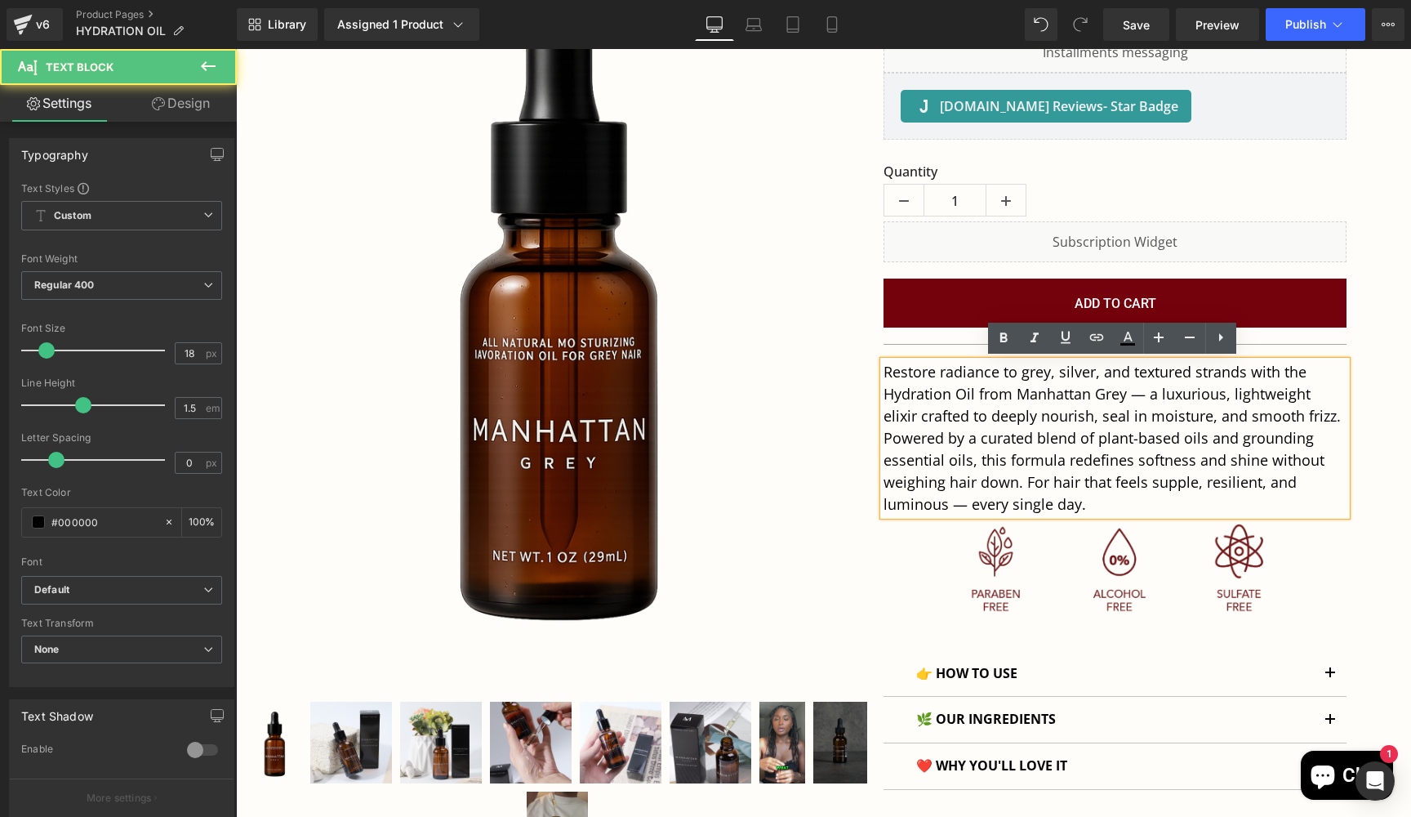
click at [884, 437] on span "Restore radiance to grey, silver, and textured strands with the Hydration Oil f…" at bounding box center [1112, 438] width 457 height 152
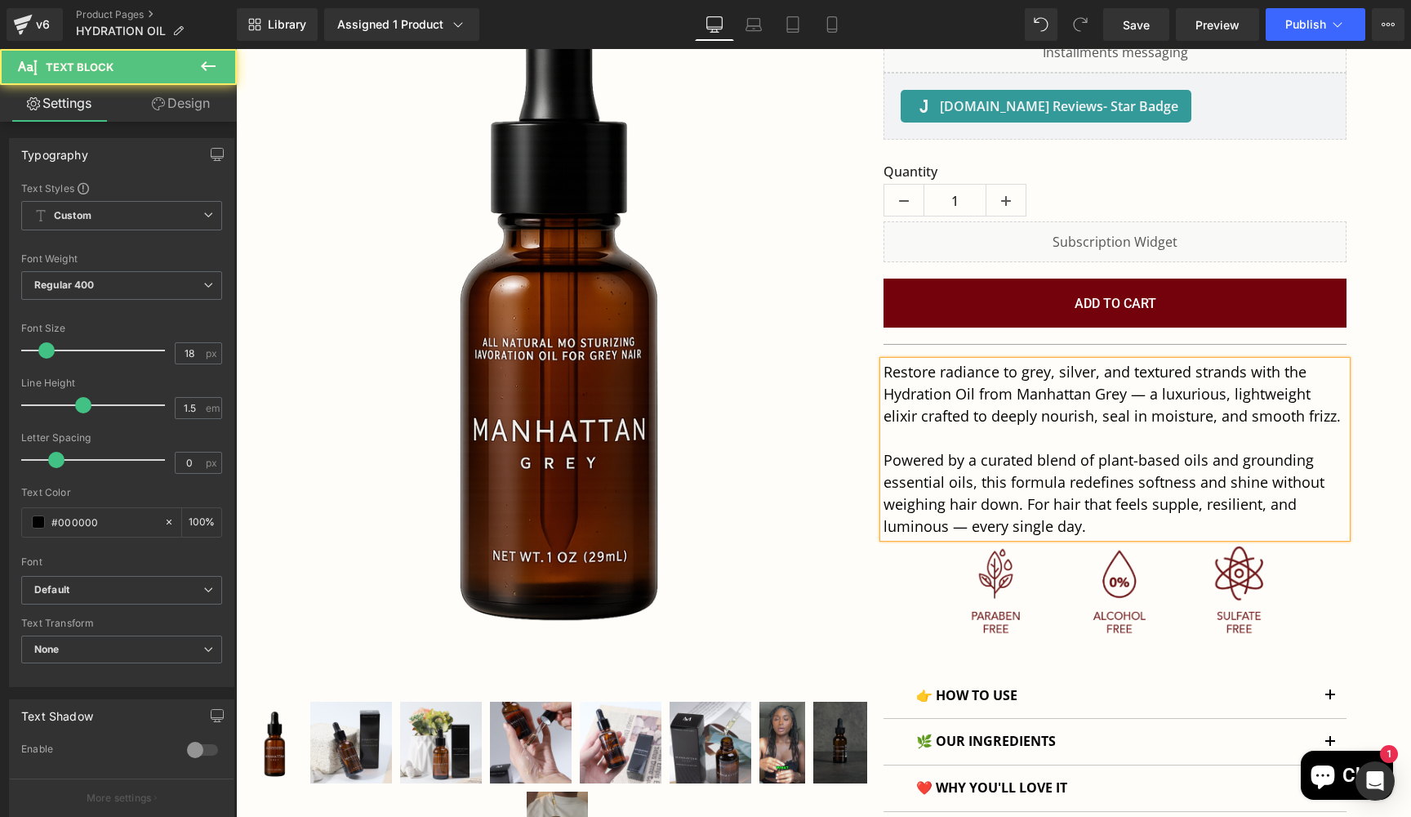
click at [1025, 504] on span "Powered by a curated blend of plant-based oils and grounding essential oils, th…" at bounding box center [1104, 493] width 441 height 86
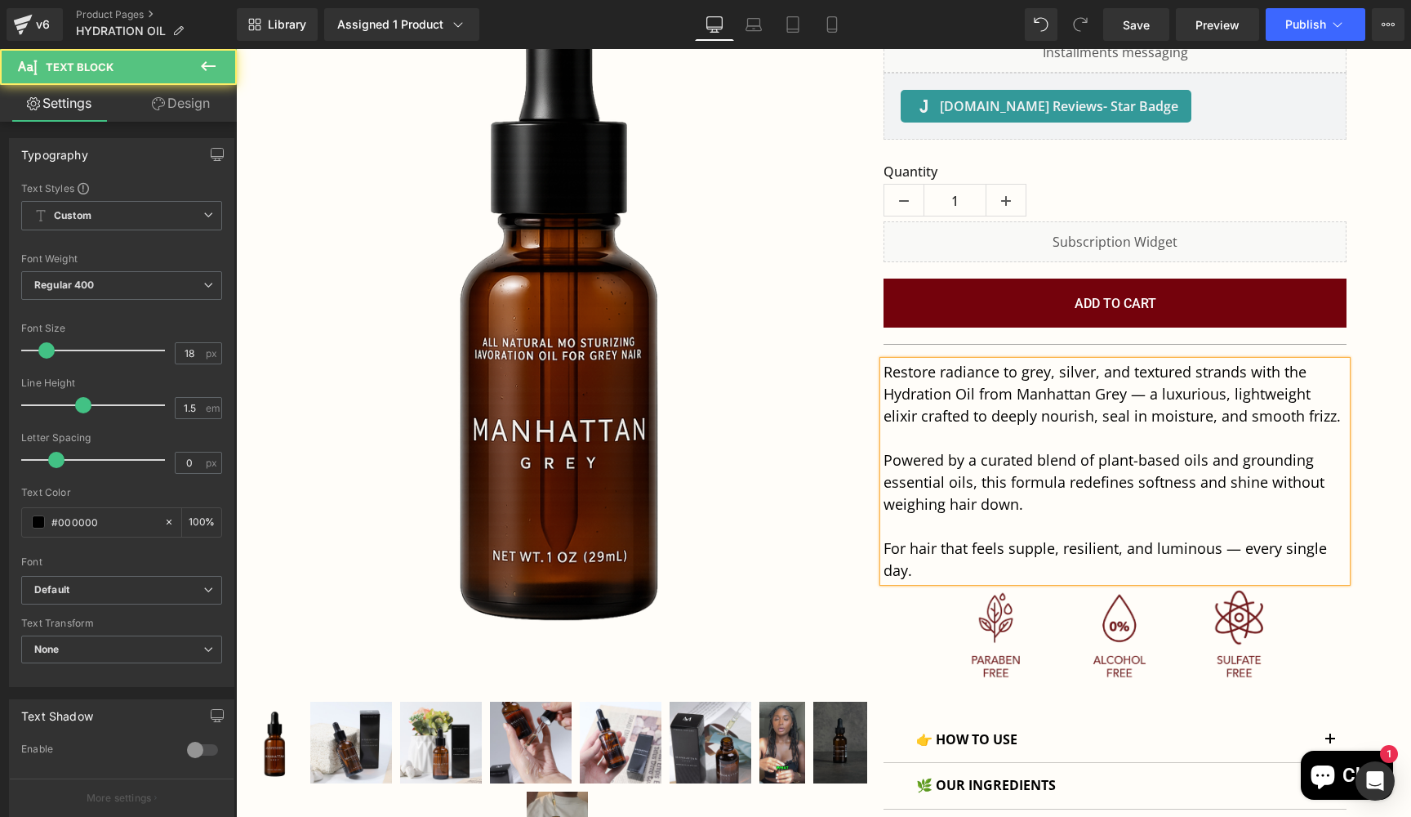
click at [1236, 554] on span "For hair that feels supple, resilient, and luminous — every single day." at bounding box center [1105, 559] width 443 height 42
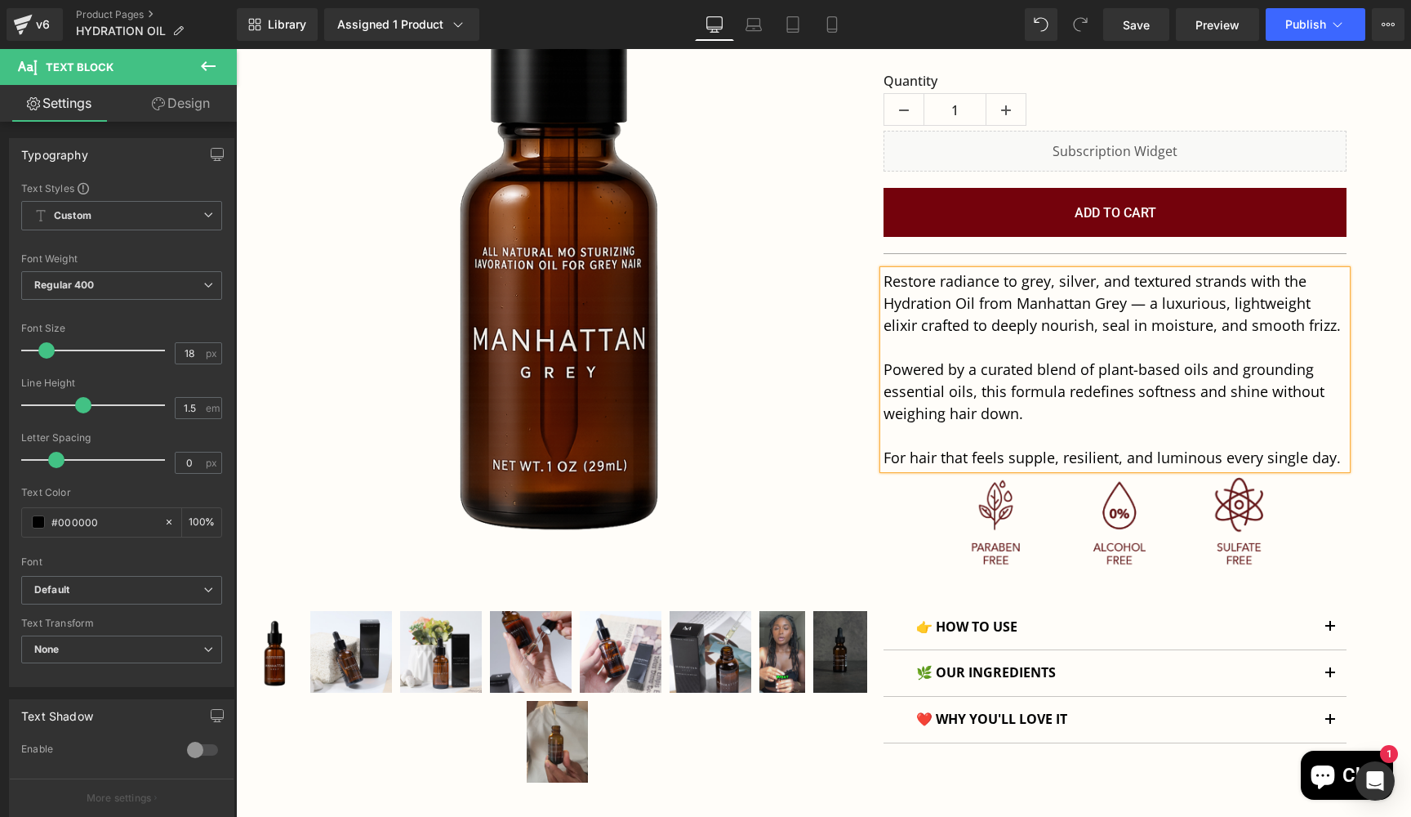
scroll to position [333, 0]
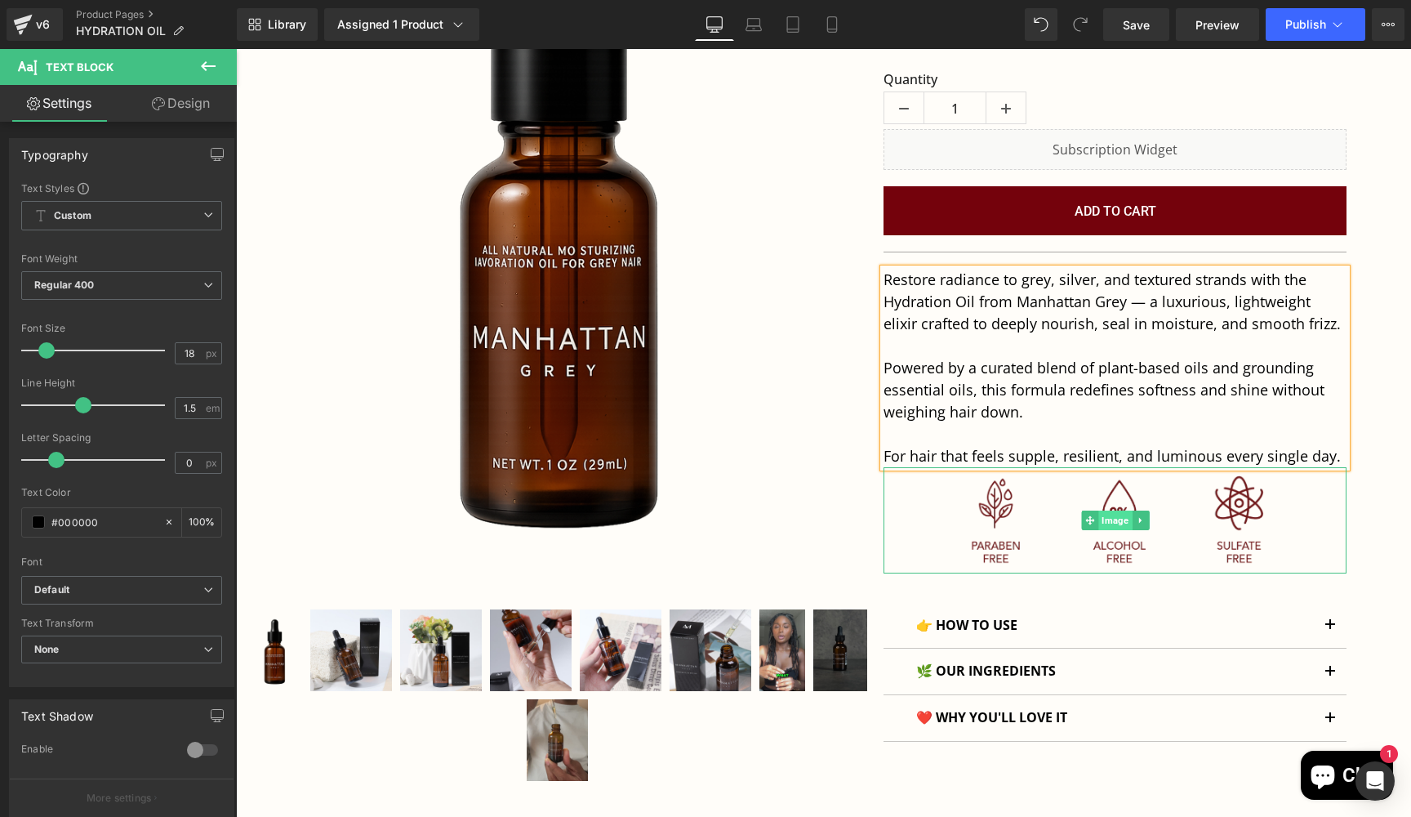
click at [1109, 520] on span "Image" at bounding box center [1114, 520] width 33 height 20
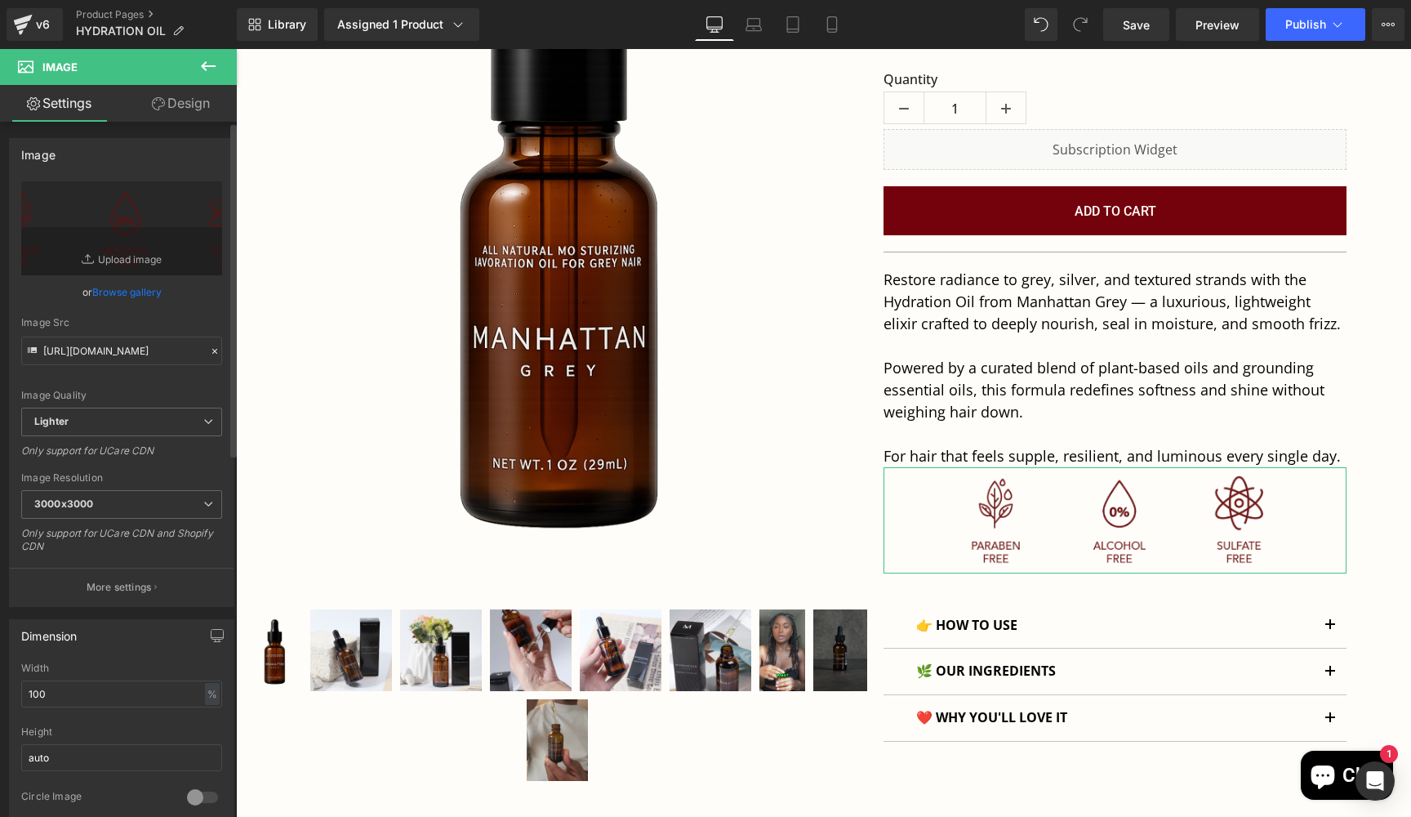
click at [115, 292] on link "Browse gallery" at bounding box center [126, 292] width 69 height 29
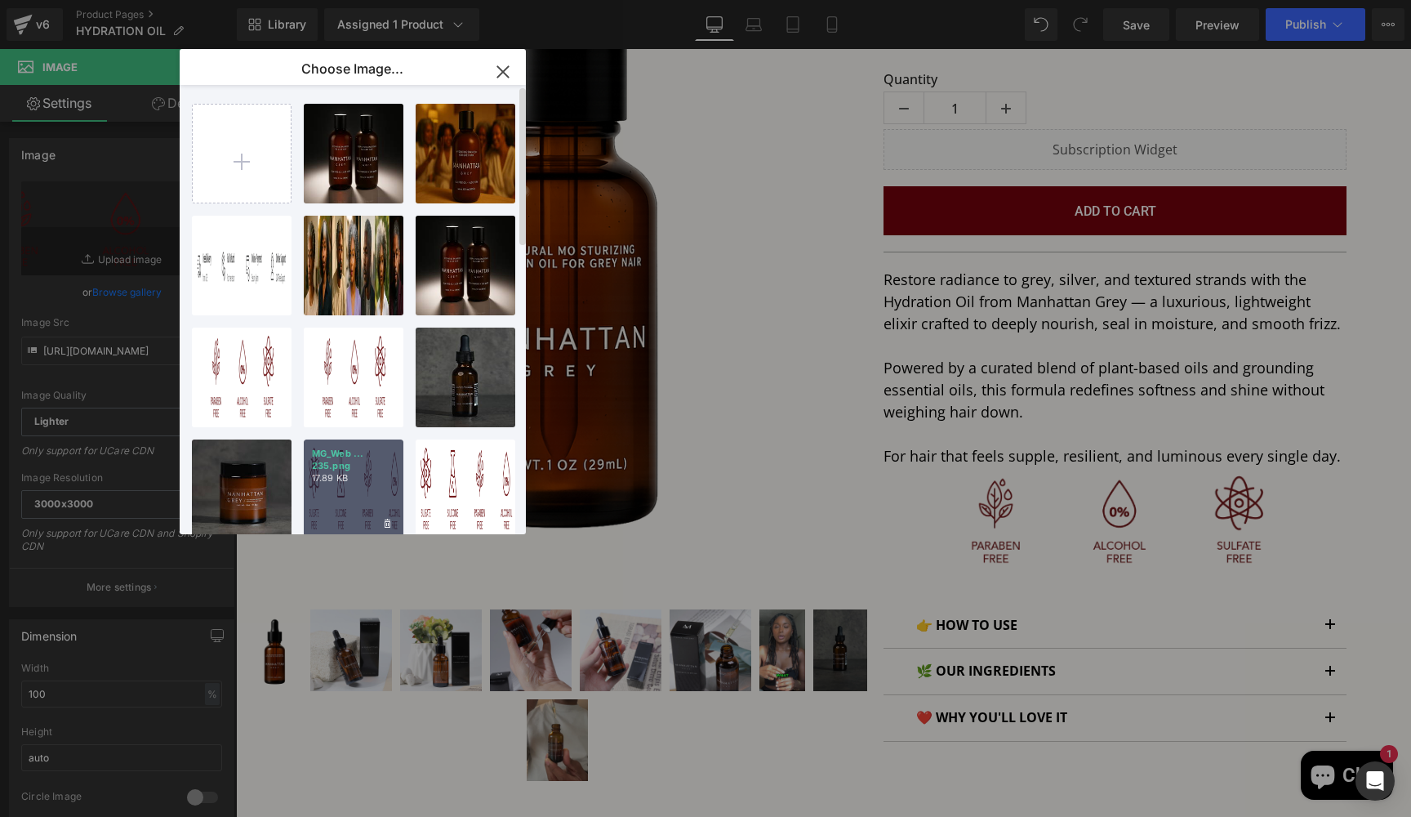
click at [358, 497] on div "MG_Web ... 235.png 17.89 KB" at bounding box center [354, 489] width 100 height 100
type input "[URL][DOMAIN_NAME]"
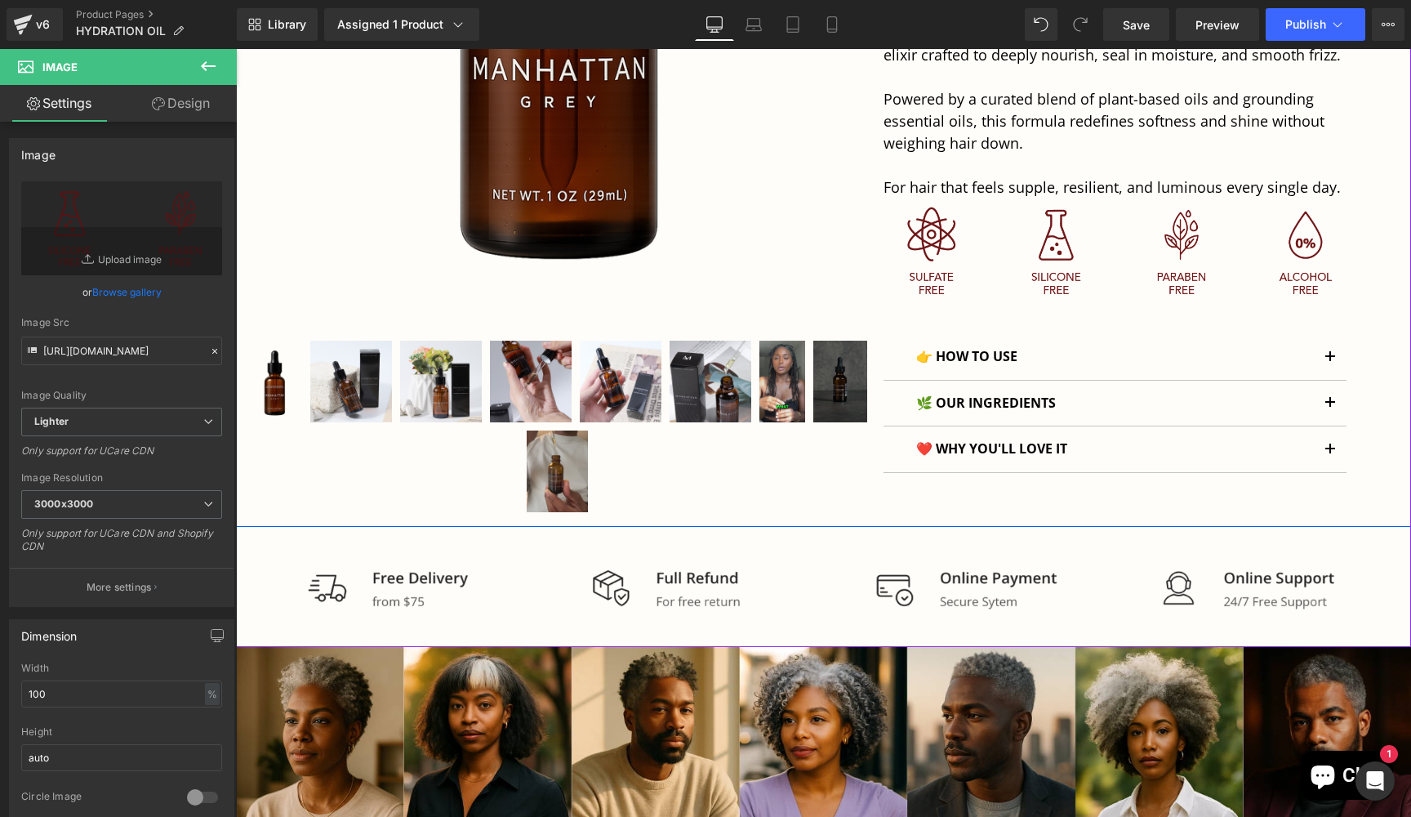
scroll to position [645, 0]
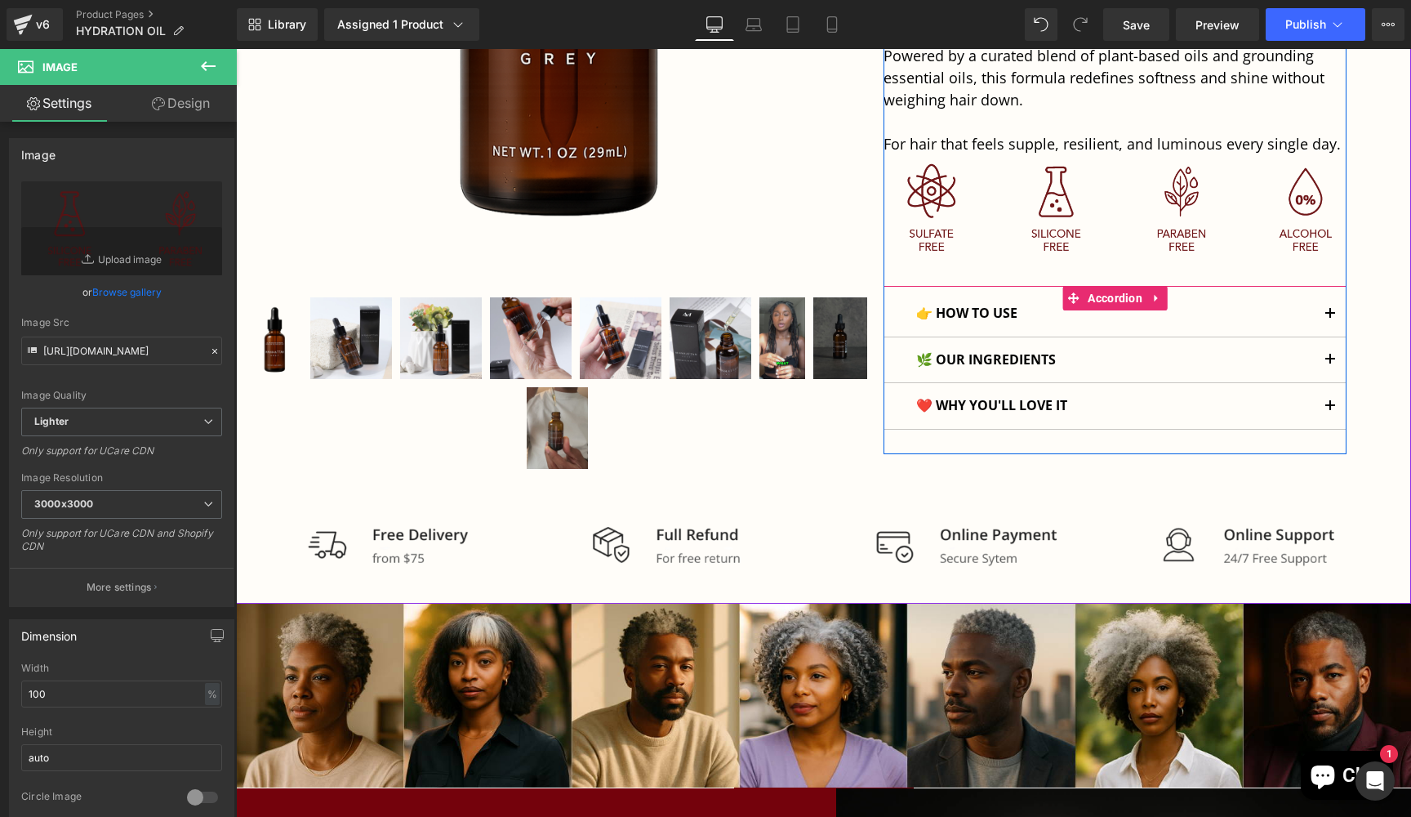
click at [1325, 314] on button "button" at bounding box center [1330, 314] width 33 height 46
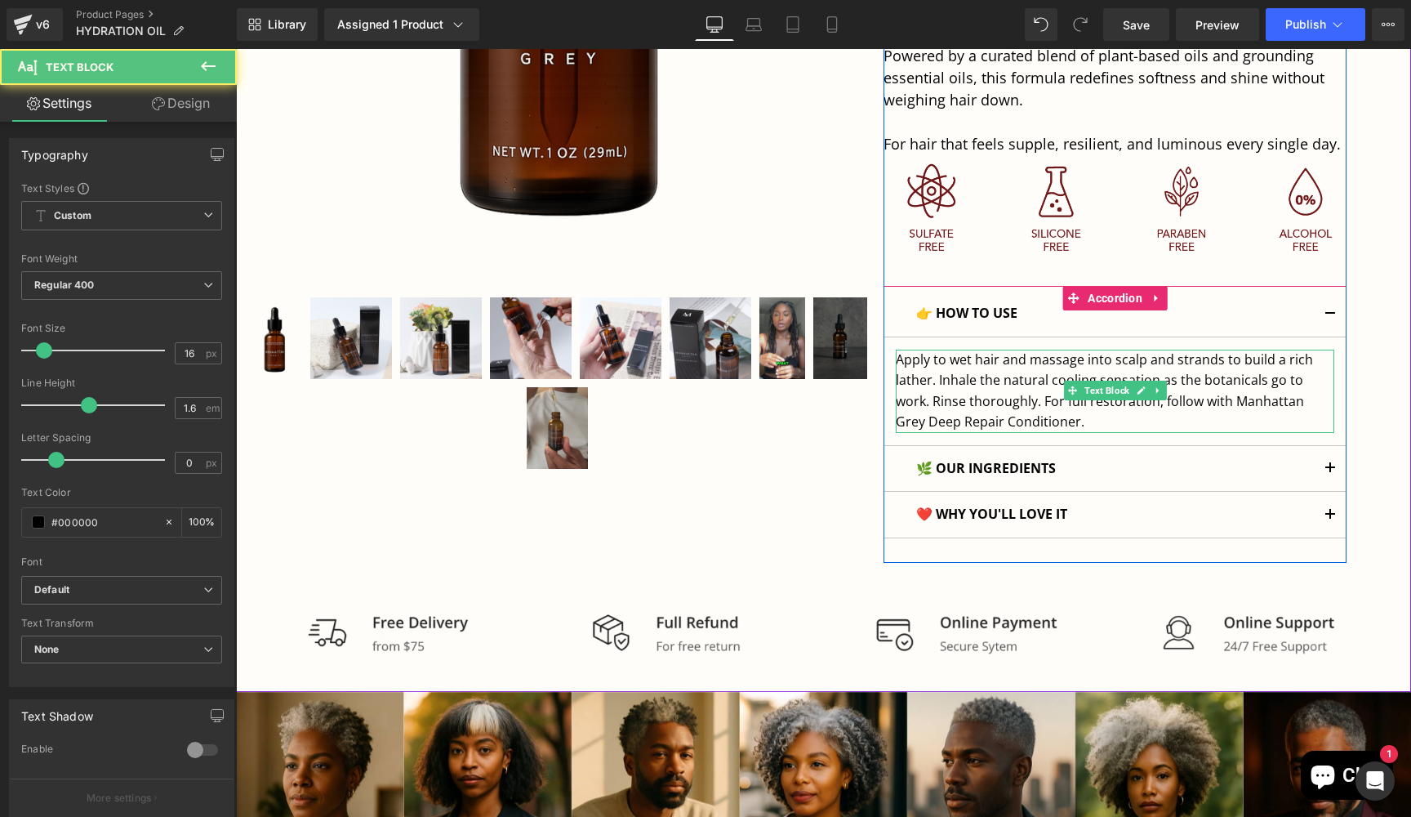
click at [966, 382] on p "Apply to wet hair and massage into scalp and strands to build a rich lather. In…" at bounding box center [1115, 391] width 439 height 83
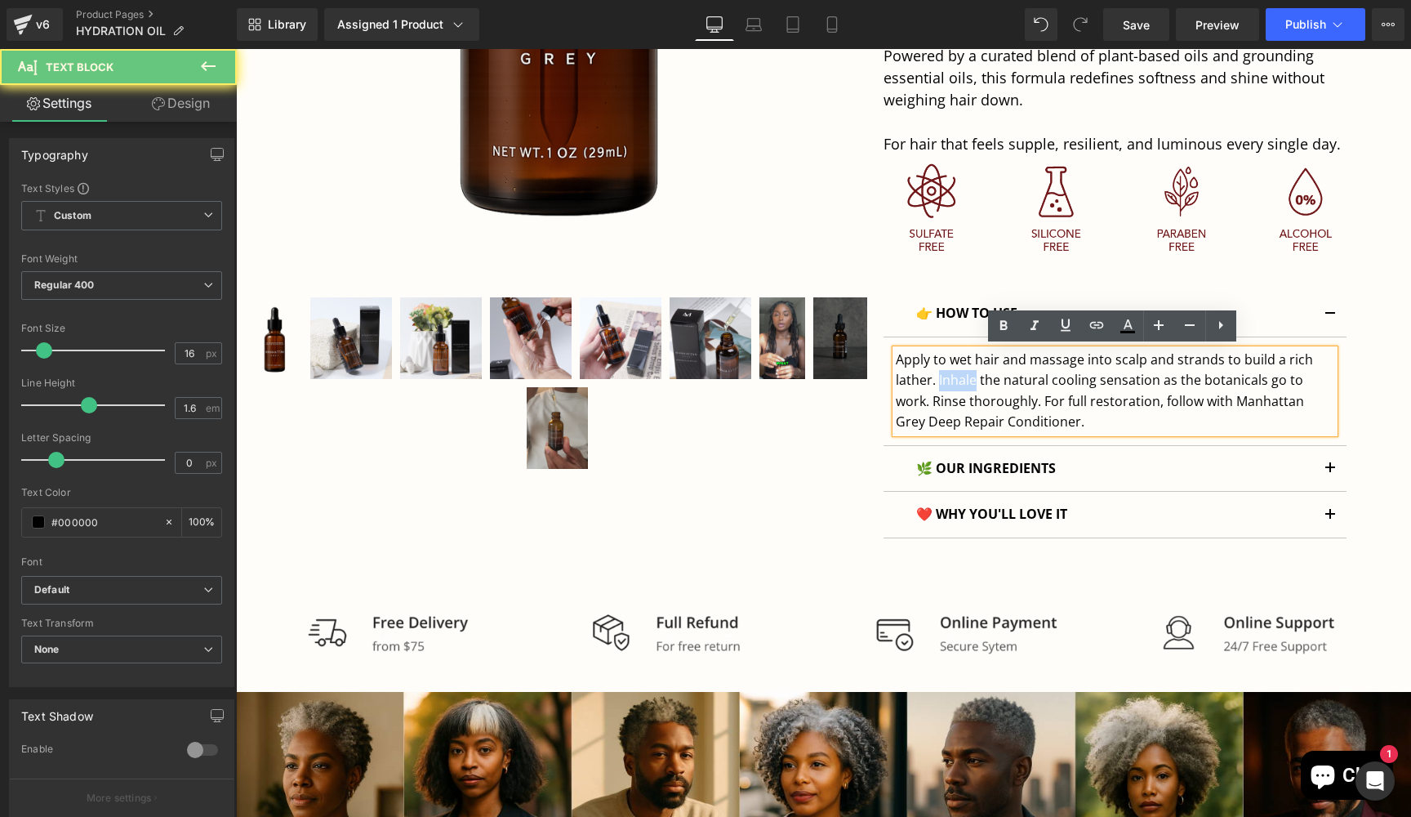
click at [966, 382] on p "Apply to wet hair and massage into scalp and strands to build a rich lather. In…" at bounding box center [1115, 391] width 439 height 83
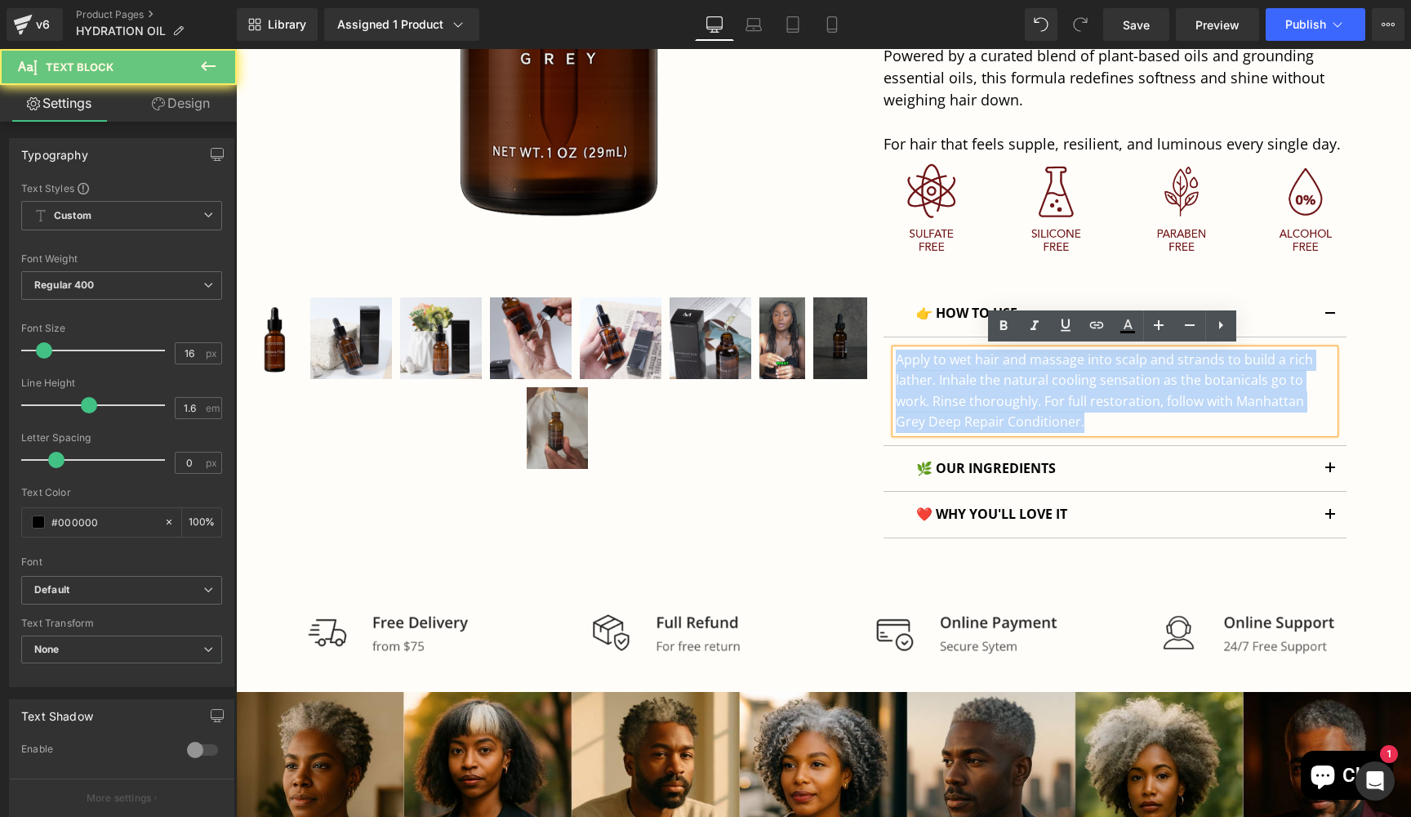
click at [966, 382] on p "Apply to wet hair and massage into scalp and strands to build a rich lather. In…" at bounding box center [1115, 391] width 439 height 83
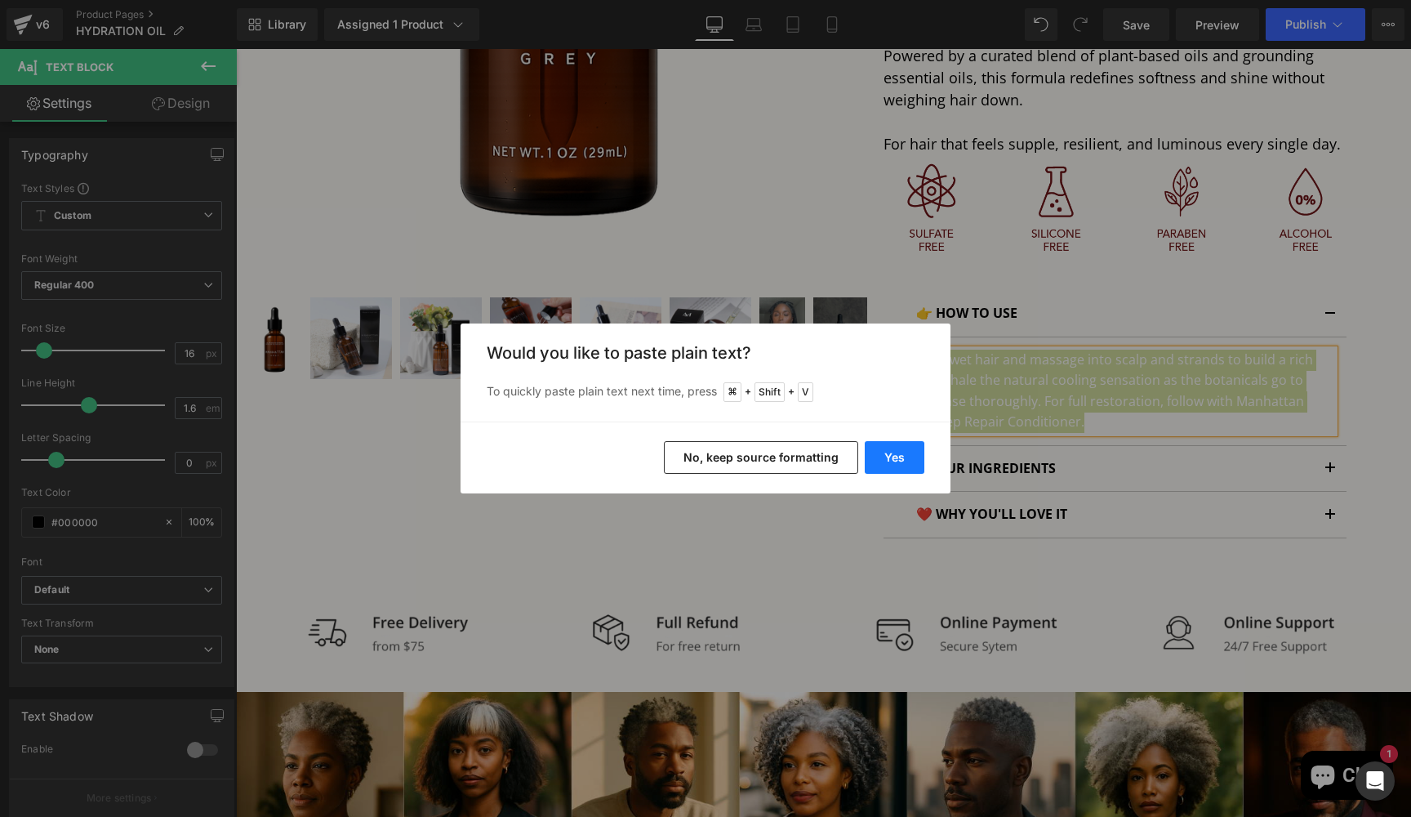
click at [884, 461] on button "Yes" at bounding box center [895, 457] width 60 height 33
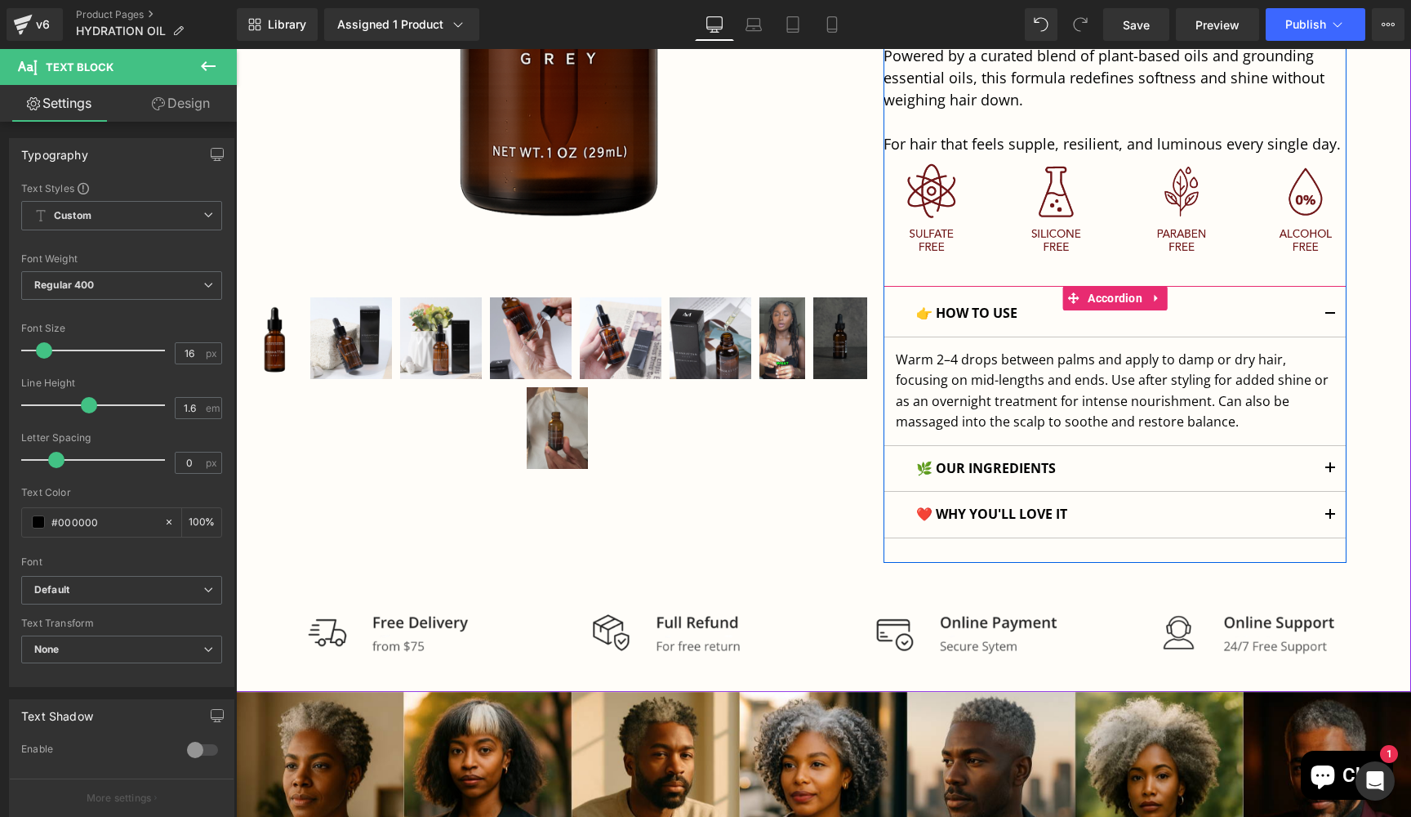
click at [1329, 466] on button "button" at bounding box center [1330, 469] width 33 height 46
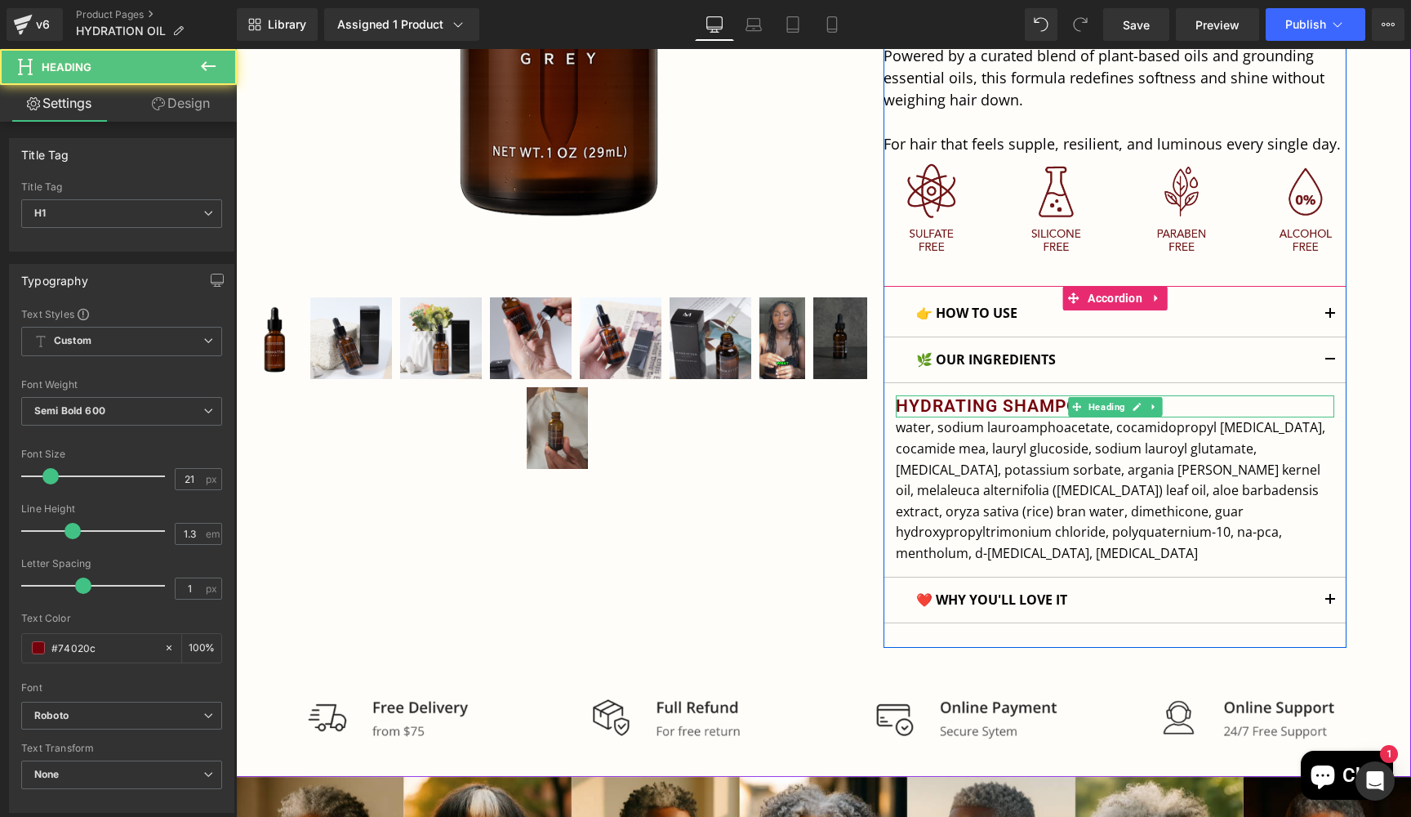
click at [1035, 406] on h1 "HYDRATING SHAMPOO" at bounding box center [1115, 406] width 439 height 22
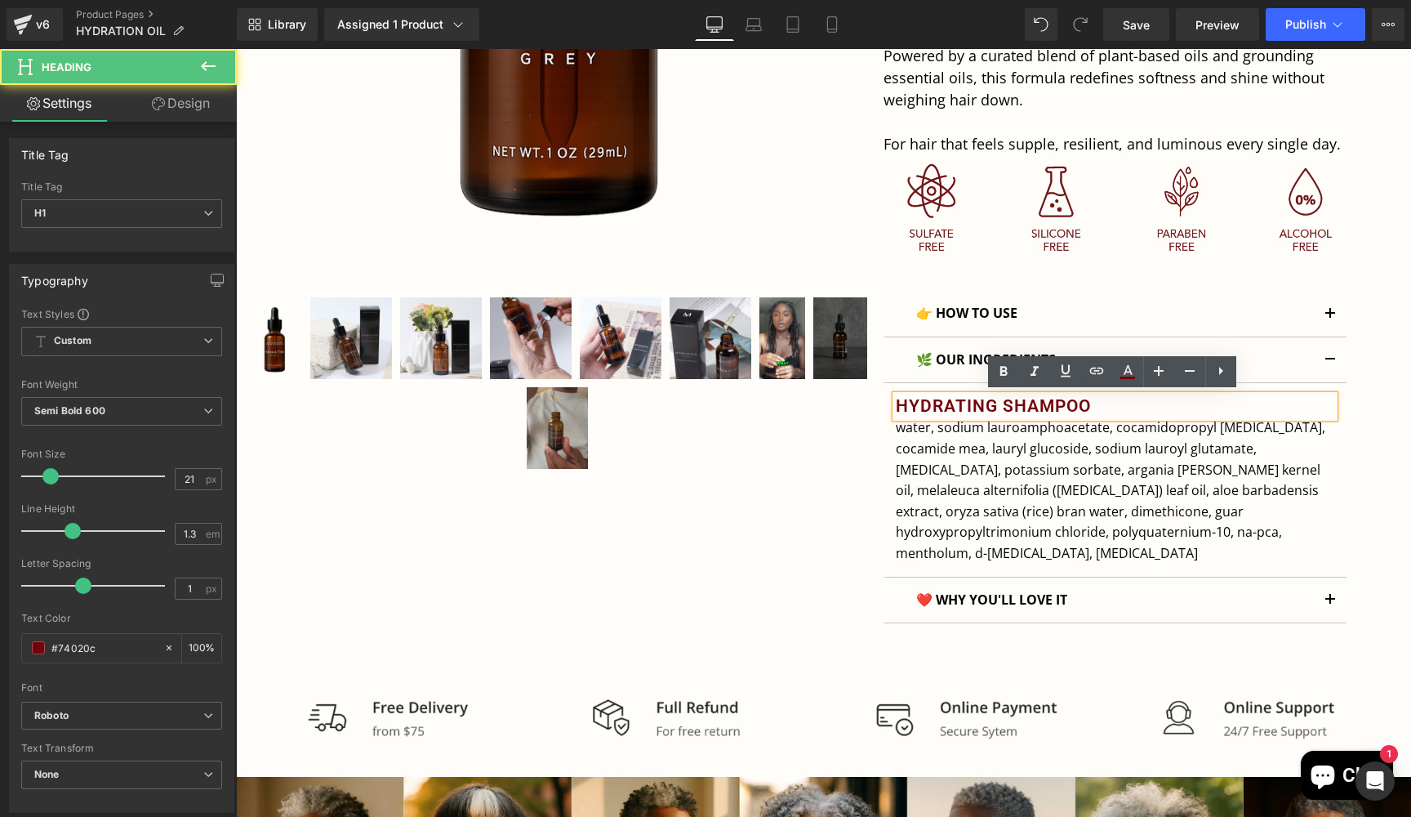
click at [1026, 400] on h1 "HYDRATING SHAMPOO" at bounding box center [1115, 406] width 439 height 22
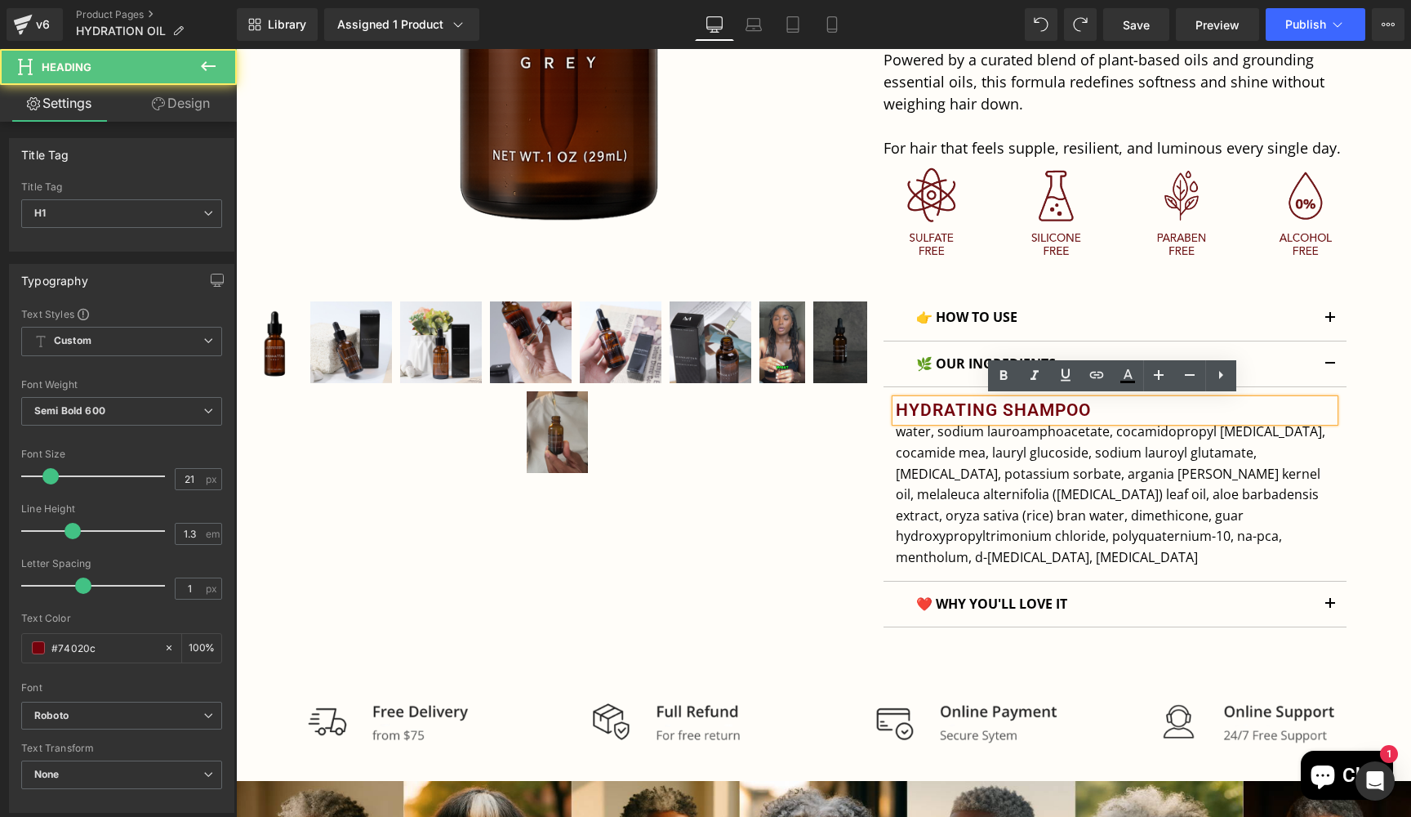
click at [998, 401] on h1 "HYDRATING SHAMPOO" at bounding box center [1115, 410] width 439 height 22
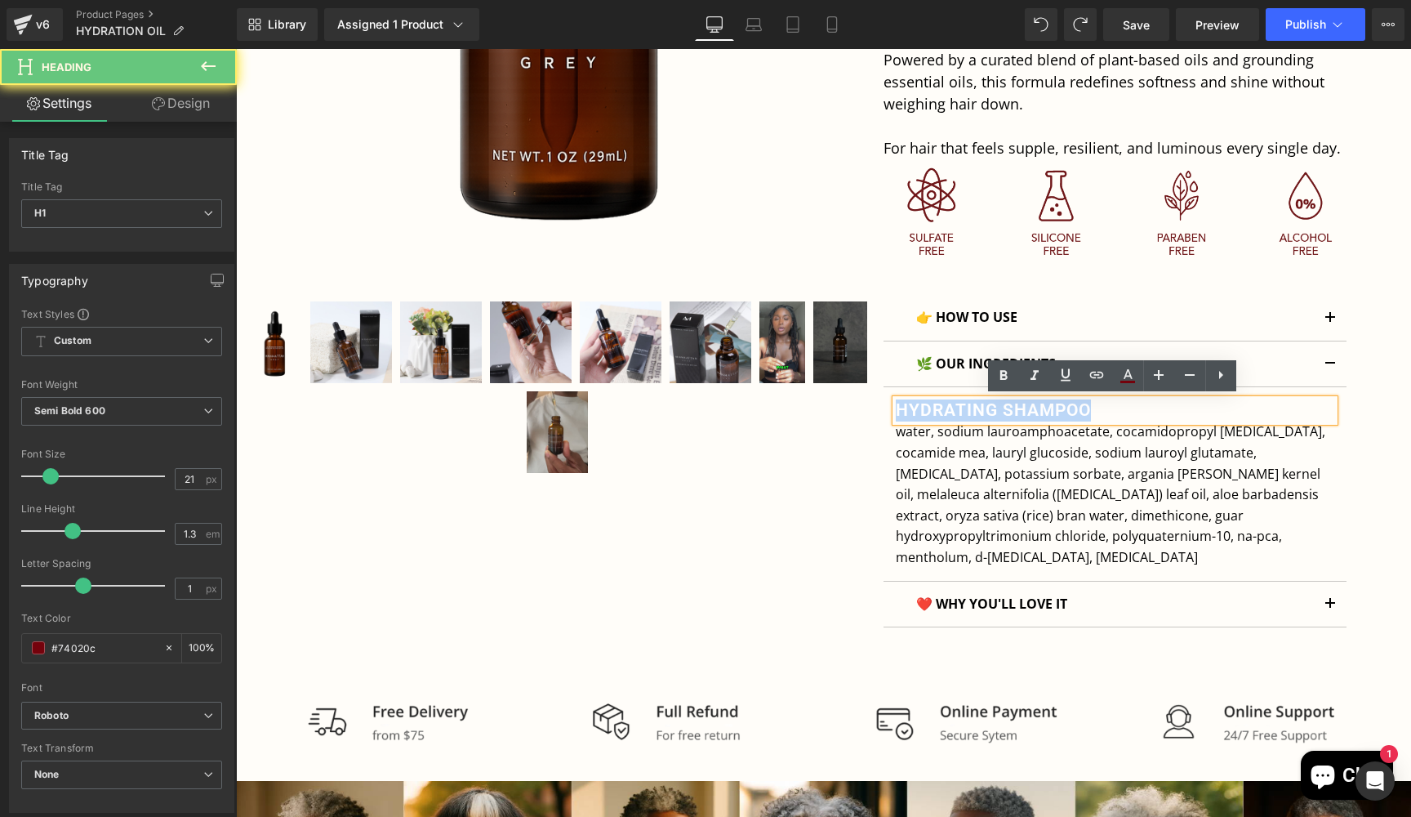
click at [998, 401] on h1 "HYDRATING SHAMPOO" at bounding box center [1115, 410] width 439 height 22
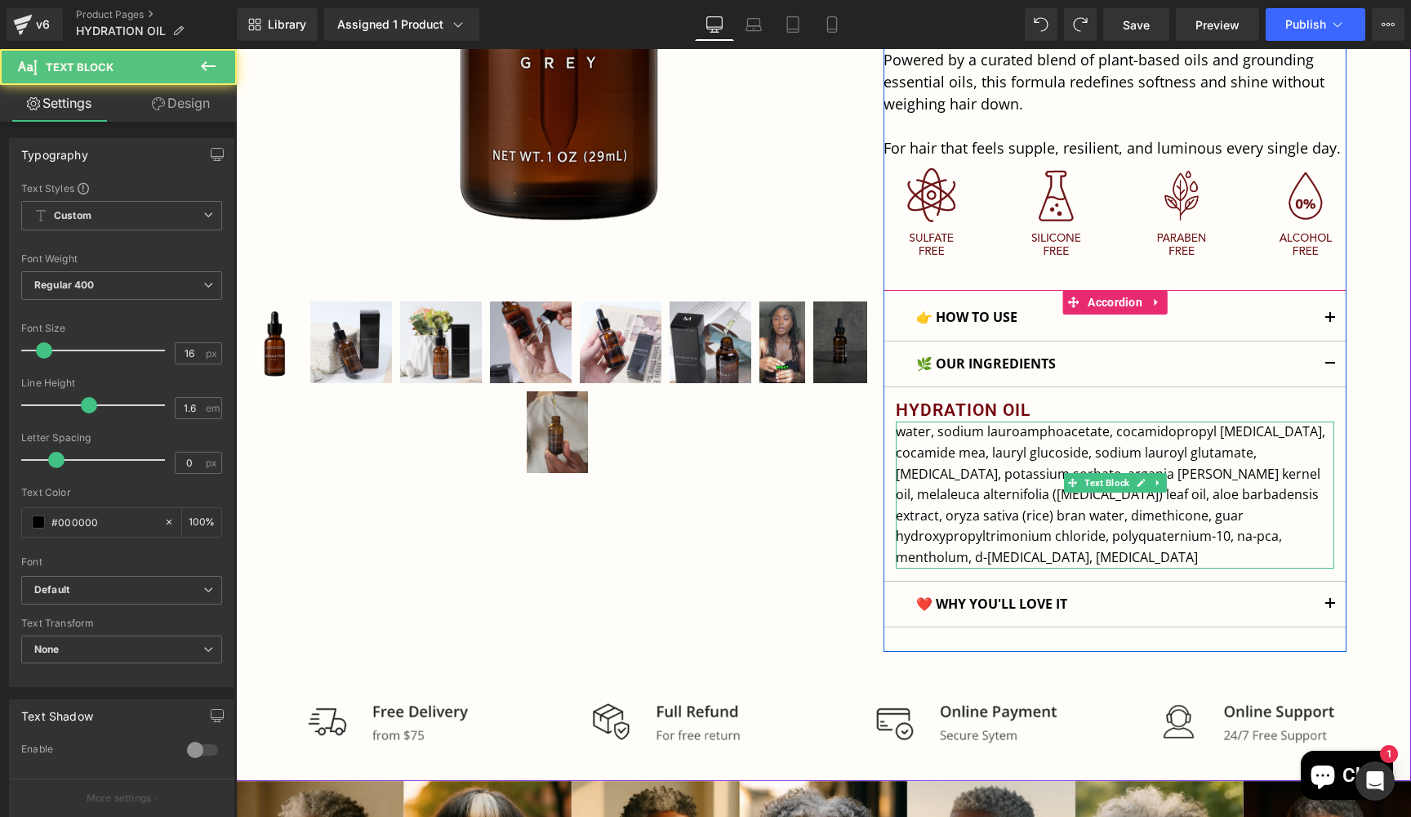
click at [1027, 457] on p "water, sodium lauroamphoacetate, cocamidopropyl [MEDICAL_DATA], cocamide mea, l…" at bounding box center [1115, 494] width 439 height 146
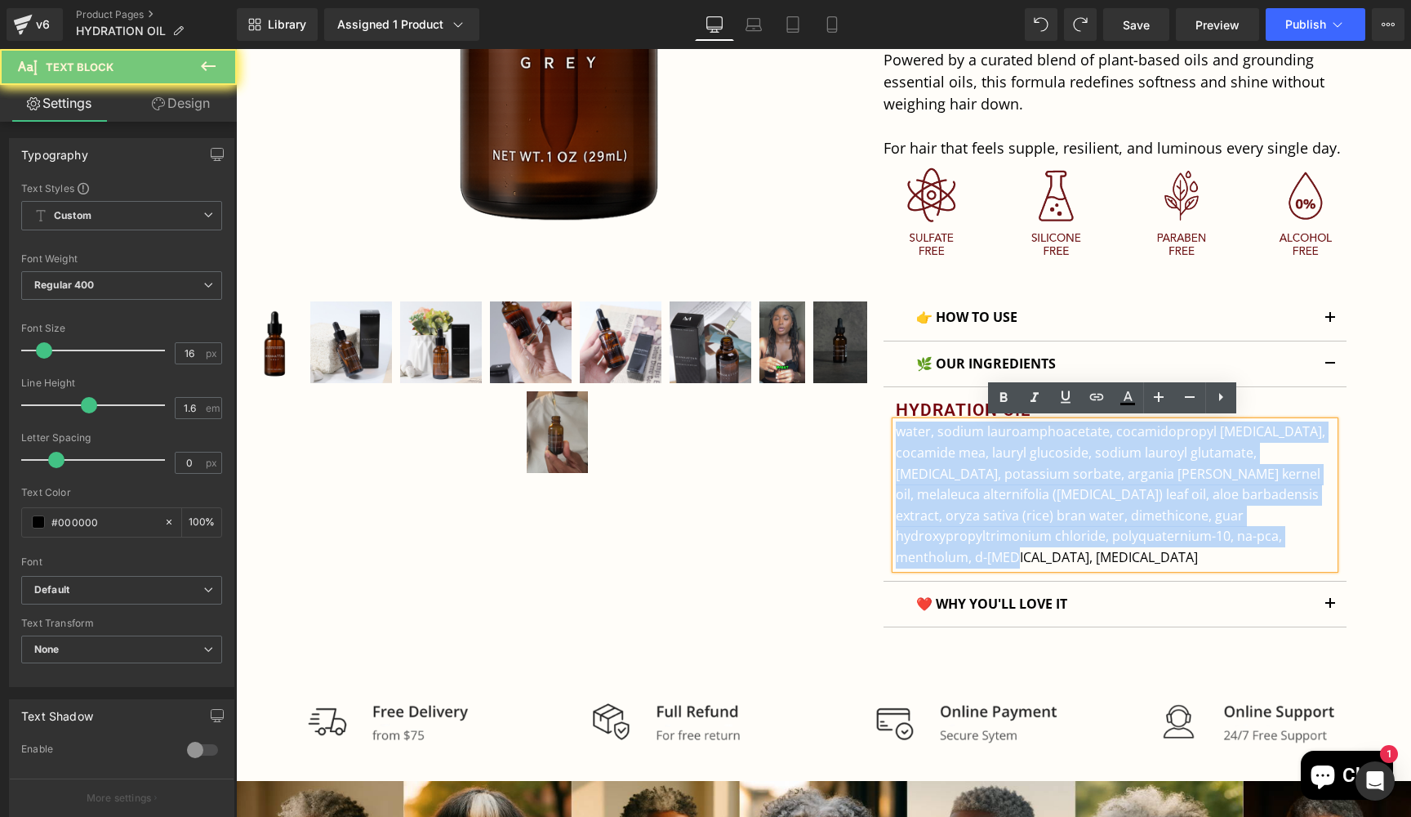
click at [1027, 457] on p "water, sodium lauroamphoacetate, cocamidopropyl [MEDICAL_DATA], cocamide mea, l…" at bounding box center [1115, 494] width 439 height 146
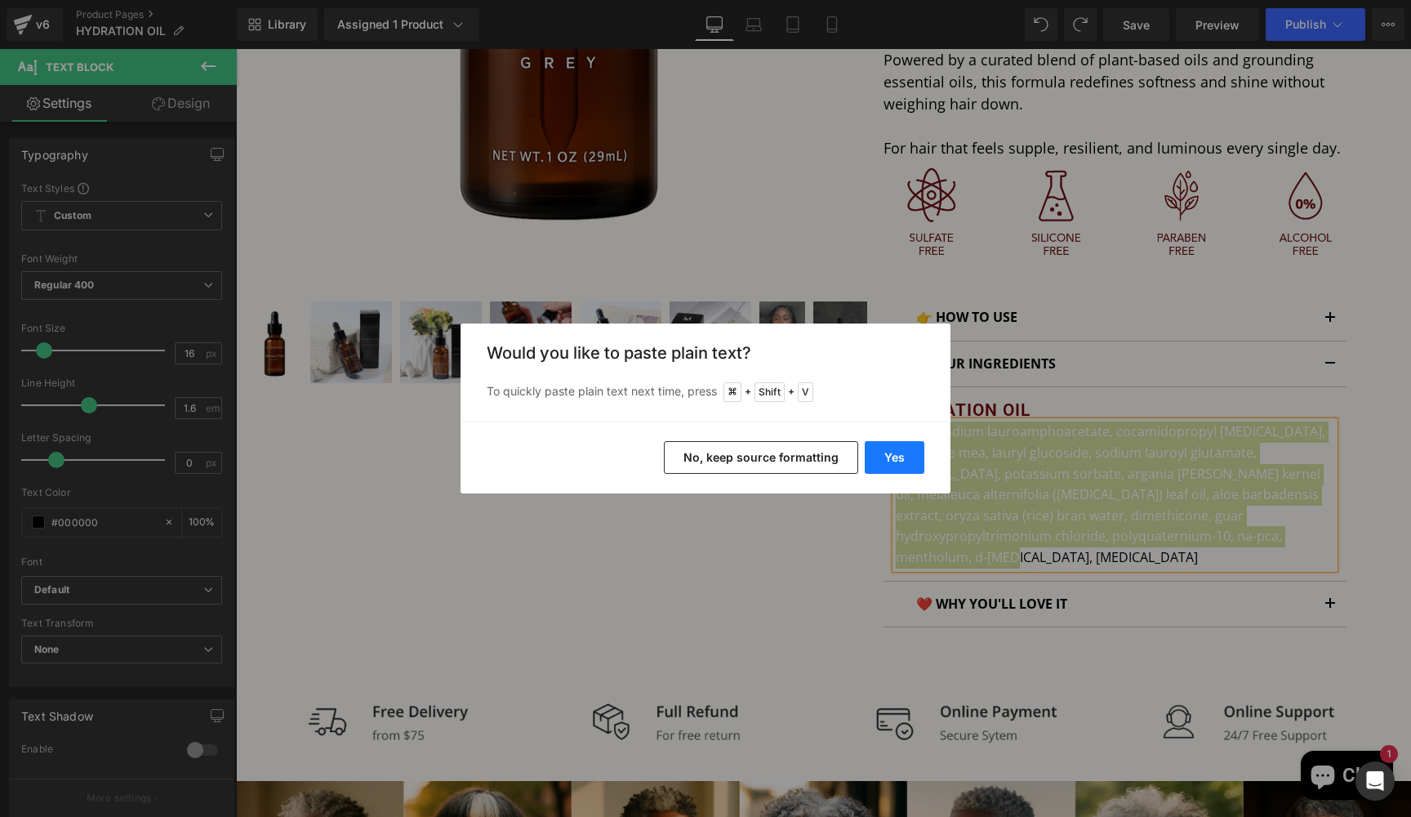
click at [923, 470] on button "Yes" at bounding box center [895, 457] width 60 height 33
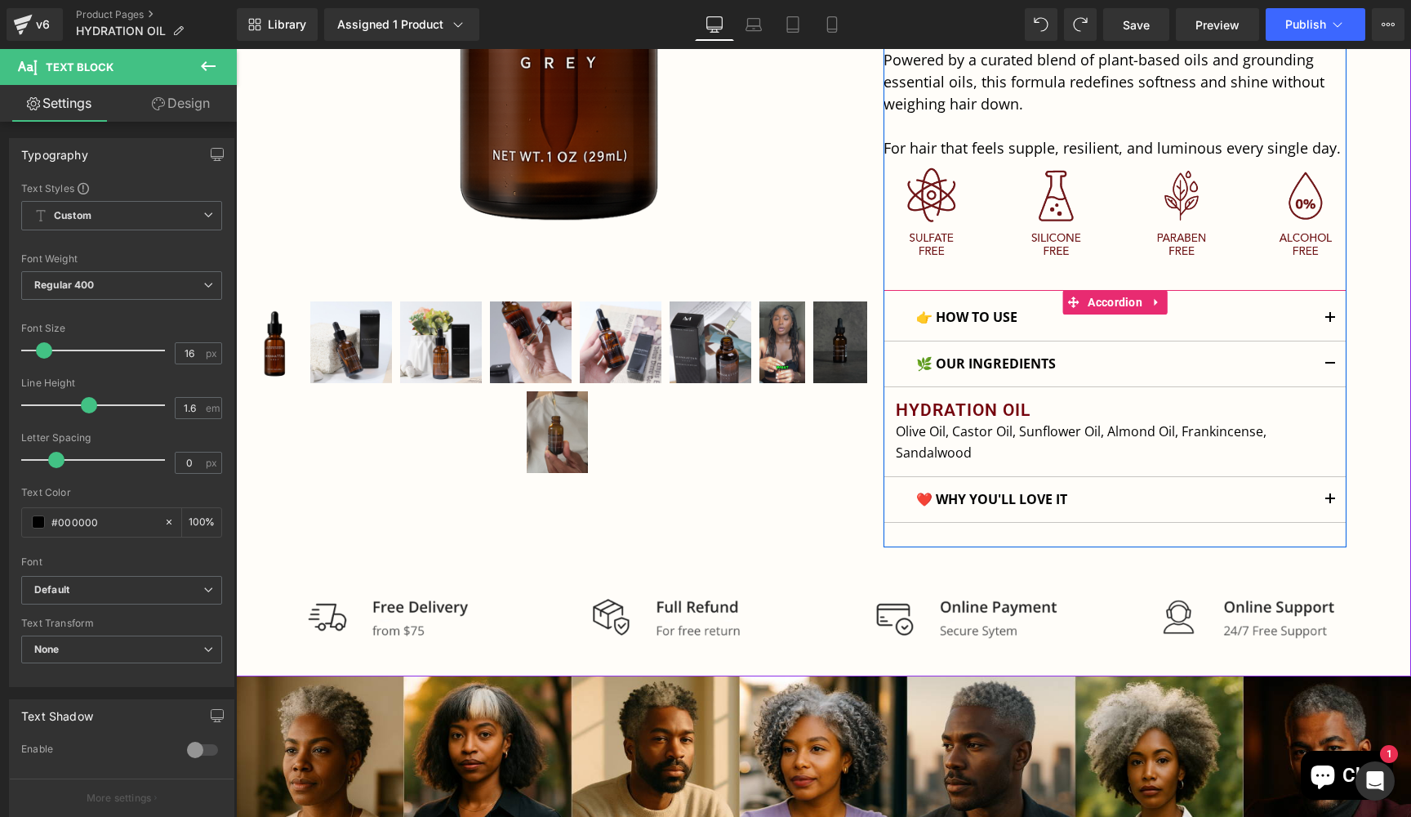
click at [1330, 504] on span "button" at bounding box center [1330, 504] width 0 height 0
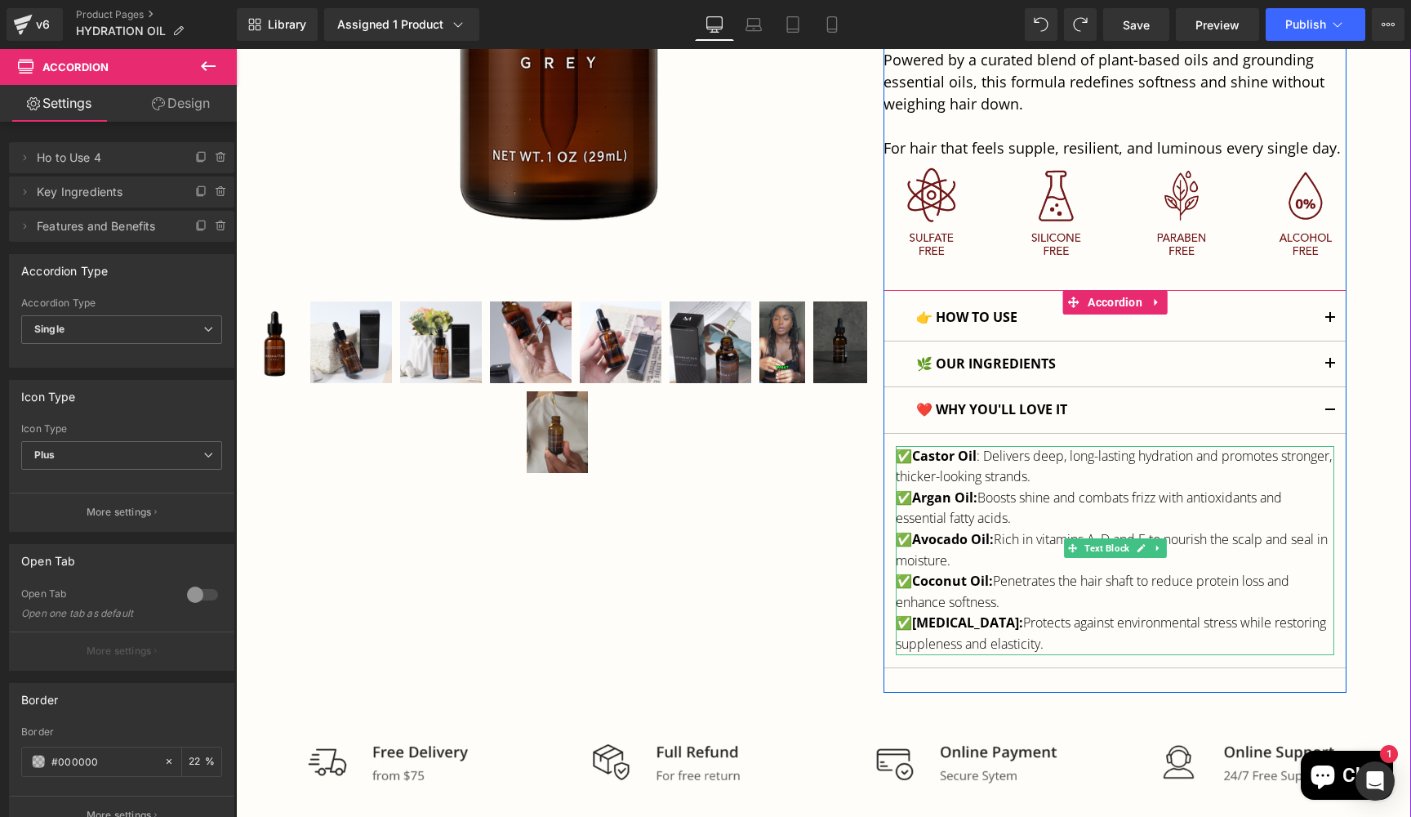
click at [1026, 572] on p "✅ Coconut Oil: Penetrates the hair shaft to reduce protein loss and enhance sof…" at bounding box center [1115, 592] width 439 height 42
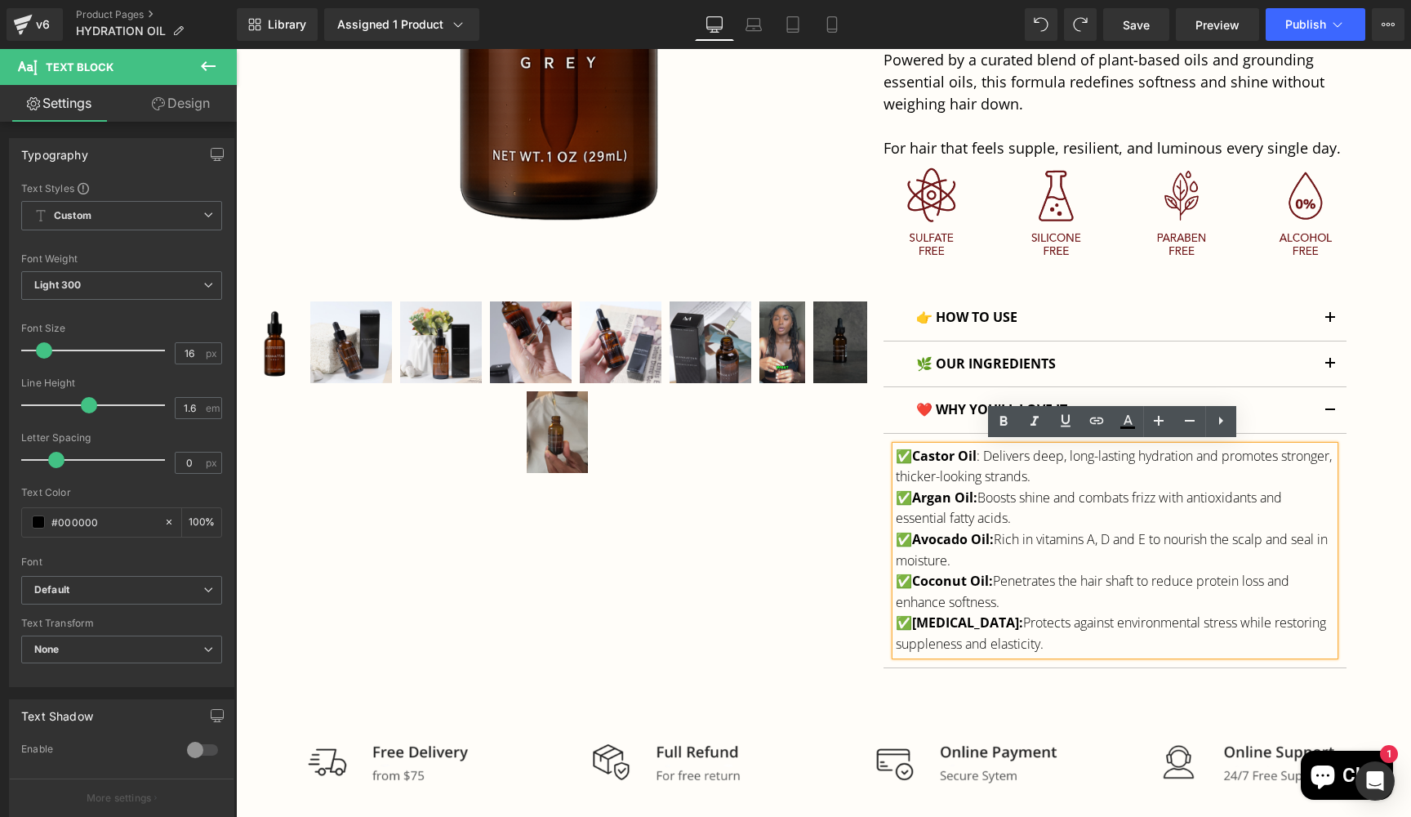
drag, startPoint x: 1052, startPoint y: 643, endPoint x: 964, endPoint y: 499, distance: 168.2
click at [964, 499] on div "✅ Castor Oil : Delivers deep, long-lasting hydration and promotes stronger, thi…" at bounding box center [1115, 550] width 439 height 209
click at [1061, 646] on p "✅ [MEDICAL_DATA]: Protects against environmental stress while restoring supplen…" at bounding box center [1115, 633] width 439 height 42
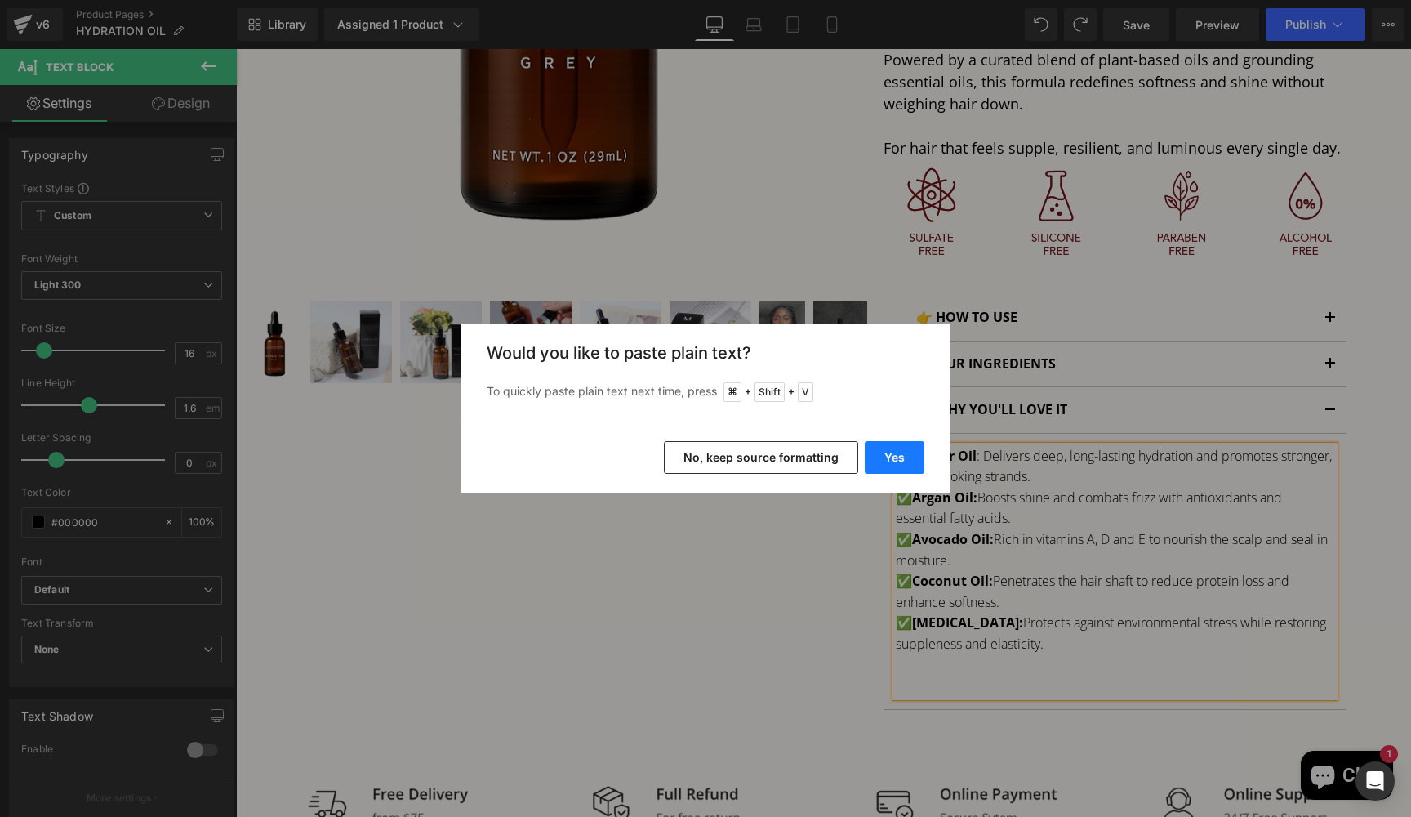
click at [888, 452] on button "Yes" at bounding box center [895, 457] width 60 height 33
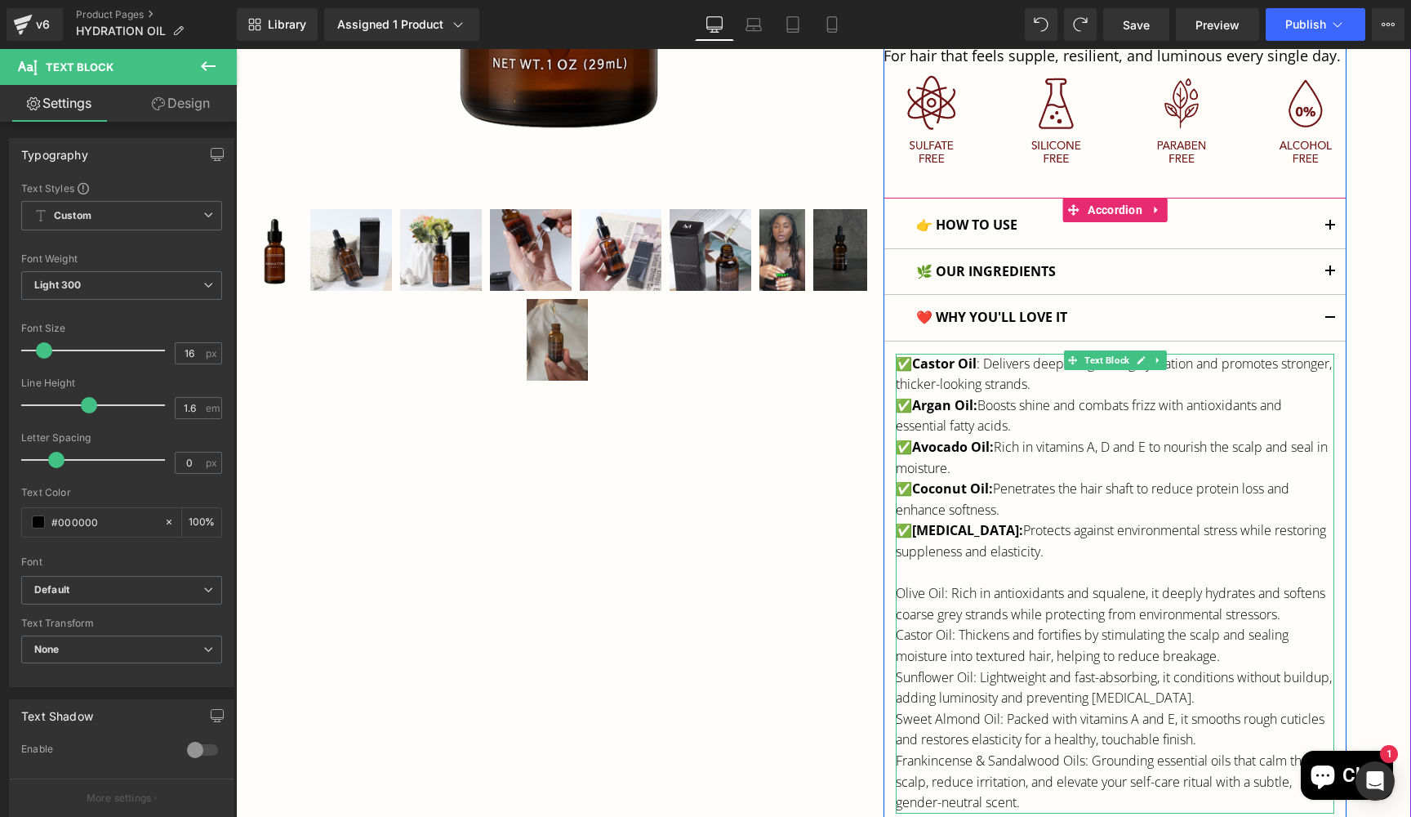
scroll to position [750, 0]
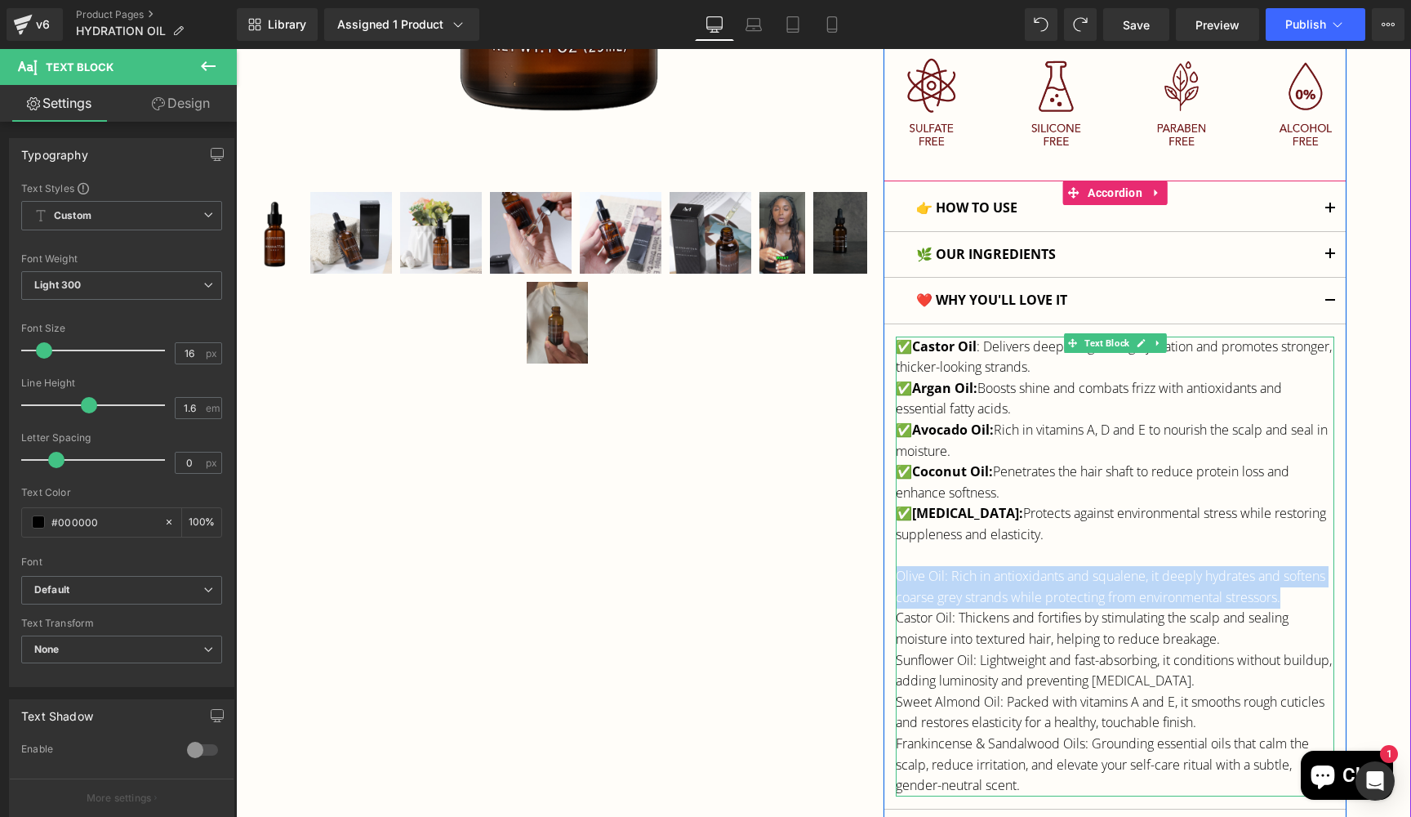
drag, startPoint x: 897, startPoint y: 571, endPoint x: 1290, endPoint y: 593, distance: 393.4
click at [1290, 593] on p "Olive Oil: Rich in antioxidants and squalene, it deeply hydrates and softens co…" at bounding box center [1115, 587] width 439 height 42
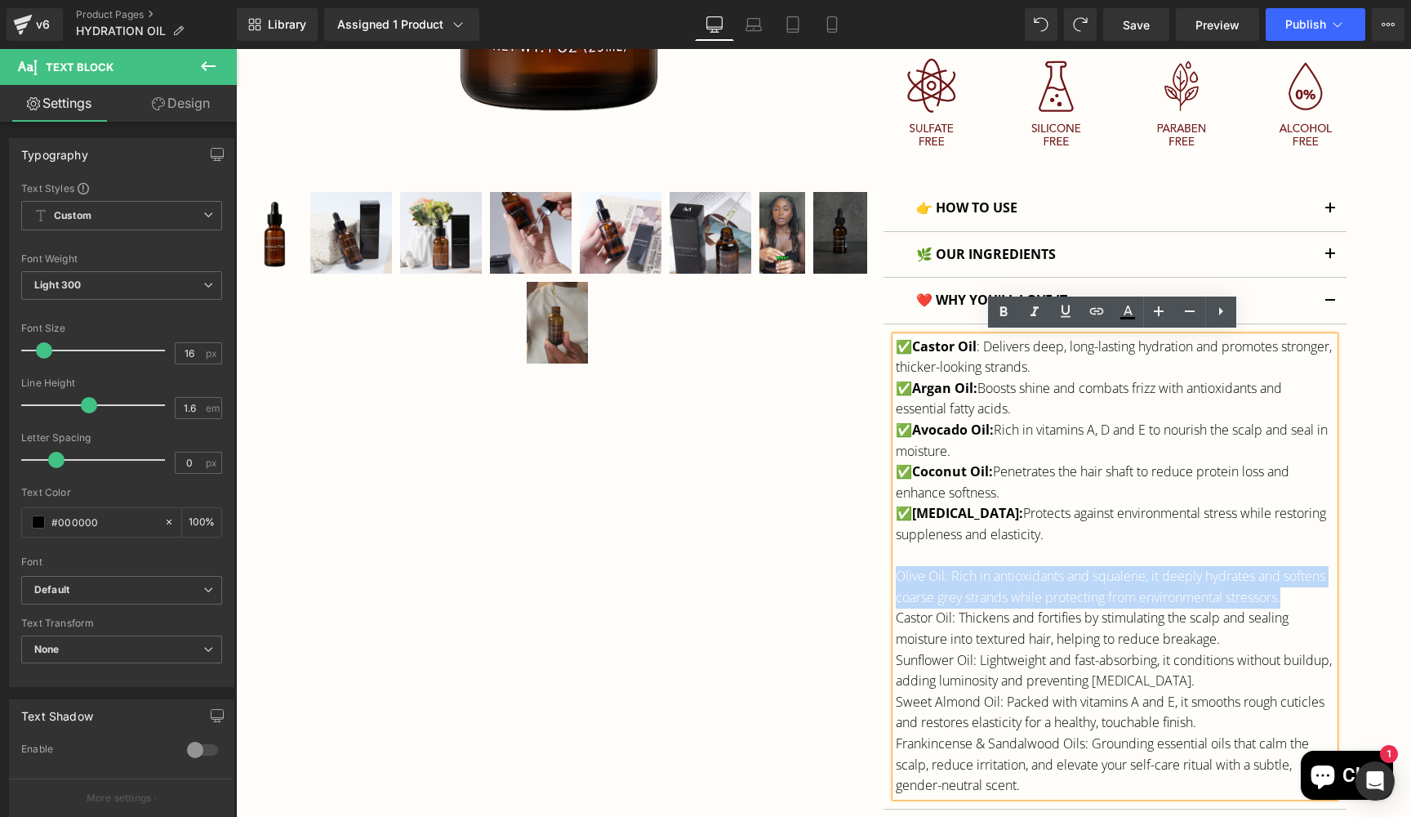
copy p "Olive Oil: Rich in antioxidants and squalene, it deeply hydrates and softens co…"
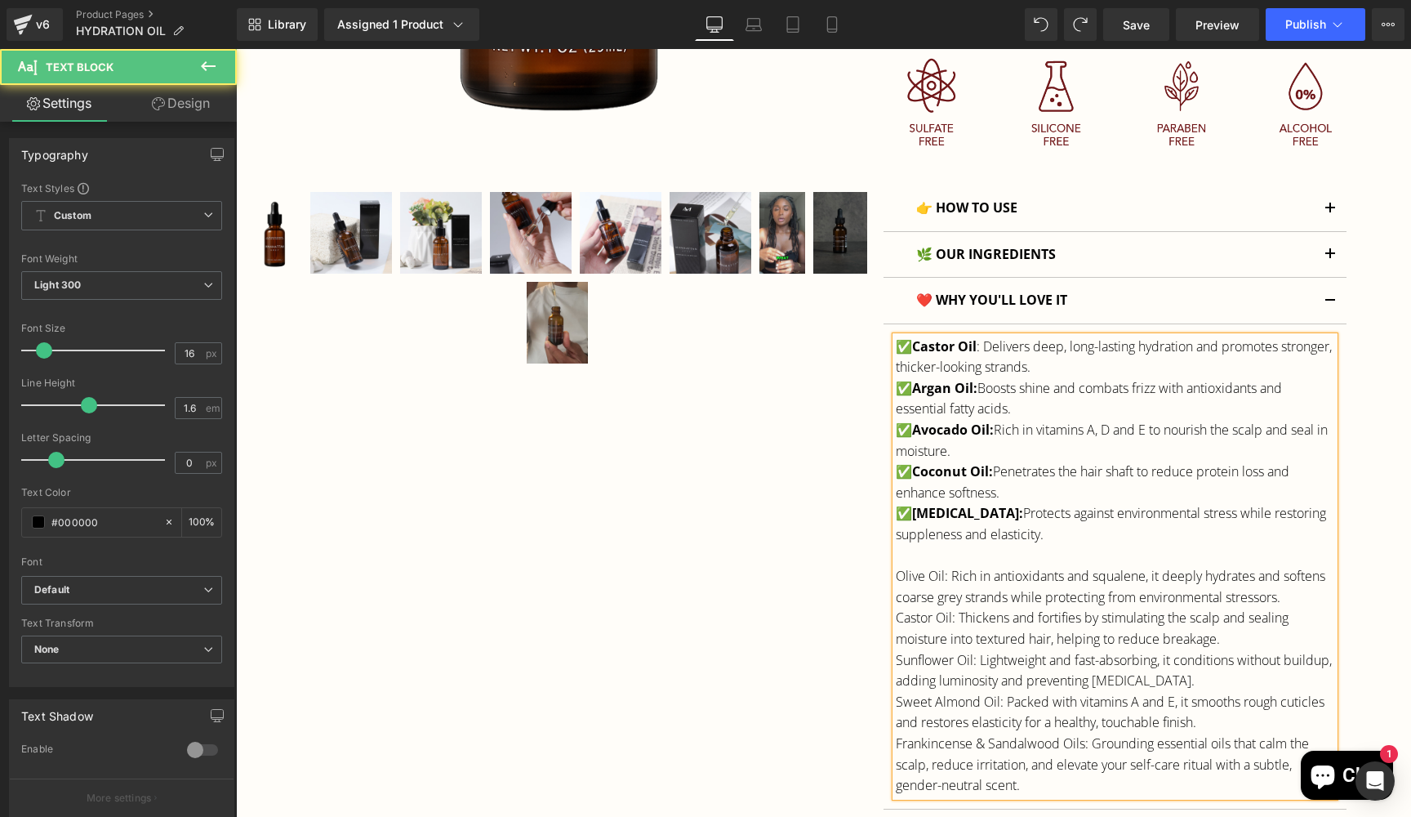
click at [1018, 359] on span "✅ Castor Oil : Delivers deep, long-lasting hydration and promotes stronger, thi…" at bounding box center [1114, 356] width 436 height 39
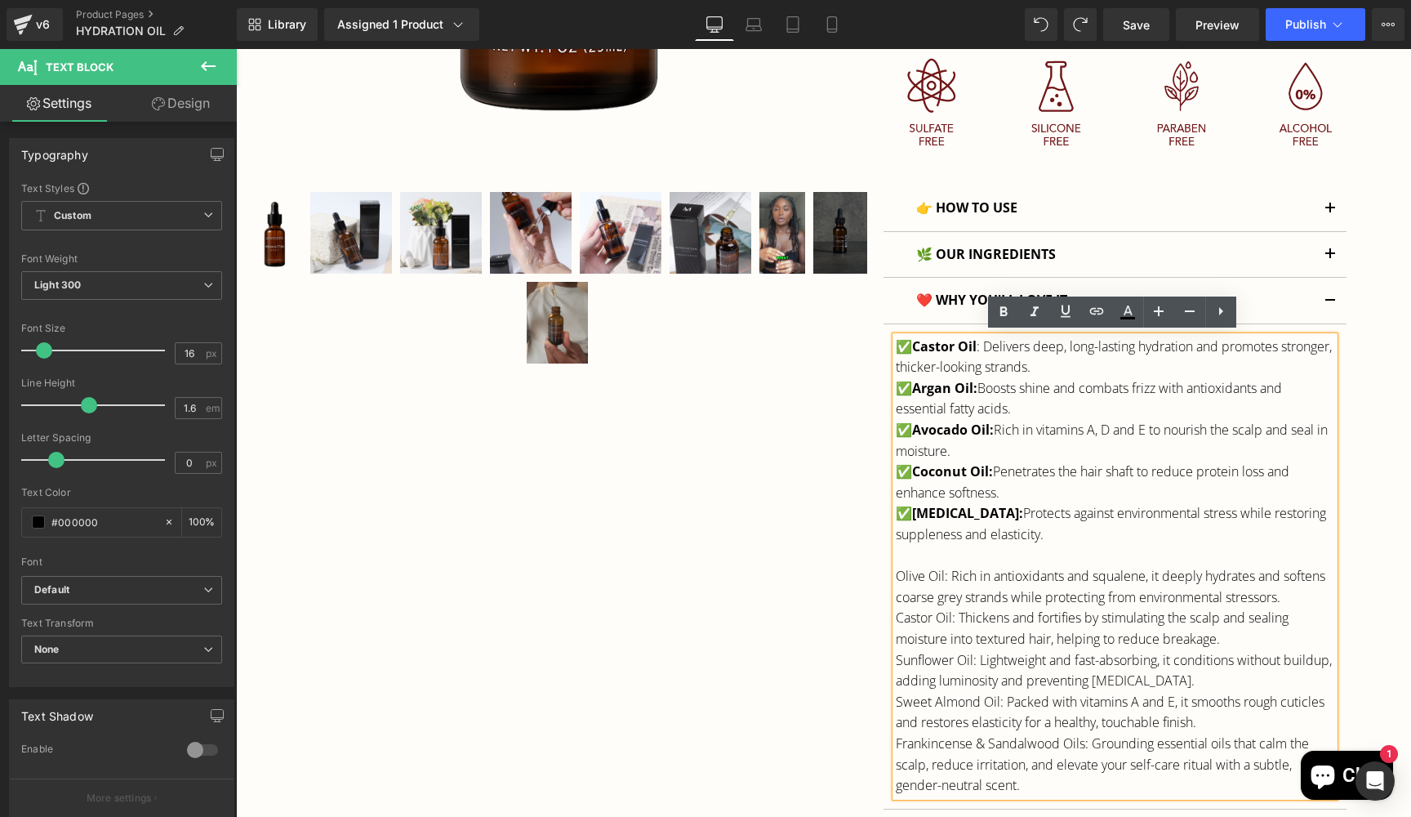
drag, startPoint x: 1093, startPoint y: 371, endPoint x: 916, endPoint y: 350, distance: 177.6
click at [916, 350] on p "✅ Castor Oil : Delivers deep, long-lasting hydration and promotes stronger, thi…" at bounding box center [1115, 357] width 439 height 42
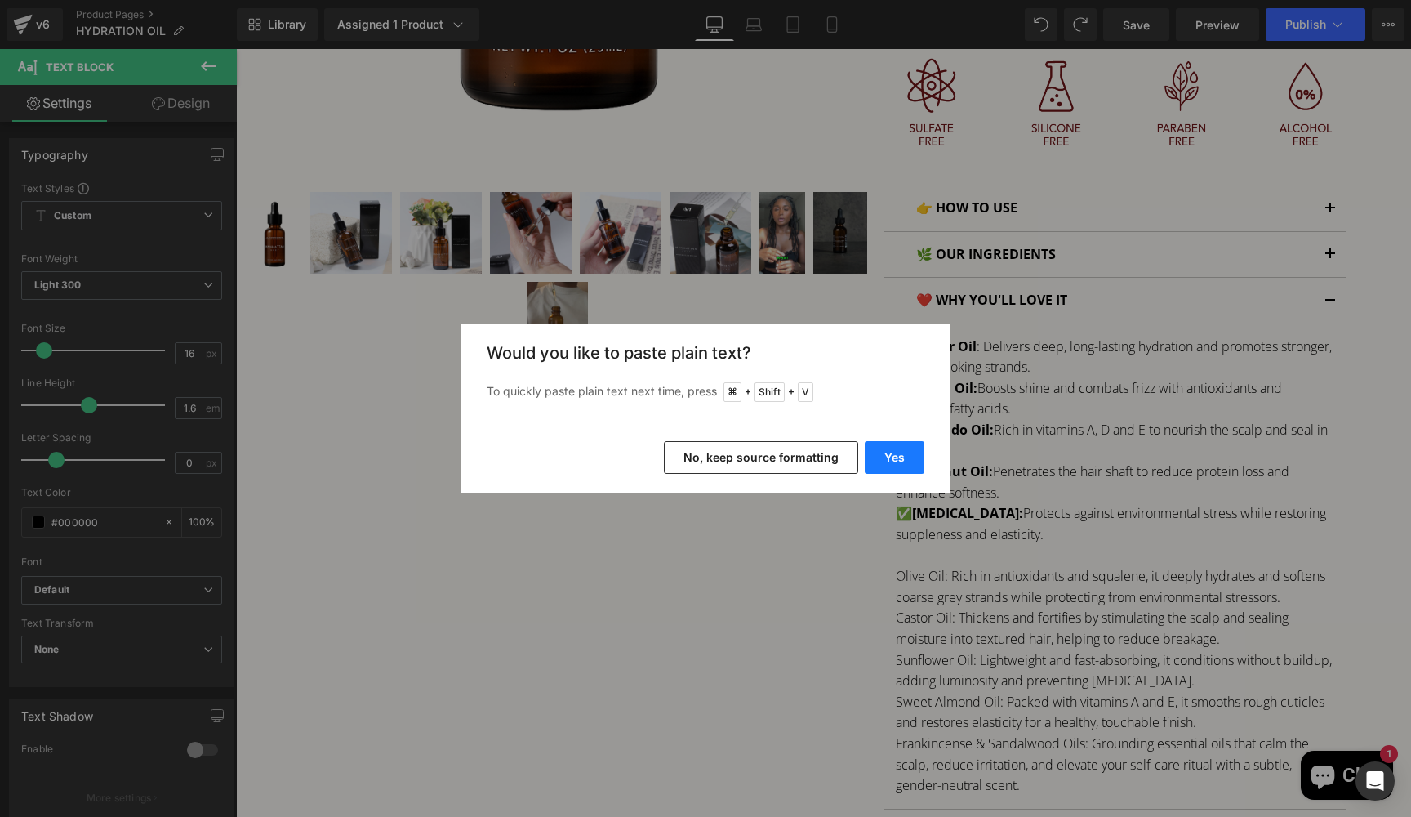
click at [893, 465] on button "Yes" at bounding box center [895, 457] width 60 height 33
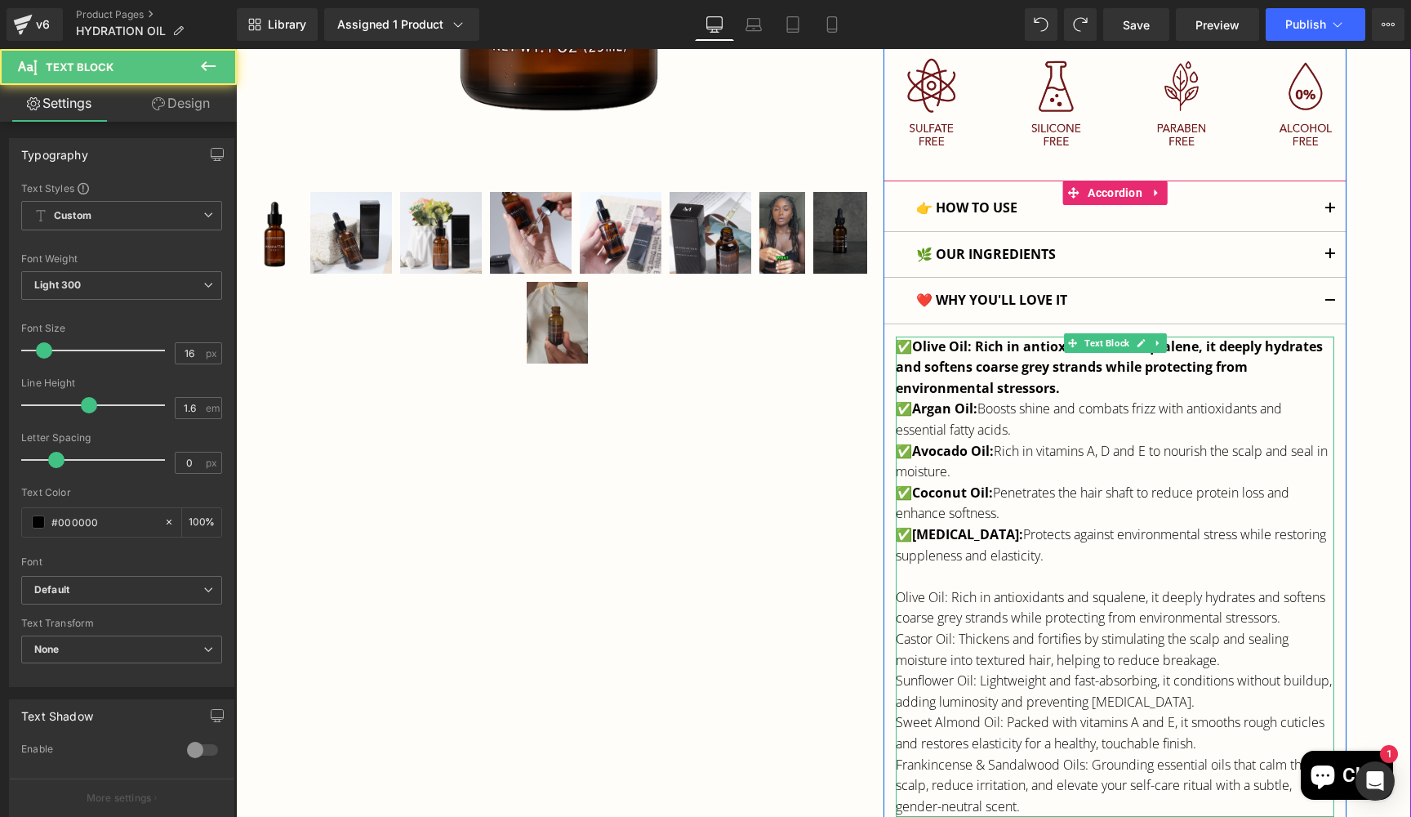
click at [999, 361] on span "Olive Oil: Rich in antioxidants and squalene, it deeply hydrates and softens co…" at bounding box center [1109, 367] width 427 height 60
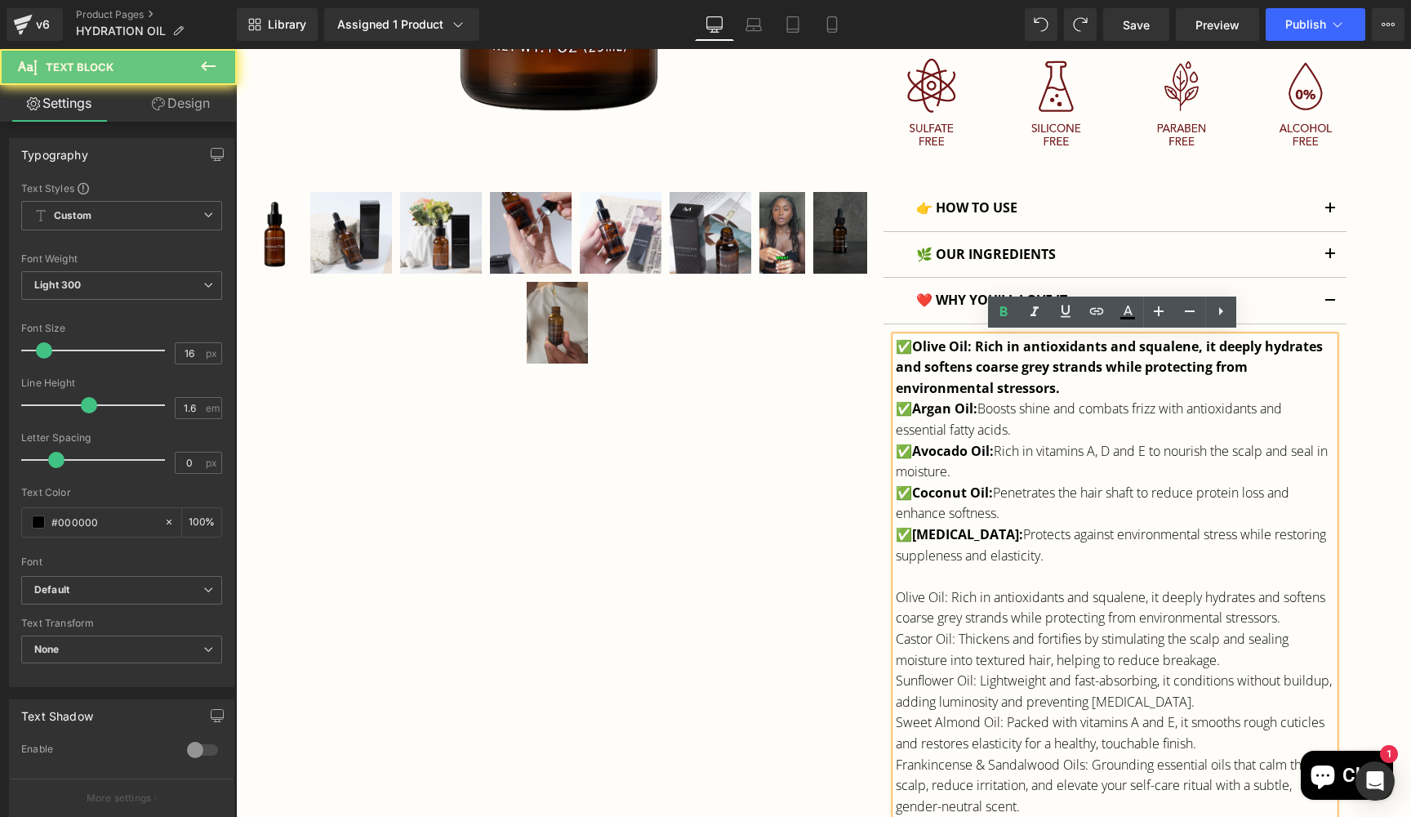
click at [979, 345] on span "Olive Oil: Rich in antioxidants and squalene, it deeply hydrates and softens co…" at bounding box center [1109, 367] width 427 height 60
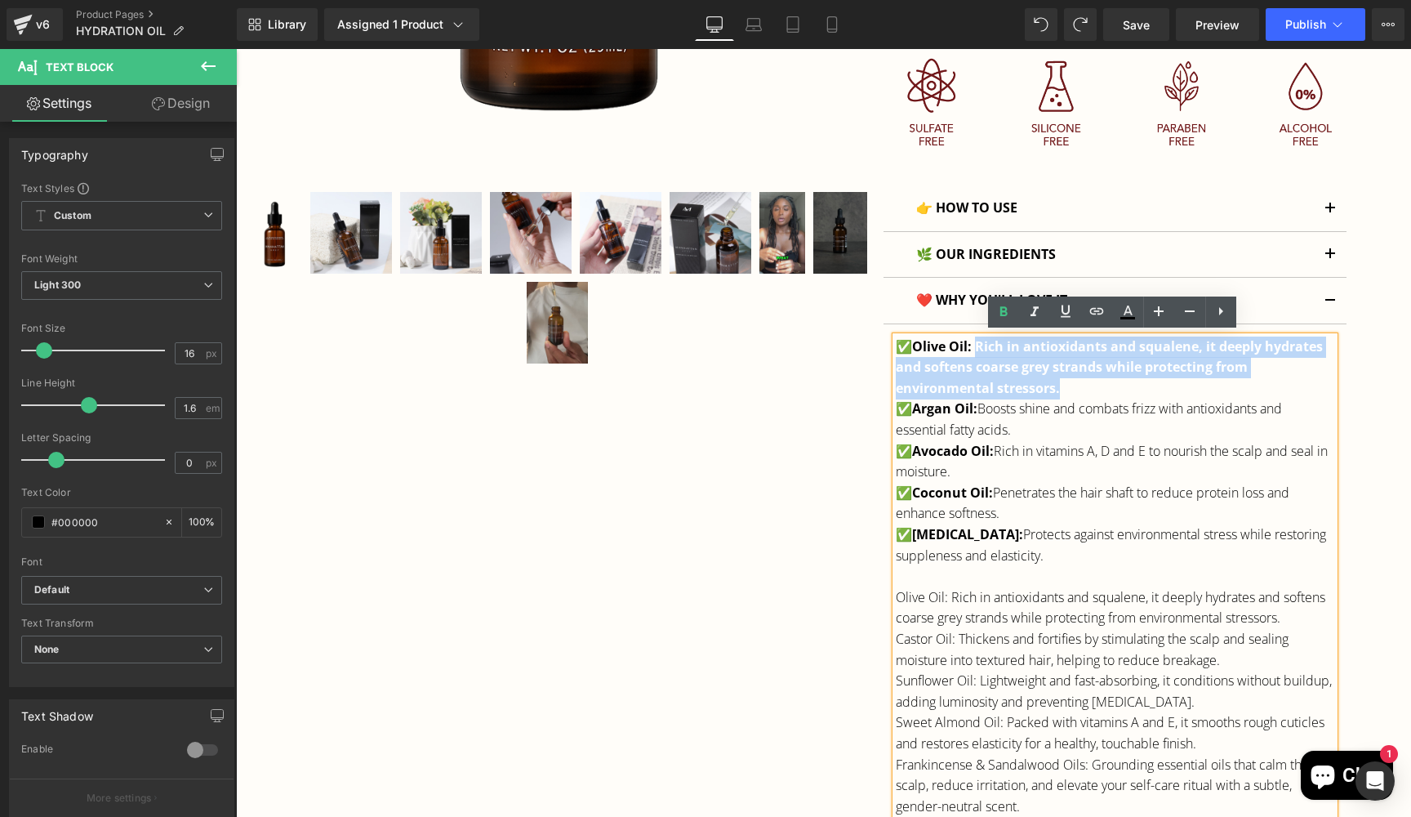
drag, startPoint x: 979, startPoint y: 343, endPoint x: 1066, endPoint y: 385, distance: 96.4
click at [1066, 385] on p "✅ Olive Oil: Rich in antioxidants and squalene, it deeply hydrates and softens …" at bounding box center [1115, 367] width 439 height 63
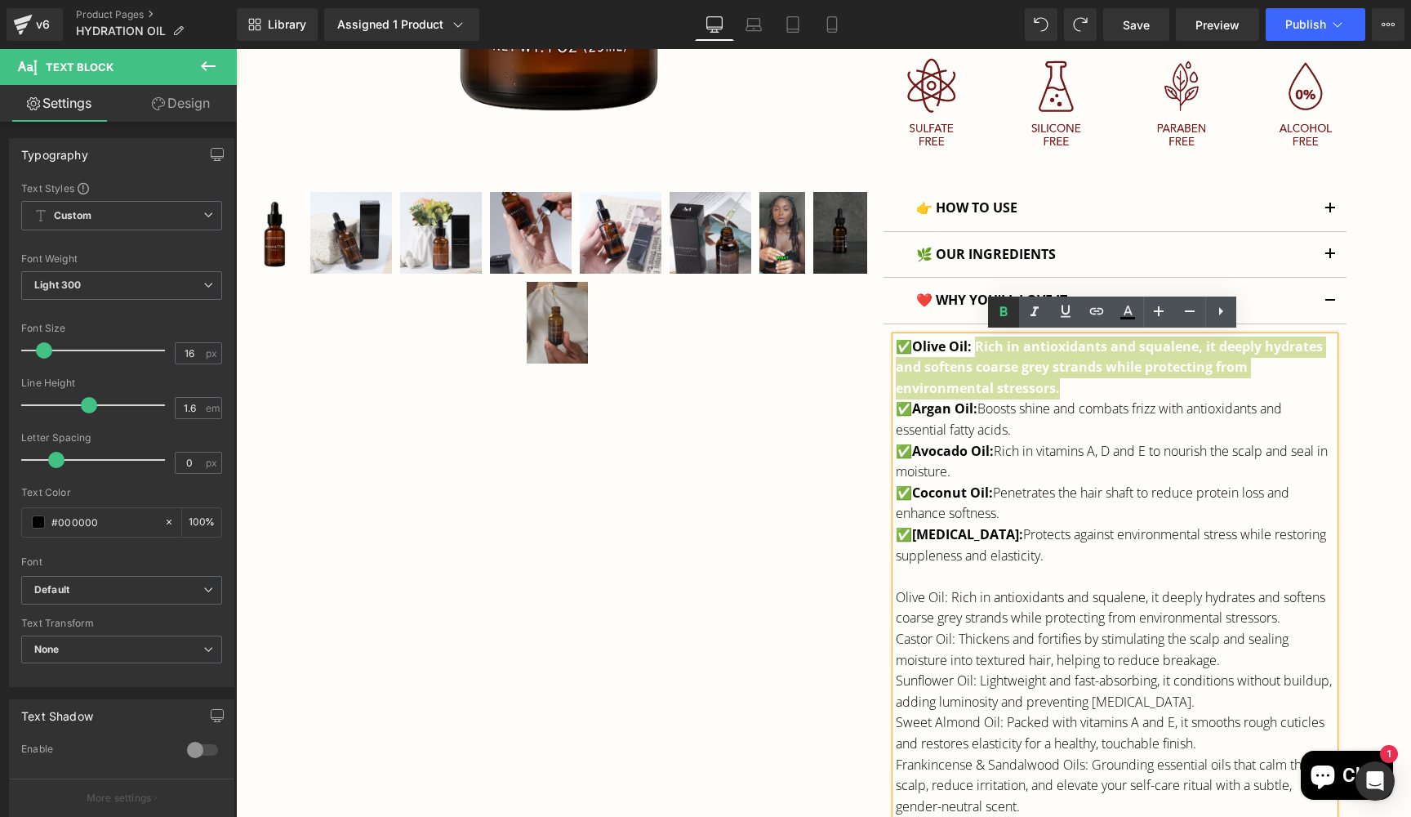
click at [1000, 305] on icon at bounding box center [1004, 312] width 20 height 20
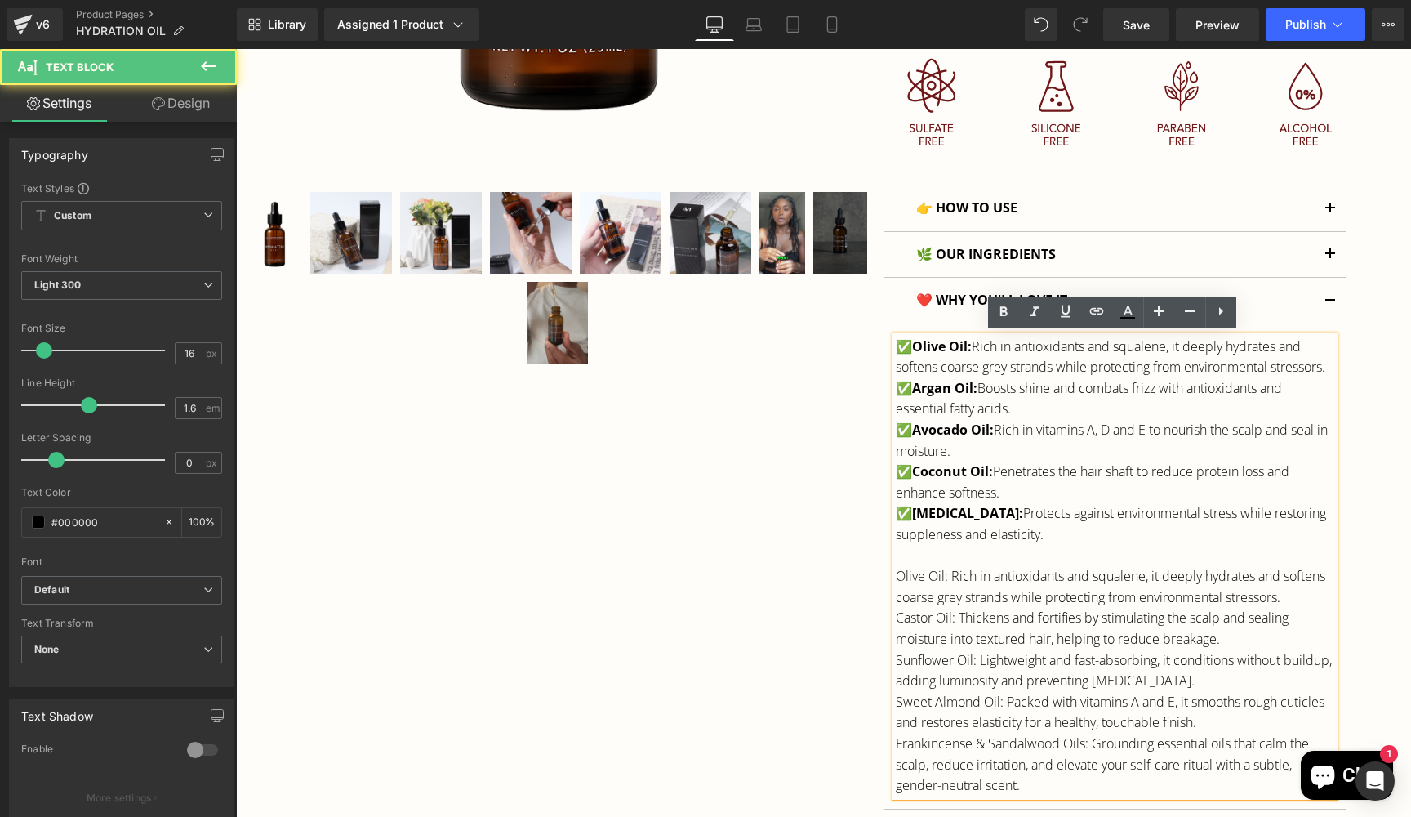
click at [1002, 566] on p at bounding box center [1115, 556] width 439 height 21
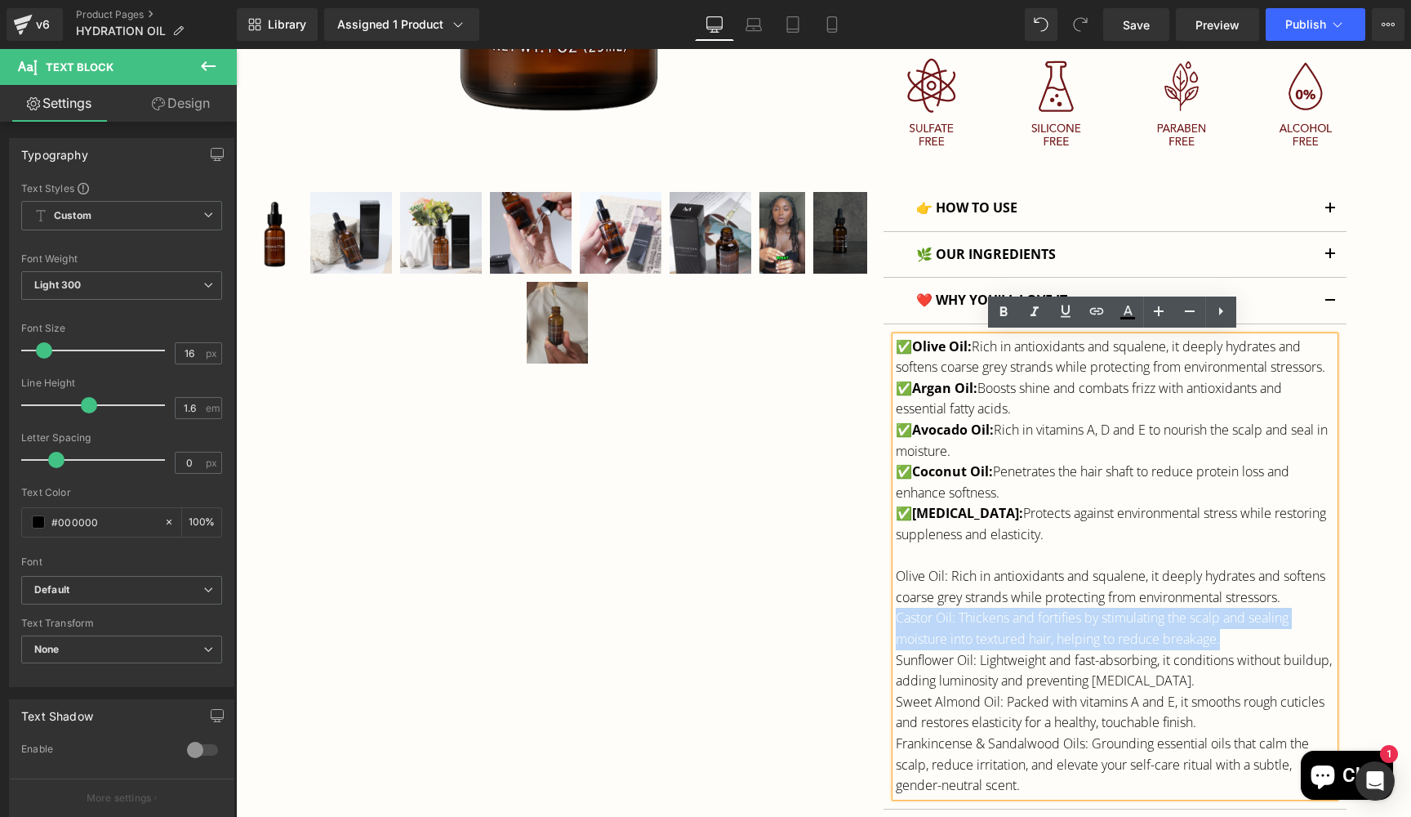
drag, startPoint x: 894, startPoint y: 629, endPoint x: 1229, endPoint y: 654, distance: 335.8
click at [1229, 649] on p "Castor Oil: Thickens and fortifies by stimulating the scalp and sealing moistur…" at bounding box center [1115, 629] width 439 height 42
copy p "Castor Oil: Thickens and fortifies by stimulating the scalp and sealing moistur…"
drag, startPoint x: 1012, startPoint y: 422, endPoint x: 916, endPoint y: 405, distance: 97.1
click at [916, 405] on p "✅ Argan Oil: Boosts shine and combats frizz with antioxidants and essential fat…" at bounding box center [1115, 399] width 439 height 42
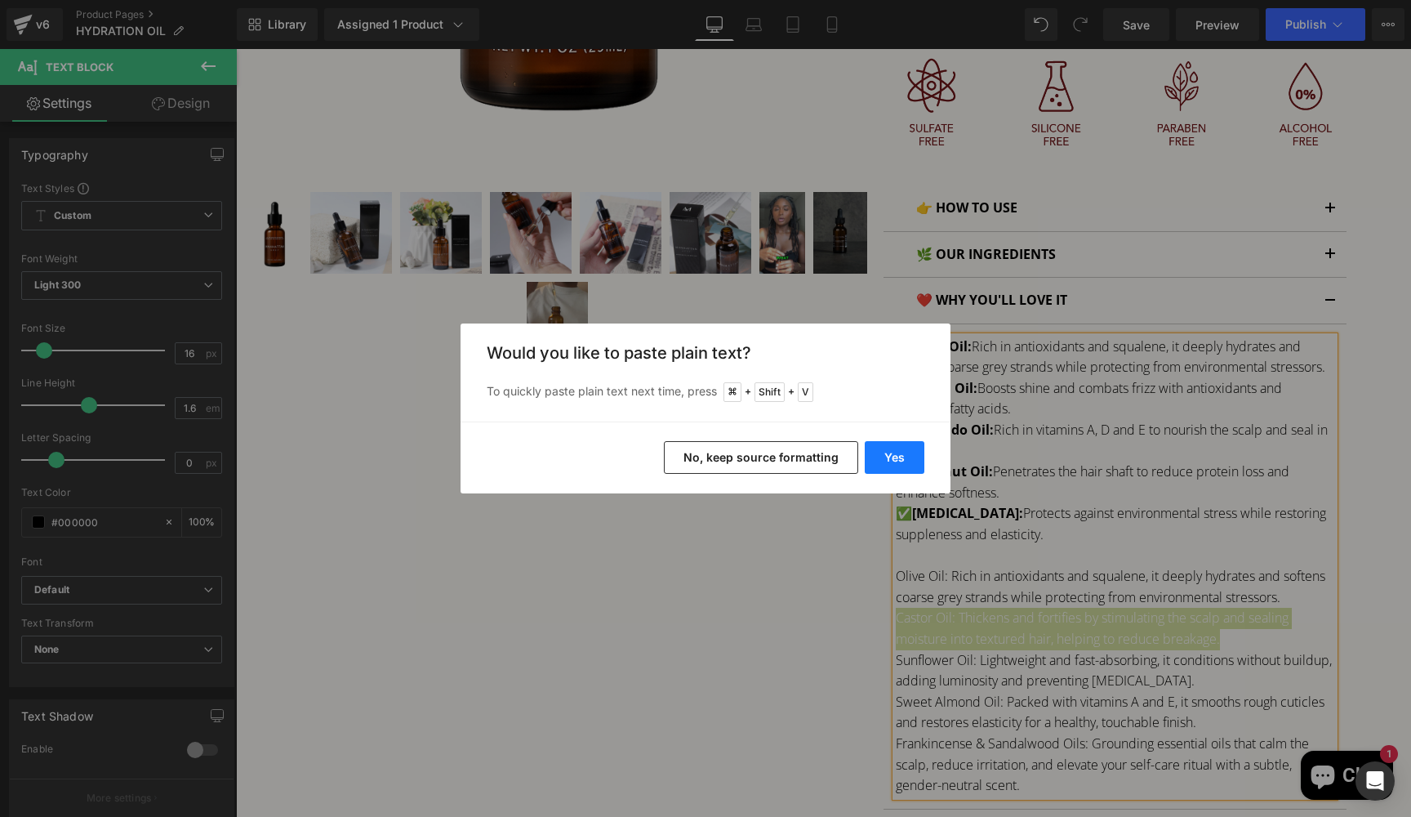
click at [887, 457] on button "Yes" at bounding box center [895, 457] width 60 height 33
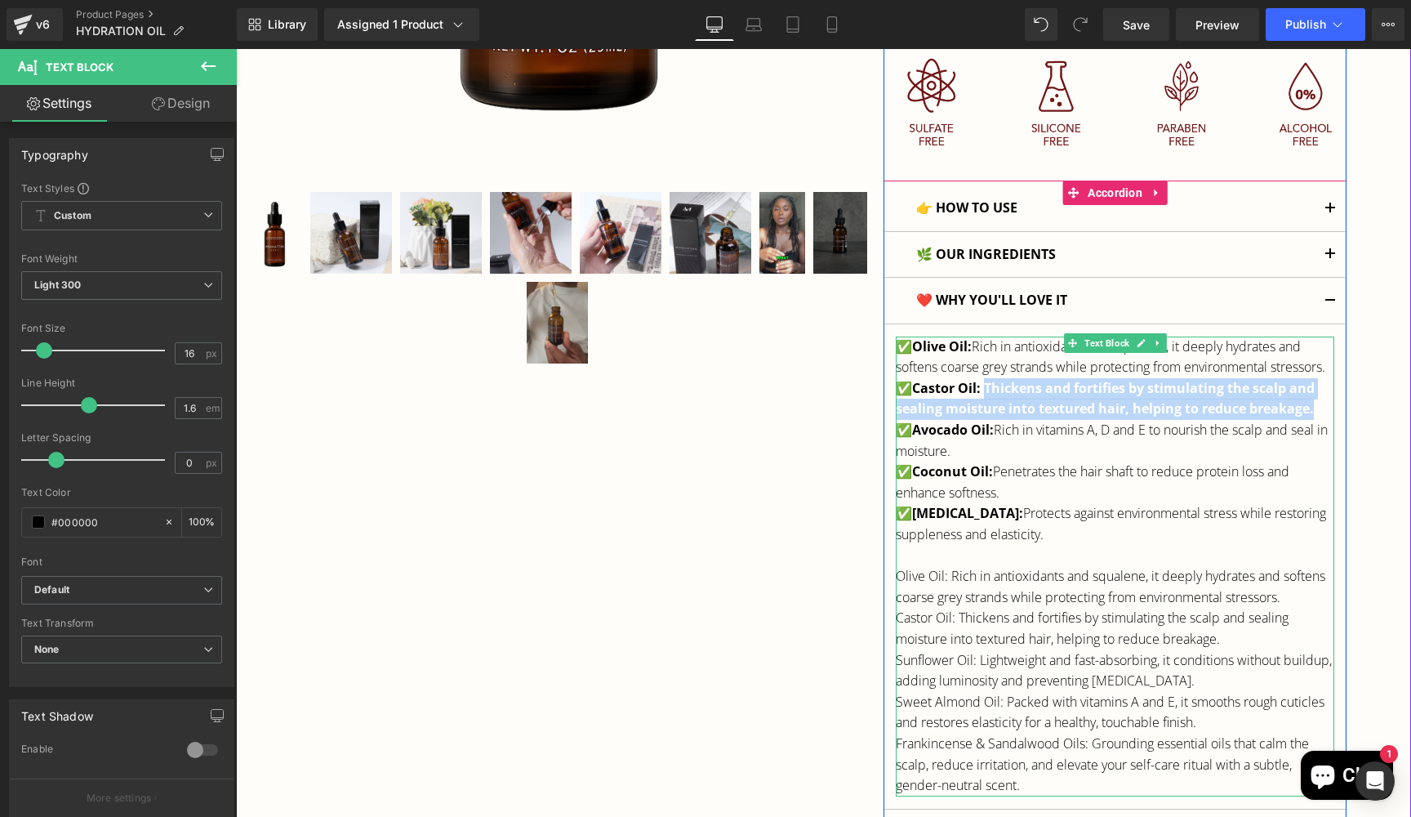
drag, startPoint x: 987, startPoint y: 401, endPoint x: 1320, endPoint y: 428, distance: 333.5
click at [1320, 420] on p "✅ Castor Oil: Thickens and fortifies by stimulating the scalp and sealing moist…" at bounding box center [1115, 399] width 439 height 42
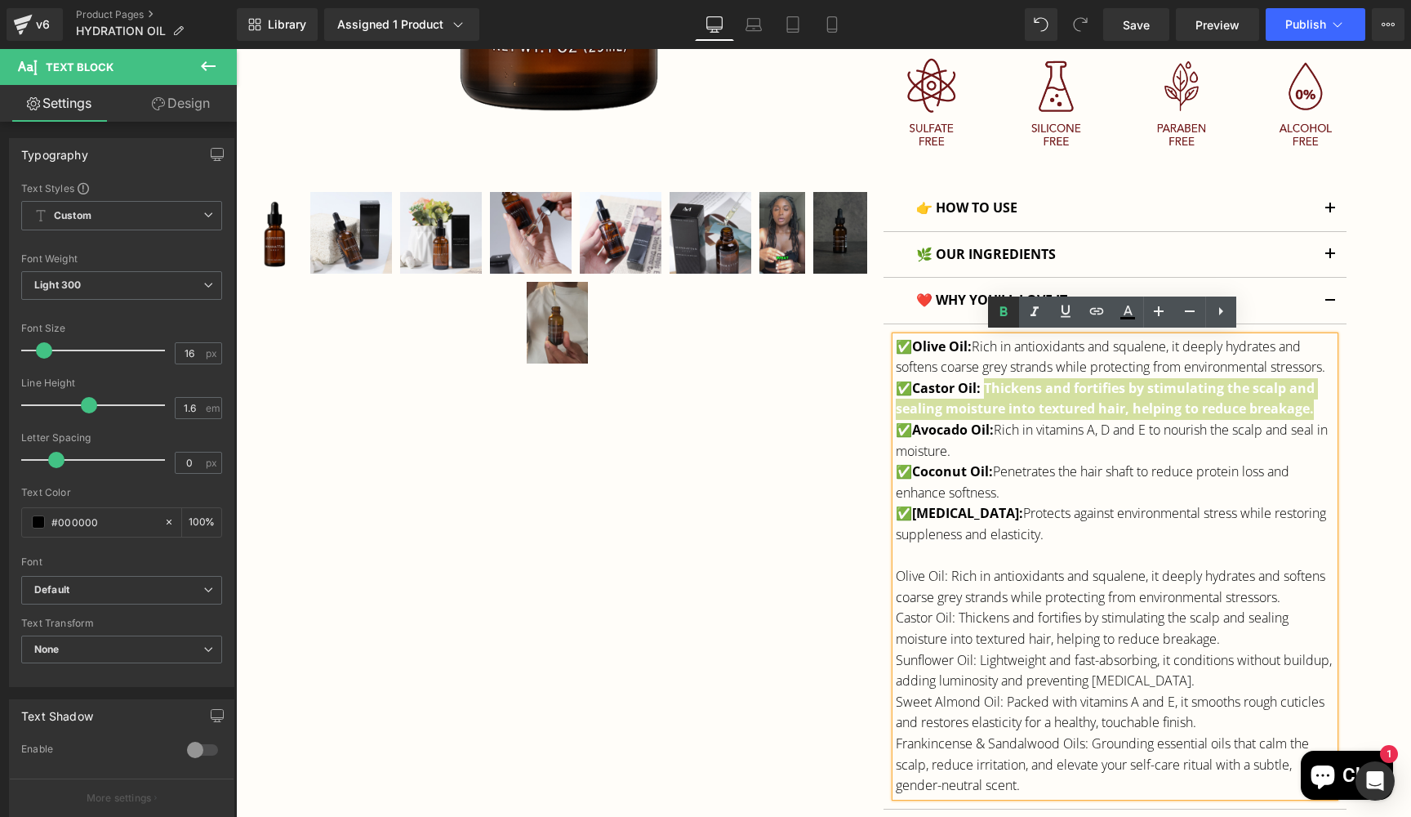
click at [1001, 309] on icon at bounding box center [1003, 311] width 7 height 10
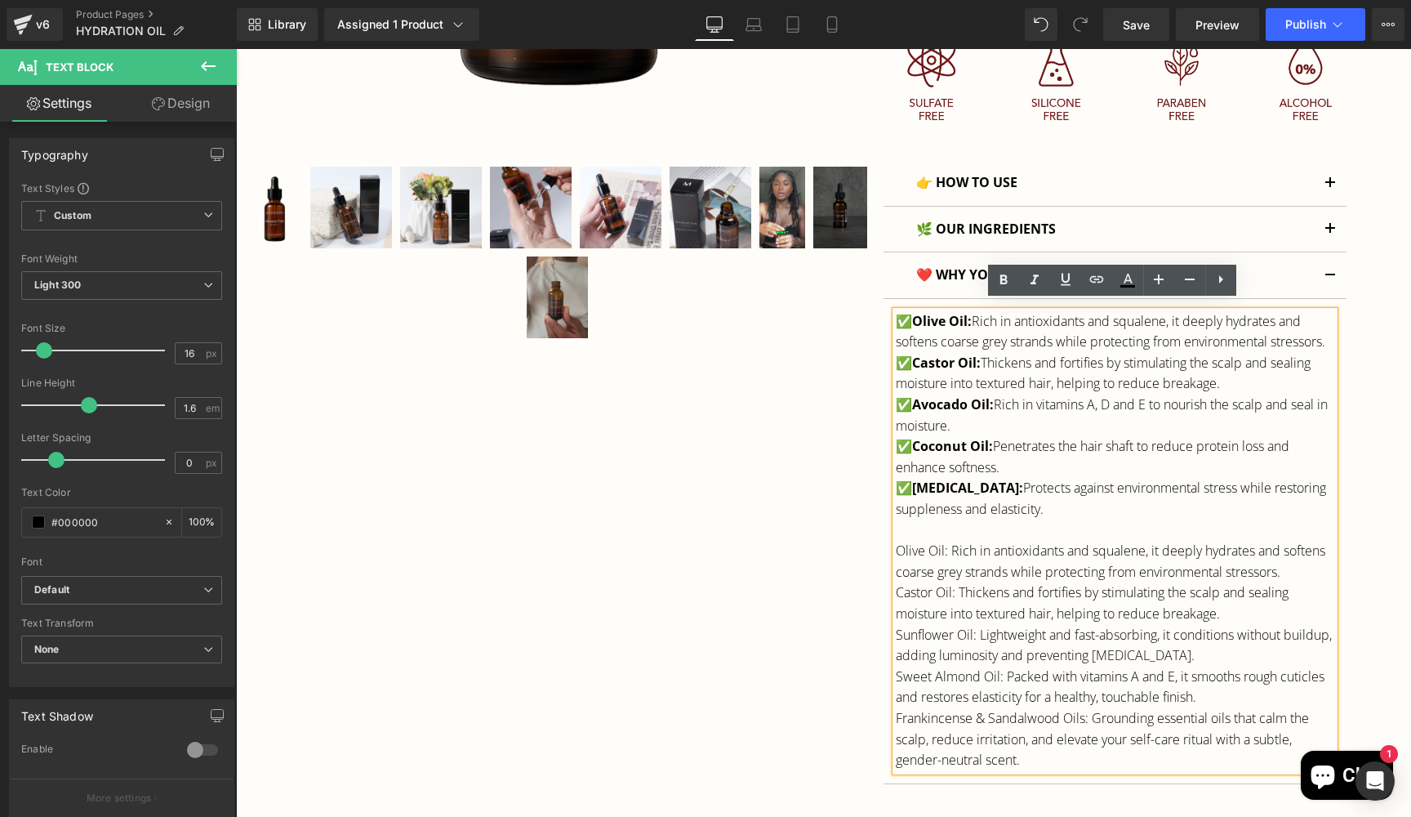
scroll to position [782, 0]
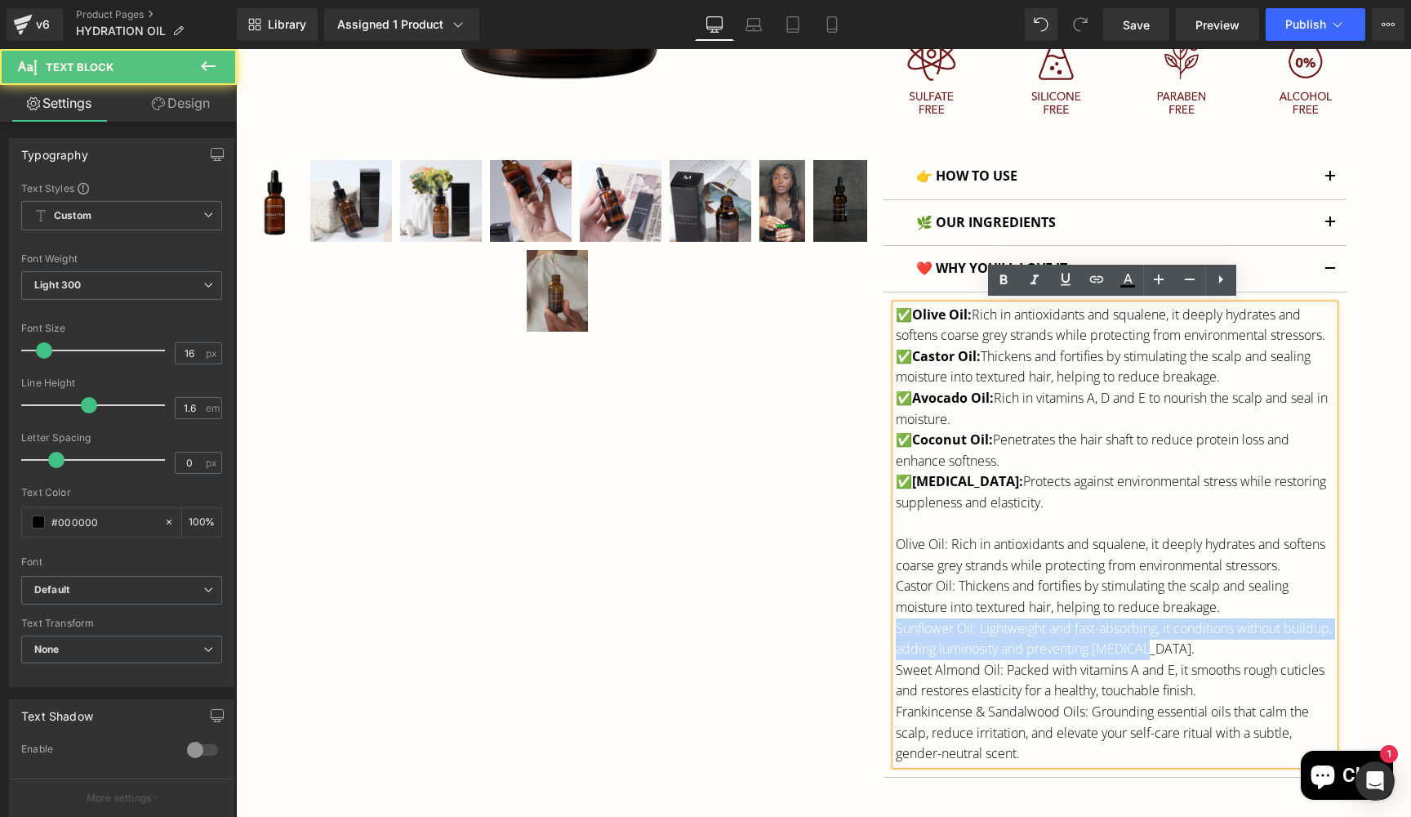
drag, startPoint x: 893, startPoint y: 639, endPoint x: 1208, endPoint y: 657, distance: 314.9
click at [1208, 657] on p "Sunflower Oil: Lightweight and fast-absorbing, it conditions without buildup, a…" at bounding box center [1115, 639] width 439 height 42
copy p "Sunflower Oil: Lightweight and fast-absorbing, it conditions without buildup, a…"
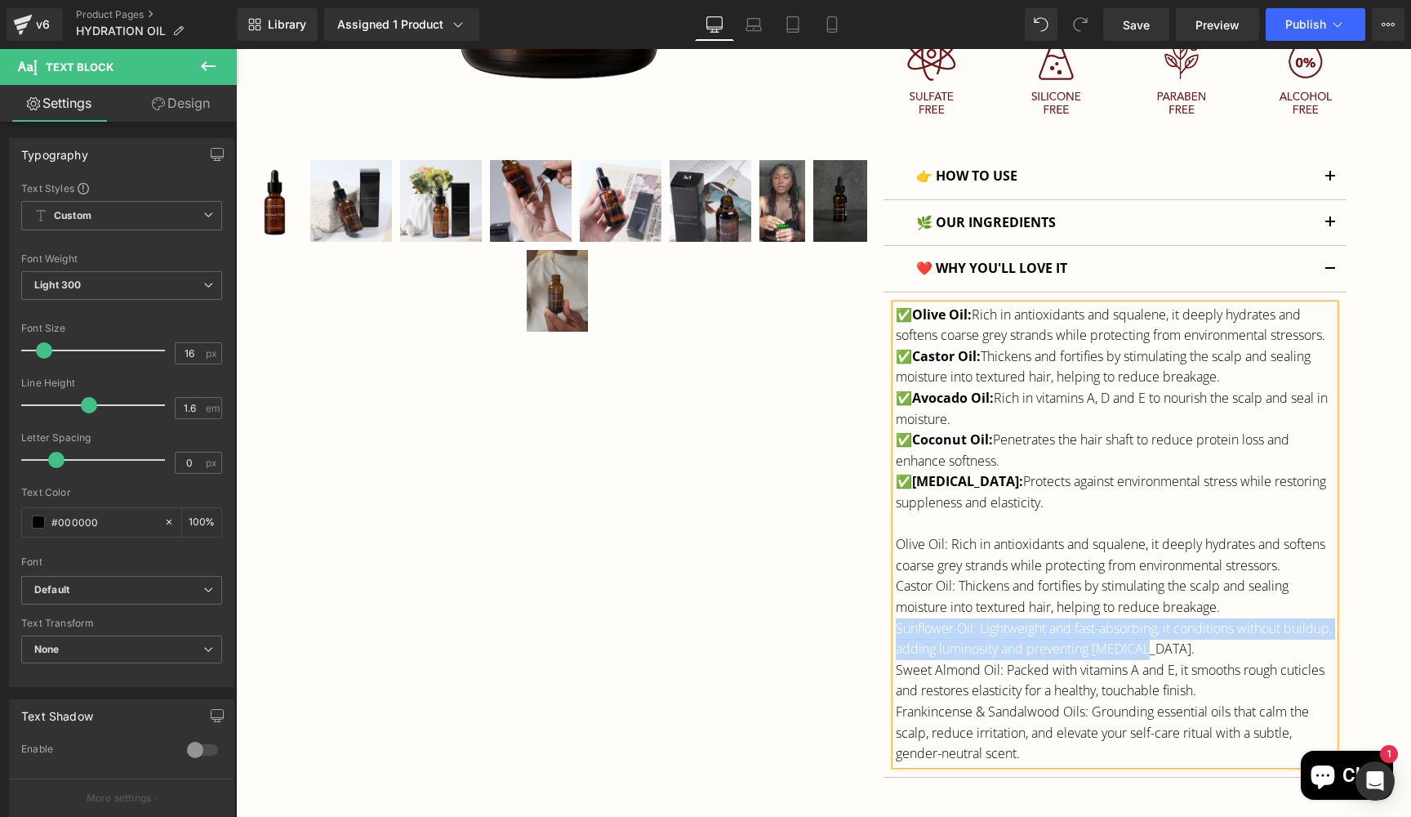
drag, startPoint x: 975, startPoint y: 434, endPoint x: 915, endPoint y: 414, distance: 62.8
click at [915, 414] on p "✅ Avocado Oil: Rich in vitamins A, D and E to nourish the scalp and seal in moi…" at bounding box center [1115, 409] width 439 height 42
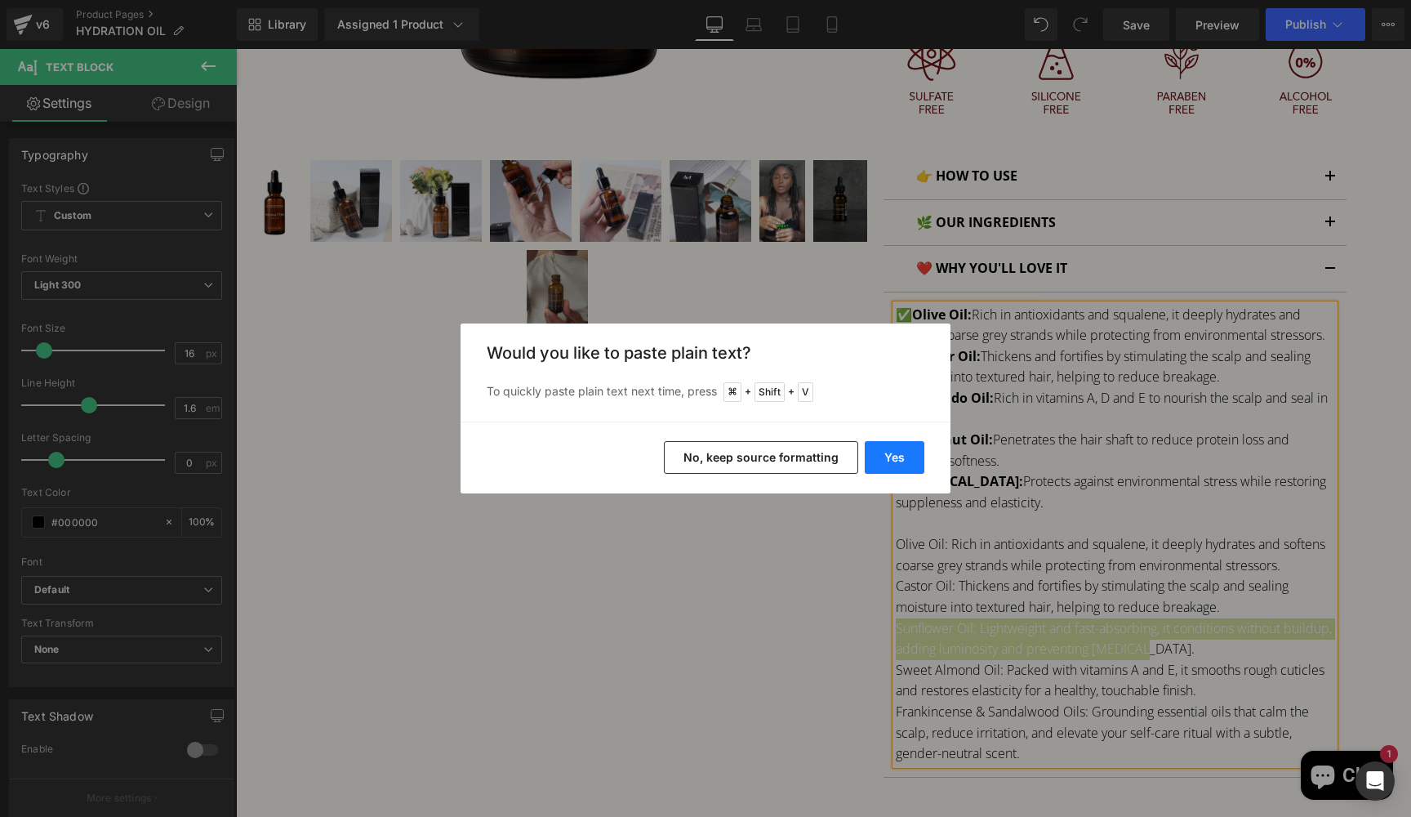
click at [890, 457] on button "Yes" at bounding box center [895, 457] width 60 height 33
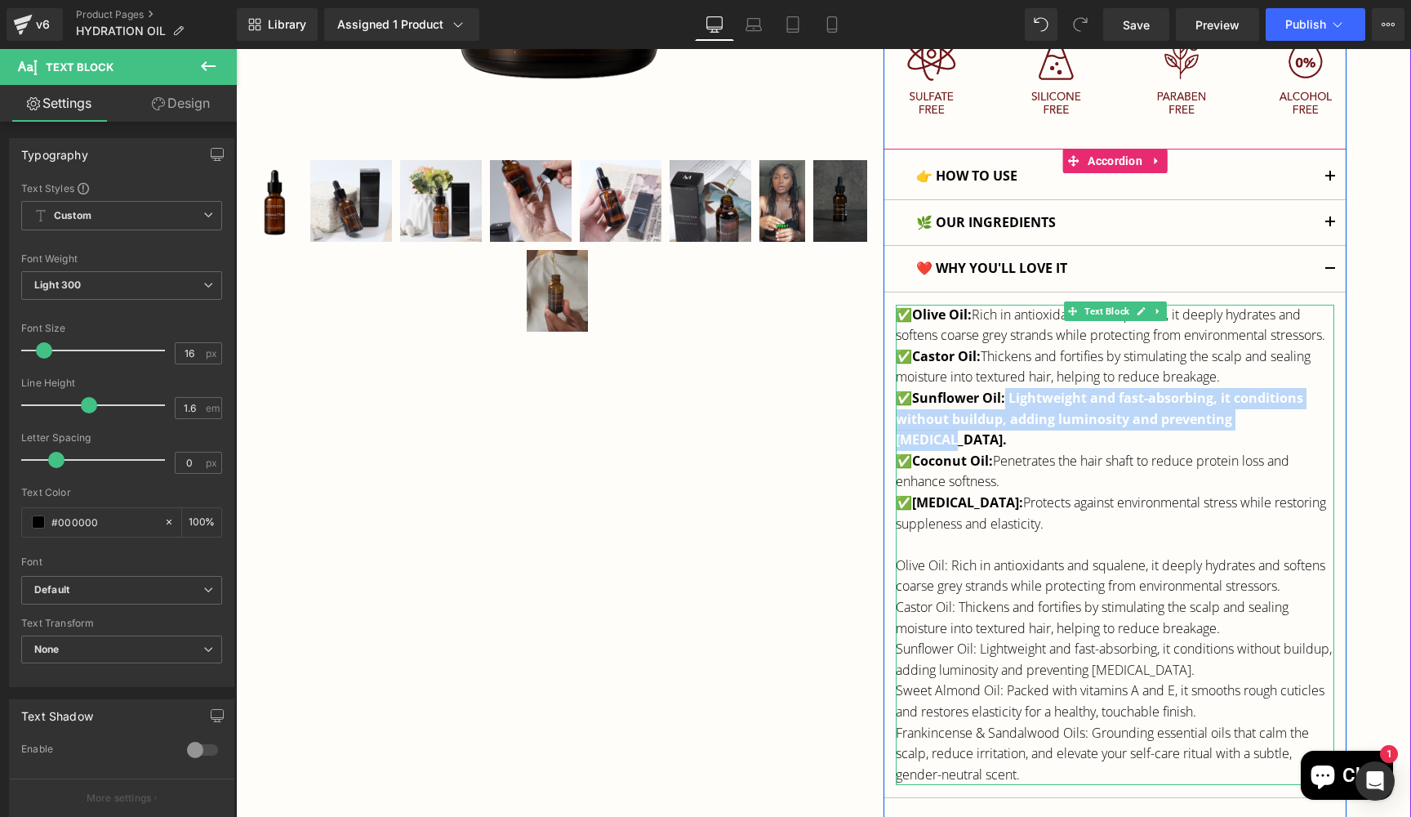
drag, startPoint x: 1007, startPoint y: 416, endPoint x: 1298, endPoint y: 438, distance: 292.3
click at [1298, 438] on p "✅ Sunflower Oil: Lightweight and fast-absorbing, it conditions without buildup,…" at bounding box center [1115, 419] width 439 height 63
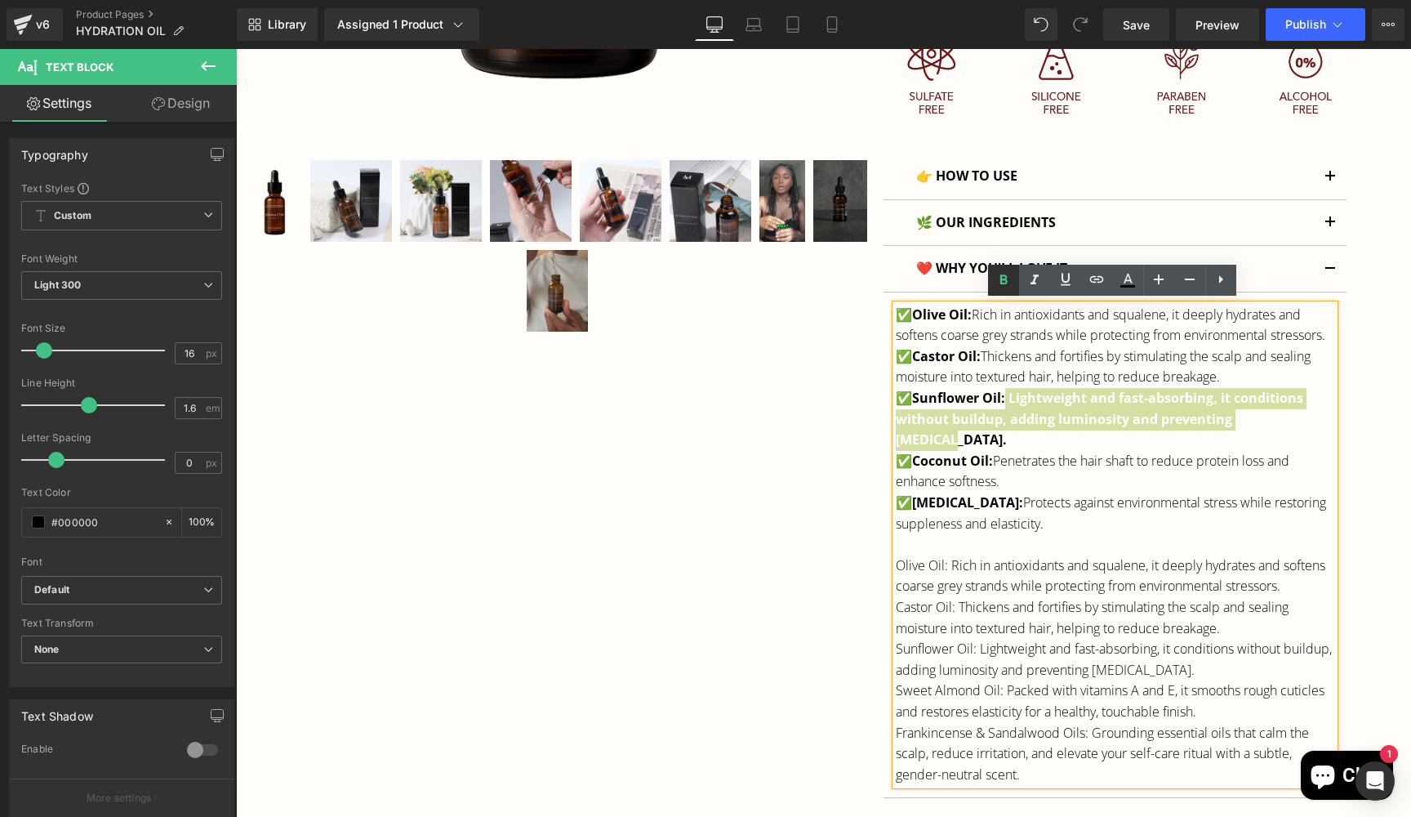
click at [1004, 284] on icon at bounding box center [1004, 280] width 20 height 20
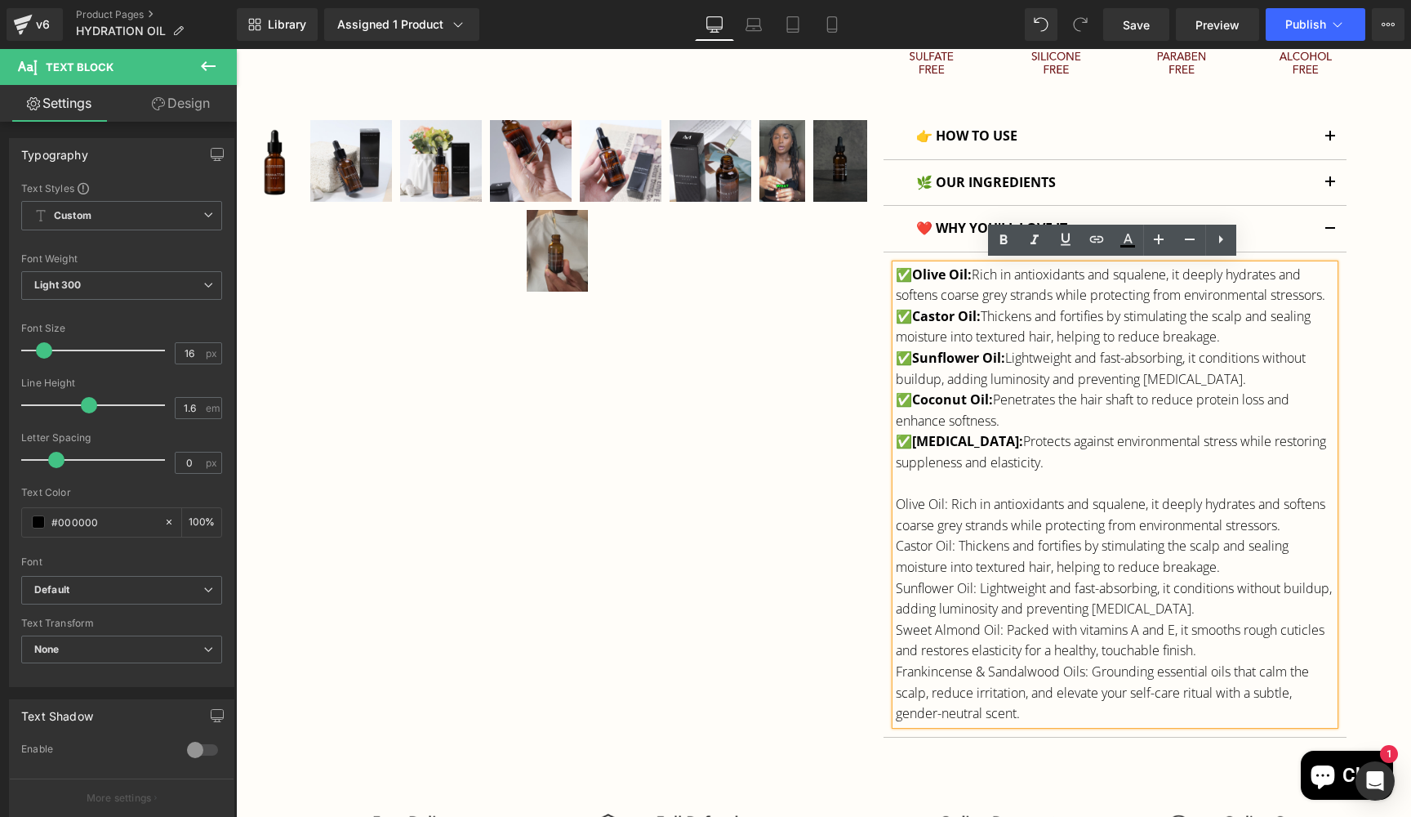
scroll to position [834, 0]
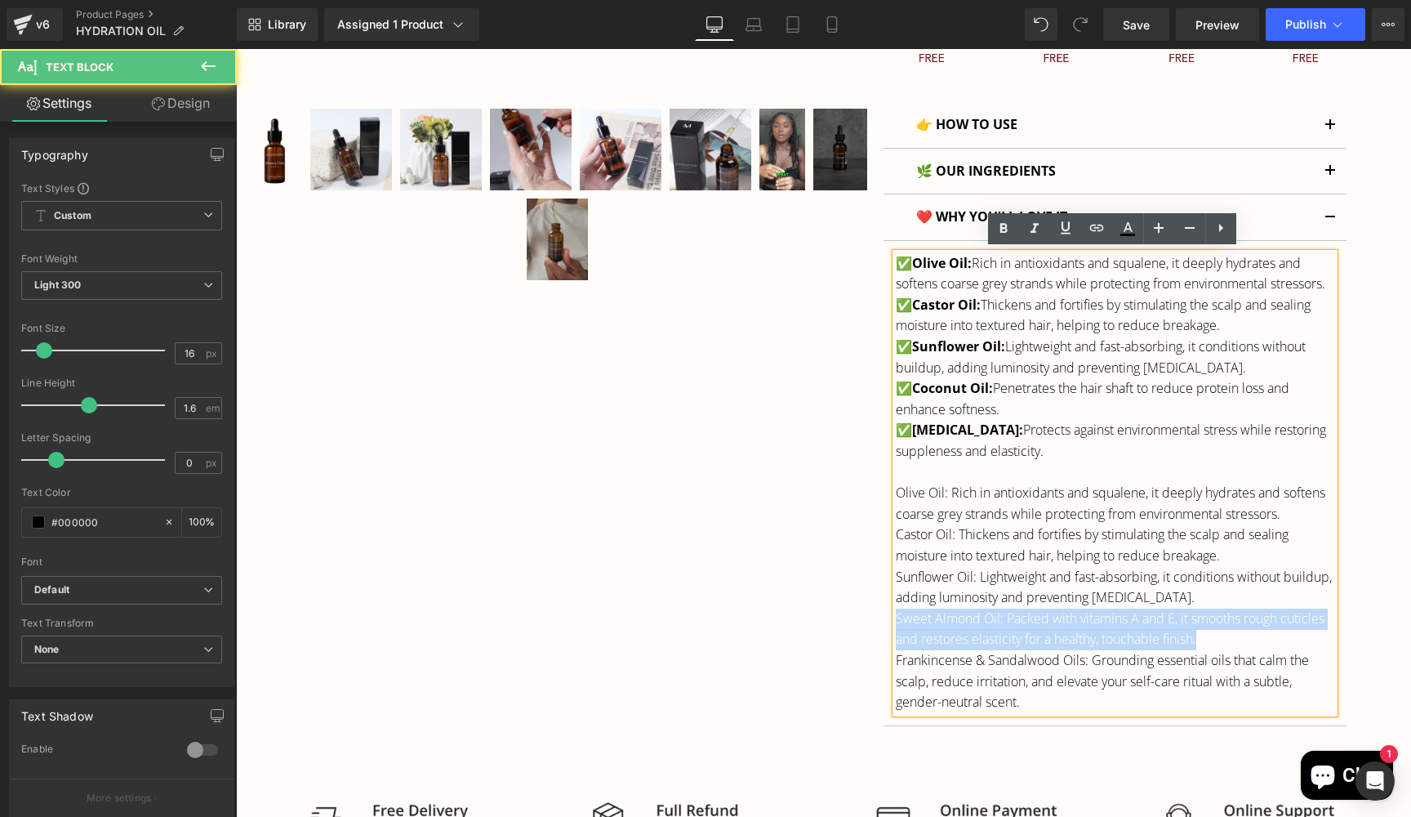
drag, startPoint x: 895, startPoint y: 628, endPoint x: 1217, endPoint y: 648, distance: 322.3
click at [1217, 648] on p "Sweet Almond Oil: Packed with vitamins A and E, it smooths rough cuticles and r…" at bounding box center [1115, 629] width 439 height 42
copy p "Sweet Almond Oil: Packed with vitamins A and E, it smooths rough cuticles and r…"
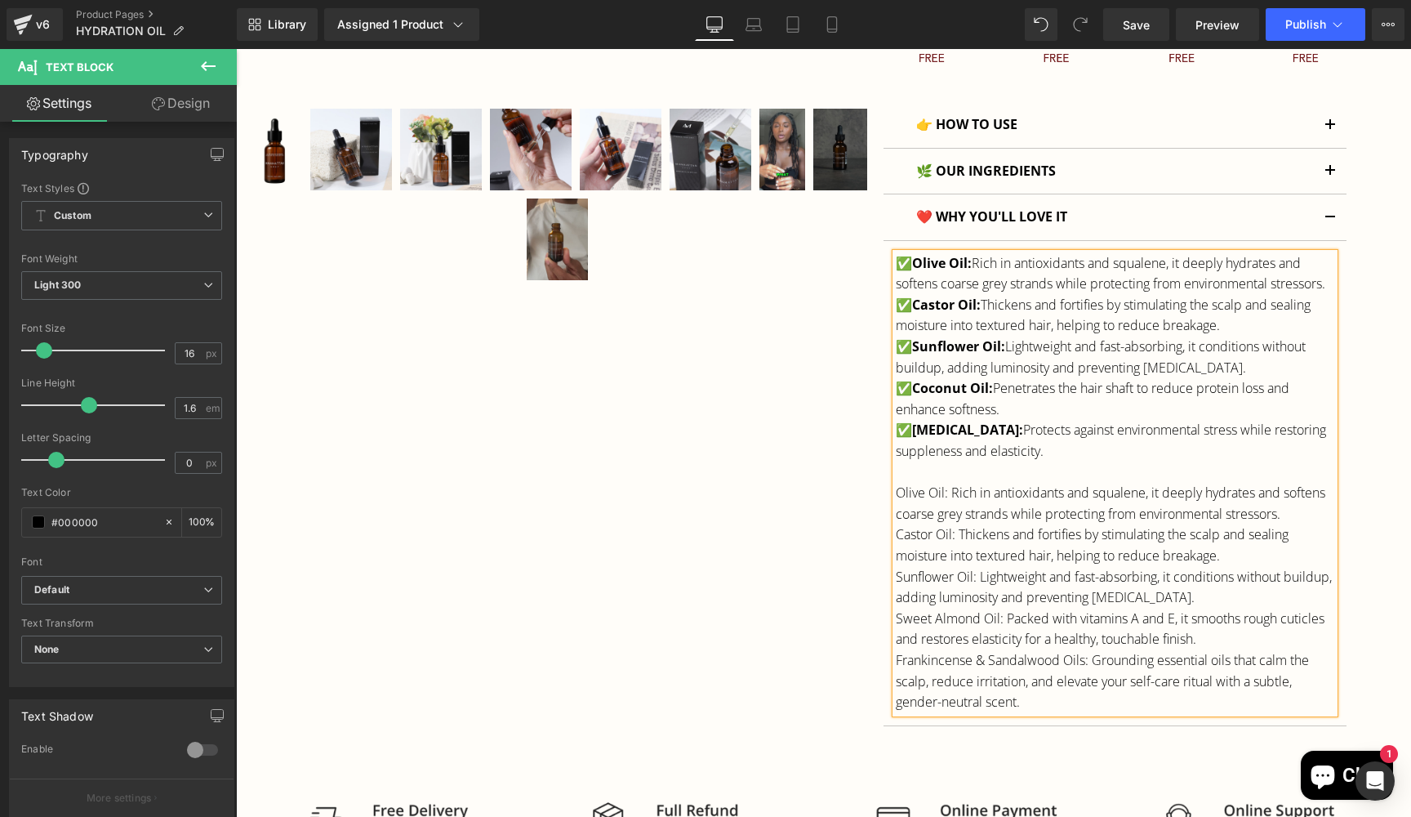
click at [999, 403] on p "✅ Coconut Oil: Penetrates the hair shaft to reduce protein loss and enhance sof…" at bounding box center [1115, 399] width 439 height 42
drag, startPoint x: 1004, startPoint y: 421, endPoint x: 915, endPoint y: 403, distance: 91.6
click at [915, 403] on p "✅ Coconut Oil: Penetrates the hair shaft to reduce protein loss and enhance sof…" at bounding box center [1115, 399] width 439 height 42
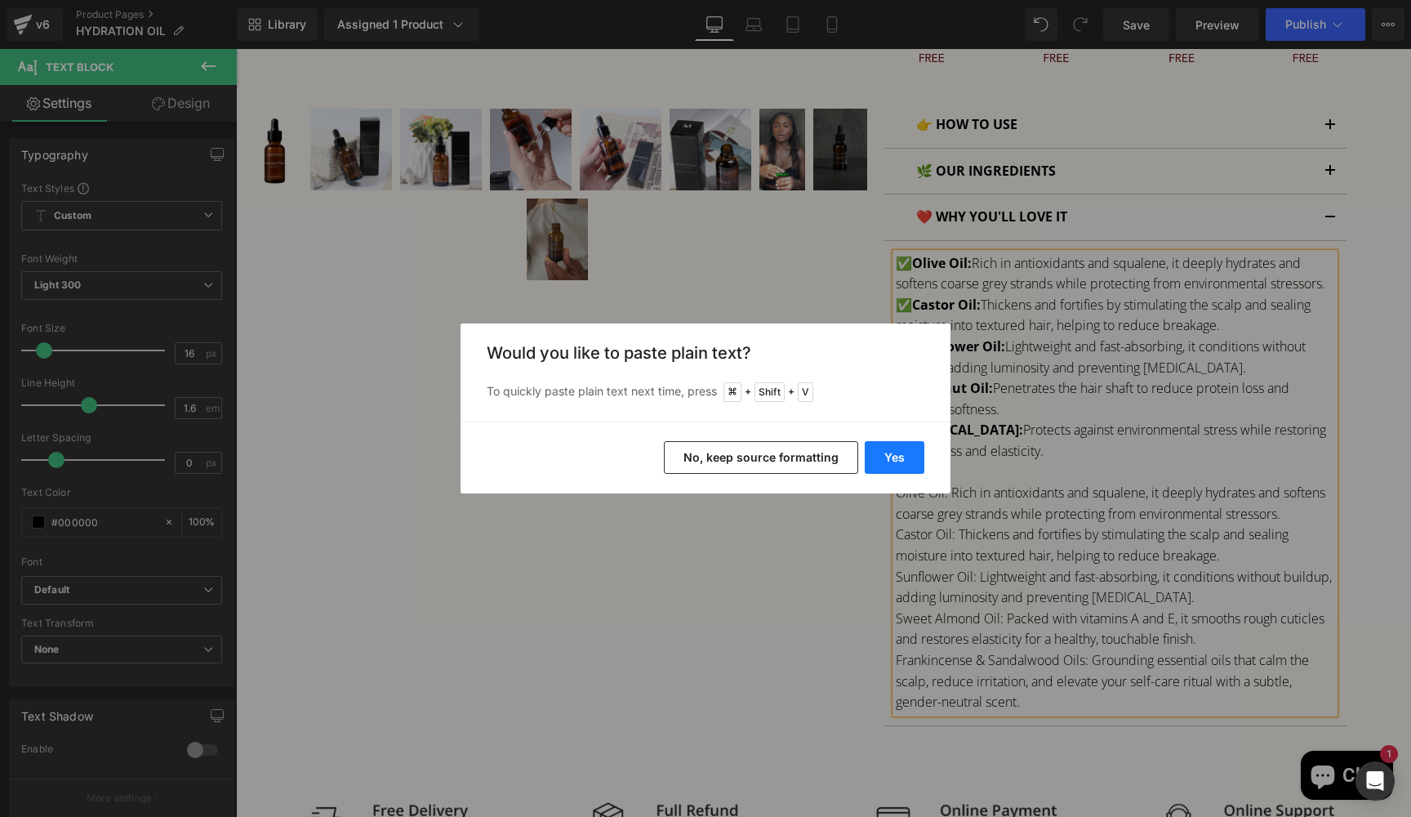
click at [893, 455] on button "Yes" at bounding box center [895, 457] width 60 height 33
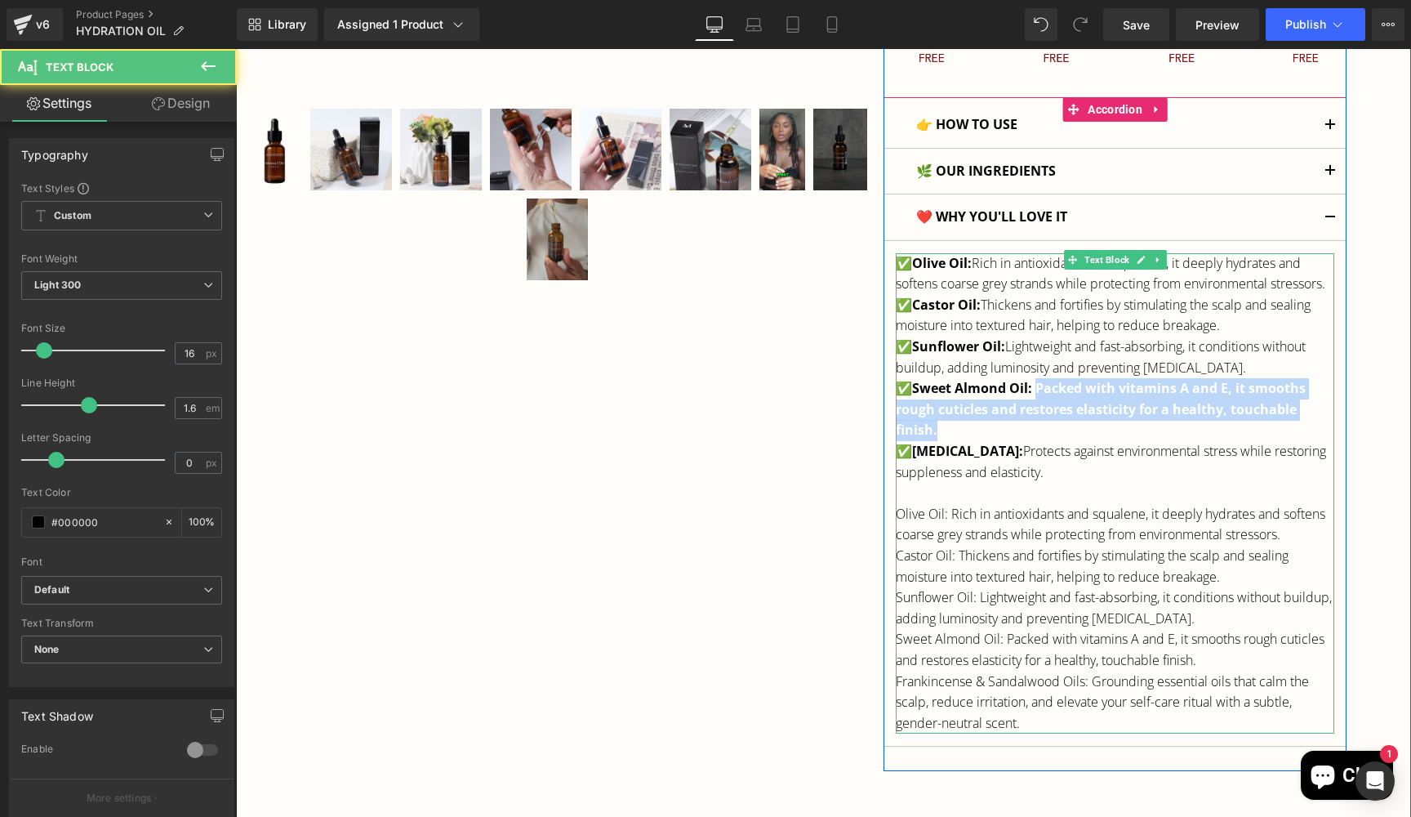
drag, startPoint x: 1035, startPoint y: 406, endPoint x: 1064, endPoint y: 435, distance: 41.0
click at [1064, 435] on p "✅ Sweet Almond Oil: Packed with vitamins A and E, it smooths rough cuticles and…" at bounding box center [1115, 409] width 439 height 63
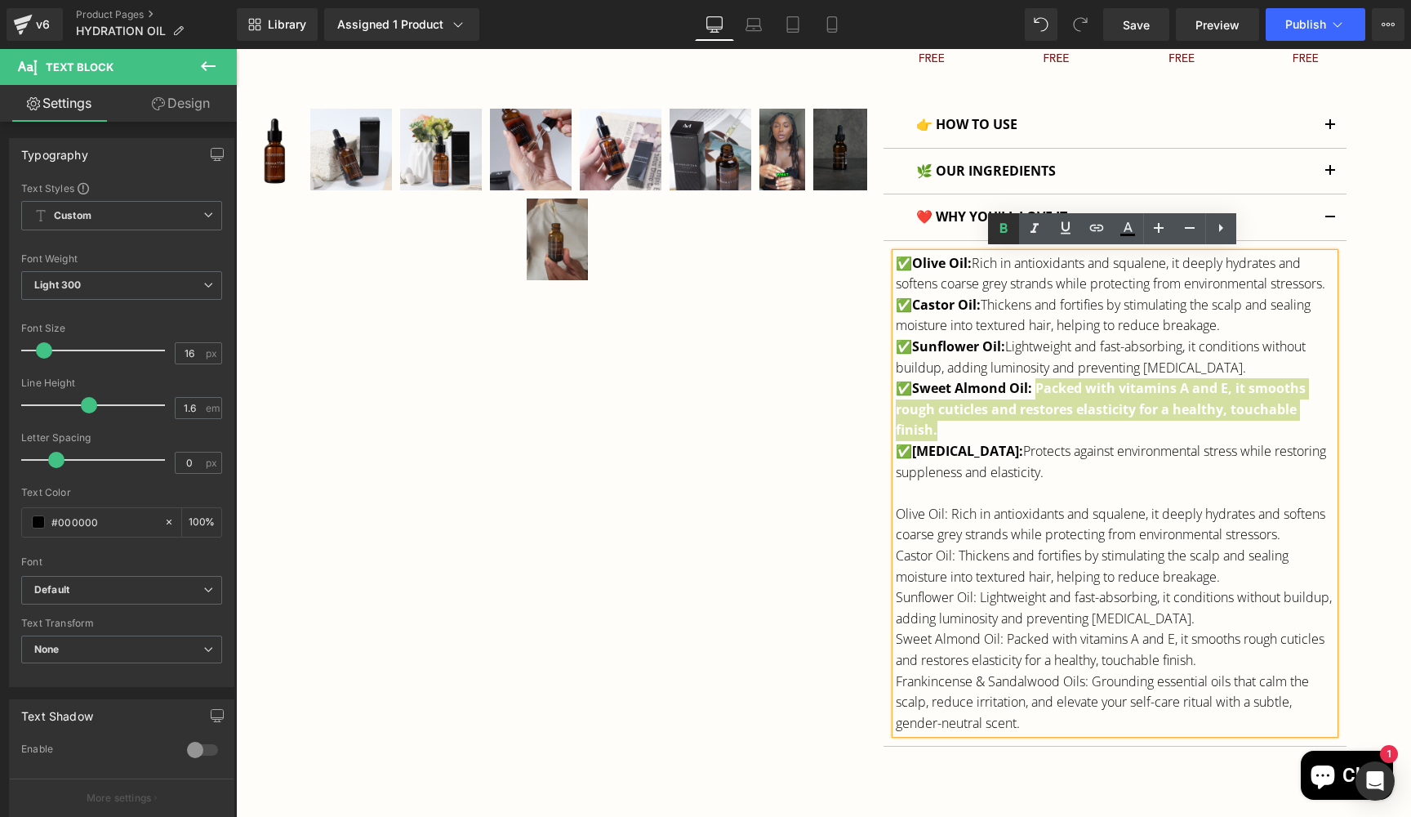
click at [1005, 228] on icon at bounding box center [1003, 228] width 7 height 10
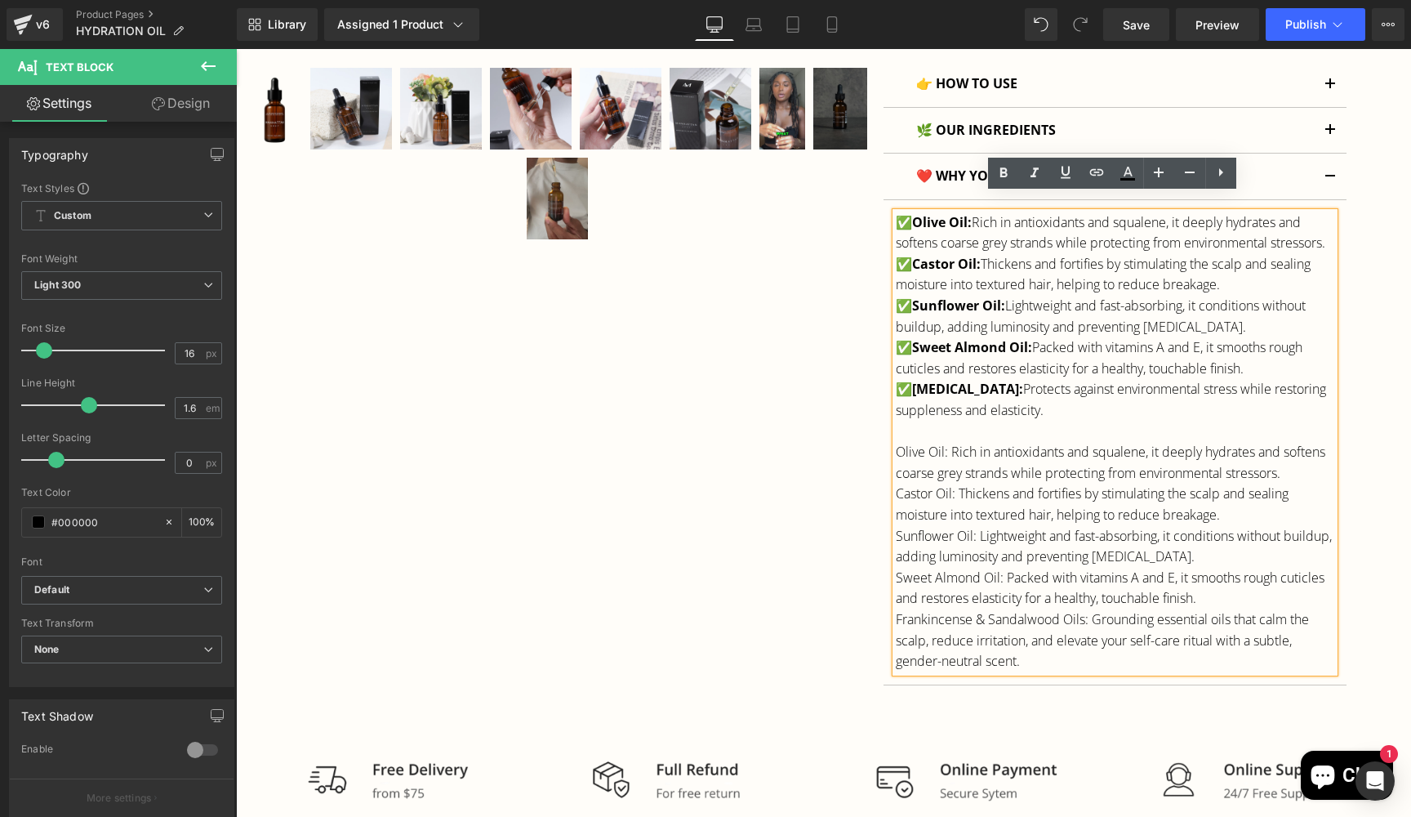
scroll to position [889, 0]
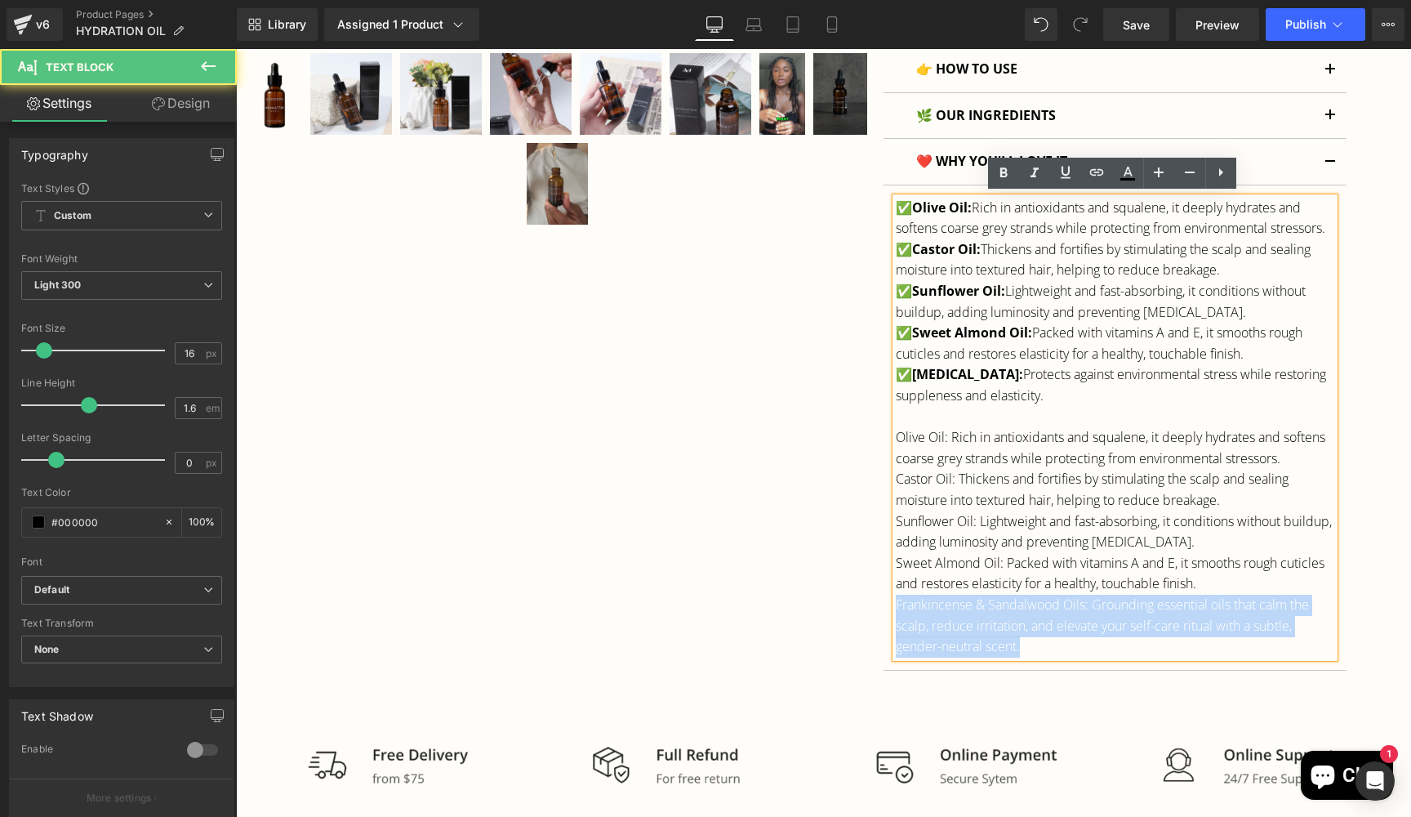
drag, startPoint x: 893, startPoint y: 616, endPoint x: 1034, endPoint y: 653, distance: 145.4
click at [1034, 653] on p "Frankincense & Sandalwood Oils: Grounding essential oils that calm the scalp, r…" at bounding box center [1115, 625] width 439 height 63
copy p "Frankincense & Sandalwood Oils: Grounding essential oils that calm the scalp, r…"
drag, startPoint x: 1043, startPoint y: 405, endPoint x: 915, endPoint y: 390, distance: 129.1
click at [915, 390] on p "✅ [MEDICAL_DATA]: Protects against environmental stress while restoring supplen…" at bounding box center [1115, 385] width 439 height 42
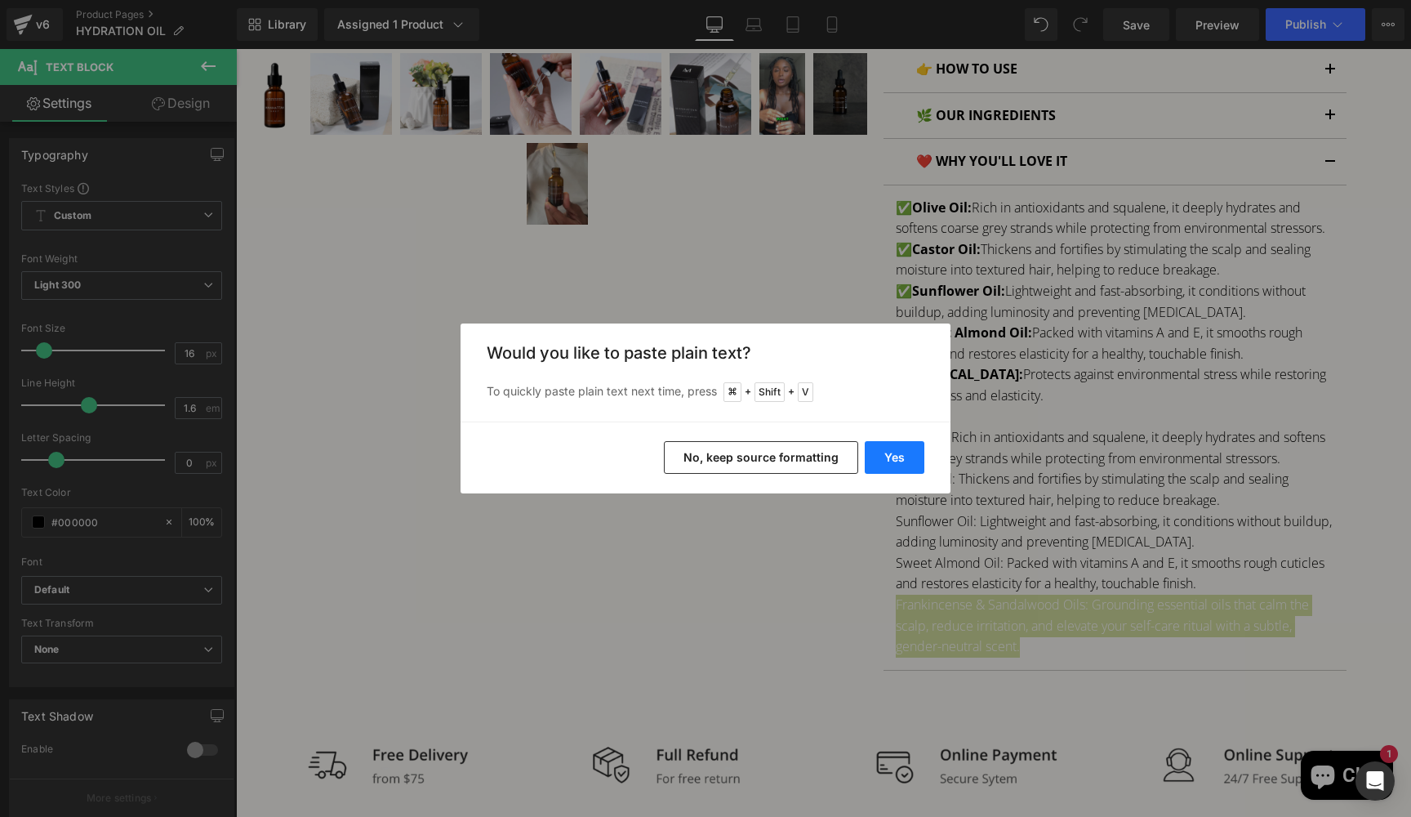
click at [893, 456] on button "Yes" at bounding box center [895, 457] width 60 height 33
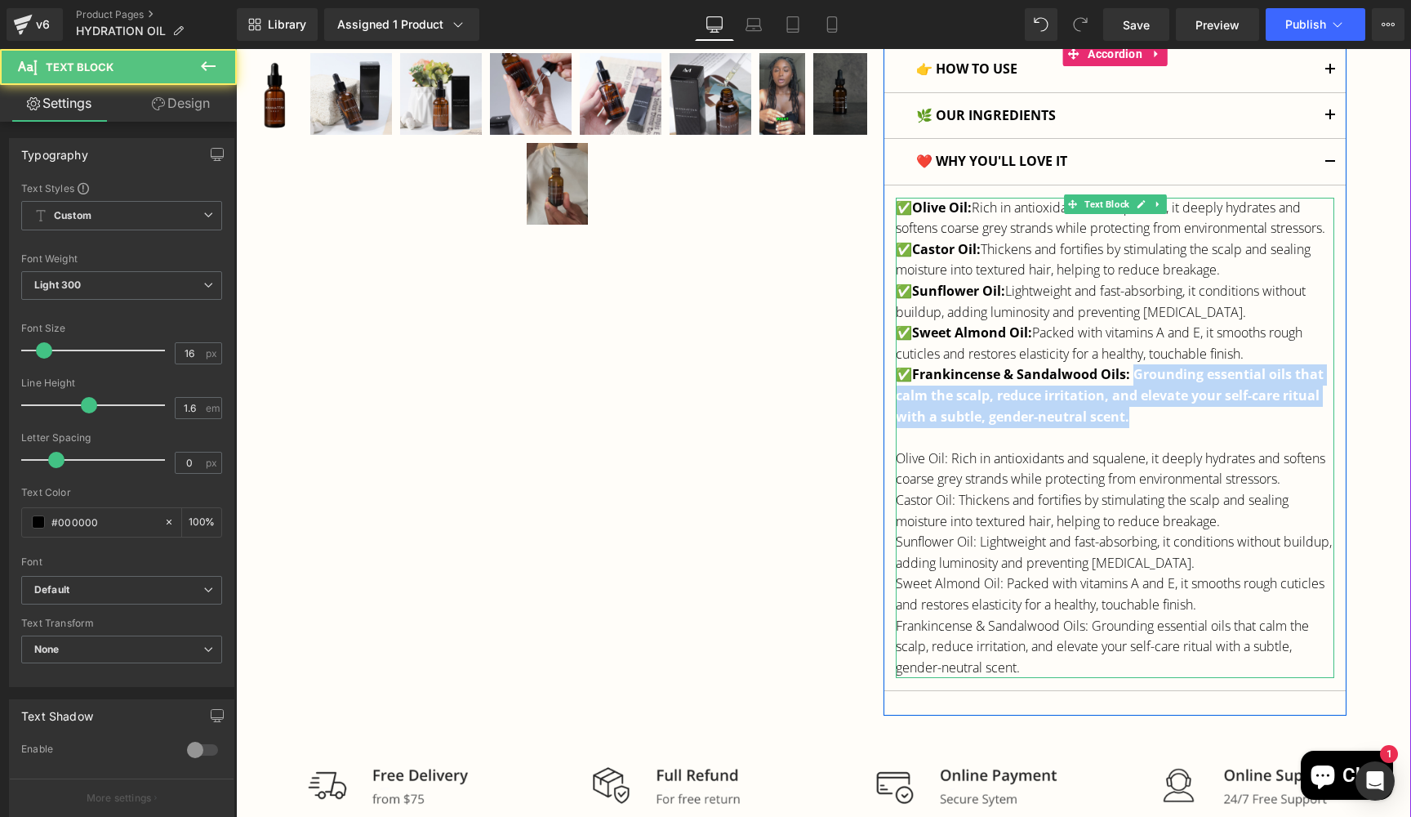
drag, startPoint x: 1133, startPoint y: 391, endPoint x: 1143, endPoint y: 430, distance: 39.6
click at [1143, 427] on p "✅ Frankincense & Sandalwood Oils: Grounding essential oils that calm the scalp,…" at bounding box center [1115, 395] width 439 height 63
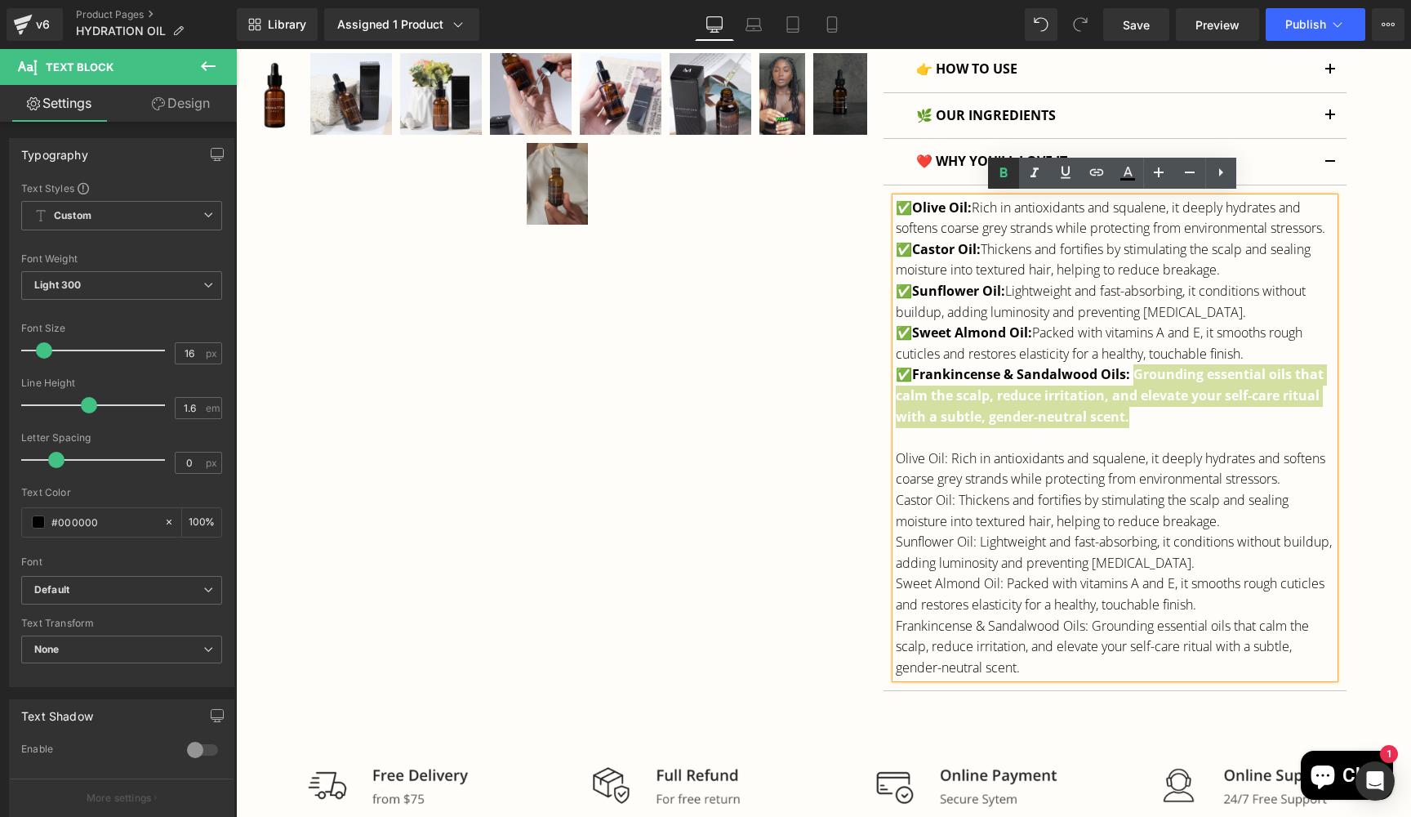
click at [1000, 173] on icon at bounding box center [1003, 172] width 7 height 10
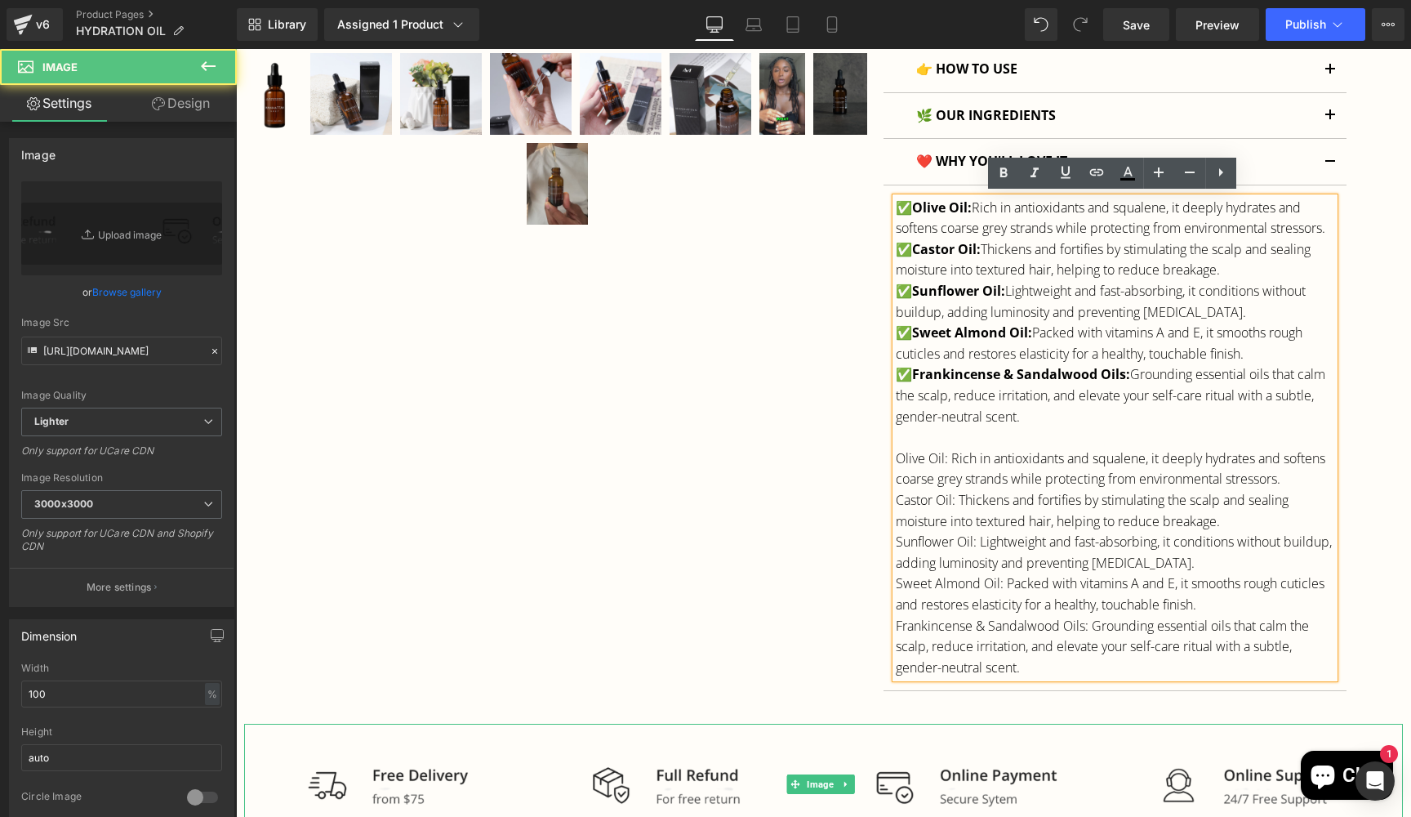
click at [692, 816] on img at bounding box center [823, 784] width 1159 height 121
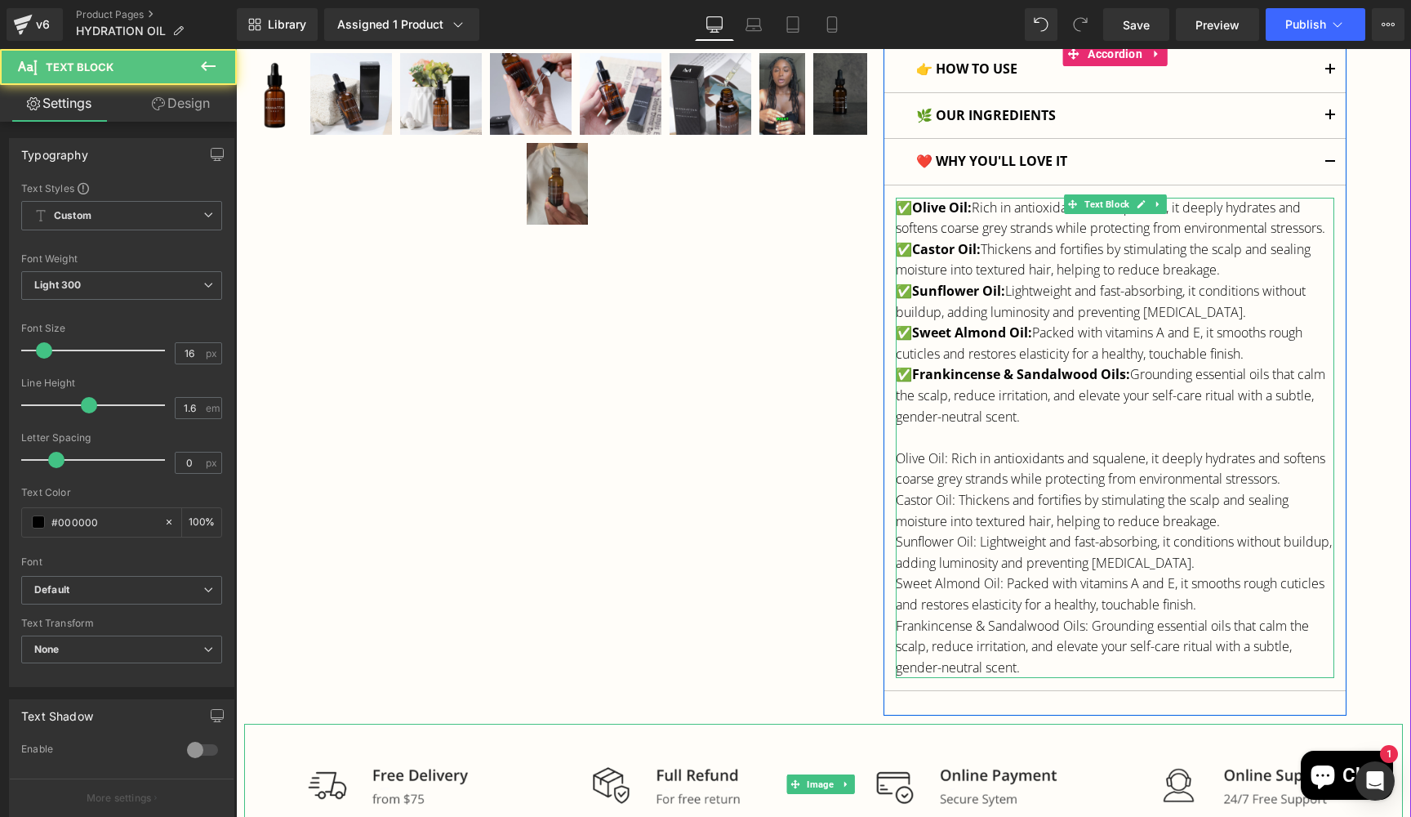
click at [972, 631] on p "Frankincense & Sandalwood Oils: Grounding essential oils that calm the scalp, r…" at bounding box center [1115, 647] width 439 height 63
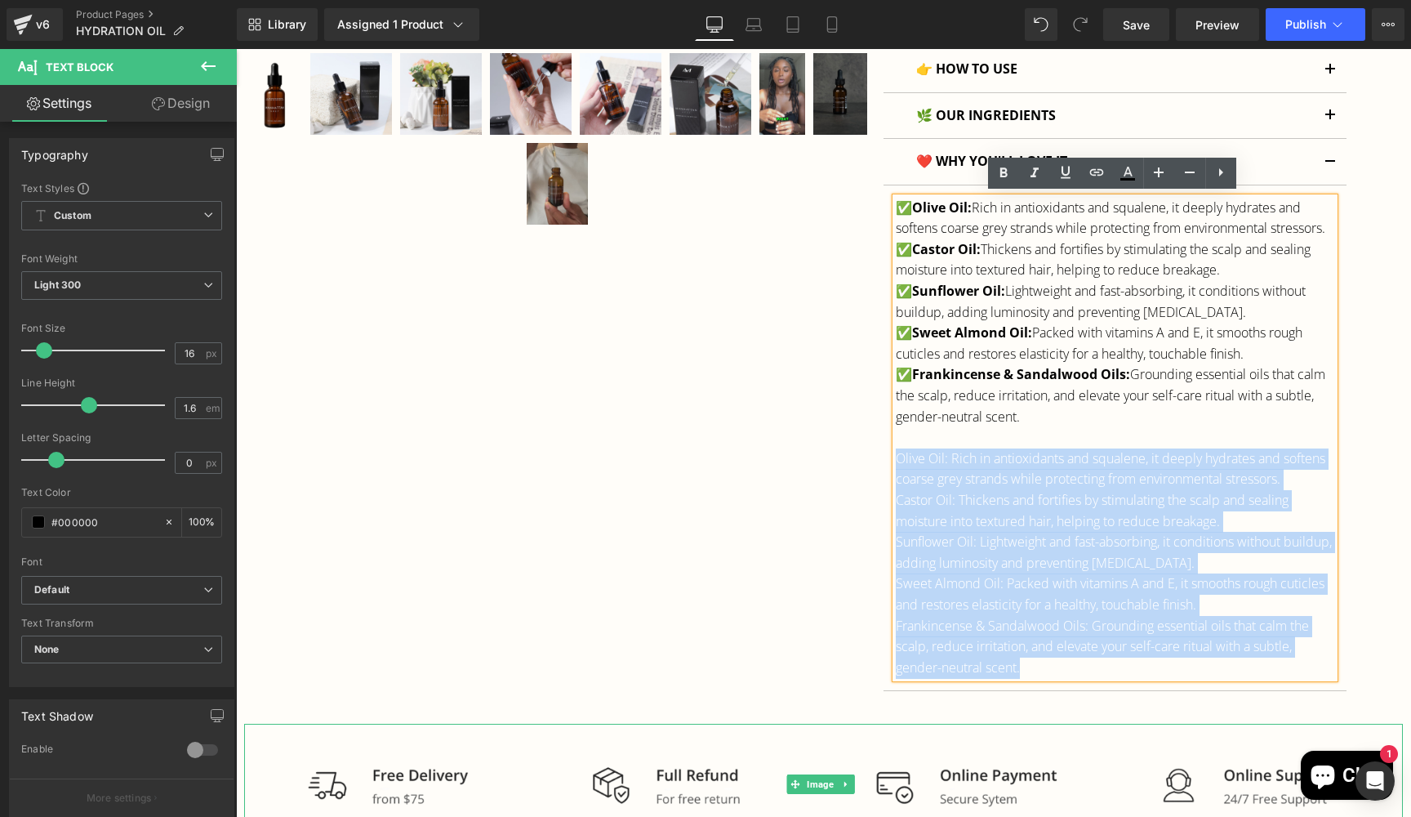
drag, startPoint x: 1030, startPoint y: 677, endPoint x: 890, endPoint y: 463, distance: 255.5
click at [896, 463] on div "✅ Olive Oil: Rich in antioxidants and squalene, it deeply hydrates and softens …" at bounding box center [1115, 438] width 439 height 481
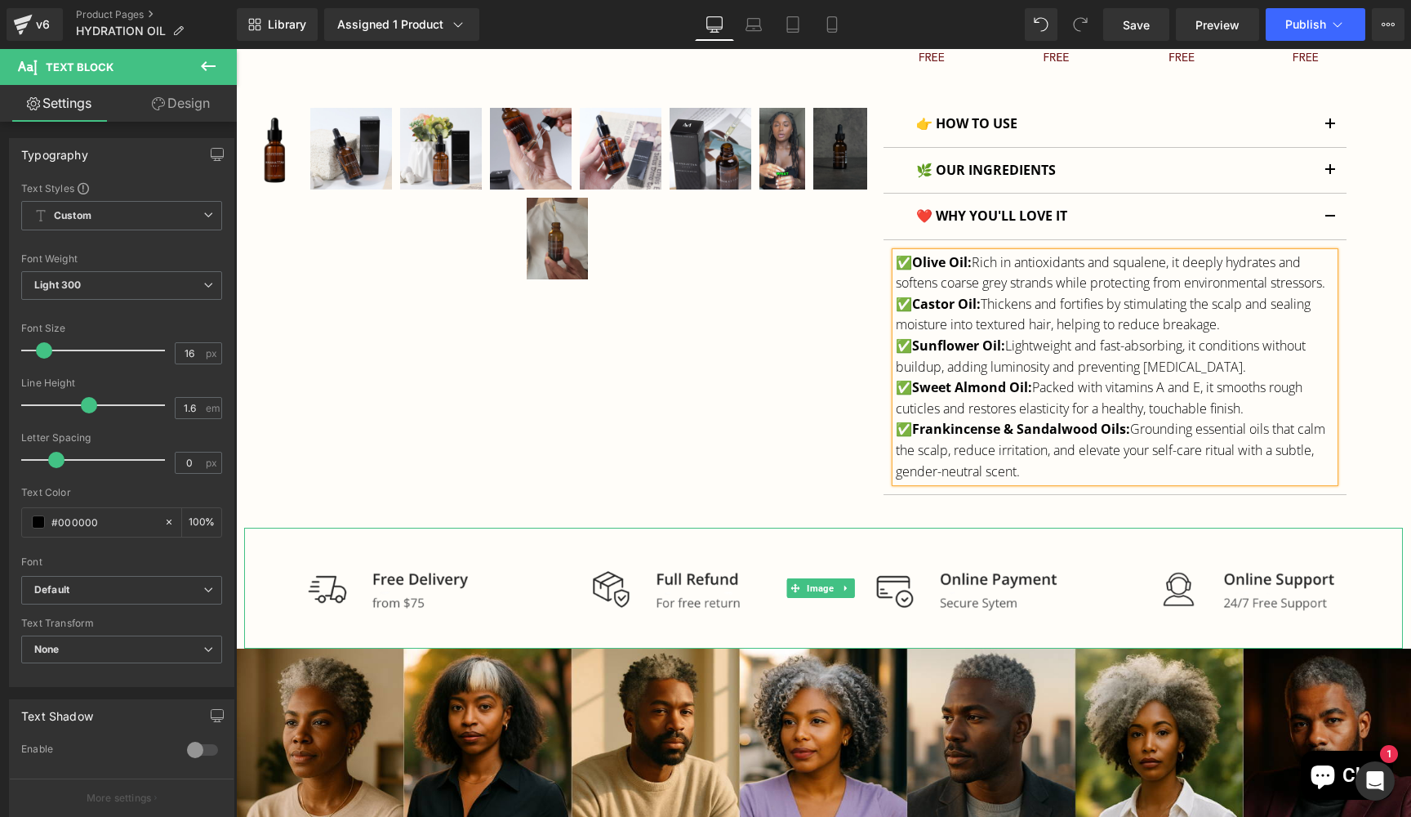
scroll to position [831, 0]
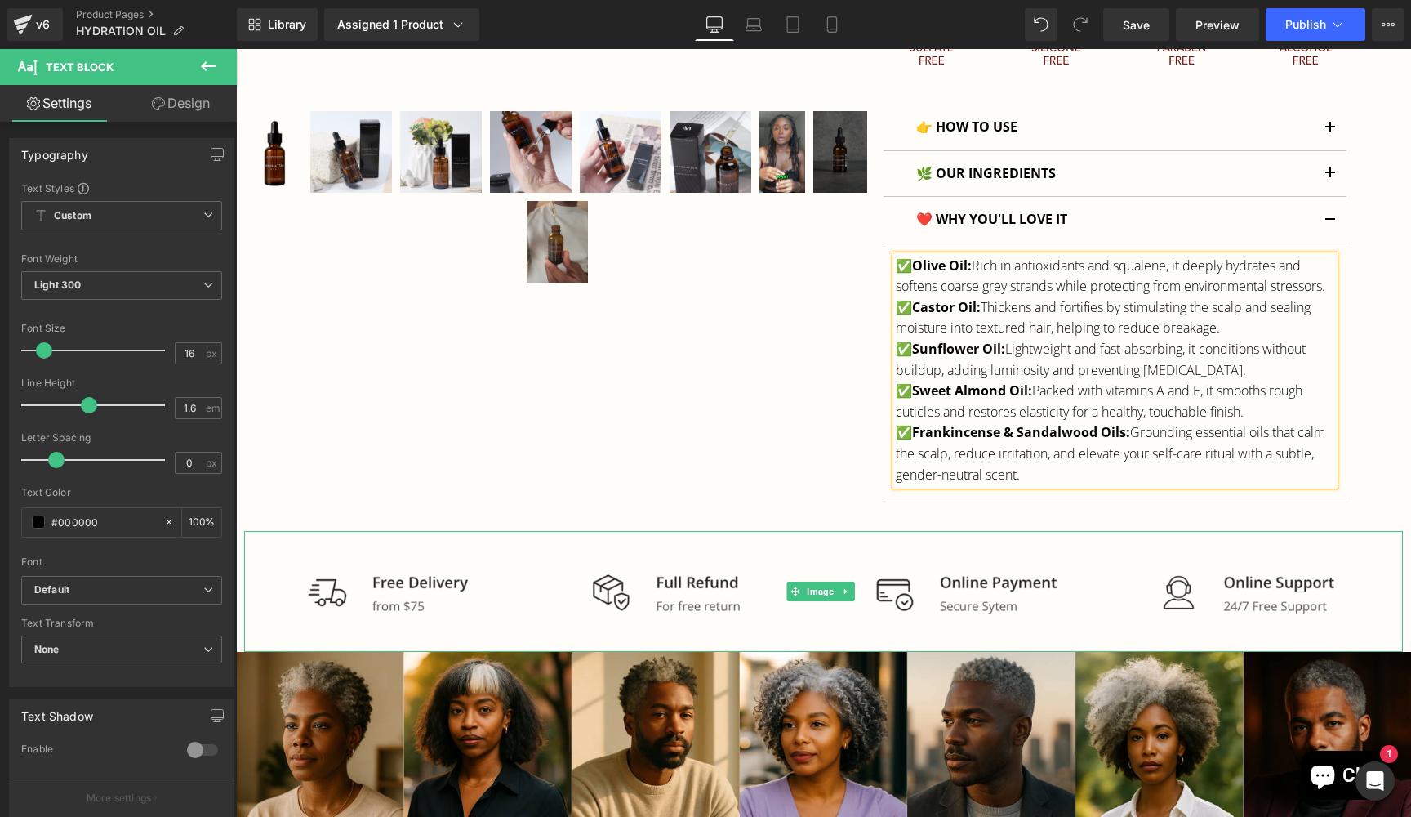
click at [957, 297] on p "✅ Olive Oil: Rich in antioxidants and squalene, it deeply hydrates and softens …" at bounding box center [1115, 277] width 439 height 42
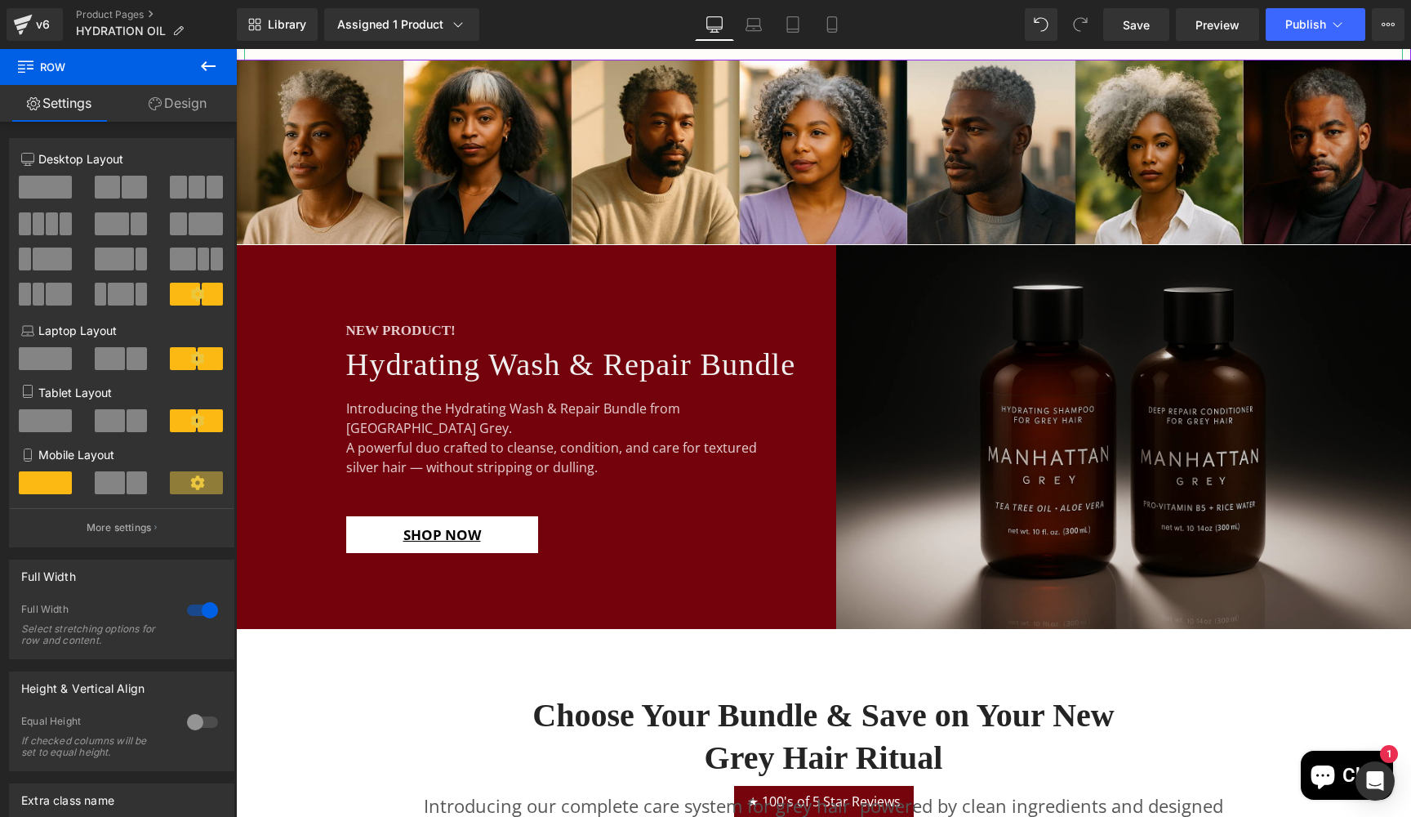
scroll to position [1447, 0]
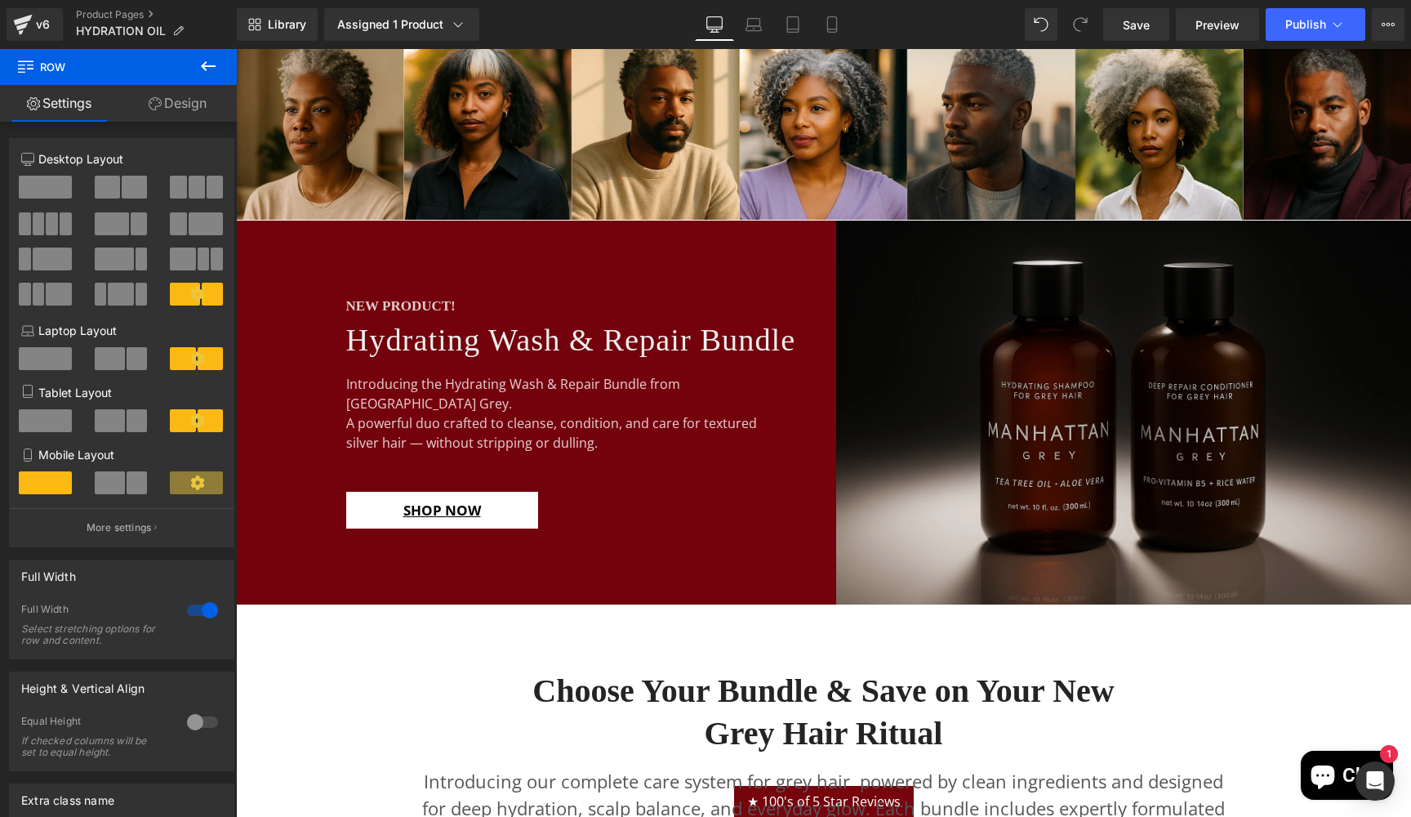
click at [1042, 449] on img at bounding box center [1124, 412] width 576 height 384
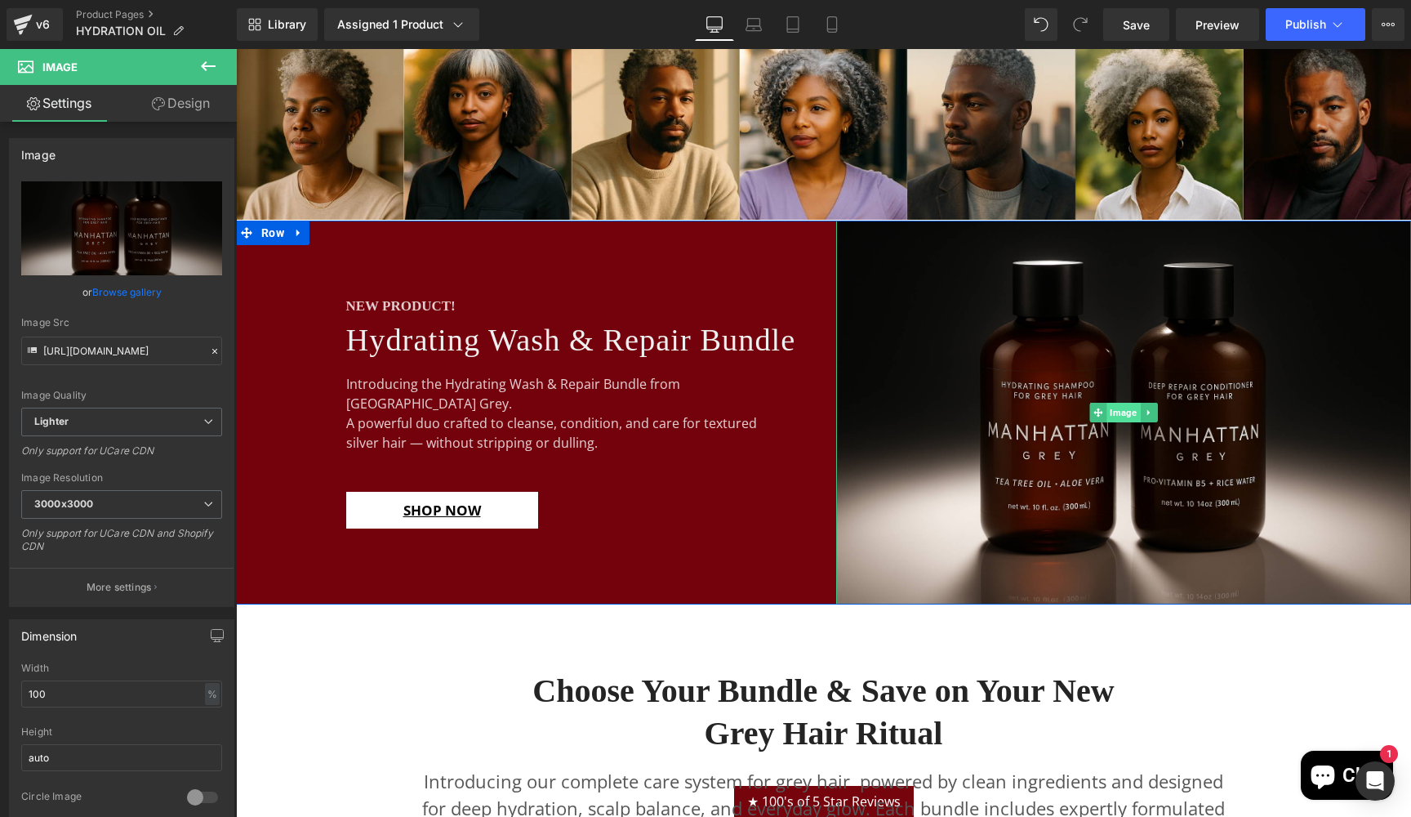
click at [1116, 403] on span "Image" at bounding box center [1123, 413] width 33 height 20
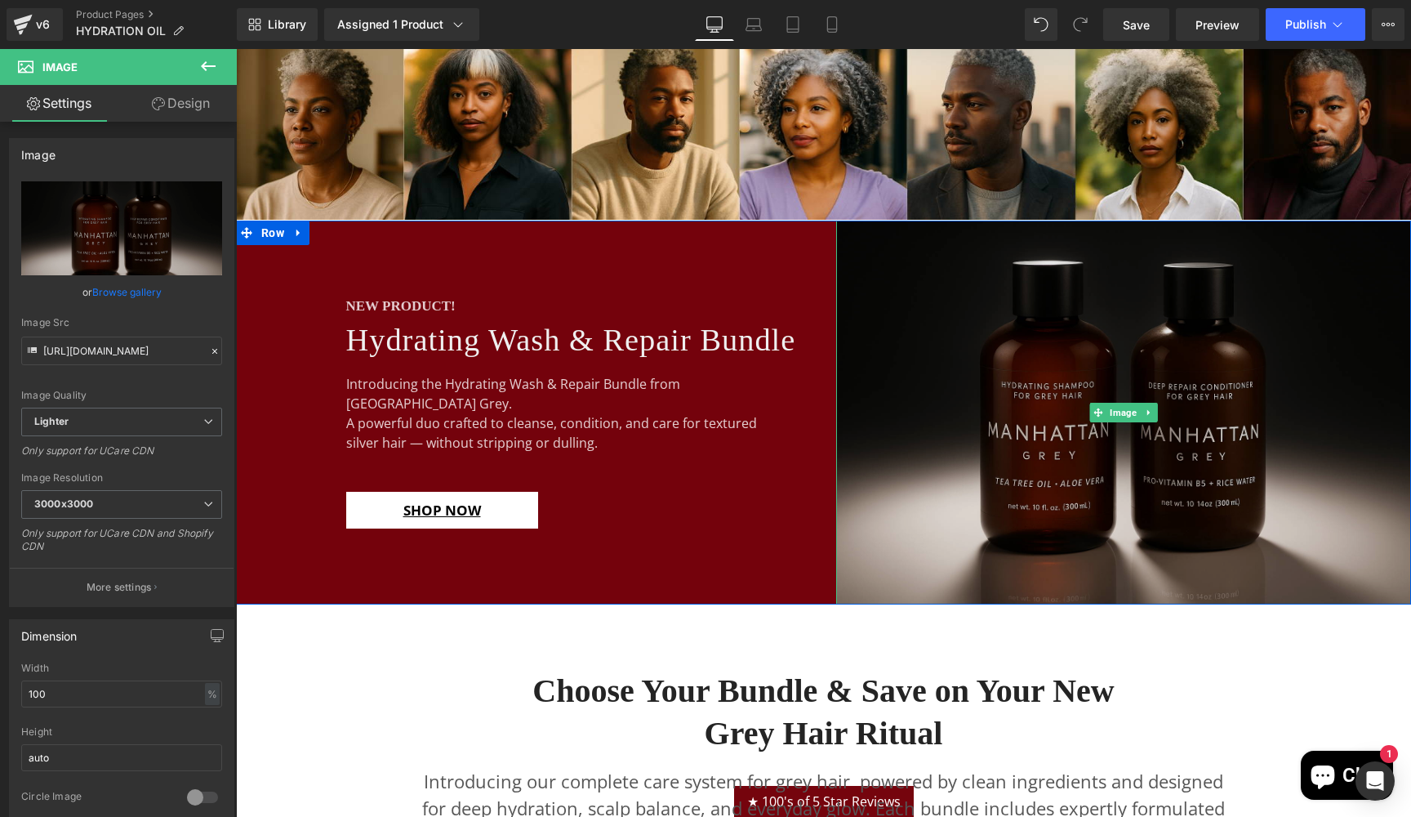
click at [926, 356] on img at bounding box center [1124, 412] width 576 height 384
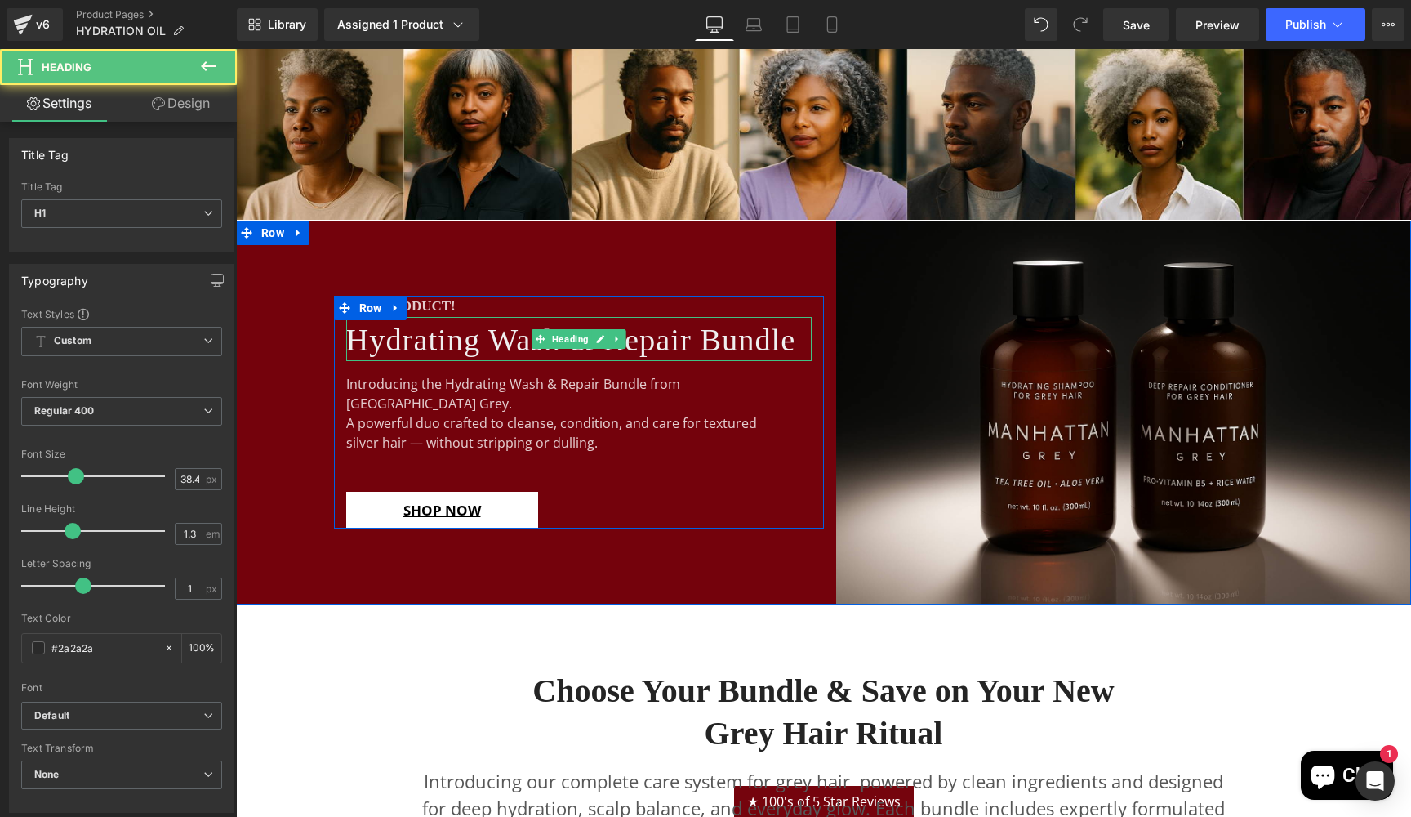
click at [416, 335] on span "Hydrating Wash & Repair Bundle" at bounding box center [571, 340] width 450 height 34
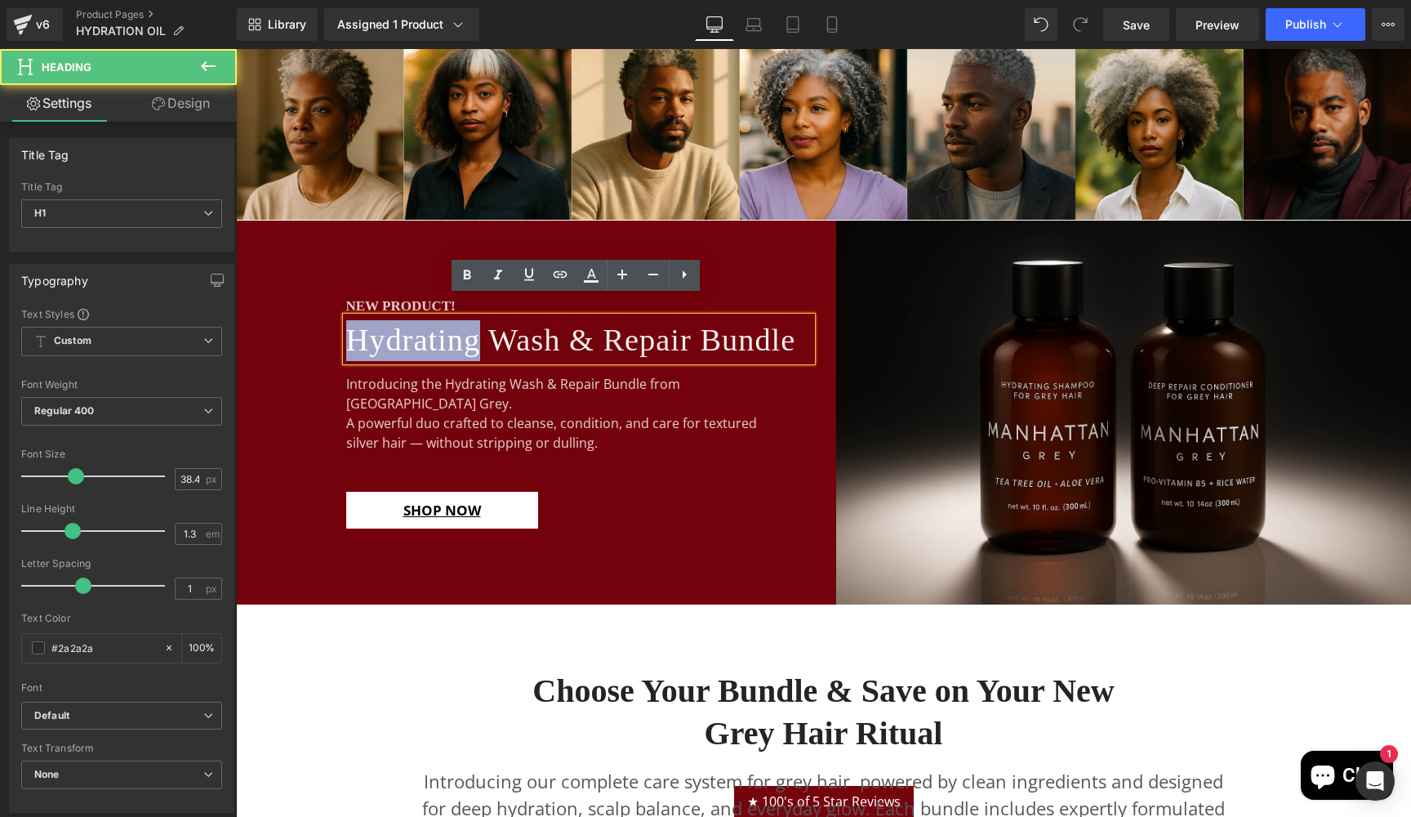
click at [416, 335] on span "Hydrating Wash & Repair Bundle" at bounding box center [571, 340] width 450 height 34
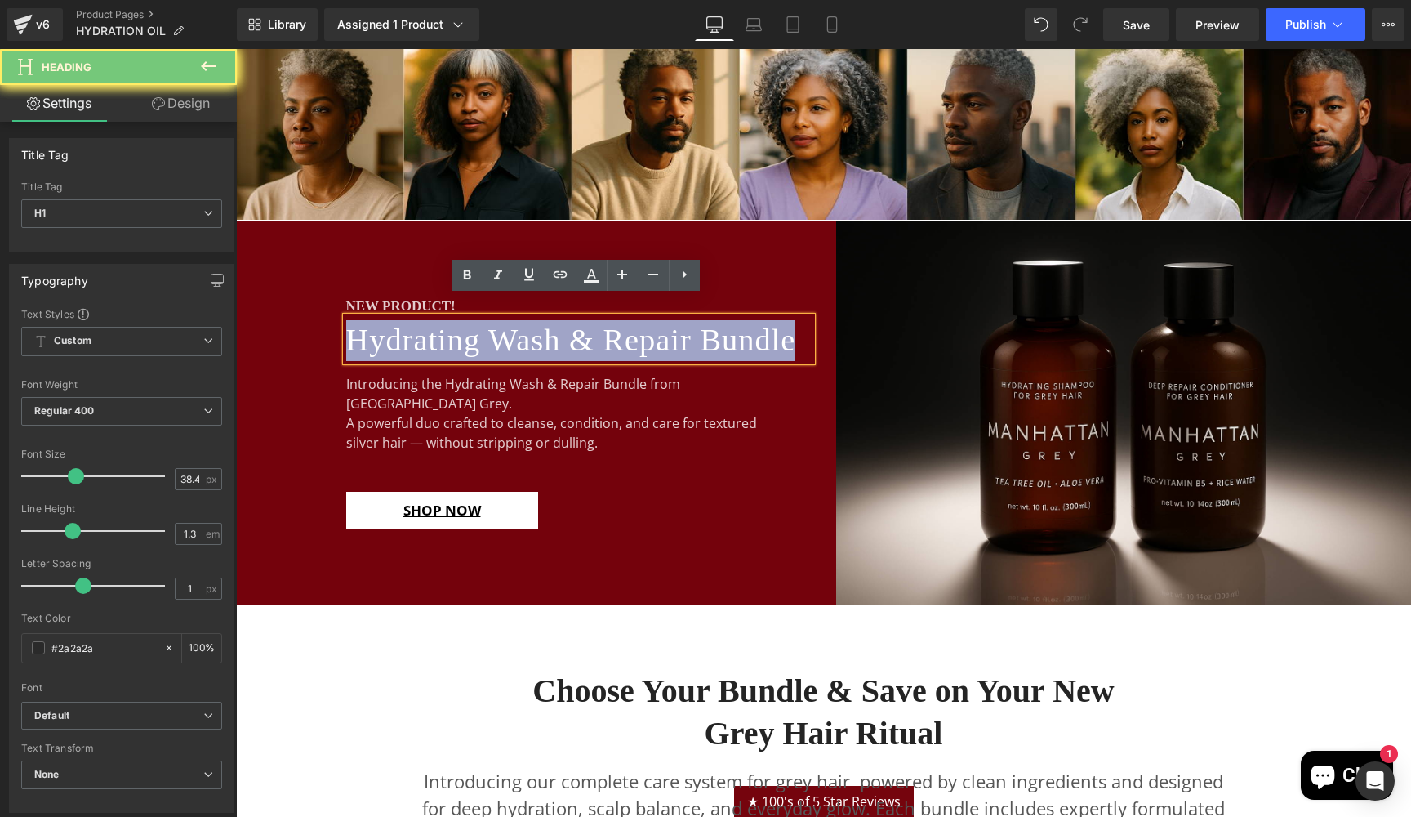
click at [417, 335] on span "Hydrating Wash & Repair Bundle" at bounding box center [571, 340] width 450 height 34
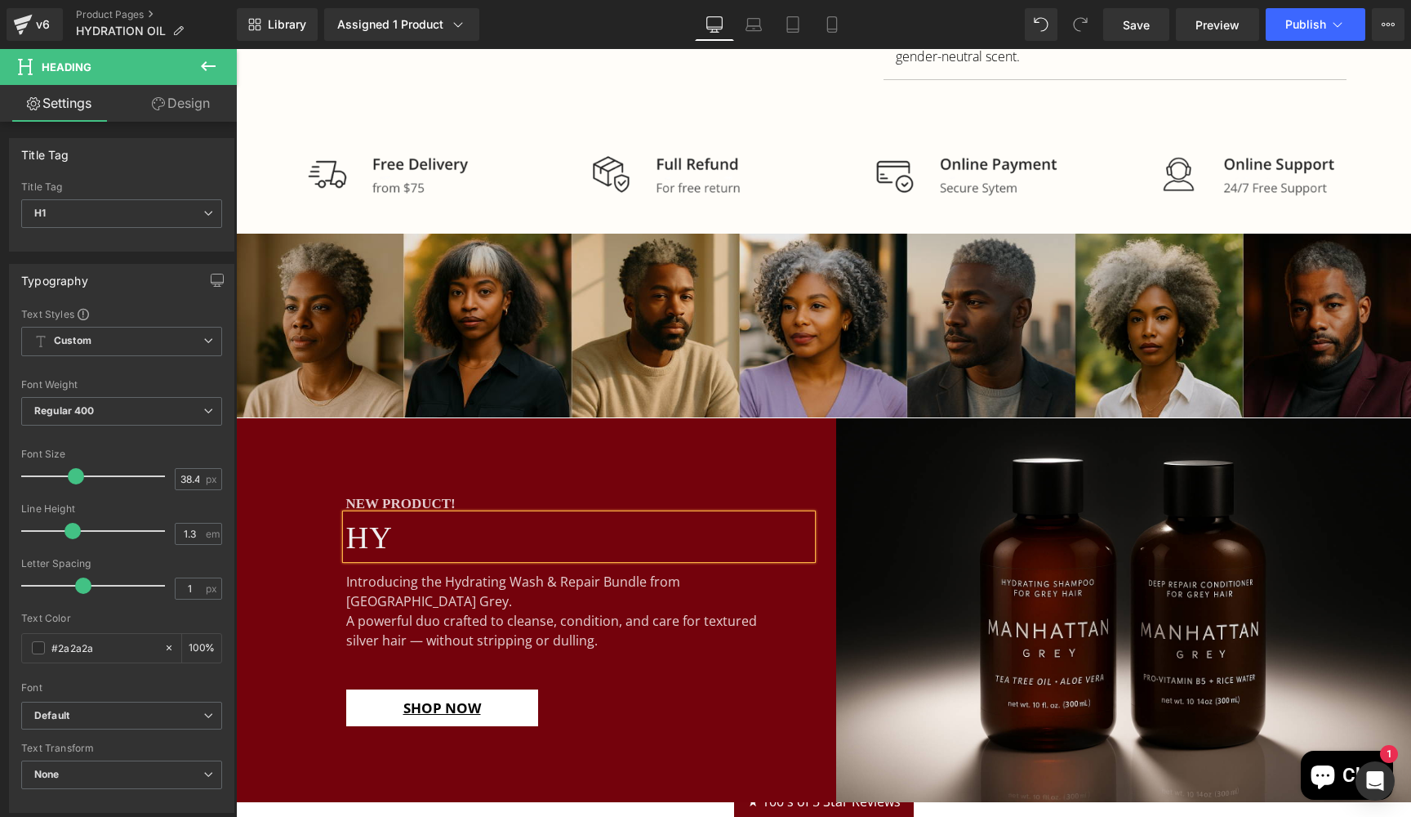
scroll to position [1252, 0]
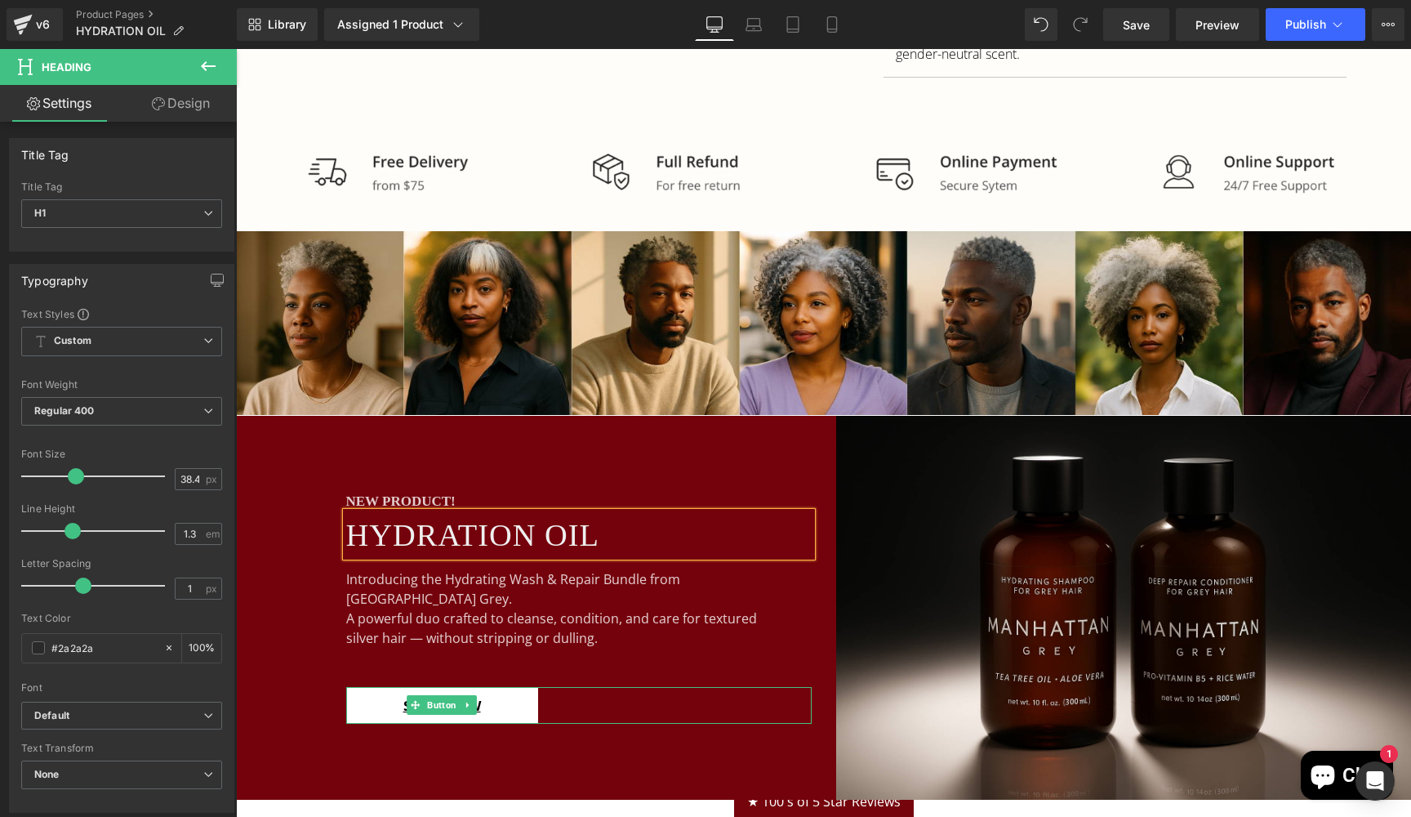
click at [752, 690] on div "SHOP NOW" at bounding box center [578, 706] width 465 height 38
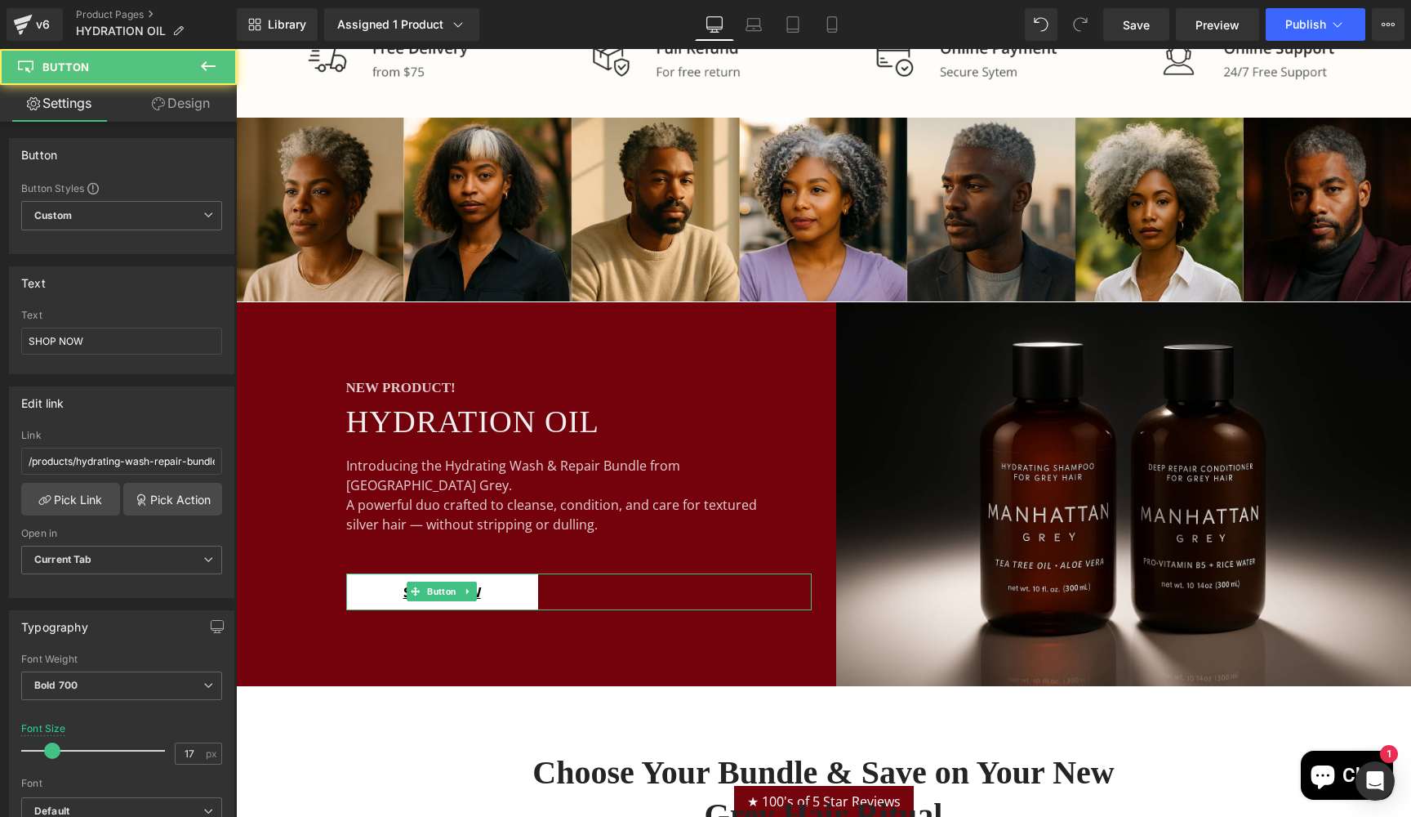
scroll to position [1367, 0]
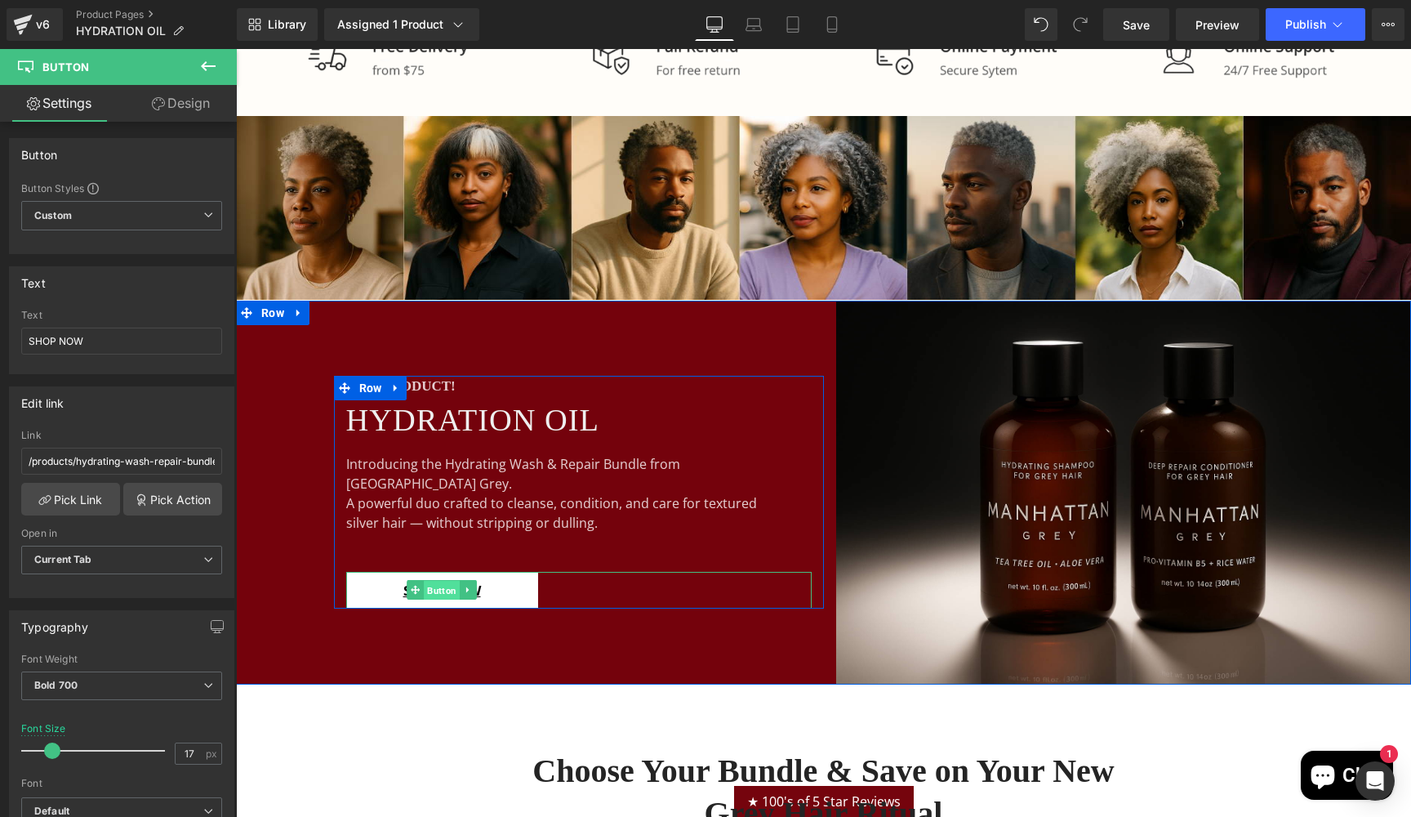
click at [434, 581] on span "Button" at bounding box center [442, 591] width 36 height 20
click at [443, 580] on span "Button" at bounding box center [442, 590] width 36 height 20
click at [468, 421] on span "HYDRATION OIL" at bounding box center [473, 420] width 254 height 34
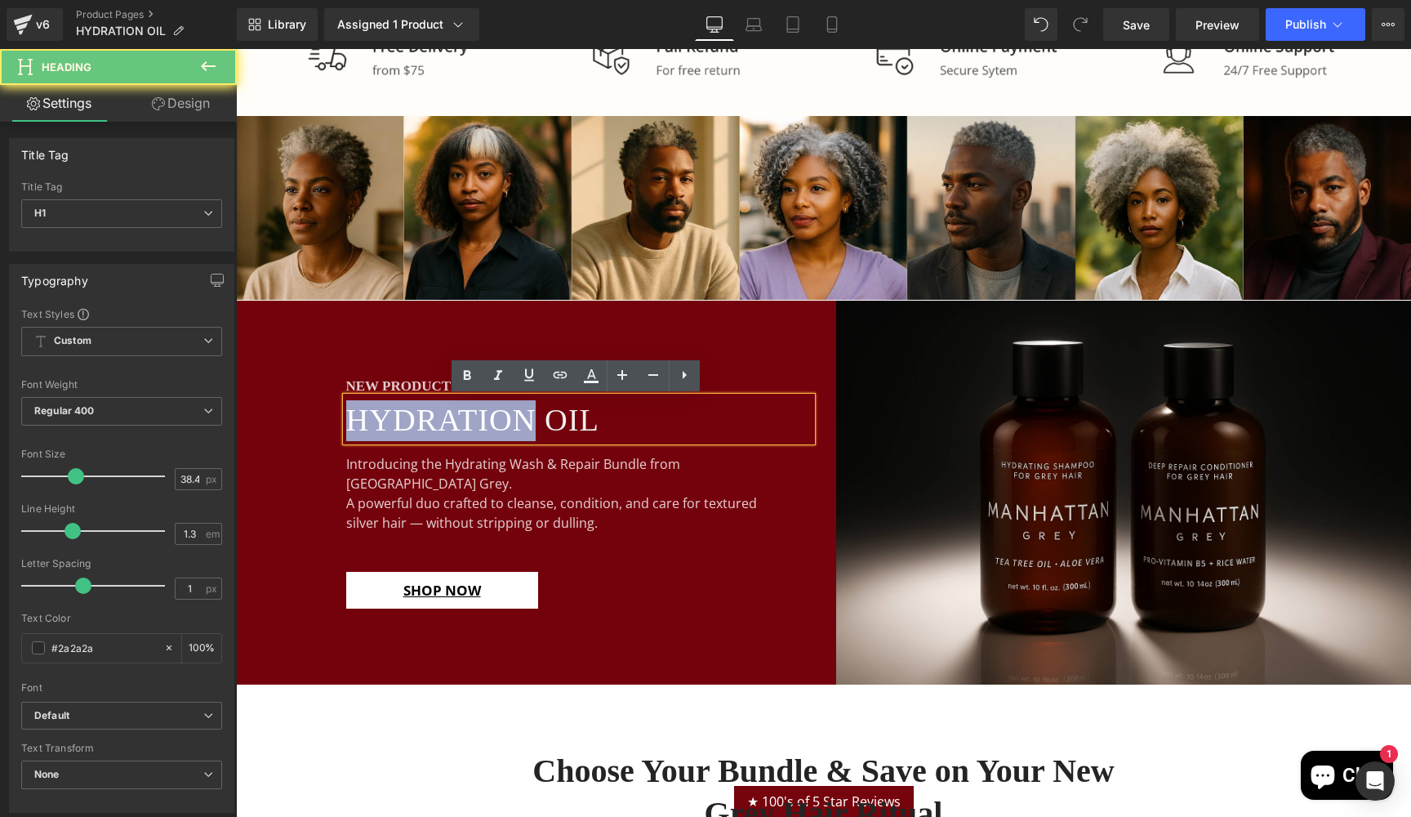
click at [468, 421] on span "HYDRATION OIL" at bounding box center [473, 420] width 254 height 34
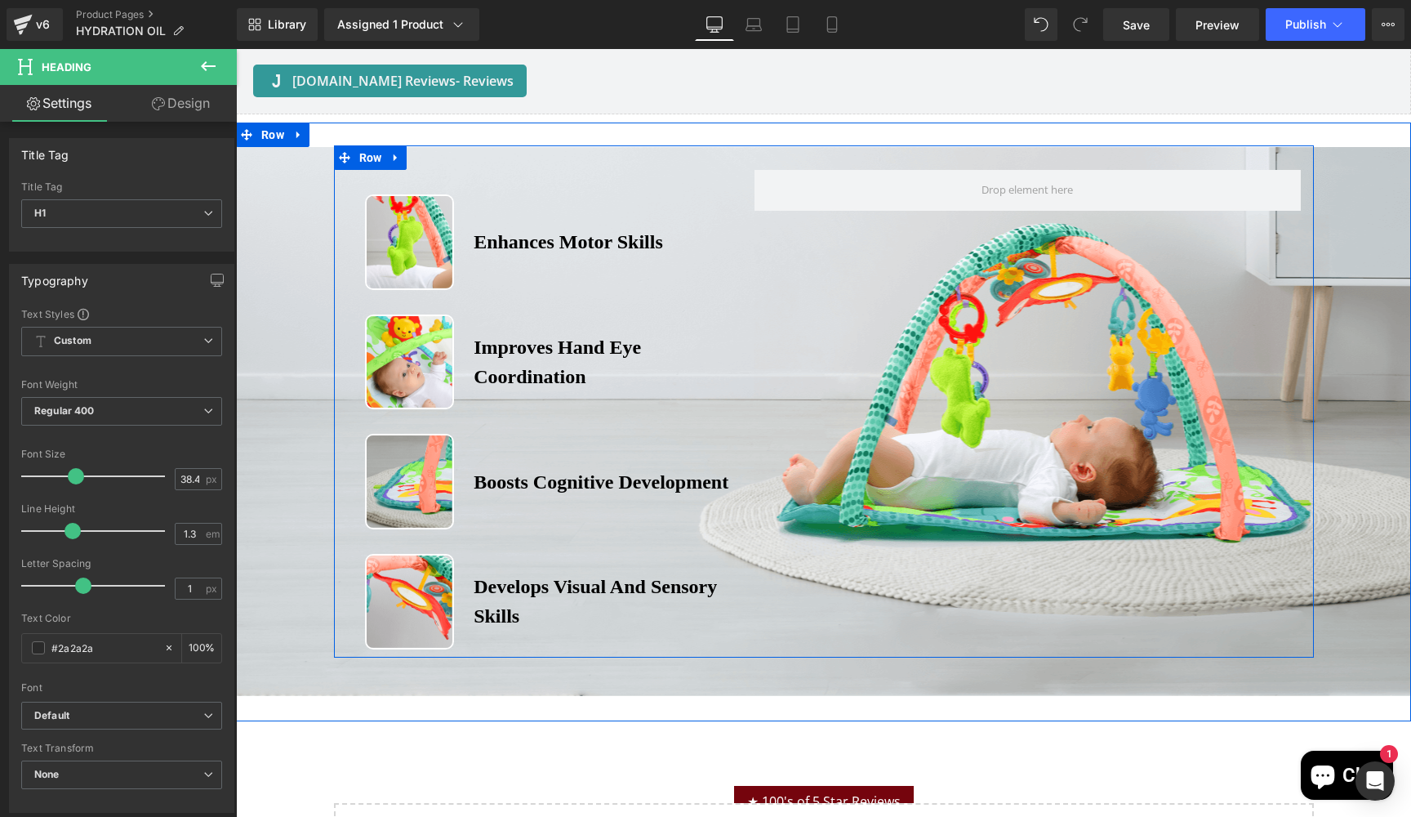
scroll to position [3223, 0]
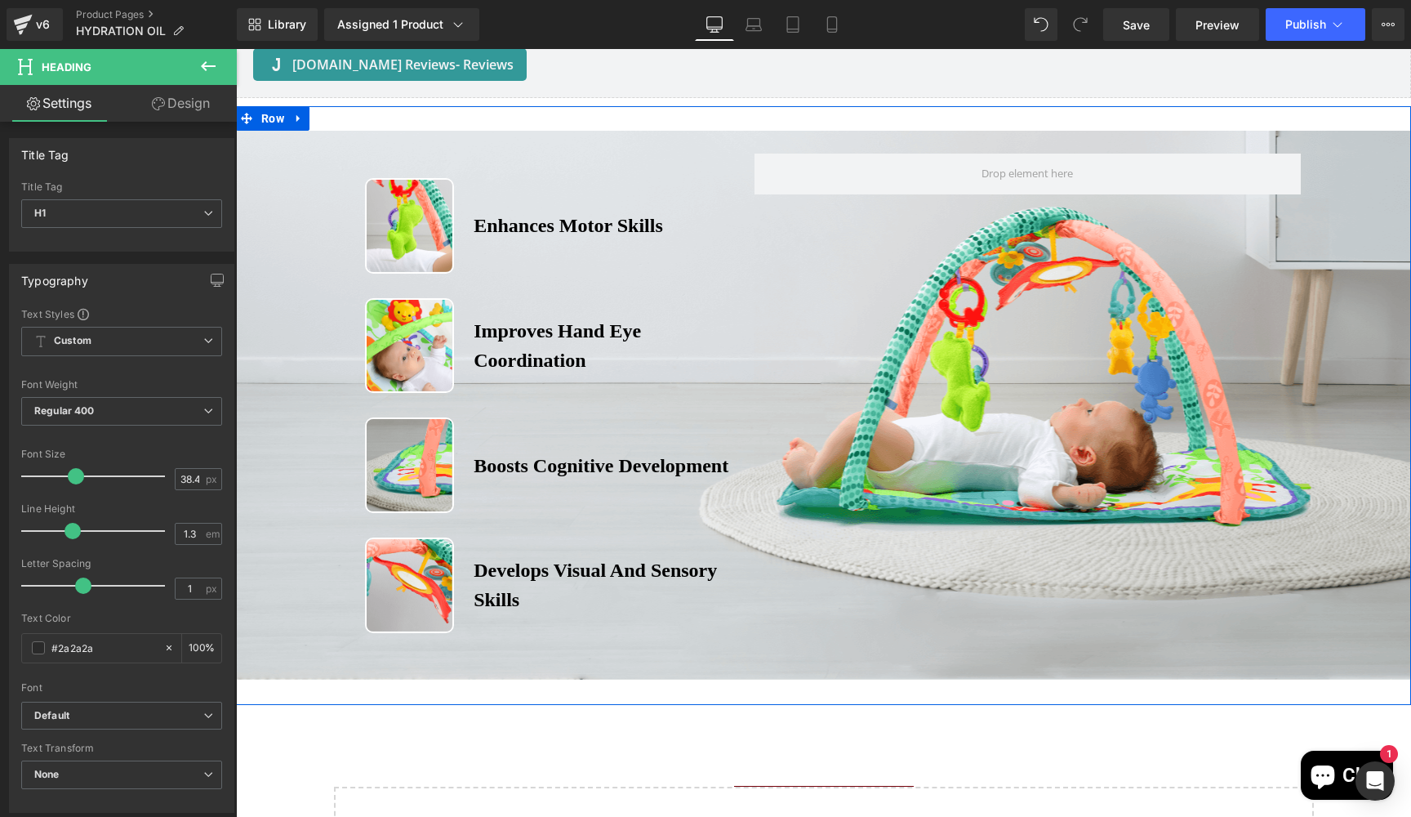
click at [1358, 412] on div "Image Enhances Motor Skills Heading Row Image Improves Hand Eye Coordination He…" at bounding box center [823, 385] width 1175 height 512
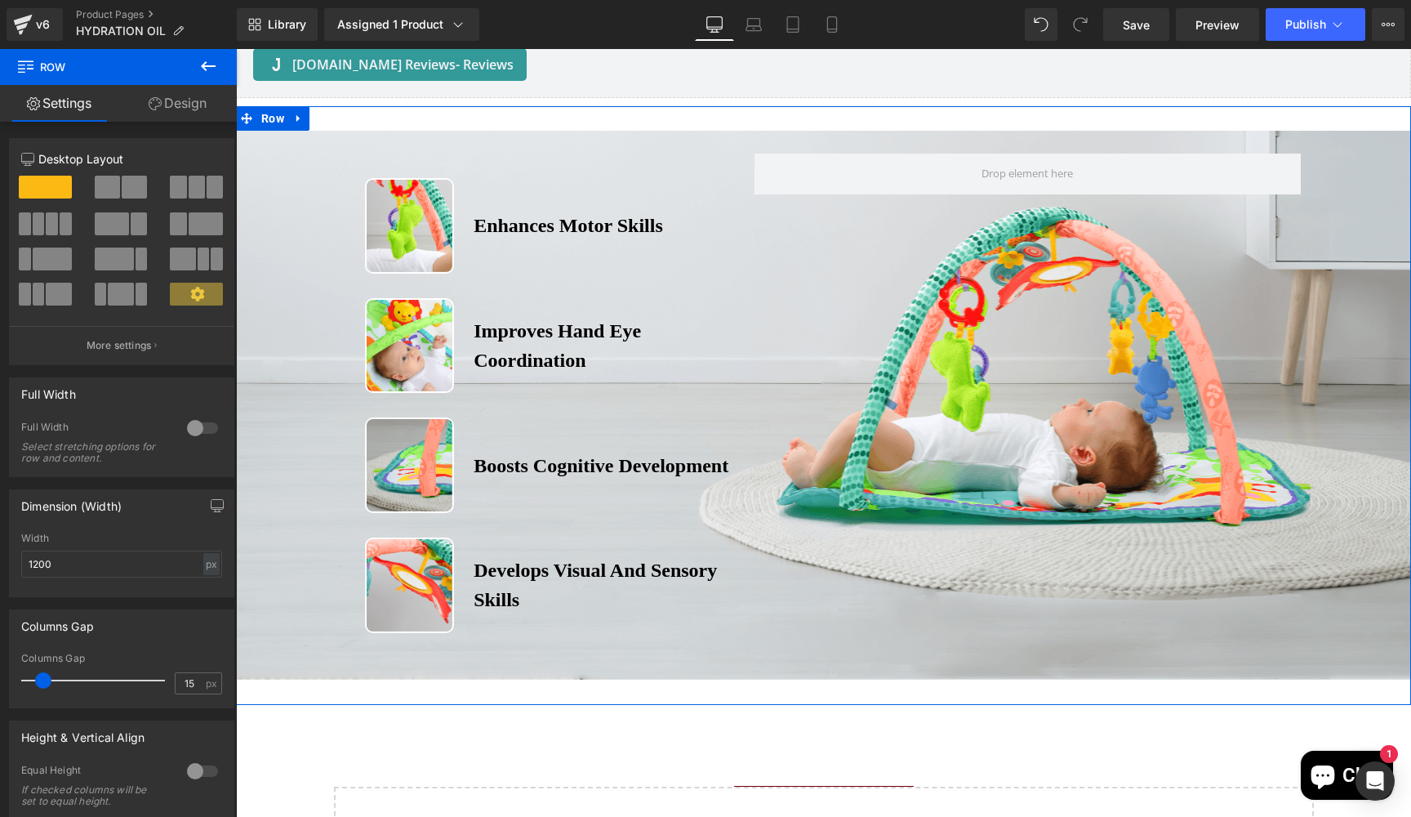
click at [185, 106] on link "Design" at bounding box center [177, 103] width 118 height 37
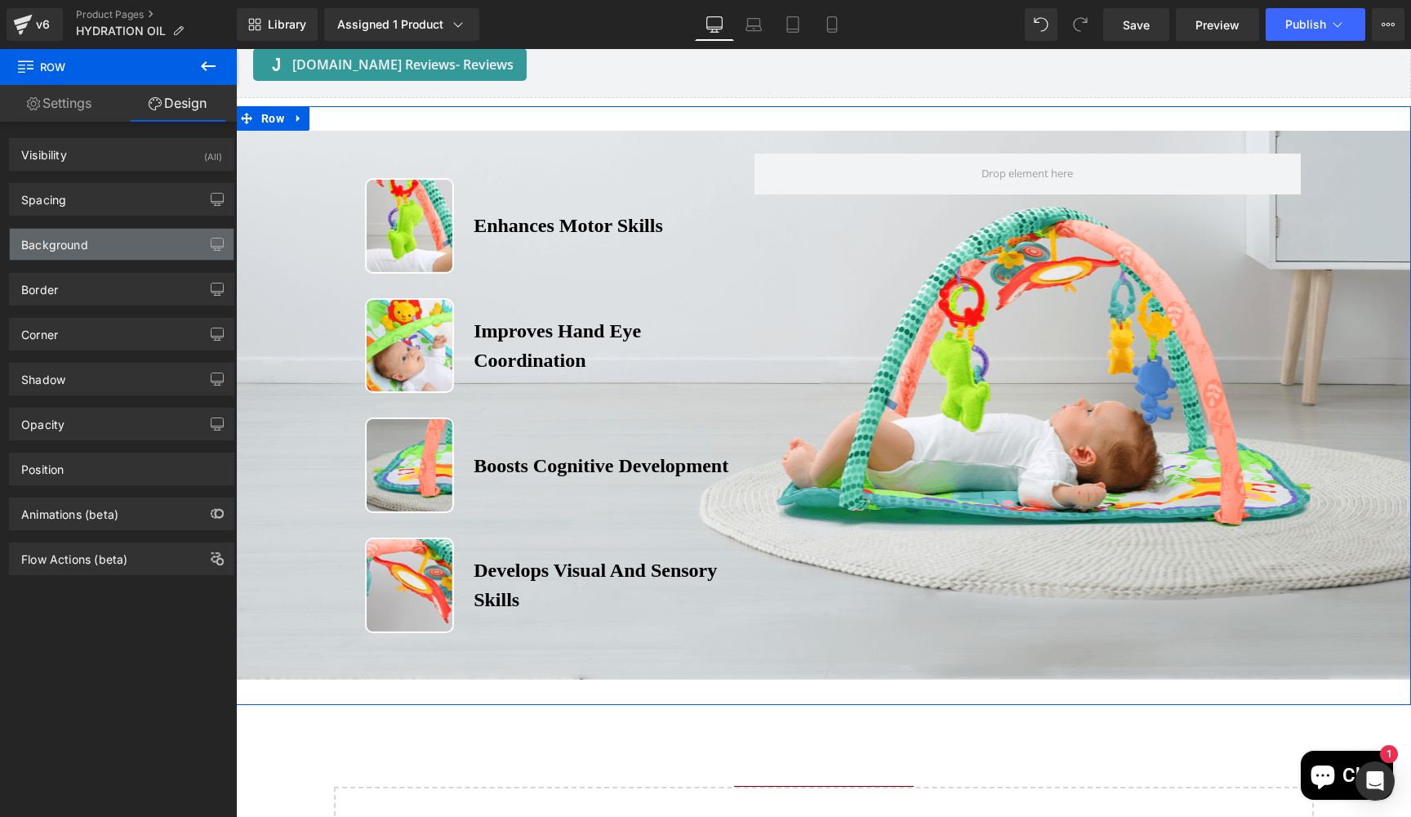
click at [109, 244] on div "Background" at bounding box center [122, 244] width 224 height 31
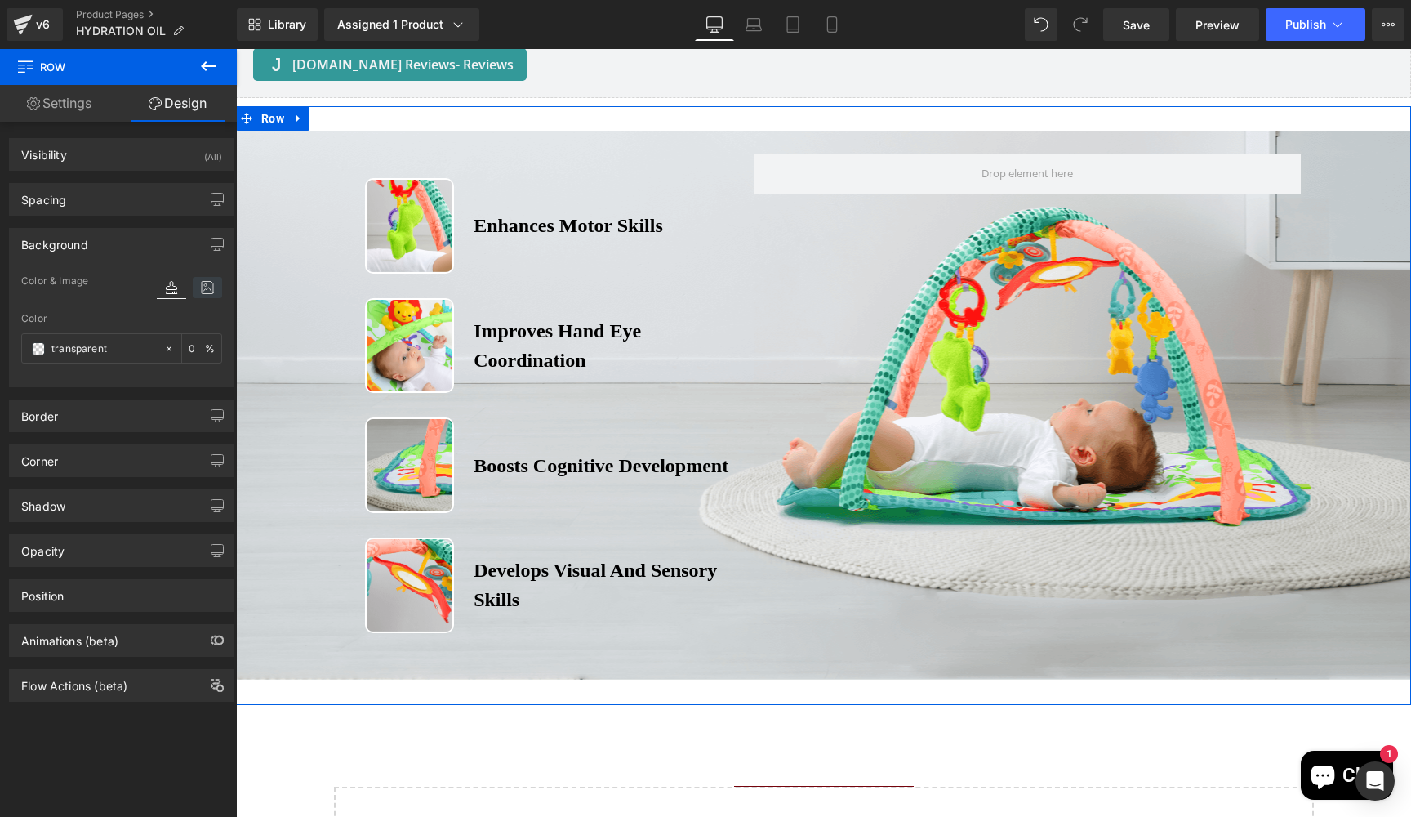
click at [207, 287] on icon at bounding box center [207, 287] width 29 height 21
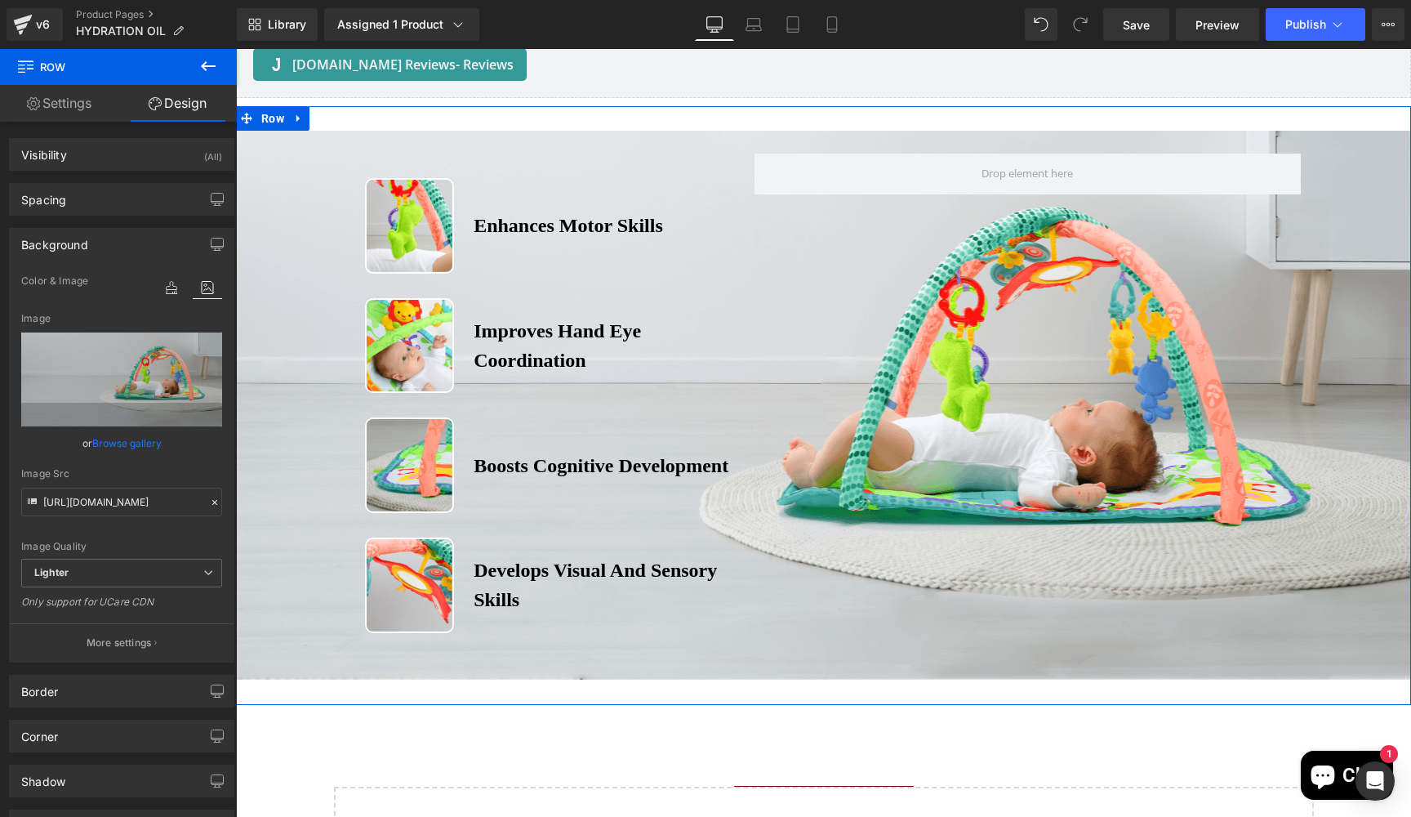
click at [139, 443] on link "Browse gallery" at bounding box center [126, 443] width 69 height 29
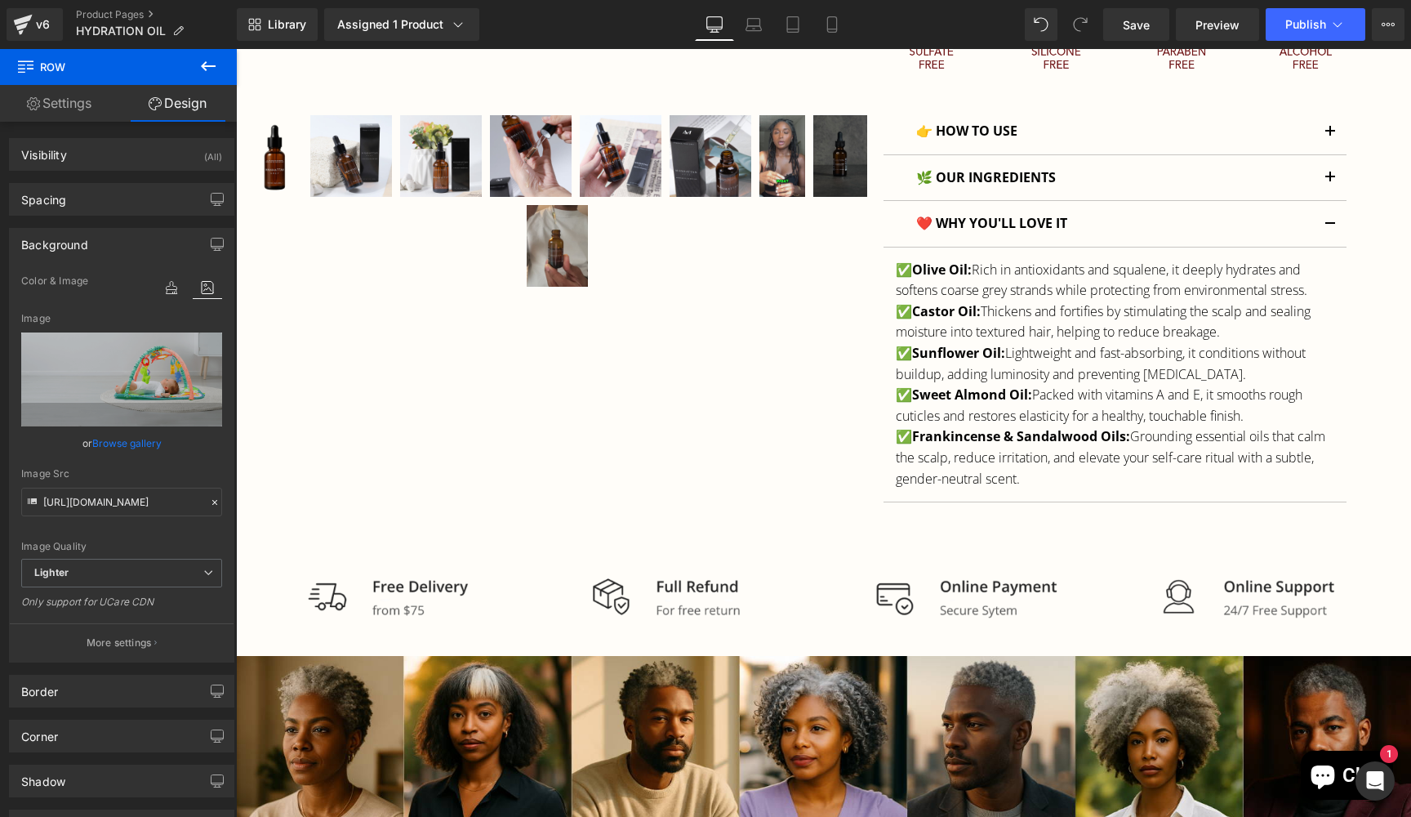
scroll to position [790, 0]
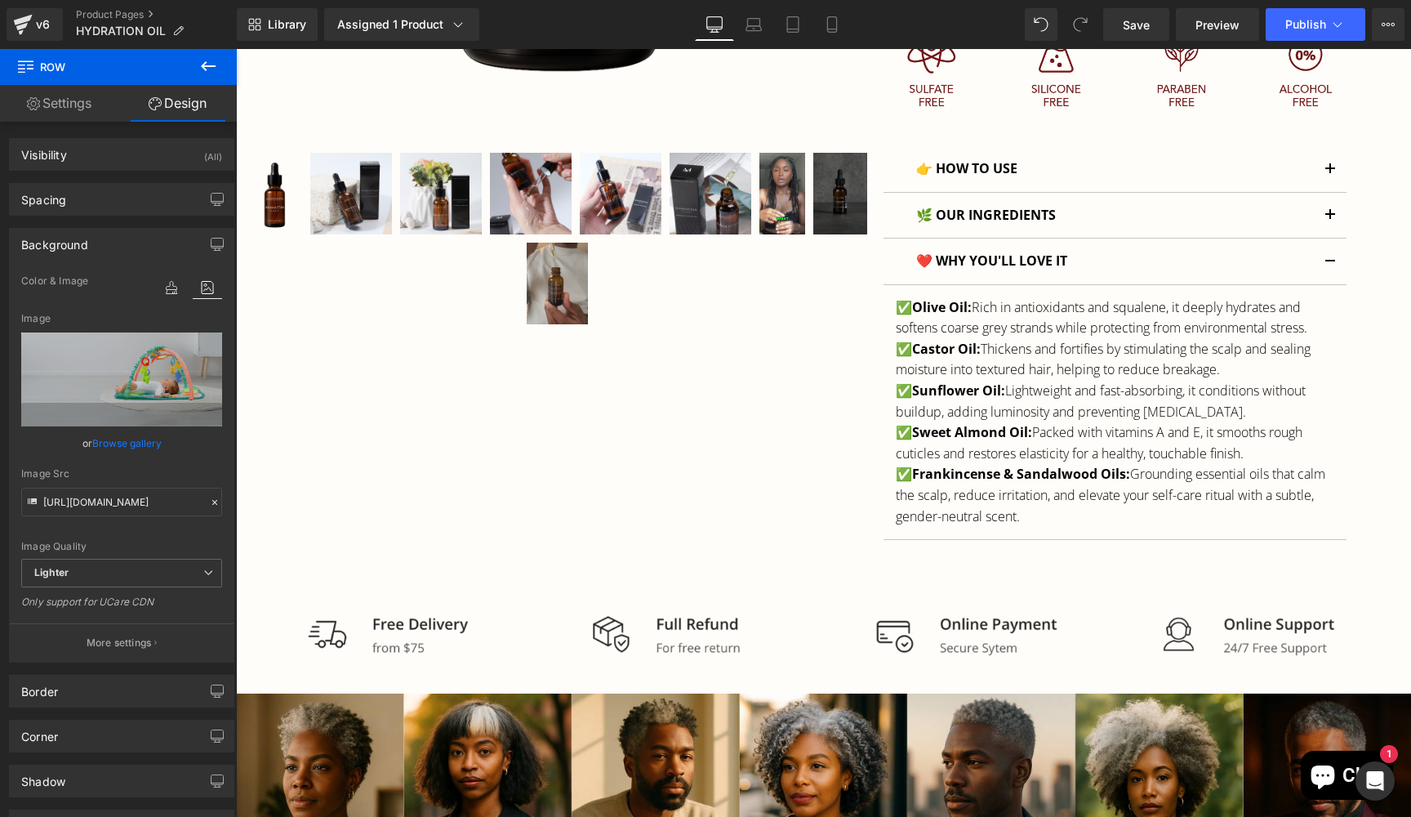
click at [1329, 256] on button "button" at bounding box center [1330, 261] width 33 height 46
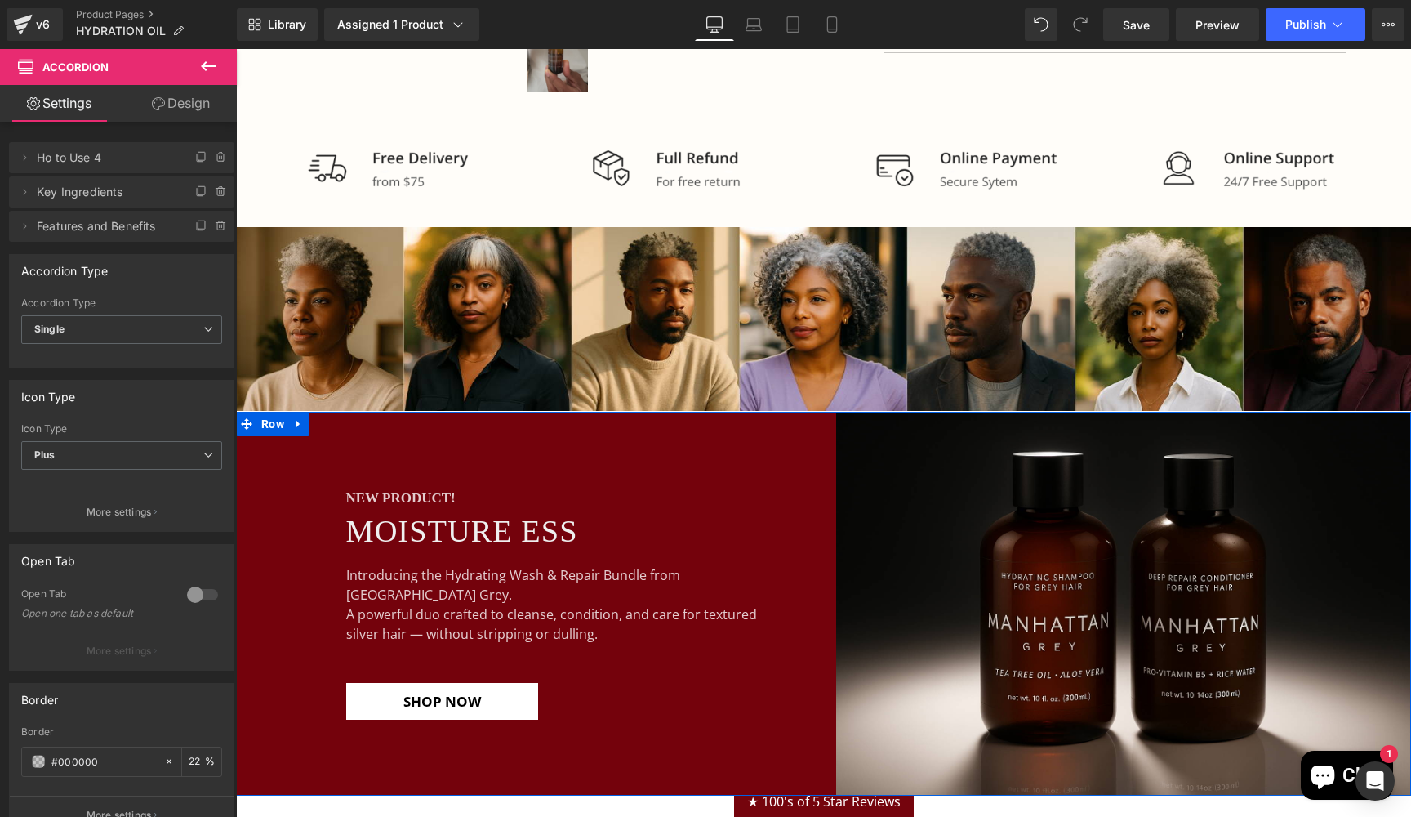
scroll to position [1023, 0]
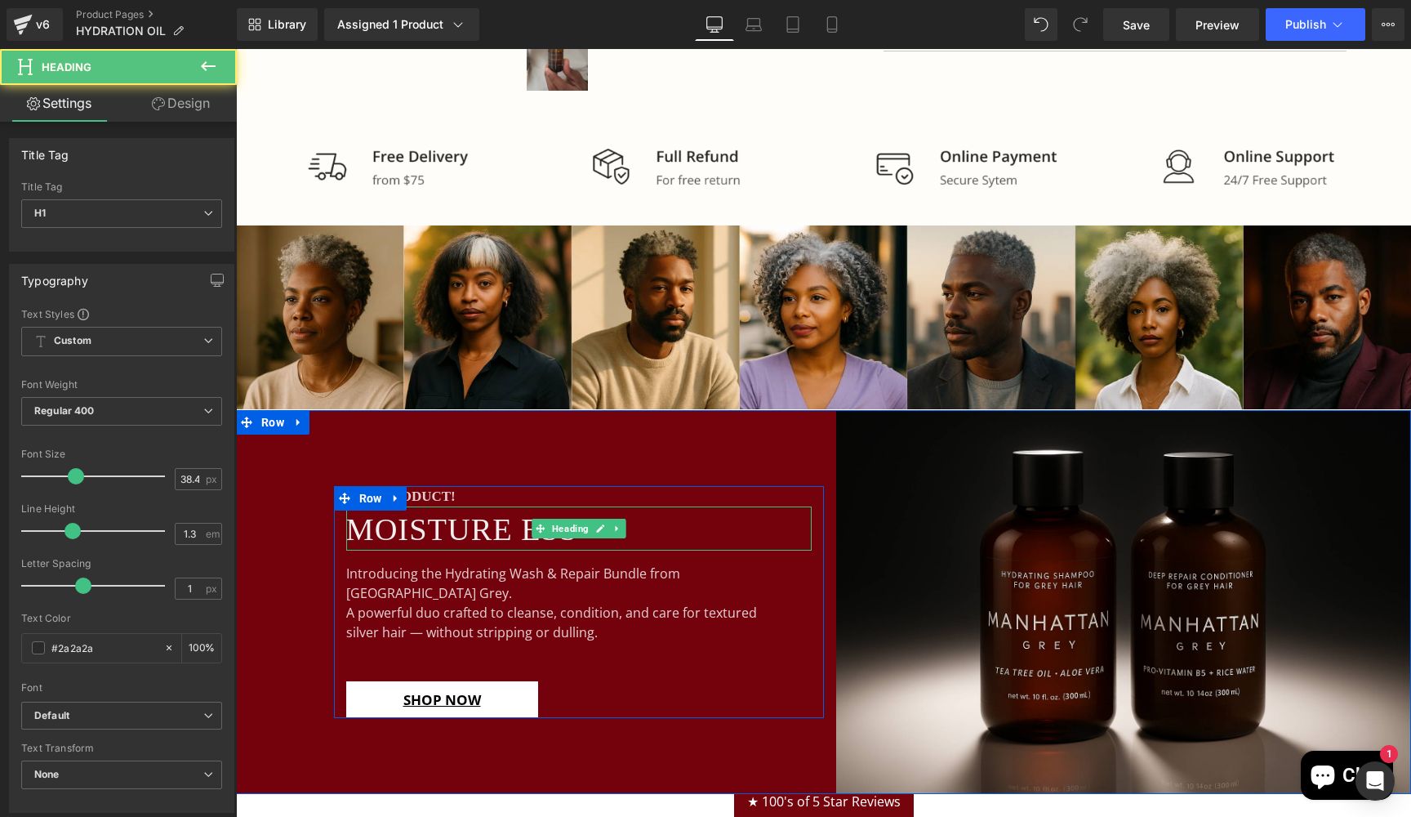
click at [438, 534] on span "MOISTURE ESS" at bounding box center [462, 529] width 232 height 34
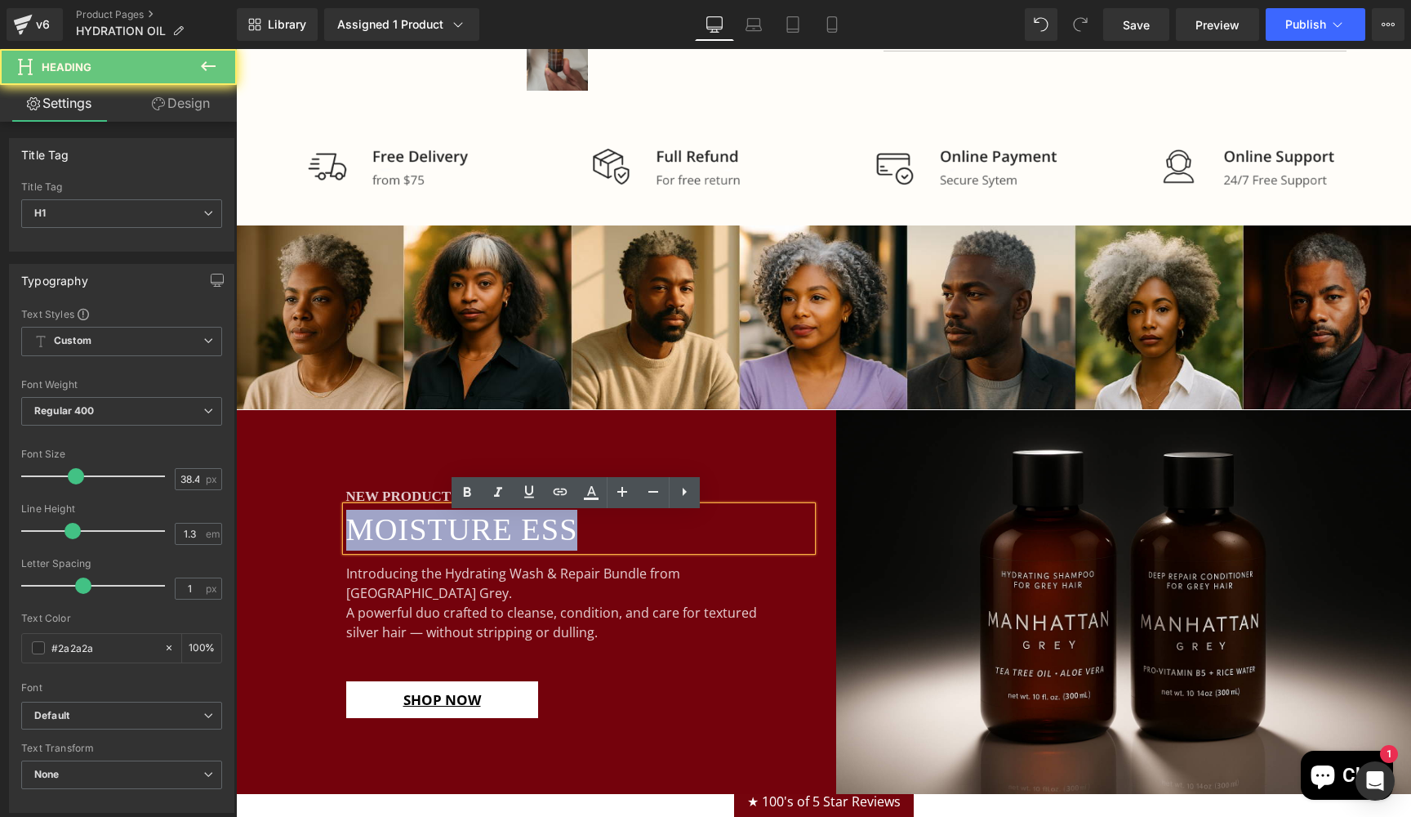
click at [438, 534] on span "MOISTURE ESS" at bounding box center [462, 529] width 232 height 34
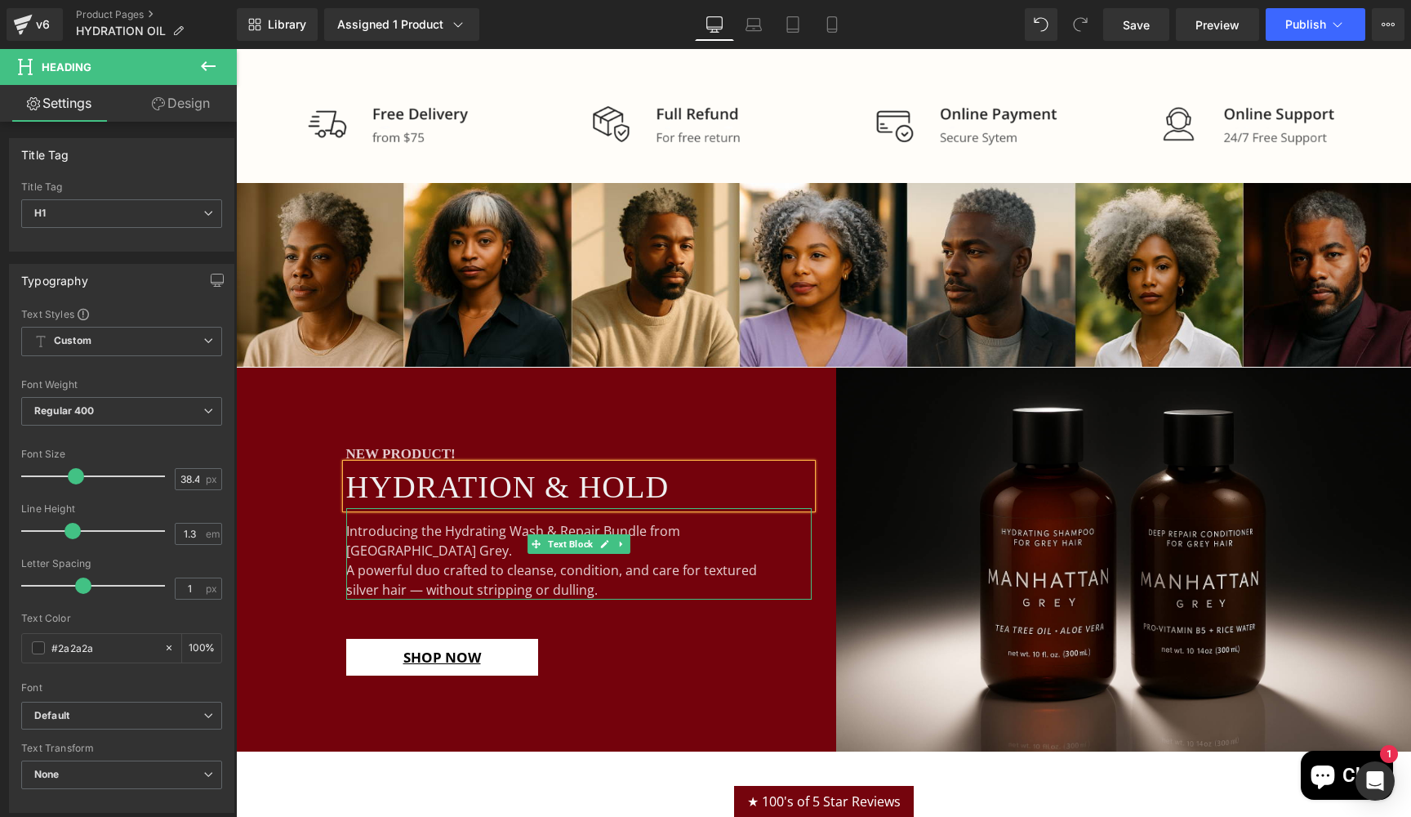
scroll to position [1100, 0]
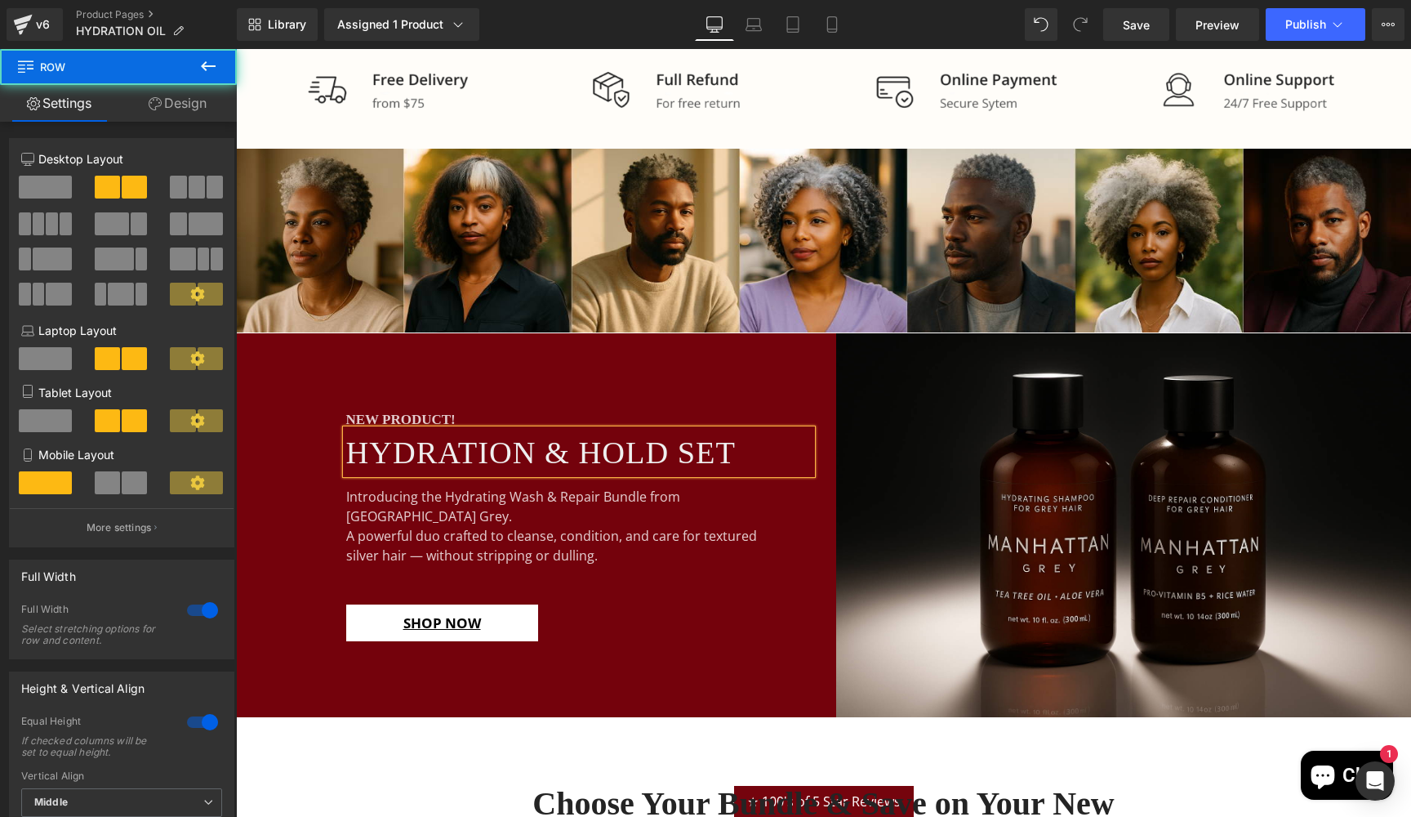
click at [265, 577] on div "NEW PRODUCT! Heading HYDRATION & HOLD SET Heading Introducing the Hydrating Was…" at bounding box center [530, 525] width 588 height 384
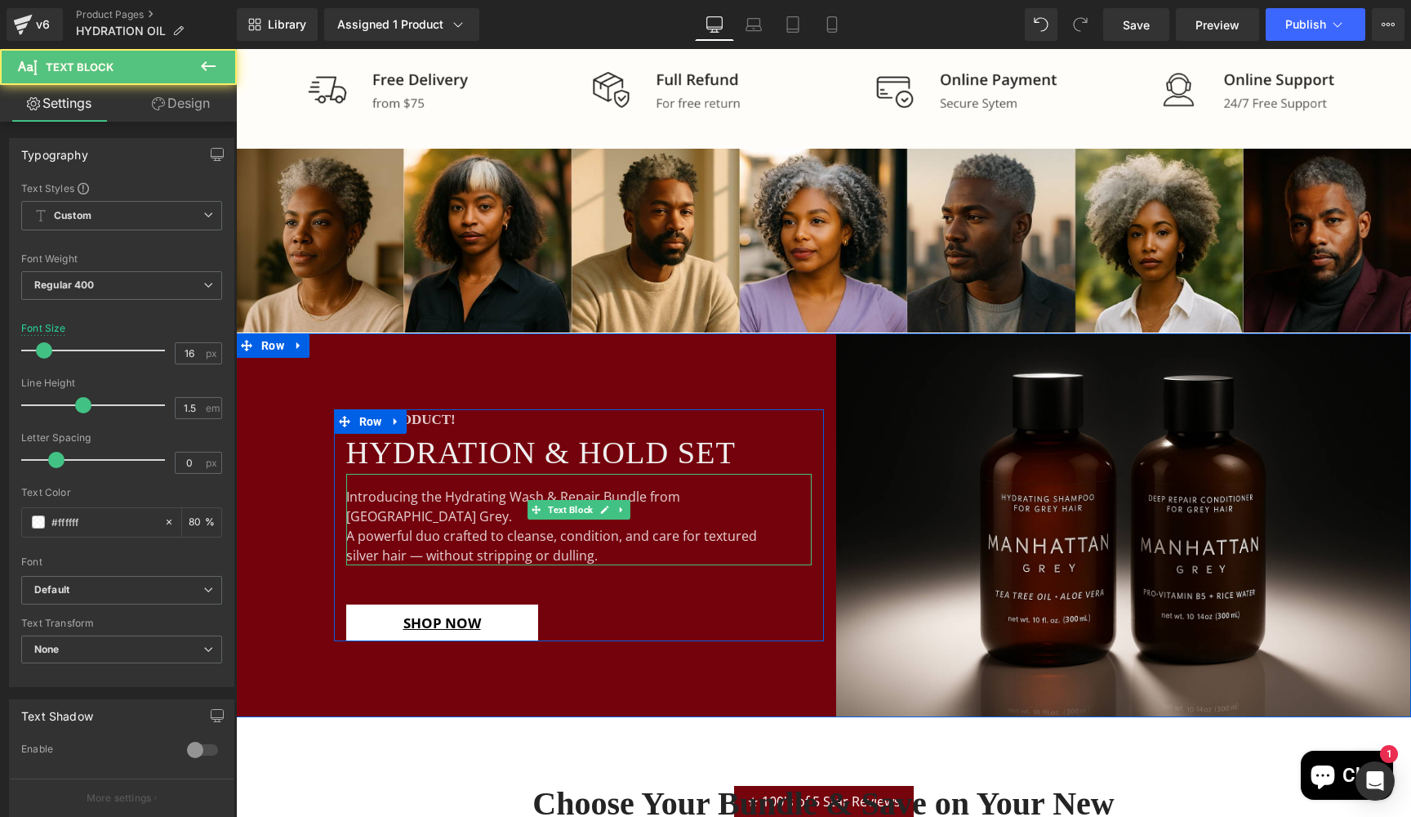
click at [450, 526] on div "A powerful duo crafted to cleanse, condition, and care for textured" at bounding box center [578, 536] width 465 height 20
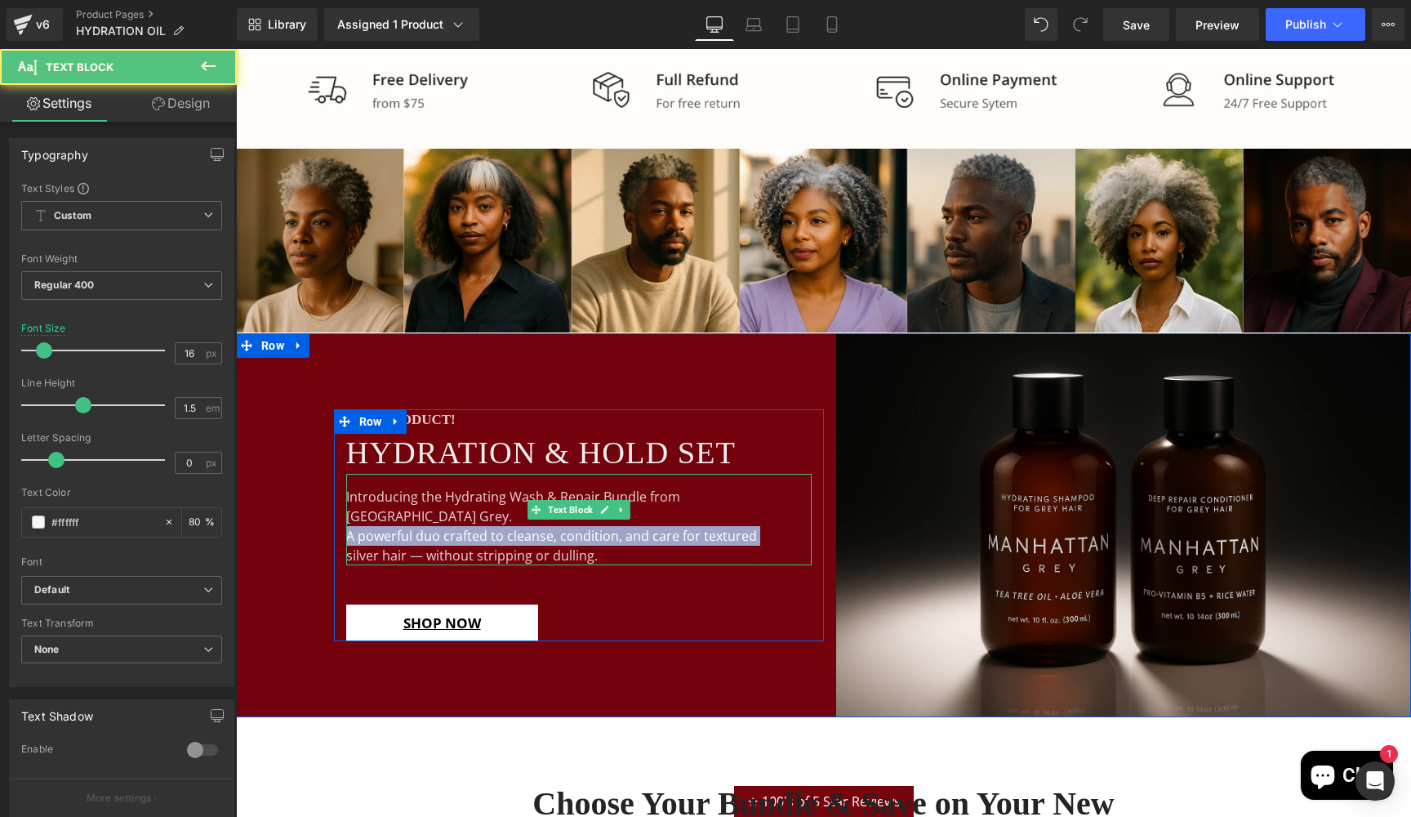
click at [450, 526] on div "A powerful duo crafted to cleanse, condition, and care for textured" at bounding box center [578, 536] width 465 height 20
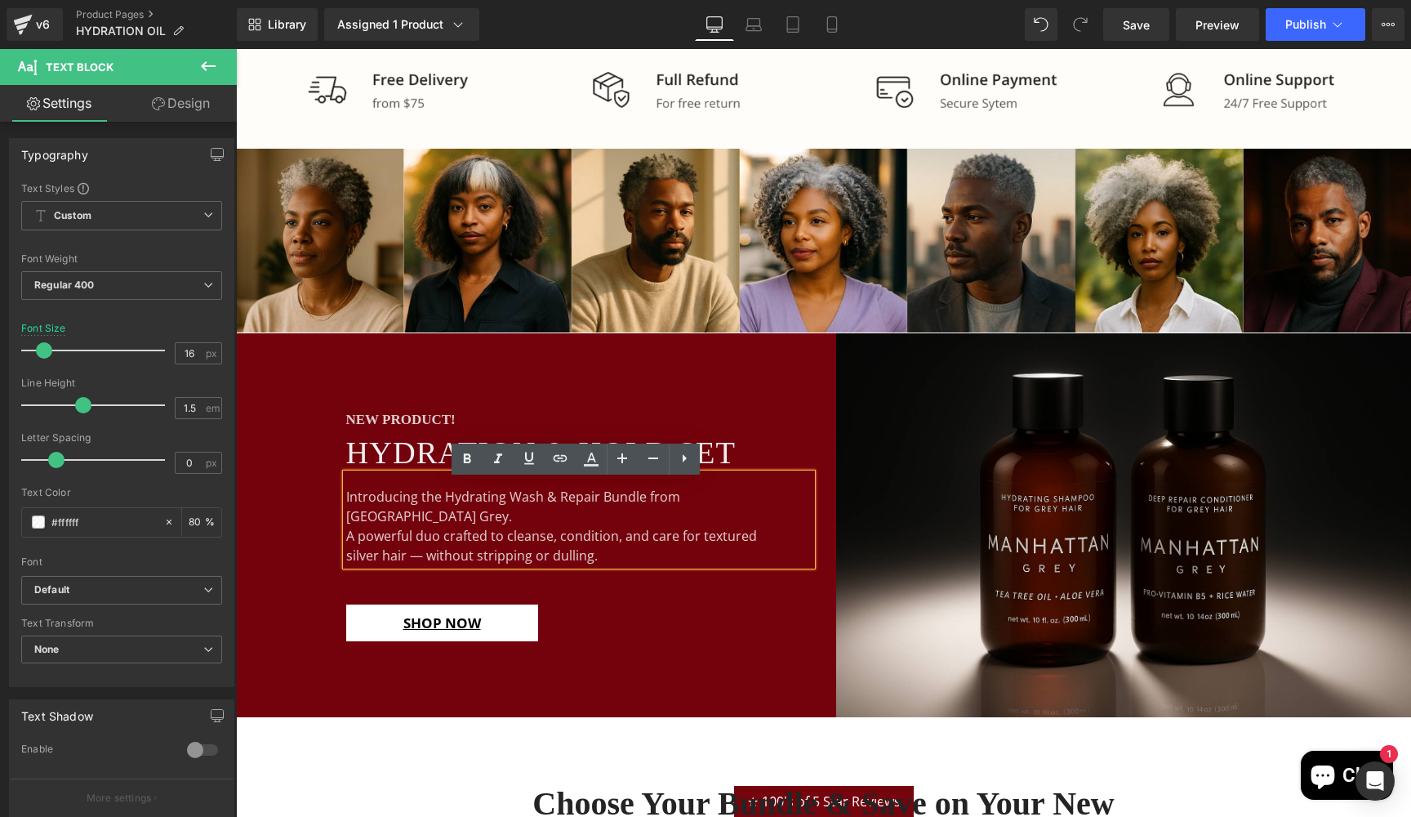
click at [614, 546] on div "silver hair — without stripping or dulling." at bounding box center [578, 556] width 465 height 20
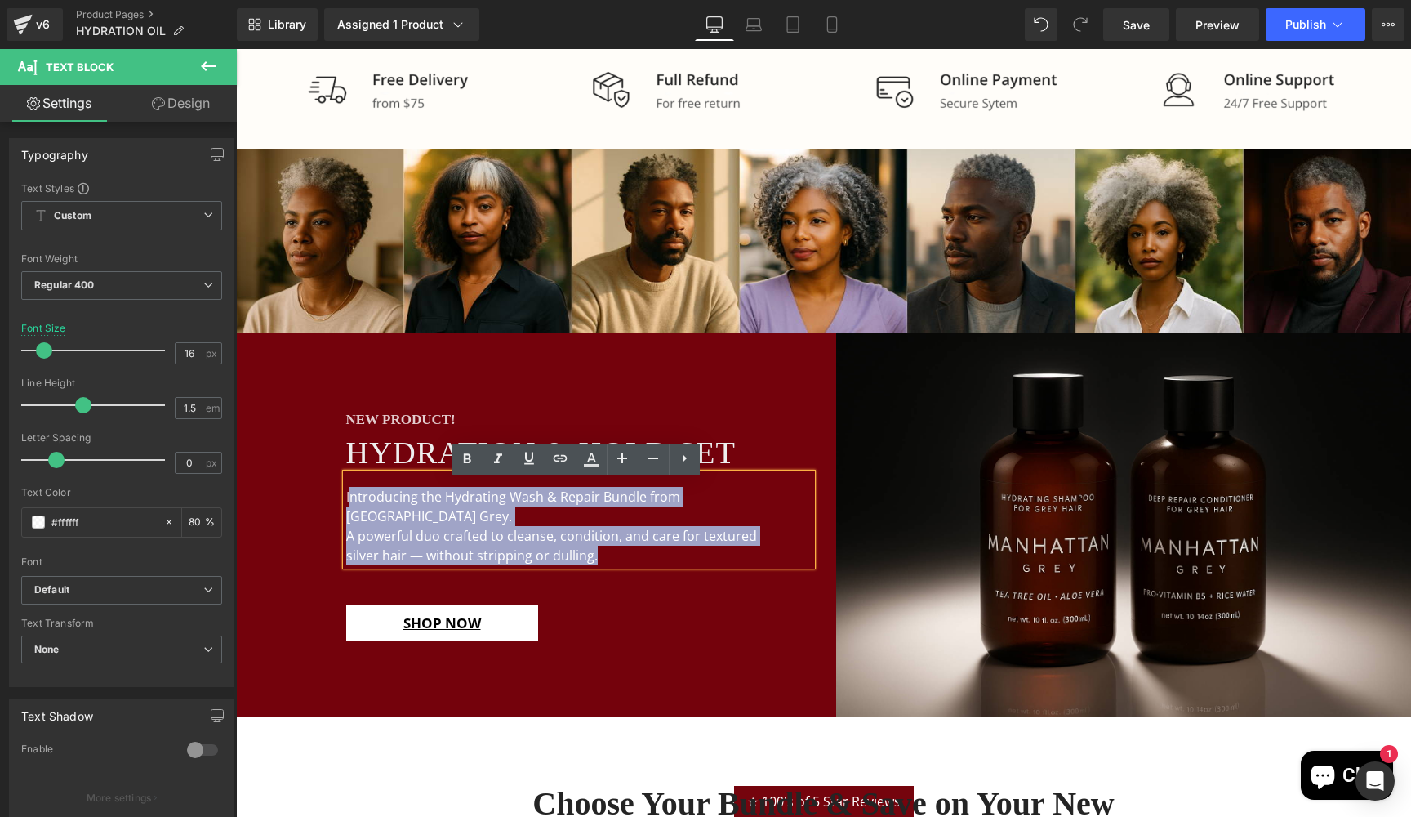
drag, startPoint x: 608, startPoint y: 539, endPoint x: 341, endPoint y: 506, distance: 269.0
click at [346, 506] on div "Introducing the Hydrating Wash & Repair Bundle from [GEOGRAPHIC_DATA] Grey. A p…" at bounding box center [578, 519] width 465 height 91
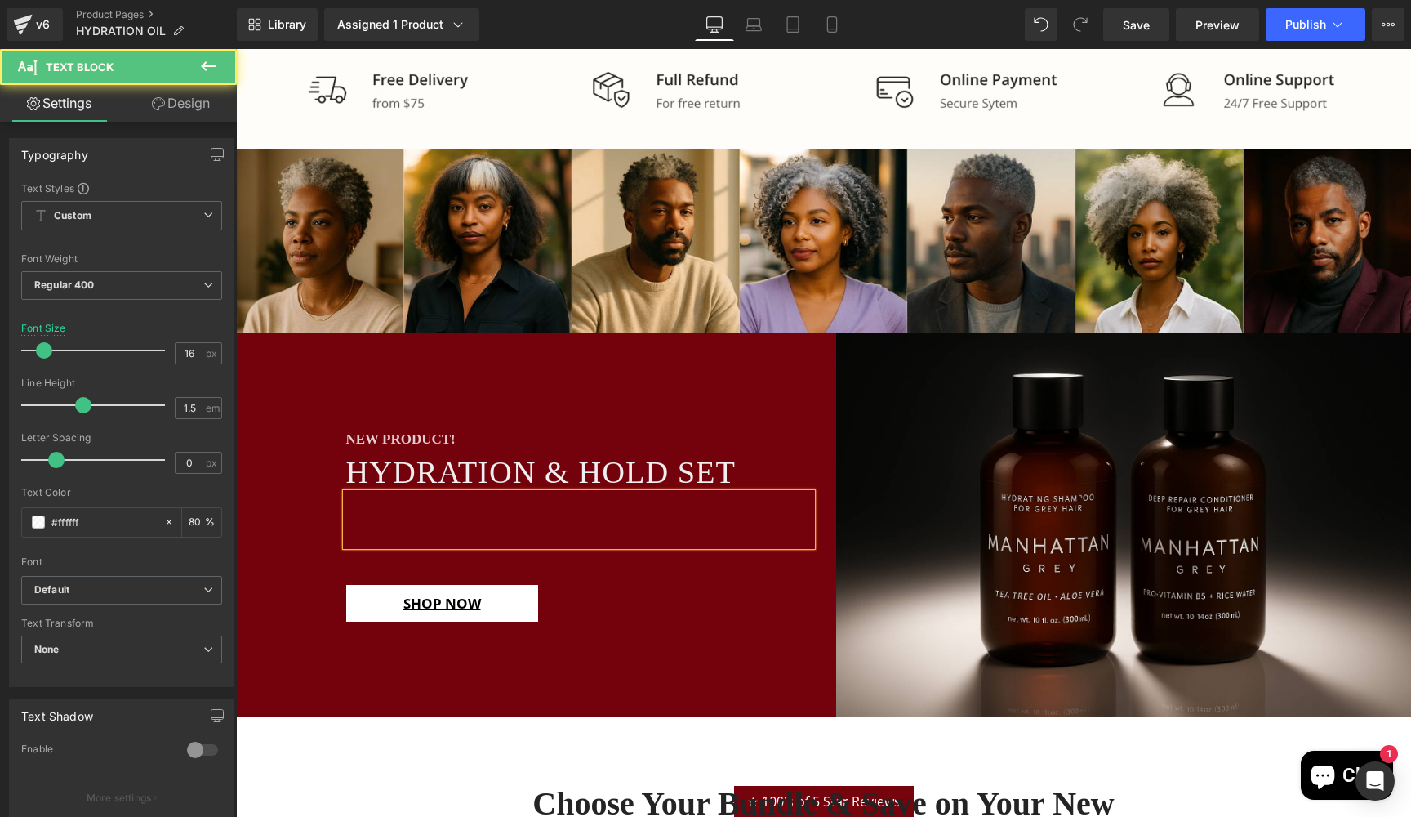
click at [363, 504] on div at bounding box center [578, 519] width 465 height 52
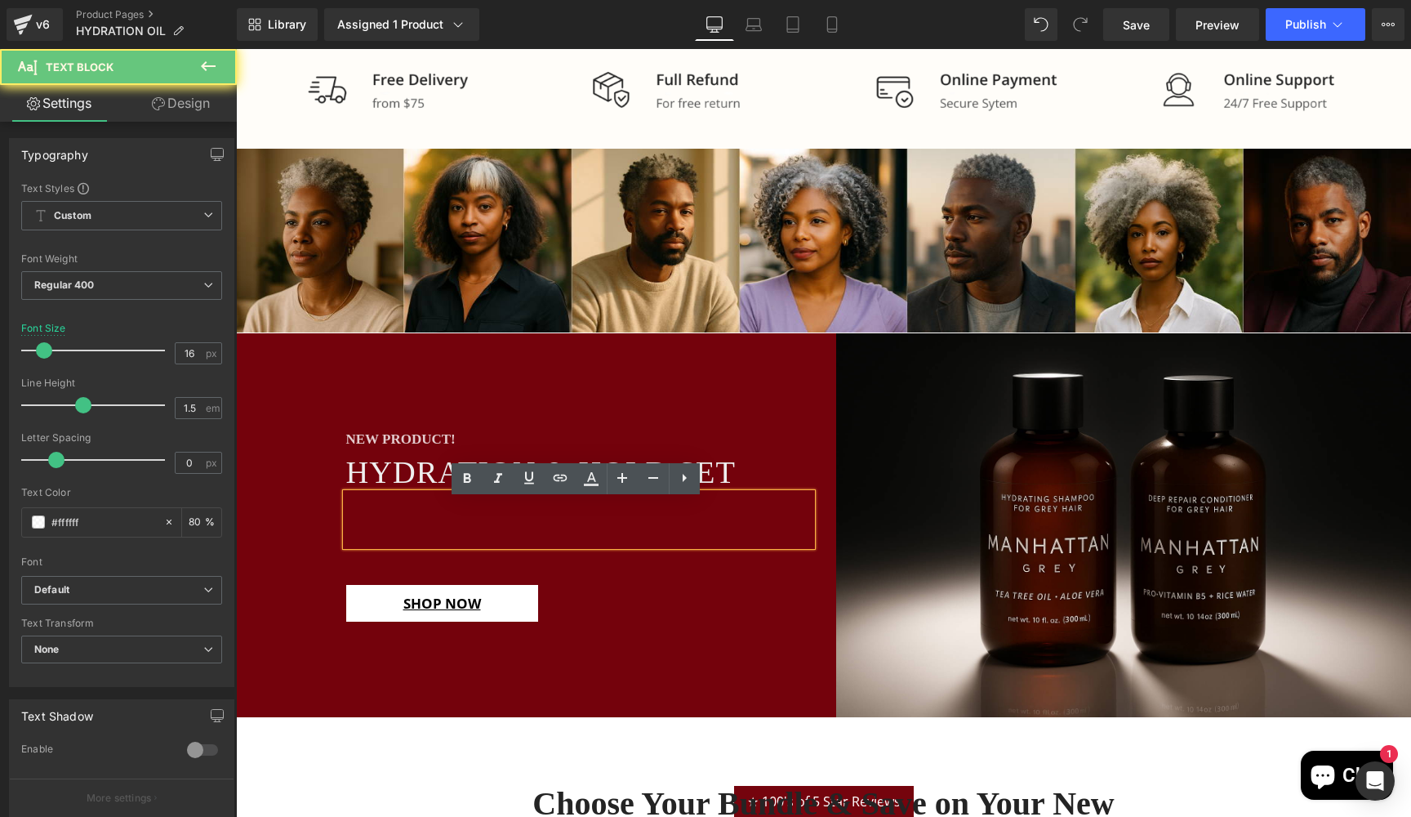
click at [358, 516] on div at bounding box center [578, 519] width 465 height 52
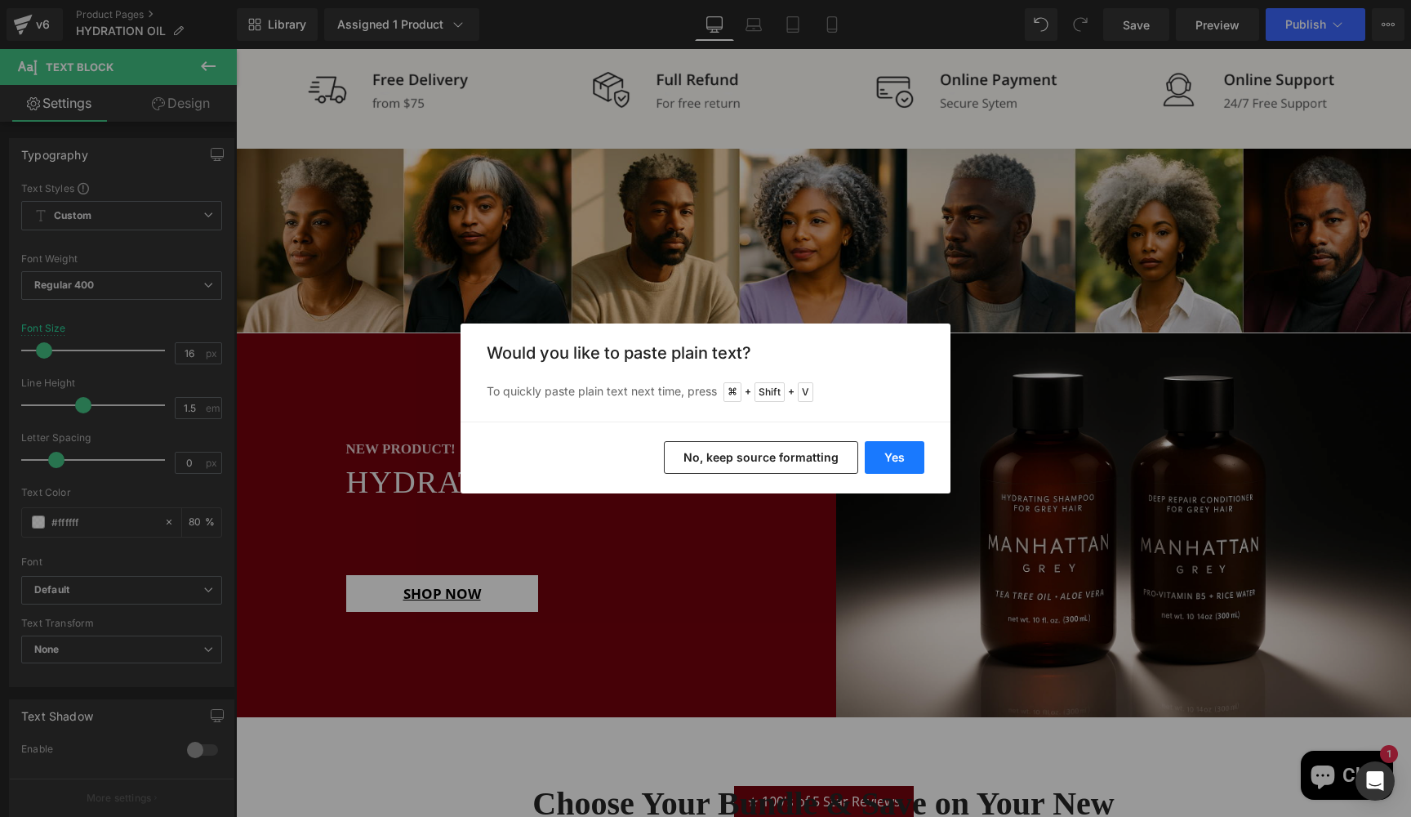
click at [902, 461] on button "Yes" at bounding box center [895, 457] width 60 height 33
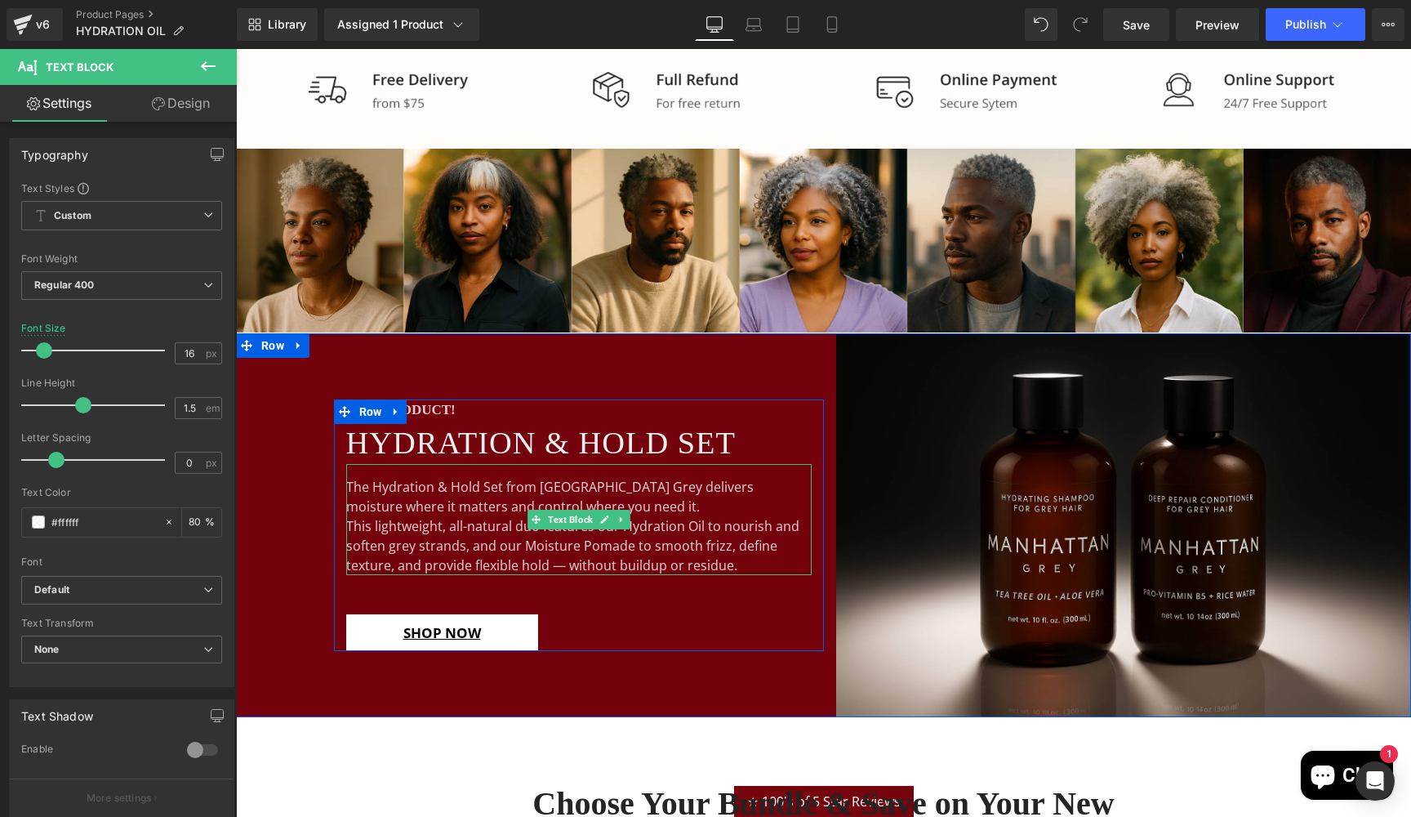
click at [350, 524] on div "This lightweight, all-natural duo features our Hydration Oil to nourish and sof…" at bounding box center [578, 545] width 465 height 59
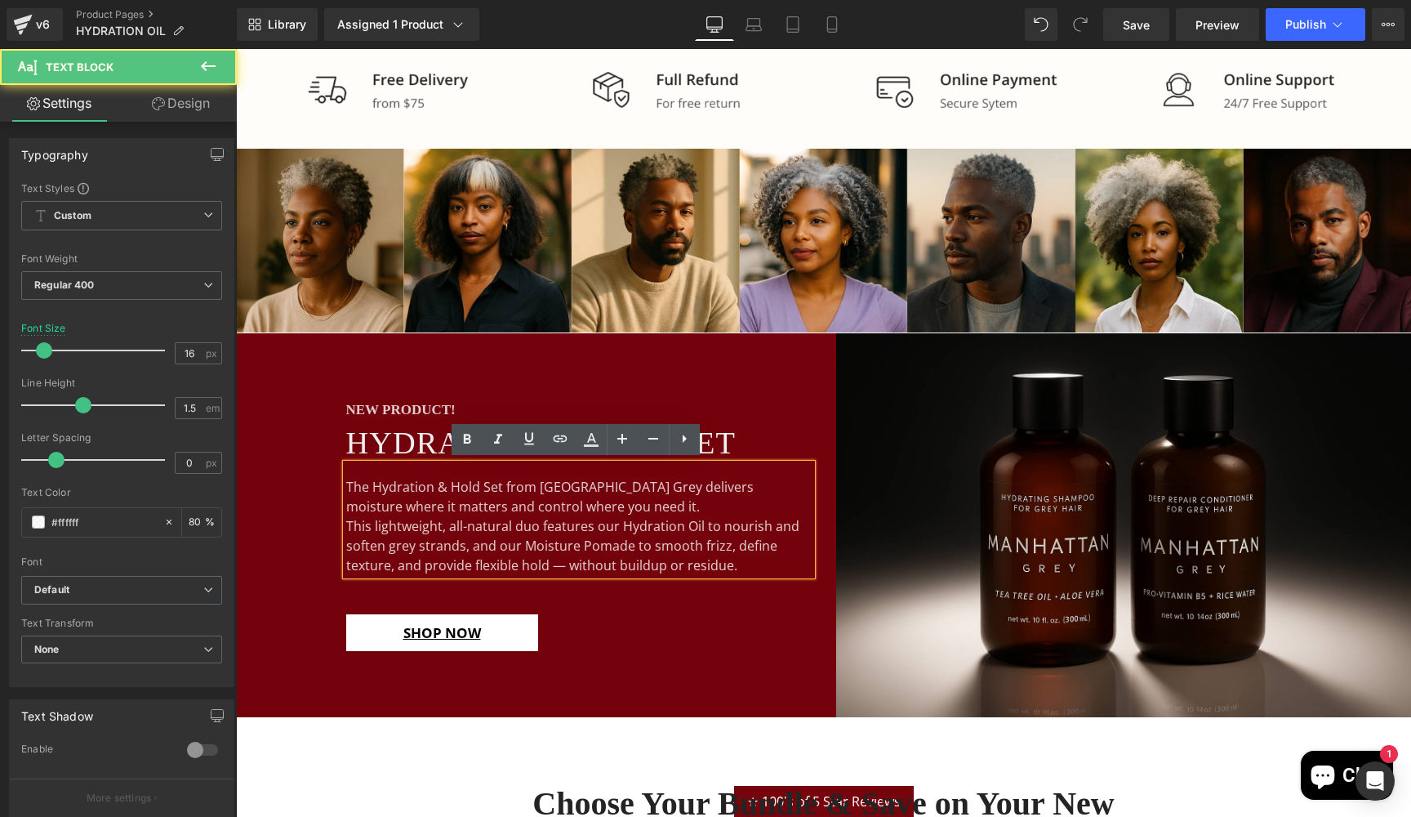
click at [591, 505] on div "The Hydration & Hold Set from [GEOGRAPHIC_DATA] Grey delivers moisture where it…" at bounding box center [578, 519] width 465 height 111
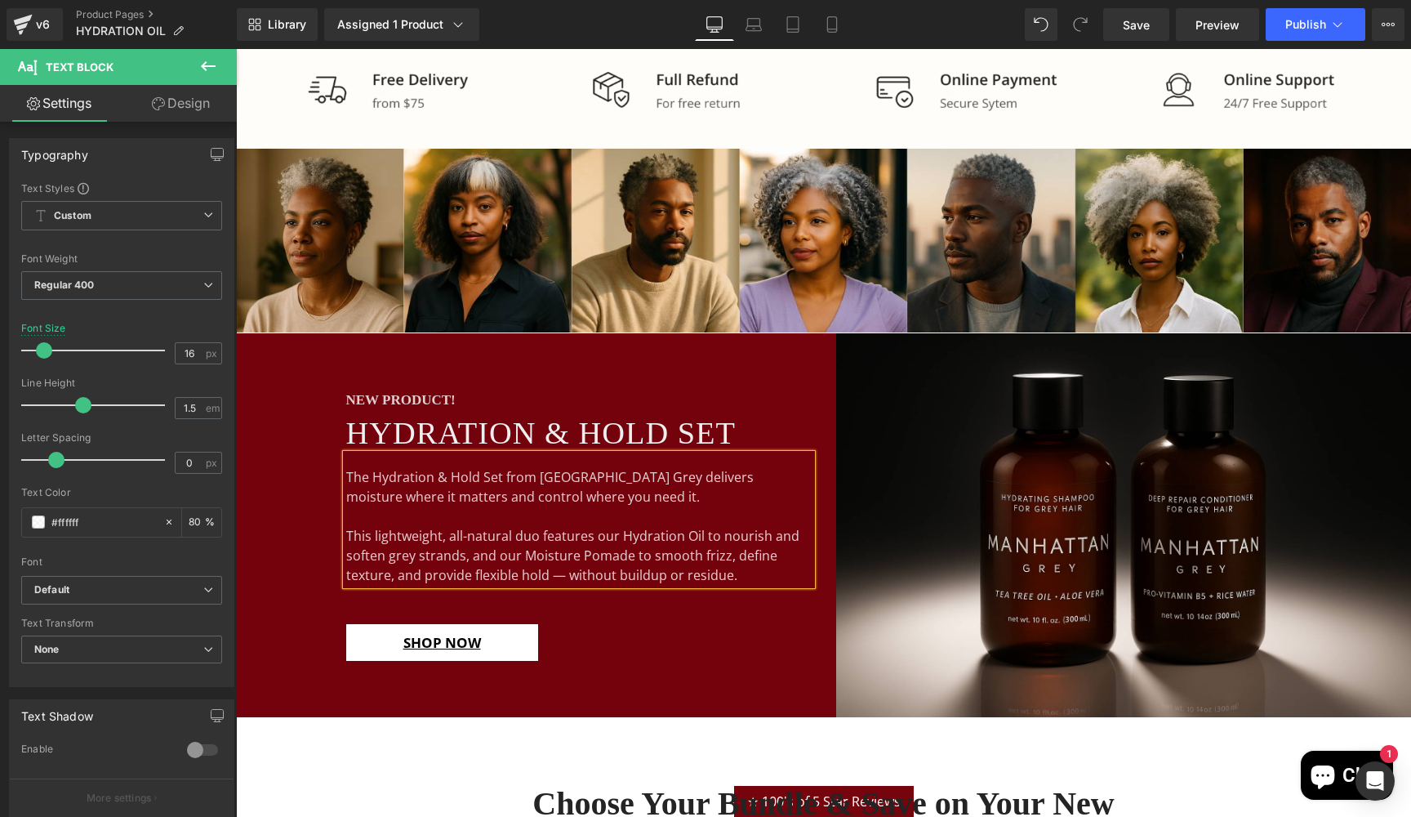
click at [346, 472] on div "The Hydration & Hold Set from [GEOGRAPHIC_DATA] Grey delivers moisture where it…" at bounding box center [578, 519] width 465 height 131
click at [362, 460] on div "The Hydration & Hold Set from [GEOGRAPHIC_DATA] Grey delivers moisture where it…" at bounding box center [578, 519] width 465 height 131
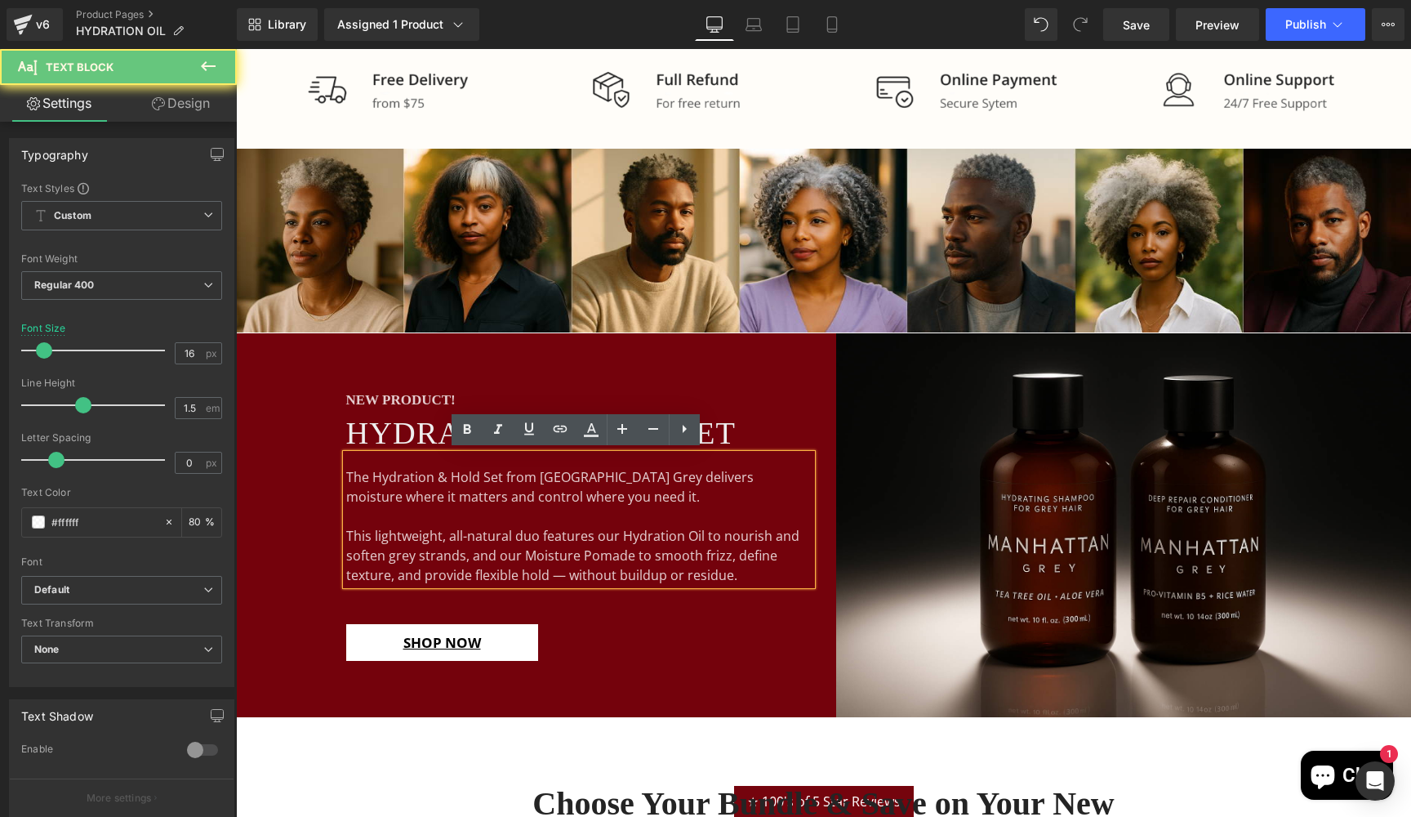
click at [470, 546] on div "This lightweight, all-natural duo features our Hydration Oil to nourish and sof…" at bounding box center [578, 555] width 465 height 59
click at [273, 510] on div "NEW PRODUCT! Heading HYDRATION & HOLD SET Heading The Hydration & Hold Set from…" at bounding box center [530, 525] width 588 height 384
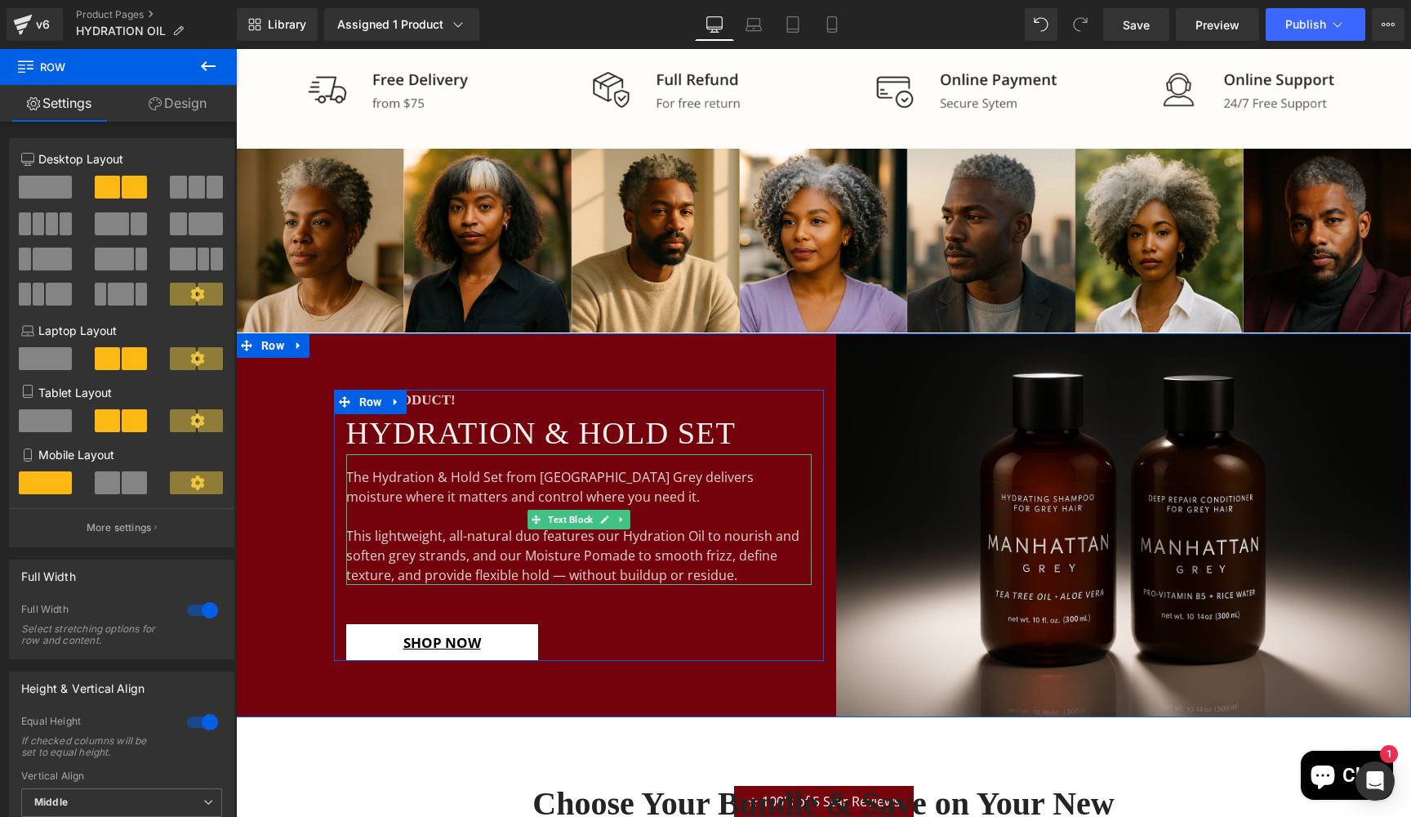
click at [392, 479] on div "The Hydration & Hold Set from [GEOGRAPHIC_DATA] Grey delivers moisture where it…" at bounding box center [578, 519] width 465 height 131
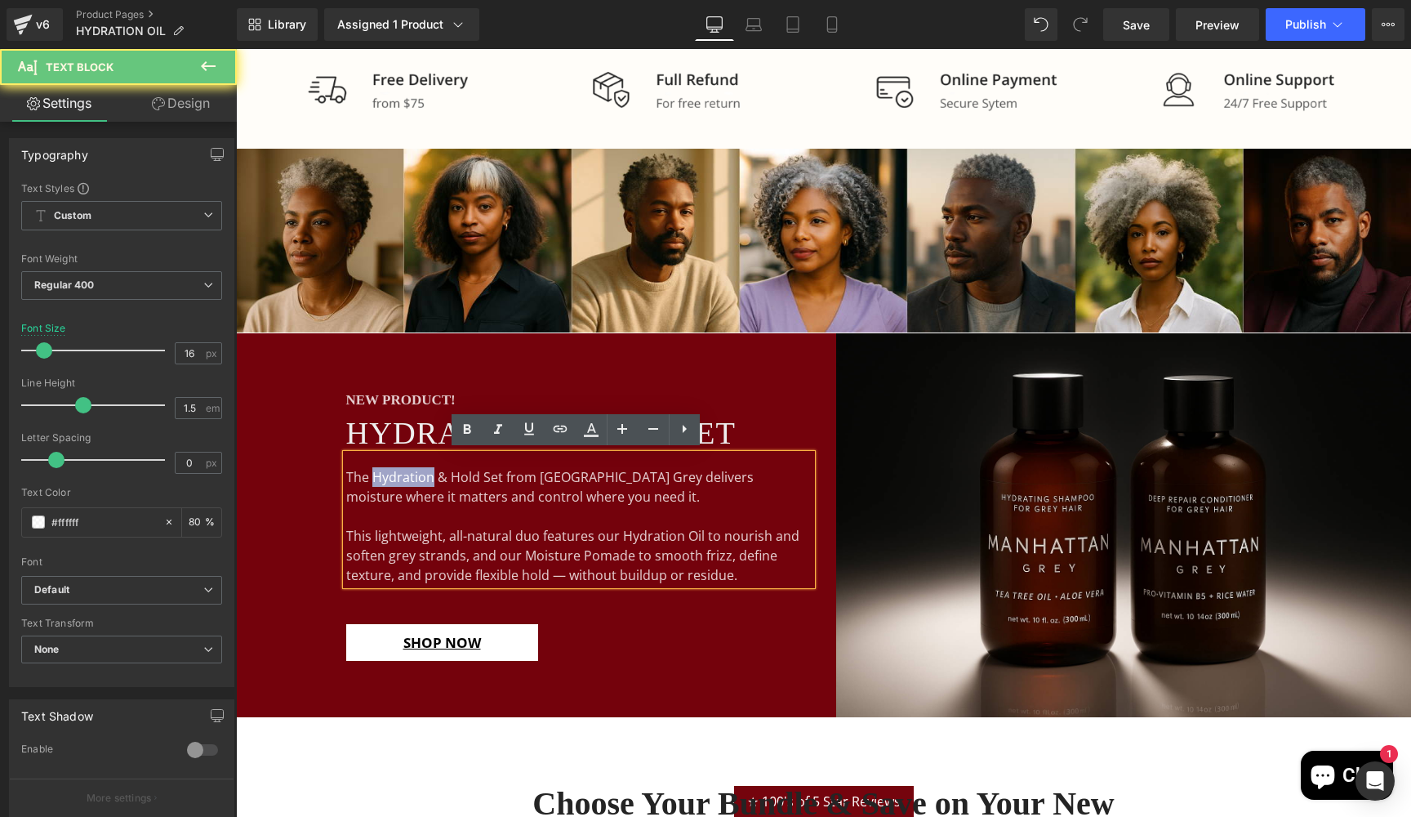
click at [392, 479] on div "The Hydration & Hold Set from [GEOGRAPHIC_DATA] Grey delivers moisture where it…" at bounding box center [578, 519] width 465 height 131
drag, startPoint x: 474, startPoint y: 479, endPoint x: 370, endPoint y: 477, distance: 104.6
click at [370, 477] on div "The Hydration & Hold Set from [GEOGRAPHIC_DATA] Grey delivers moisture where it…" at bounding box center [578, 519] width 465 height 131
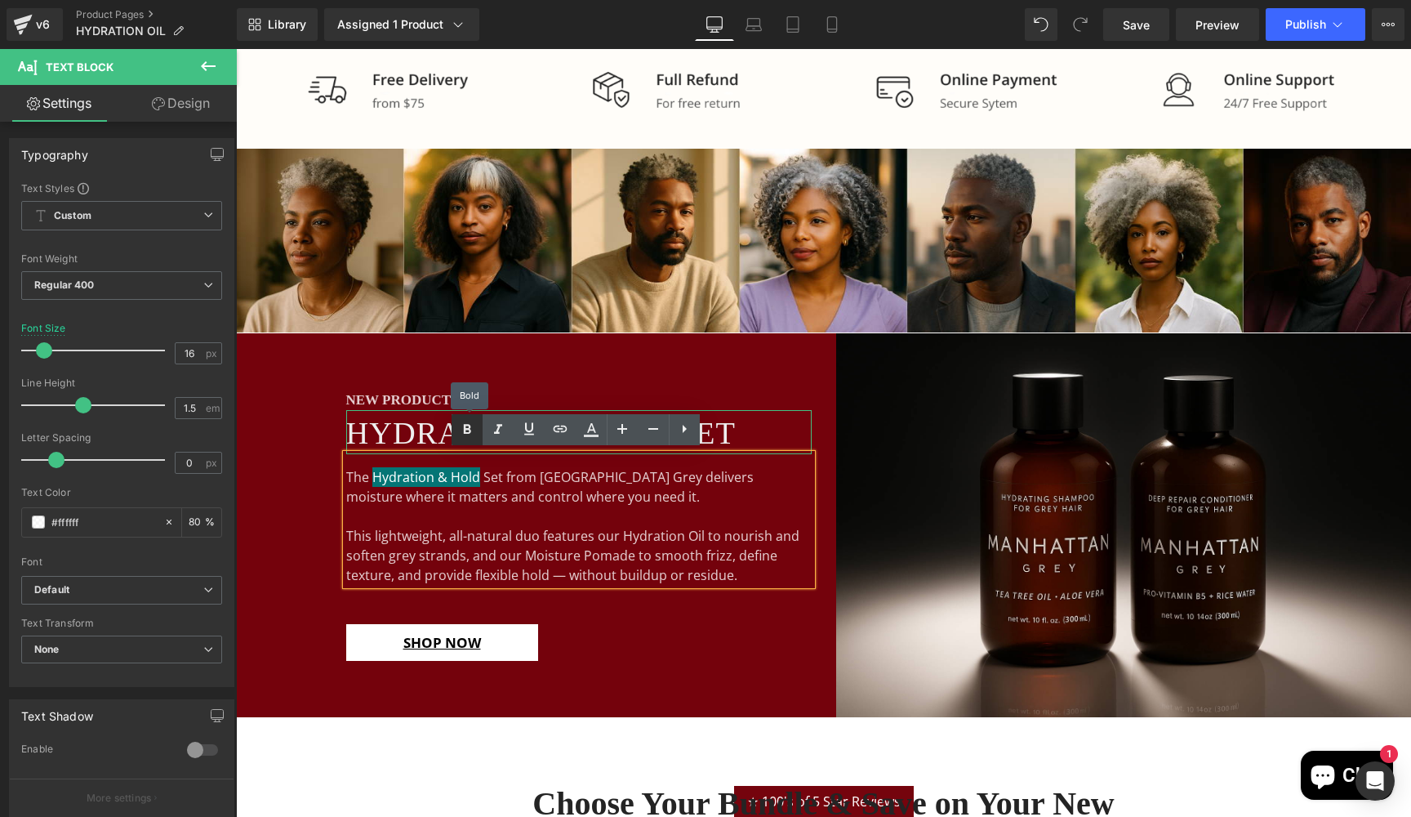
click at [465, 431] on icon at bounding box center [466, 429] width 7 height 10
click at [466, 510] on div "This lightweight, all-natural duo features our Hydration Oil to nourish and sof…" at bounding box center [578, 545] width 465 height 78
drag, startPoint x: 617, startPoint y: 535, endPoint x: 696, endPoint y: 541, distance: 79.4
click at [696, 541] on div "This lightweight, all-natural duo features our Hydration Oil to nourish and sof…" at bounding box center [578, 555] width 465 height 59
click at [465, 430] on icon at bounding box center [466, 429] width 7 height 10
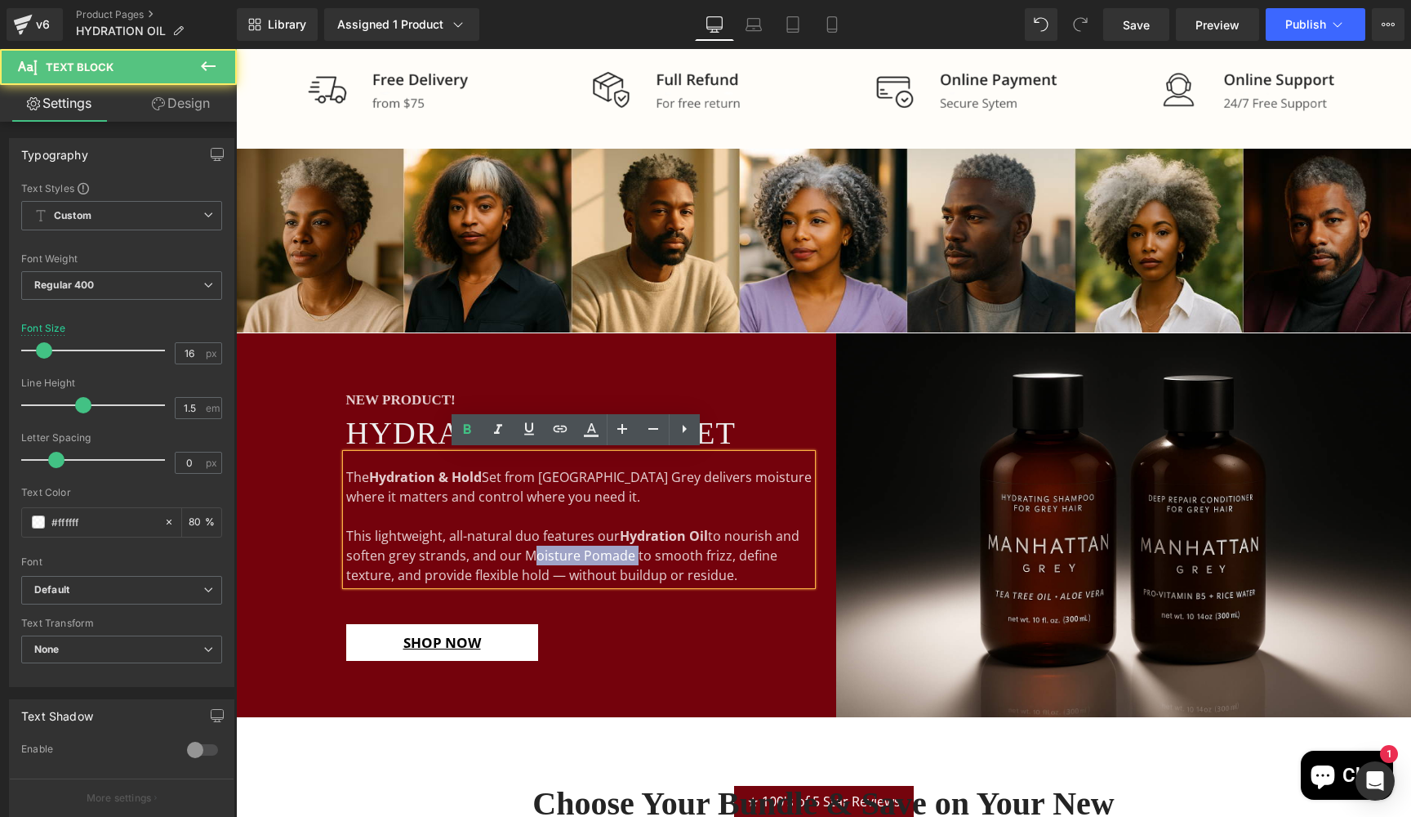
drag, startPoint x: 521, startPoint y: 554, endPoint x: 626, endPoint y: 558, distance: 105.4
click at [626, 558] on div "This lightweight, all-natural duo features our Hydration Oil to nourish and sof…" at bounding box center [578, 555] width 465 height 59
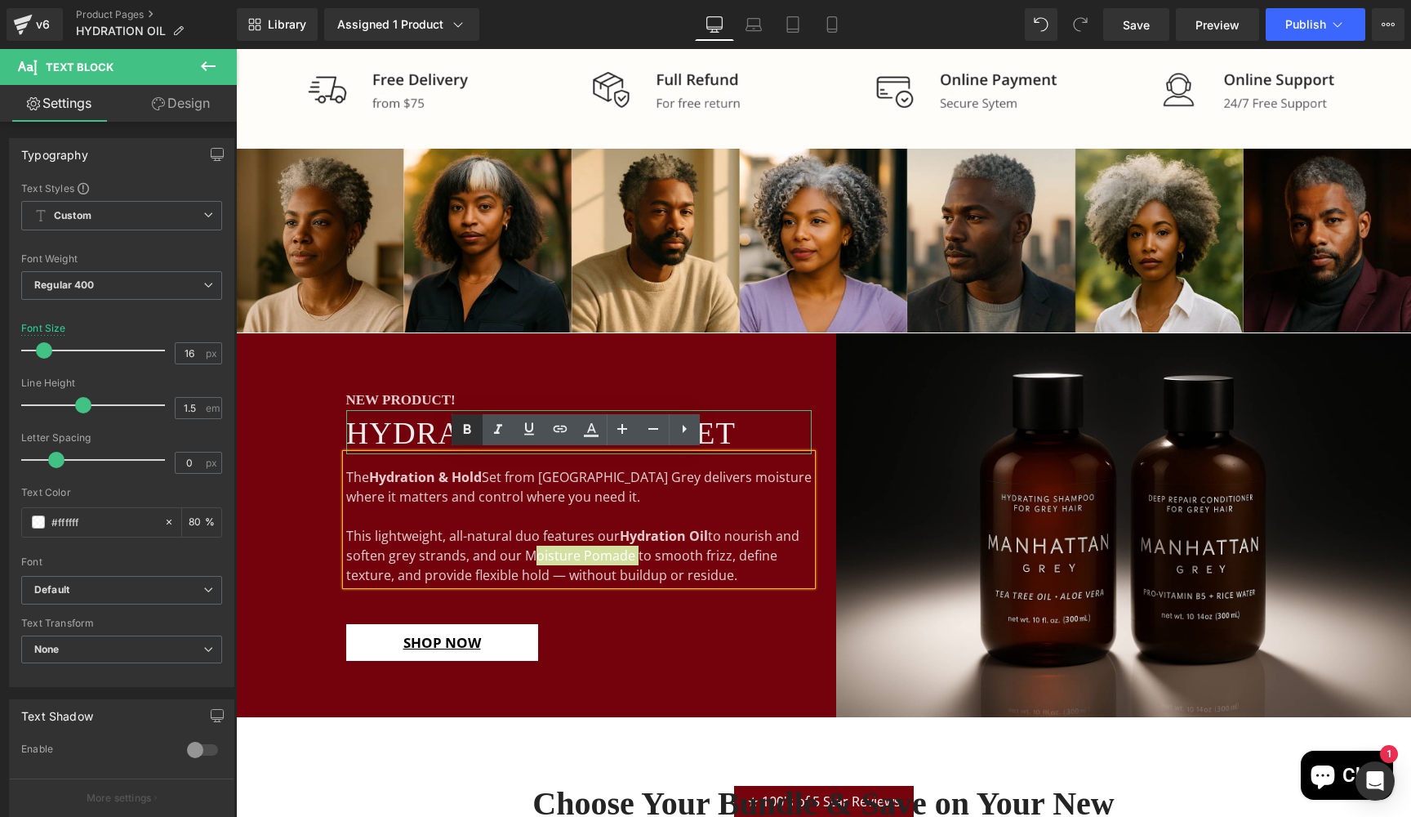
click at [466, 424] on icon at bounding box center [467, 430] width 20 height 20
click at [431, 551] on div "This lightweight, all-natural duo features our Hydration Oil to nourish and sof…" at bounding box center [578, 555] width 465 height 59
click at [559, 572] on div "This lightweight, all-natural duo features our Hydration Oil to nourish and sof…" at bounding box center [578, 555] width 465 height 59
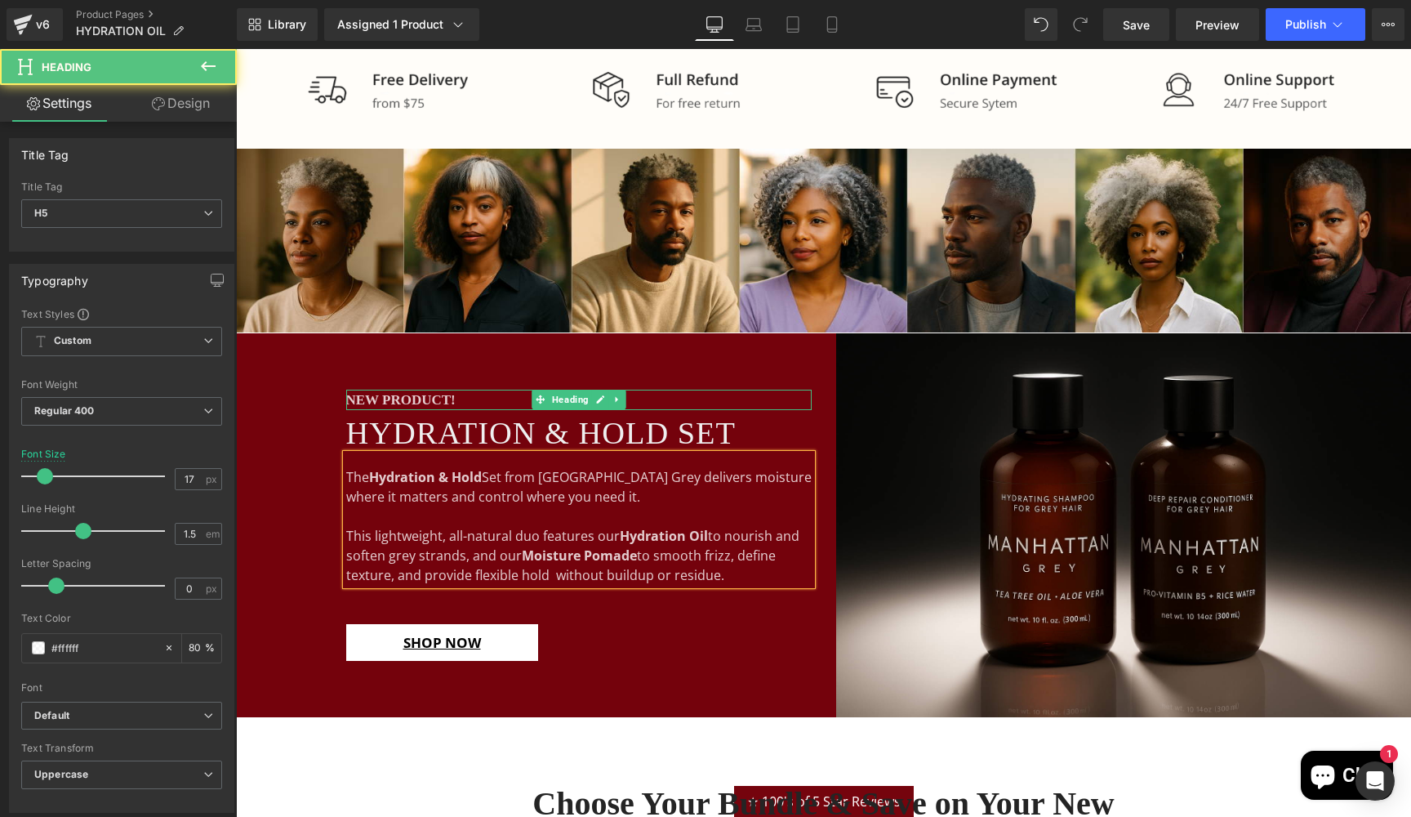
click at [390, 397] on span "NEW PRODUCT!" at bounding box center [400, 400] width 109 height 16
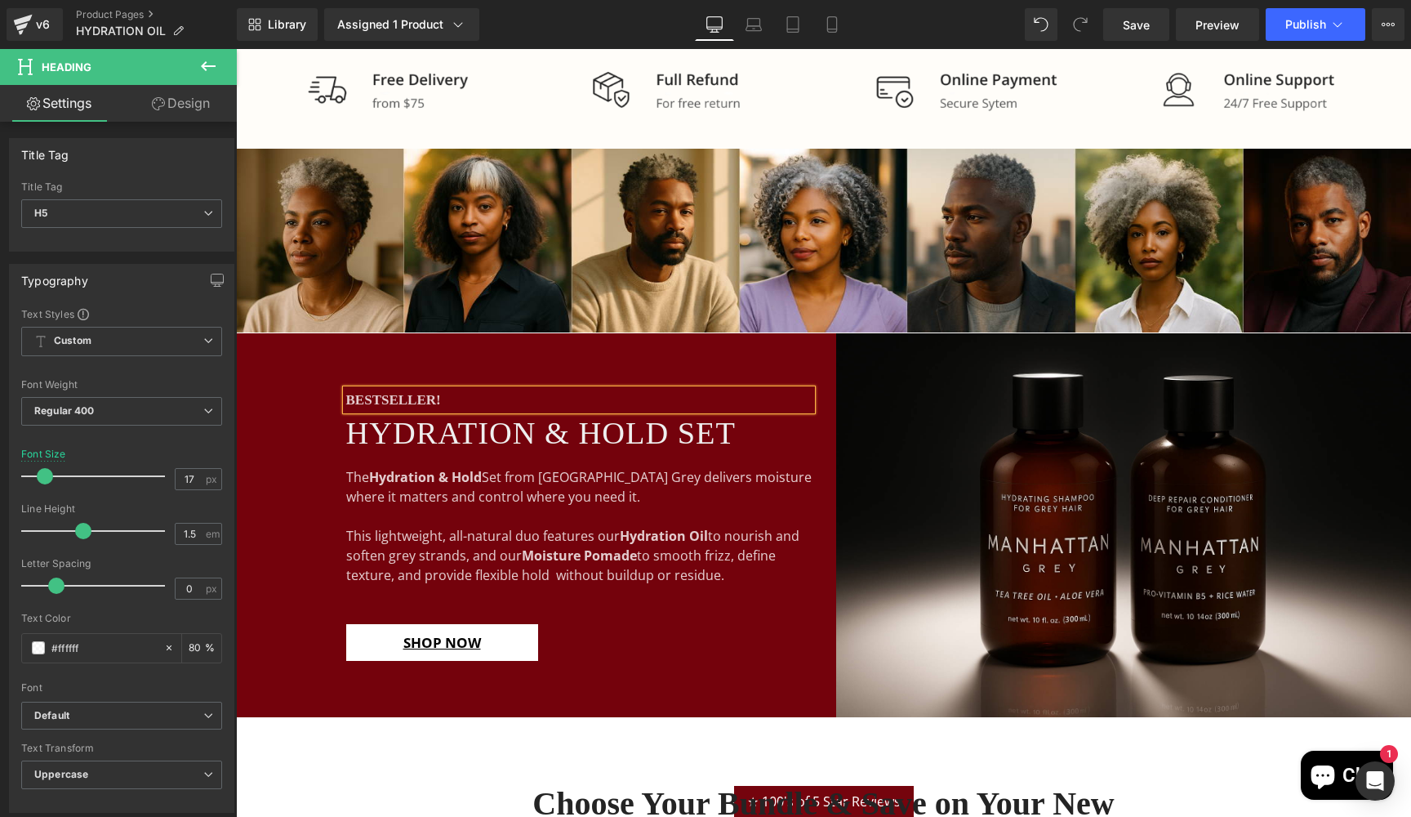
click at [275, 516] on div "BESTSELLER! Heading HYDRATION & HOLD SET Heading The Hydration & Hold Set from …" at bounding box center [530, 525] width 588 height 384
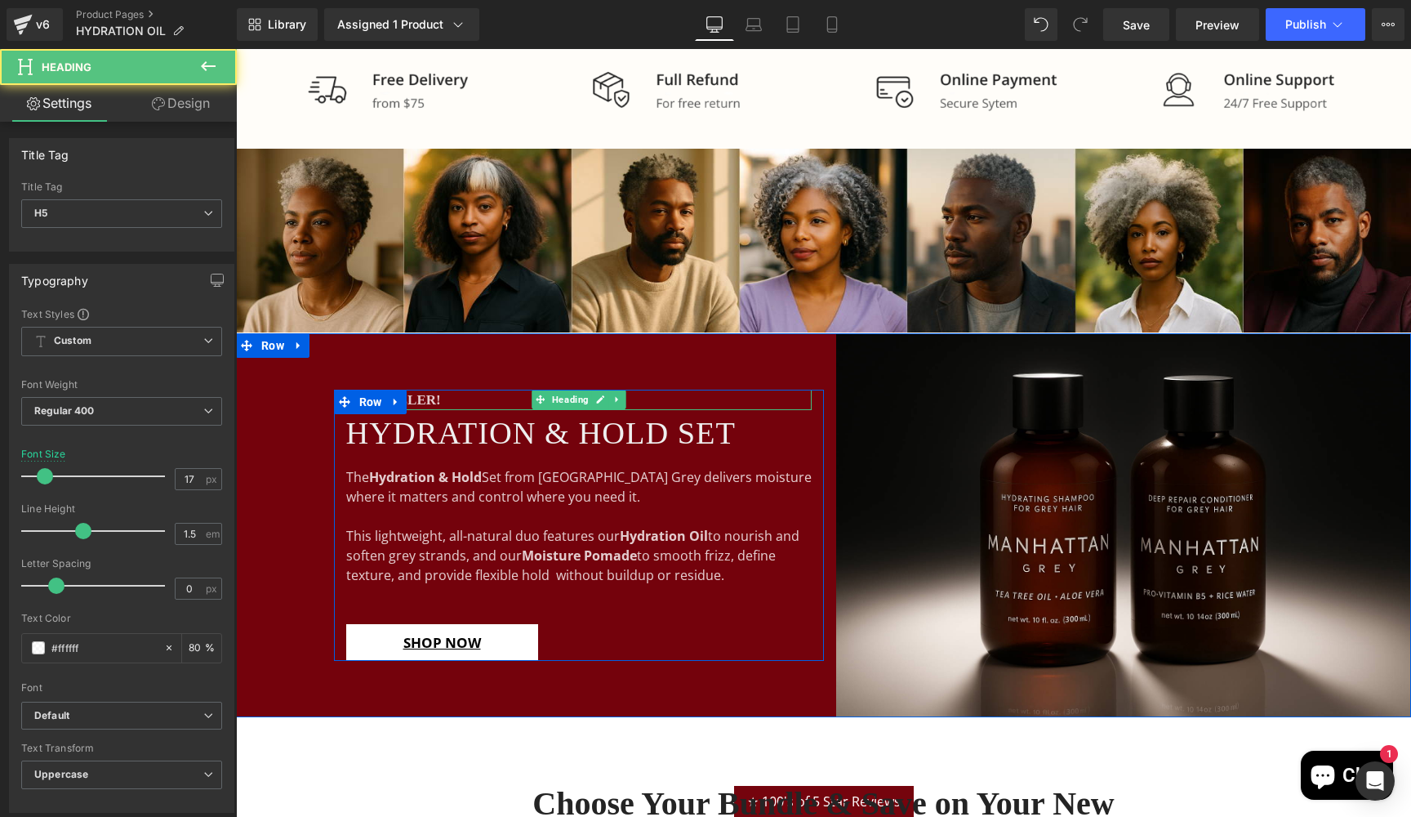
click at [451, 401] on h5 "BESTSELLER!" at bounding box center [578, 400] width 465 height 21
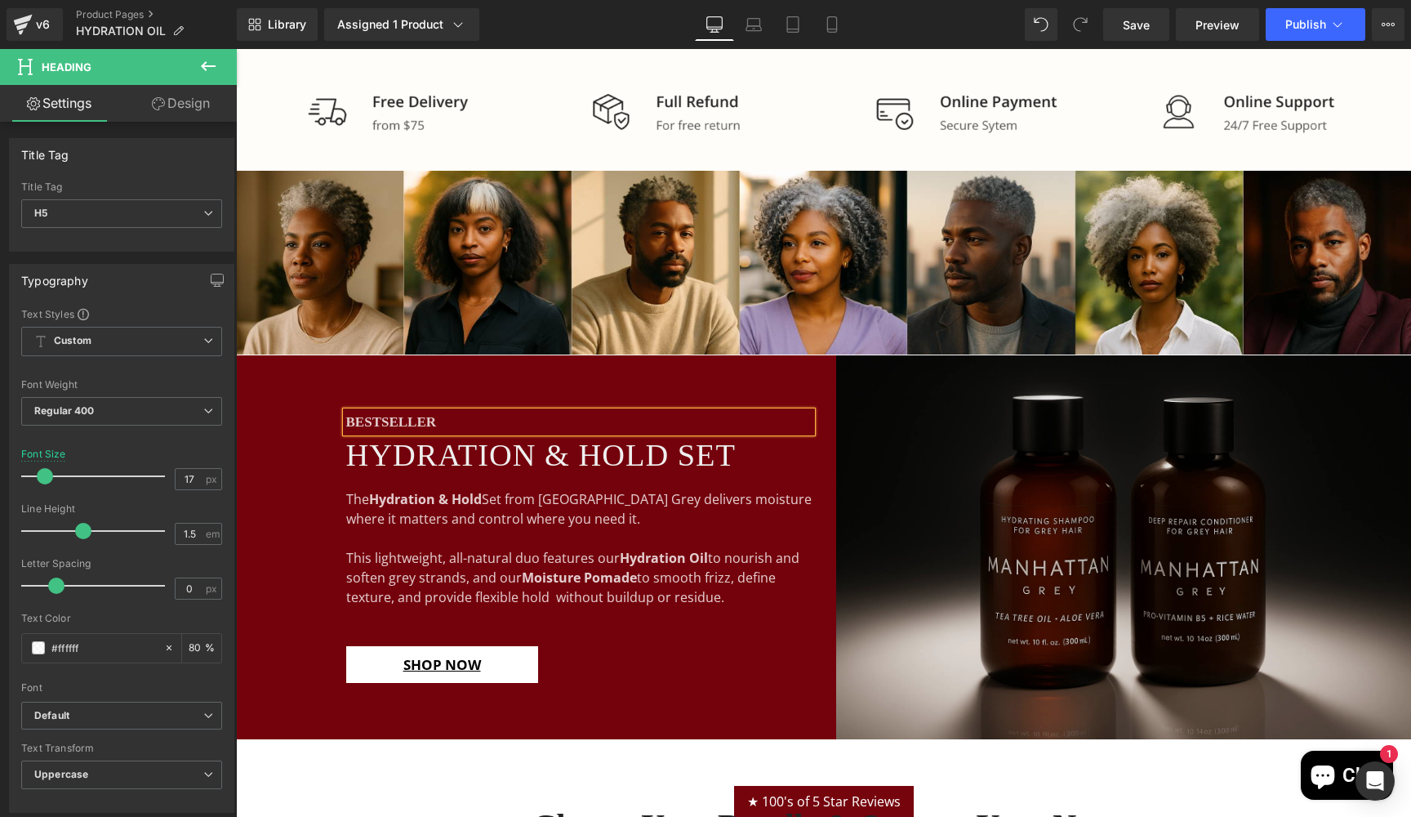
scroll to position [1110, 0]
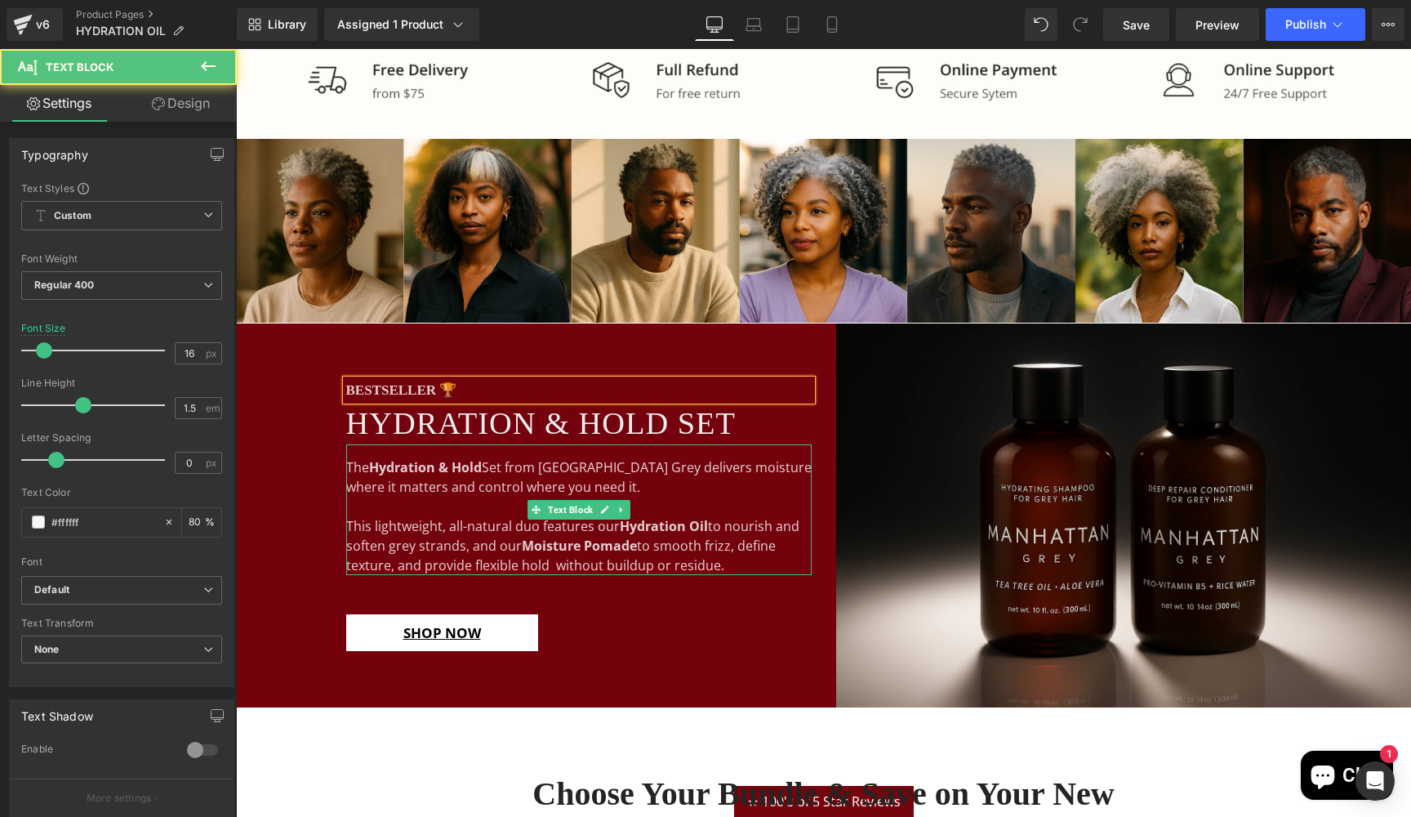
click at [597, 560] on div "This lightweight, all-natural duo features our Hydration Oil to nourish and sof…" at bounding box center [578, 545] width 465 height 59
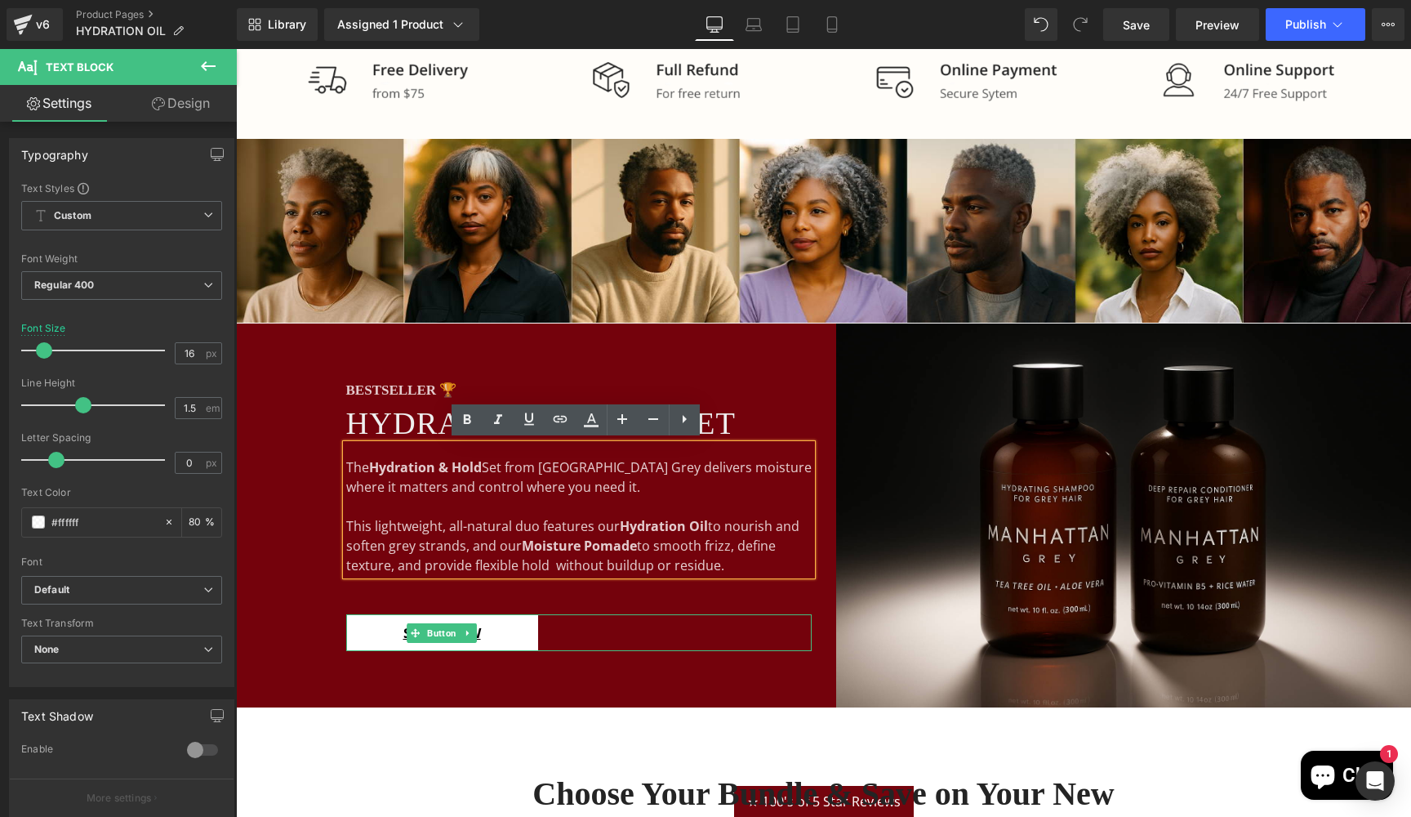
click at [631, 626] on div "SHOP NOW" at bounding box center [578, 633] width 465 height 38
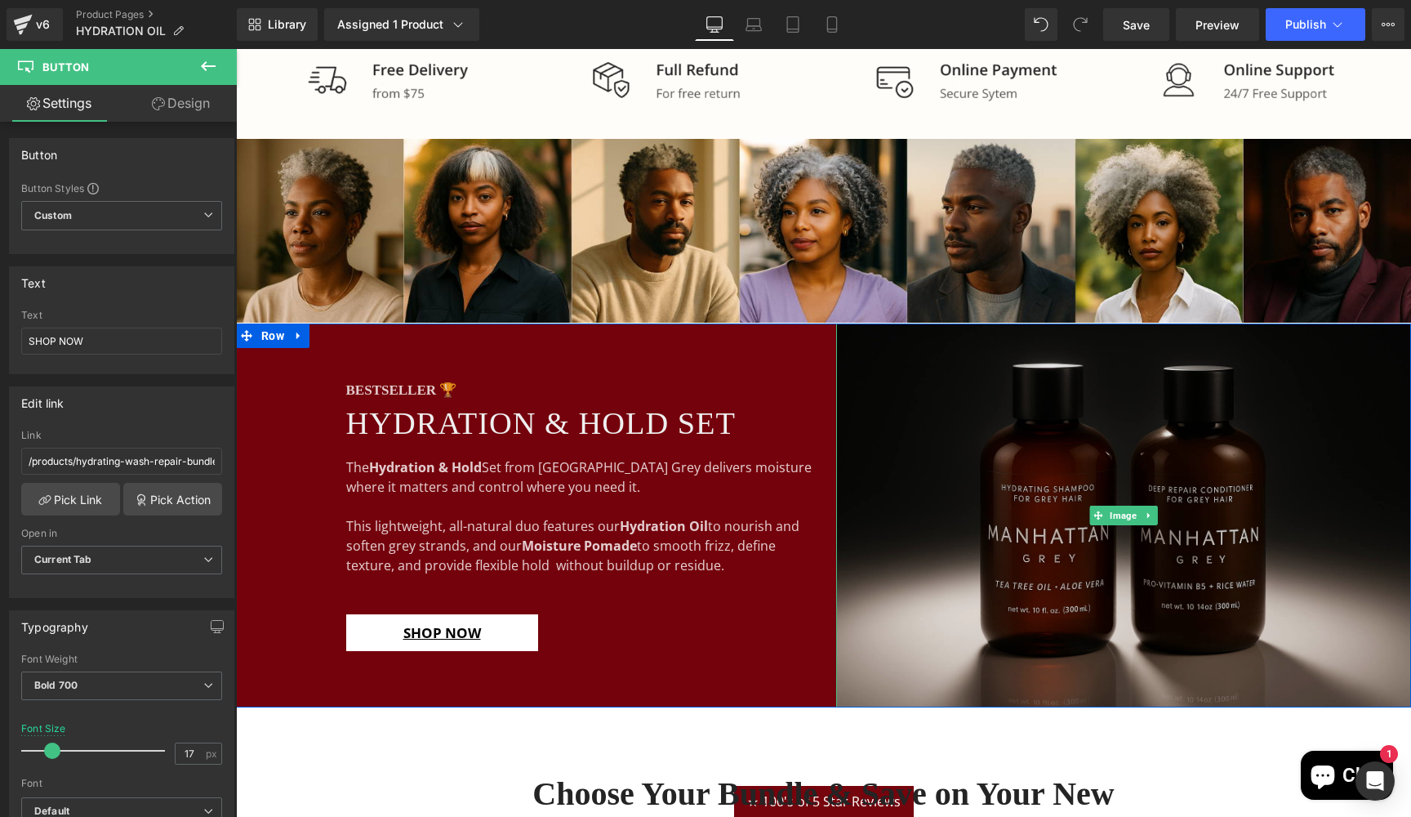
click at [922, 552] on img at bounding box center [1124, 515] width 576 height 384
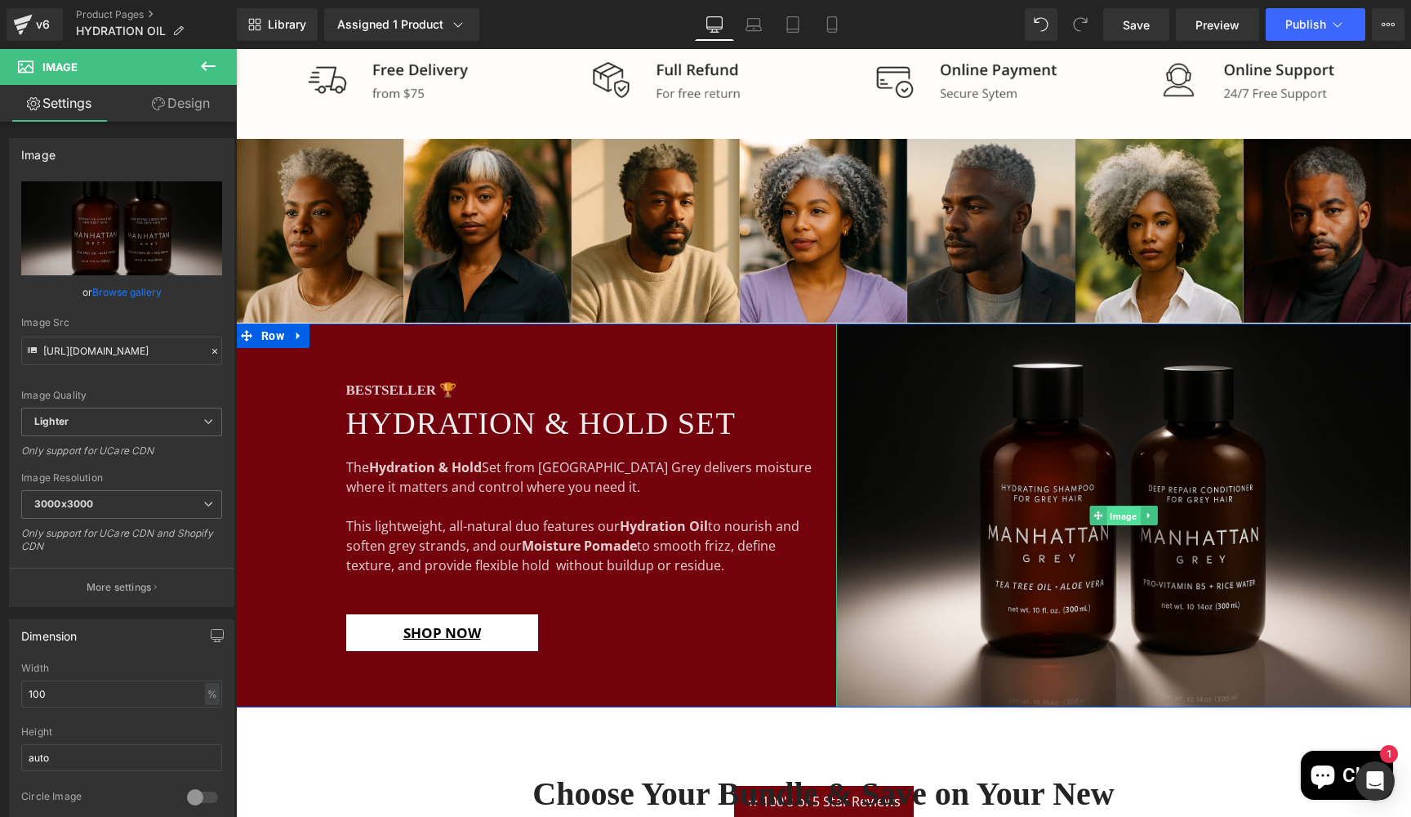
click at [1119, 509] on span "Image" at bounding box center [1123, 516] width 33 height 20
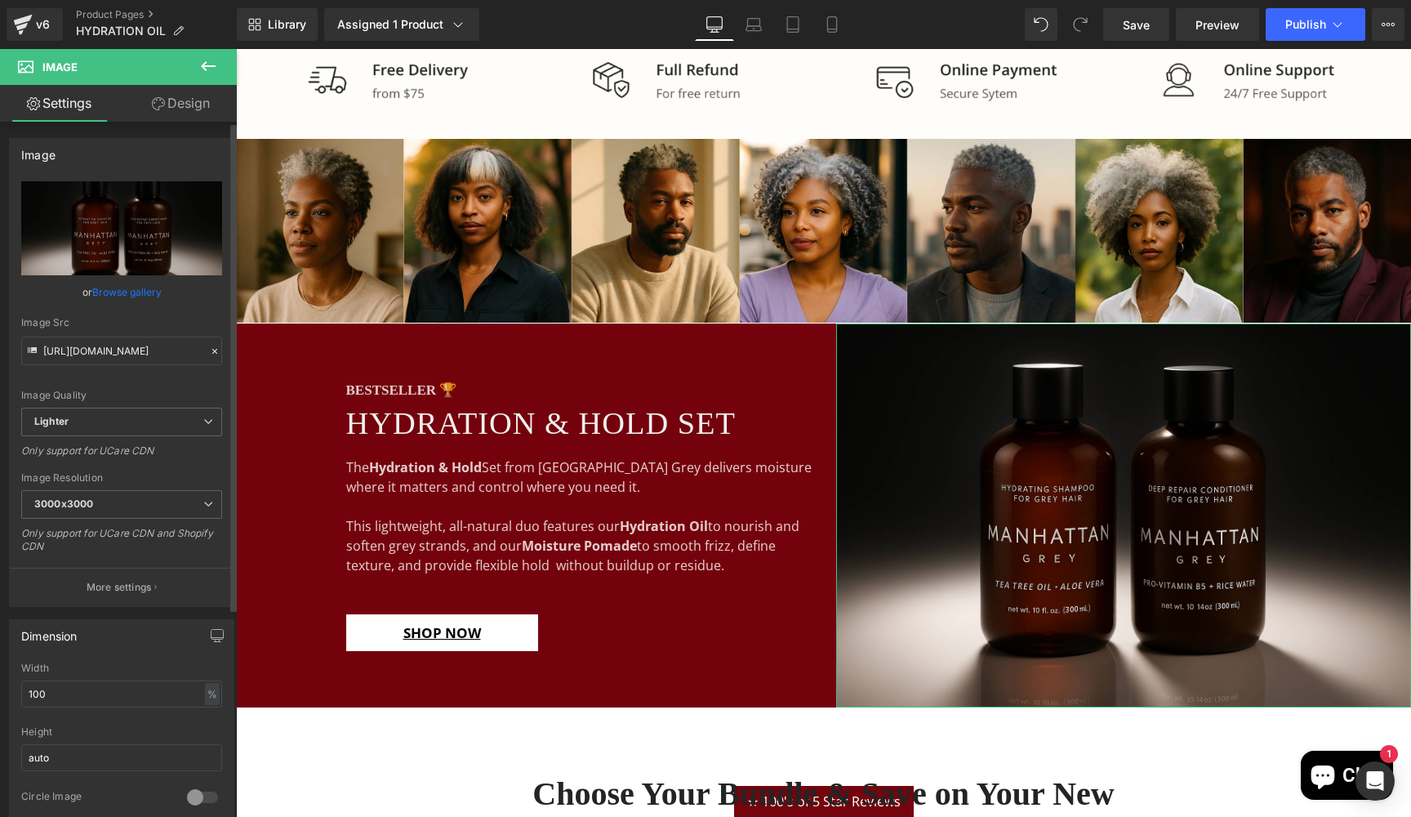
click at [129, 288] on link "Browse gallery" at bounding box center [126, 292] width 69 height 29
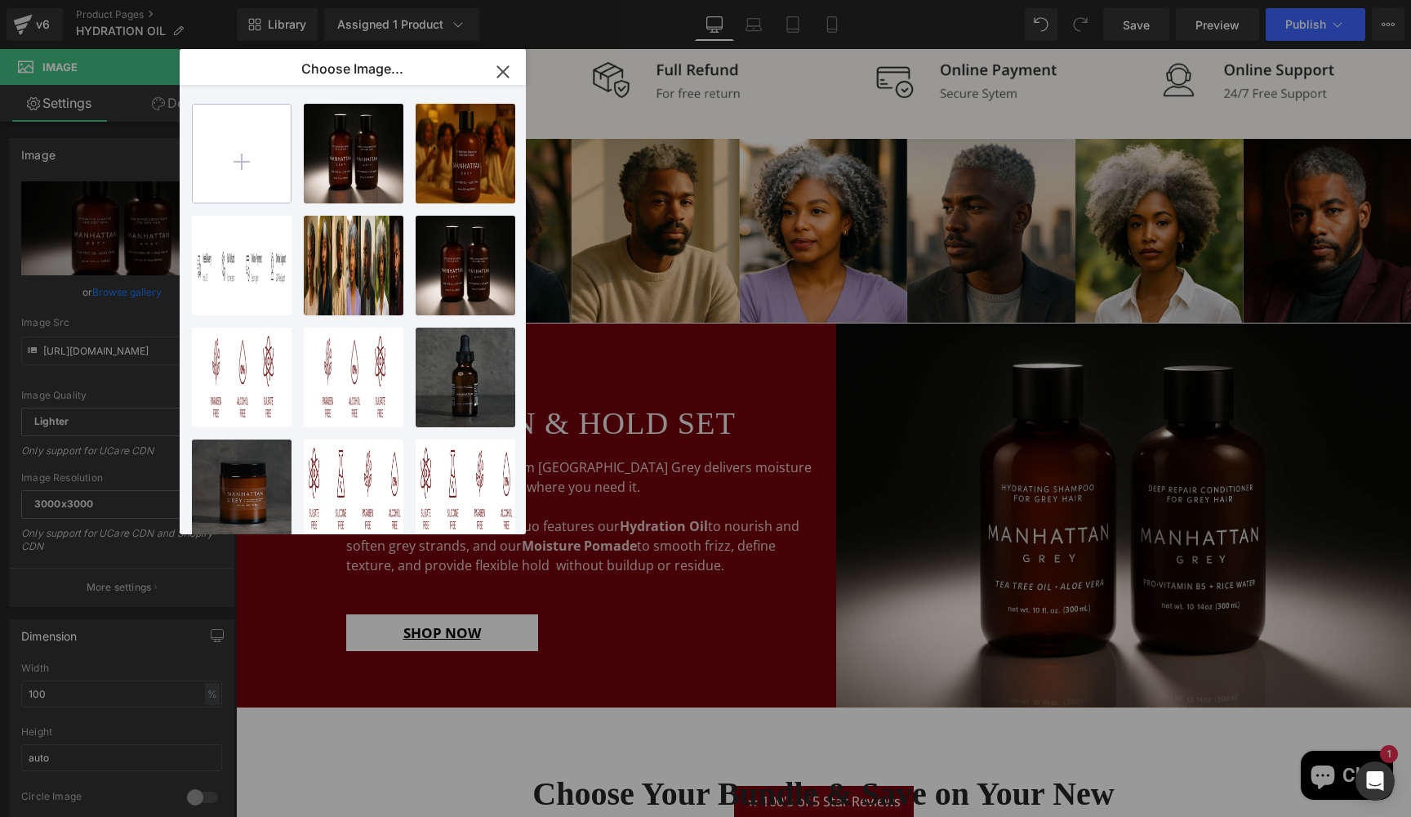
click at [246, 157] on input "file" at bounding box center [242, 154] width 98 height 98
type input "C:\fakepath\20250831_1922_Manhattan Grey Products_remix_01k41h7hb8er2rtmsv7scrn…"
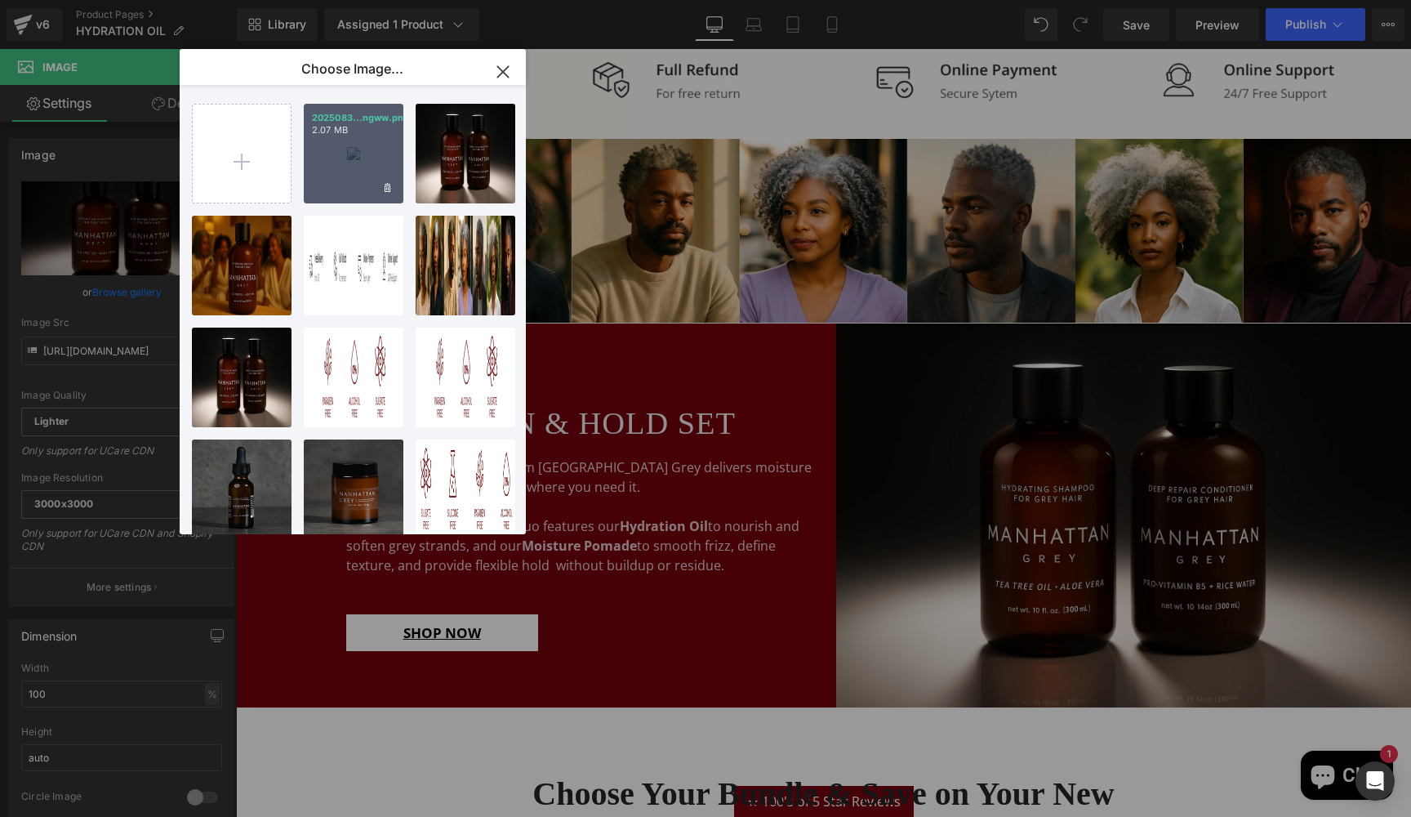
click at [362, 162] on div "2025083...ngww.png 2.07 MB" at bounding box center [354, 154] width 100 height 100
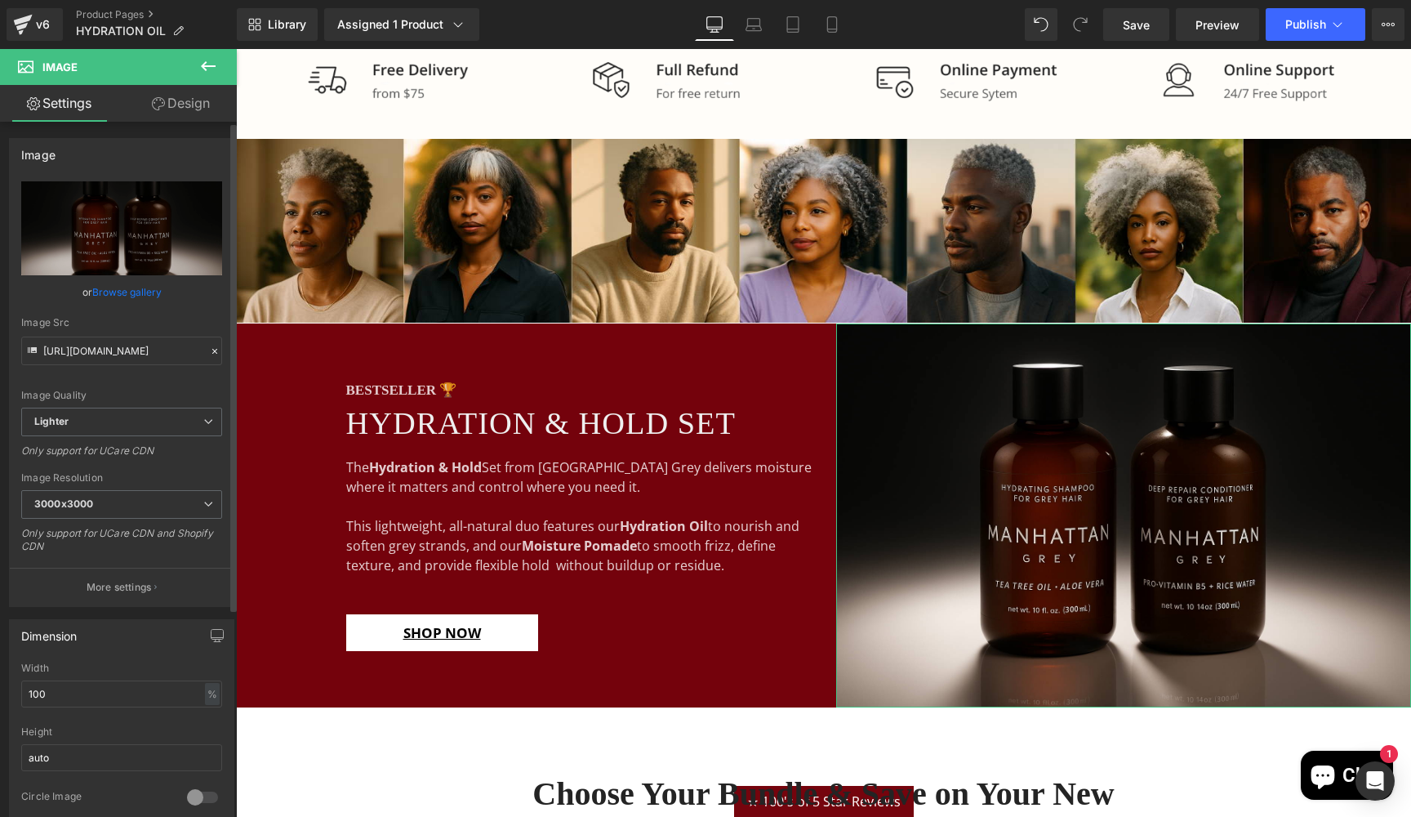
click at [133, 289] on link "Browse gallery" at bounding box center [126, 292] width 69 height 29
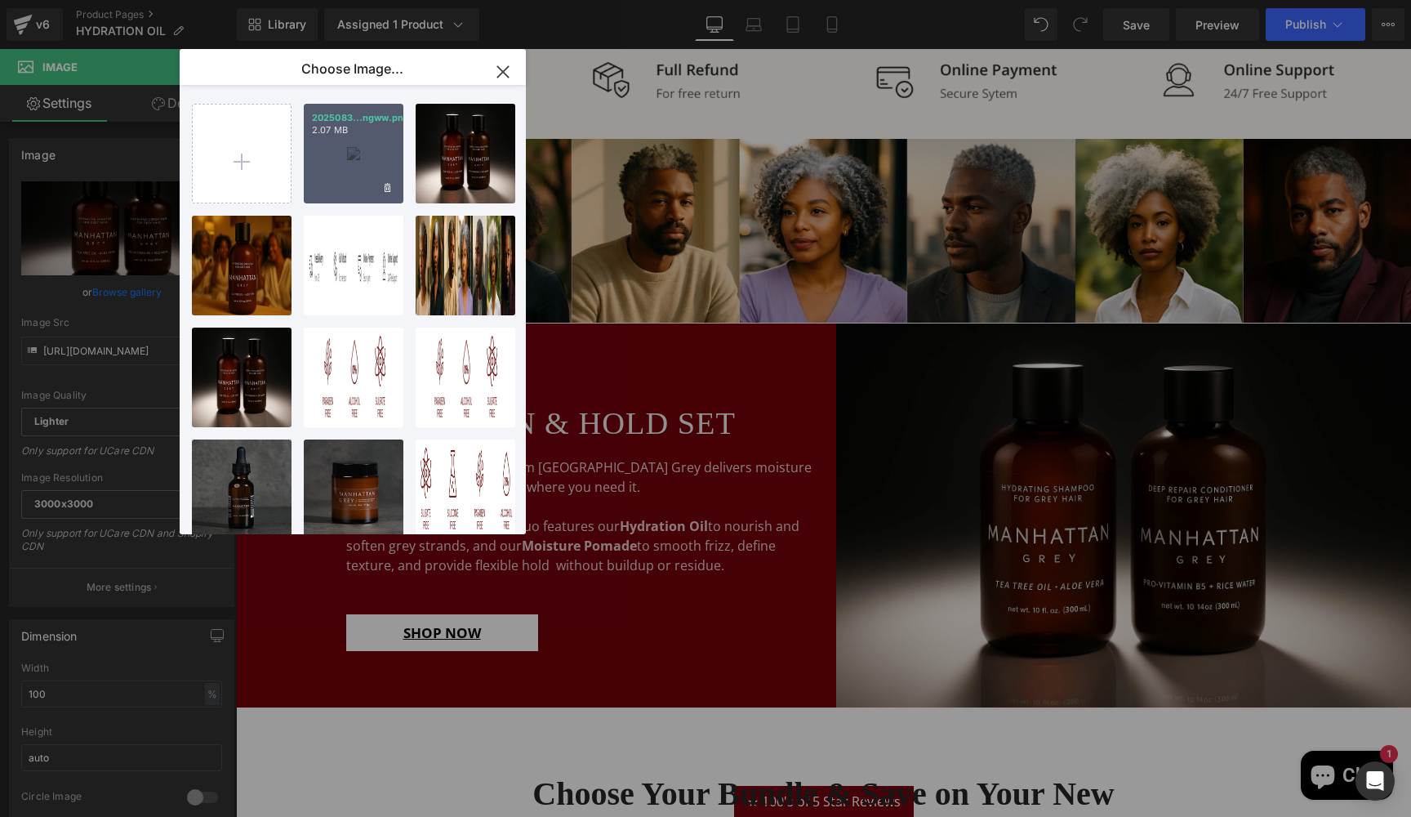
click at [350, 154] on div "2025083...ngww.png 2.07 MB" at bounding box center [354, 154] width 100 height 100
type input "[URL][DOMAIN_NAME]"
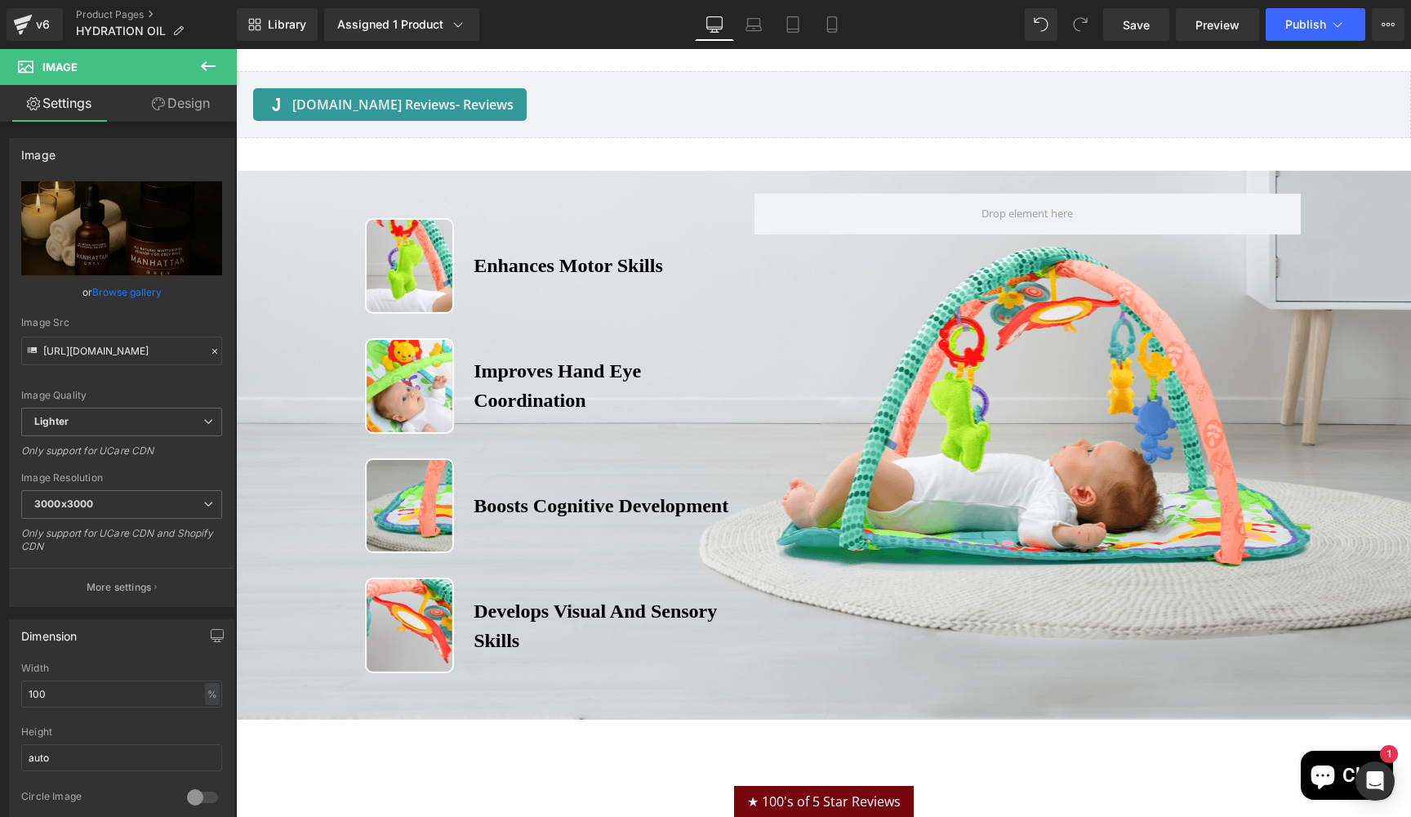
scroll to position [2955, 0]
